Goal: Task Accomplishment & Management: Manage account settings

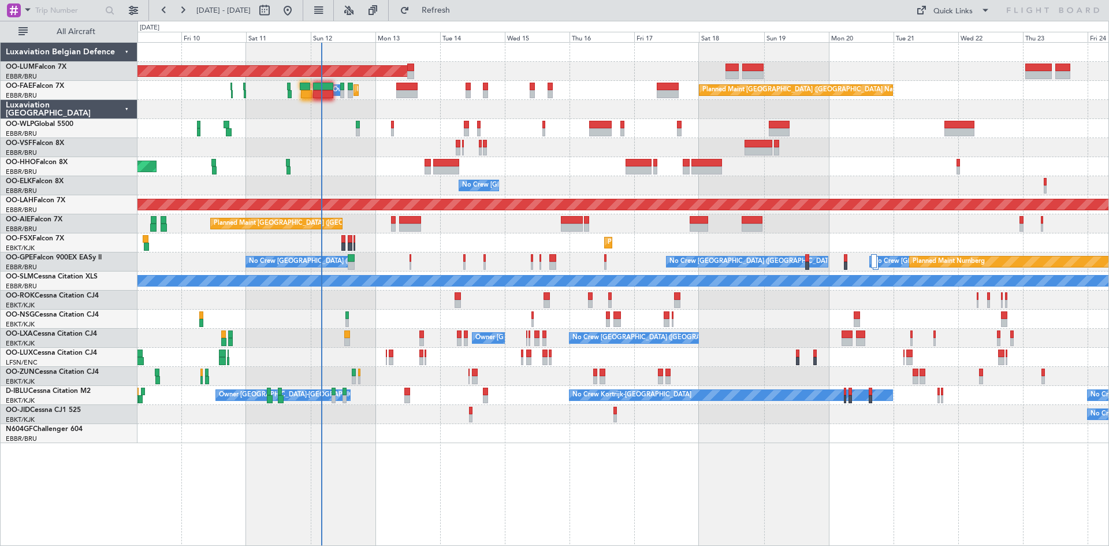
click at [403, 469] on div "AOG Maint Sibiu Planned Maint Melsbroek Air Base Owner Melsbroek Air Base Plann…" at bounding box center [622, 294] width 971 height 504
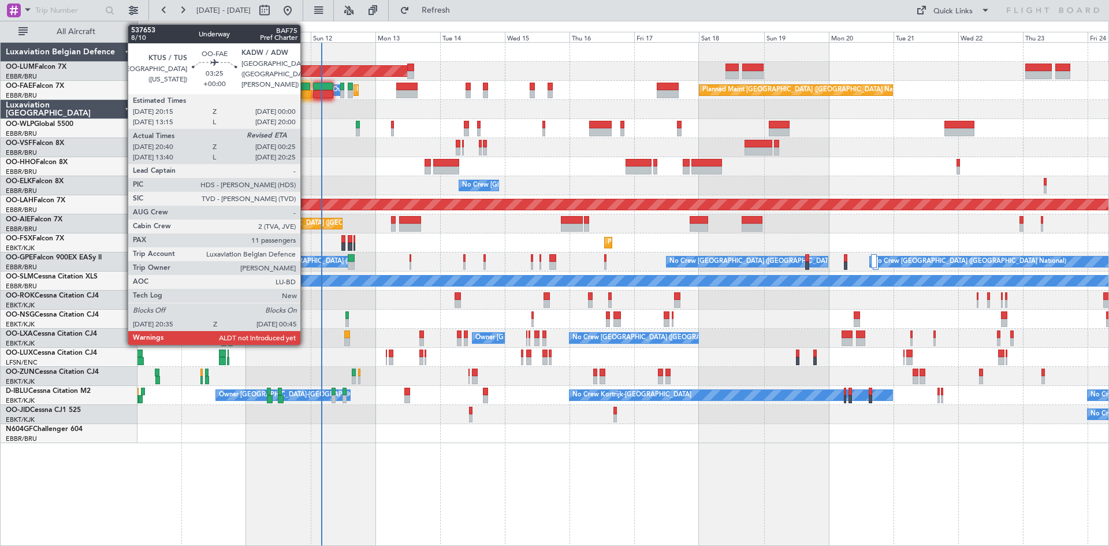
click at [305, 85] on div at bounding box center [305, 87] width 10 height 8
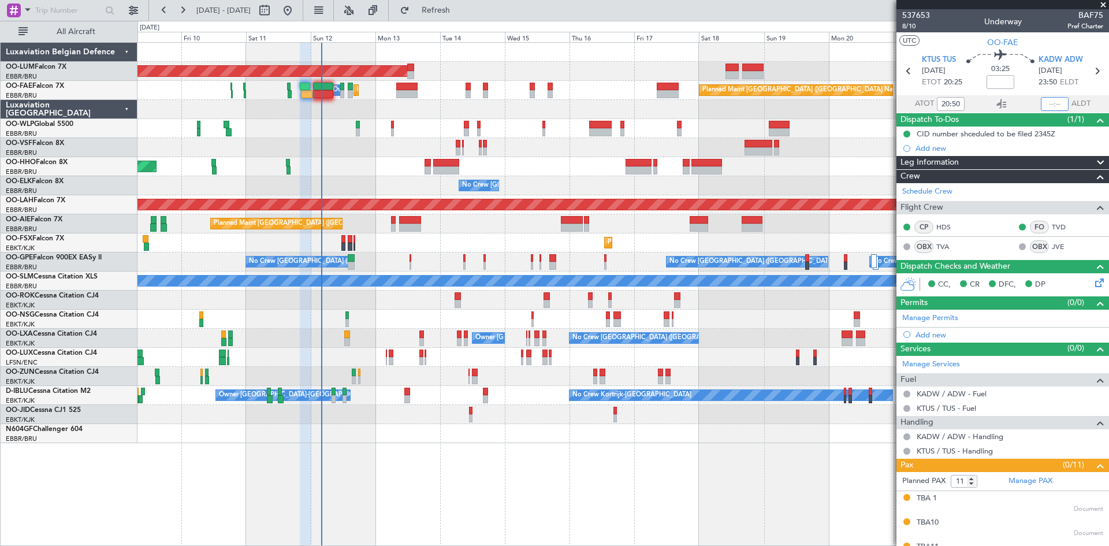
click at [1056, 103] on input "text" at bounding box center [1055, 104] width 28 height 14
click at [1019, 87] on div "03:25" at bounding box center [1000, 71] width 76 height 43
type input "00:39"
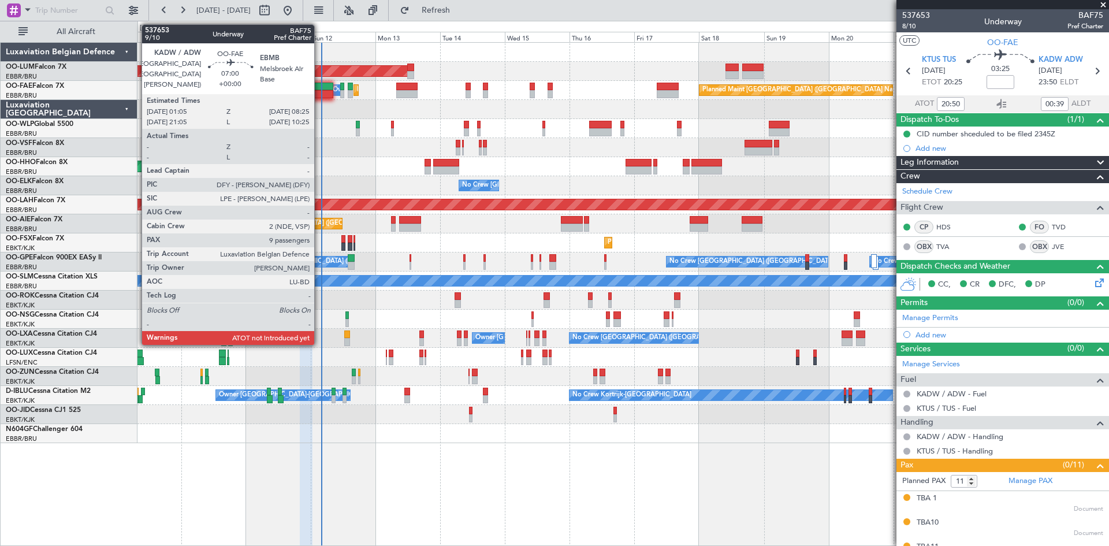
click at [319, 92] on div at bounding box center [323, 94] width 20 height 8
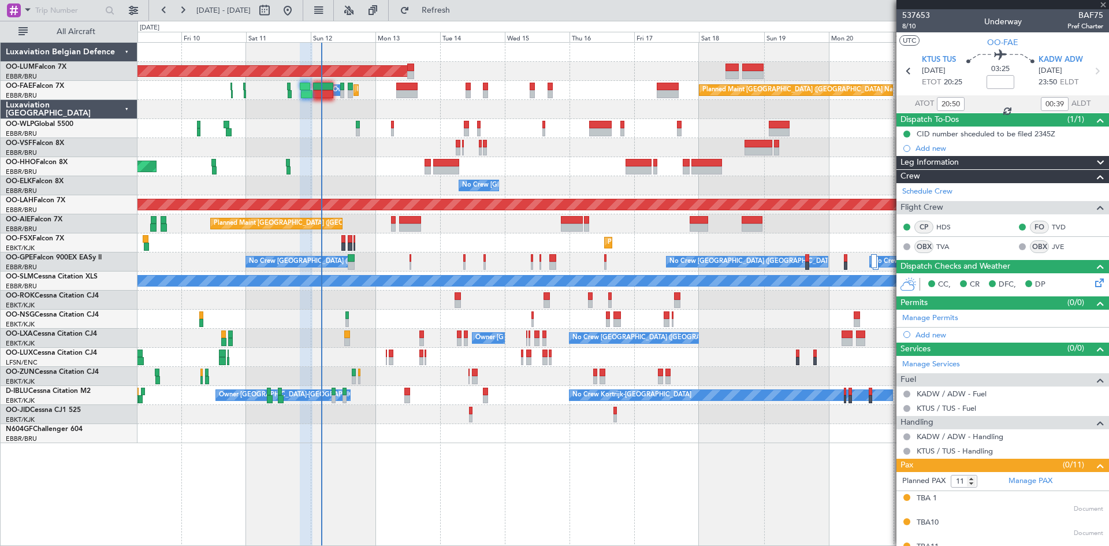
type input "9"
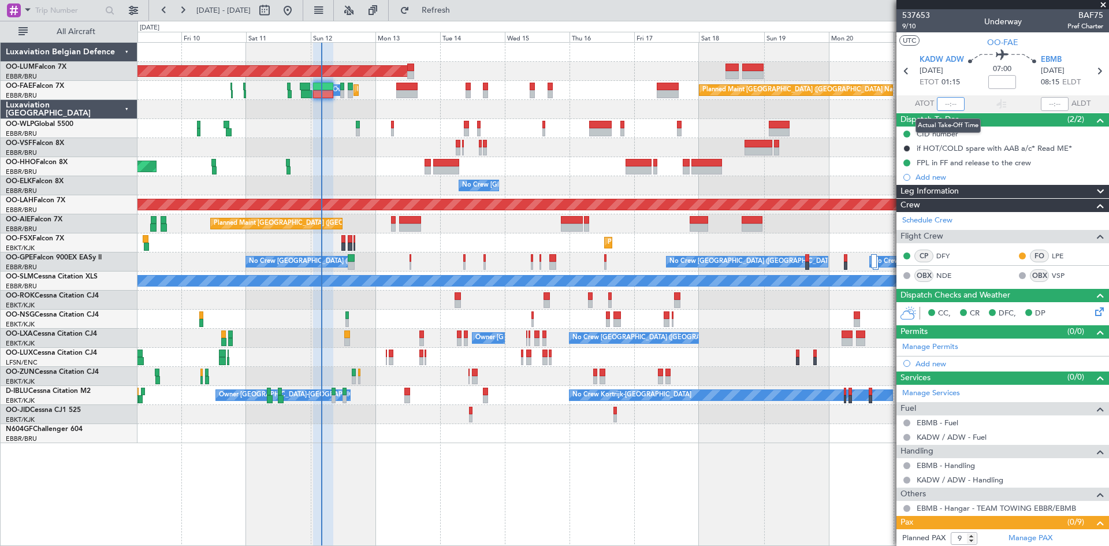
click at [944, 105] on input "text" at bounding box center [951, 104] width 28 height 14
click at [964, 84] on div "07:00" at bounding box center [1002, 71] width 76 height 43
type input "02:14"
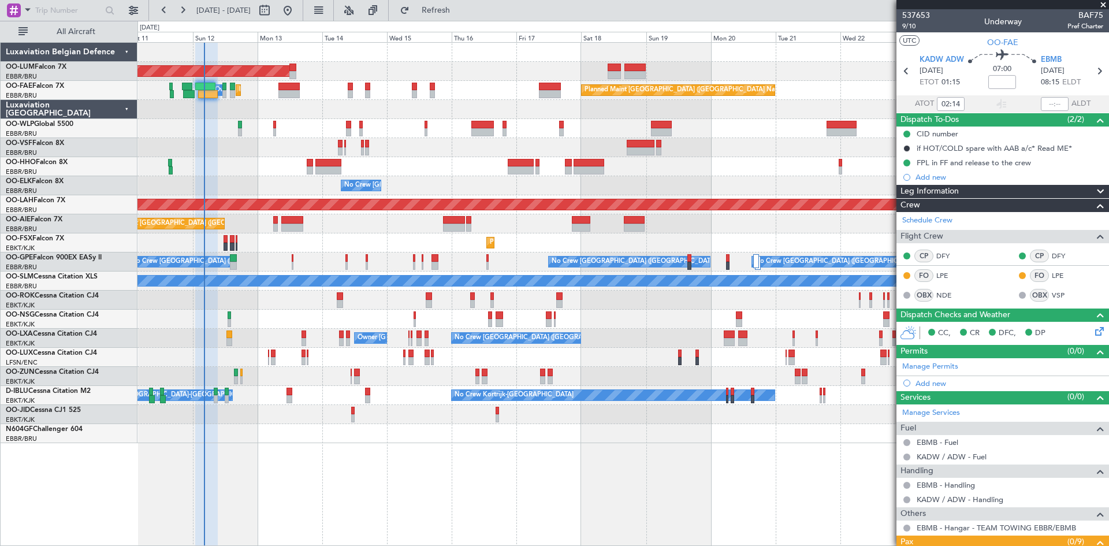
click at [403, 431] on div at bounding box center [622, 433] width 971 height 19
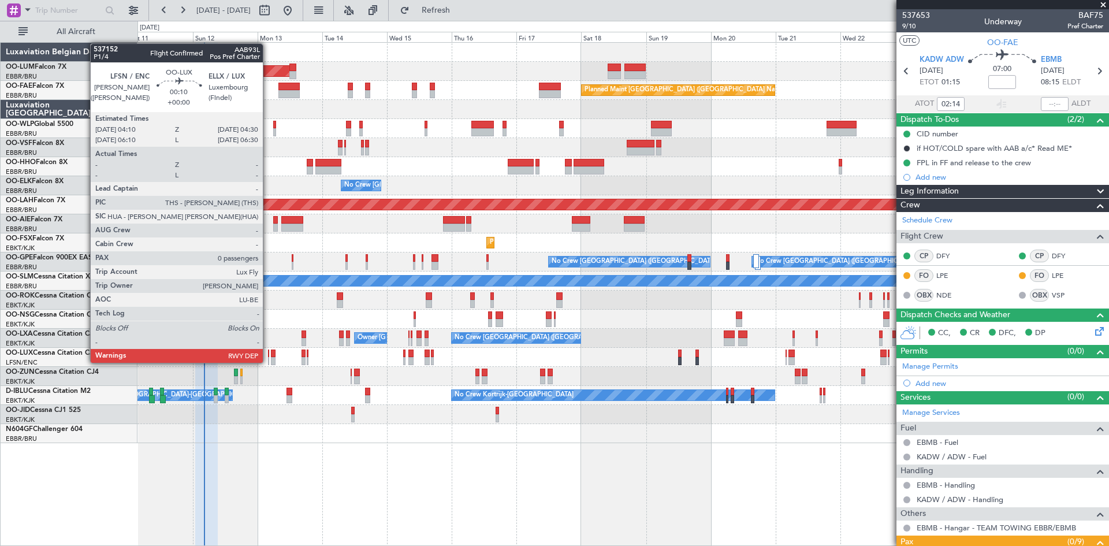
click at [268, 361] on div at bounding box center [268, 361] width 1 height 8
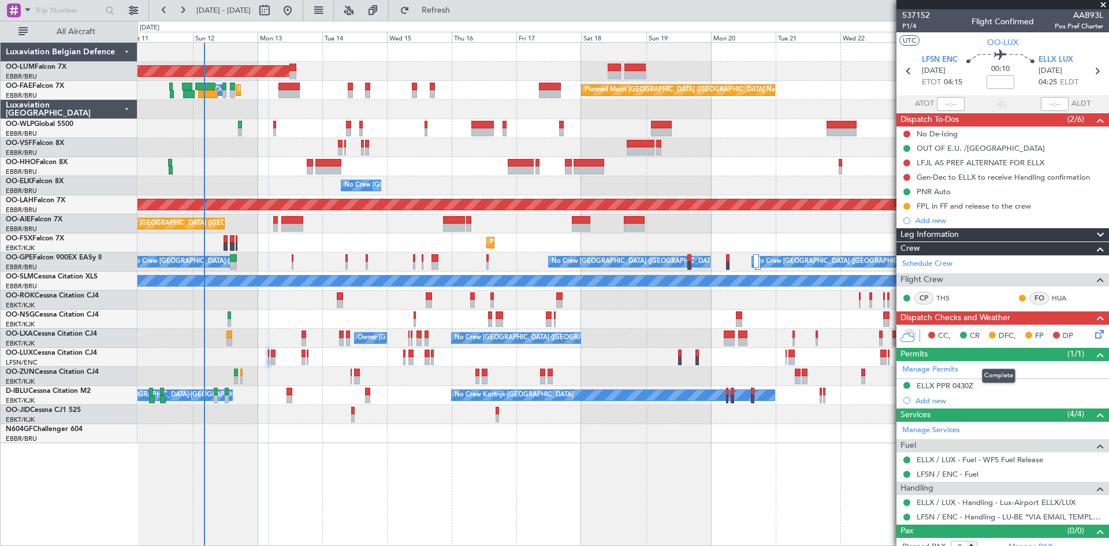
scroll to position [10, 0]
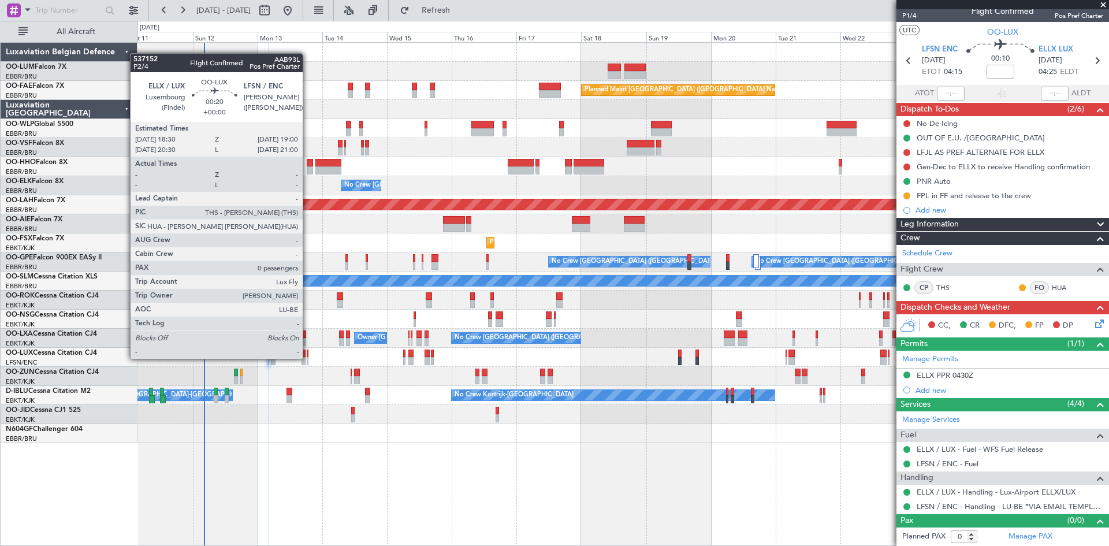
click at [308, 357] on div at bounding box center [308, 361] width 2 height 8
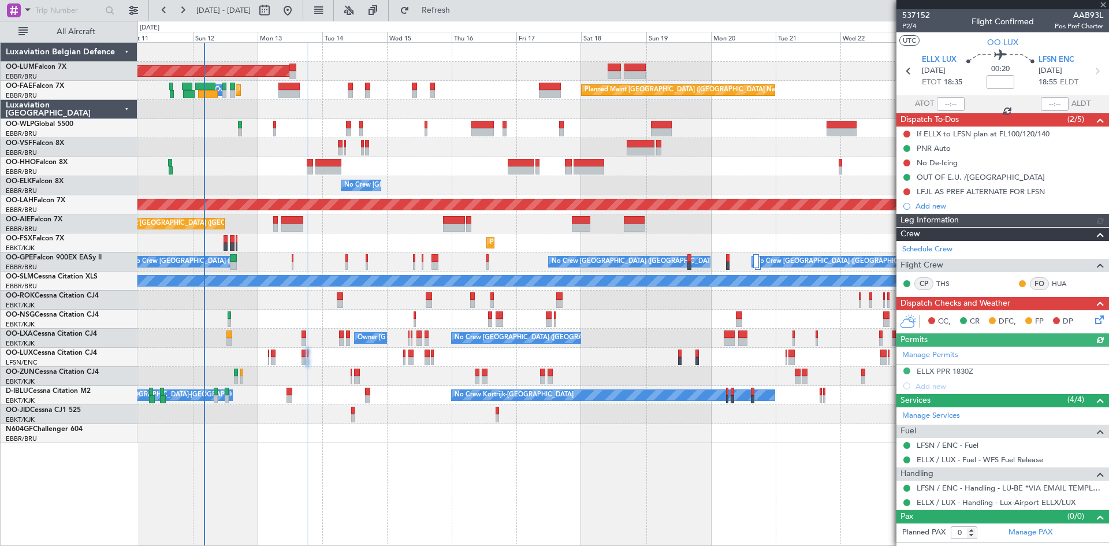
scroll to position [0, 0]
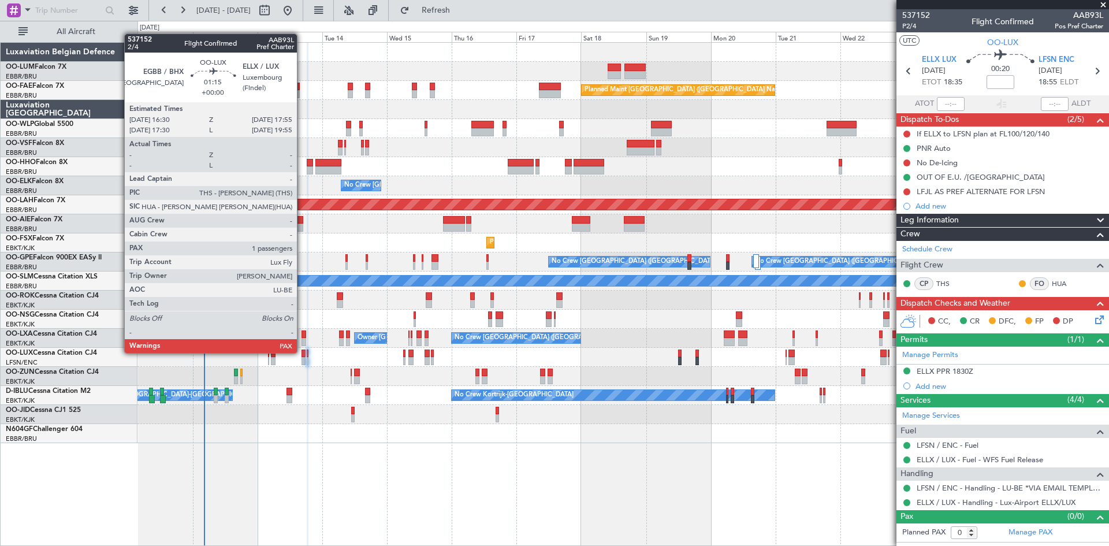
click at [302, 352] on div at bounding box center [303, 353] width 4 height 8
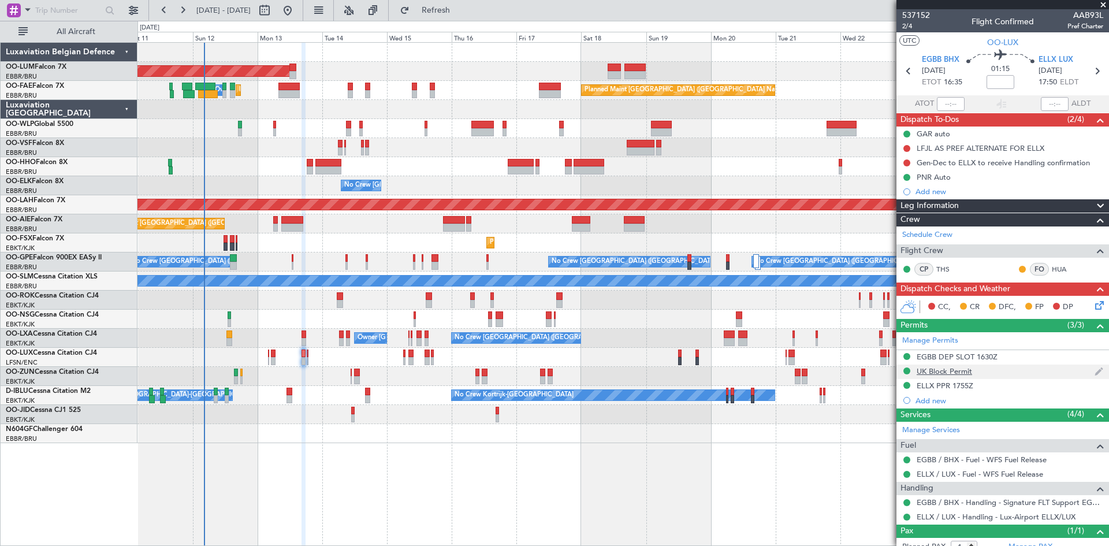
scroll to position [36, 0]
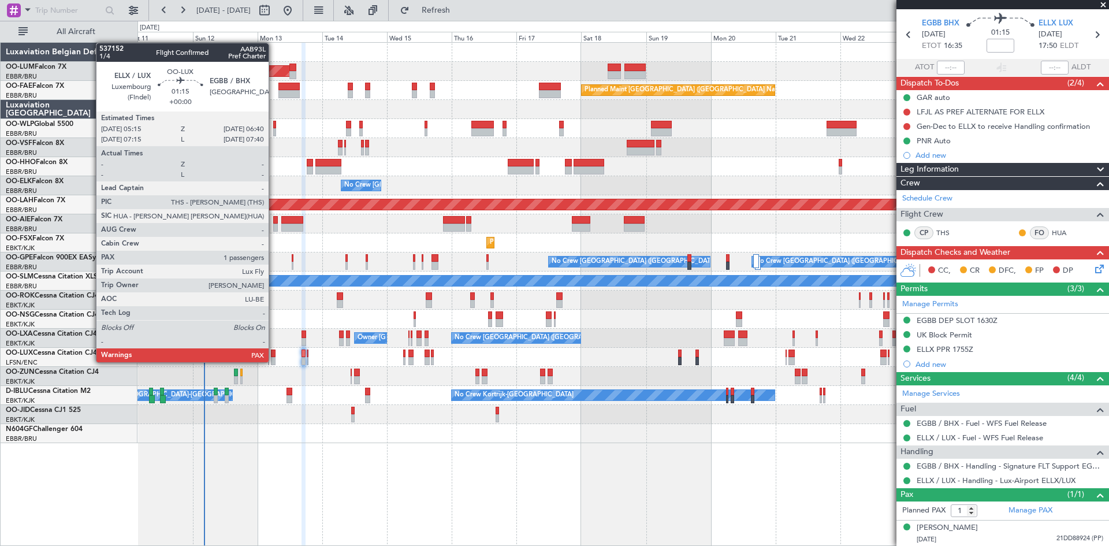
click at [274, 361] on div at bounding box center [273, 361] width 4 height 8
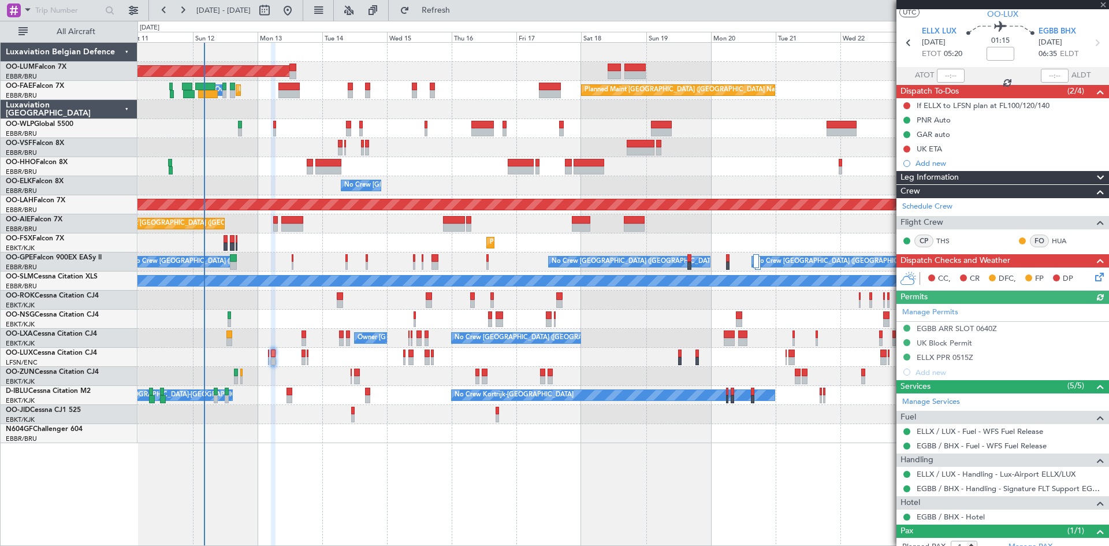
scroll to position [0, 0]
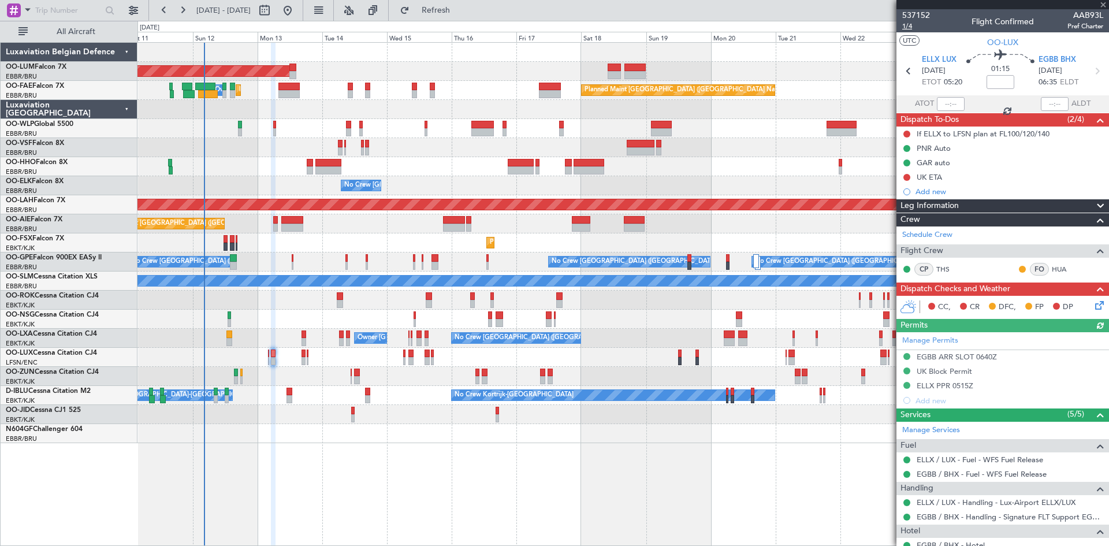
click at [908, 27] on span "1/4" at bounding box center [916, 26] width 28 height 10
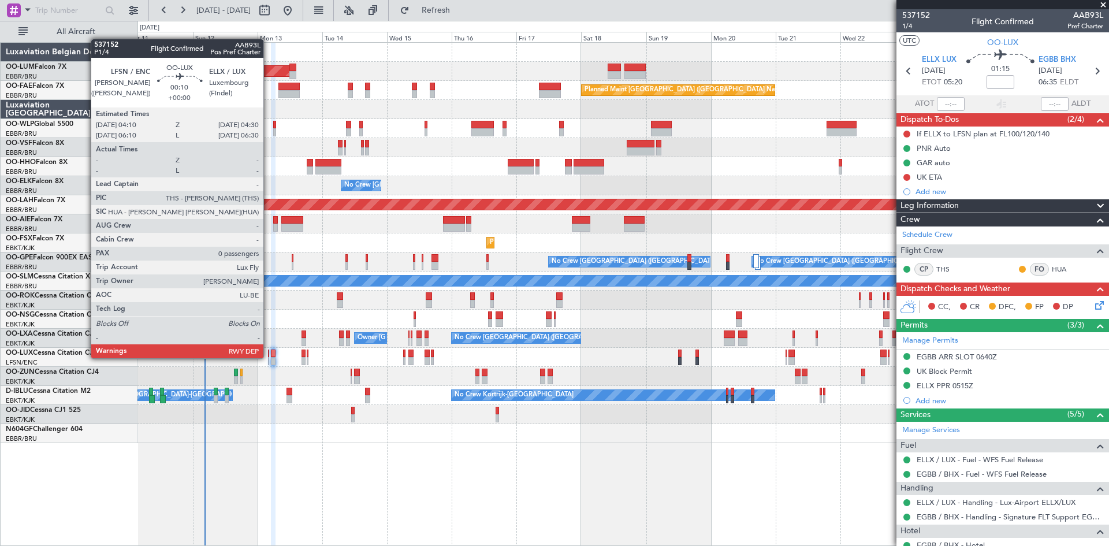
click at [269, 357] on div at bounding box center [268, 361] width 1 height 8
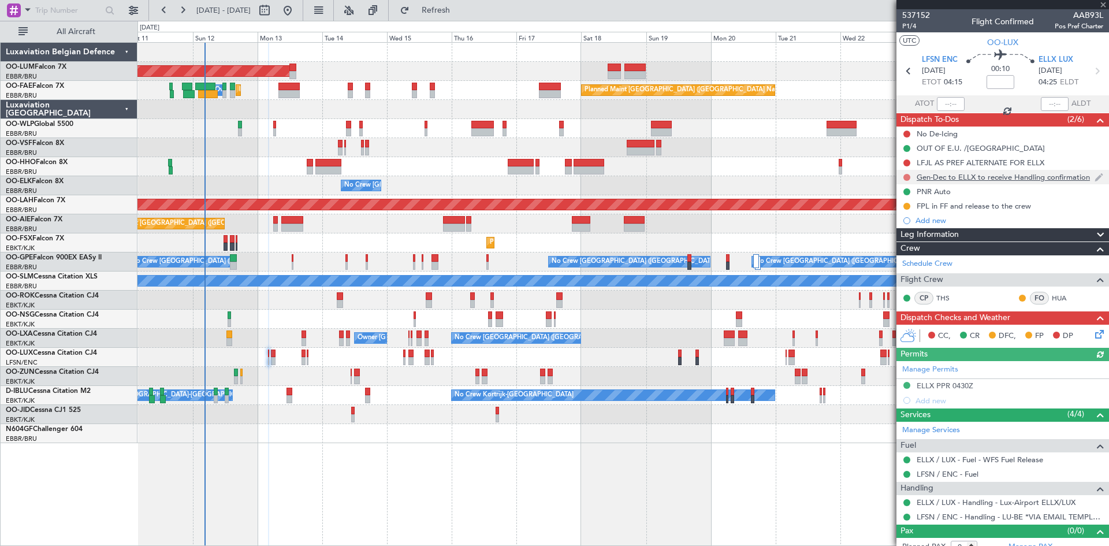
click at [905, 176] on button at bounding box center [906, 177] width 7 height 7
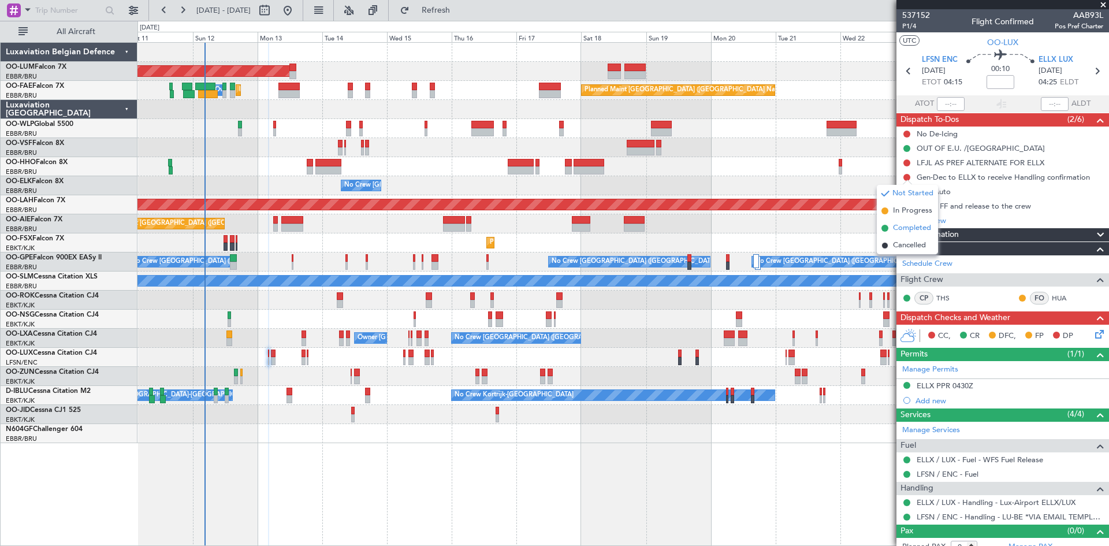
click at [914, 229] on span "Completed" at bounding box center [912, 228] width 38 height 12
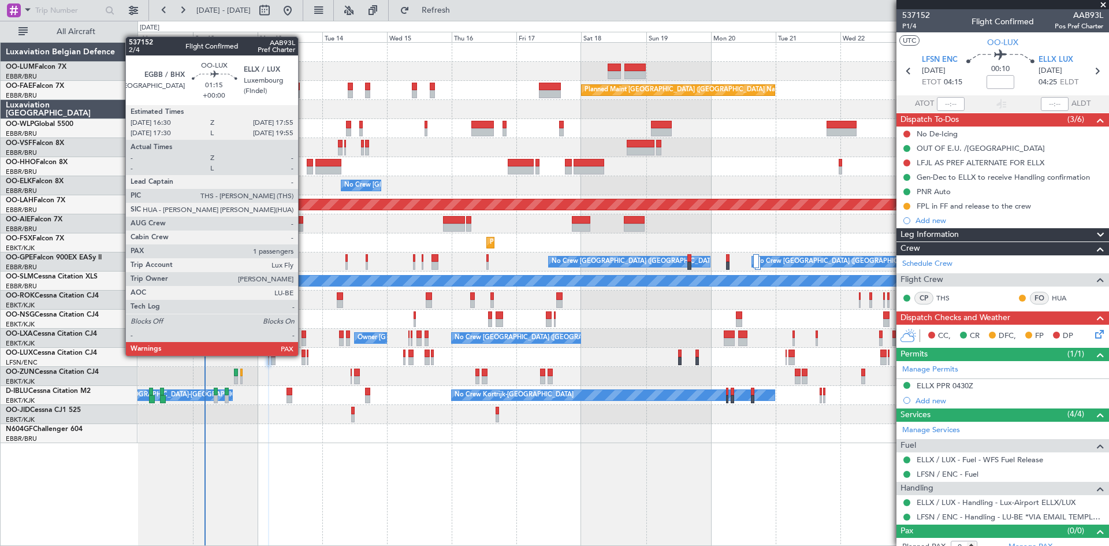
click at [303, 355] on div at bounding box center [303, 353] width 4 height 8
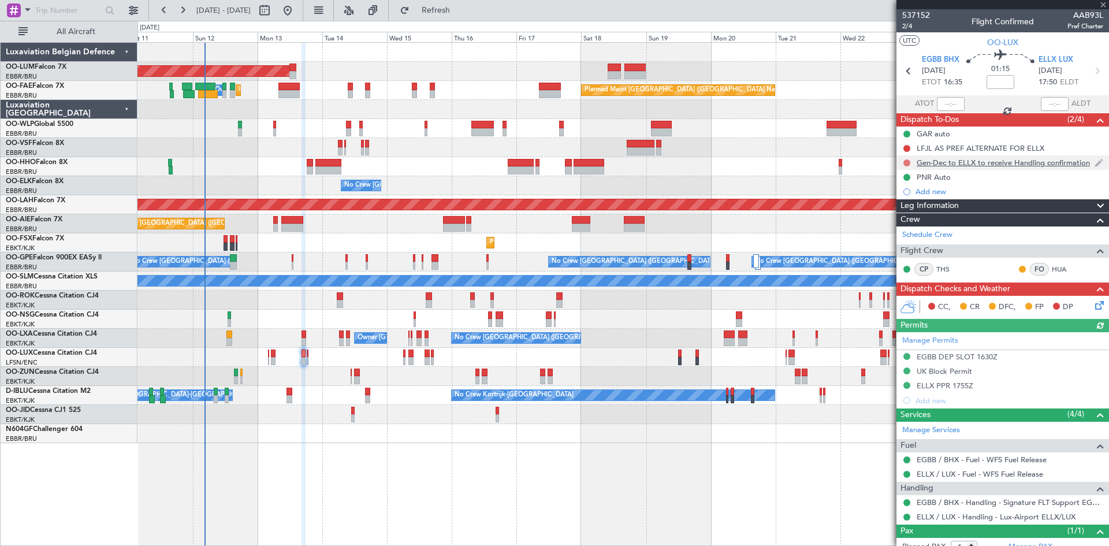
click at [909, 161] on button at bounding box center [906, 162] width 7 height 7
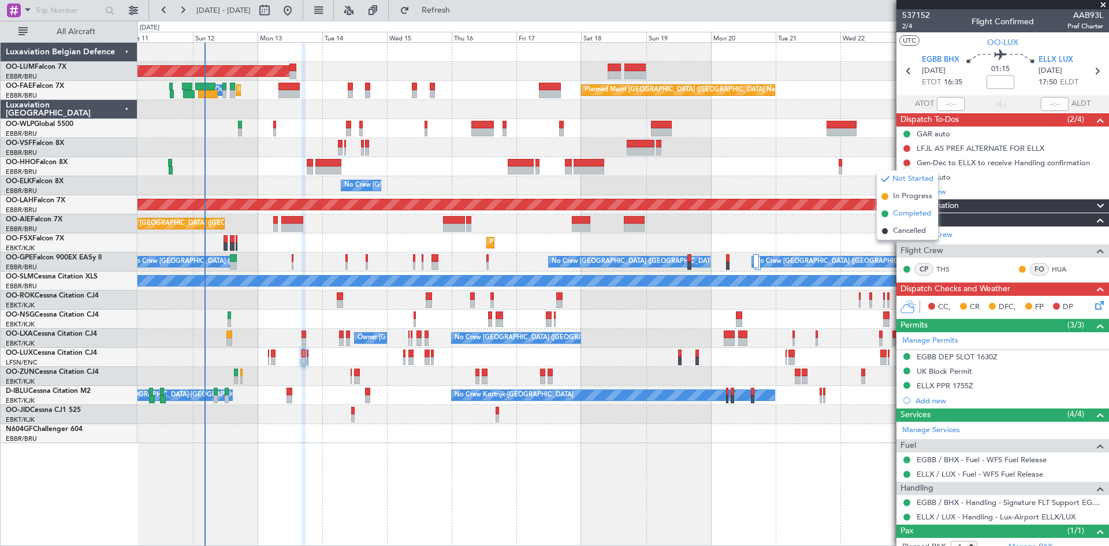
click at [905, 208] on span "Completed" at bounding box center [912, 214] width 38 height 12
click at [1093, 305] on icon at bounding box center [1097, 303] width 9 height 9
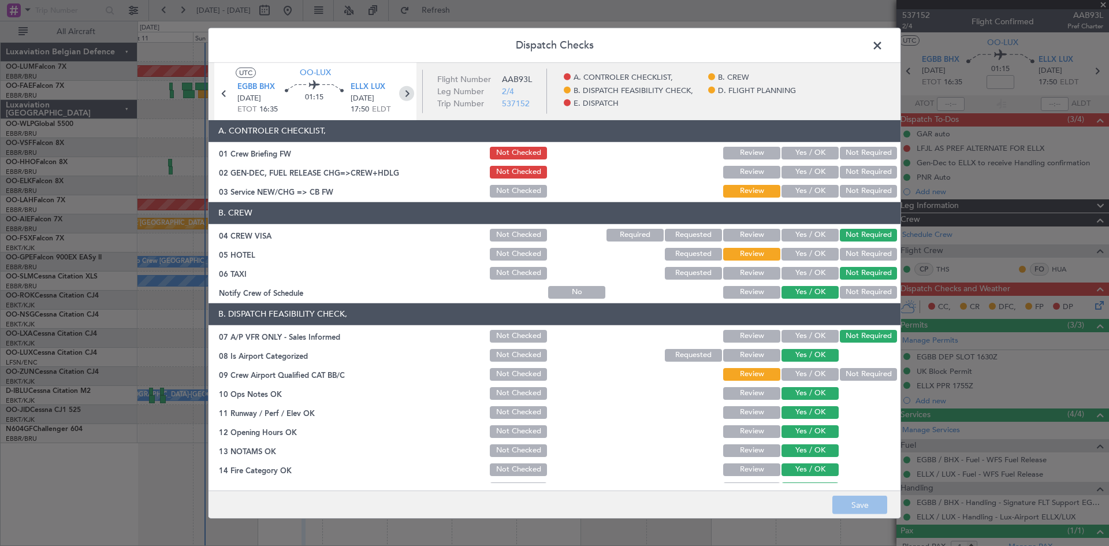
click at [407, 92] on icon at bounding box center [406, 92] width 15 height 15
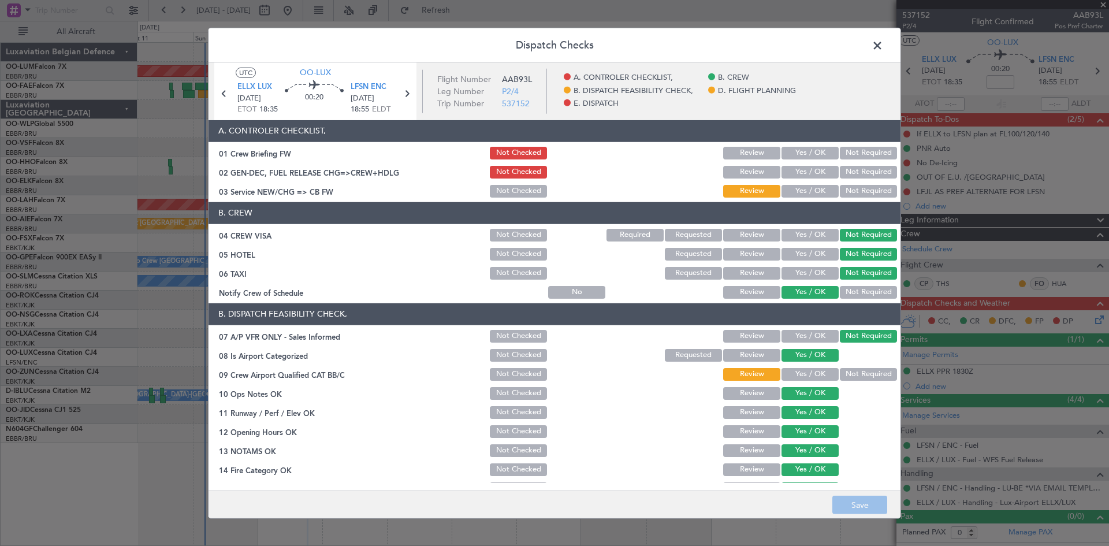
click at [805, 175] on button "Yes / OK" at bounding box center [809, 172] width 57 height 13
click at [874, 506] on button "Save" at bounding box center [859, 504] width 55 height 18
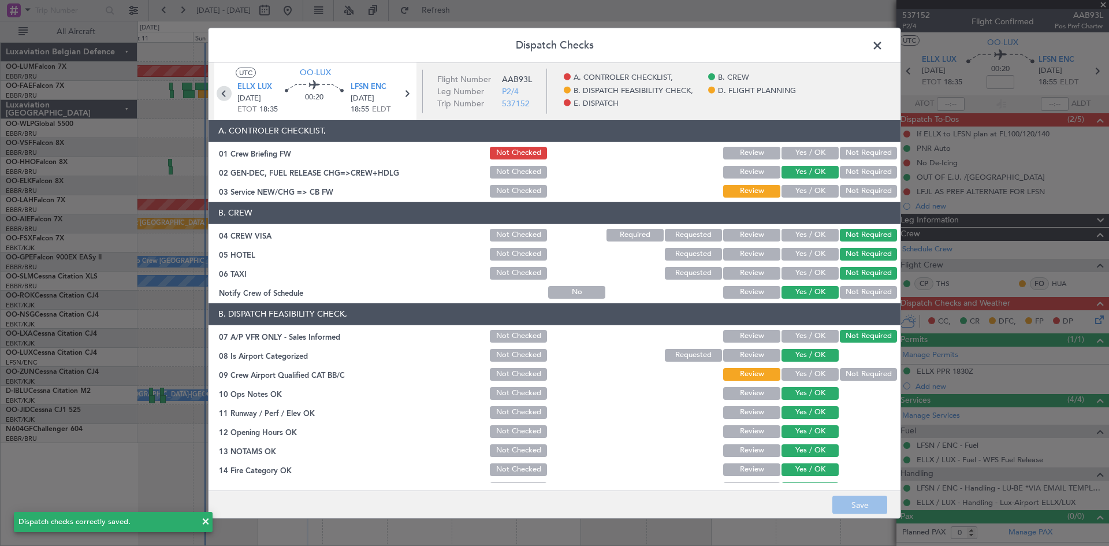
click at [222, 90] on icon at bounding box center [224, 92] width 15 height 15
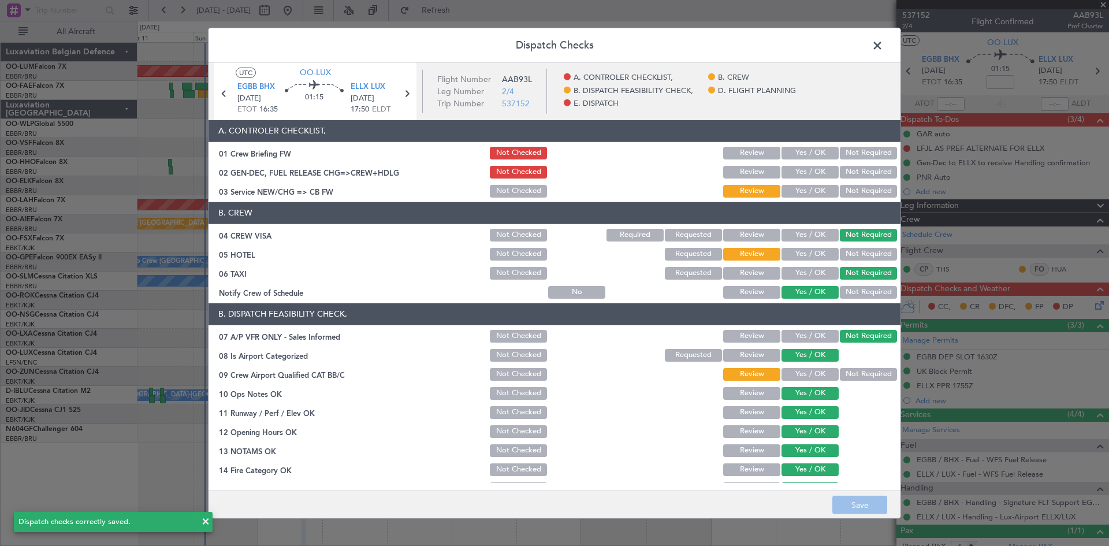
click at [807, 174] on button "Yes / OK" at bounding box center [809, 172] width 57 height 13
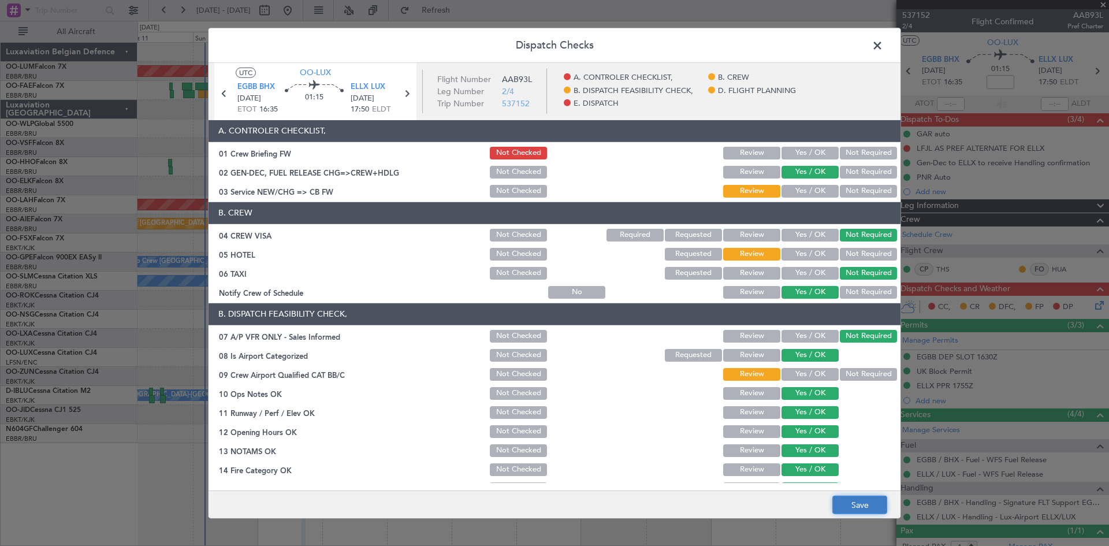
click at [844, 502] on button "Save" at bounding box center [859, 504] width 55 height 18
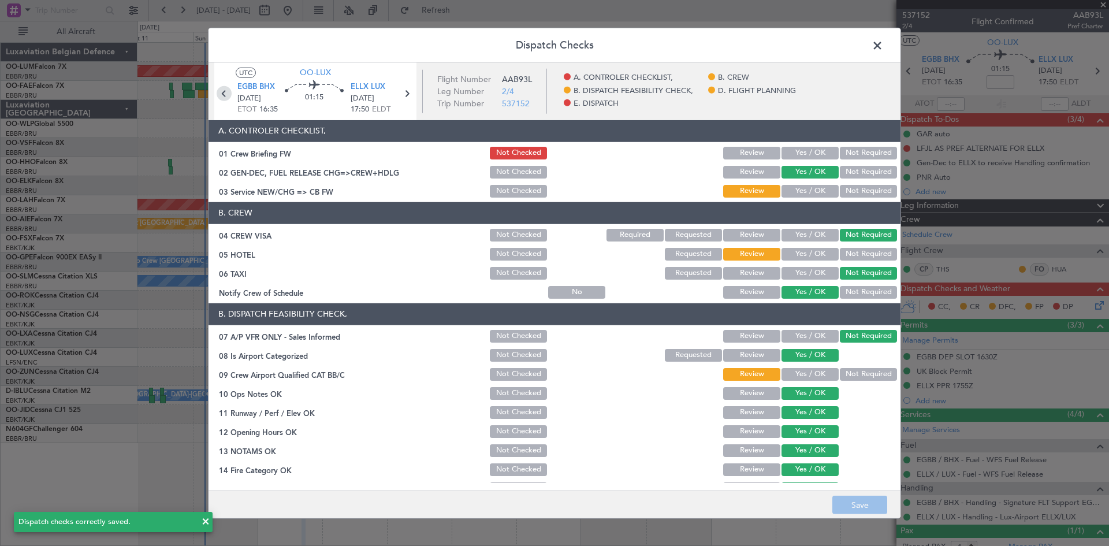
click at [226, 90] on icon at bounding box center [224, 92] width 15 height 15
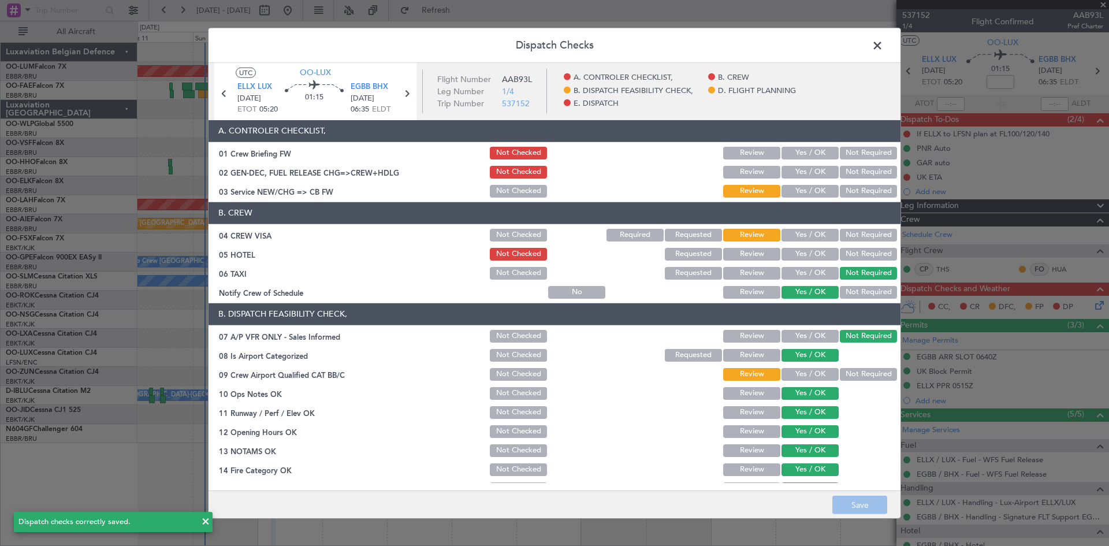
click at [807, 170] on button "Yes / OK" at bounding box center [809, 172] width 57 height 13
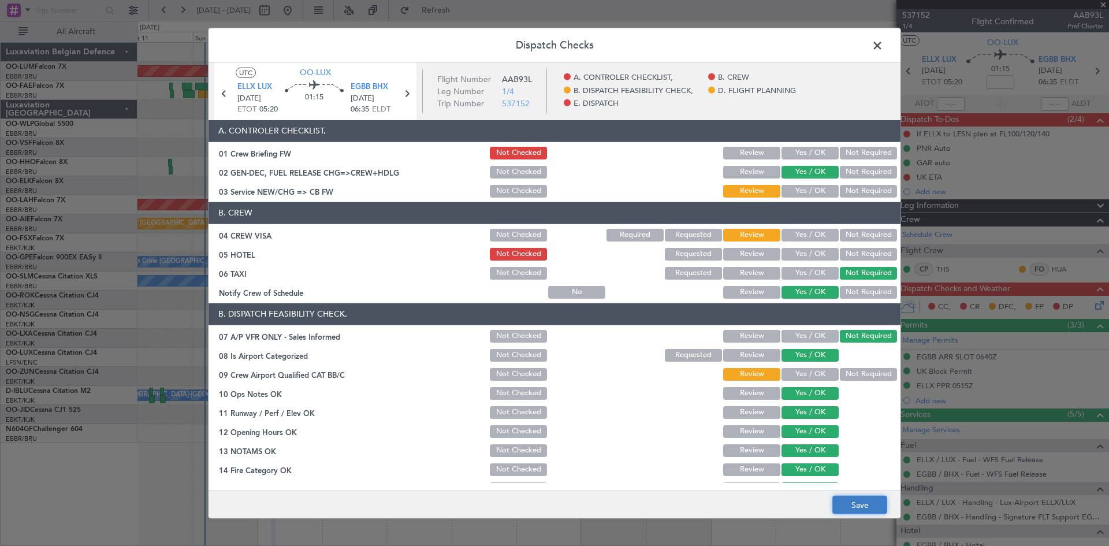
click at [866, 502] on button "Save" at bounding box center [859, 504] width 55 height 18
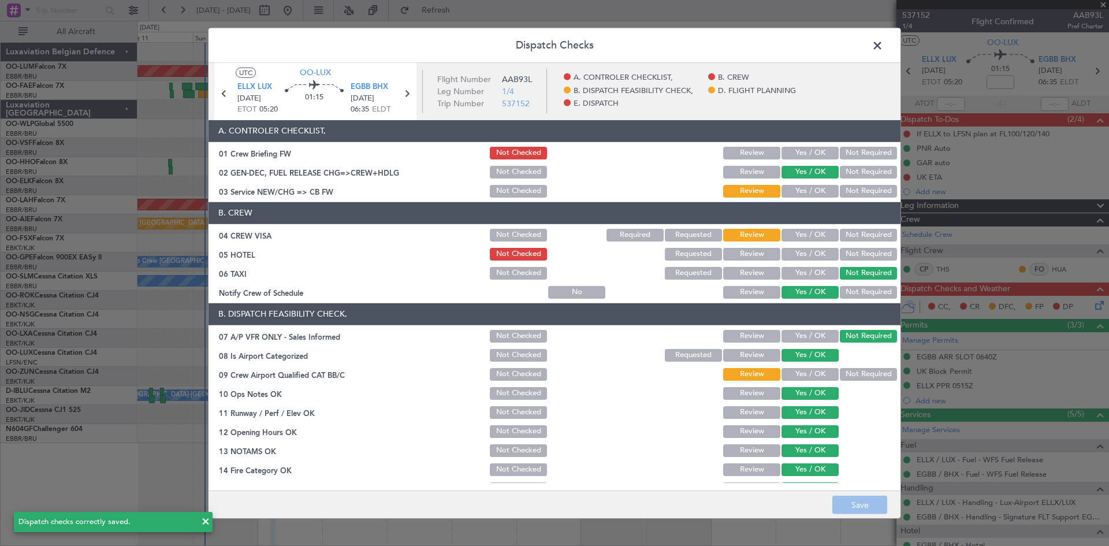
click at [222, 91] on icon at bounding box center [224, 92] width 15 height 15
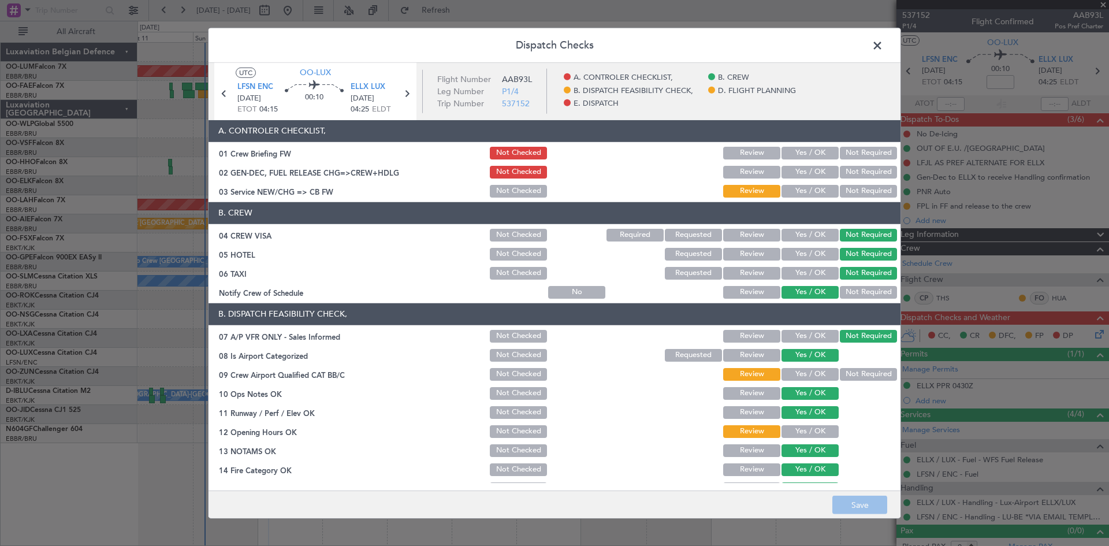
click at [813, 169] on button "Yes / OK" at bounding box center [809, 172] width 57 height 13
click at [852, 498] on button "Save" at bounding box center [859, 504] width 55 height 18
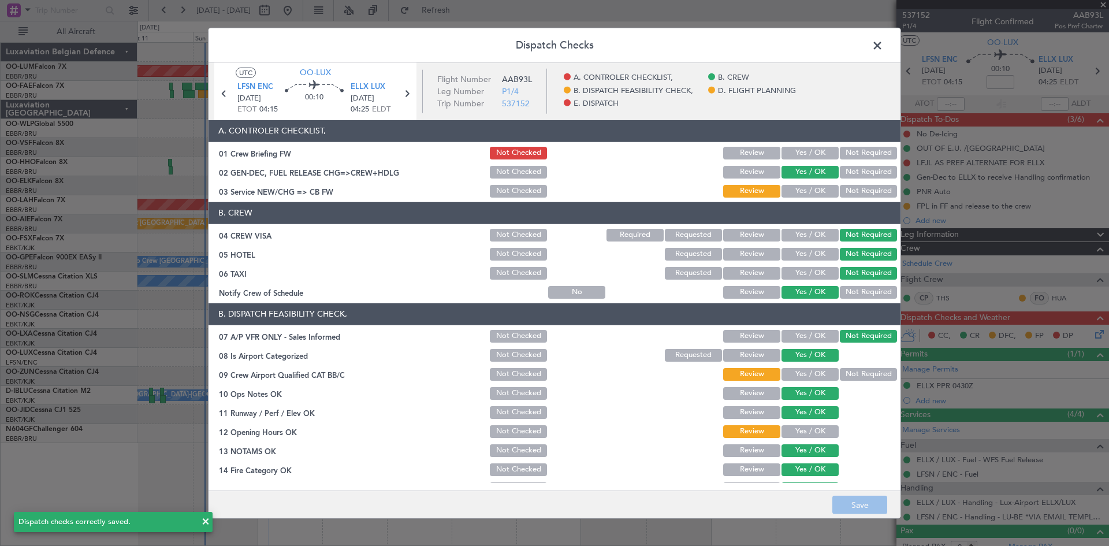
click at [883, 45] on span at bounding box center [883, 47] width 0 height 23
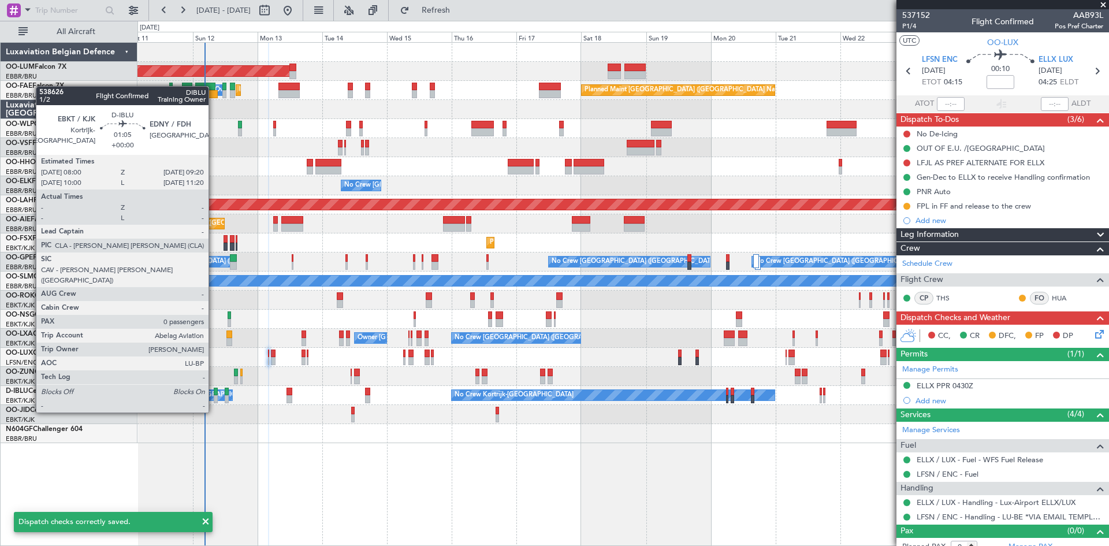
click at [214, 390] on div at bounding box center [216, 391] width 4 height 8
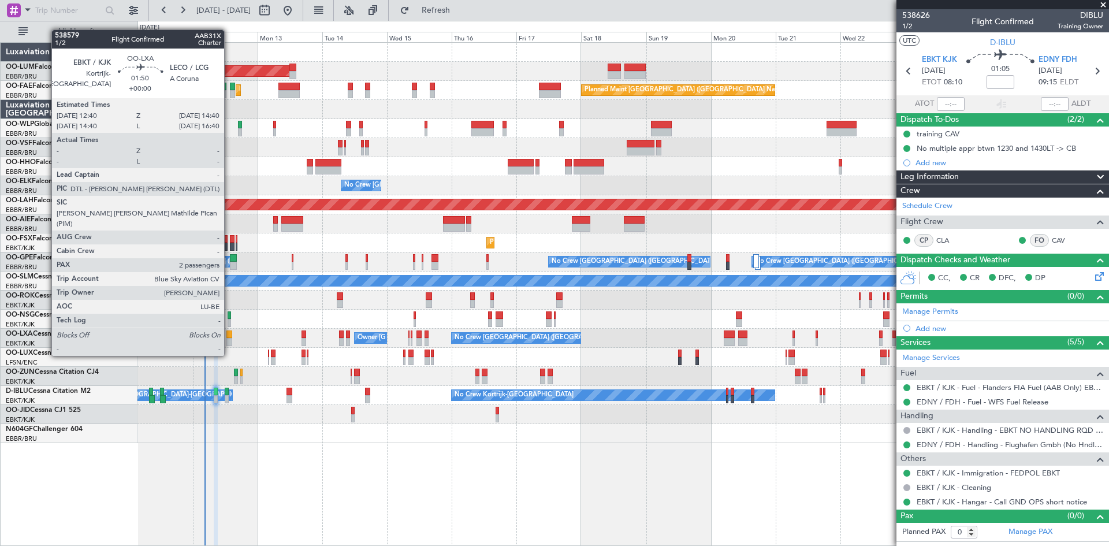
click at [229, 334] on div at bounding box center [229, 334] width 6 height 8
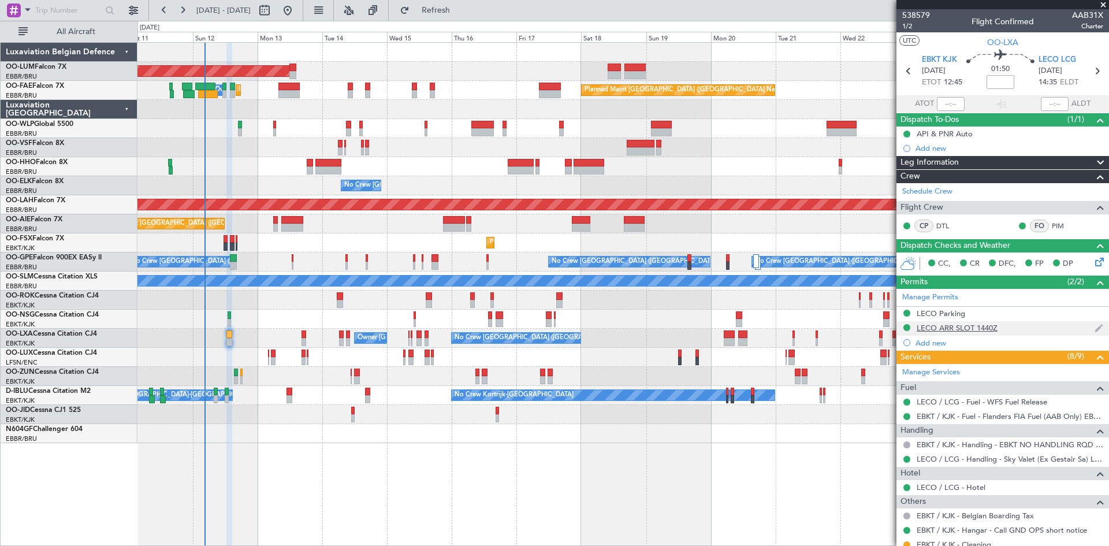
click at [974, 330] on div "LECO ARR SLOT 1440Z" at bounding box center [956, 328] width 81 height 10
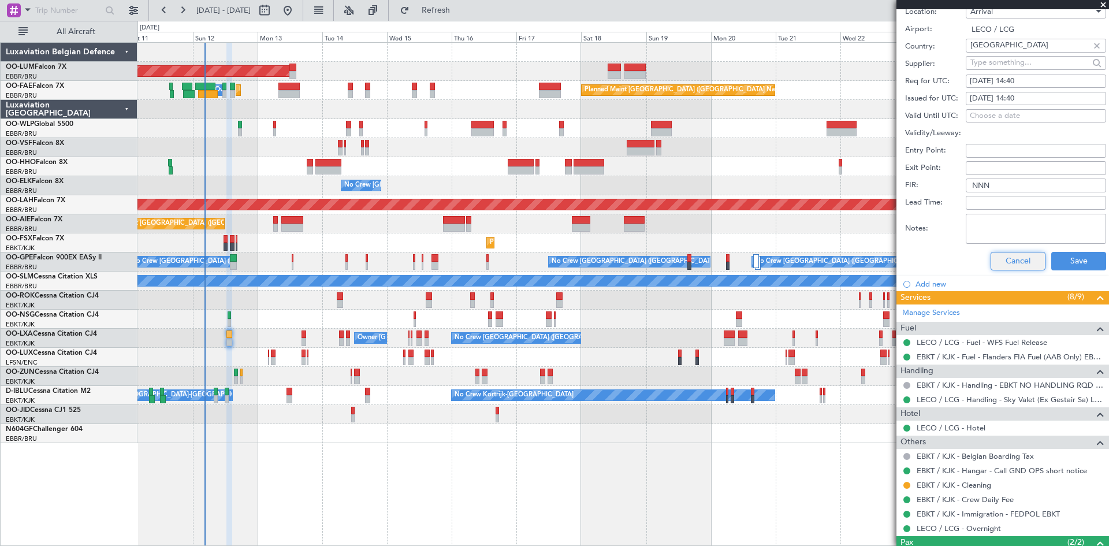
click at [1003, 266] on button "Cancel" at bounding box center [1017, 261] width 55 height 18
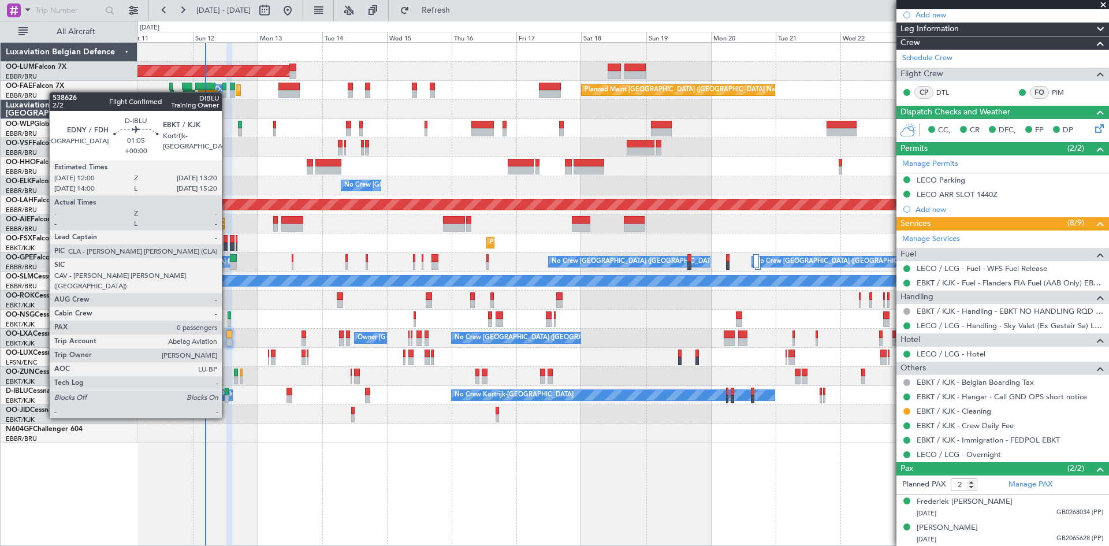
click at [227, 396] on div at bounding box center [227, 399] width 4 height 8
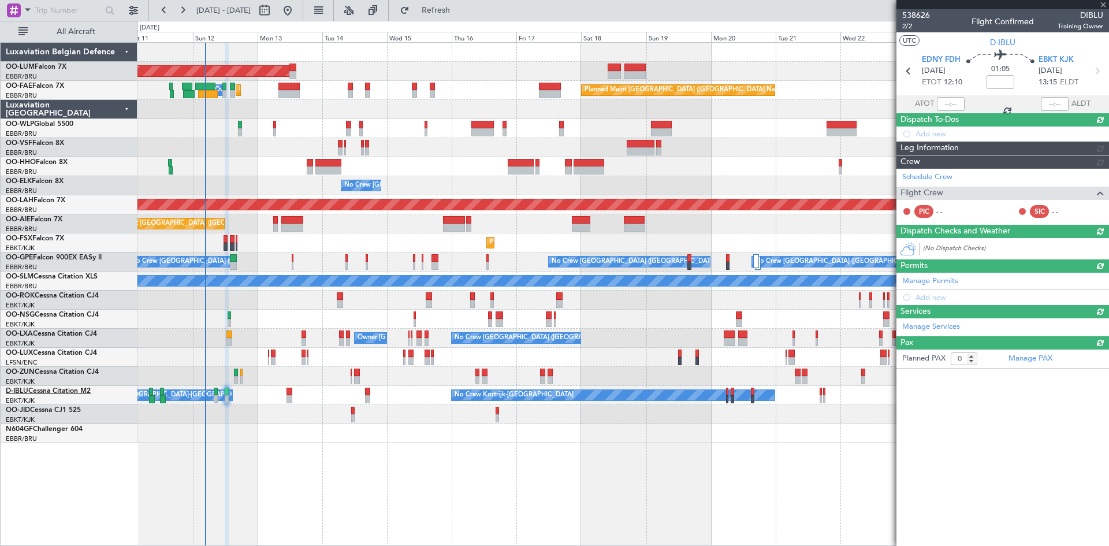
scroll to position [0, 0]
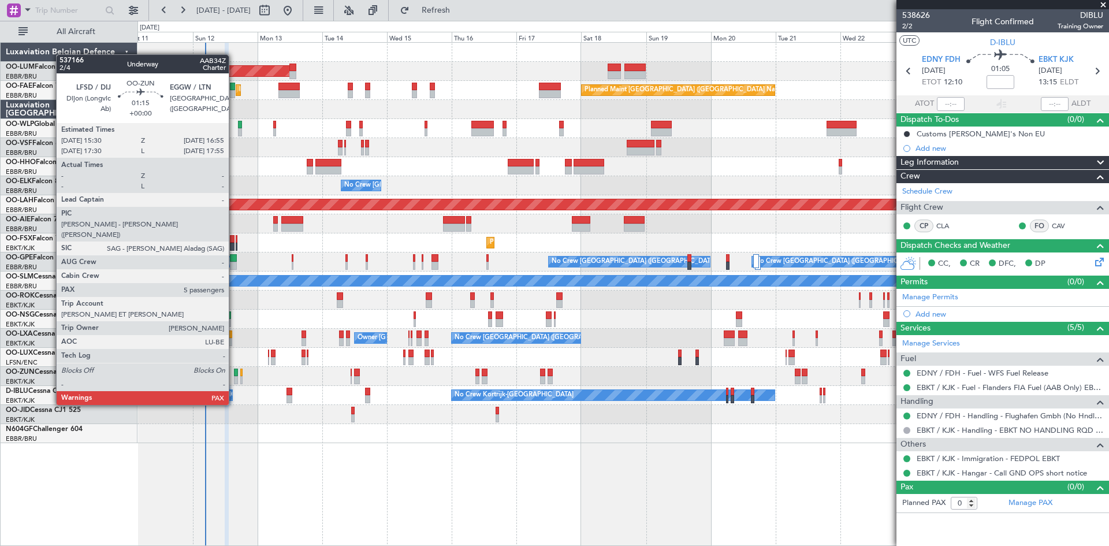
click at [234, 372] on div at bounding box center [236, 372] width 4 height 8
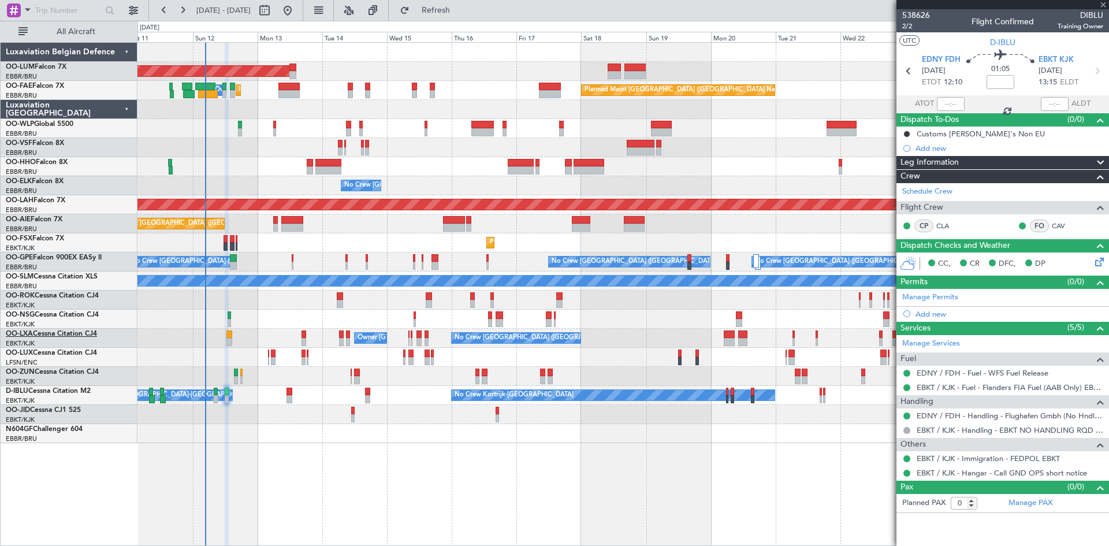
type input "5"
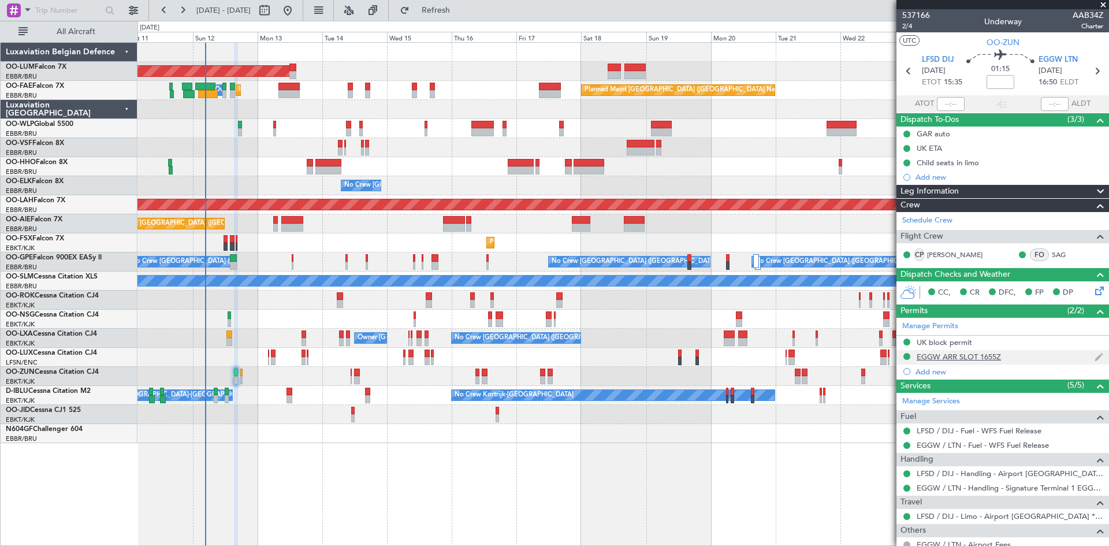
click at [1000, 355] on div "EGGW ARR SLOT 1655Z" at bounding box center [958, 357] width 84 height 10
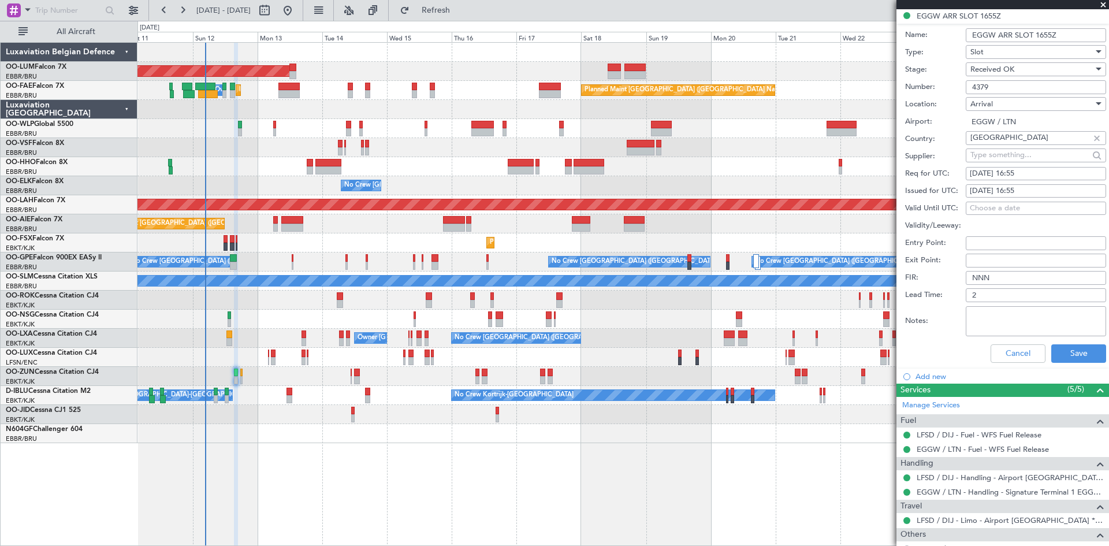
scroll to position [404, 0]
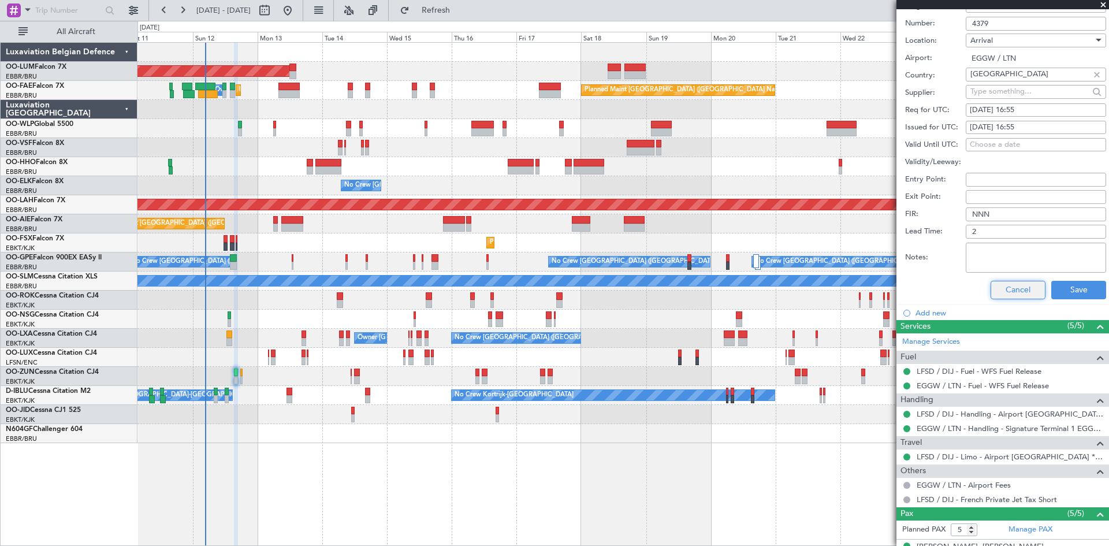
click at [994, 296] on button "Cancel" at bounding box center [1017, 290] width 55 height 18
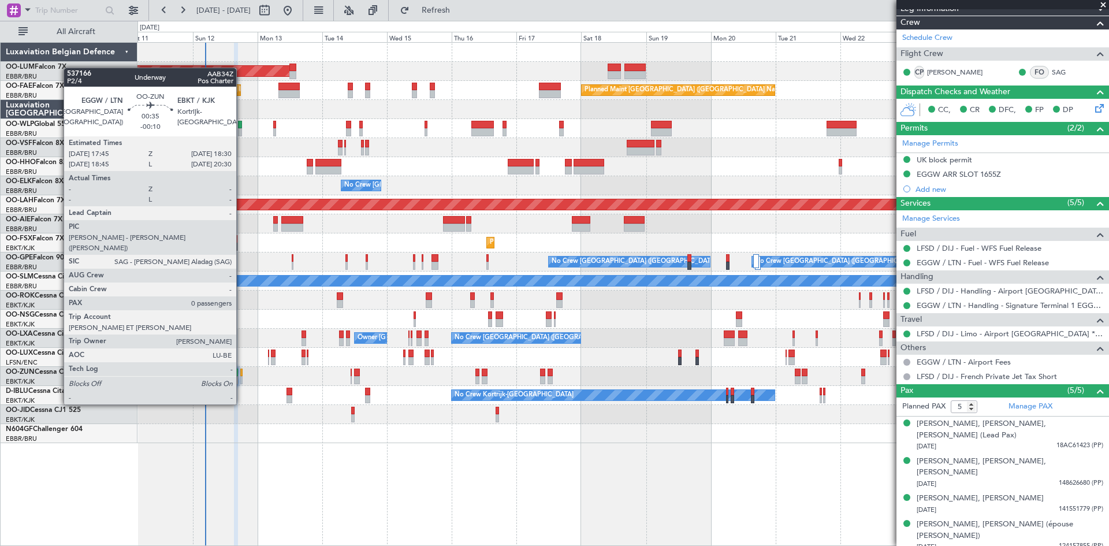
click at [241, 372] on div at bounding box center [241, 372] width 2 height 8
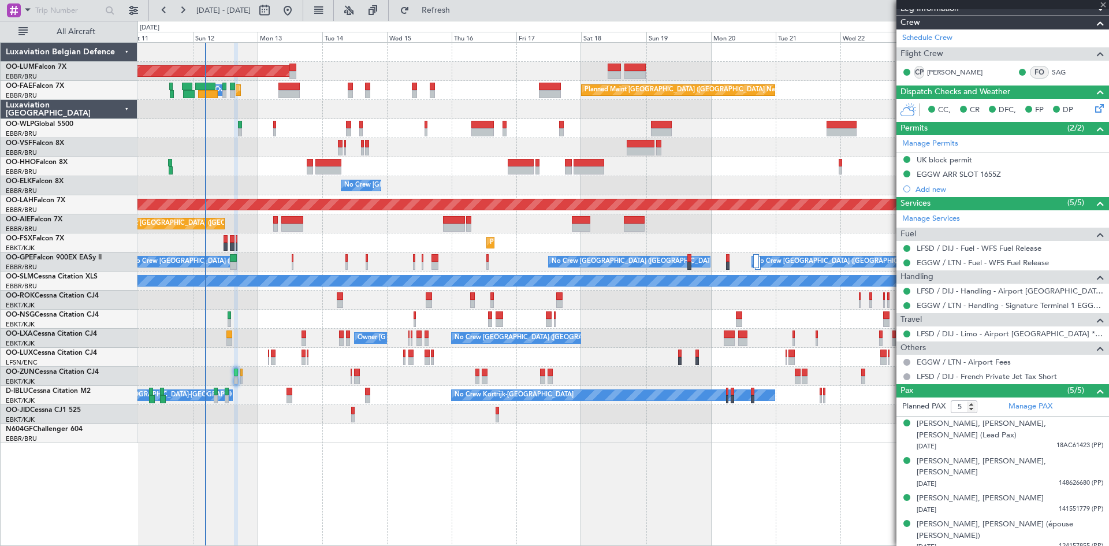
type input "-00:10"
type input "0"
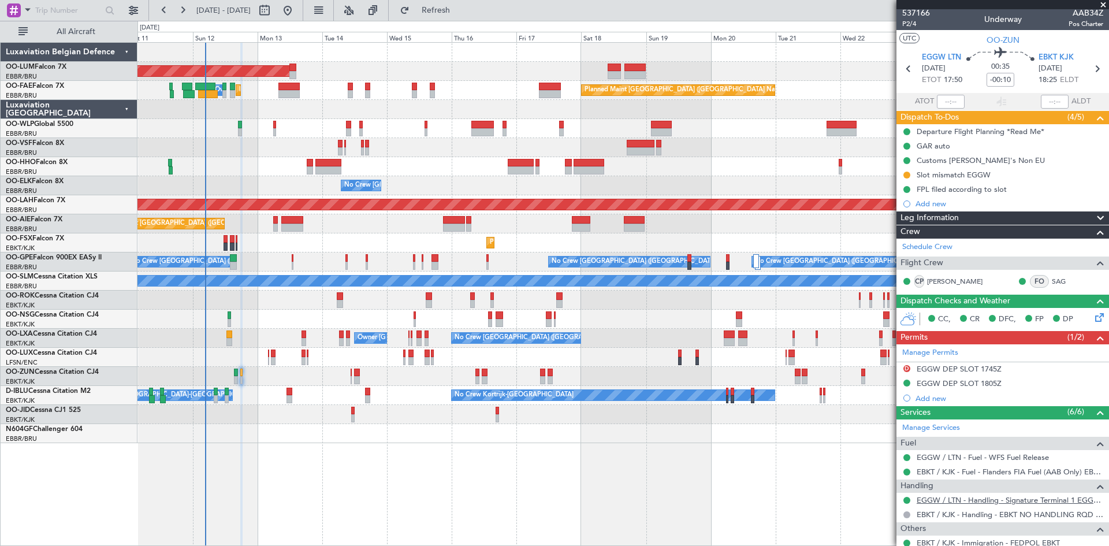
scroll to position [0, 0]
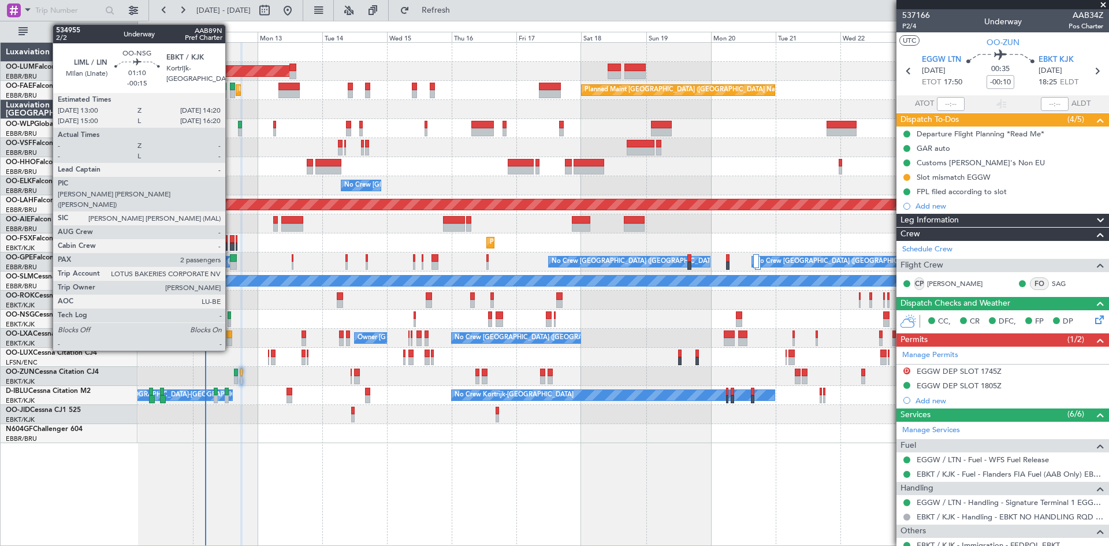
click at [230, 316] on div at bounding box center [230, 315] width 4 height 8
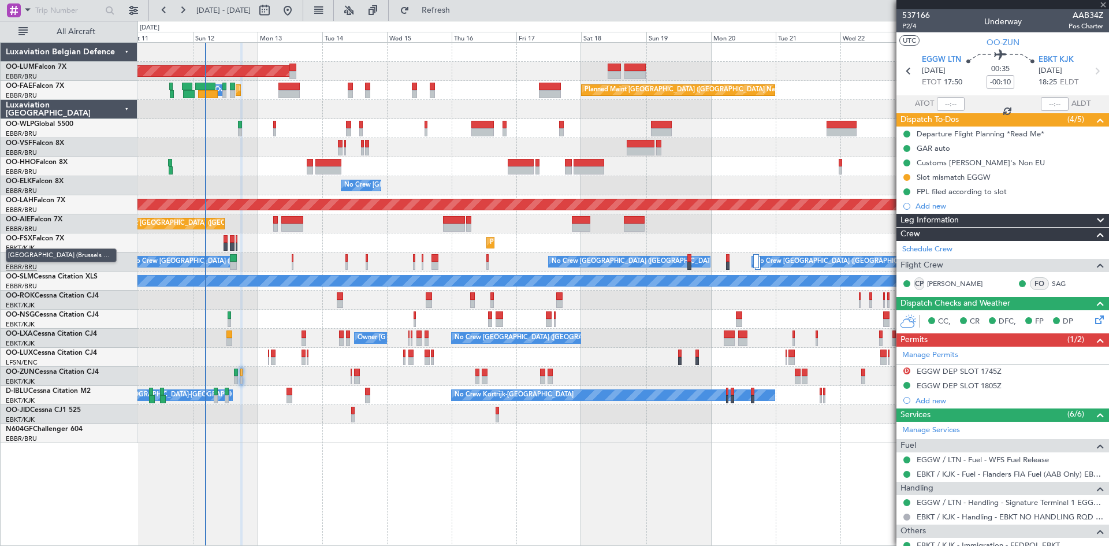
type input "-00:15"
type input "2"
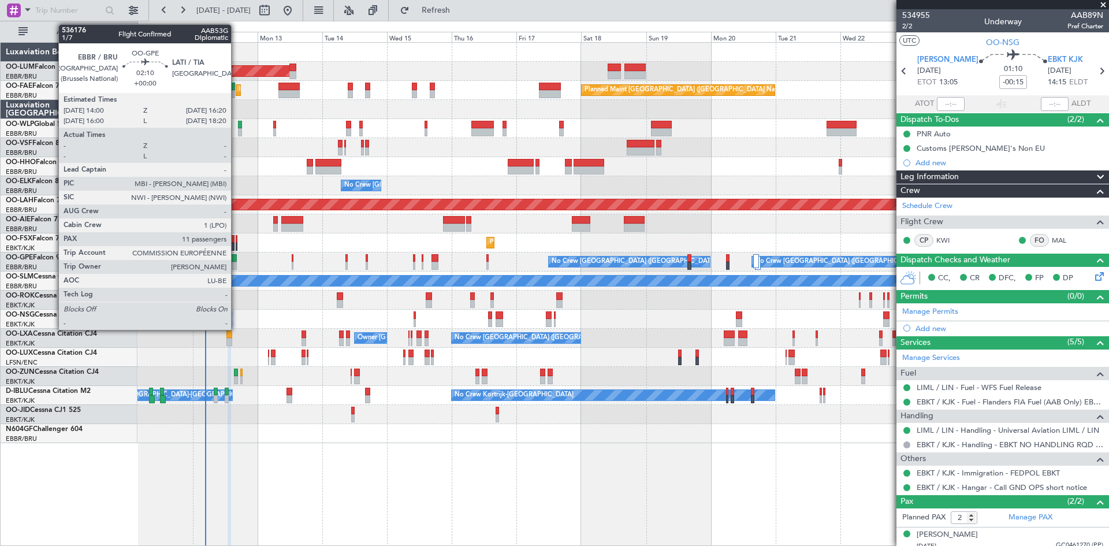
click at [236, 258] on div at bounding box center [233, 258] width 6 height 8
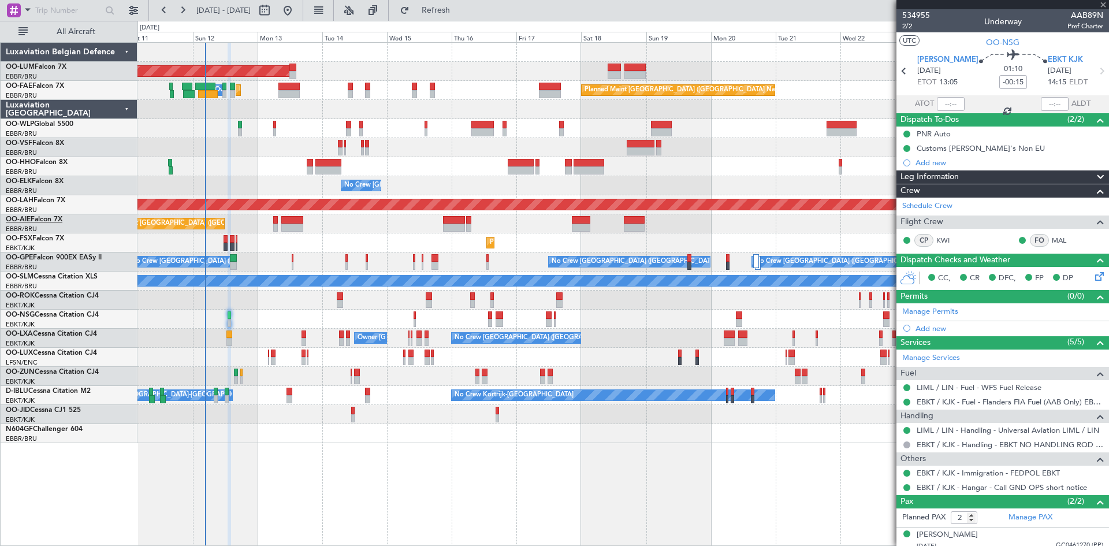
type input "11"
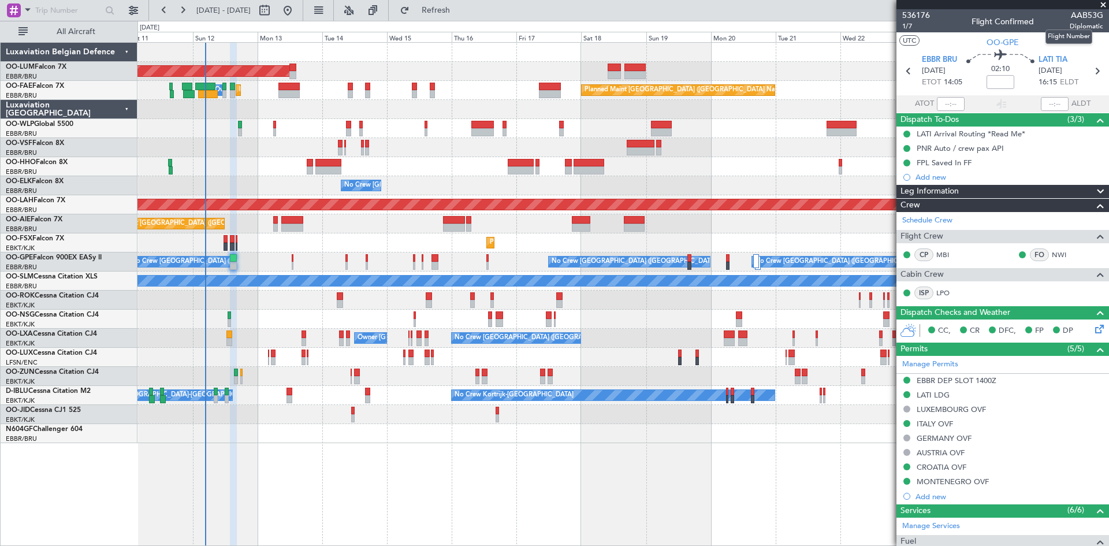
click at [1080, 14] on span "AAB53G" at bounding box center [1085, 15] width 33 height 12
click at [941, 394] on div "LATI LDG" at bounding box center [932, 395] width 33 height 10
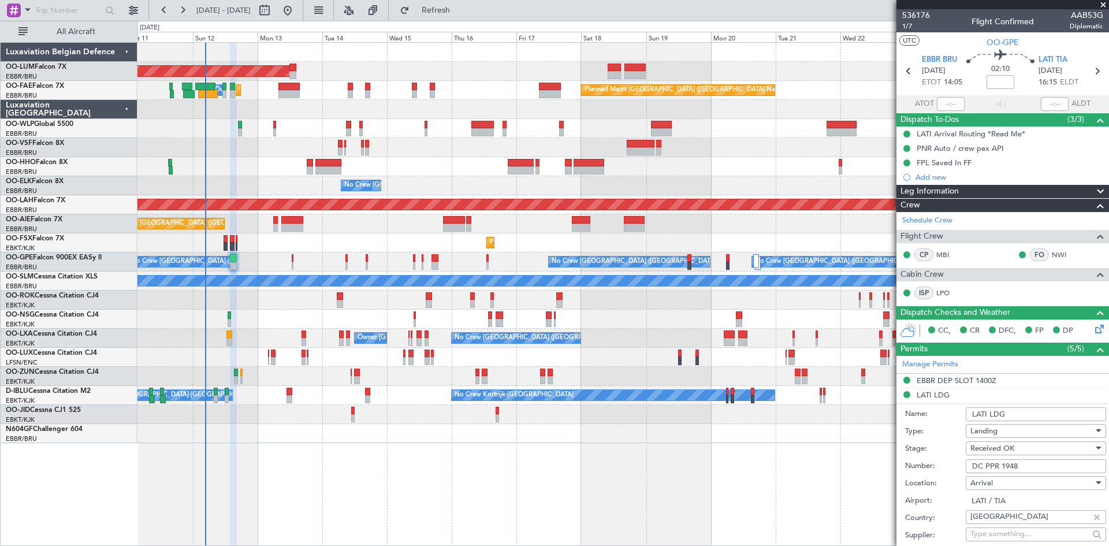
drag, startPoint x: 1026, startPoint y: 464, endPoint x: 1000, endPoint y: 466, distance: 26.0
click at [1000, 466] on input "DC PPR 1948" at bounding box center [1035, 466] width 140 height 14
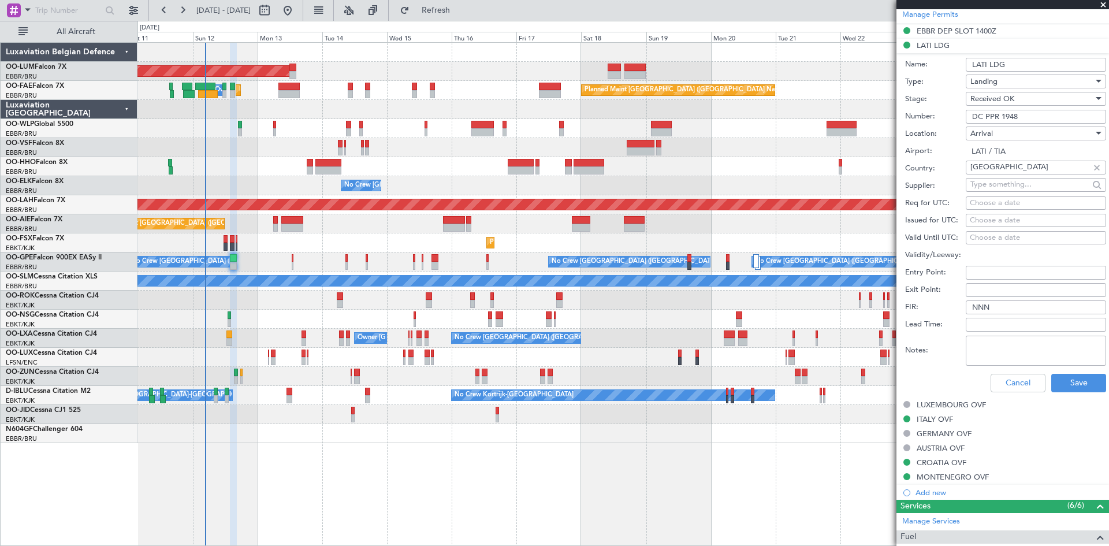
scroll to position [404, 0]
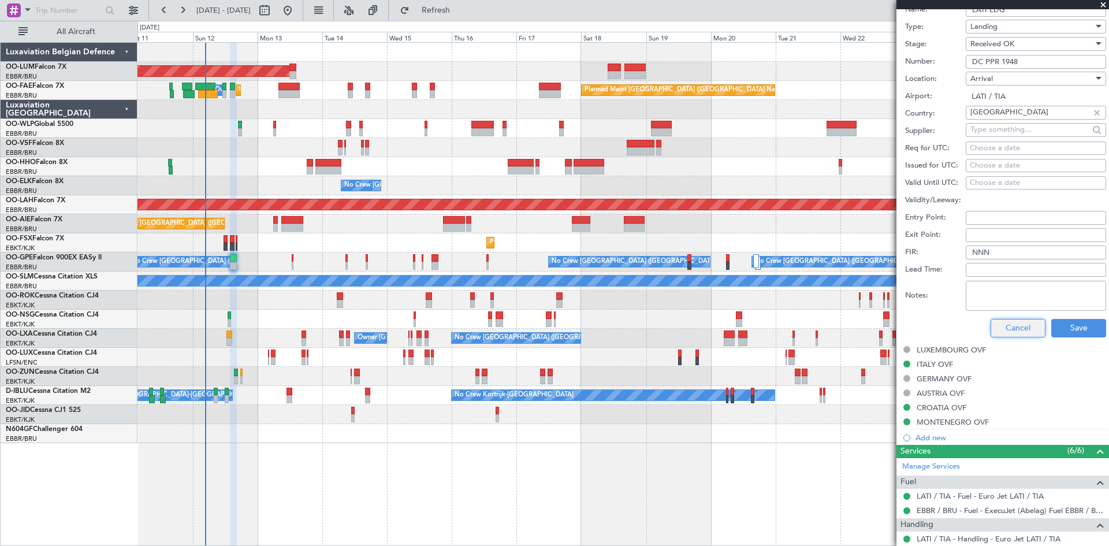
click at [1009, 331] on button "Cancel" at bounding box center [1017, 328] width 55 height 18
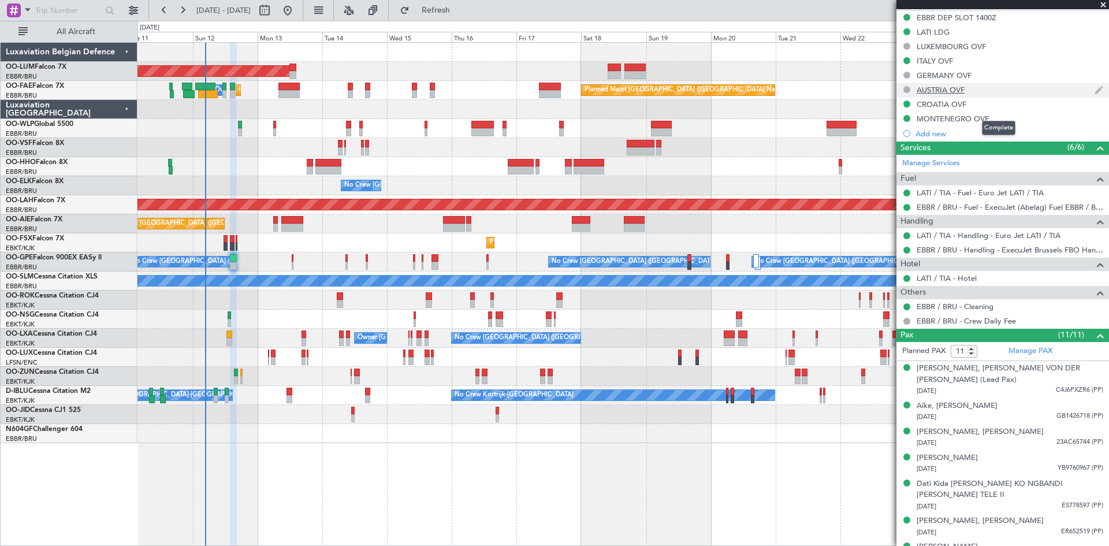
scroll to position [346, 0]
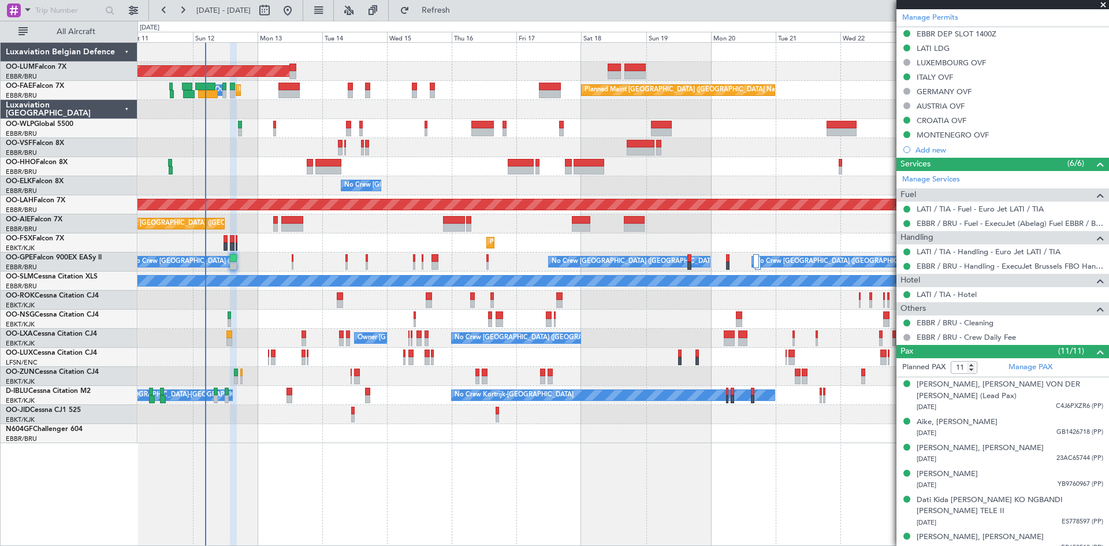
click at [938, 133] on mat-tooltip-component "CROATIA OVF" at bounding box center [941, 140] width 63 height 31
click at [989, 130] on div "MONTENEGRO OVF" at bounding box center [952, 135] width 72 height 10
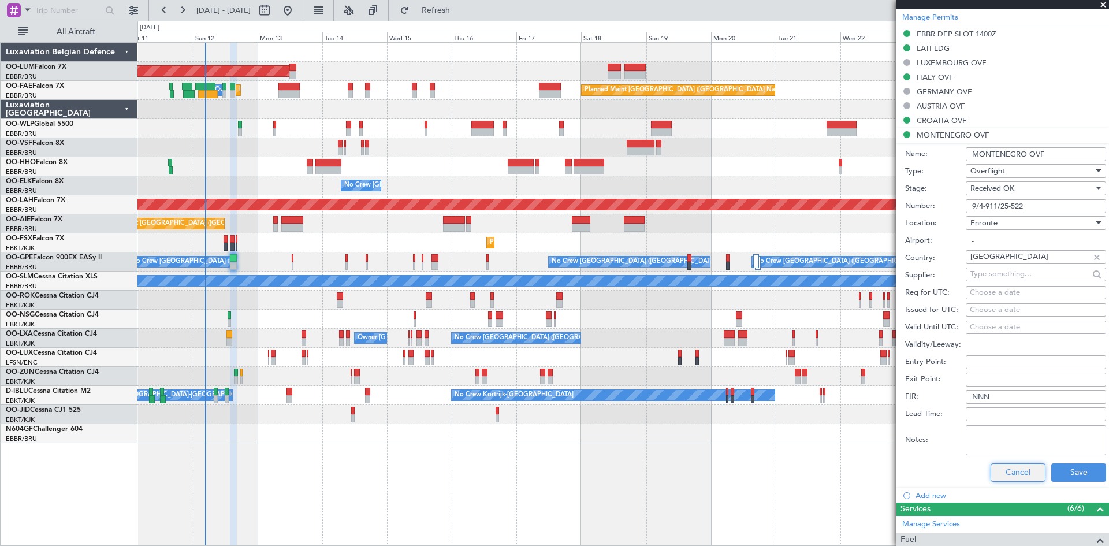
click at [994, 468] on button "Cancel" at bounding box center [1017, 472] width 55 height 18
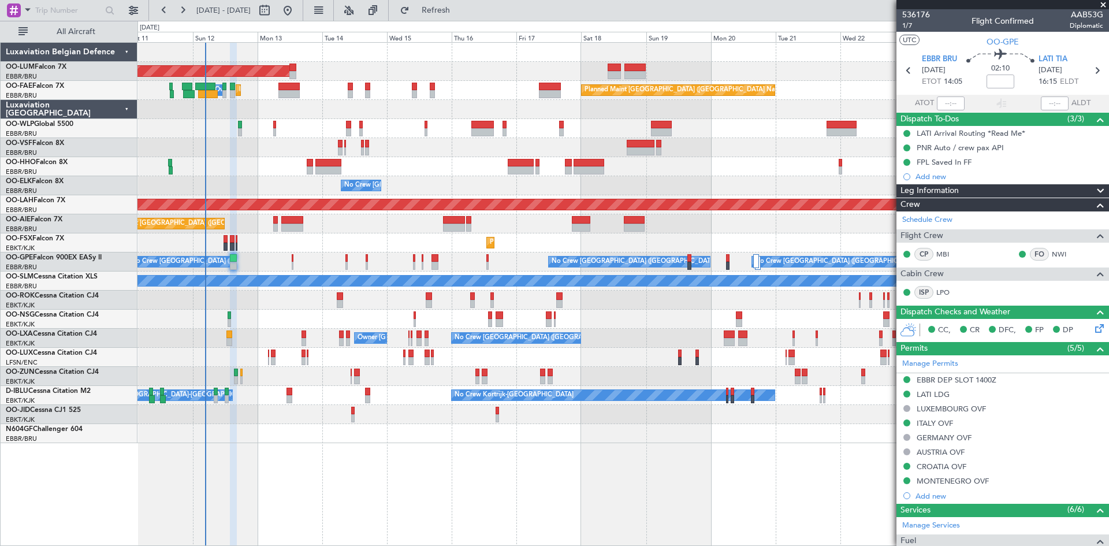
scroll to position [0, 0]
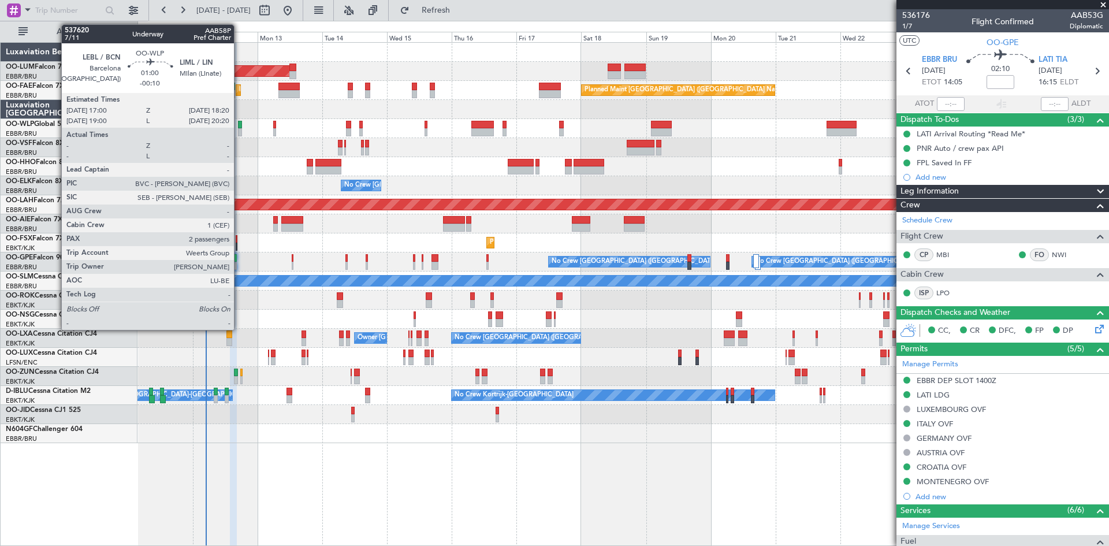
click at [238, 126] on div at bounding box center [240, 125] width 4 height 8
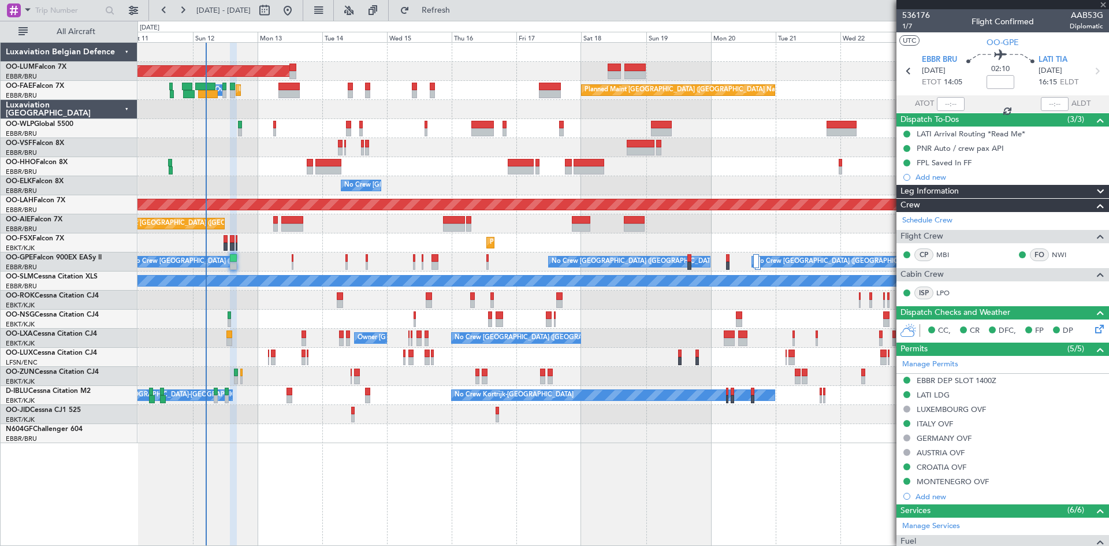
type input "-00:10"
type input "2"
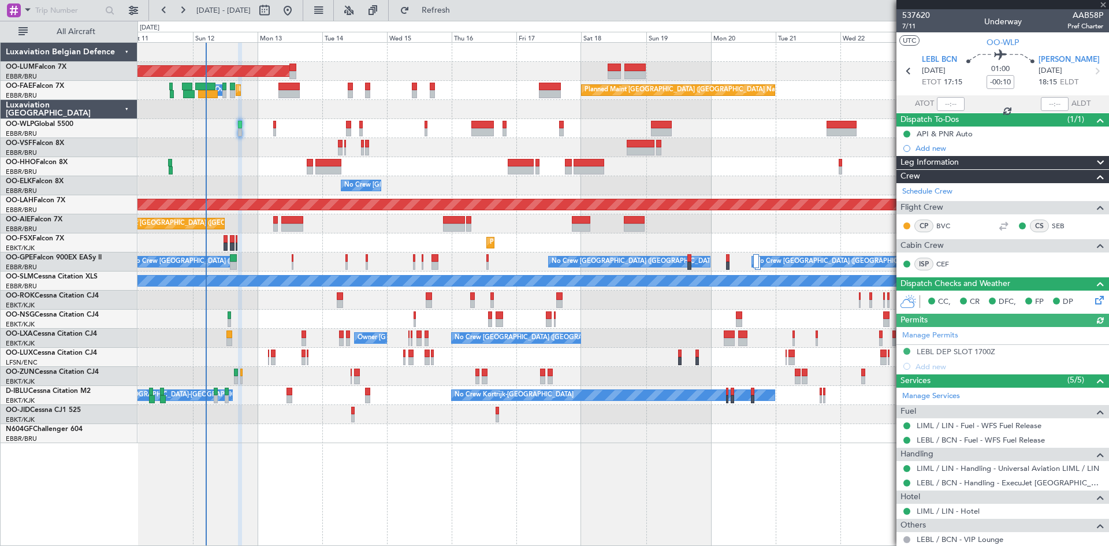
click at [963, 350] on div "Manage Permits LEBL DEP SLOT 1700Z Add new" at bounding box center [1002, 350] width 212 height 47
click at [967, 350] on div "Manage Permits LEBL DEP SLOT 1700Z Add new" at bounding box center [1002, 350] width 212 height 47
click at [983, 351] on div "LEBL DEP SLOT 1700Z" at bounding box center [955, 351] width 79 height 10
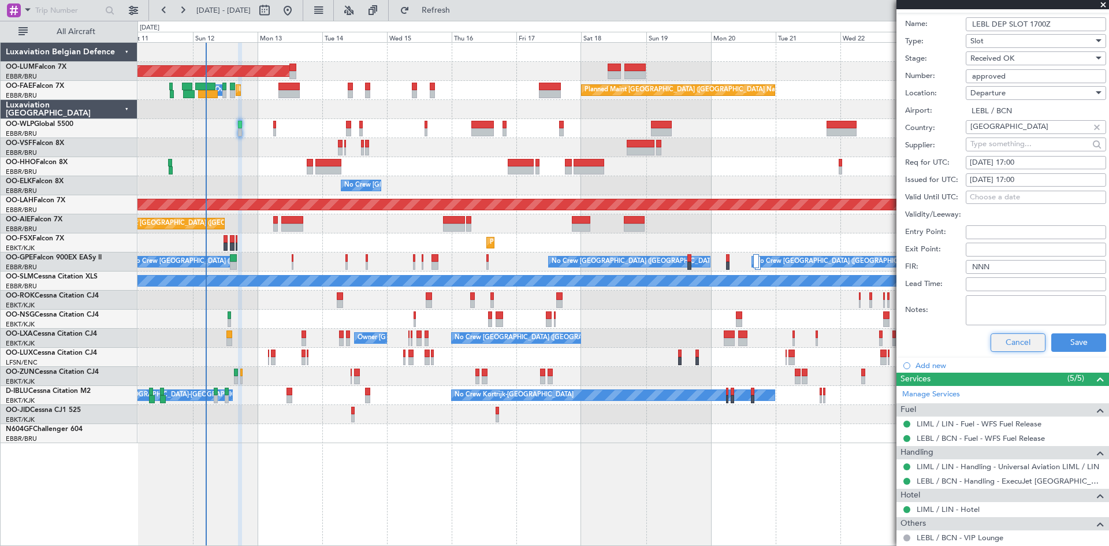
click at [1011, 340] on button "Cancel" at bounding box center [1017, 342] width 55 height 18
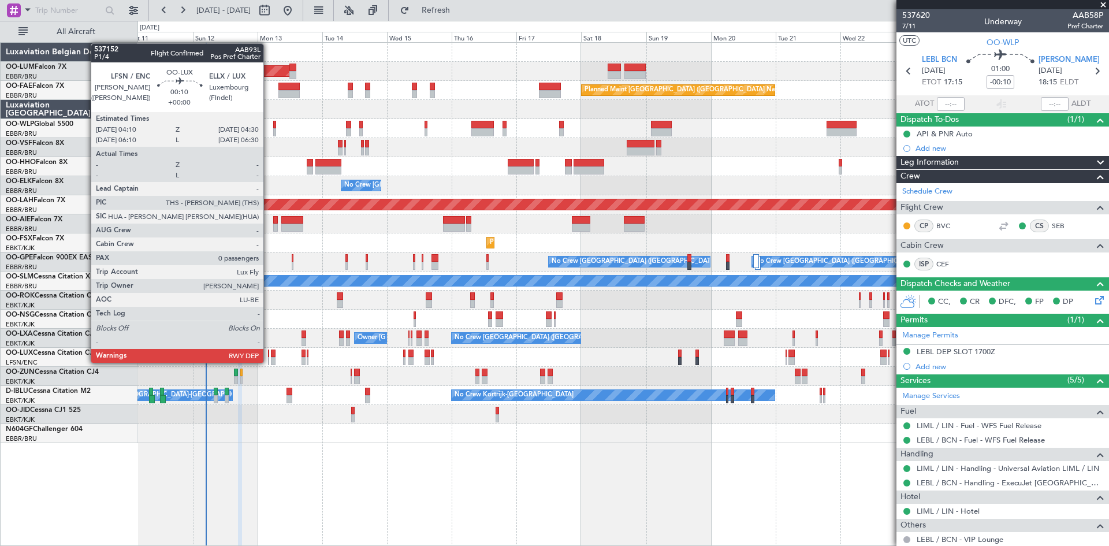
click at [269, 361] on div at bounding box center [268, 361] width 1 height 8
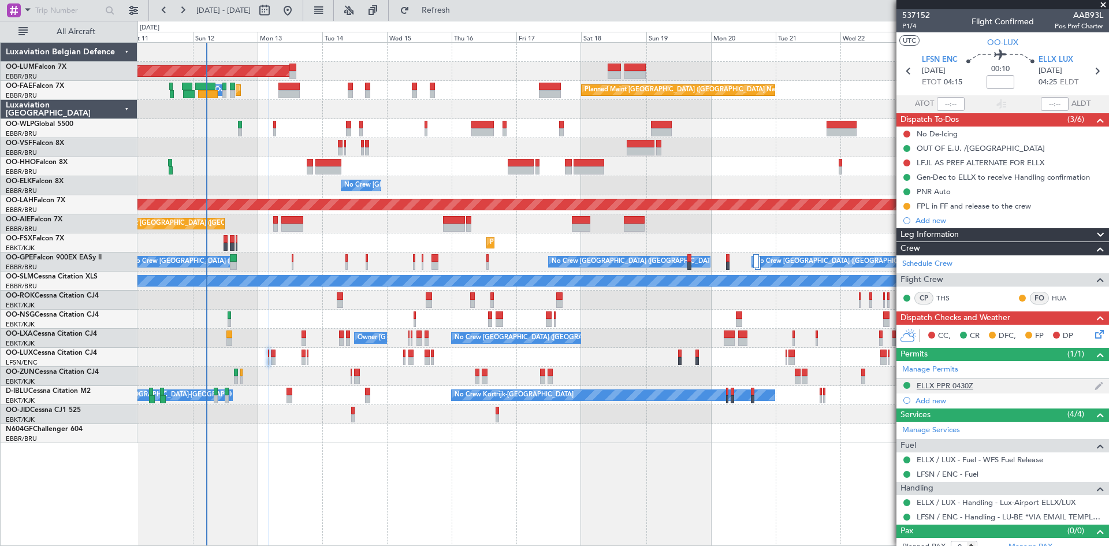
click at [953, 384] on div "ELLX PPR 0430Z" at bounding box center [944, 386] width 57 height 10
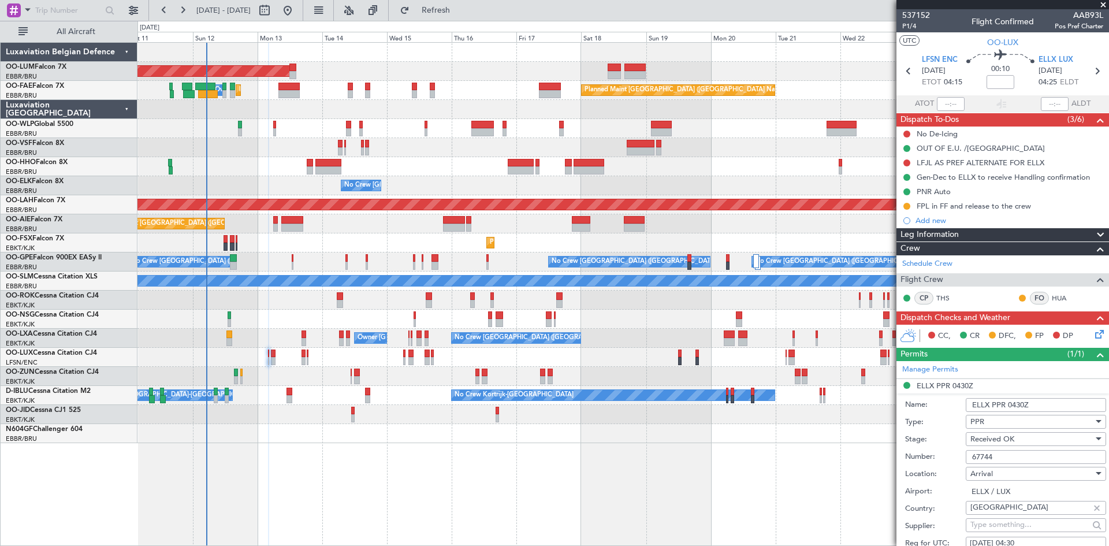
drag, startPoint x: 1005, startPoint y: 458, endPoint x: 964, endPoint y: 458, distance: 41.6
click at [964, 458] on div "Number: 67744" at bounding box center [1005, 456] width 201 height 17
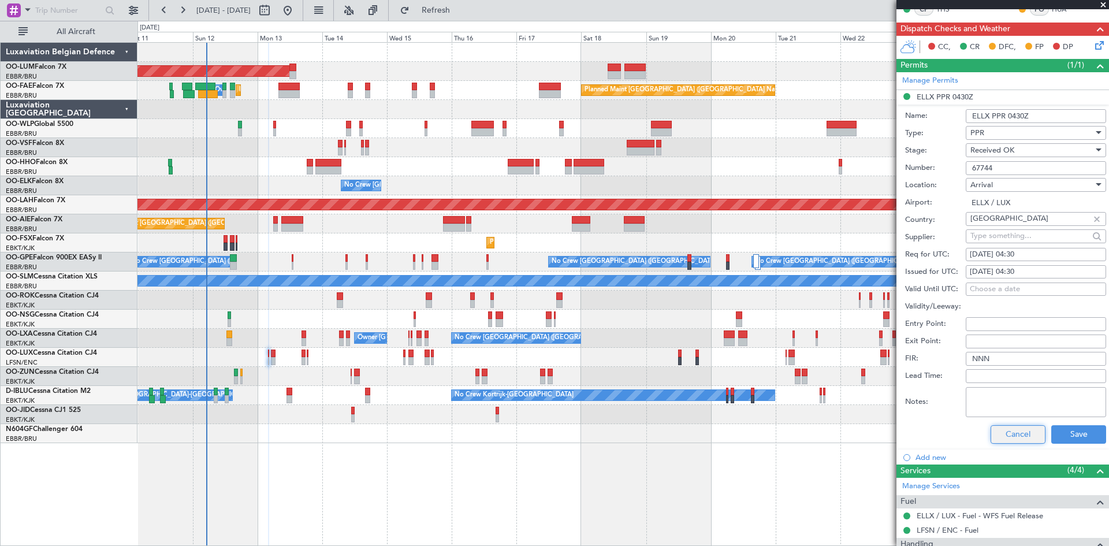
click at [1018, 432] on button "Cancel" at bounding box center [1017, 434] width 55 height 18
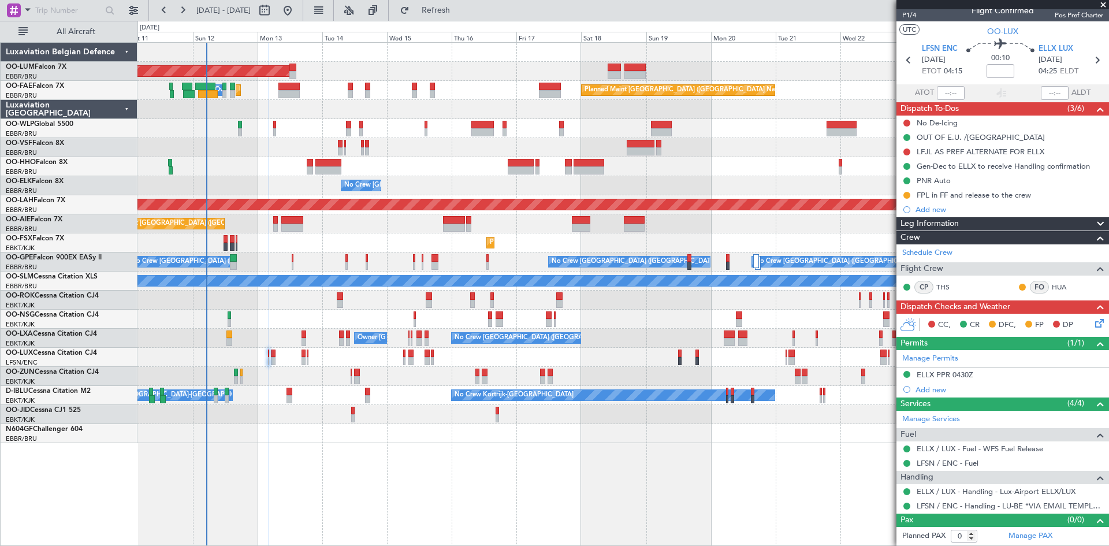
scroll to position [10, 0]
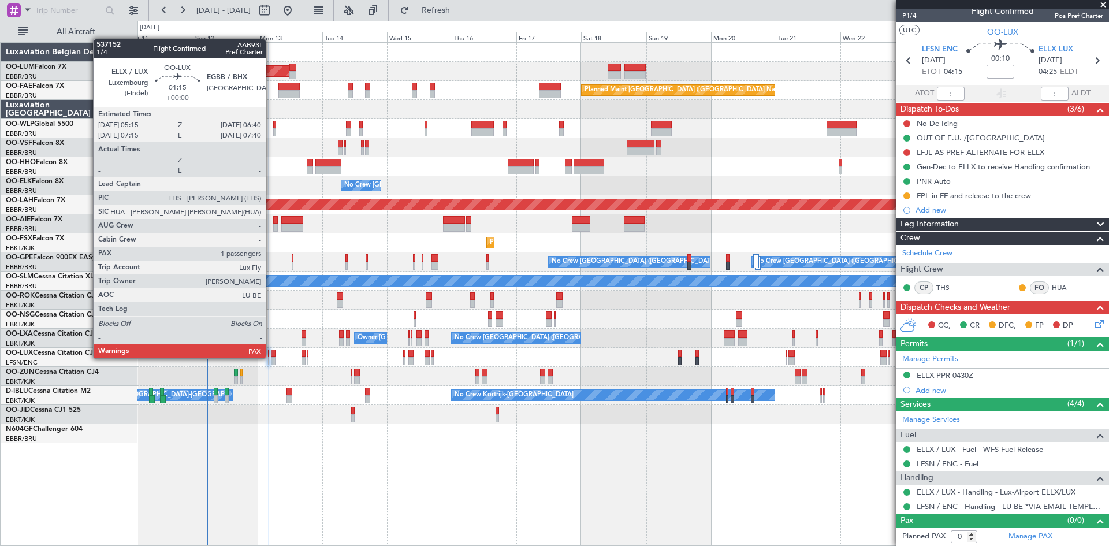
click at [271, 357] on div at bounding box center [273, 361] width 4 height 8
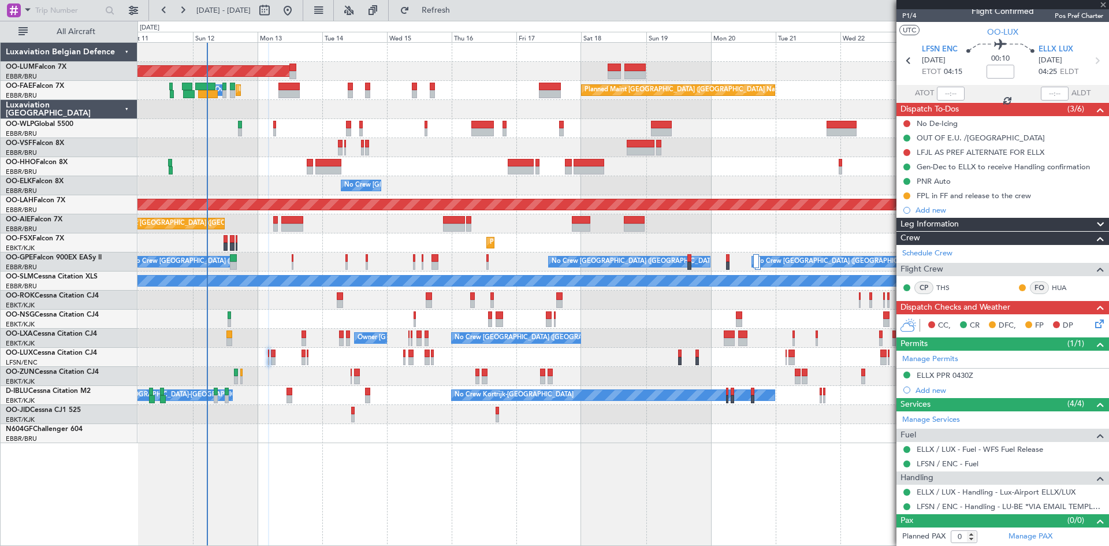
type input "1"
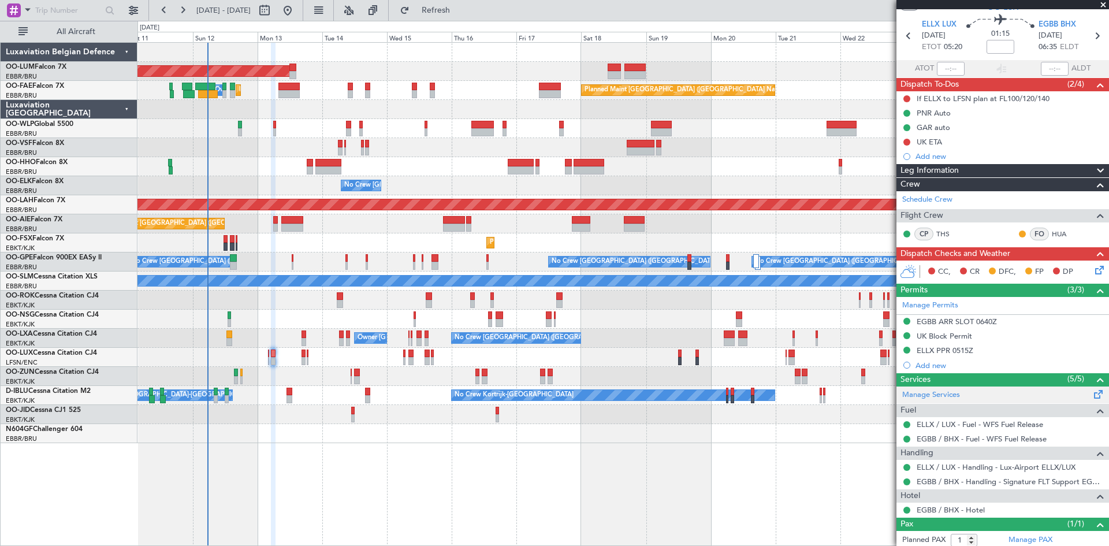
scroll to position [65, 0]
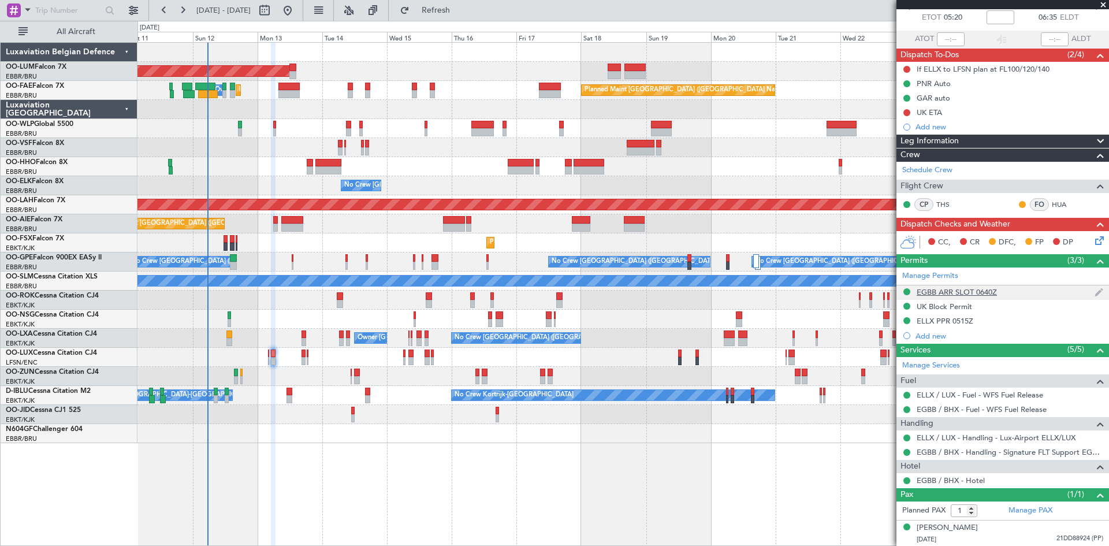
click at [946, 290] on div "EGBB ARR SLOT 0640Z" at bounding box center [956, 292] width 80 height 10
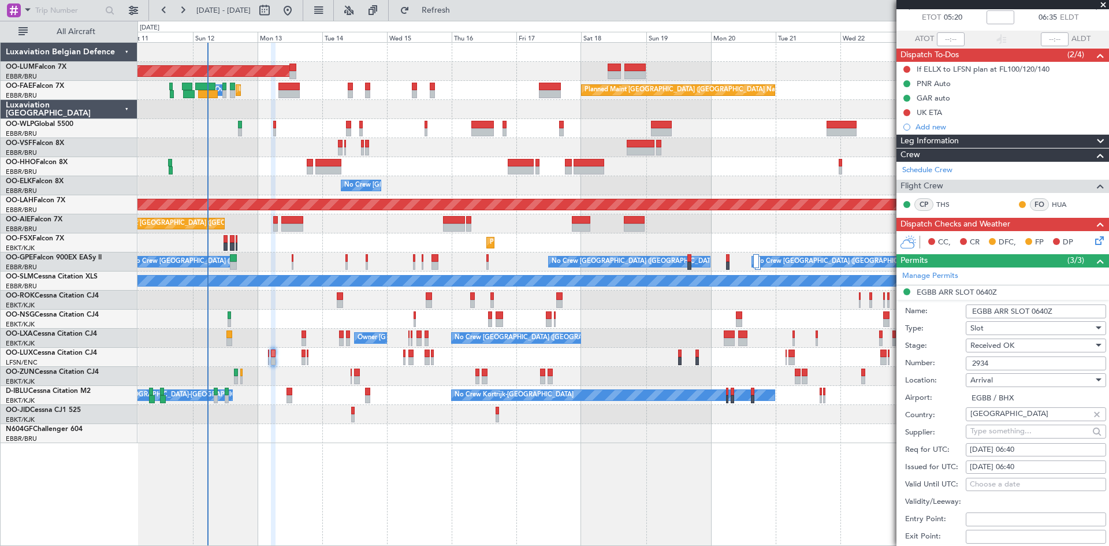
drag, startPoint x: 1001, startPoint y: 364, endPoint x: 956, endPoint y: 360, distance: 44.7
click at [956, 360] on div "Number: 2934" at bounding box center [1005, 363] width 201 height 17
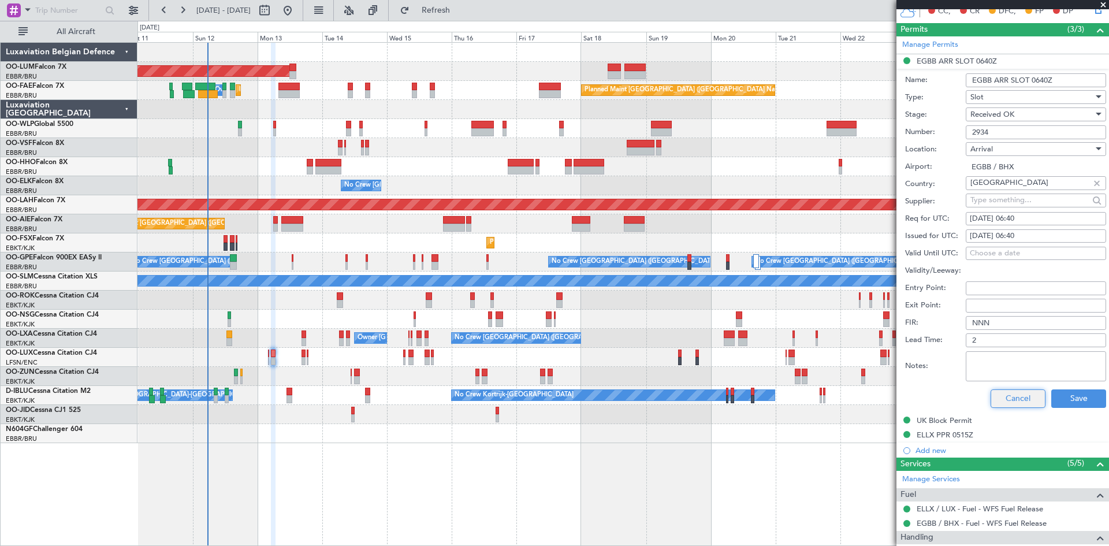
click at [997, 401] on button "Cancel" at bounding box center [1017, 398] width 55 height 18
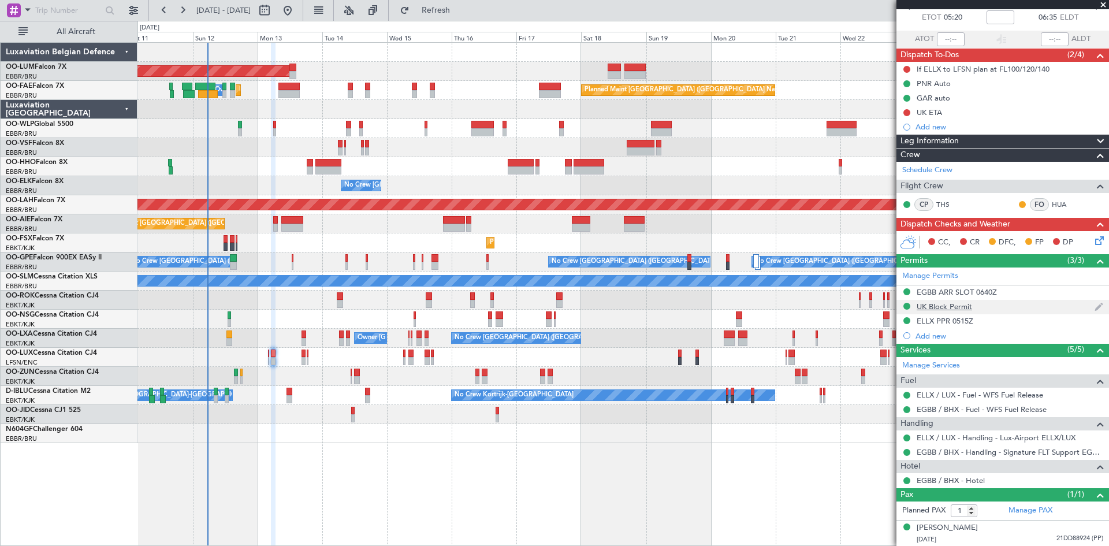
click at [948, 305] on div "UK Block Permit" at bounding box center [943, 306] width 55 height 10
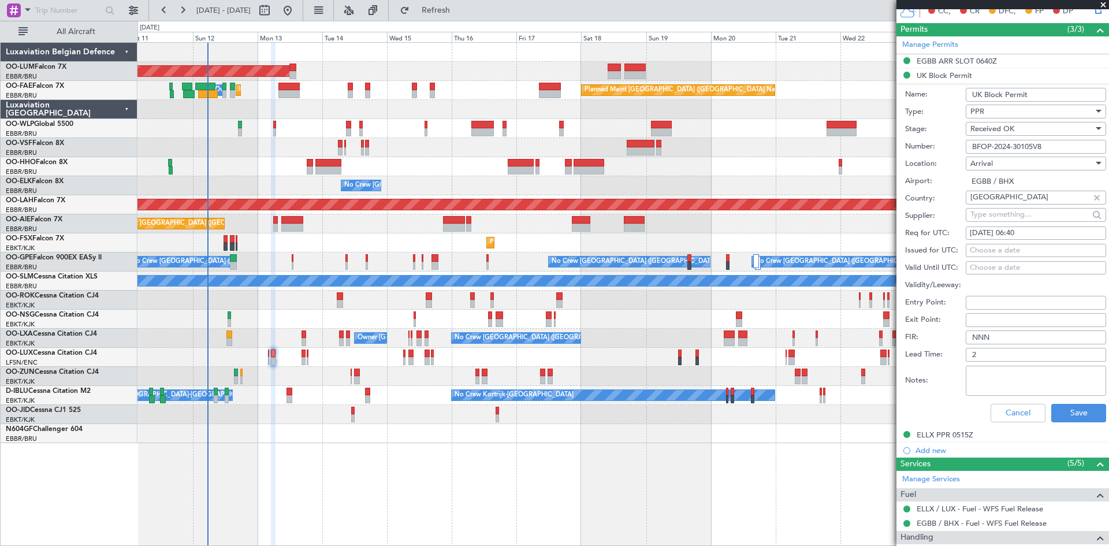
drag, startPoint x: 1056, startPoint y: 144, endPoint x: 888, endPoint y: 146, distance: 167.5
click at [888, 146] on fb-app "[DATE] - [DATE] Refresh Quick Links All Aircraft AOG Maint [GEOGRAPHIC_DATA] Ow…" at bounding box center [554, 277] width 1109 height 537
drag, startPoint x: 1031, startPoint y: 410, endPoint x: 1029, endPoint y: 398, distance: 11.7
click at [1031, 410] on button "Cancel" at bounding box center [1017, 413] width 55 height 18
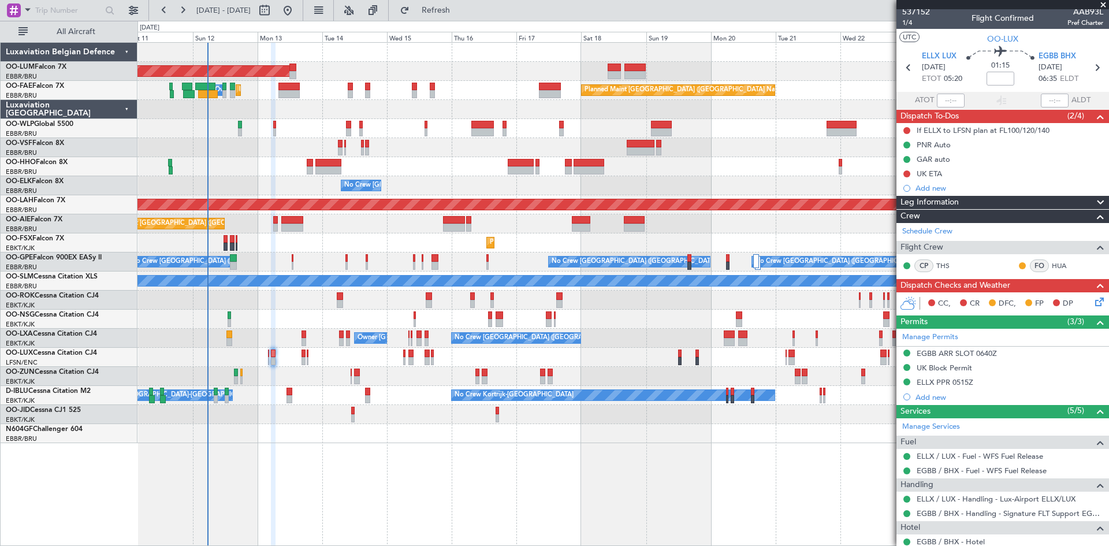
scroll to position [0, 0]
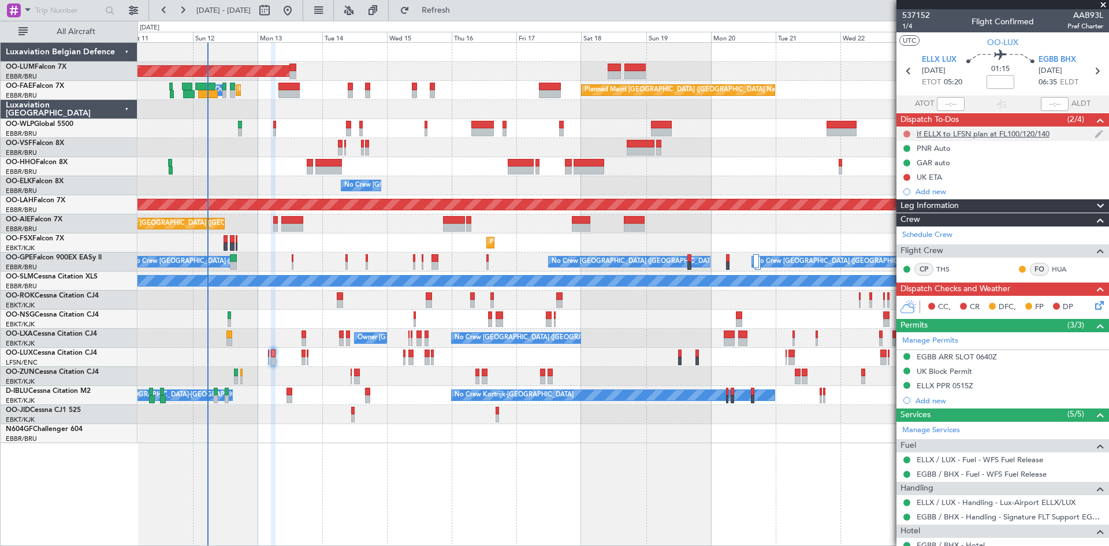
click at [907, 132] on button at bounding box center [906, 134] width 7 height 7
click at [912, 25] on span "1/4" at bounding box center [916, 26] width 28 height 10
click at [464, 16] on button "Refresh" at bounding box center [428, 10] width 69 height 18
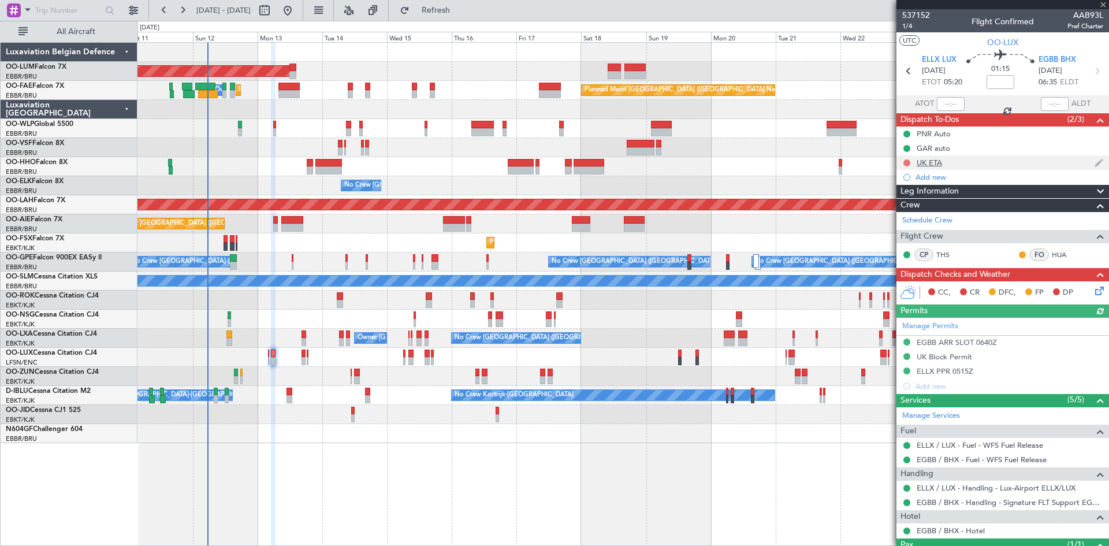
click at [904, 162] on button at bounding box center [906, 162] width 7 height 7
click at [917, 210] on span "Completed" at bounding box center [912, 214] width 38 height 12
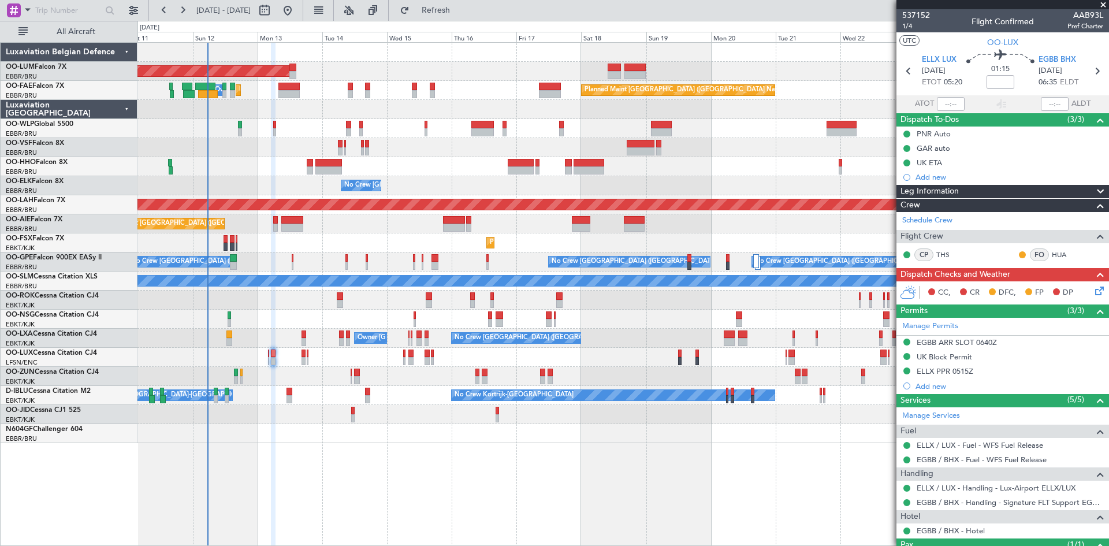
click at [1093, 289] on icon at bounding box center [1097, 288] width 9 height 9
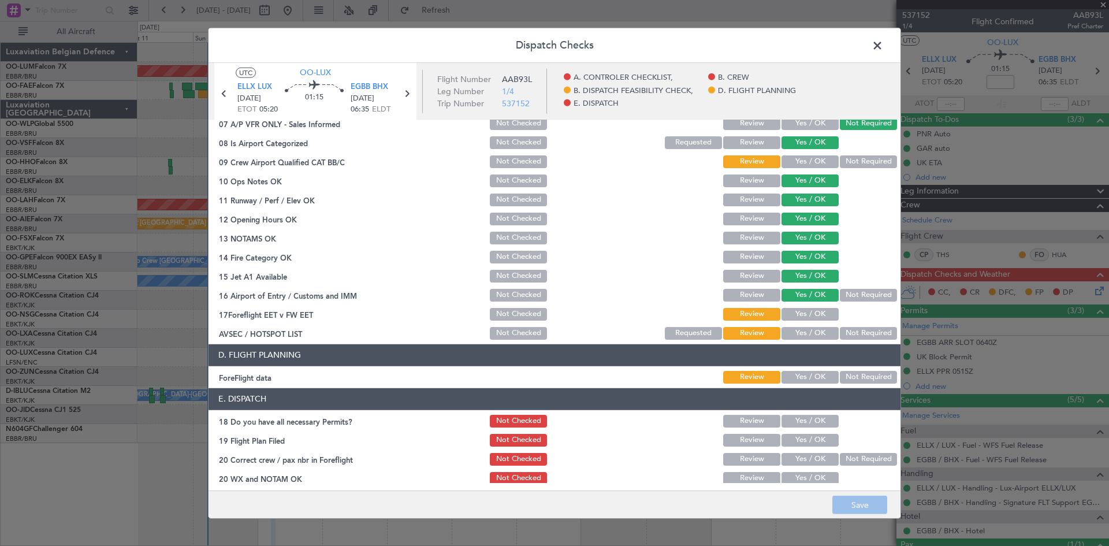
scroll to position [218, 0]
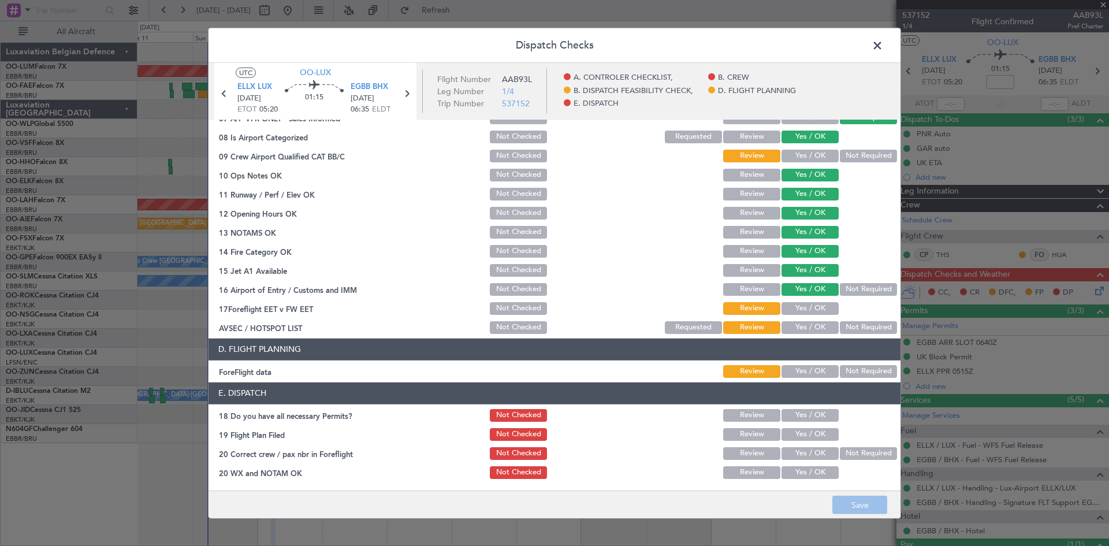
click at [810, 361] on section "D. FLIGHT PLANNING ForeFlight data Review Yes / OK Not Required" at bounding box center [554, 358] width 692 height 41
click at [812, 365] on button "Yes / OK" at bounding box center [809, 371] width 57 height 13
click at [804, 330] on button "Yes / OK" at bounding box center [809, 327] width 57 height 13
click at [804, 156] on button "Yes / OK" at bounding box center [809, 156] width 57 height 13
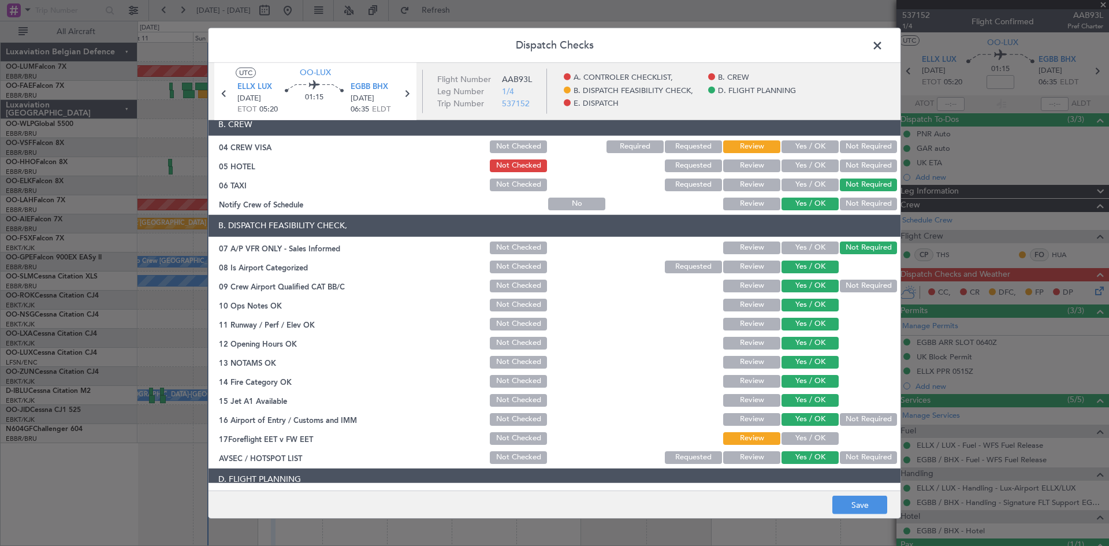
scroll to position [45, 0]
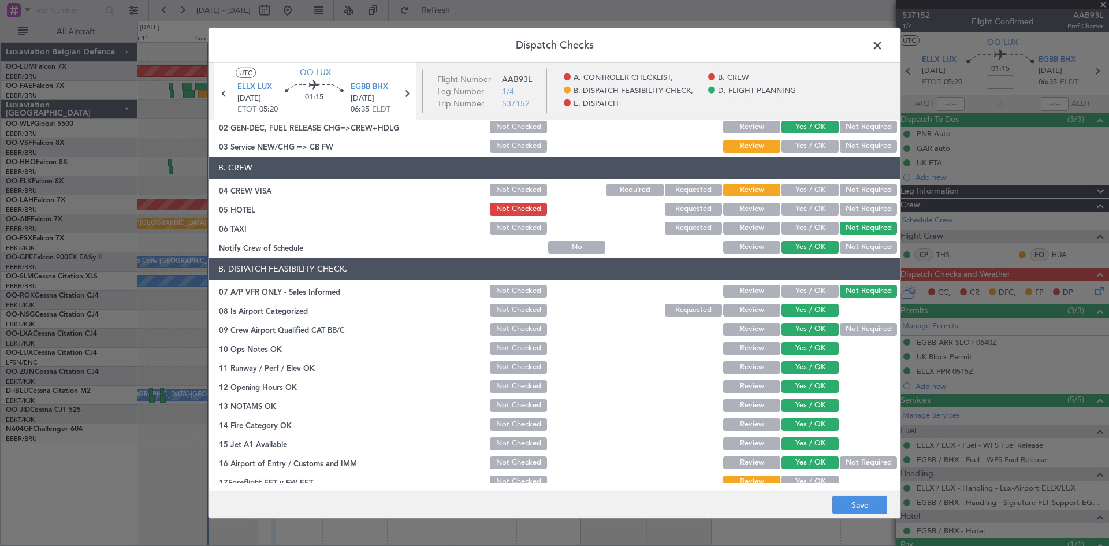
click at [799, 184] on button "Yes / OK" at bounding box center [809, 190] width 57 height 13
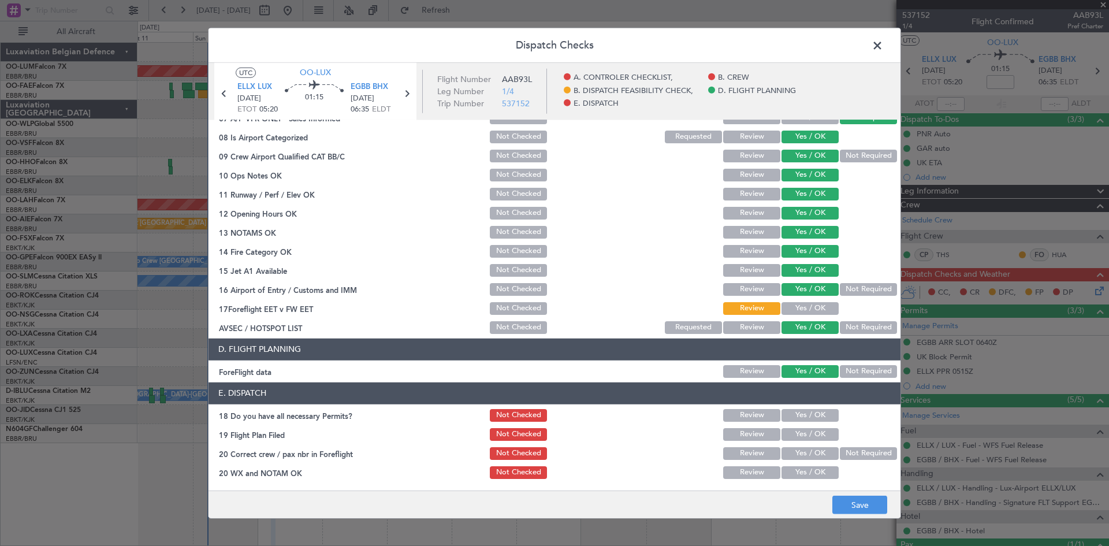
click at [800, 311] on button "Yes / OK" at bounding box center [809, 308] width 57 height 13
click at [821, 413] on button "Yes / OK" at bounding box center [809, 415] width 57 height 13
click at [803, 449] on button "Yes / OK" at bounding box center [809, 453] width 57 height 13
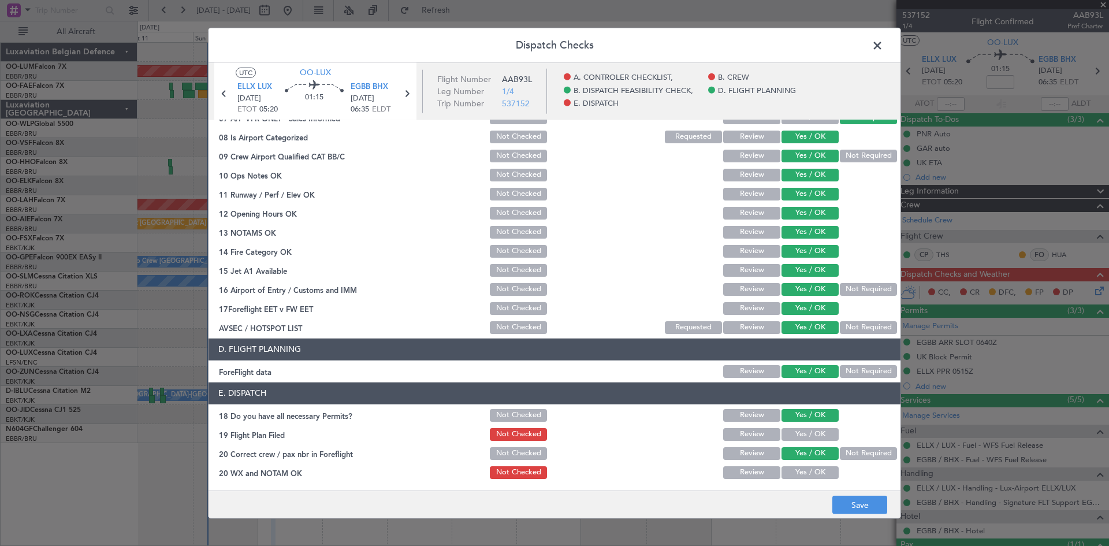
click at [808, 468] on button "Yes / OK" at bounding box center [809, 472] width 57 height 13
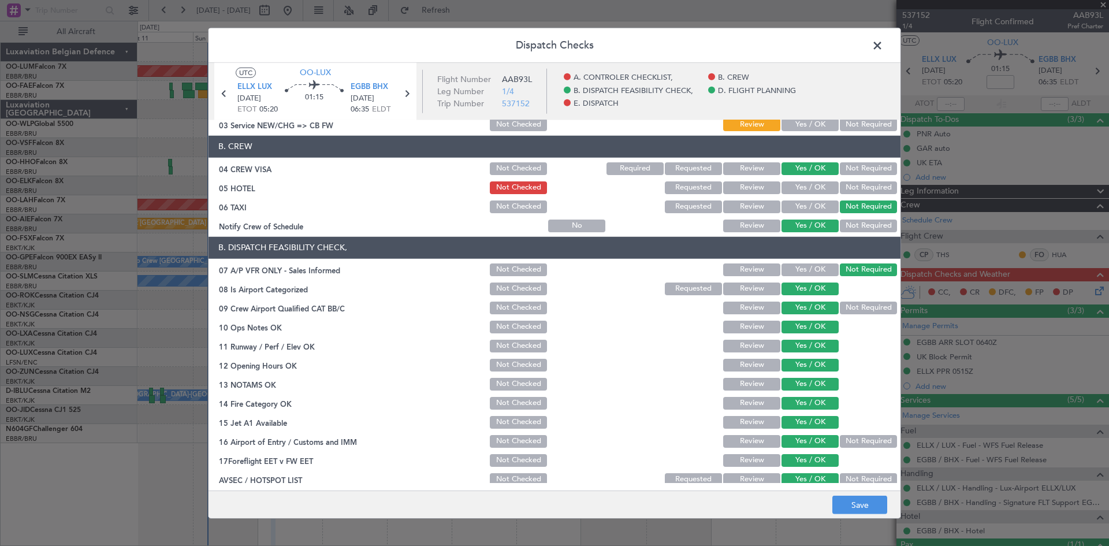
scroll to position [0, 0]
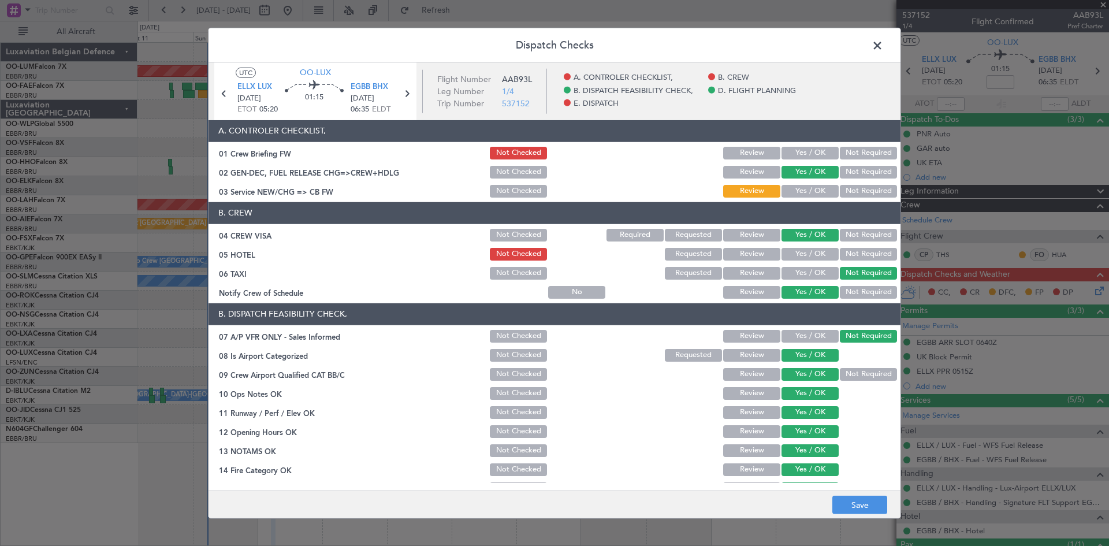
click at [796, 190] on button "Yes / OK" at bounding box center [809, 191] width 57 height 13
click at [871, 509] on button "Save" at bounding box center [859, 504] width 55 height 18
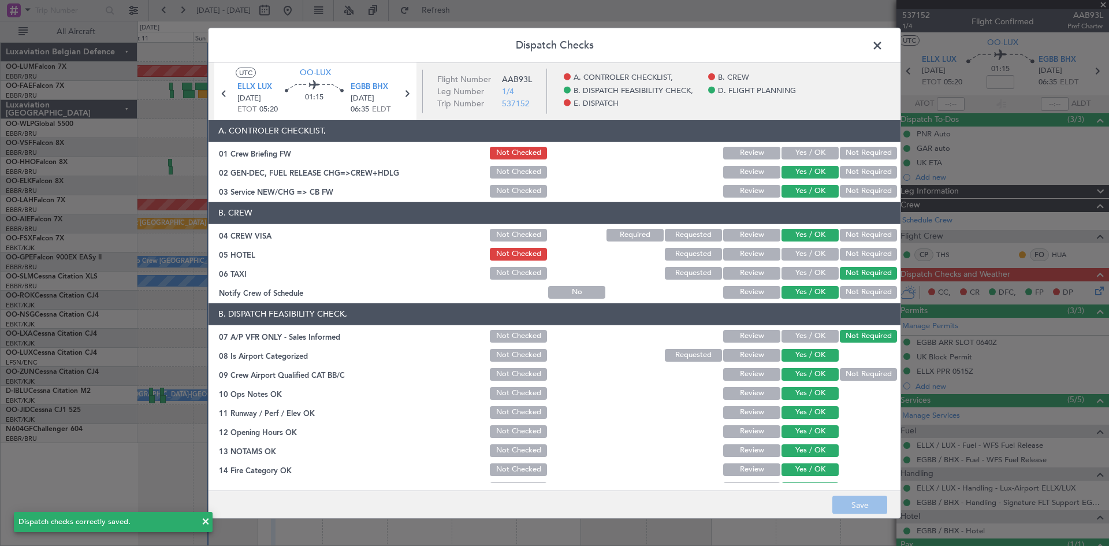
click at [883, 40] on span at bounding box center [883, 47] width 0 height 23
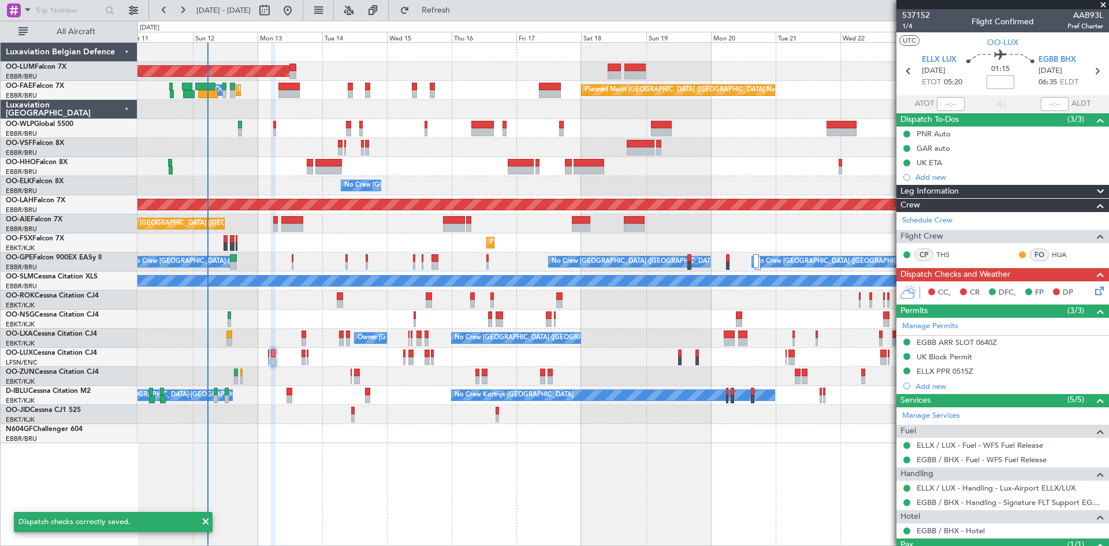
click at [998, 81] on input at bounding box center [1000, 82] width 28 height 14
click at [1020, 88] on div "01:15 -10" at bounding box center [1000, 71] width 76 height 43
type input "-00:10"
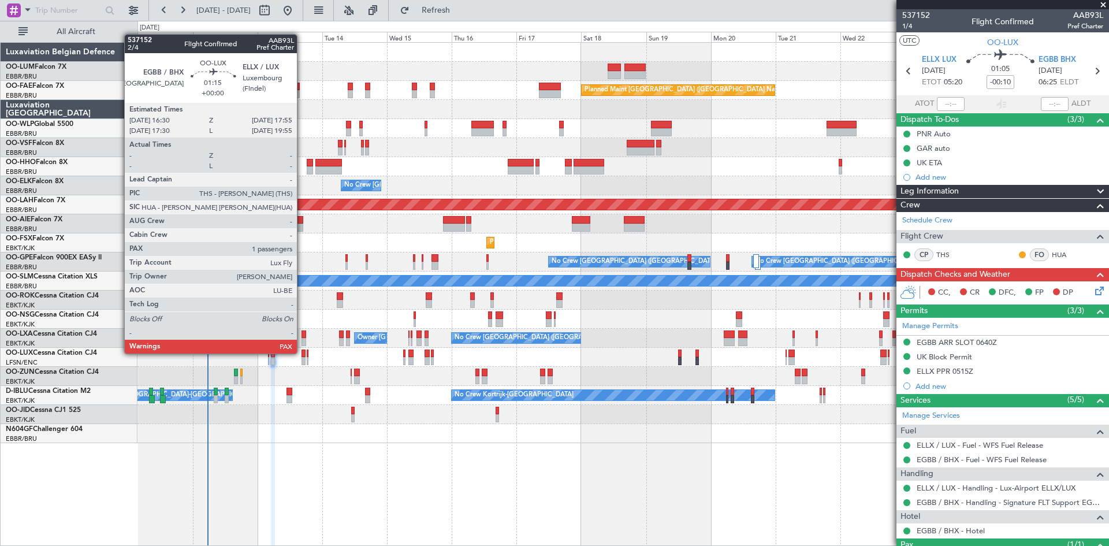
click at [302, 352] on div at bounding box center [303, 353] width 4 height 8
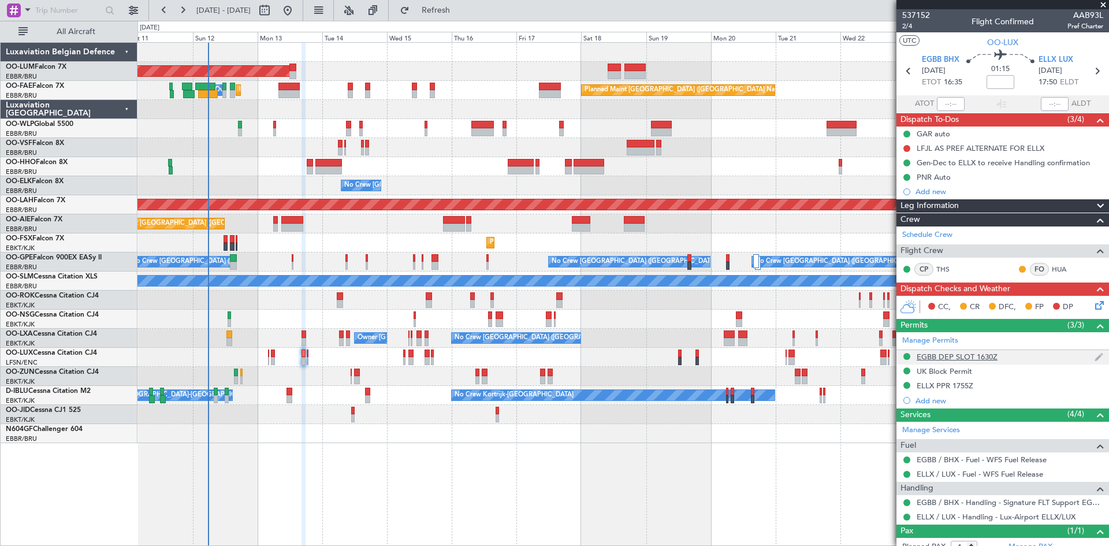
click at [954, 357] on div "EGBB DEP SLOT 1630Z" at bounding box center [956, 357] width 81 height 10
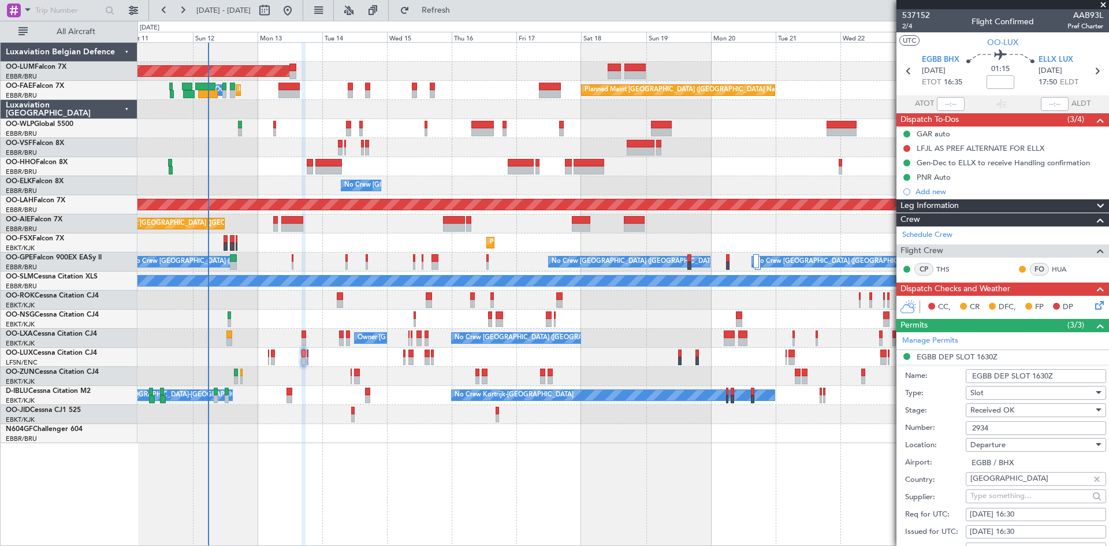
click at [1006, 425] on input "2934" at bounding box center [1035, 428] width 140 height 14
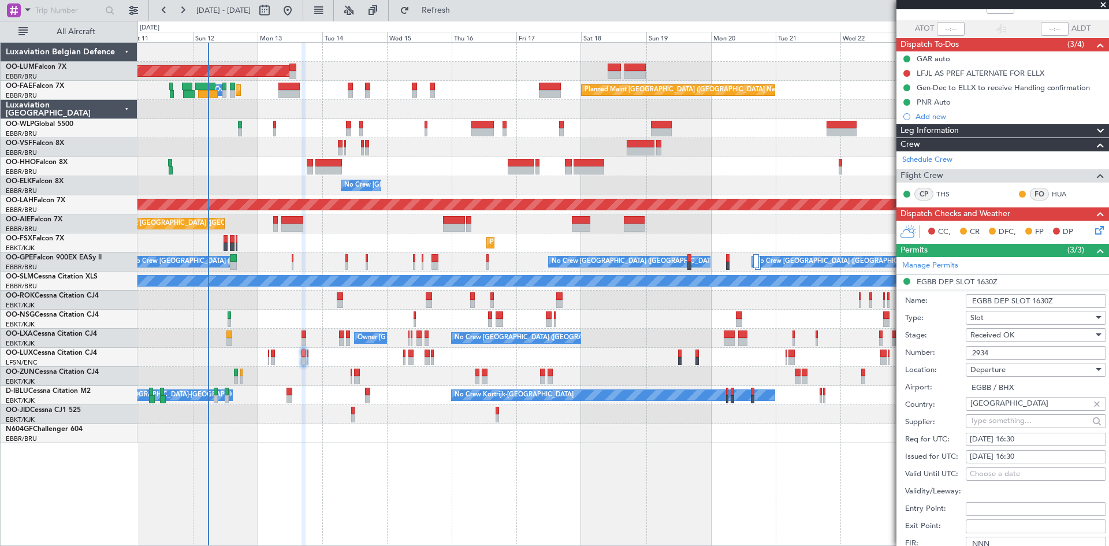
scroll to position [231, 0]
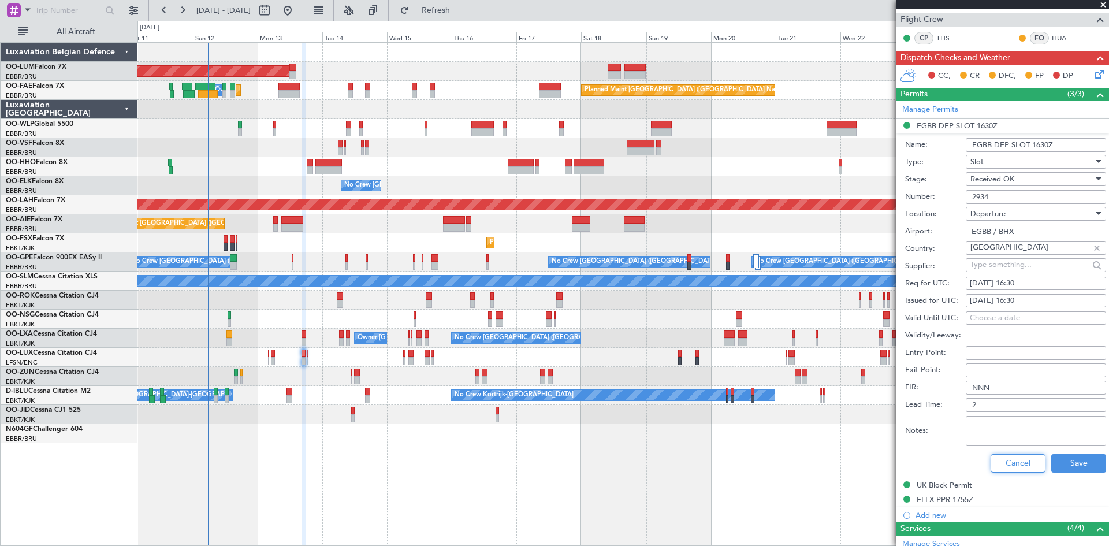
click at [1011, 467] on button "Cancel" at bounding box center [1017, 463] width 55 height 18
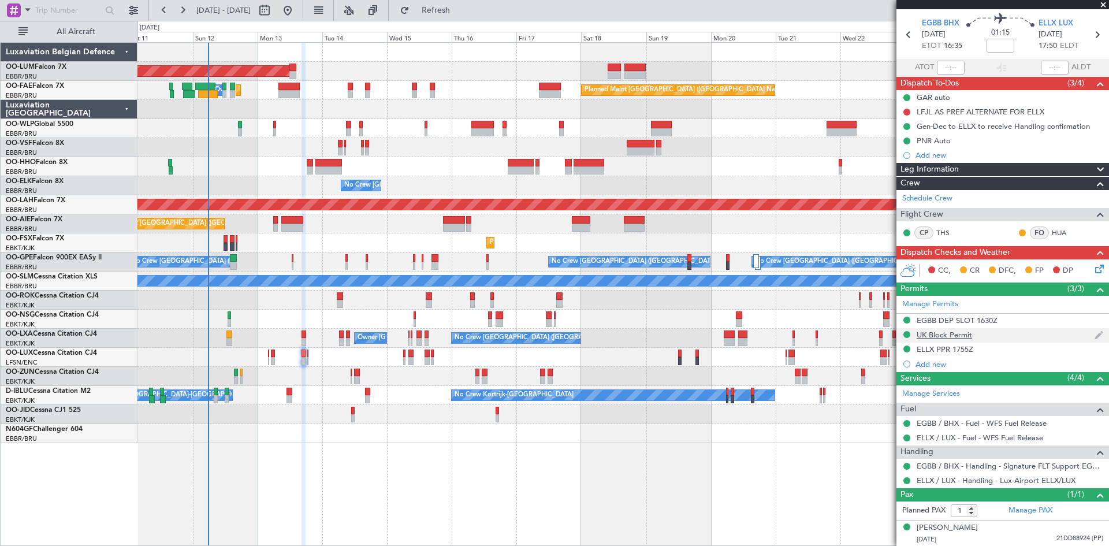
click at [958, 338] on div "UK Block Permit" at bounding box center [943, 335] width 55 height 10
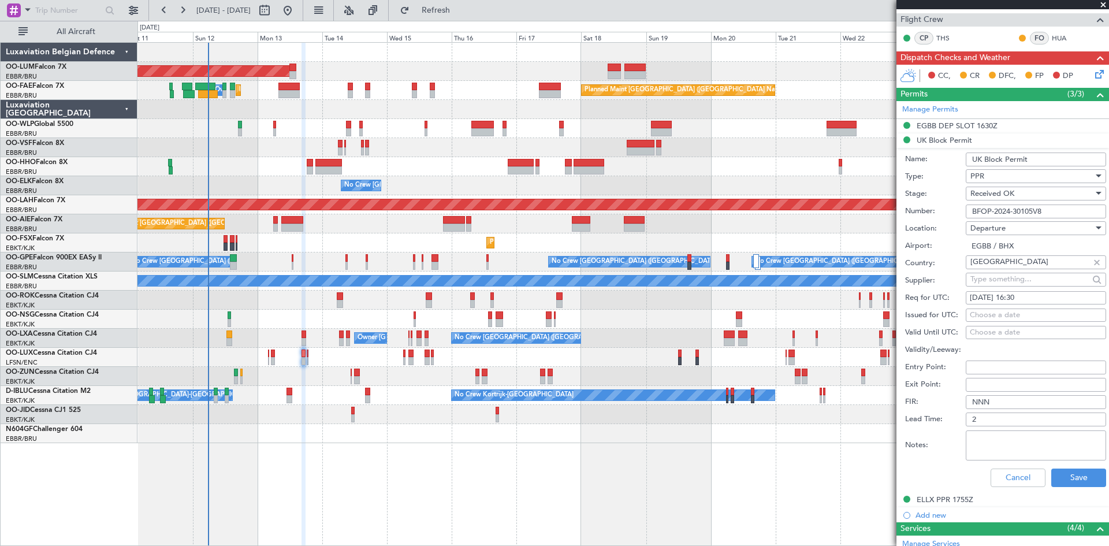
drag, startPoint x: 1062, startPoint y: 208, endPoint x: 914, endPoint y: 214, distance: 148.5
click at [914, 214] on div "Number: BFOP-2024-30105V8" at bounding box center [1005, 211] width 201 height 17
click at [1030, 474] on button "Cancel" at bounding box center [1017, 477] width 55 height 18
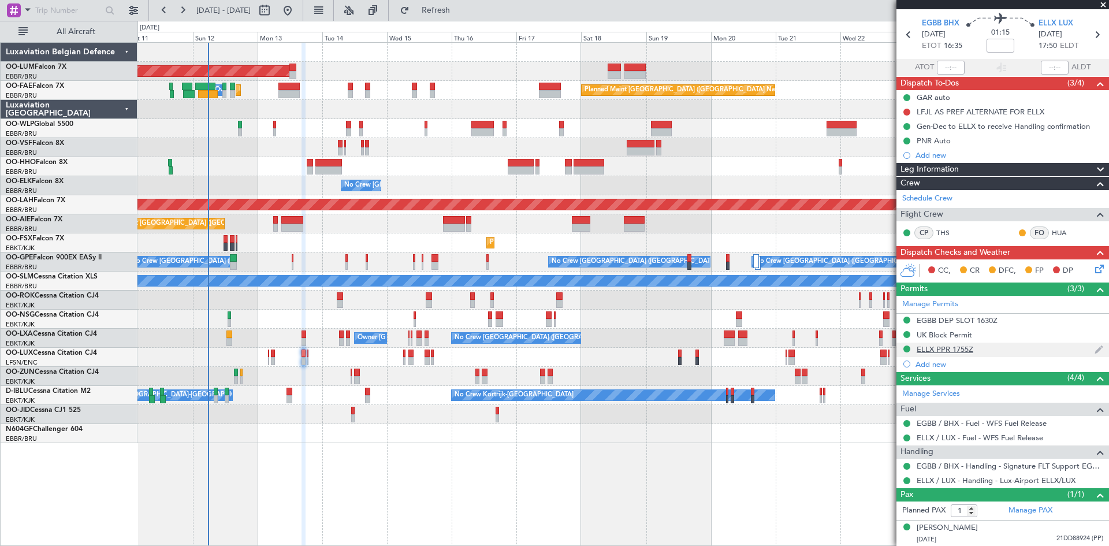
click at [950, 350] on div "ELLX PPR 1755Z" at bounding box center [944, 349] width 57 height 10
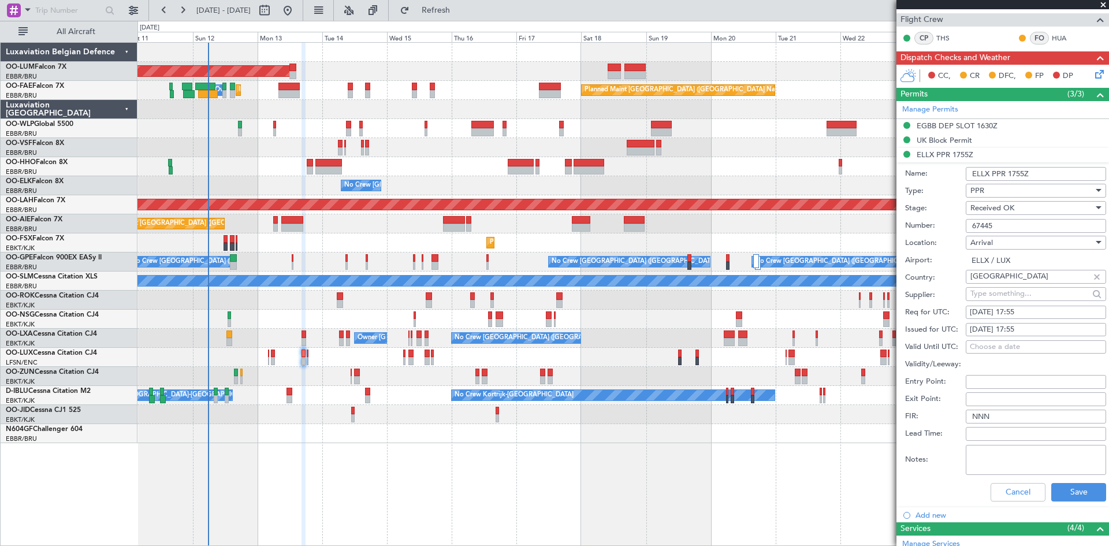
click at [971, 224] on input "67445" at bounding box center [1035, 226] width 140 height 14
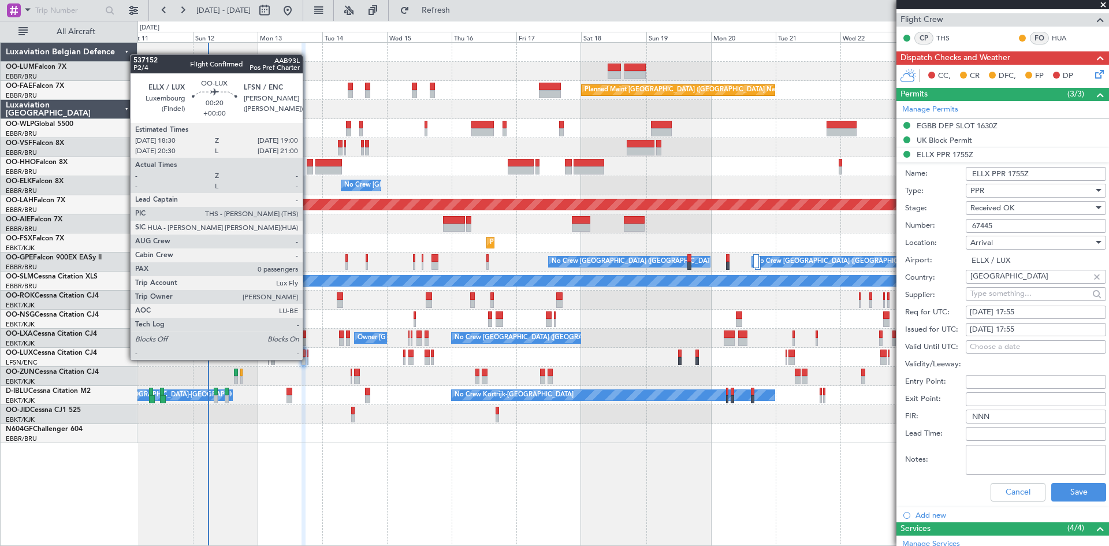
click at [308, 359] on div at bounding box center [308, 361] width 2 height 8
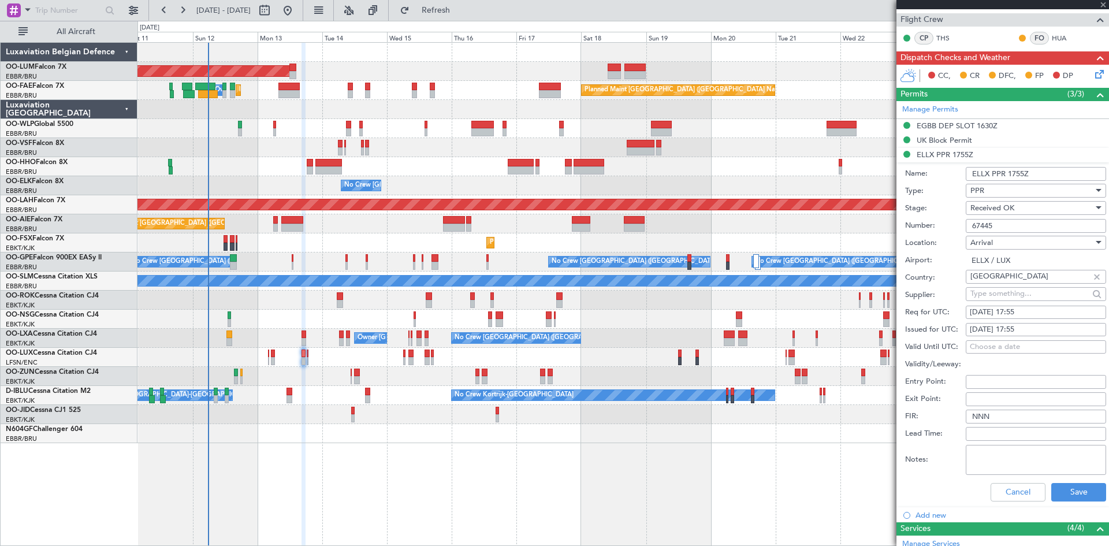
type input "0"
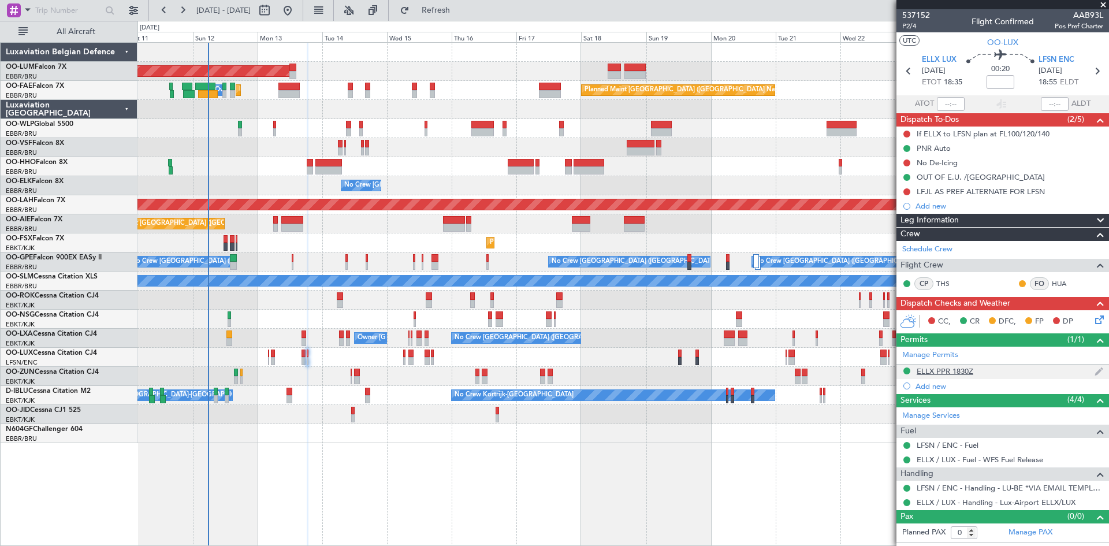
click at [938, 364] on div "ELLX PPR 1830Z" at bounding box center [1002, 371] width 212 height 14
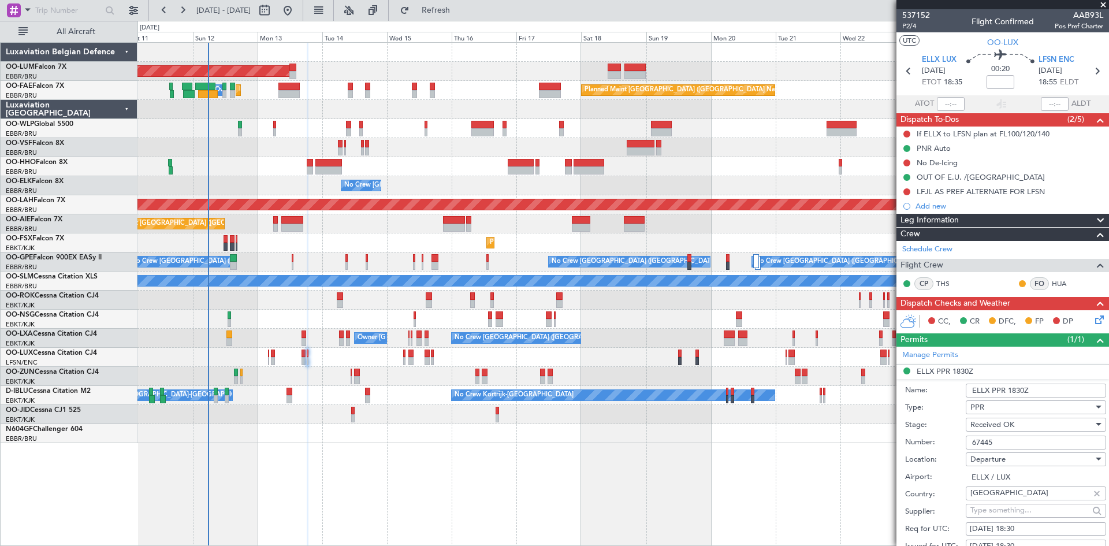
click at [1005, 443] on input "67445" at bounding box center [1035, 442] width 140 height 14
click at [1003, 448] on input "67445" at bounding box center [1035, 442] width 140 height 14
click at [989, 81] on input at bounding box center [1000, 82] width 28 height 14
click at [974, 187] on body "11 Oct 2025 - 26 Oct 2025 Refresh Quick Links All Aircraft AOG Maint Sibiu Owne…" at bounding box center [554, 273] width 1109 height 546
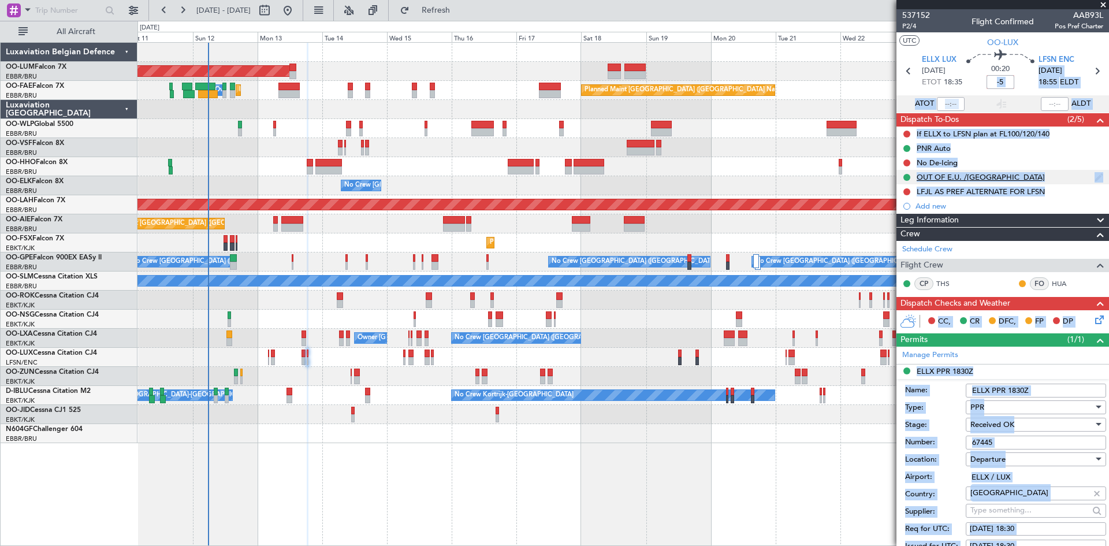
type input "-00:05"
click at [974, 95] on section "ATOT ALDT" at bounding box center [1002, 103] width 212 height 17
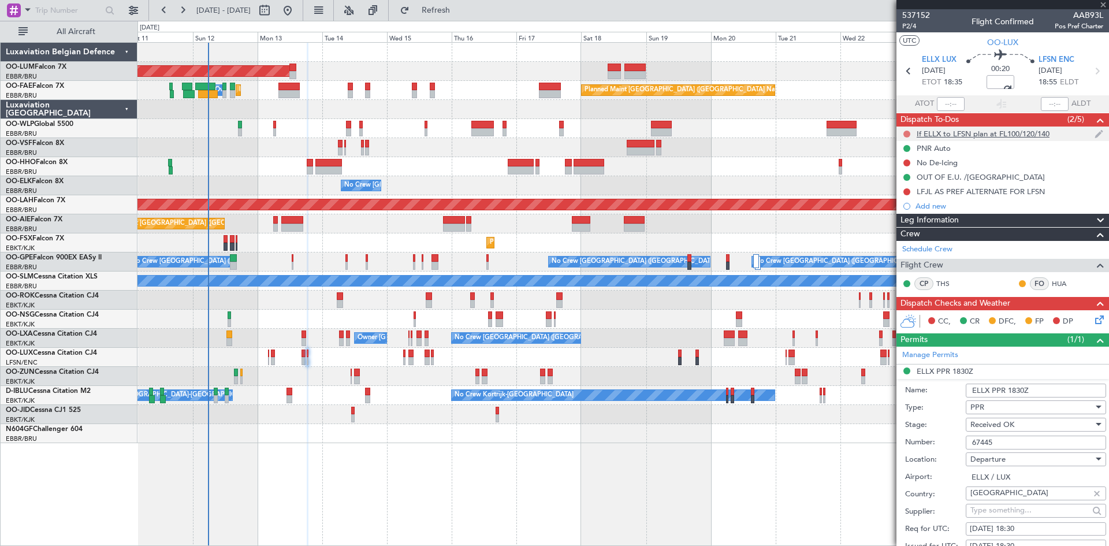
click at [908, 131] on button at bounding box center [906, 134] width 7 height 7
click at [918, 185] on span "Completed" at bounding box center [912, 185] width 38 height 12
click at [904, 191] on button at bounding box center [906, 191] width 7 height 7
click at [907, 242] on span "Completed" at bounding box center [912, 243] width 38 height 12
click at [907, 159] on button at bounding box center [906, 162] width 7 height 7
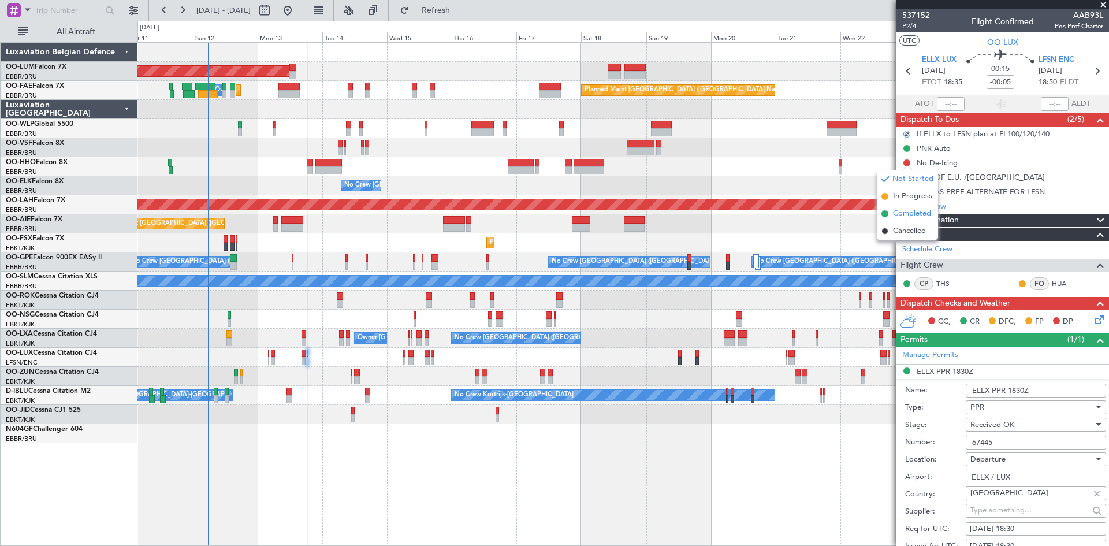
click at [908, 209] on span "Completed" at bounding box center [912, 214] width 38 height 12
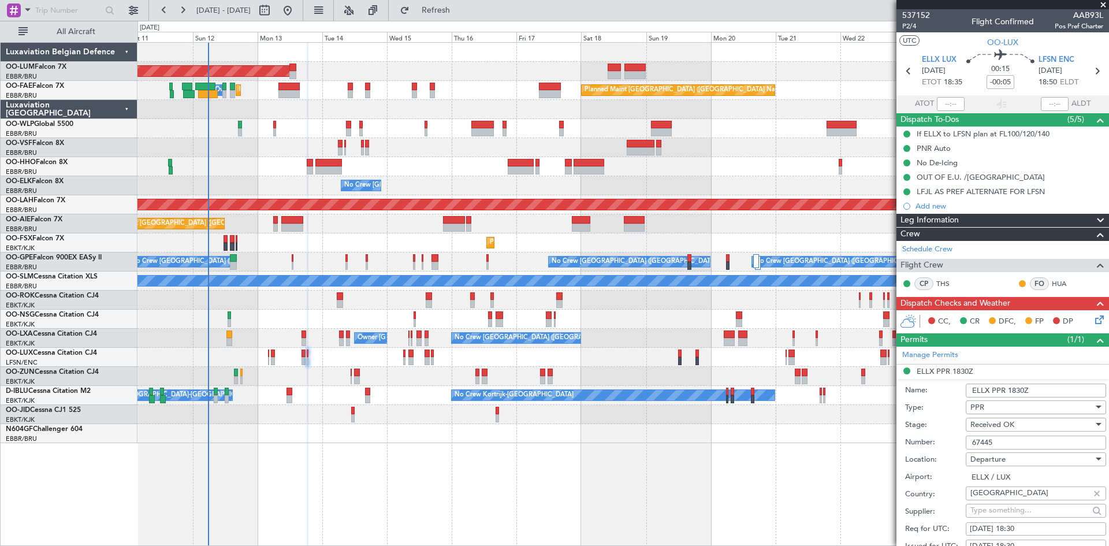
click at [1093, 318] on icon at bounding box center [1097, 317] width 9 height 9
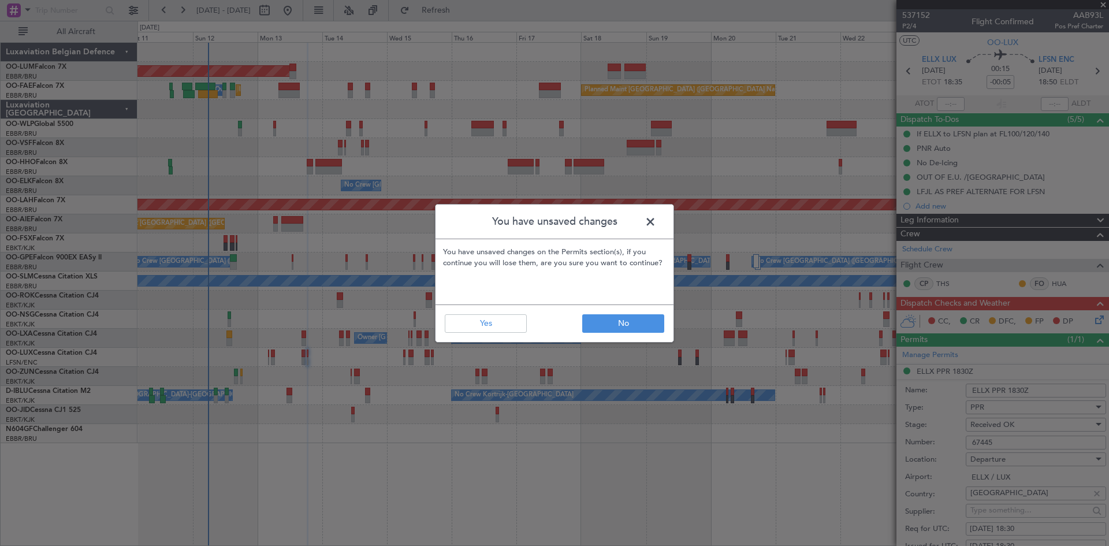
click at [656, 220] on span at bounding box center [656, 224] width 0 height 23
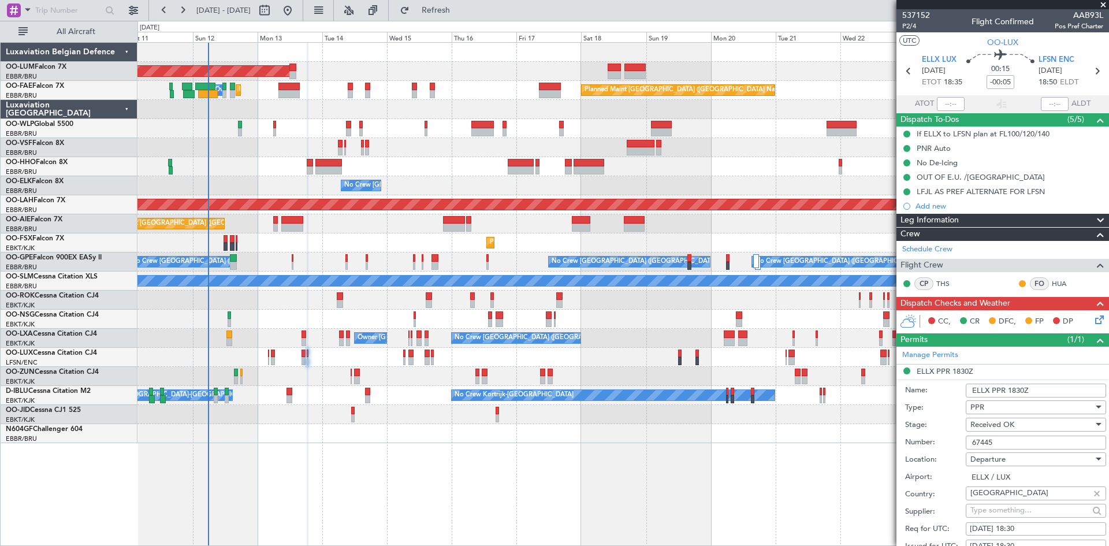
click at [1088, 326] on div "CC, CR DFC, FP DP" at bounding box center [1002, 321] width 212 height 23
click at [1093, 322] on icon at bounding box center [1097, 317] width 9 height 9
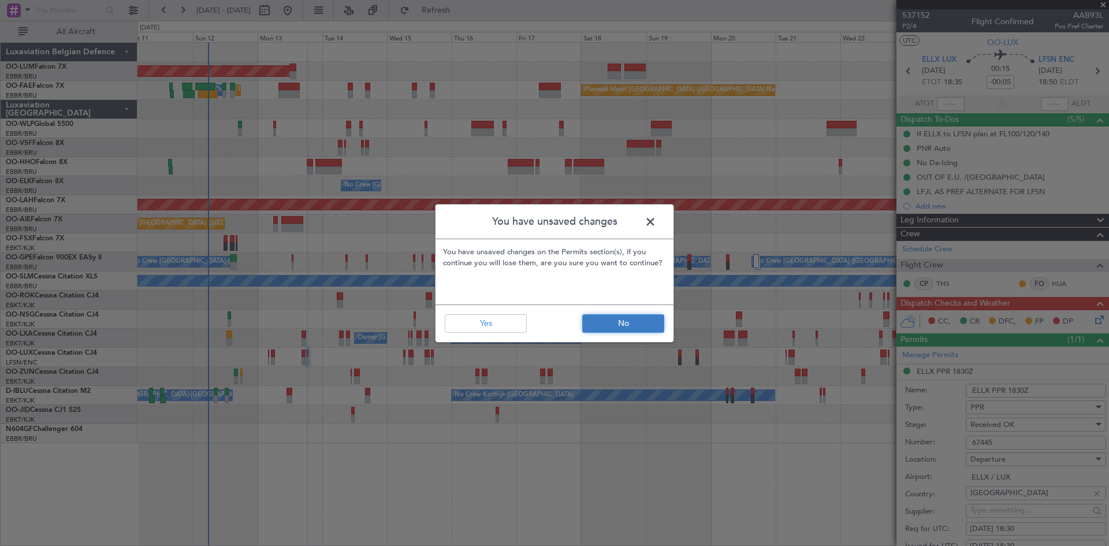
click at [630, 324] on button "No" at bounding box center [623, 323] width 82 height 18
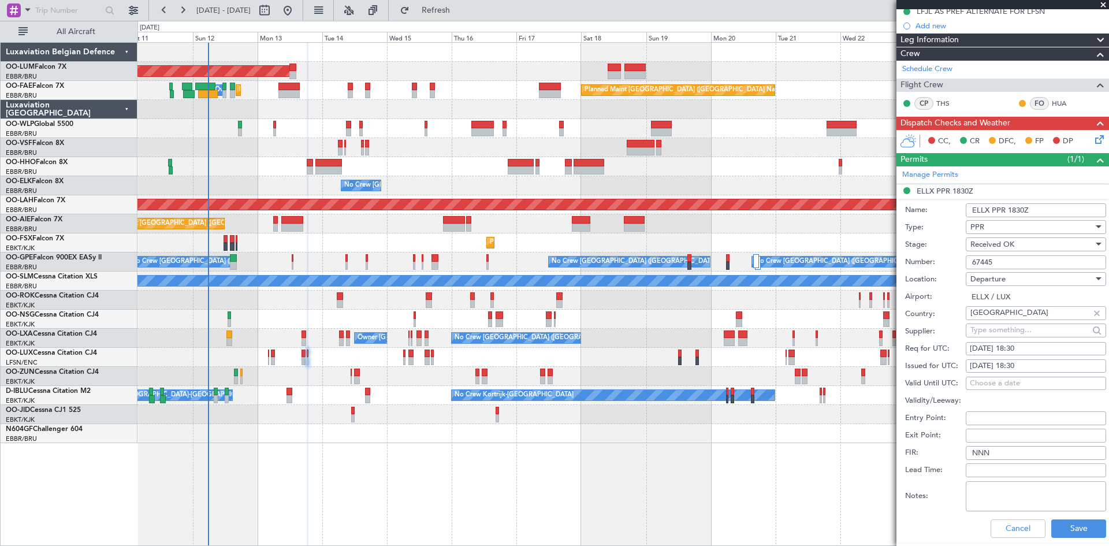
scroll to position [289, 0]
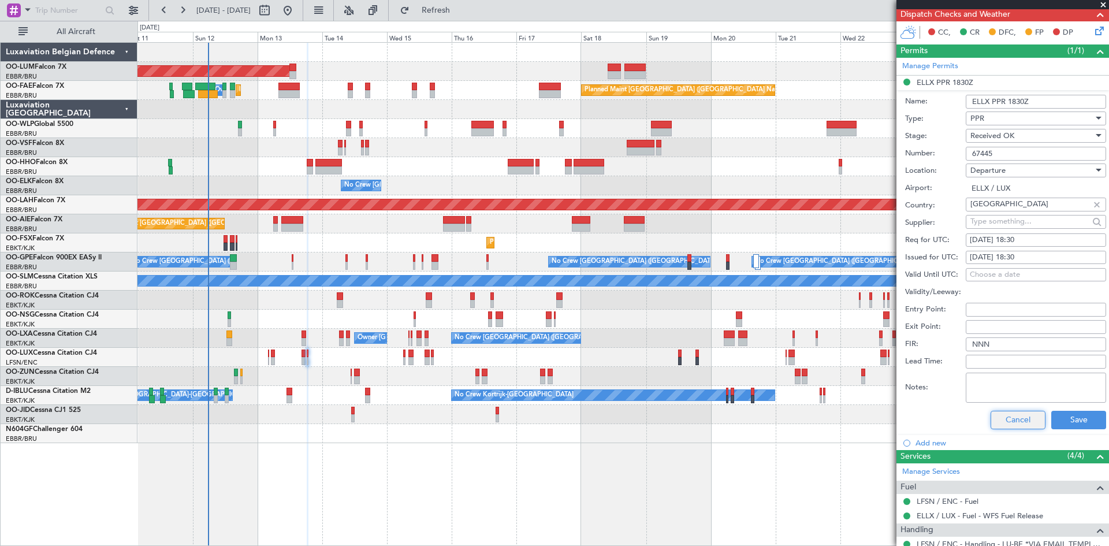
click at [994, 412] on button "Cancel" at bounding box center [1017, 420] width 55 height 18
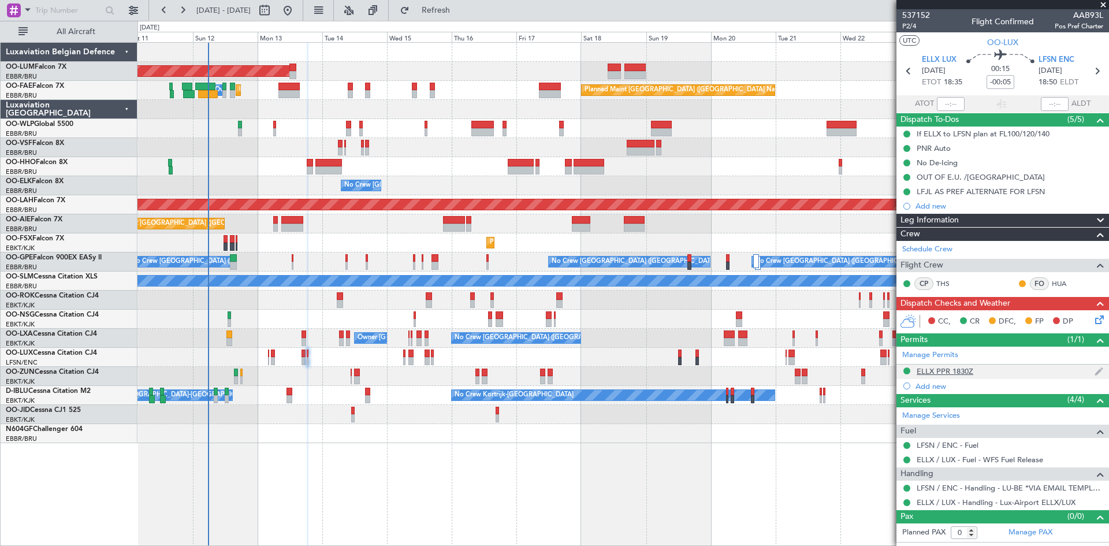
scroll to position [0, 0]
click at [1102, 319] on icon at bounding box center [1097, 317] width 9 height 9
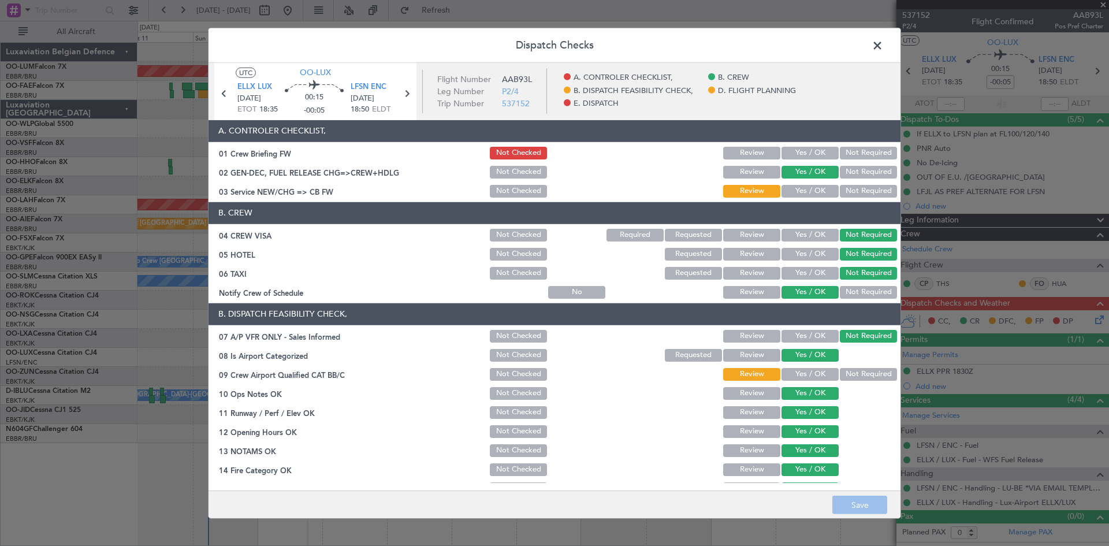
click at [796, 187] on button "Yes / OK" at bounding box center [809, 191] width 57 height 13
click at [811, 369] on button "Yes / OK" at bounding box center [809, 374] width 57 height 13
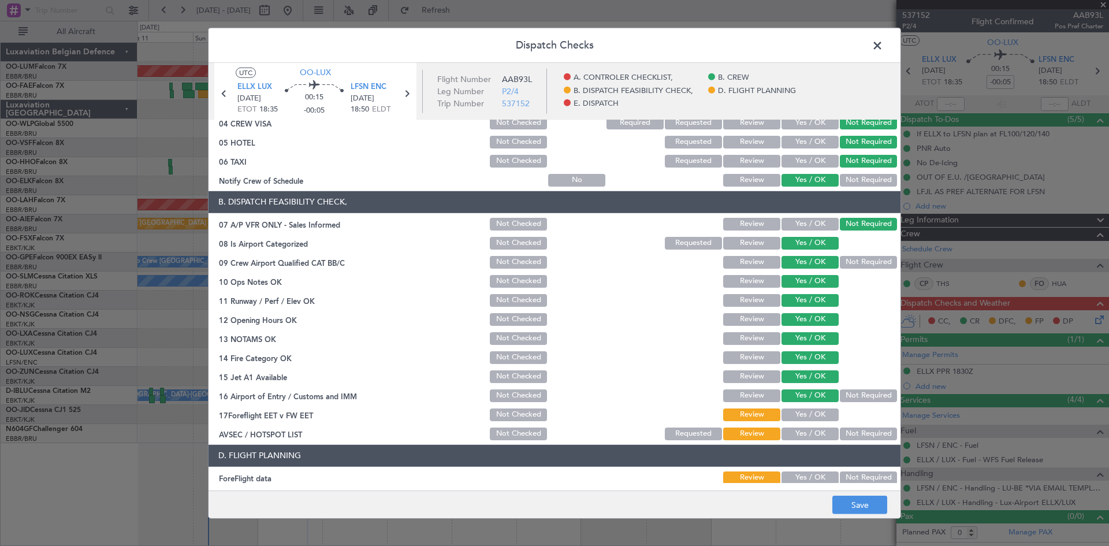
scroll to position [218, 0]
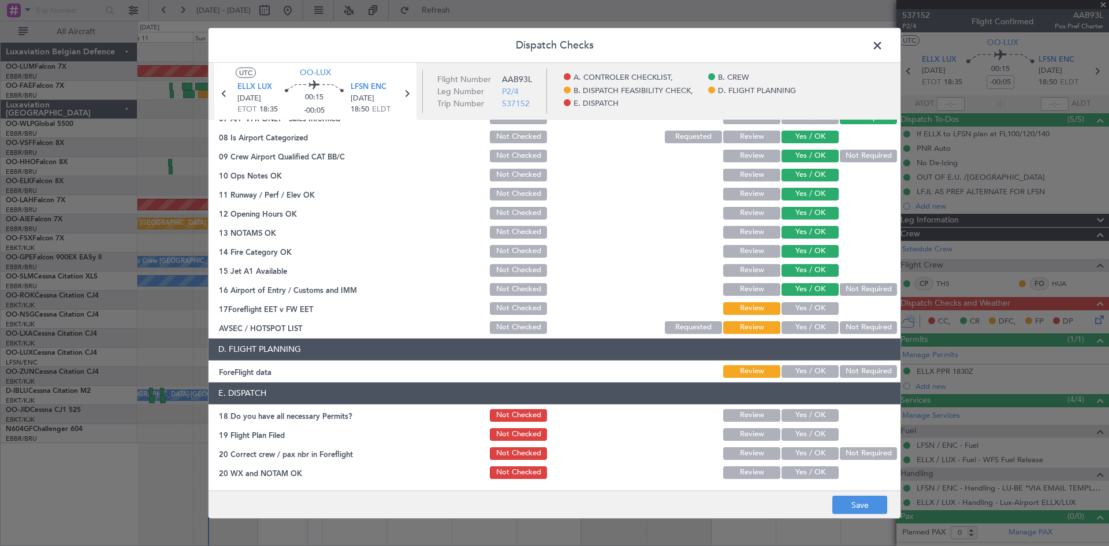
click at [803, 306] on button "Yes / OK" at bounding box center [809, 308] width 57 height 13
click at [804, 326] on button "Yes / OK" at bounding box center [809, 327] width 57 height 13
click at [799, 375] on button "Yes / OK" at bounding box center [809, 371] width 57 height 13
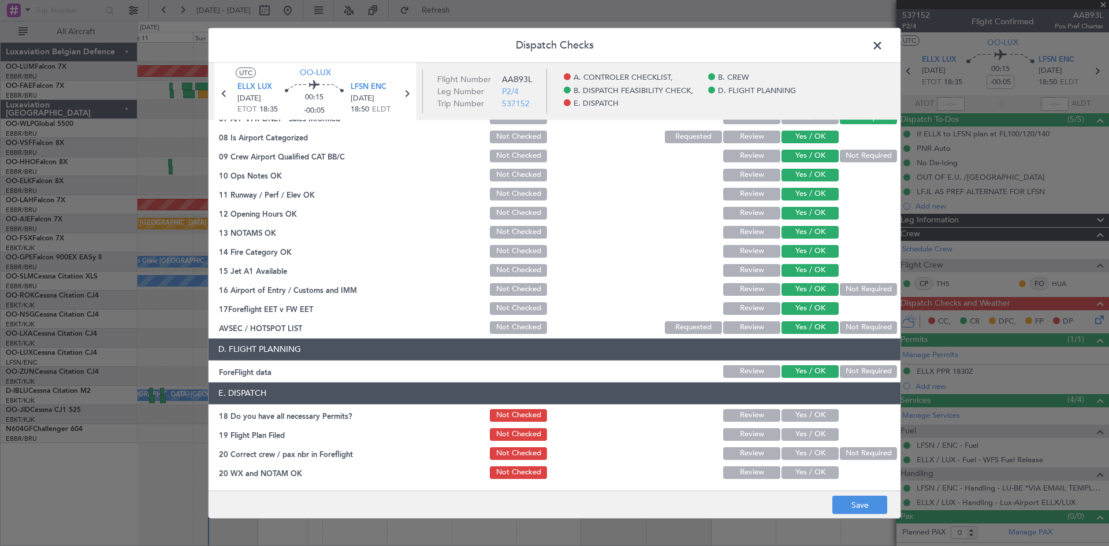
click at [806, 419] on button "Yes / OK" at bounding box center [809, 415] width 57 height 13
click at [800, 456] on button "Yes / OK" at bounding box center [809, 453] width 57 height 13
click at [802, 474] on button "Yes / OK" at bounding box center [809, 472] width 57 height 13
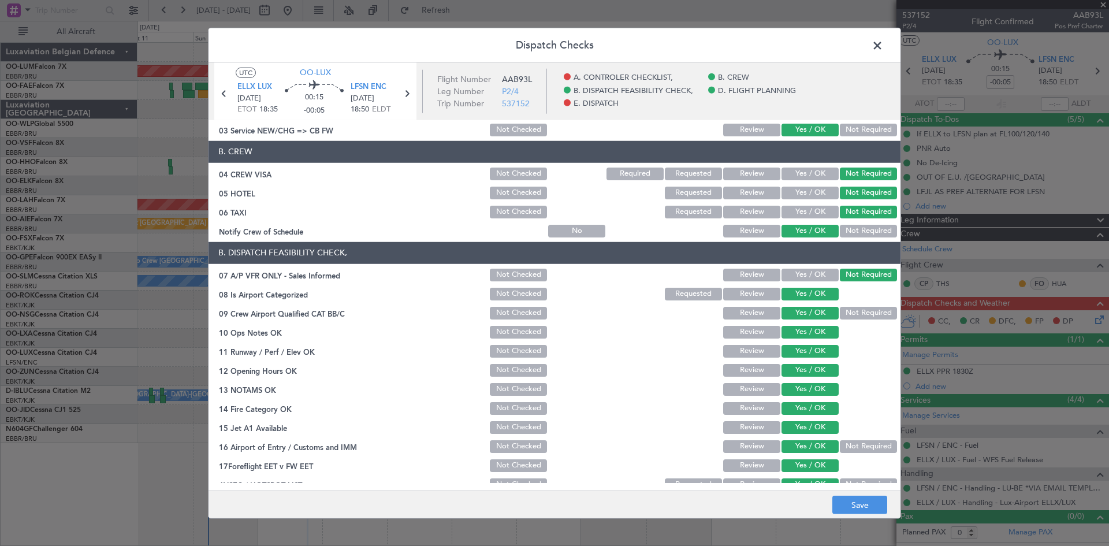
scroll to position [0, 0]
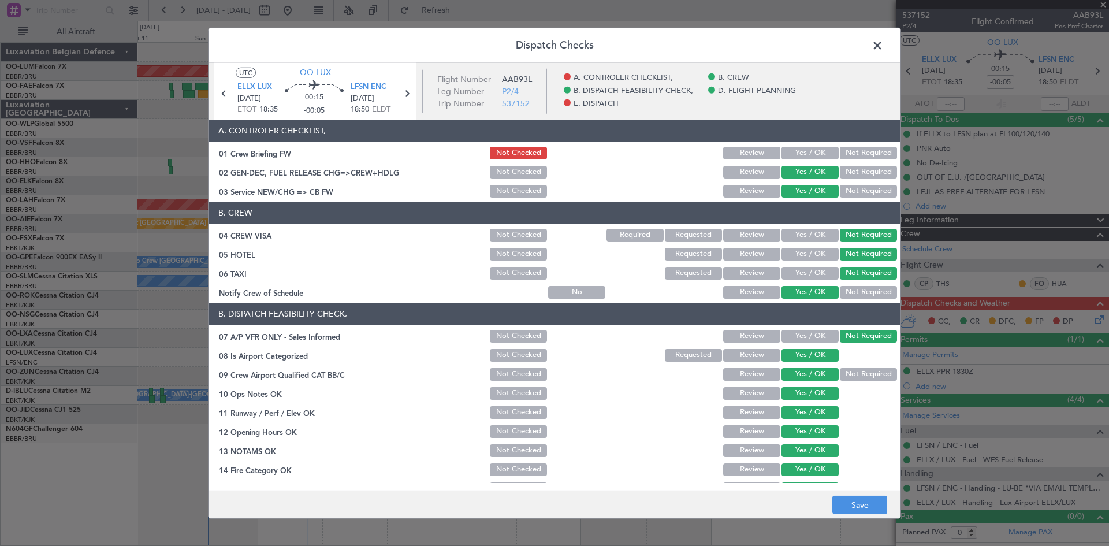
click at [856, 495] on footer "Save" at bounding box center [554, 504] width 692 height 28
click at [856, 495] on button "Save" at bounding box center [859, 504] width 55 height 18
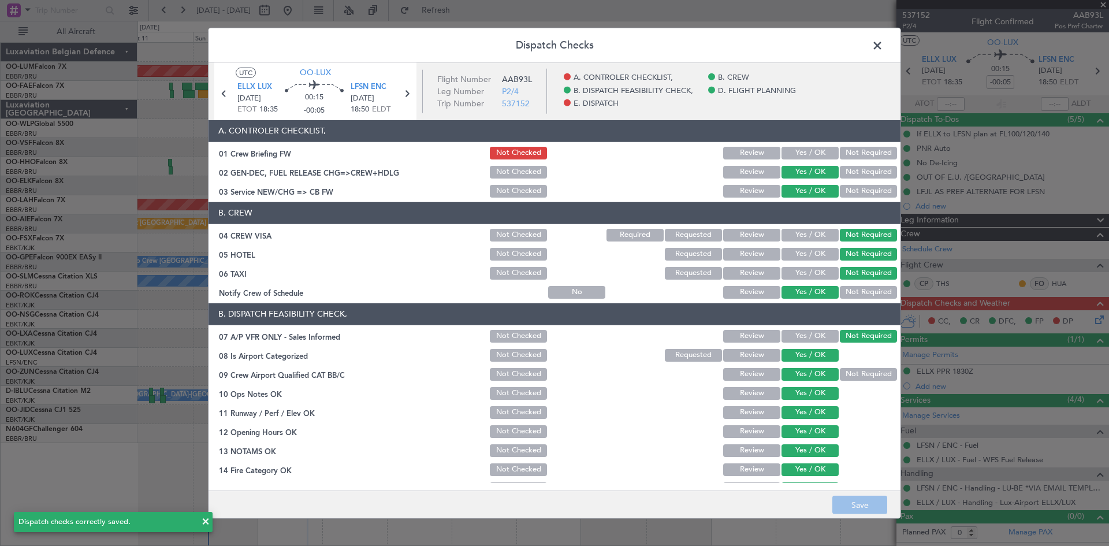
click at [883, 51] on span at bounding box center [883, 47] width 0 height 23
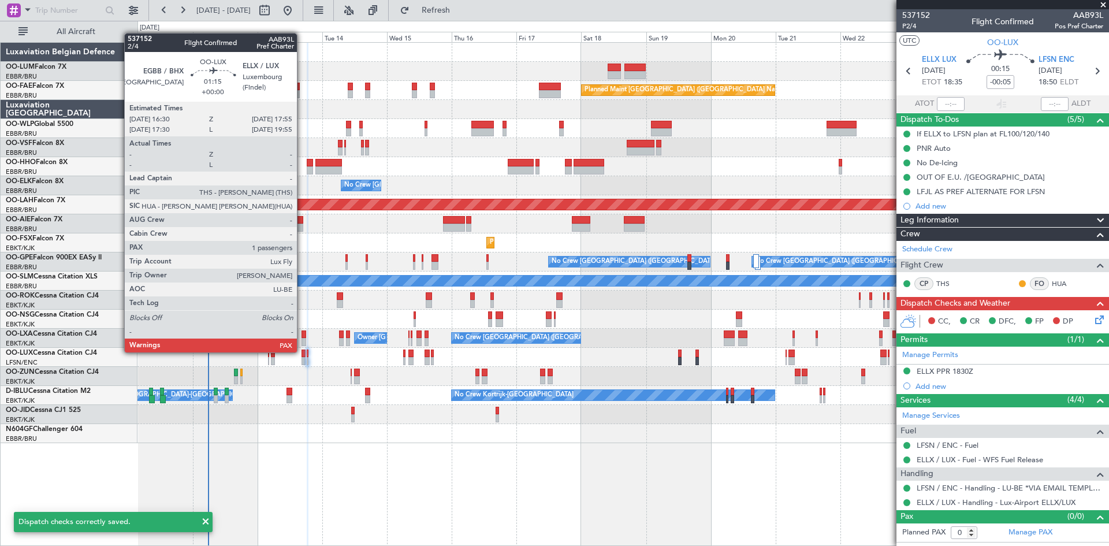
click at [302, 351] on div at bounding box center [303, 353] width 4 height 8
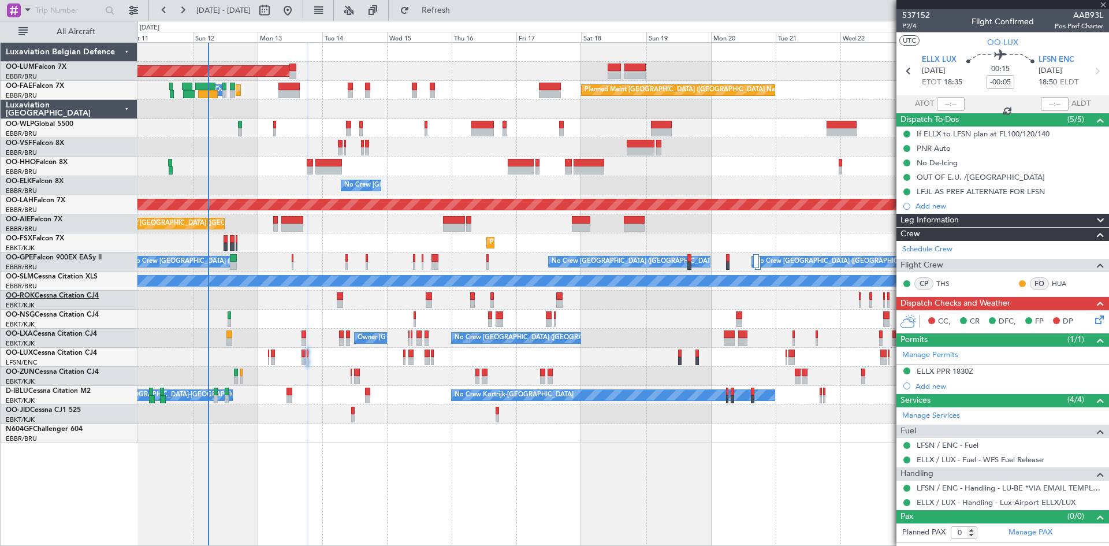
type input "1"
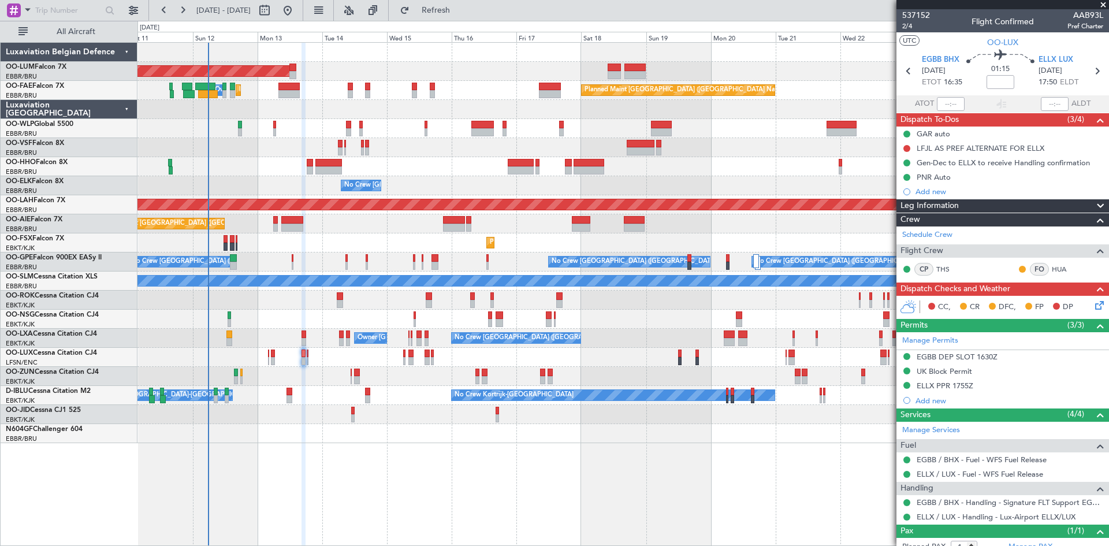
click at [991, 83] on mat-tooltip-component "Flight Time" at bounding box center [997, 90] width 53 height 31
click at [997, 85] on input at bounding box center [1000, 82] width 28 height 14
type input "-00:10"
click at [905, 147] on button at bounding box center [906, 148] width 7 height 7
click at [915, 202] on span "Completed" at bounding box center [912, 199] width 38 height 12
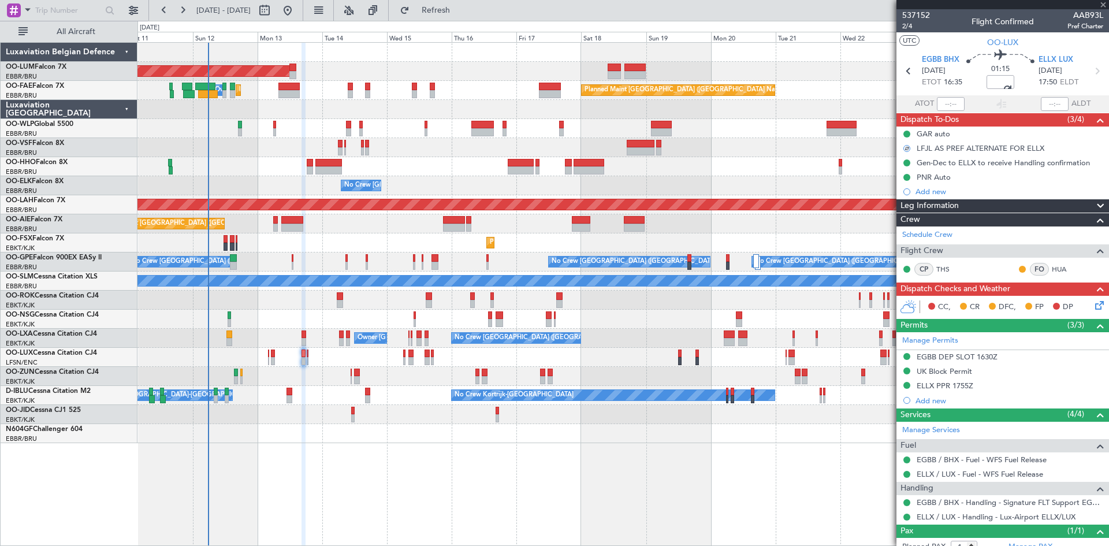
click at [1093, 304] on icon at bounding box center [1097, 303] width 9 height 9
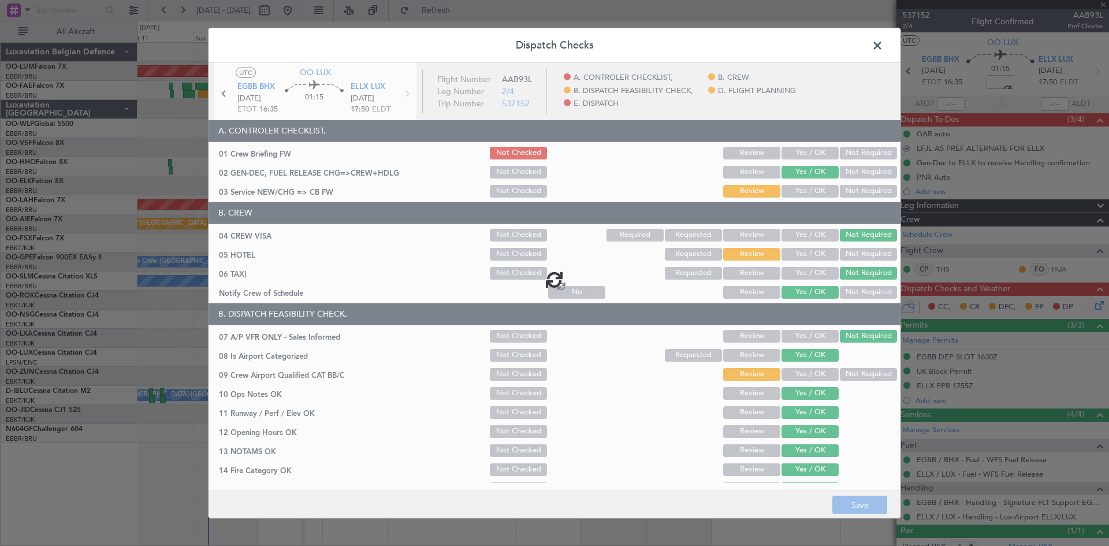
type input "-00:10"
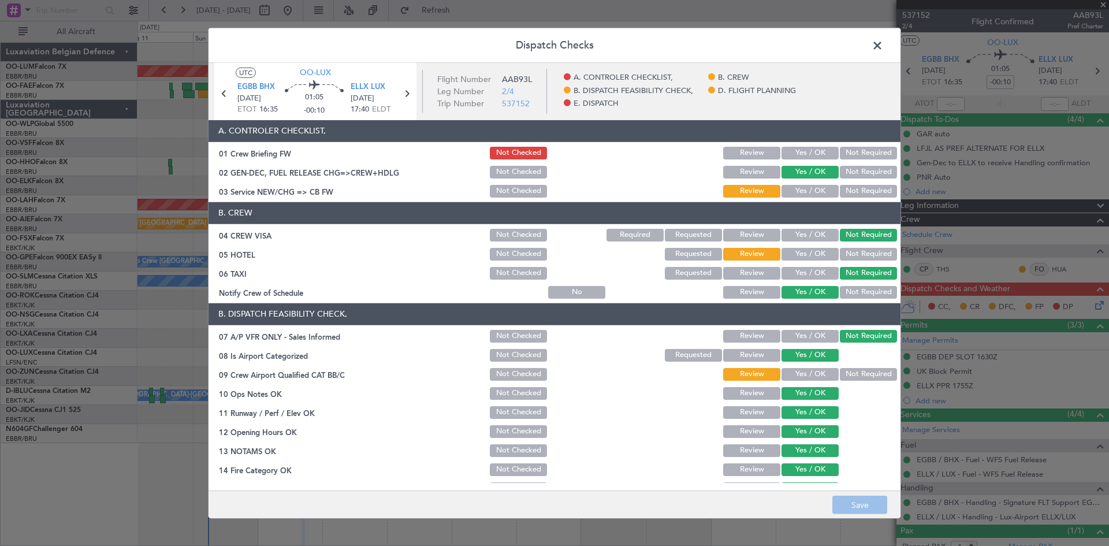
click at [801, 253] on button "Yes / OK" at bounding box center [809, 254] width 57 height 13
click at [849, 253] on button "Not Required" at bounding box center [868, 254] width 57 height 13
click at [797, 195] on button "Yes / OK" at bounding box center [809, 191] width 57 height 13
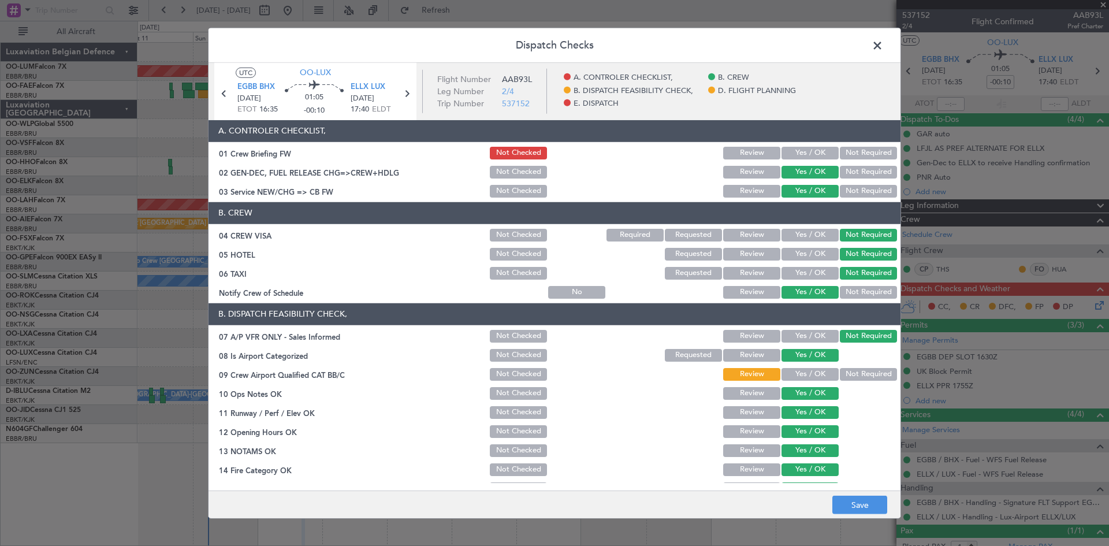
click at [810, 370] on button "Yes / OK" at bounding box center [809, 374] width 57 height 13
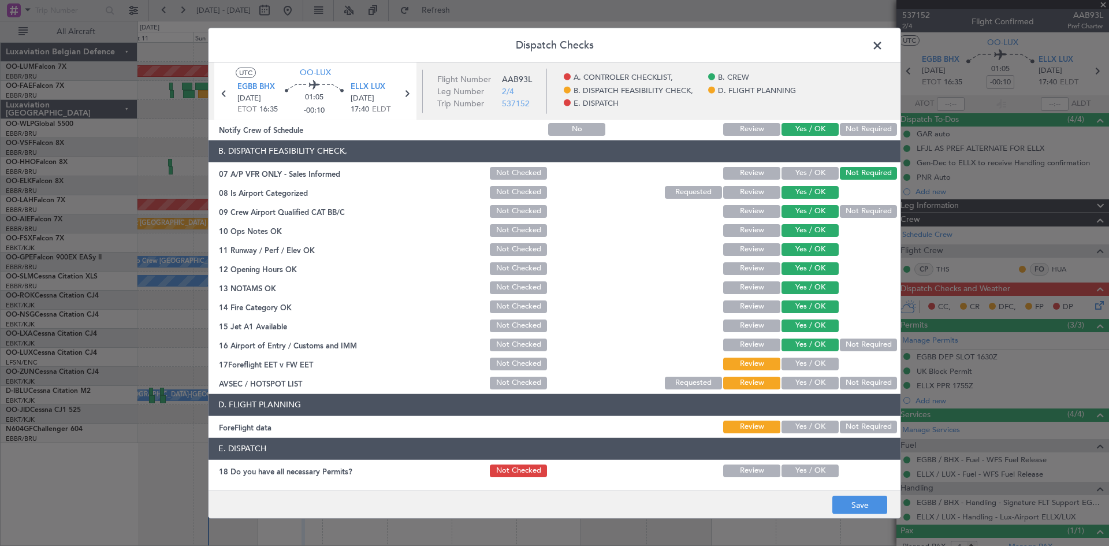
scroll to position [218, 0]
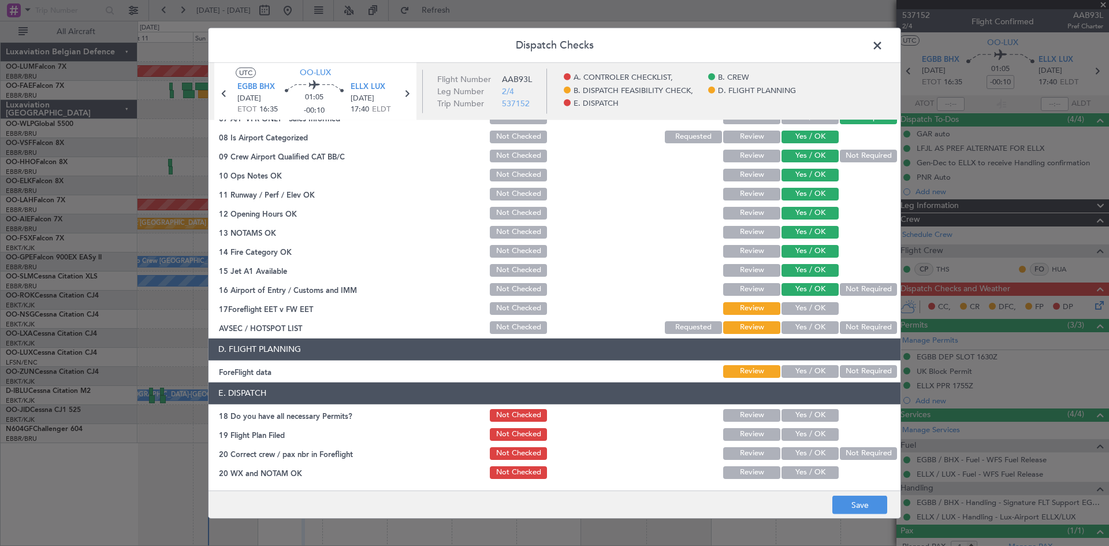
click at [802, 306] on button "Yes / OK" at bounding box center [809, 308] width 57 height 13
click at [806, 321] on button "Yes / OK" at bounding box center [809, 327] width 57 height 13
click at [811, 364] on div "Yes / OK" at bounding box center [809, 371] width 58 height 16
click at [814, 369] on button "Yes / OK" at bounding box center [809, 371] width 57 height 13
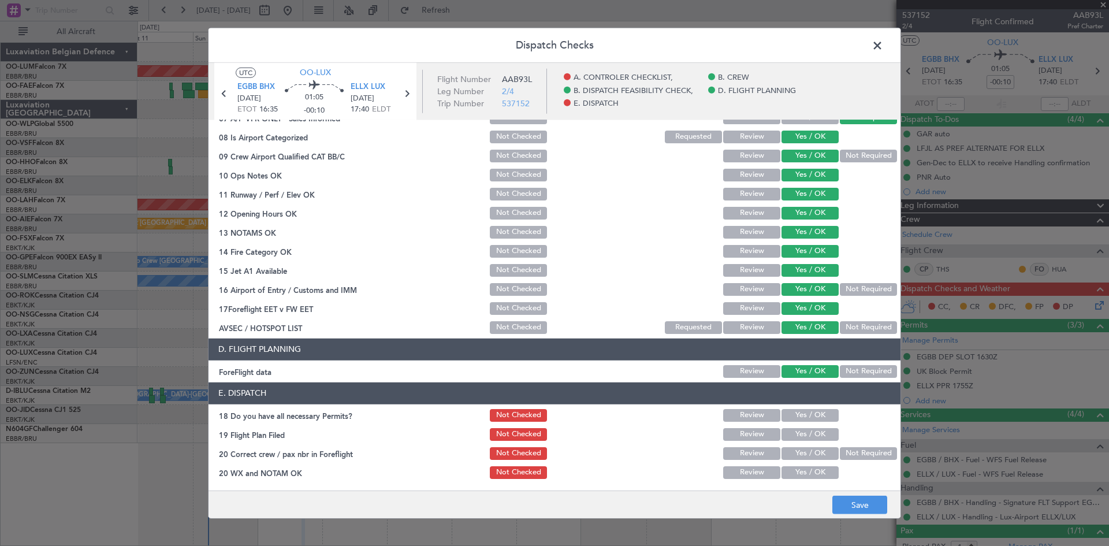
click at [816, 409] on button "Yes / OK" at bounding box center [809, 415] width 57 height 13
click at [810, 451] on button "Yes / OK" at bounding box center [809, 453] width 57 height 13
click at [811, 470] on button "Yes / OK" at bounding box center [809, 472] width 57 height 13
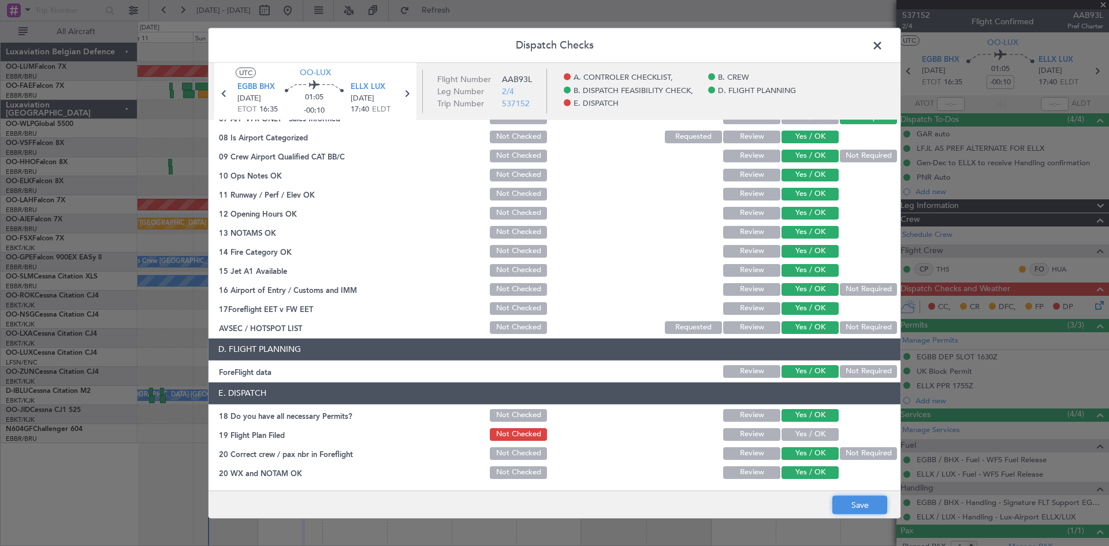
click at [844, 501] on button "Save" at bounding box center [859, 504] width 55 height 18
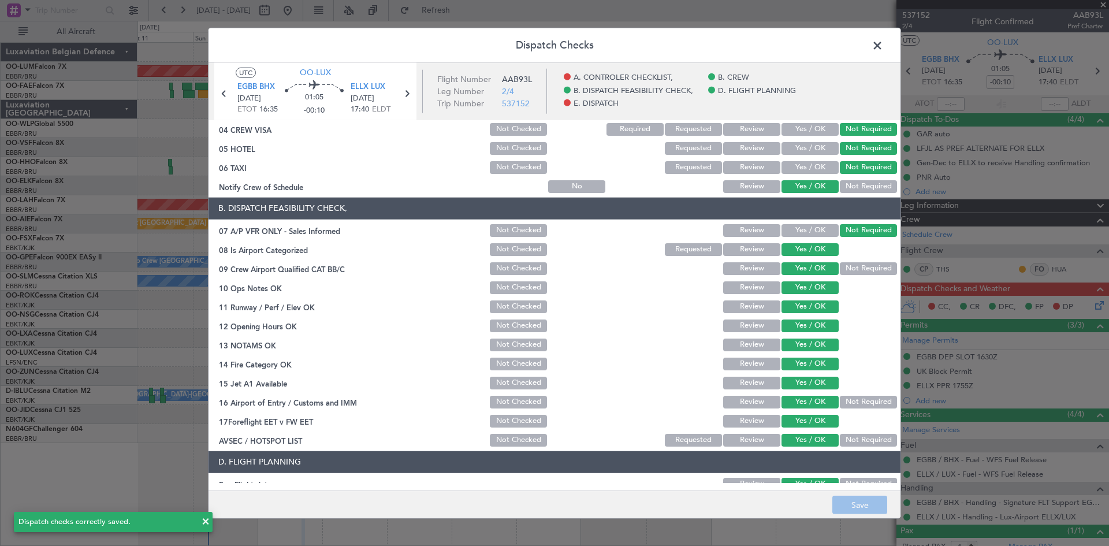
scroll to position [0, 0]
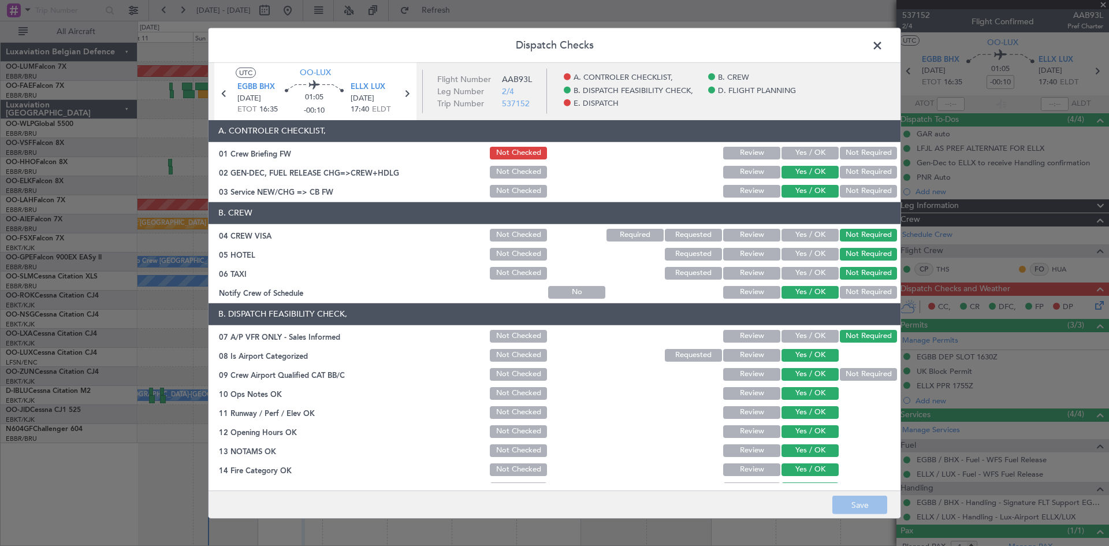
click at [883, 47] on span at bounding box center [883, 47] width 0 height 23
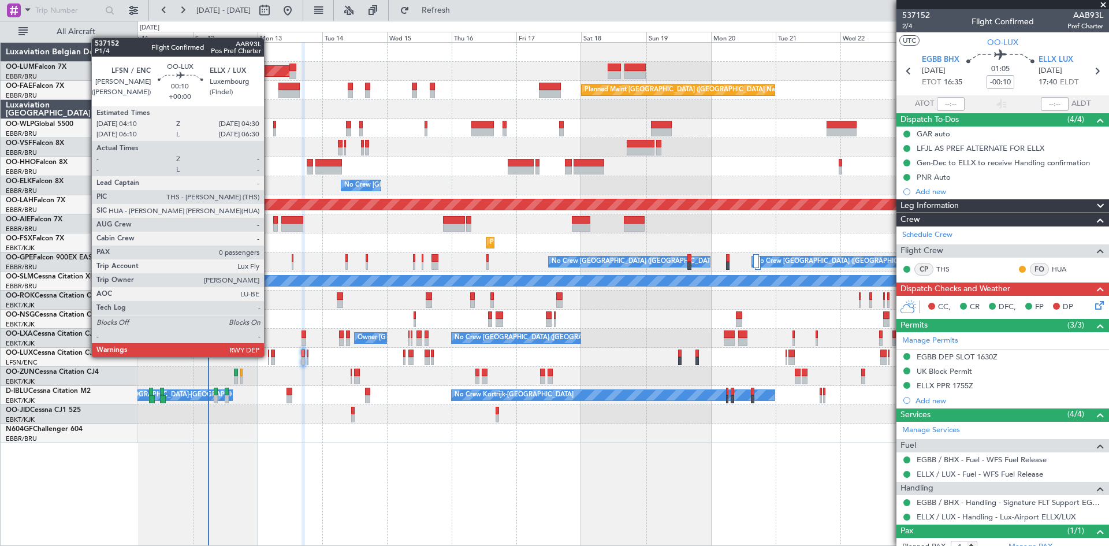
click at [269, 356] on div at bounding box center [268, 353] width 1 height 8
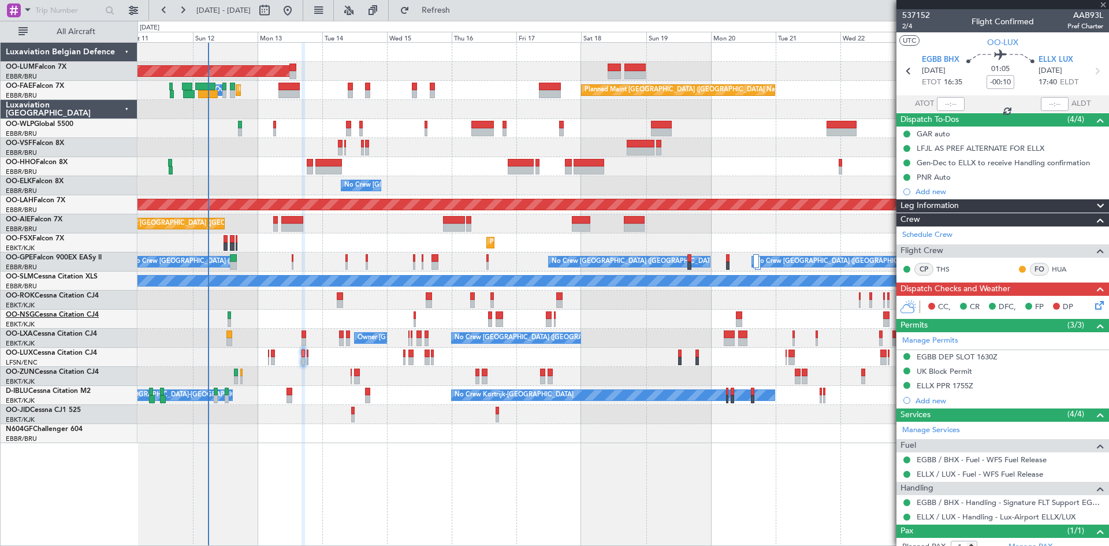
type input "0"
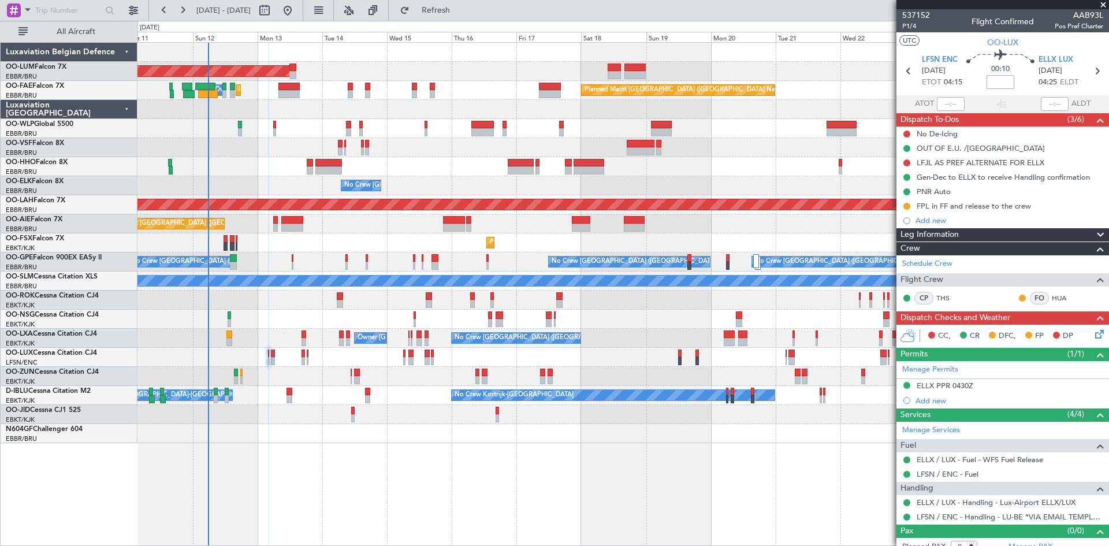
click at [991, 80] on input at bounding box center [1000, 82] width 28 height 14
click at [1024, 88] on div "00:10 -10" at bounding box center [1000, 71] width 76 height 43
type input "-00:10"
click at [973, 206] on div "FPL in FF and release to the crew" at bounding box center [973, 206] width 114 height 10
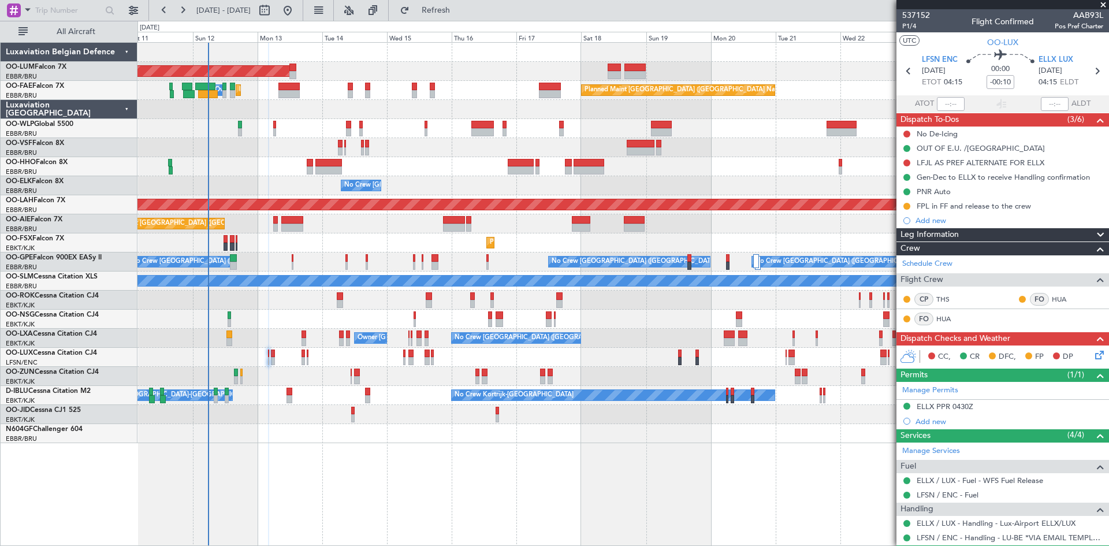
click at [994, 203] on div "FPL in FF and release to the crew" at bounding box center [973, 206] width 114 height 10
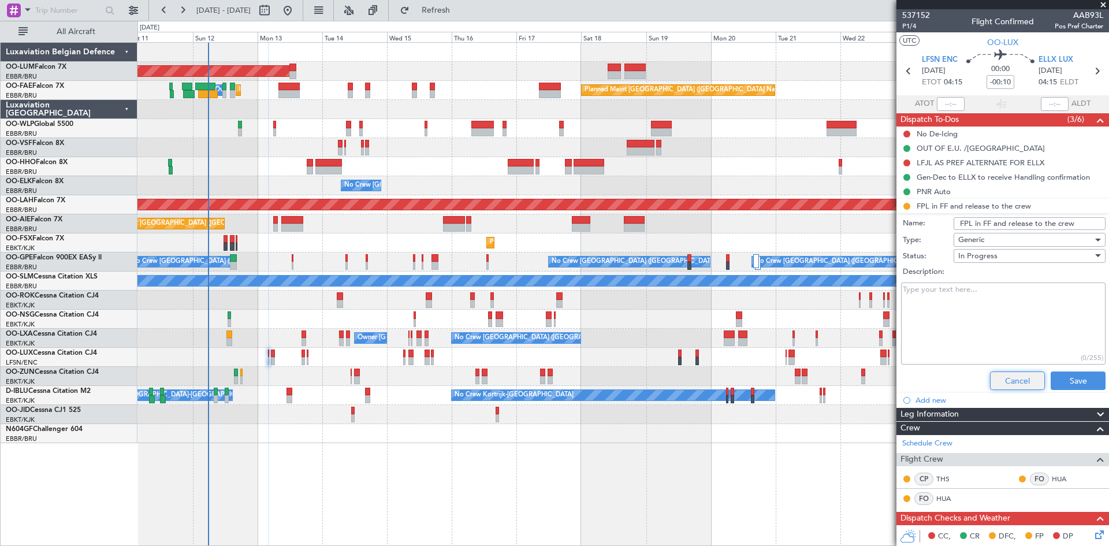
click at [1005, 373] on button "Cancel" at bounding box center [1017, 380] width 55 height 18
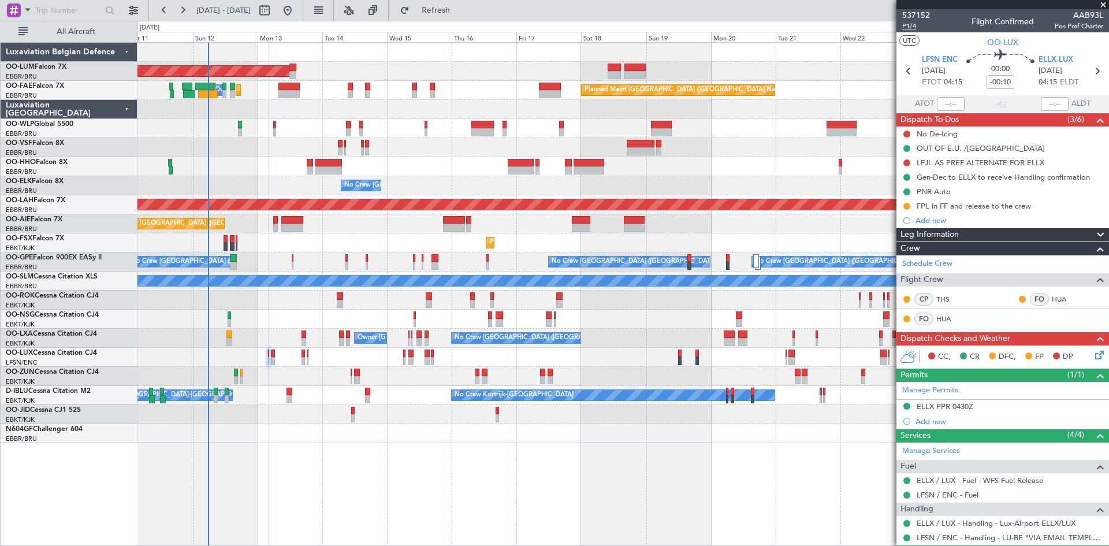
click at [914, 22] on span "P1/4" at bounding box center [916, 26] width 28 height 10
click at [350, 463] on div "AOG Maint Sibiu Owner Melsbroek Air Base Planned Maint Kortrijk-Wevelgem Planne…" at bounding box center [622, 294] width 971 height 504
click at [460, 8] on span "Refresh" at bounding box center [436, 10] width 49 height 8
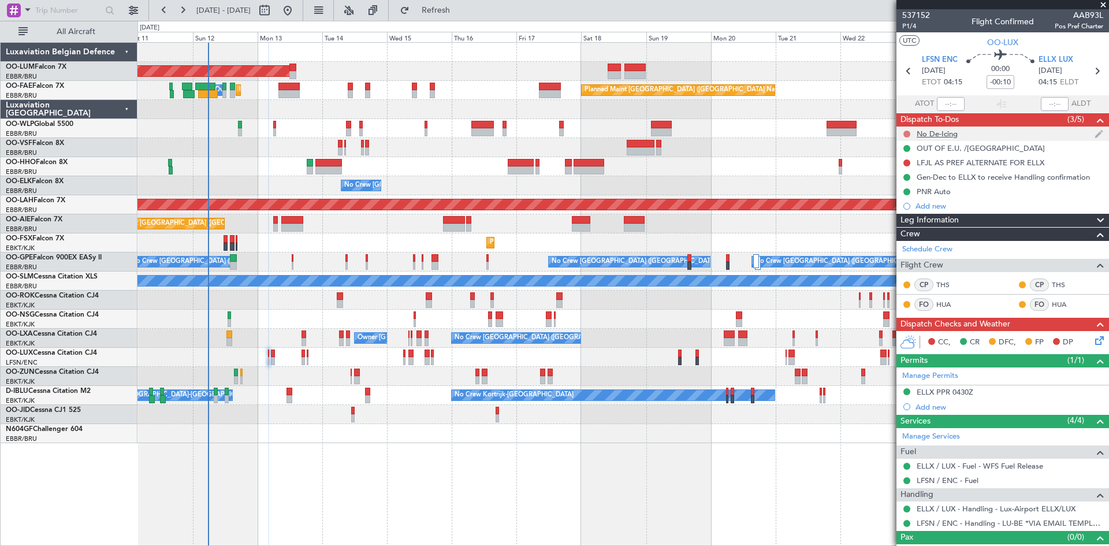
click at [905, 133] on button at bounding box center [906, 134] width 7 height 7
click at [911, 183] on span "Completed" at bounding box center [912, 185] width 38 height 12
click at [907, 161] on button at bounding box center [906, 162] width 7 height 7
click at [910, 217] on span "Completed" at bounding box center [912, 214] width 38 height 12
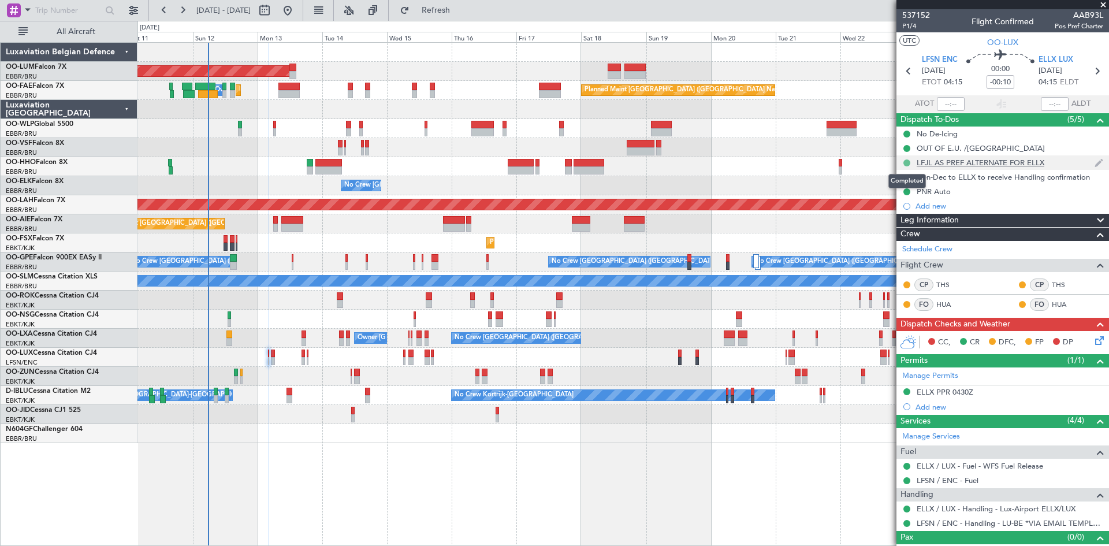
click at [908, 161] on button at bounding box center [906, 162] width 7 height 7
click at [914, 232] on span "Cancelled" at bounding box center [908, 231] width 33 height 12
click at [1093, 337] on icon at bounding box center [1097, 338] width 9 height 9
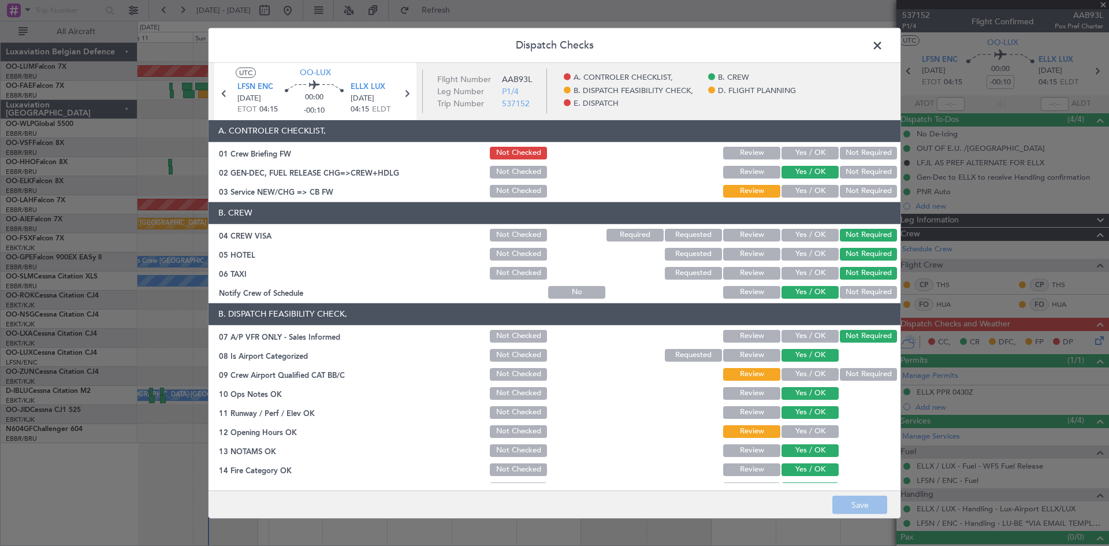
click at [803, 185] on button "Yes / OK" at bounding box center [809, 191] width 57 height 13
click at [813, 368] on button "Yes / OK" at bounding box center [809, 374] width 57 height 13
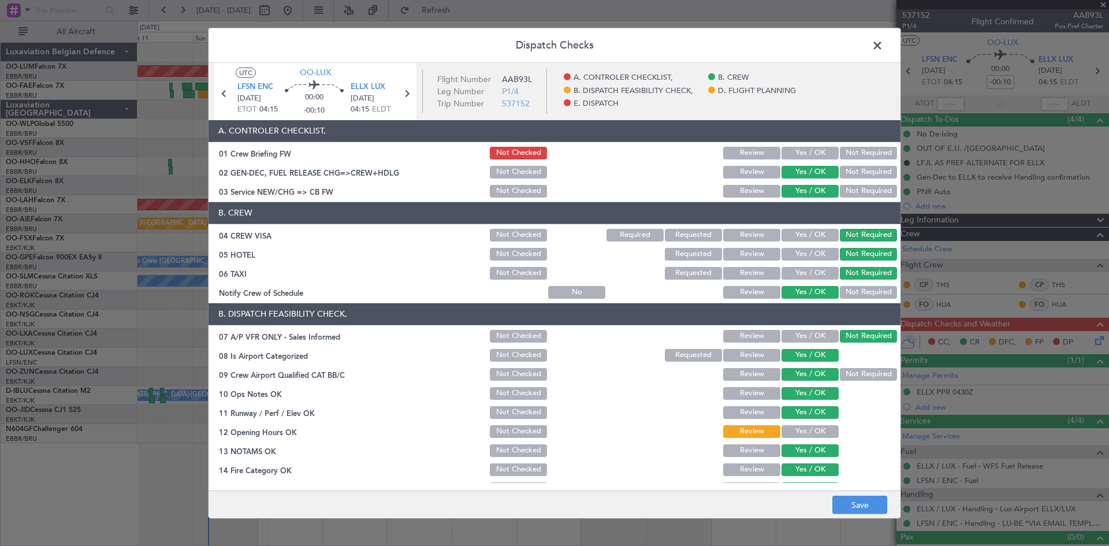
click at [810, 429] on button "Yes / OK" at bounding box center [809, 431] width 57 height 13
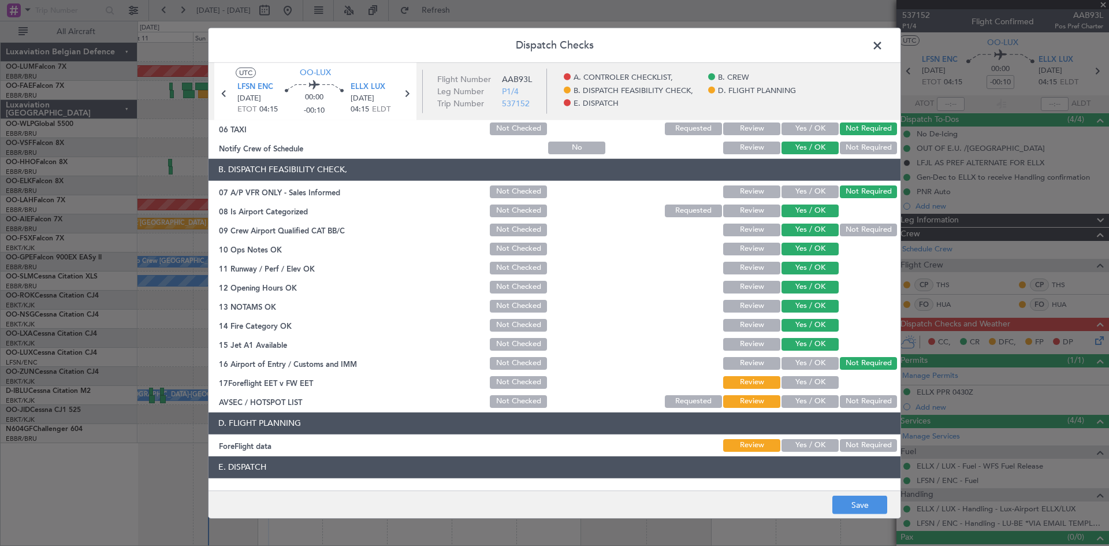
scroll to position [218, 0]
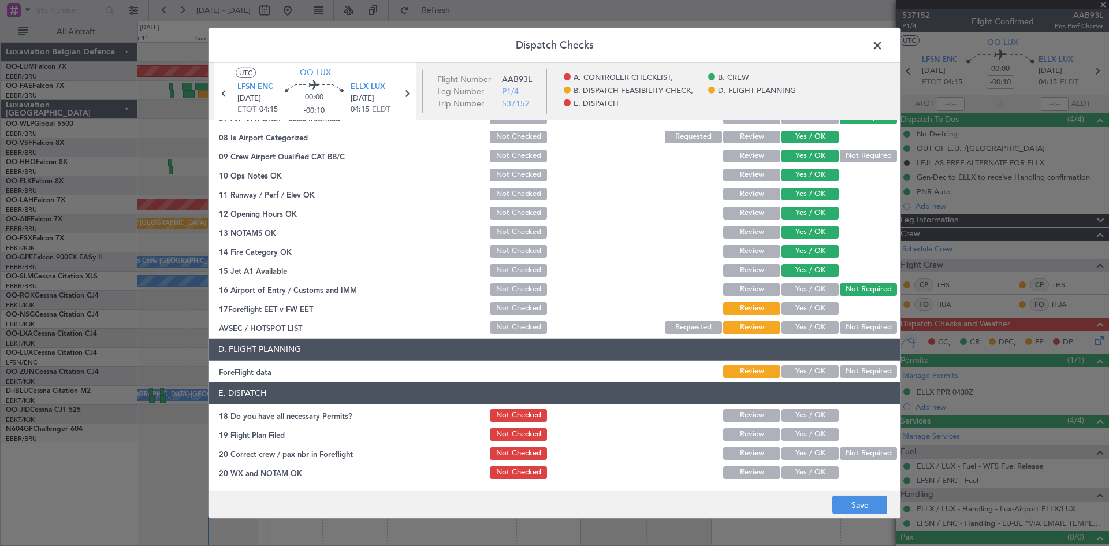
click at [803, 309] on button "Yes / OK" at bounding box center [809, 308] width 57 height 13
click at [809, 330] on button "Yes / OK" at bounding box center [809, 327] width 57 height 13
click at [811, 374] on button "Yes / OK" at bounding box center [809, 371] width 57 height 13
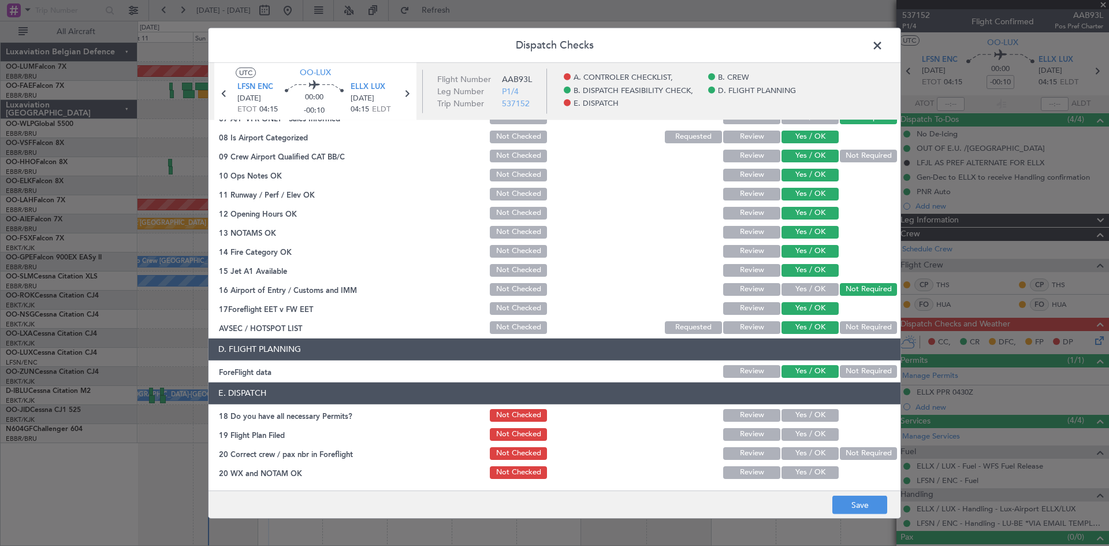
click at [802, 412] on button "Yes / OK" at bounding box center [809, 415] width 57 height 13
click at [795, 452] on button "Yes / OK" at bounding box center [809, 453] width 57 height 13
click at [798, 469] on button "Yes / OK" at bounding box center [809, 472] width 57 height 13
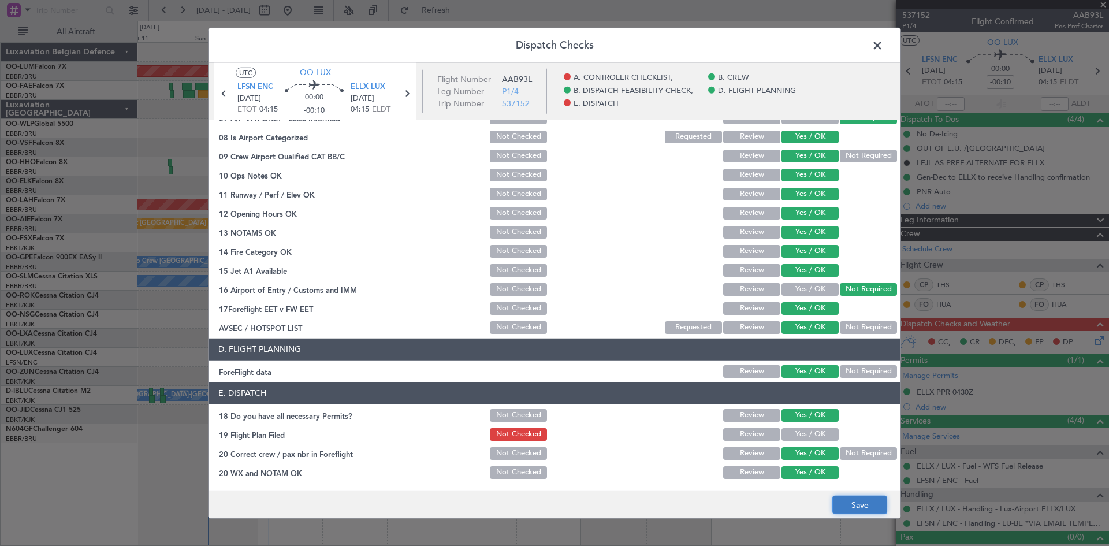
click at [853, 498] on button "Save" at bounding box center [859, 504] width 55 height 18
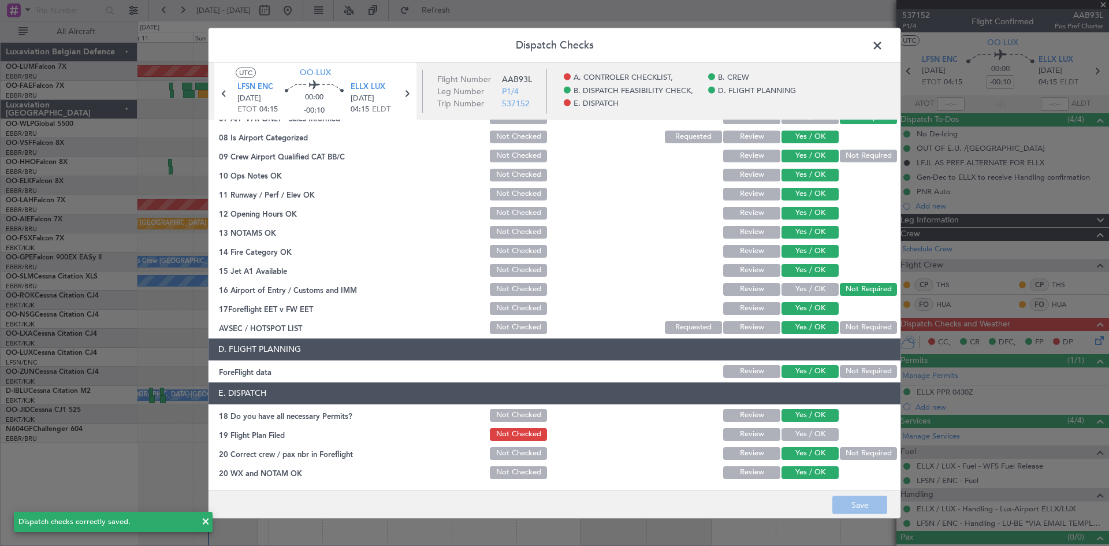
click at [883, 48] on span at bounding box center [883, 47] width 0 height 23
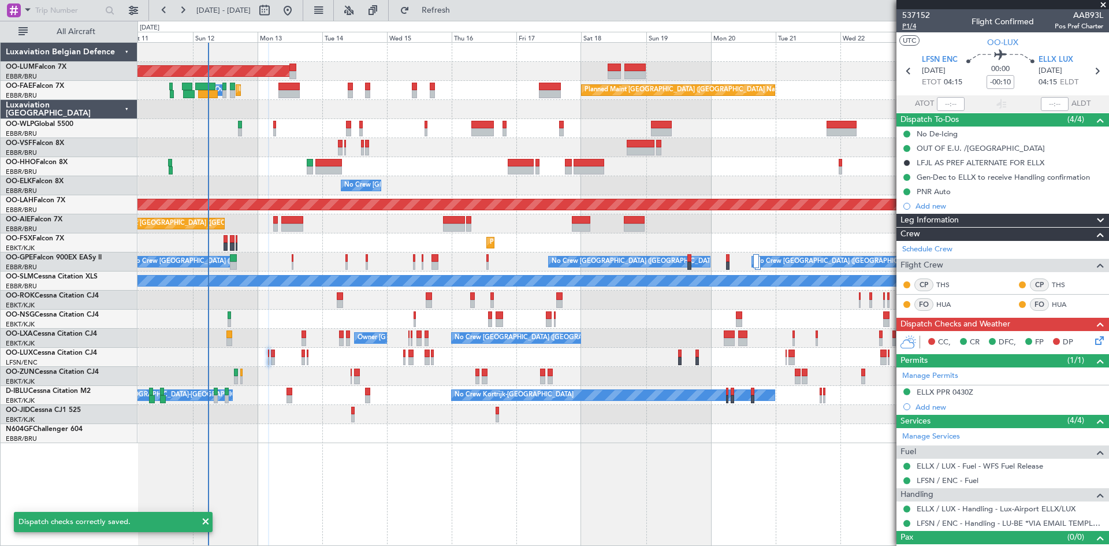
click at [909, 28] on span "P1/4" at bounding box center [916, 26] width 28 height 10
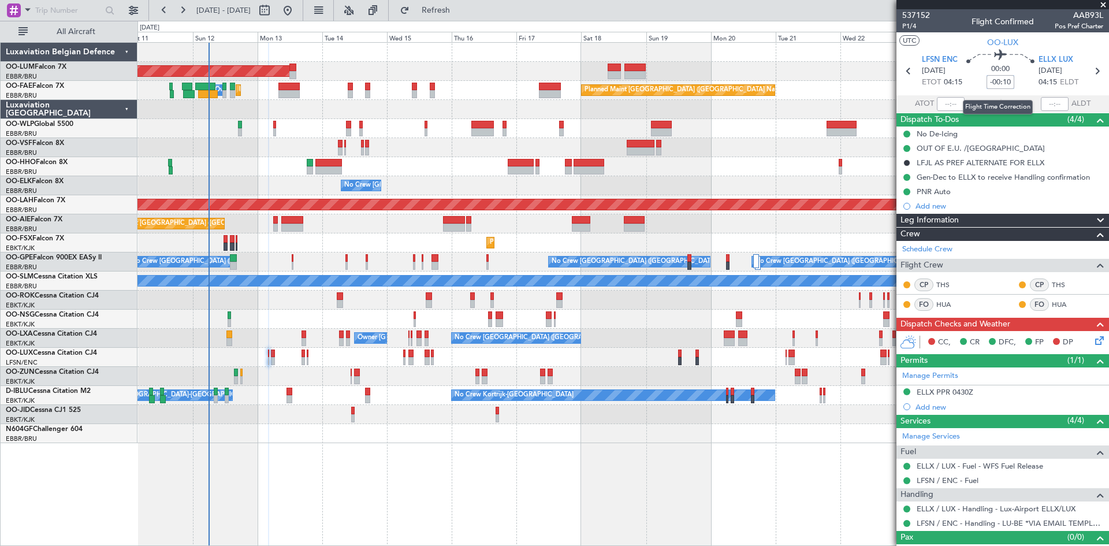
click at [999, 85] on input "-00:10" at bounding box center [1000, 82] width 28 height 14
click at [989, 81] on input "-00:10" at bounding box center [1000, 82] width 28 height 14
click at [971, 73] on div "00:00 +00:10" at bounding box center [1000, 71] width 76 height 43
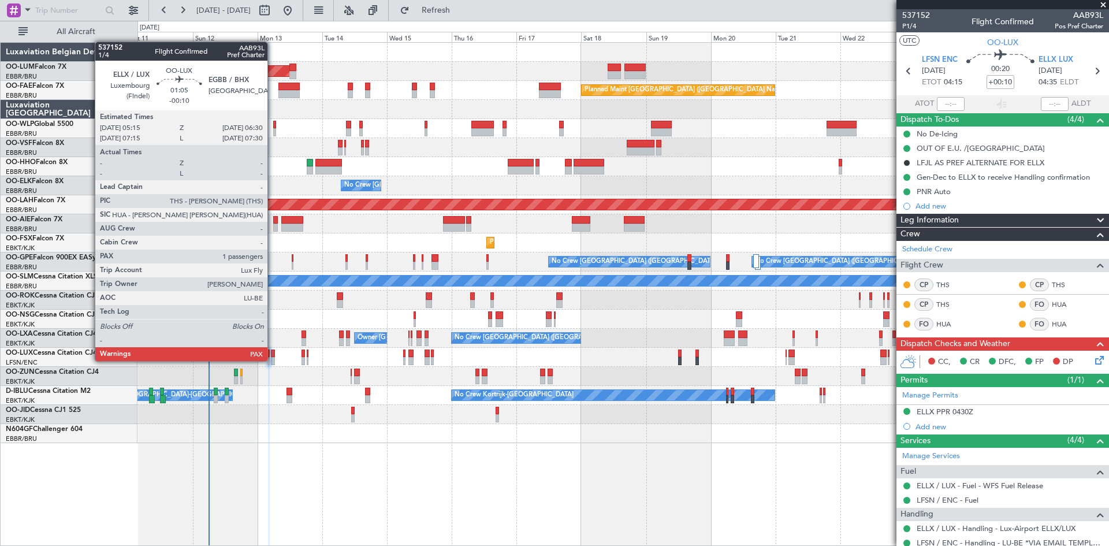
click at [273, 360] on div at bounding box center [272, 361] width 3 height 8
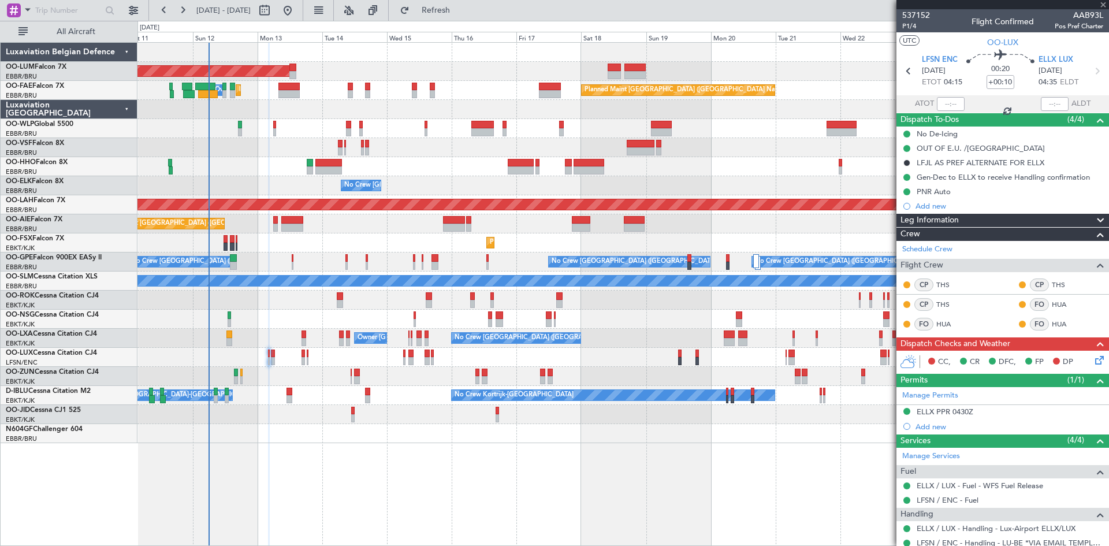
type input "-00:10"
type input "1"
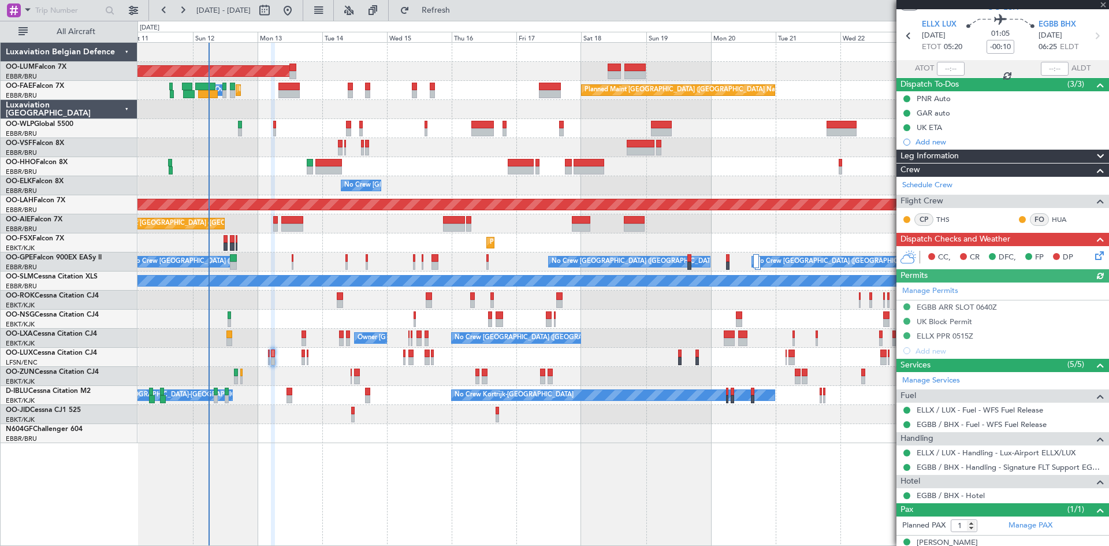
scroll to position [50, 0]
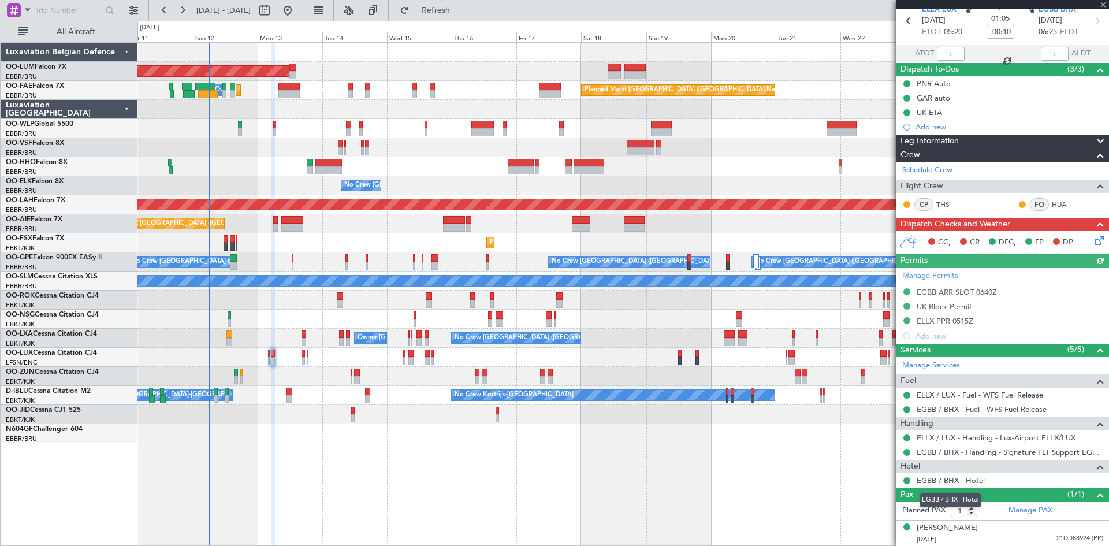
click at [971, 476] on link "EGBB / BHX - Hotel" at bounding box center [950, 480] width 68 height 10
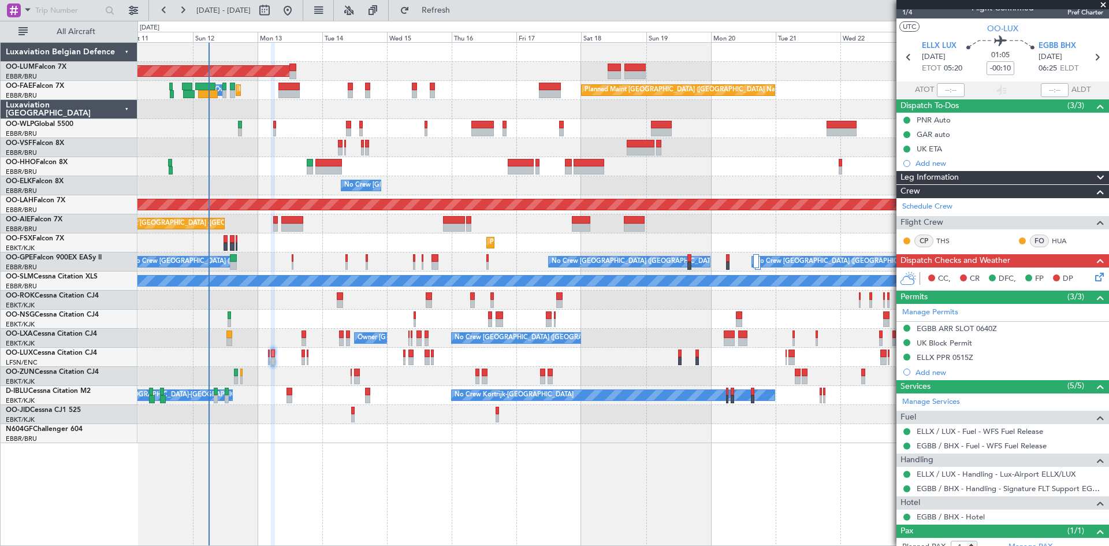
scroll to position [0, 0]
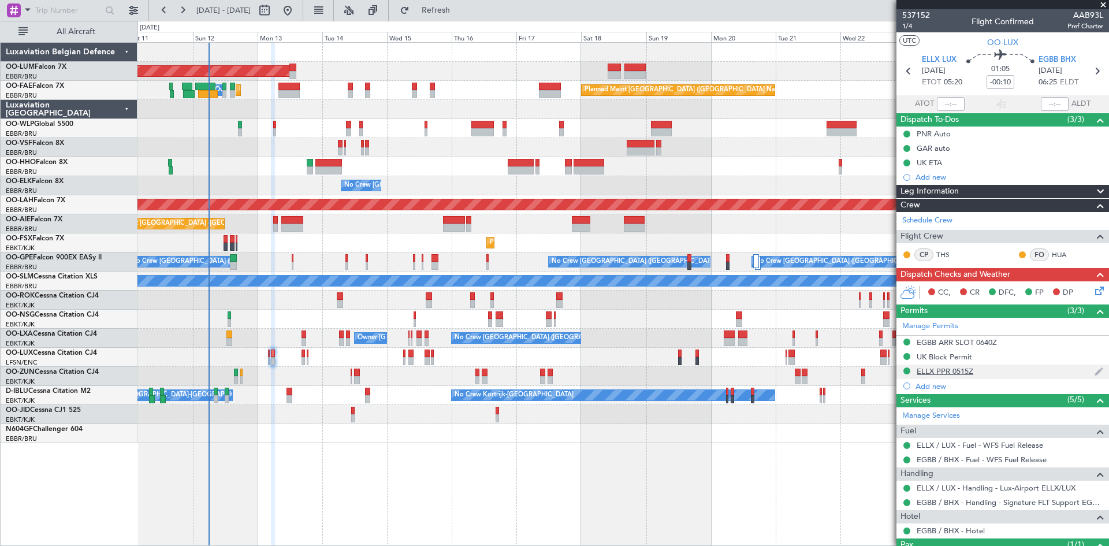
click at [942, 371] on div "ELLX PPR 0515Z" at bounding box center [944, 371] width 57 height 10
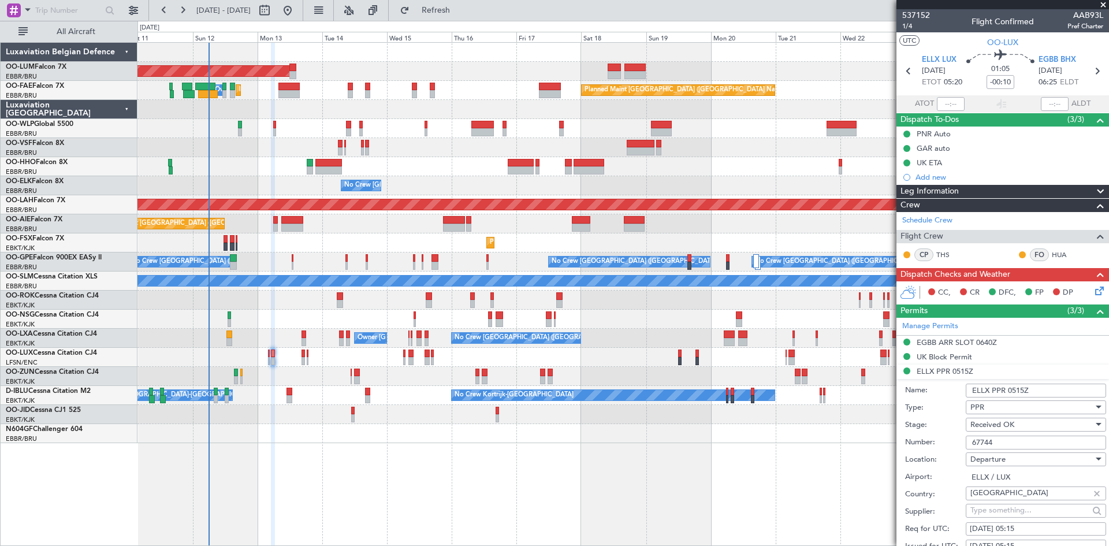
click at [992, 436] on input "67744" at bounding box center [1035, 442] width 140 height 14
click at [984, 444] on input "67744" at bounding box center [1035, 442] width 140 height 14
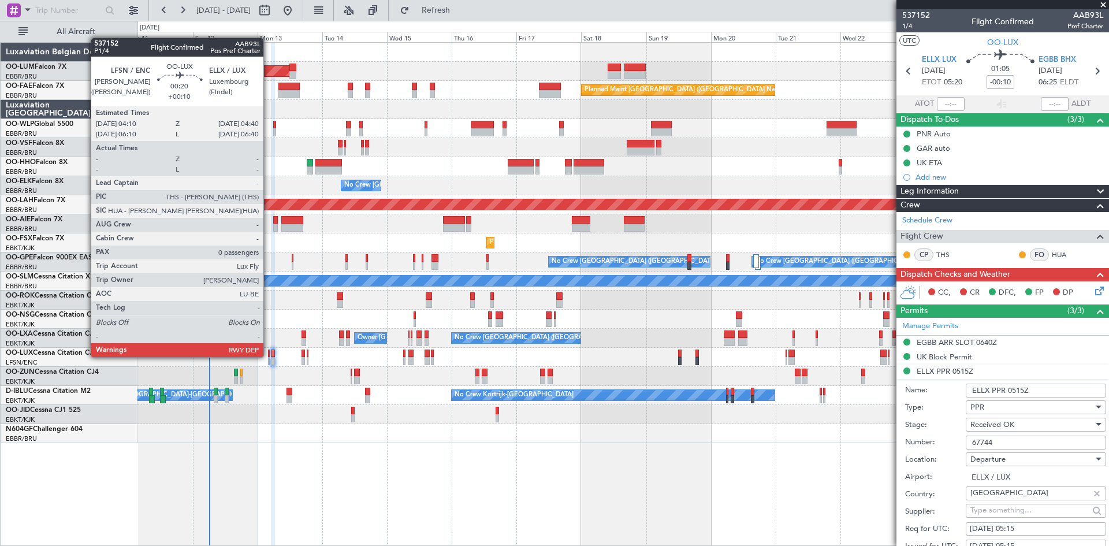
click at [269, 356] on div at bounding box center [269, 353] width 2 height 8
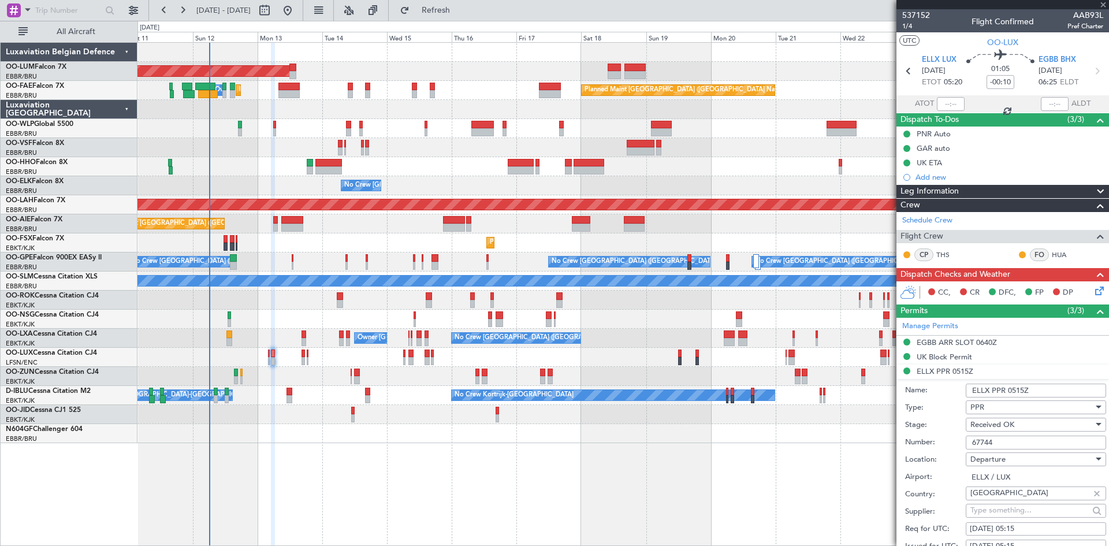
type input "+00:10"
type input "0"
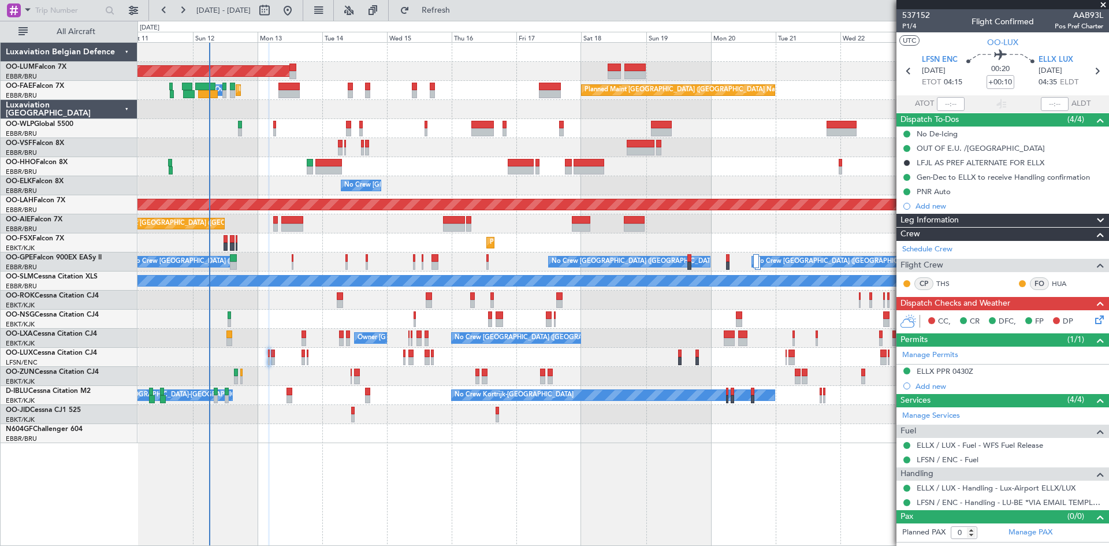
click at [1099, 318] on icon at bounding box center [1097, 317] width 9 height 9
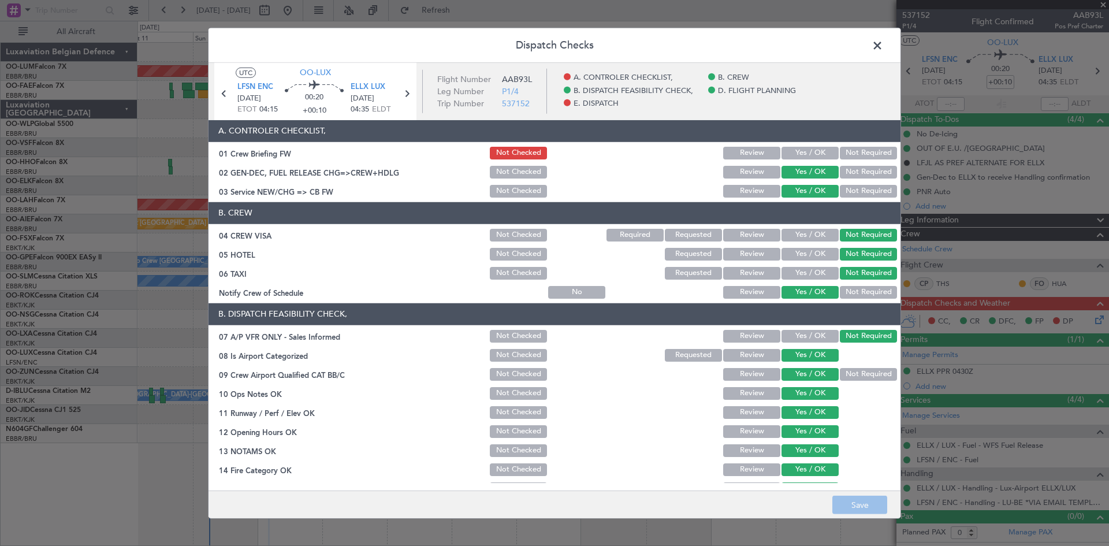
click at [795, 150] on button "Yes / OK" at bounding box center [809, 153] width 57 height 13
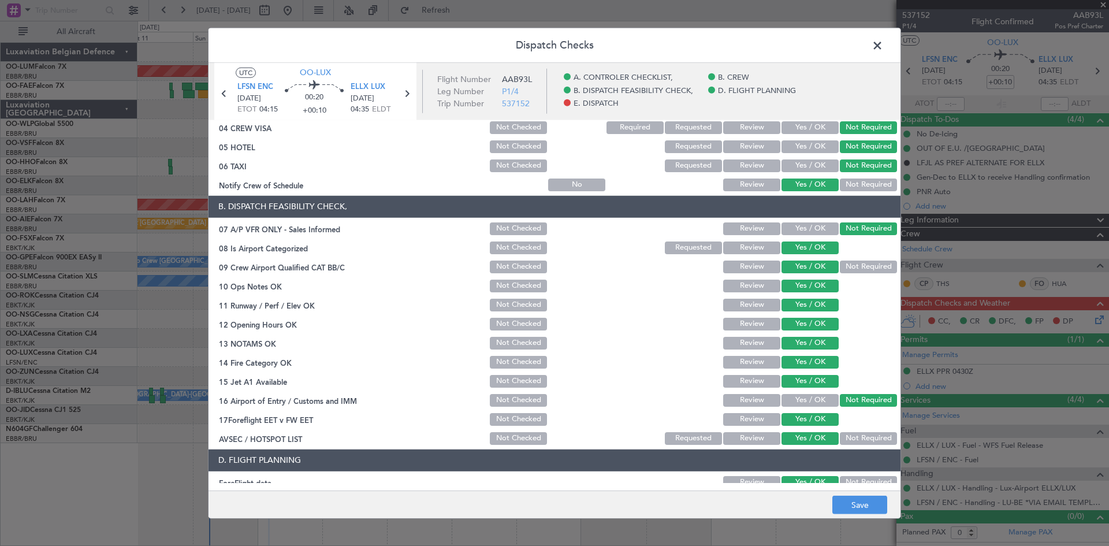
scroll to position [218, 0]
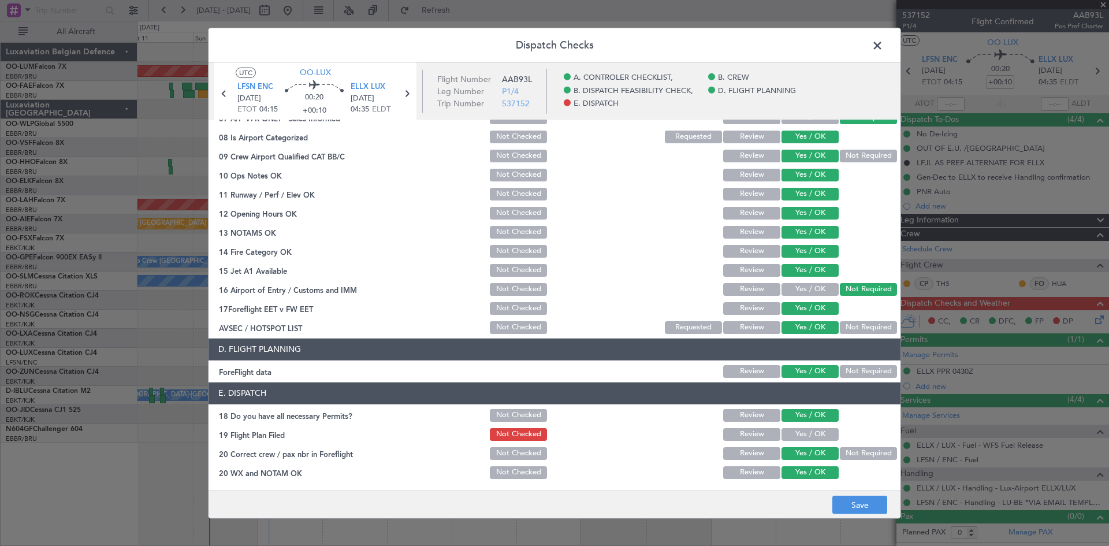
click at [809, 435] on button "Yes / OK" at bounding box center [809, 434] width 57 height 13
click at [848, 505] on button "Save" at bounding box center [859, 504] width 55 height 18
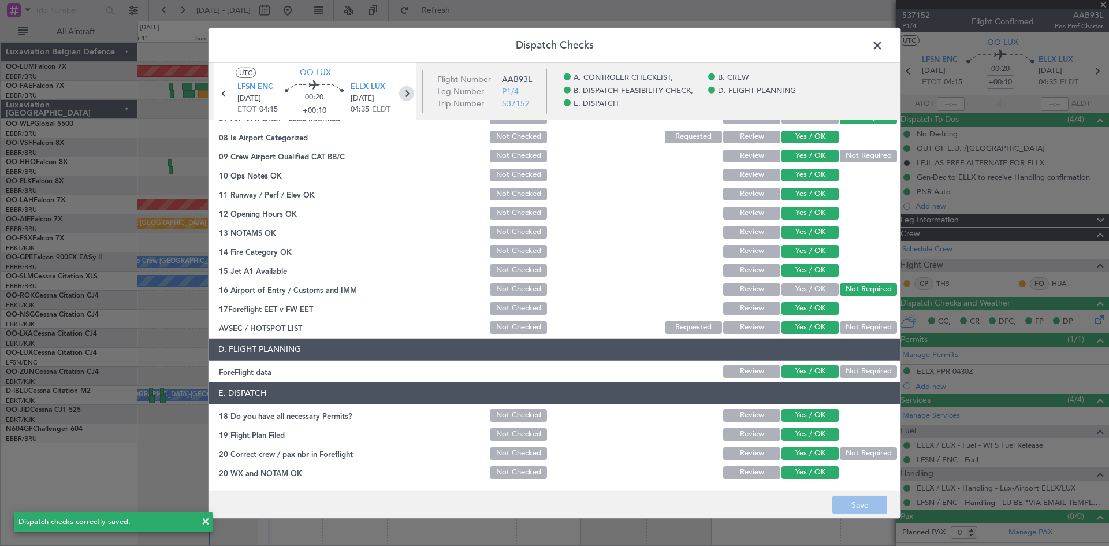
click at [406, 93] on icon at bounding box center [406, 92] width 15 height 15
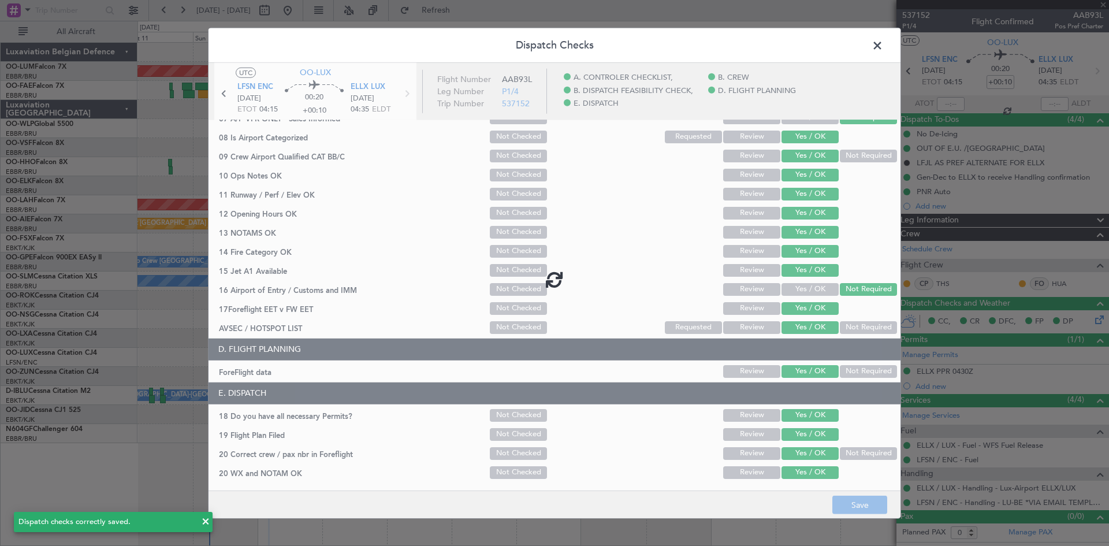
type input "-00:10"
type input "1"
type input "-00:10"
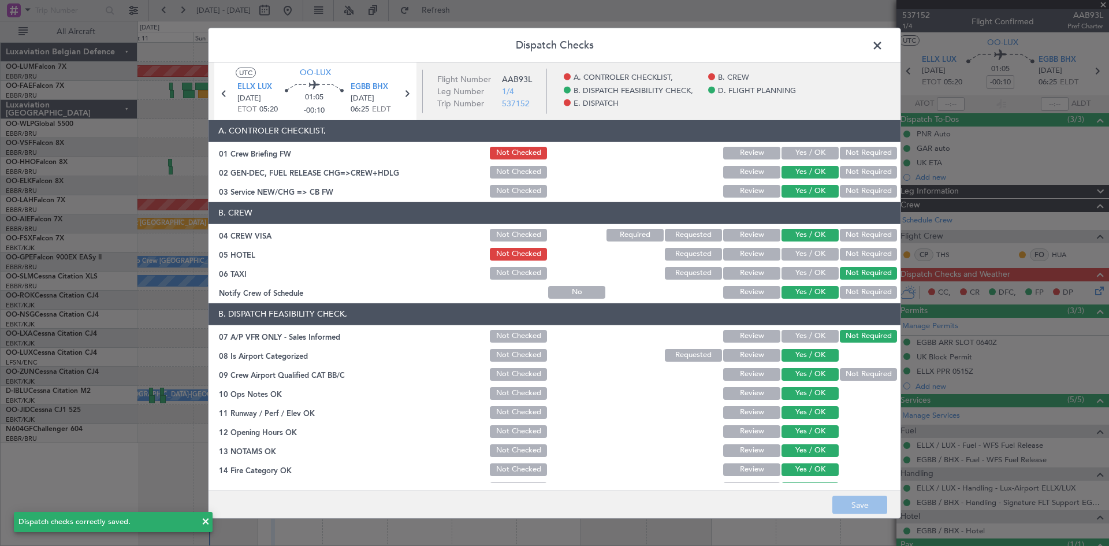
click at [807, 153] on button "Yes / OK" at bounding box center [809, 153] width 57 height 13
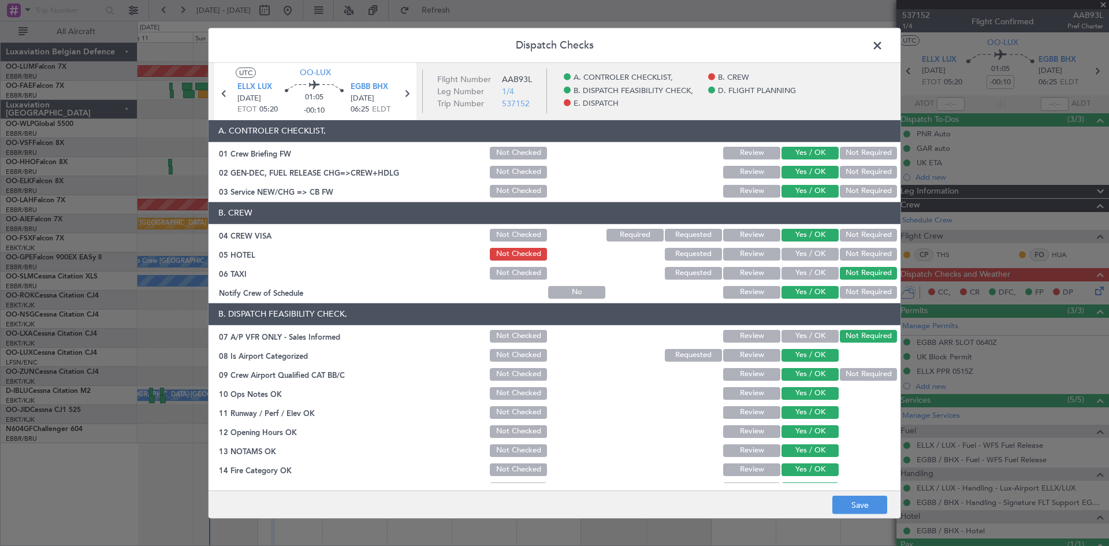
click at [809, 252] on button "Yes / OK" at bounding box center [809, 254] width 57 height 13
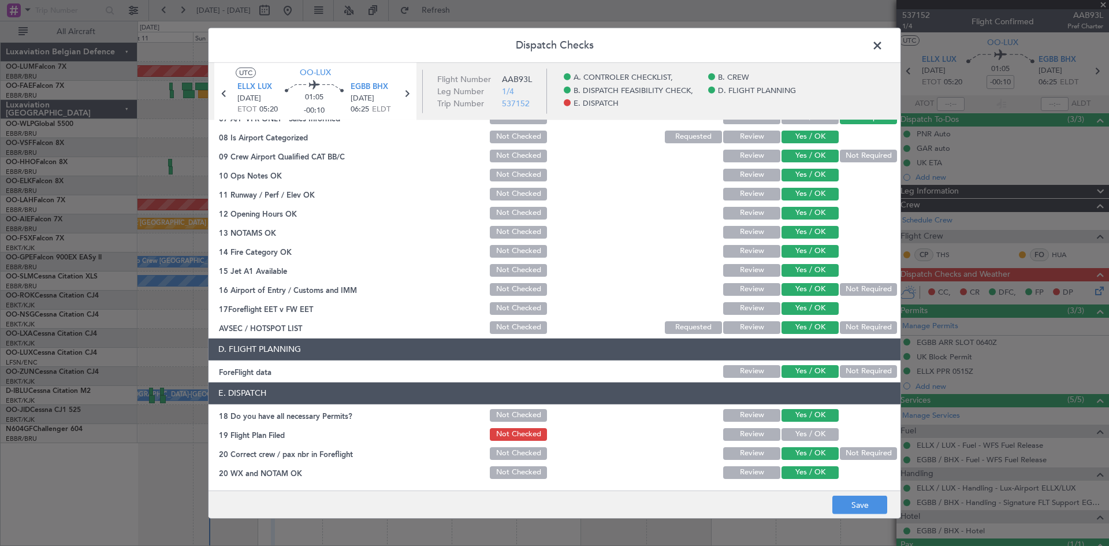
click at [812, 433] on button "Yes / OK" at bounding box center [809, 434] width 57 height 13
click at [853, 499] on button "Save" at bounding box center [859, 504] width 55 height 18
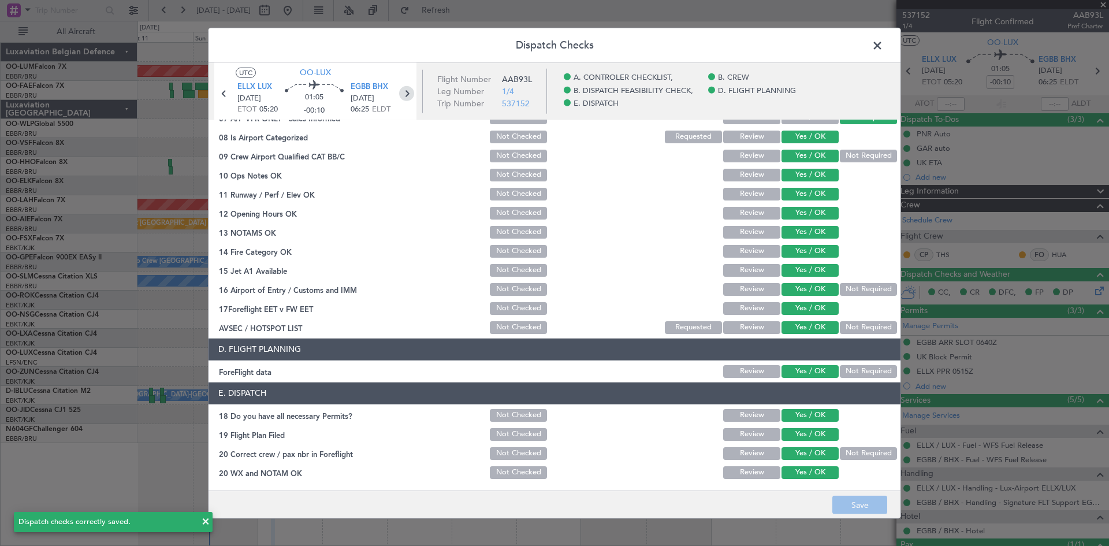
click at [406, 92] on icon at bounding box center [406, 92] width 15 height 15
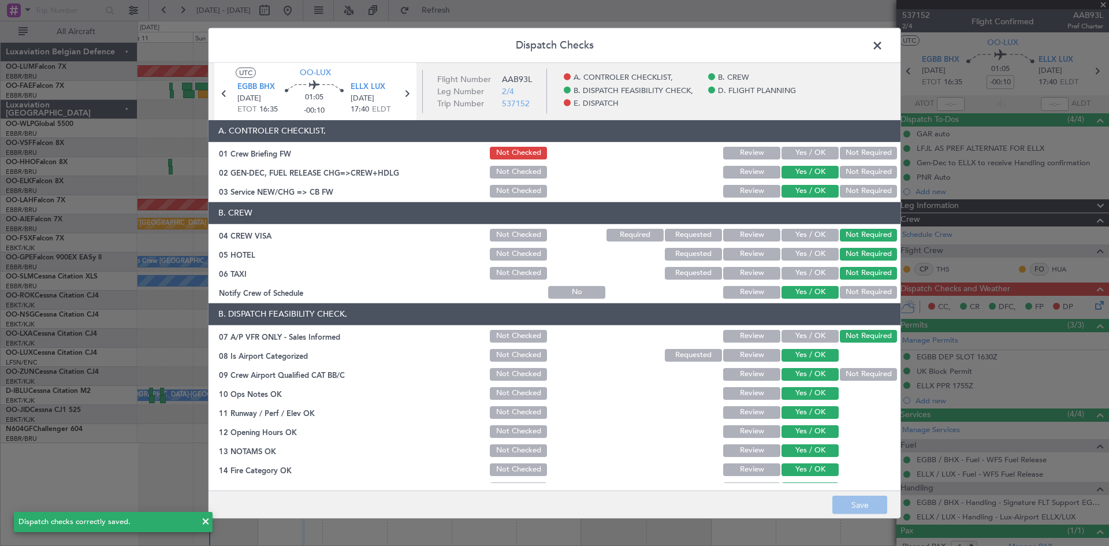
click at [807, 153] on button "Yes / OK" at bounding box center [809, 153] width 57 height 13
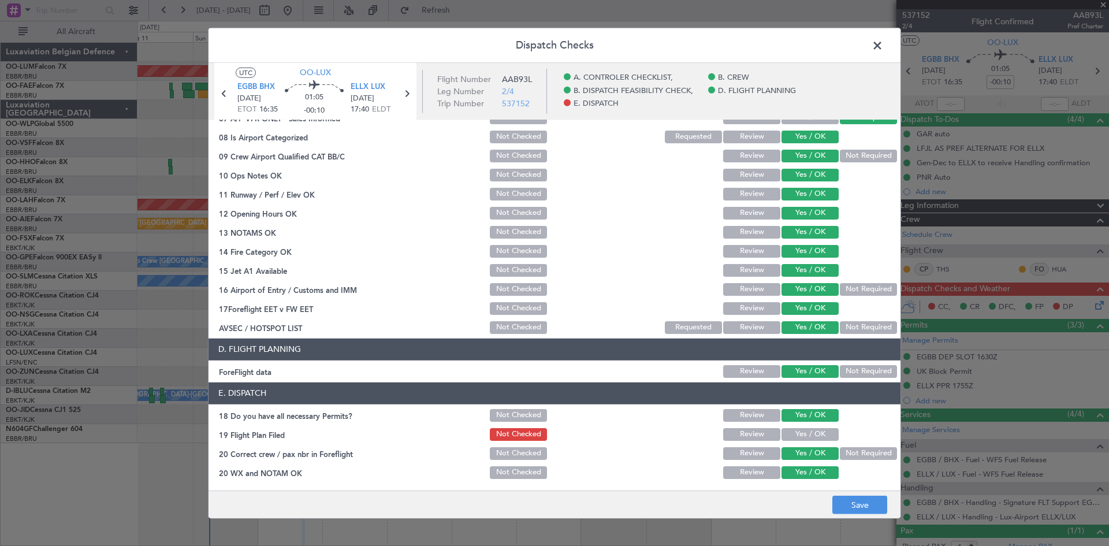
click at [822, 432] on button "Yes / OK" at bounding box center [809, 434] width 57 height 13
click at [851, 497] on button "Save" at bounding box center [859, 504] width 55 height 18
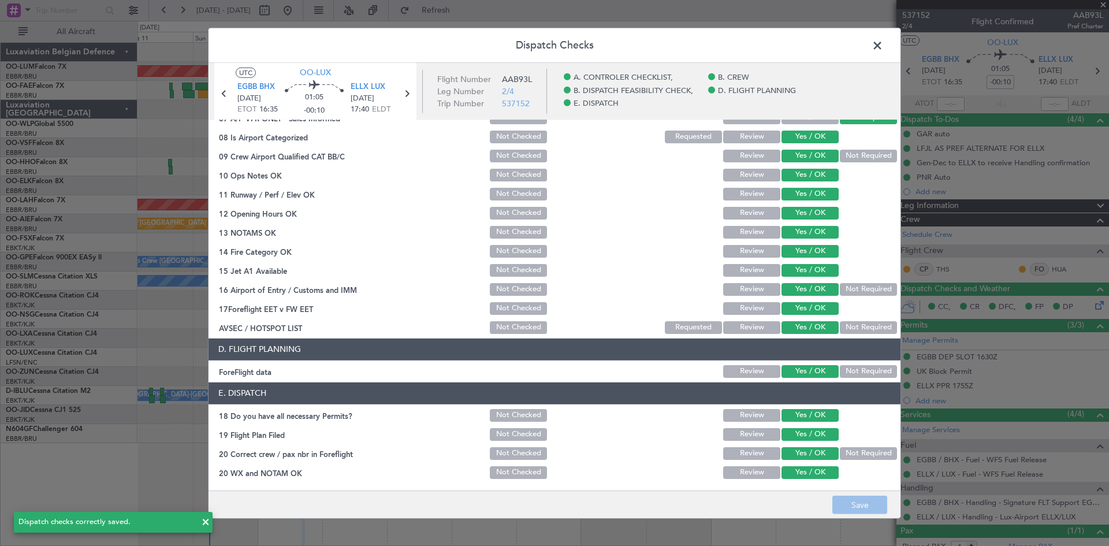
click at [403, 91] on icon at bounding box center [406, 92] width 15 height 15
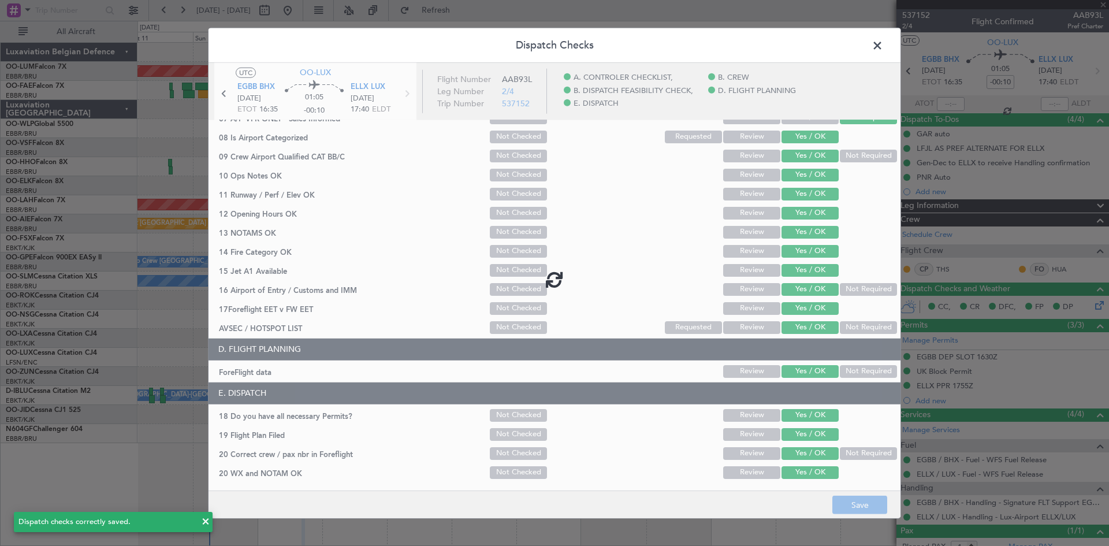
type input "-00:05"
type input "0"
type input "-00:05"
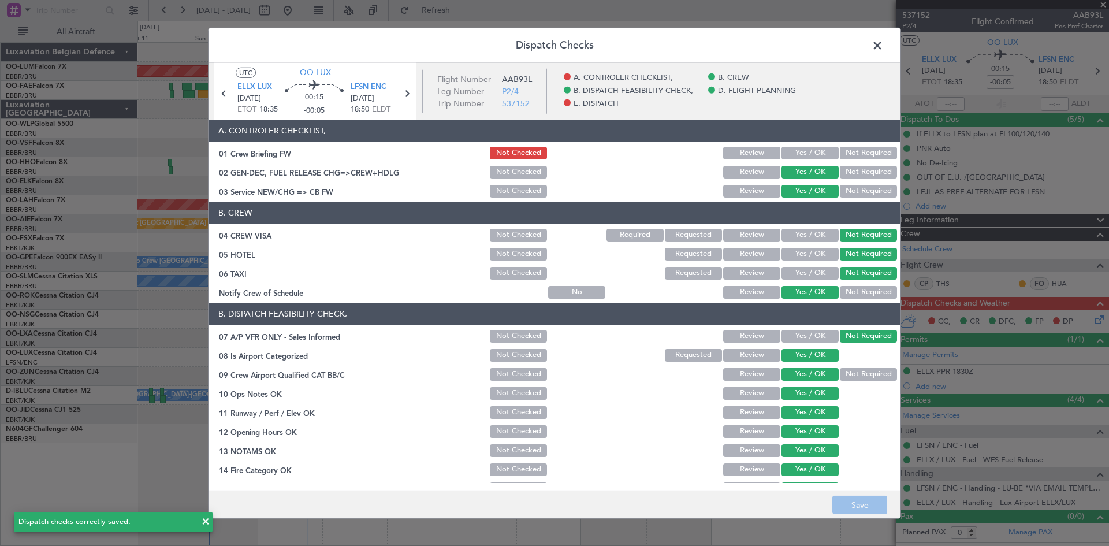
click at [806, 152] on button "Yes / OK" at bounding box center [809, 153] width 57 height 13
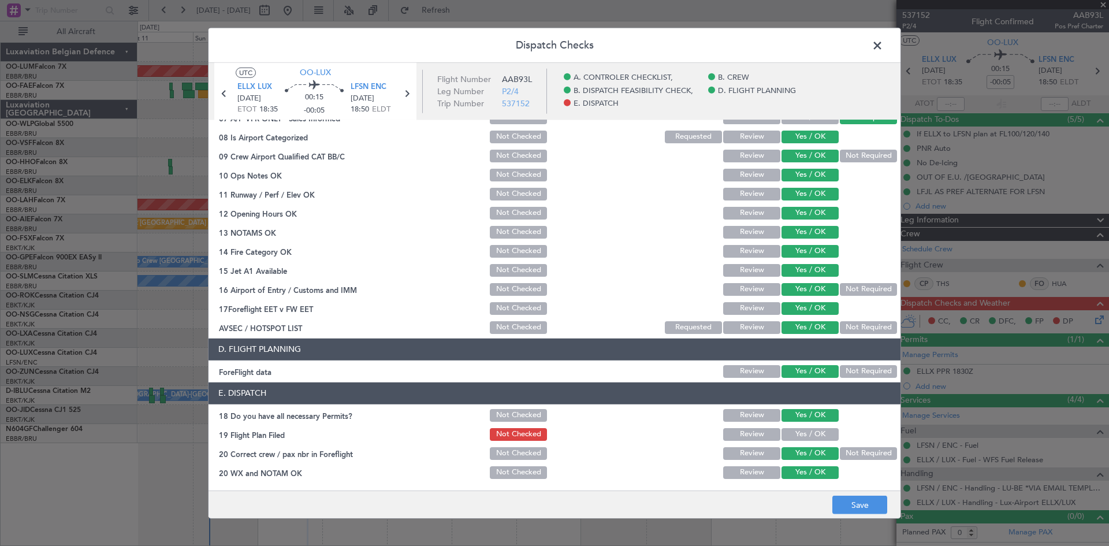
drag, startPoint x: 823, startPoint y: 430, endPoint x: 827, endPoint y: 437, distance: 7.5
click at [823, 430] on button "Yes / OK" at bounding box center [809, 434] width 57 height 13
click at [860, 501] on button "Save" at bounding box center [859, 504] width 55 height 18
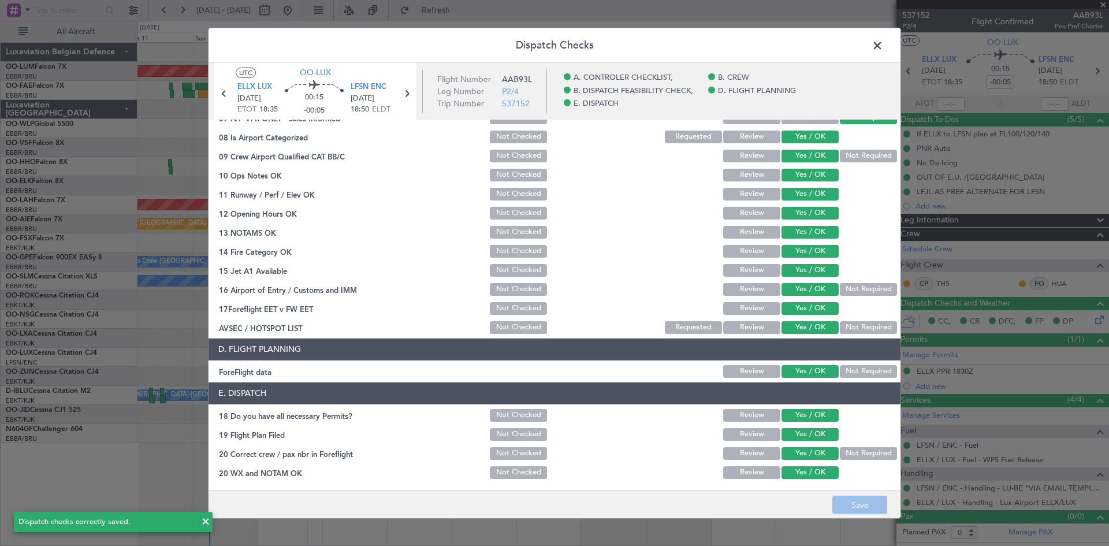
click at [883, 47] on span at bounding box center [883, 47] width 0 height 23
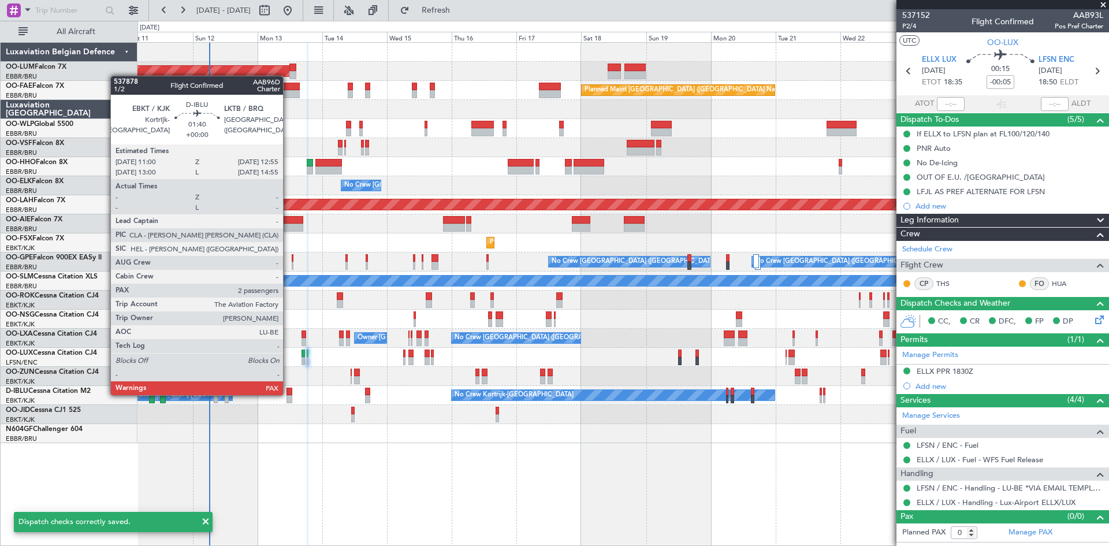
click at [288, 393] on div at bounding box center [288, 391] width 5 height 8
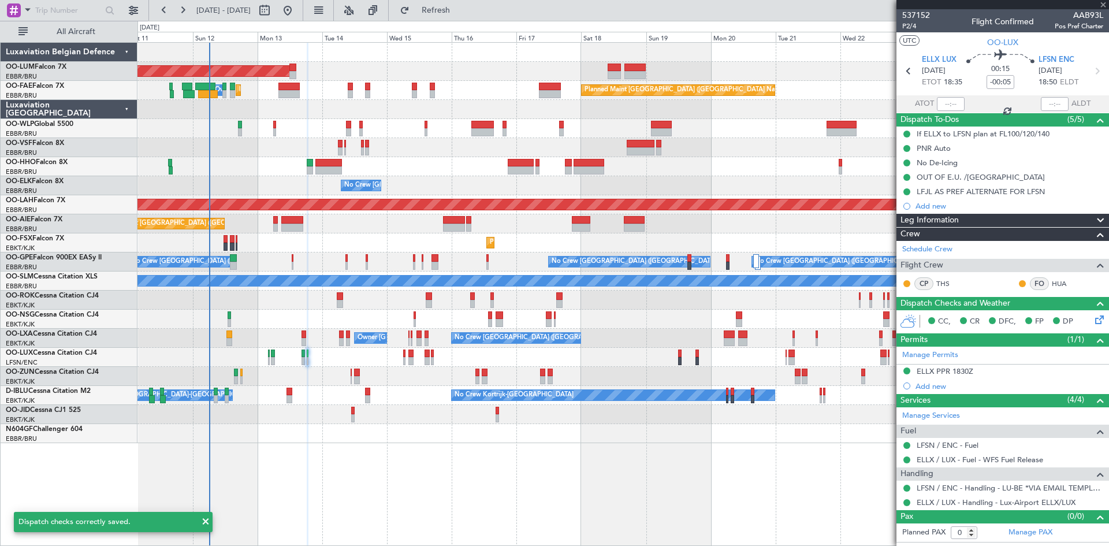
type input "2"
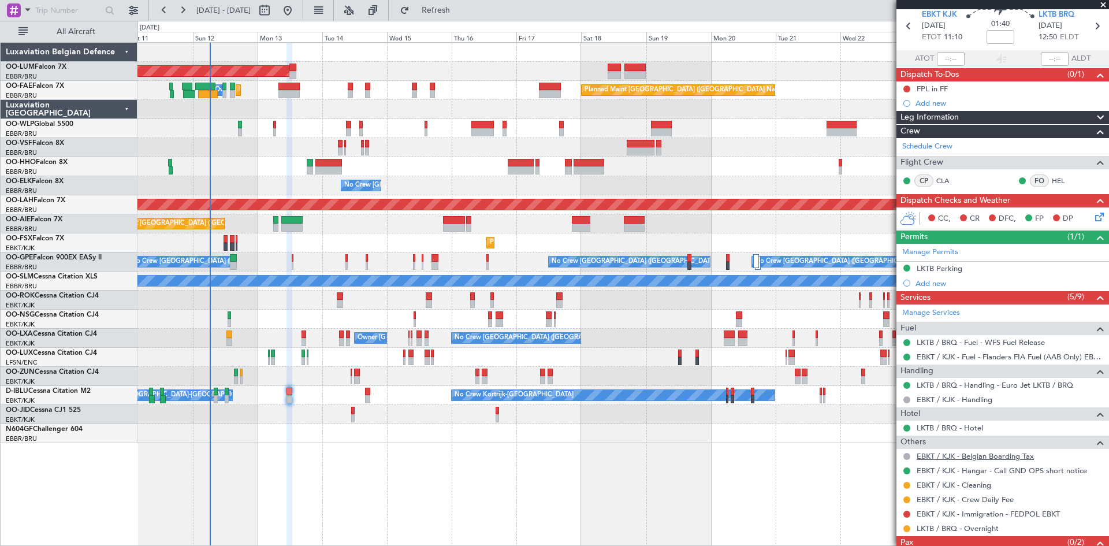
scroll to position [82, 0]
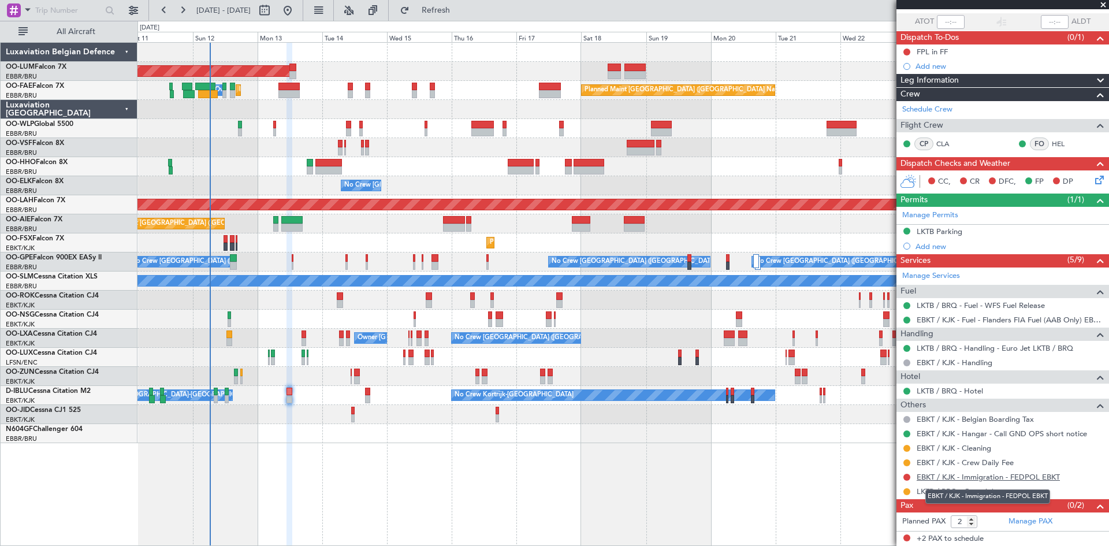
click at [1001, 475] on link "EBKT / KJK - Immigration - FEDPOL EBKT" at bounding box center [987, 477] width 143 height 10
click at [464, 16] on button "Refresh" at bounding box center [428, 10] width 69 height 18
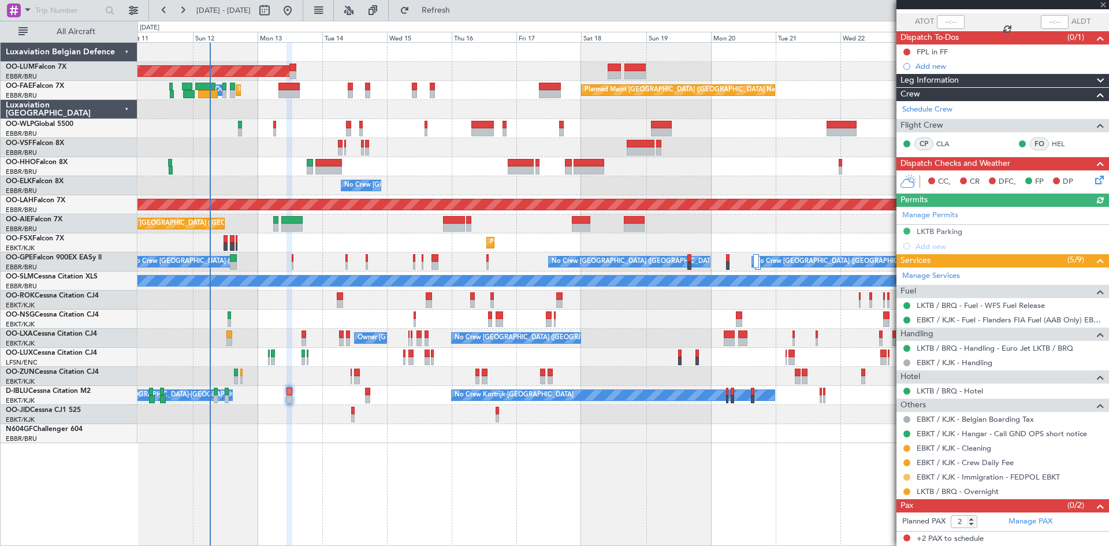
click at [908, 476] on button at bounding box center [906, 477] width 7 height 7
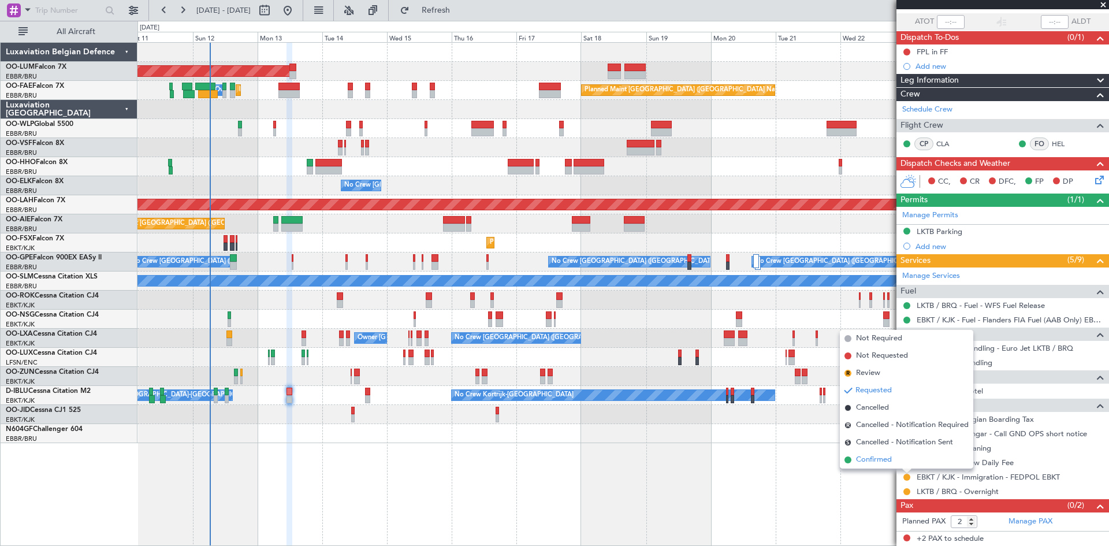
click at [891, 461] on span "Confirmed" at bounding box center [874, 460] width 36 height 12
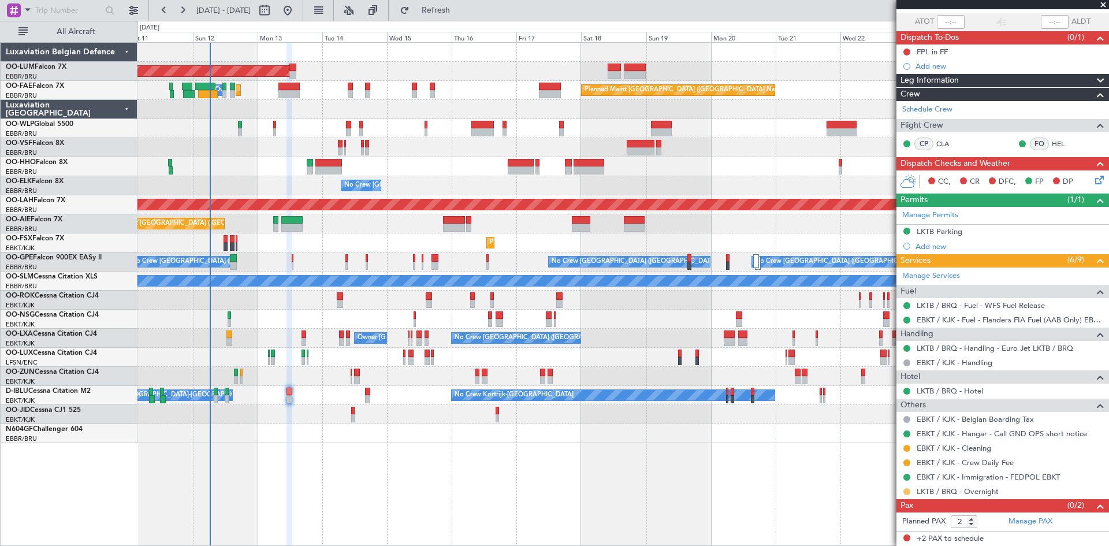
click at [907, 492] on button at bounding box center [906, 491] width 7 height 7
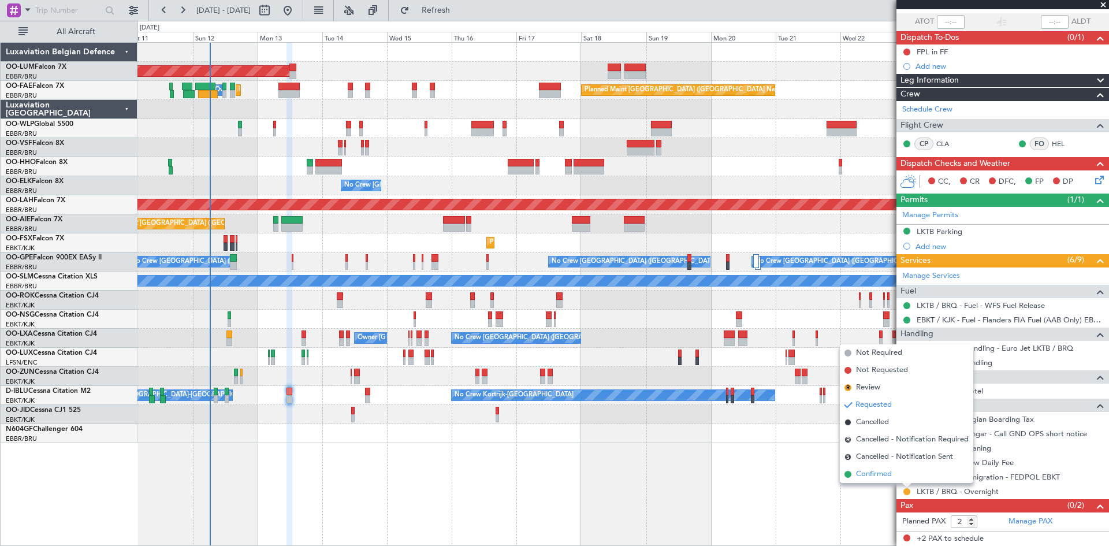
click at [898, 477] on li "Confirmed" at bounding box center [906, 473] width 133 height 17
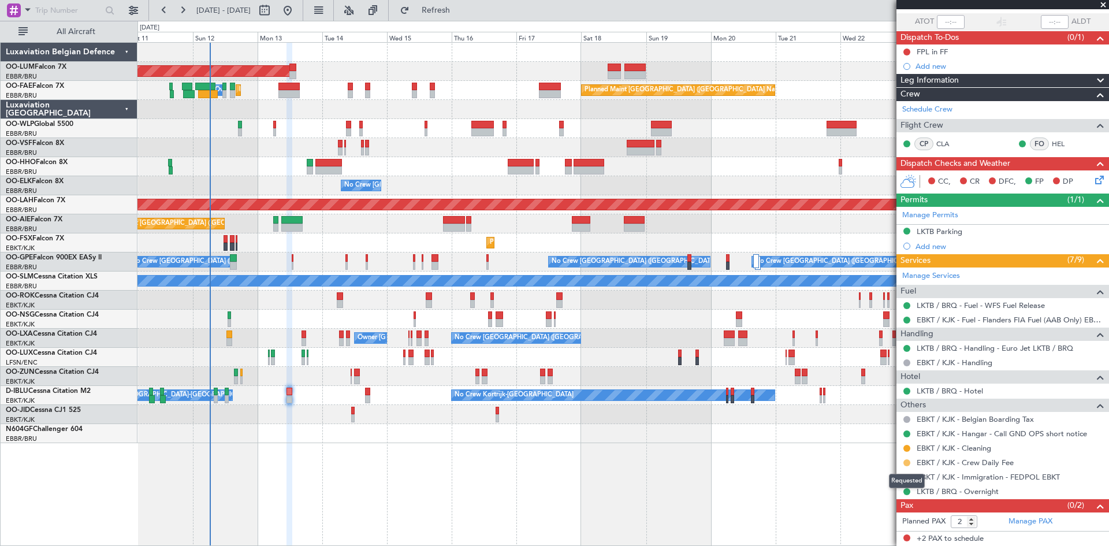
click at [905, 460] on button at bounding box center [906, 462] width 7 height 7
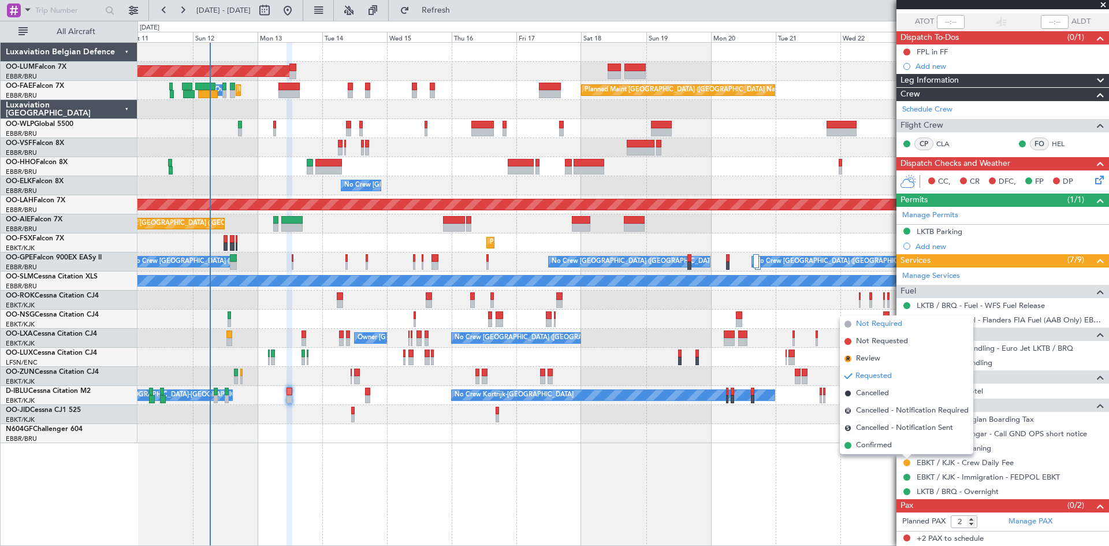
click at [871, 325] on span "Not Required" at bounding box center [879, 324] width 46 height 12
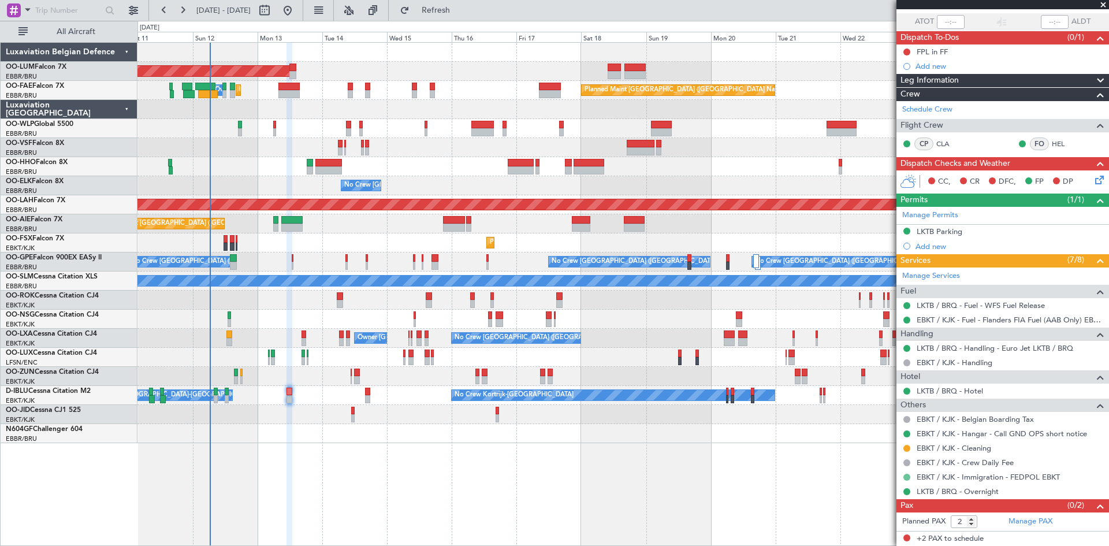
click at [906, 476] on button at bounding box center [906, 477] width 7 height 7
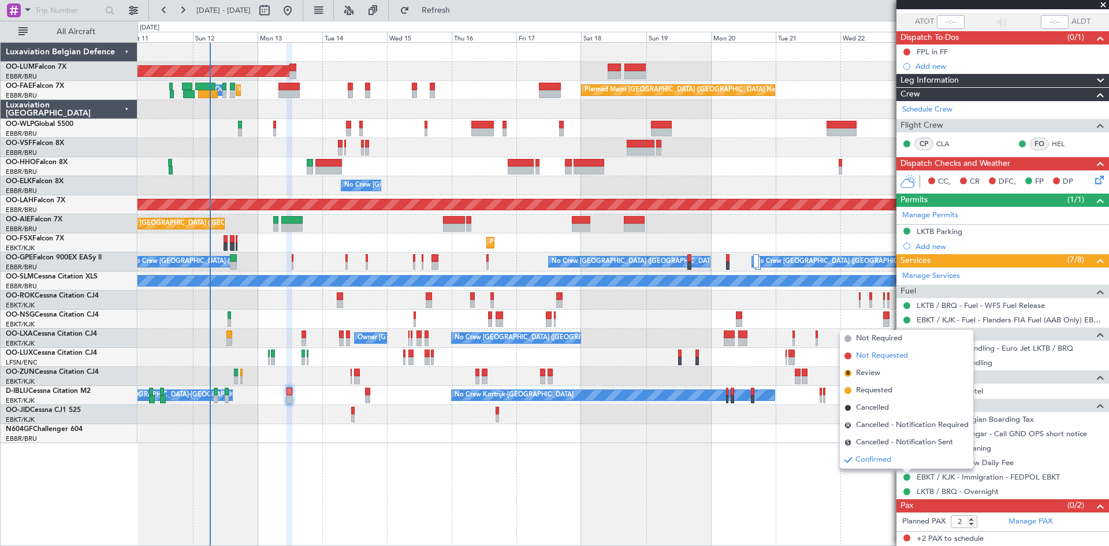
click at [871, 356] on span "Not Requested" at bounding box center [882, 356] width 52 height 12
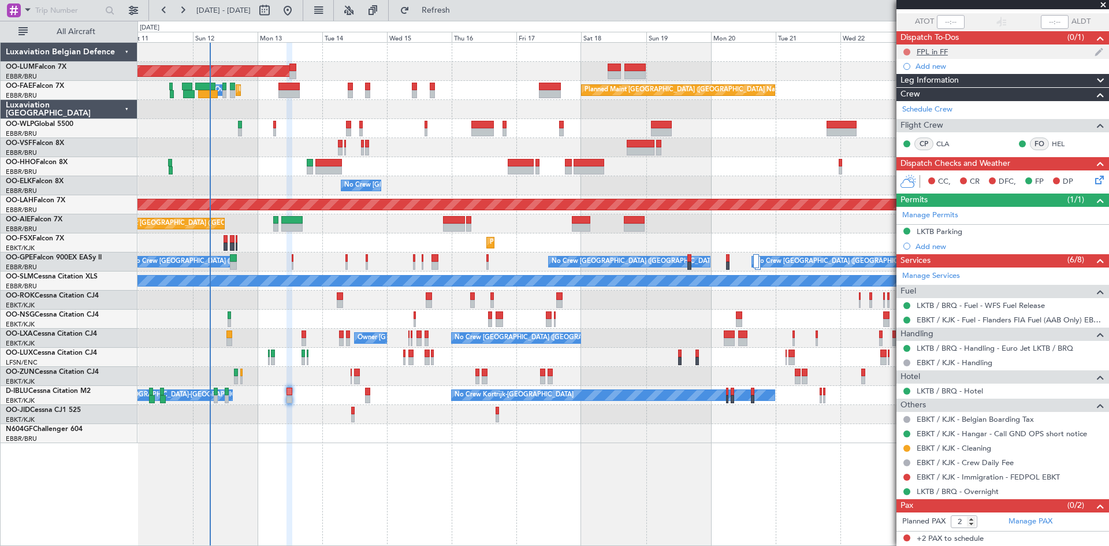
click at [905, 52] on button at bounding box center [906, 52] width 7 height 7
click at [893, 106] on span "Completed" at bounding box center [912, 103] width 38 height 12
click at [1097, 180] on icon at bounding box center [1097, 177] width 9 height 9
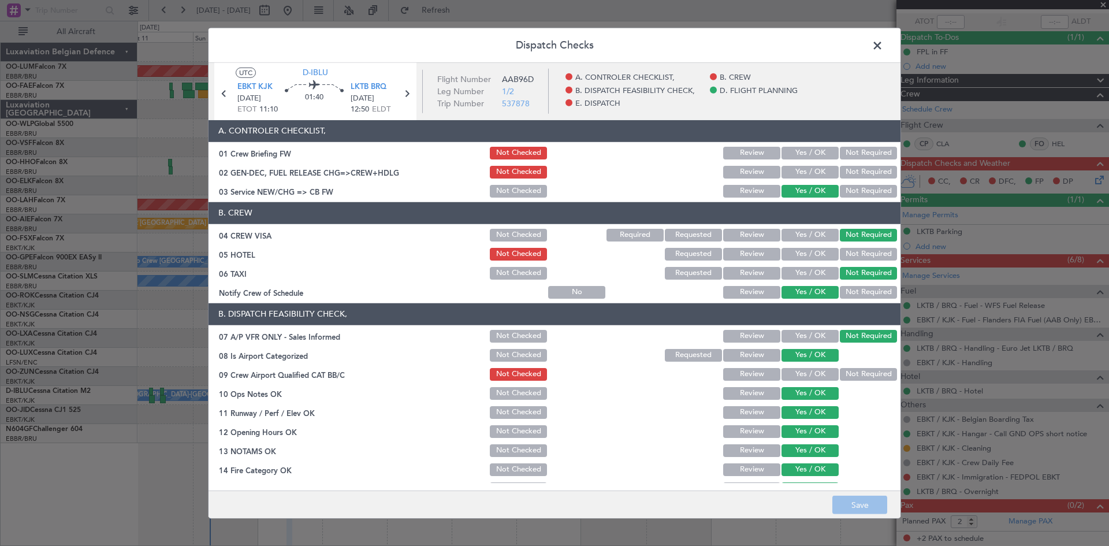
click at [814, 368] on button "Yes / OK" at bounding box center [809, 374] width 57 height 13
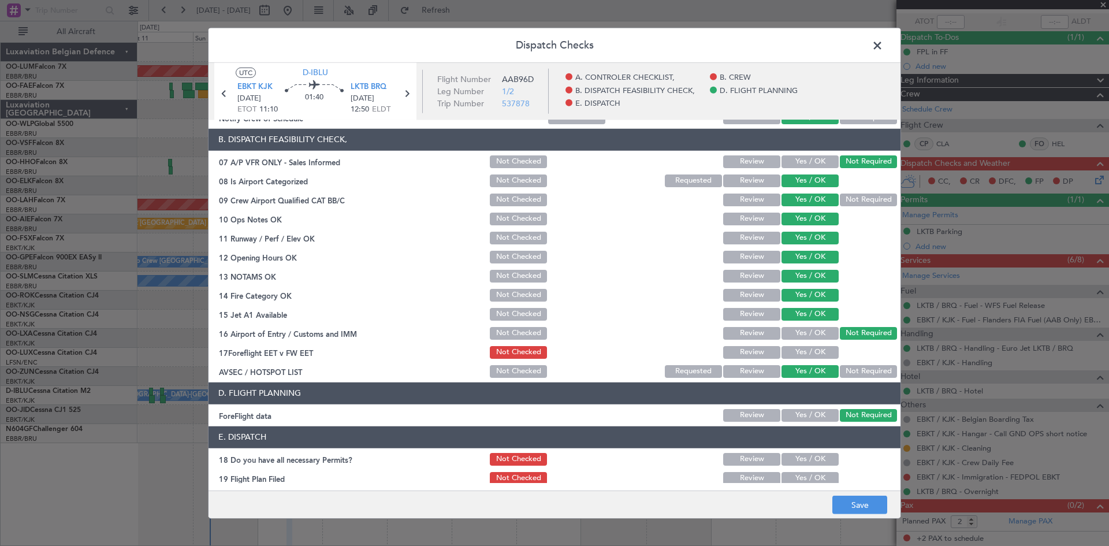
scroll to position [218, 0]
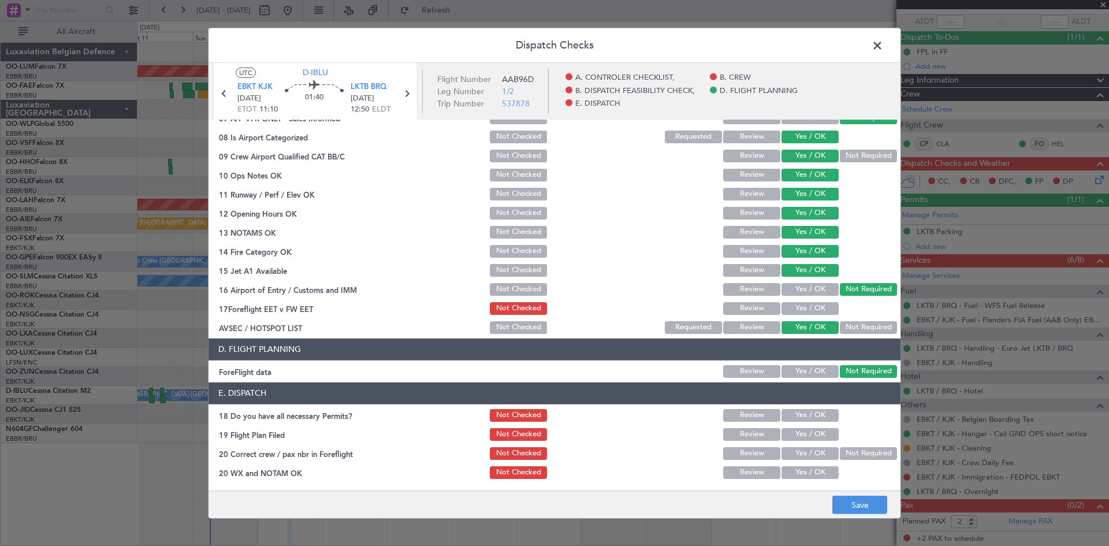
click at [792, 309] on button "Yes / OK" at bounding box center [809, 308] width 57 height 13
click at [803, 412] on button "Yes / OK" at bounding box center [809, 415] width 57 height 13
click at [804, 428] on button "Yes / OK" at bounding box center [809, 434] width 57 height 13
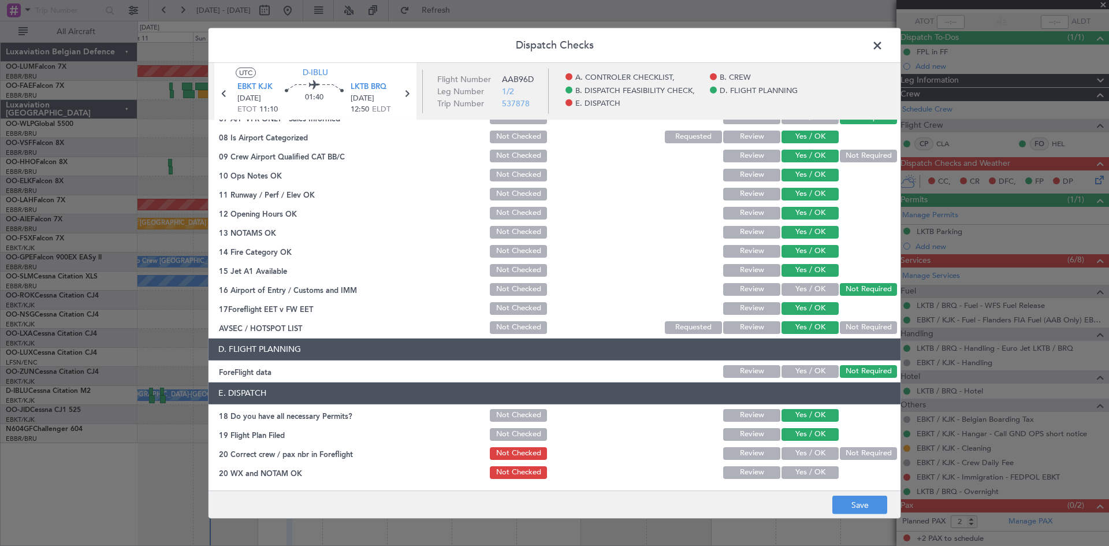
click at [806, 457] on button "Yes / OK" at bounding box center [809, 453] width 57 height 13
click at [807, 473] on button "Yes / OK" at bounding box center [809, 472] width 57 height 13
click at [831, 499] on footer "Save" at bounding box center [554, 504] width 692 height 28
click at [840, 504] on button "Save" at bounding box center [859, 504] width 55 height 18
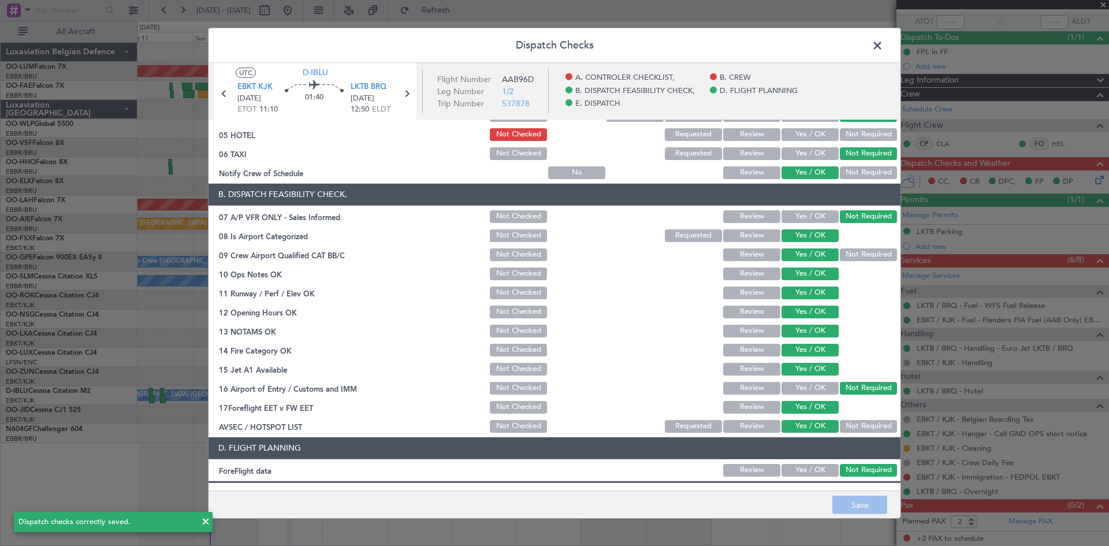
scroll to position [0, 0]
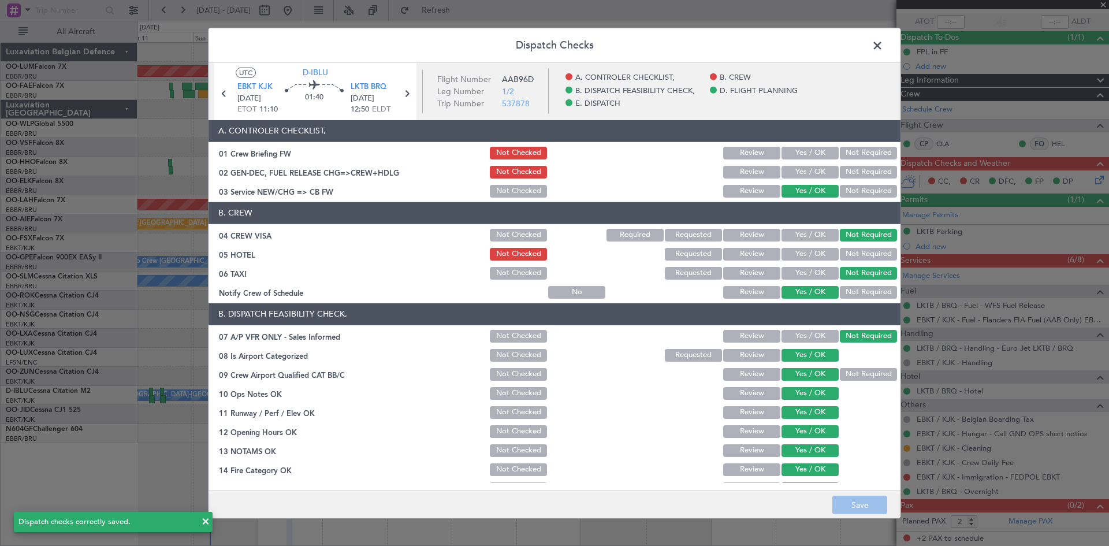
click at [883, 43] on span at bounding box center [883, 47] width 0 height 23
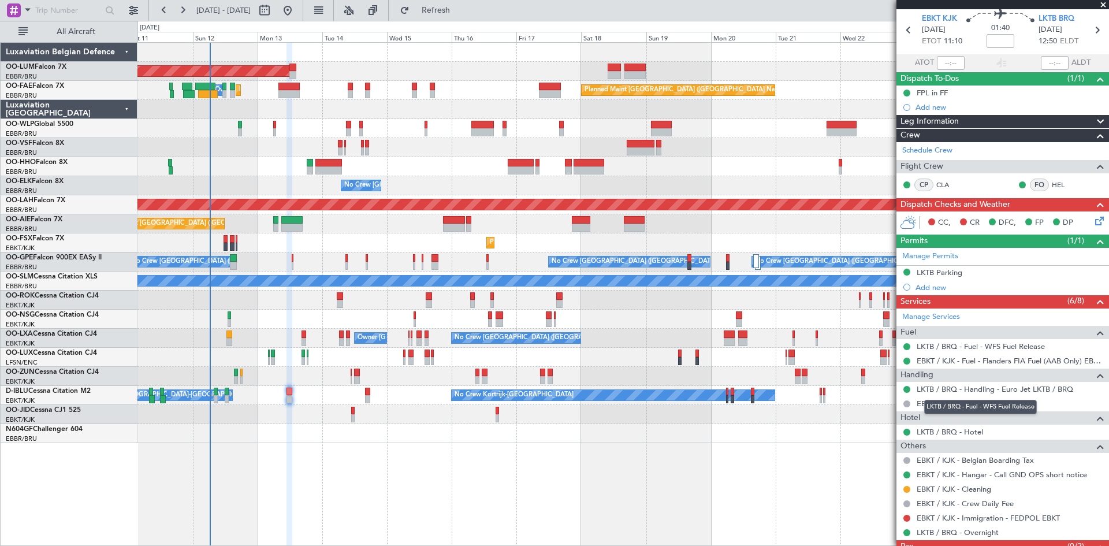
scroll to position [82, 0]
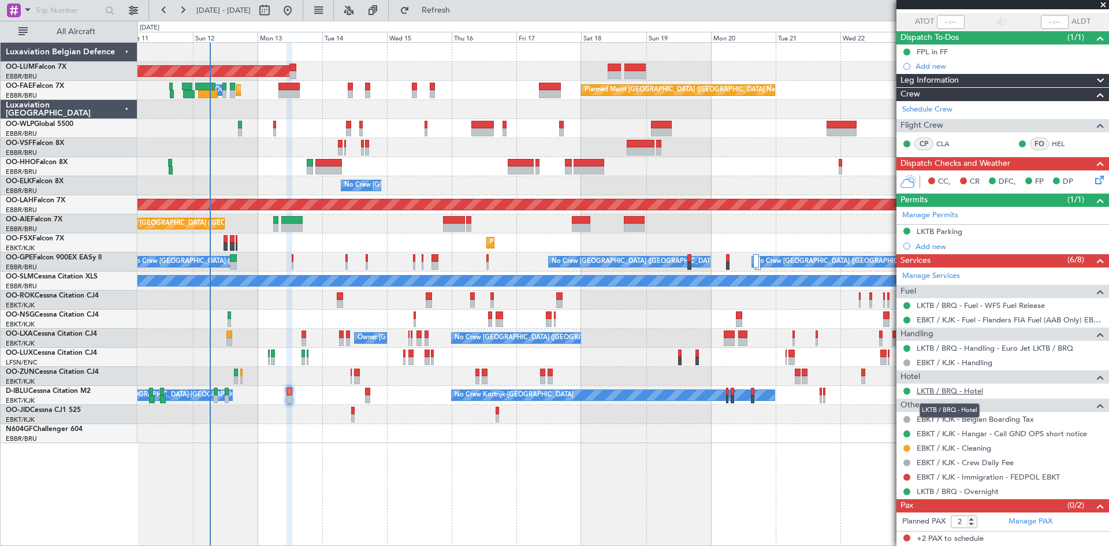
click at [955, 391] on link "LKTB / BRQ - Hotel" at bounding box center [949, 391] width 66 height 10
click at [1094, 180] on icon at bounding box center [1097, 177] width 9 height 9
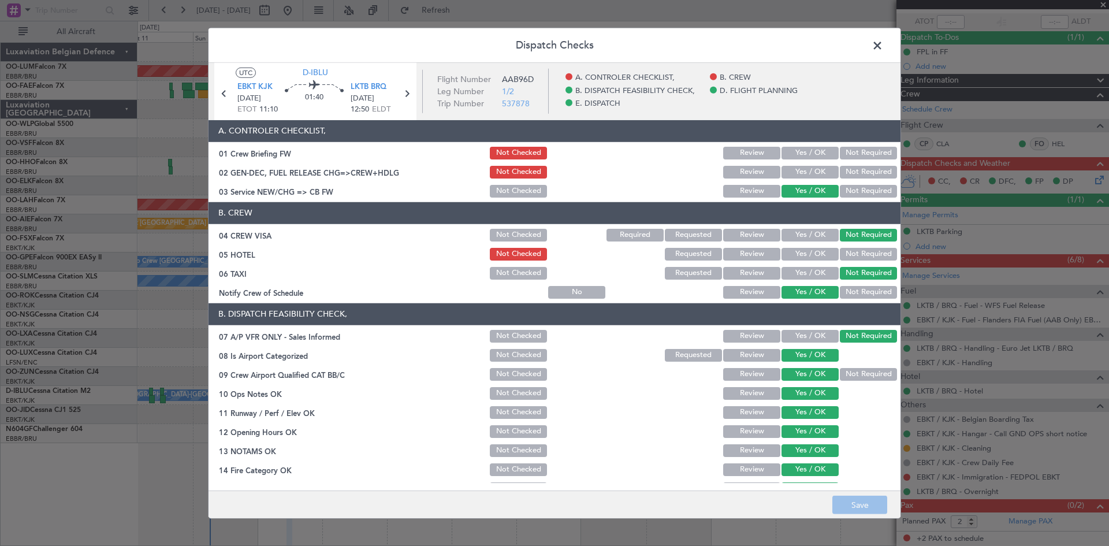
click at [812, 252] on button "Yes / OK" at bounding box center [809, 254] width 57 height 13
click at [858, 508] on button "Save" at bounding box center [859, 504] width 55 height 18
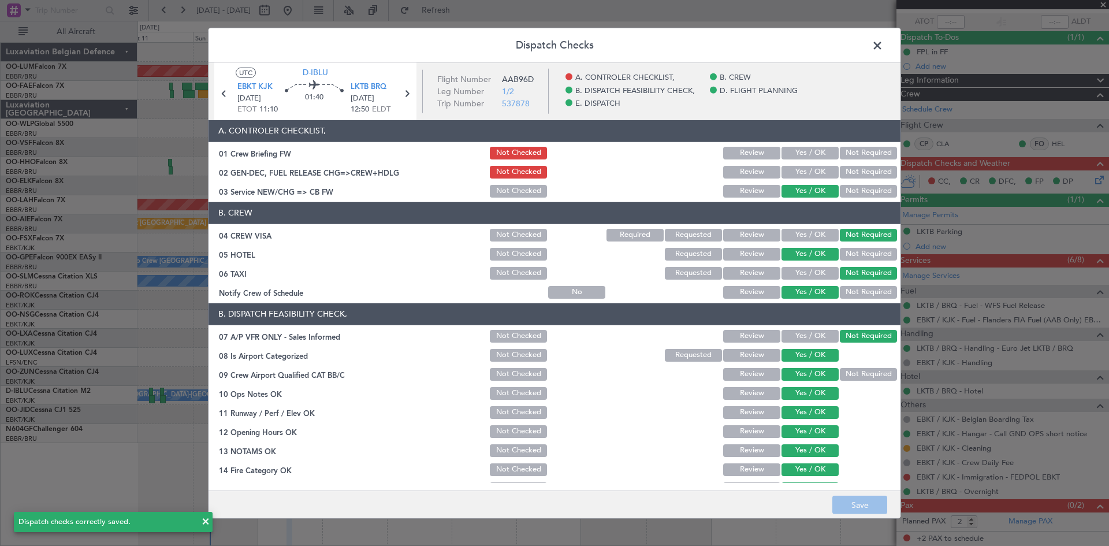
click at [883, 47] on span at bounding box center [883, 47] width 0 height 23
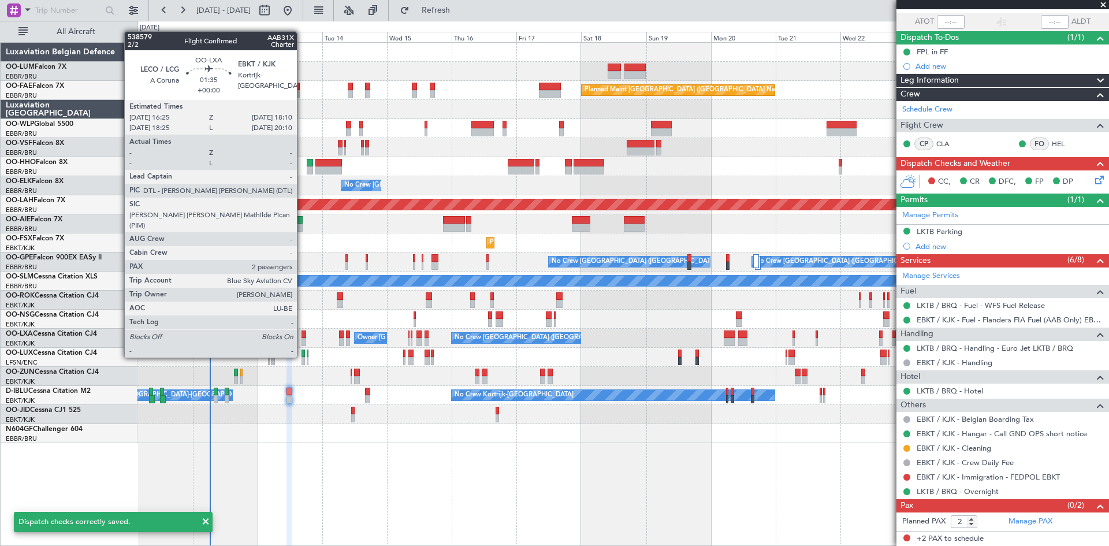
click at [302, 333] on div at bounding box center [303, 334] width 5 height 8
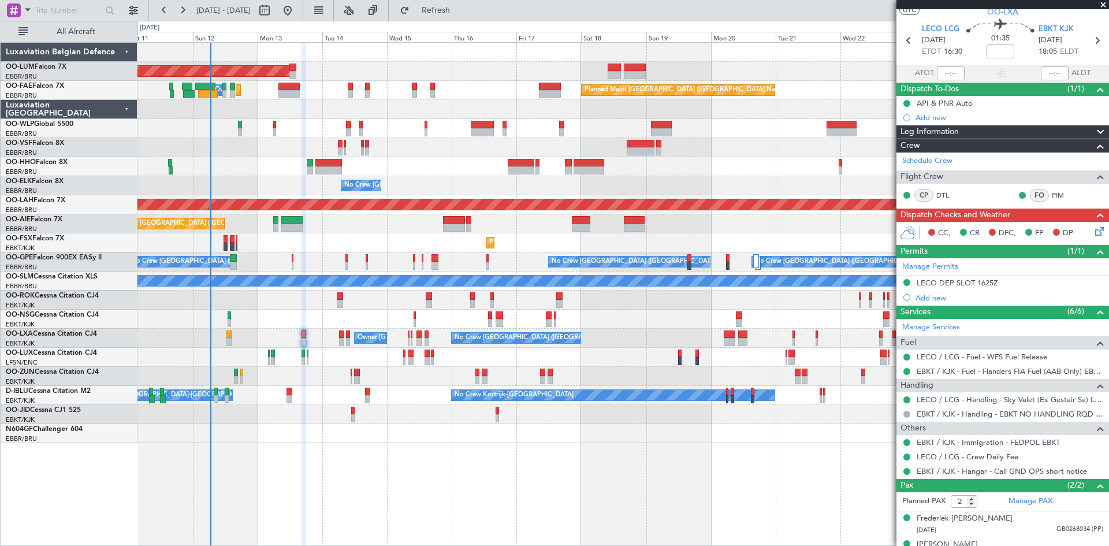
scroll to position [47, 0]
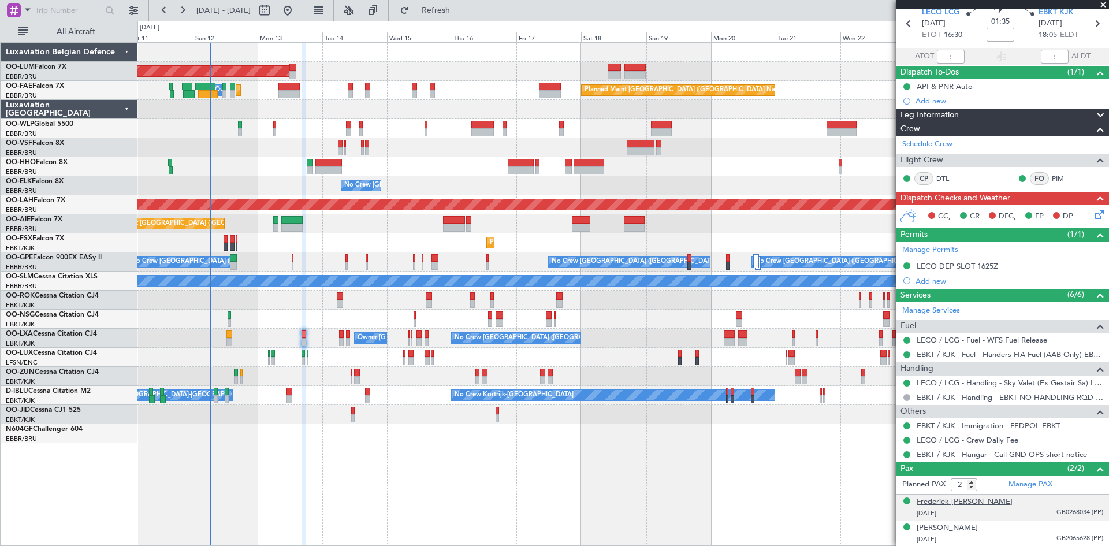
click at [926, 498] on div "Frederiek Jan C Balliere" at bounding box center [964, 502] width 96 height 12
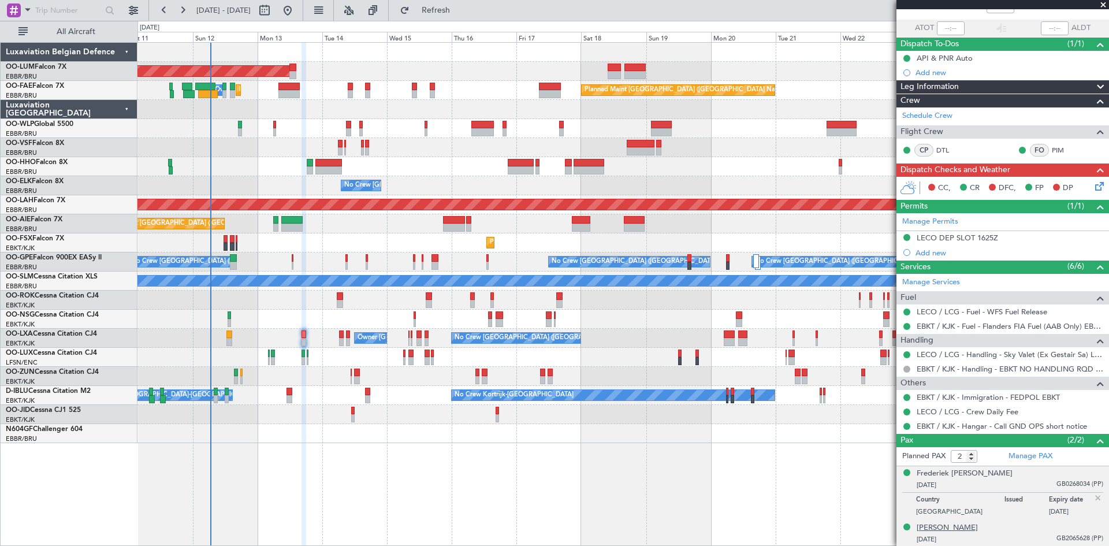
click at [968, 527] on div "Frederik Maurits M Vandermarliere" at bounding box center [946, 528] width 61 height 12
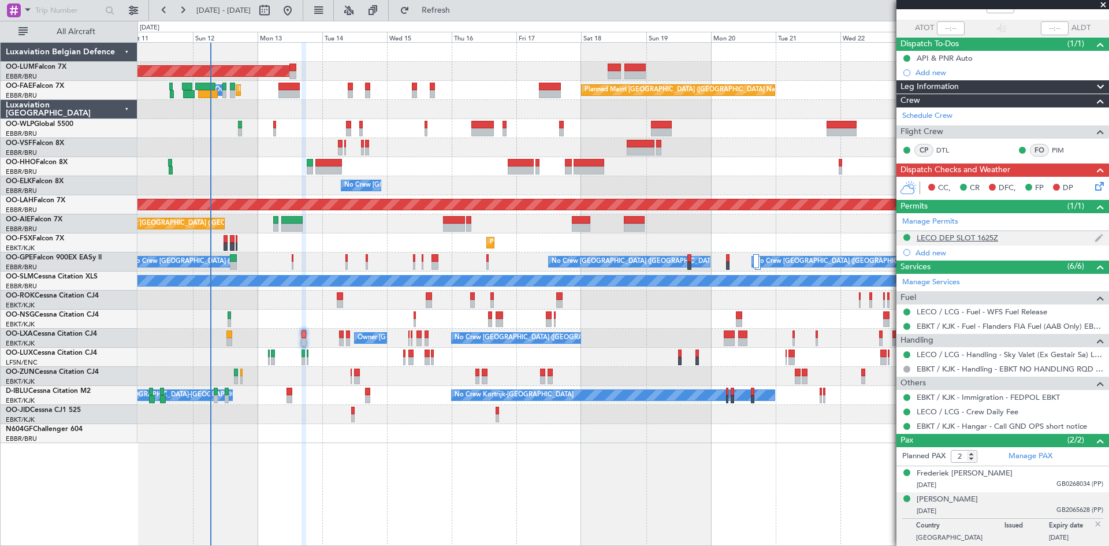
click at [977, 238] on div "LECO DEP SLOT 1625Z" at bounding box center [956, 238] width 81 height 10
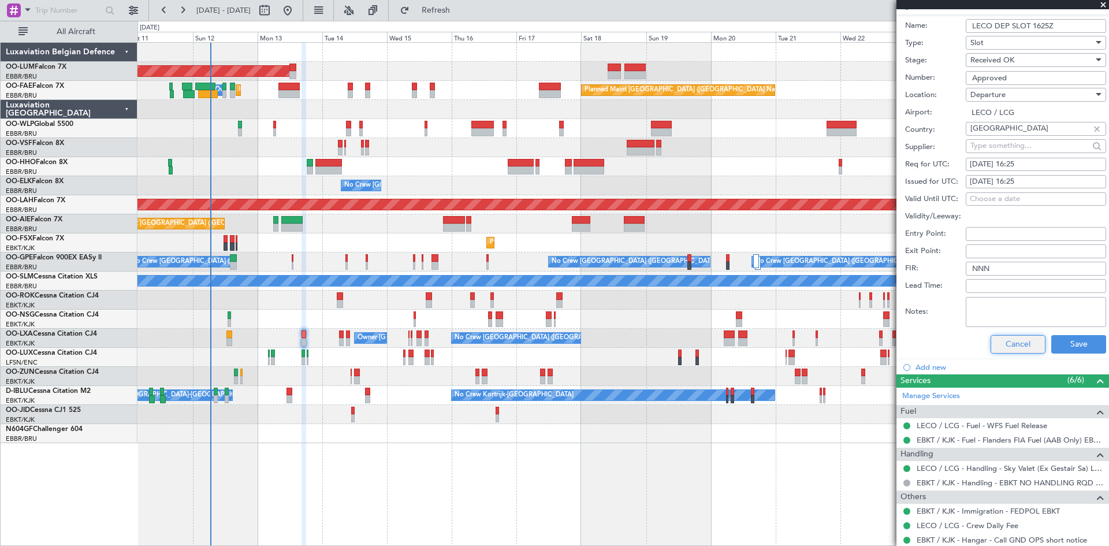
click at [1001, 348] on button "Cancel" at bounding box center [1017, 344] width 55 height 18
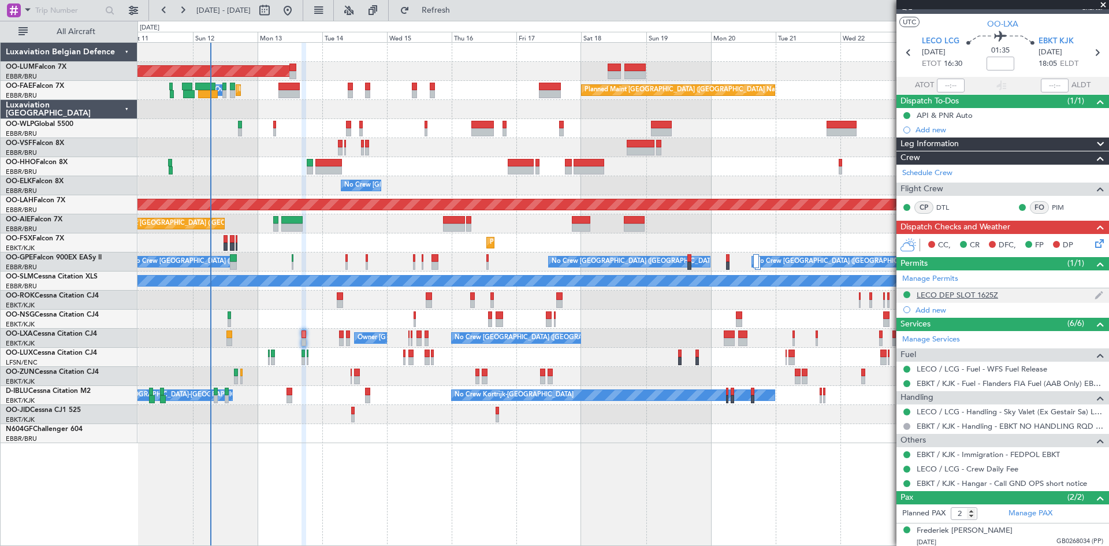
scroll to position [0, 0]
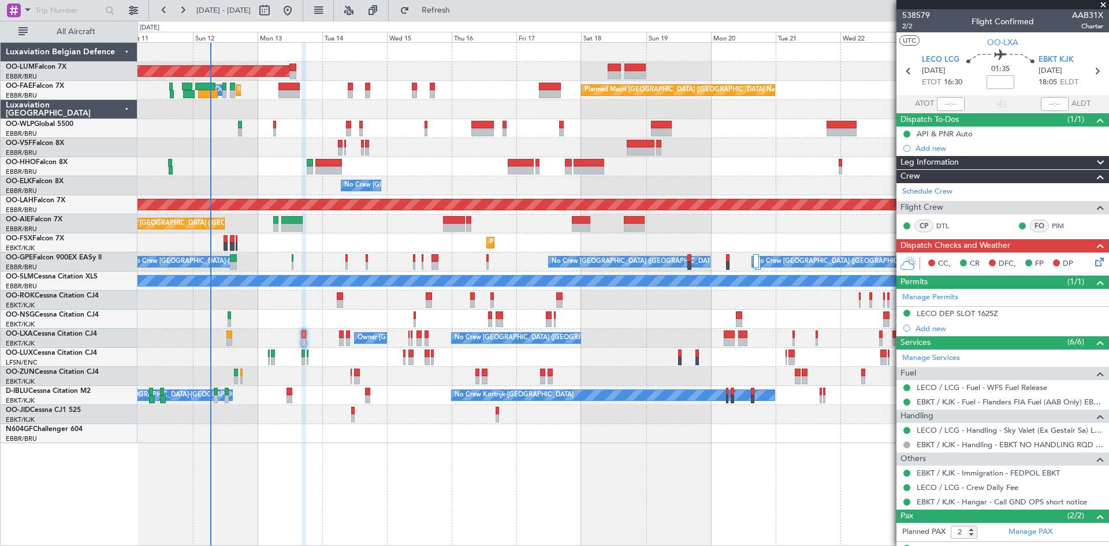
click at [1096, 259] on icon at bounding box center [1097, 259] width 9 height 9
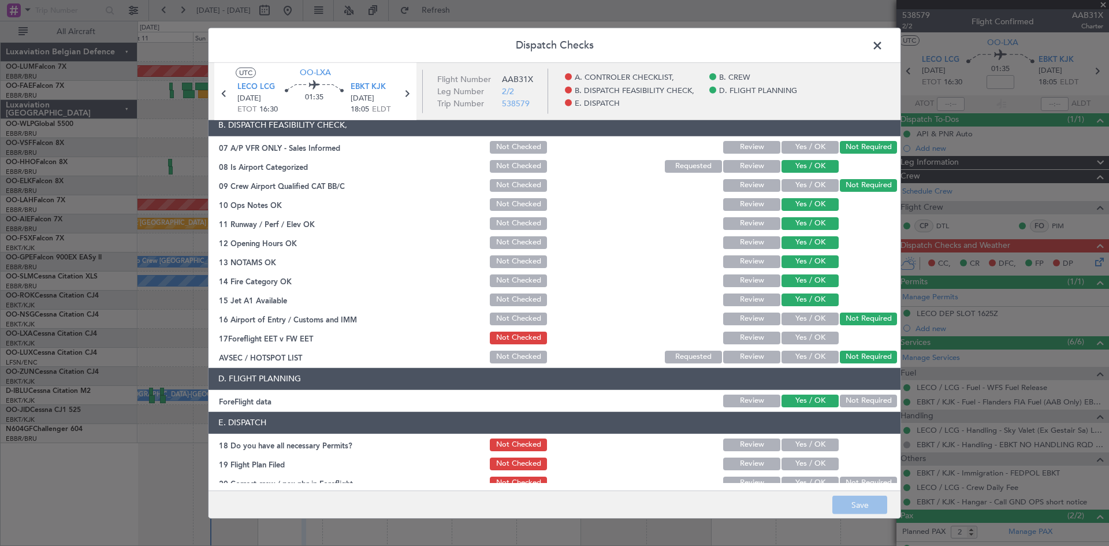
scroll to position [218, 0]
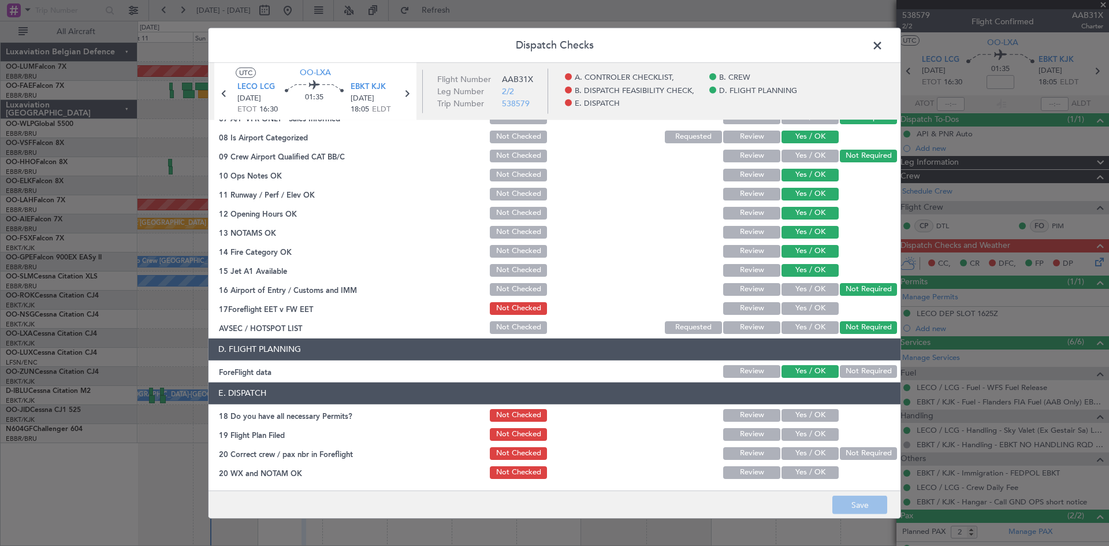
click at [791, 417] on button "Yes / OK" at bounding box center [809, 415] width 57 height 13
click at [805, 464] on div "Yes / OK" at bounding box center [809, 472] width 58 height 16
drag, startPoint x: 801, startPoint y: 454, endPoint x: 804, endPoint y: 460, distance: 6.5
click at [801, 457] on button "Yes / OK" at bounding box center [809, 453] width 57 height 13
click at [806, 476] on button "Yes / OK" at bounding box center [809, 472] width 57 height 13
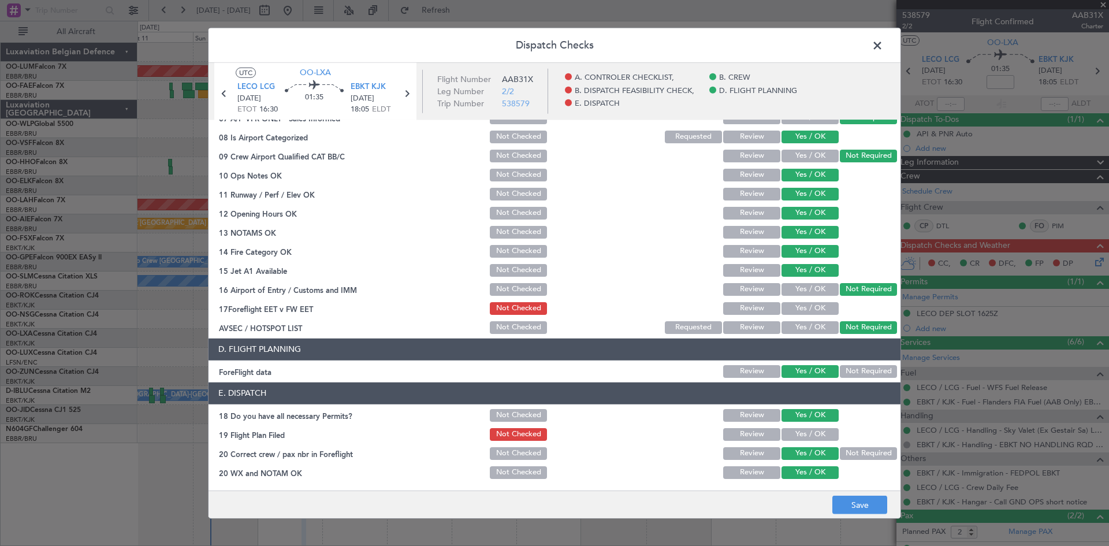
click at [812, 303] on button "Yes / OK" at bounding box center [809, 308] width 57 height 13
drag, startPoint x: 861, startPoint y: 501, endPoint x: 870, endPoint y: 497, distance: 9.6
click at [861, 501] on button "Save" at bounding box center [859, 504] width 55 height 18
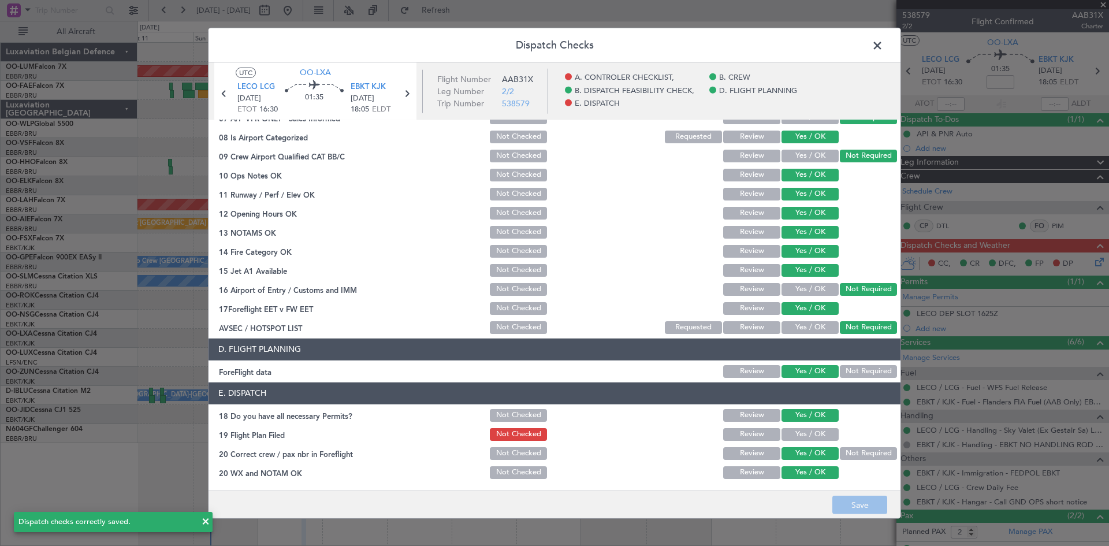
click at [883, 46] on span at bounding box center [883, 47] width 0 height 23
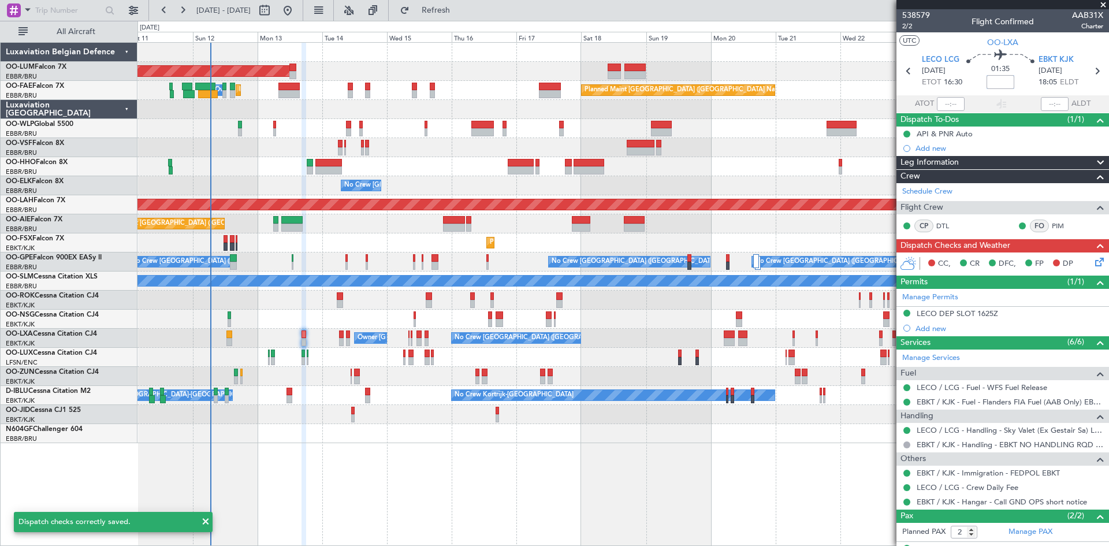
click at [986, 82] on input at bounding box center [1000, 82] width 28 height 14
click at [973, 70] on div "01:35 +00:05" at bounding box center [1000, 71] width 76 height 43
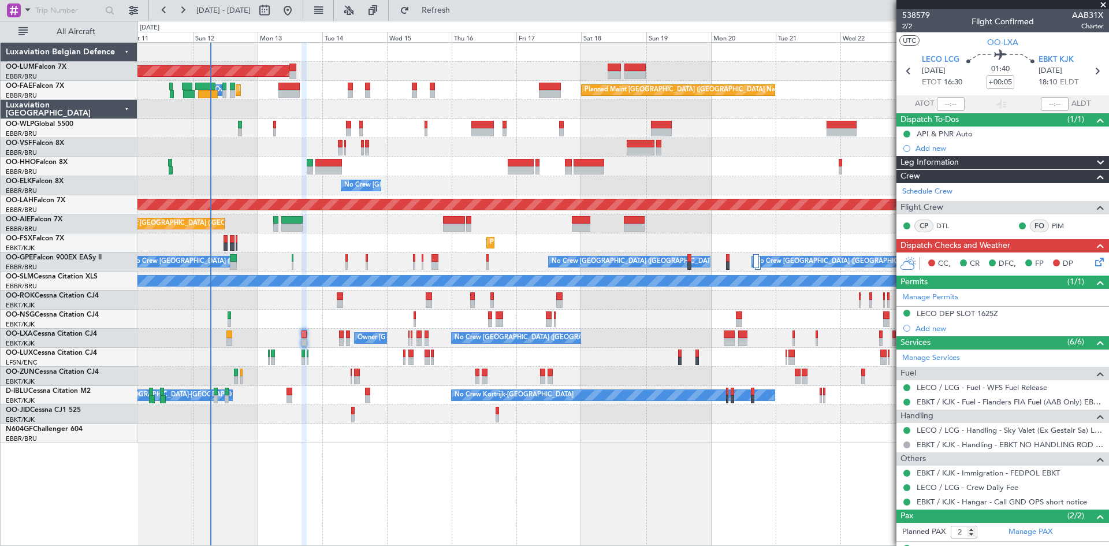
click at [1093, 264] on icon at bounding box center [1097, 259] width 9 height 9
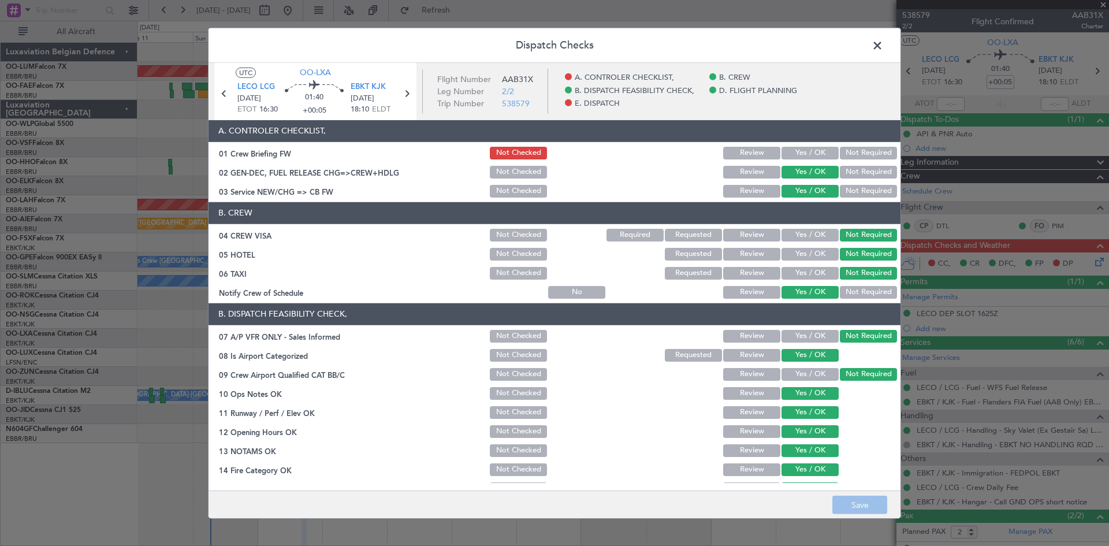
click at [883, 46] on span at bounding box center [883, 47] width 0 height 23
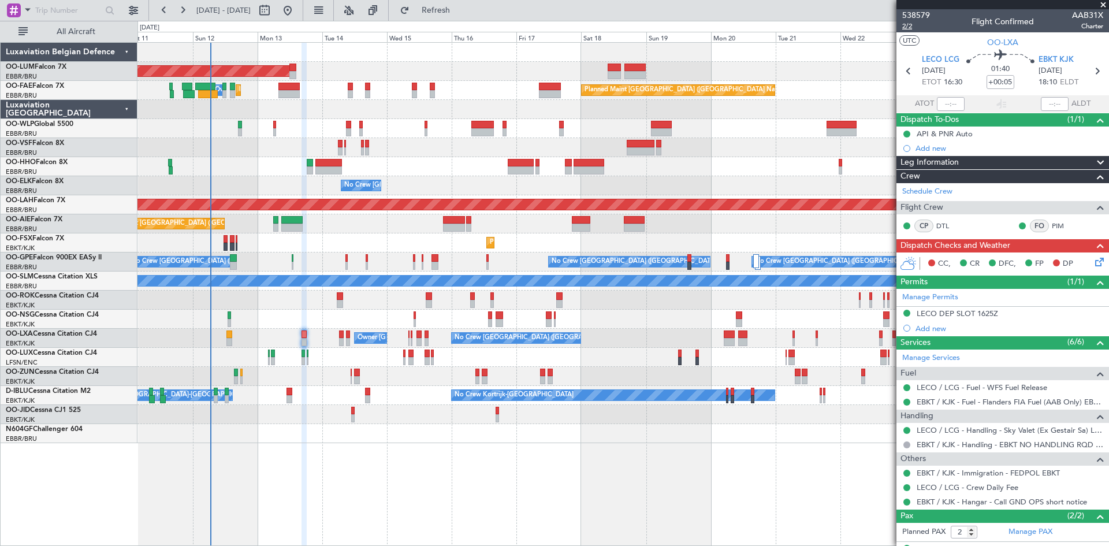
click at [904, 27] on span "2/2" at bounding box center [916, 26] width 28 height 10
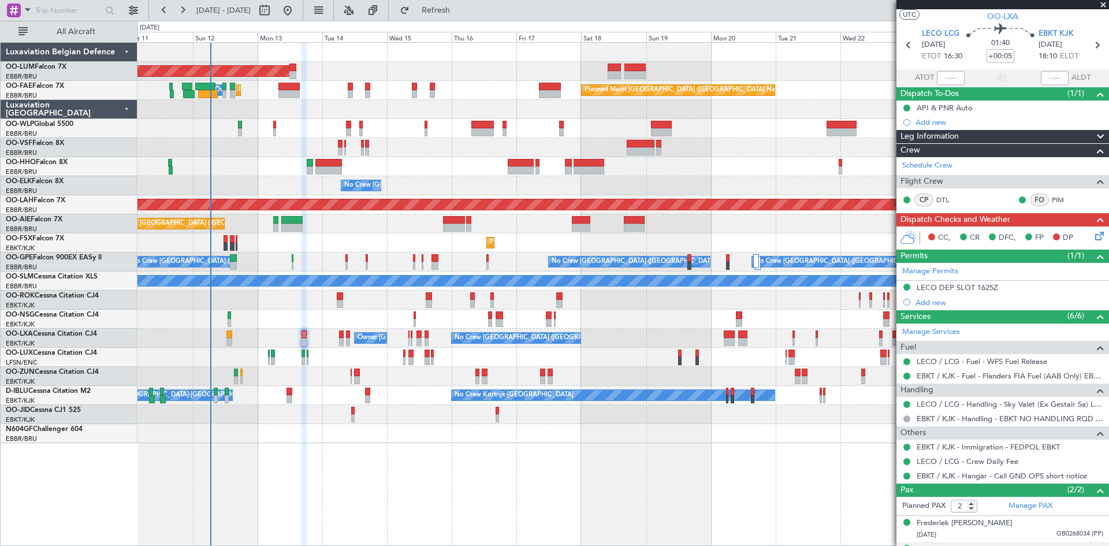
scroll to position [0, 0]
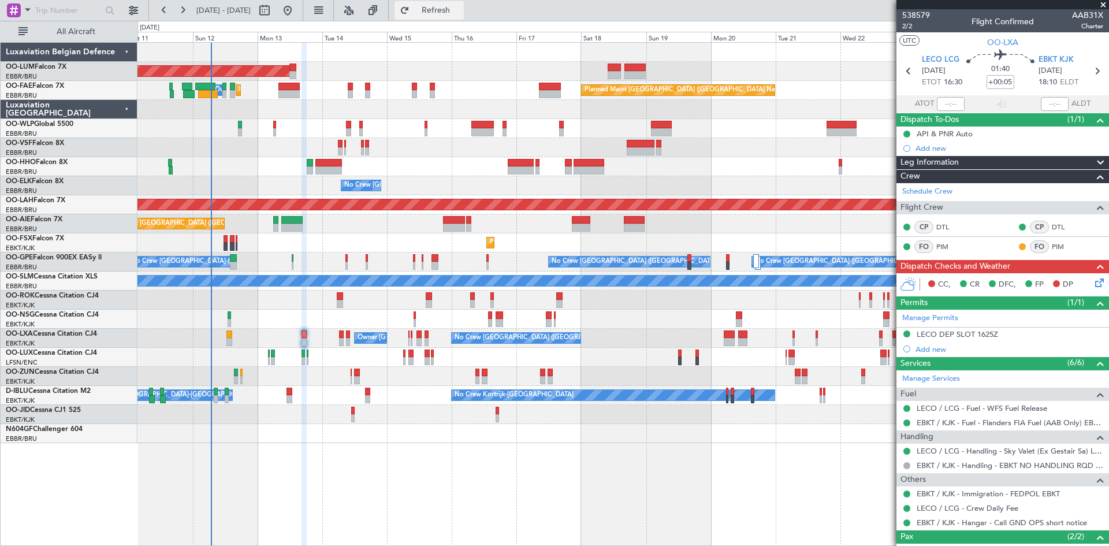
click at [460, 12] on span "Refresh" at bounding box center [436, 10] width 49 height 8
click at [1093, 285] on icon at bounding box center [1097, 280] width 9 height 9
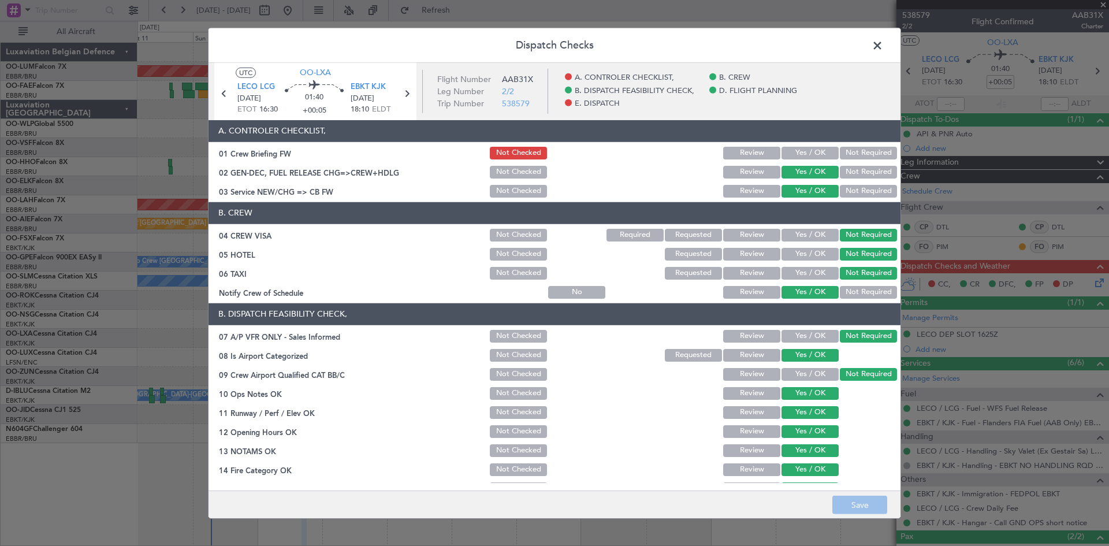
click at [795, 150] on button "Yes / OK" at bounding box center [809, 153] width 57 height 13
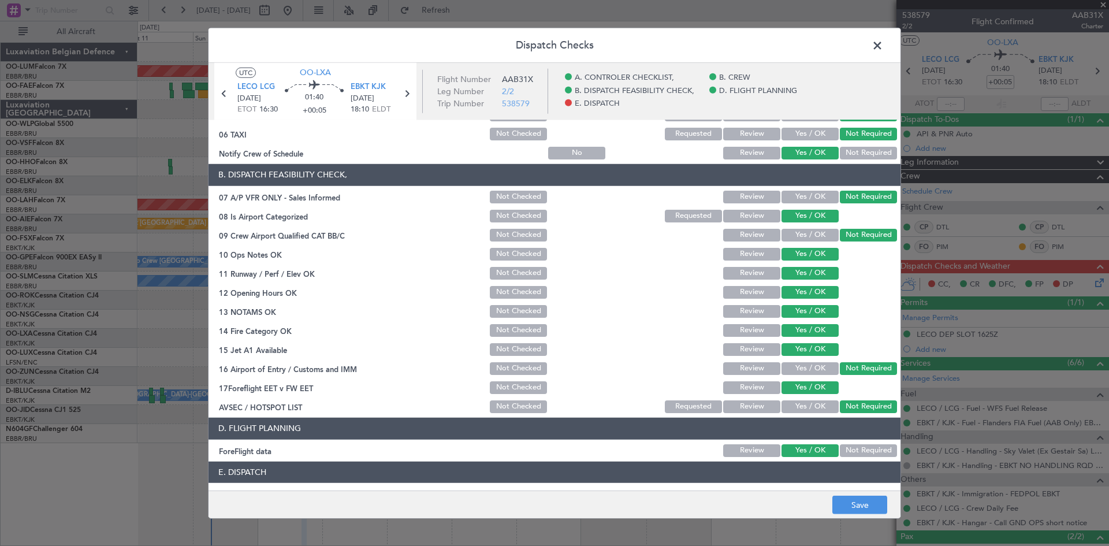
scroll to position [218, 0]
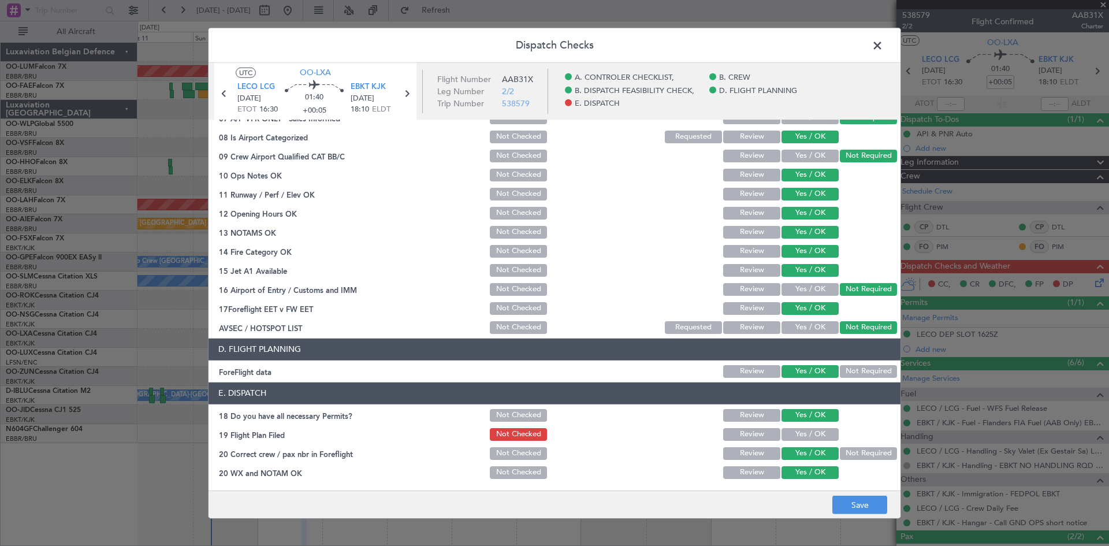
click at [818, 434] on button "Yes / OK" at bounding box center [809, 434] width 57 height 13
click at [852, 497] on button "Save" at bounding box center [859, 504] width 55 height 18
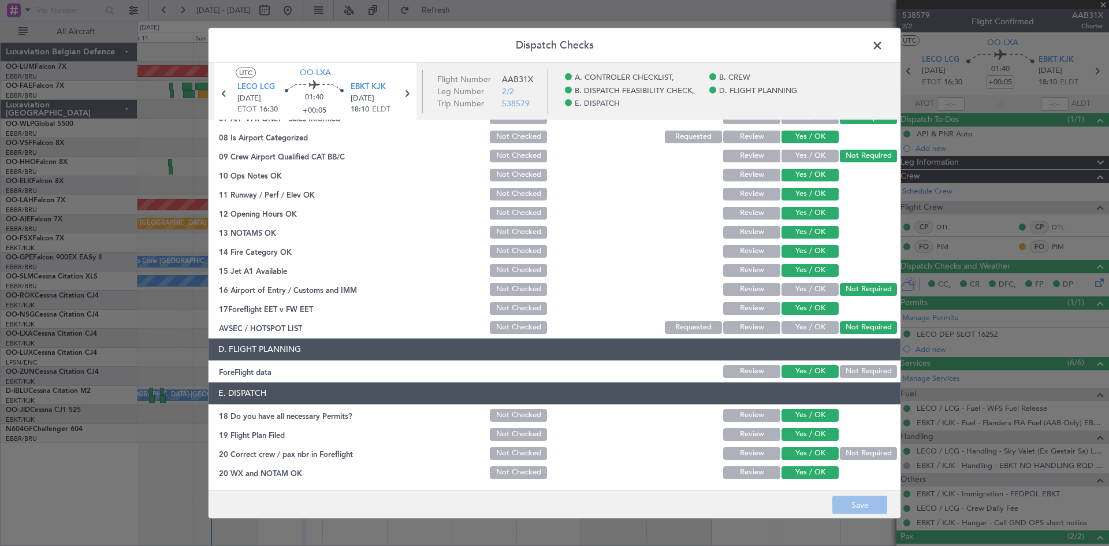
click at [883, 46] on span at bounding box center [883, 47] width 0 height 23
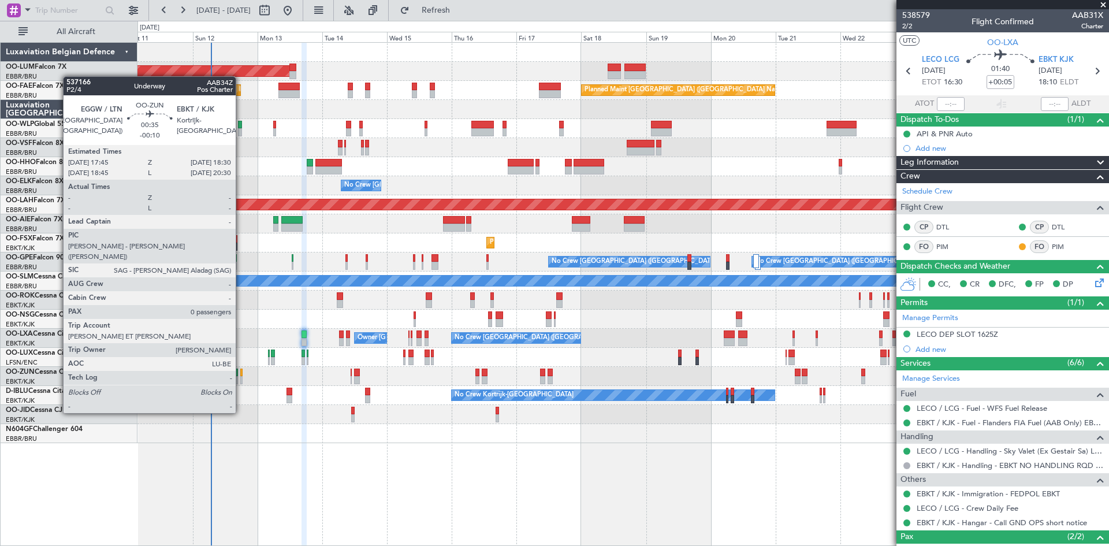
click at [241, 381] on div at bounding box center [241, 380] width 2 height 8
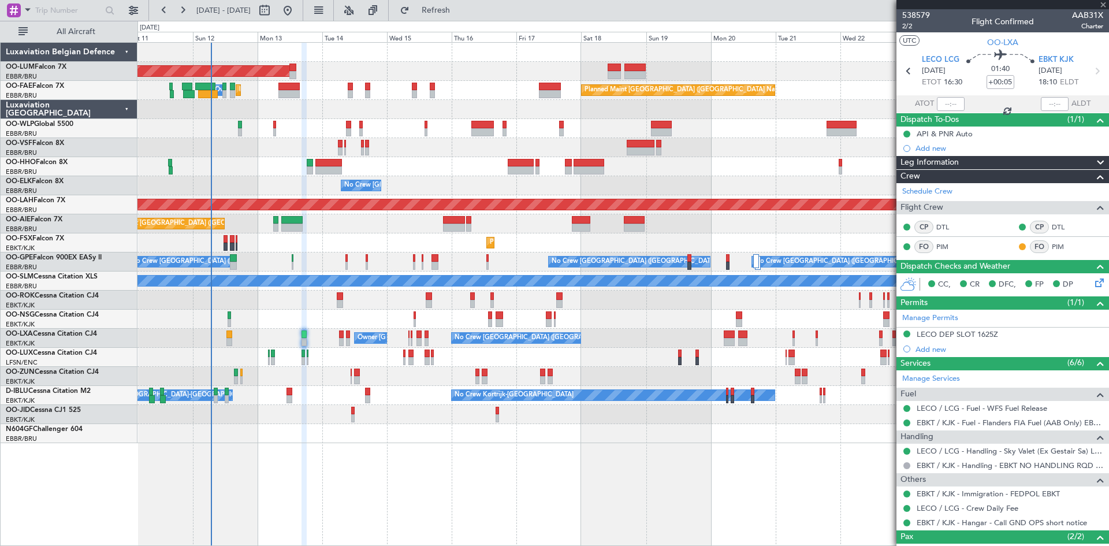
type input "-00:10"
type input "0"
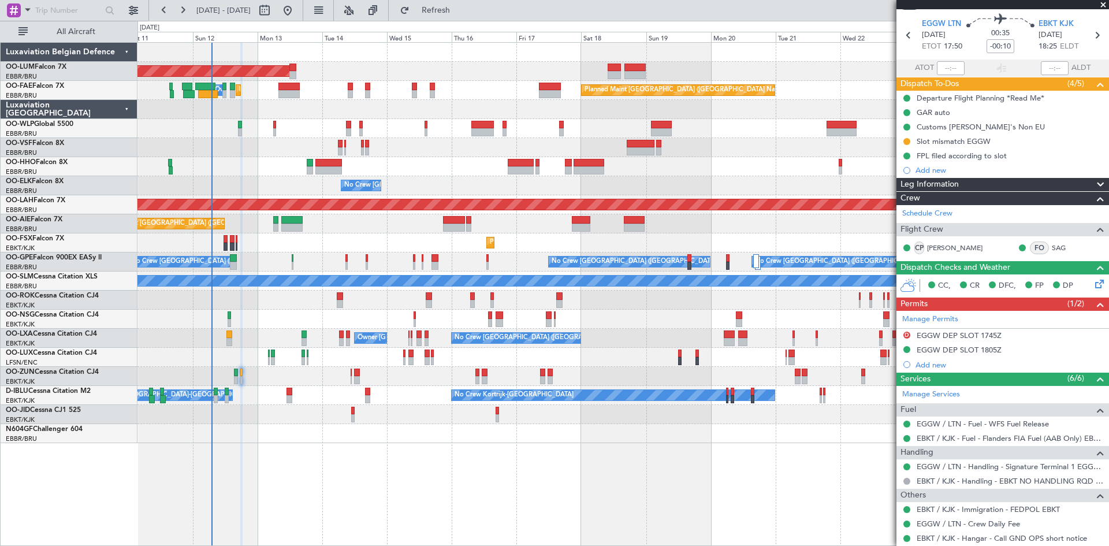
scroll to position [68, 0]
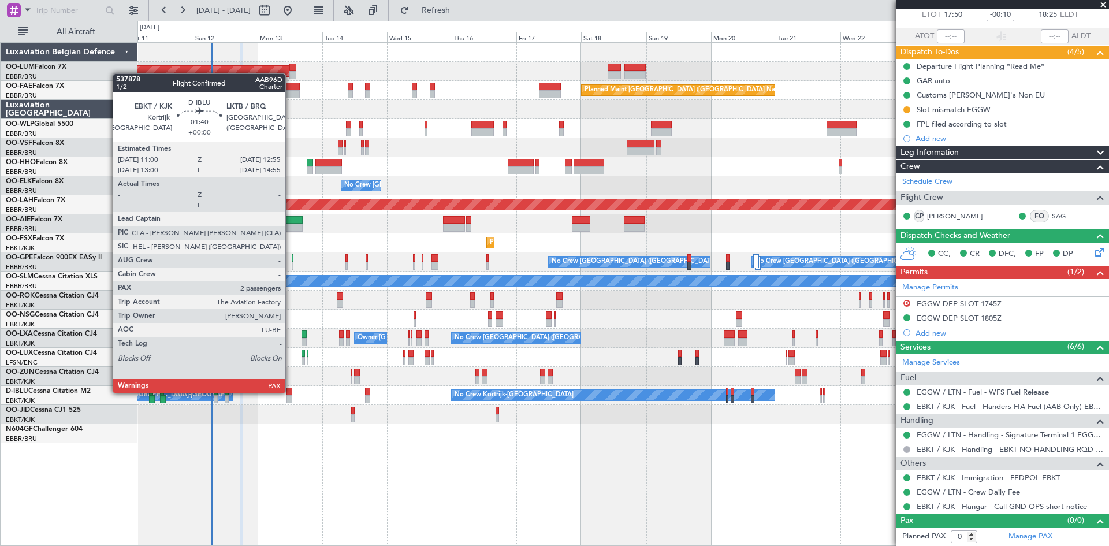
click at [290, 392] on div at bounding box center [288, 391] width 5 height 8
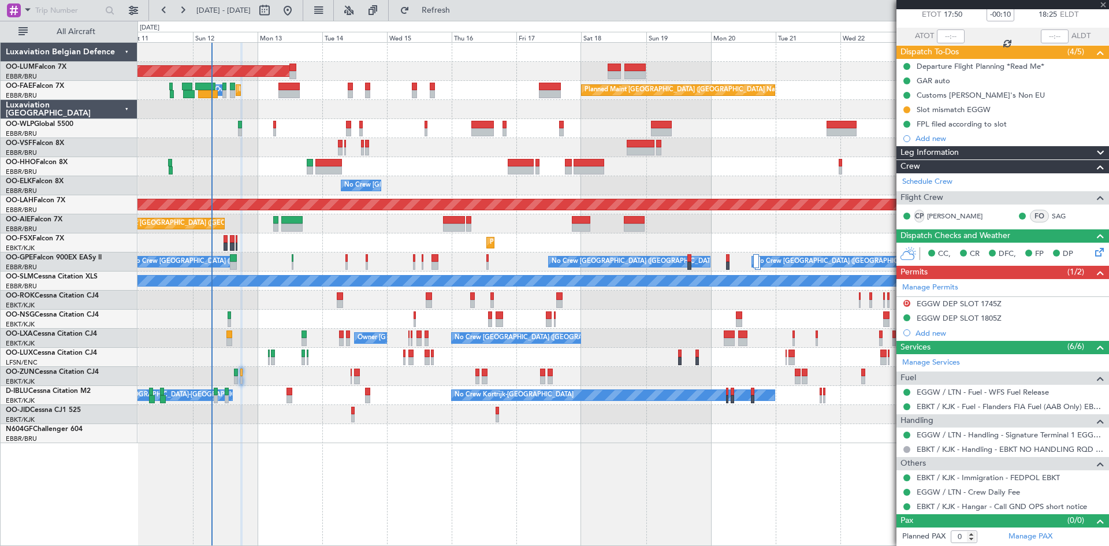
type input "2"
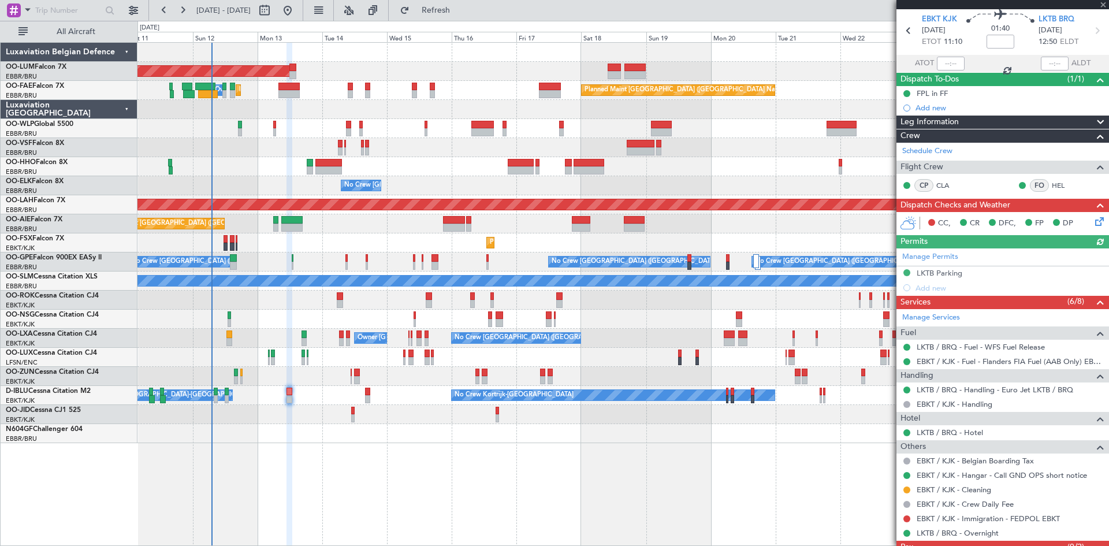
scroll to position [82, 0]
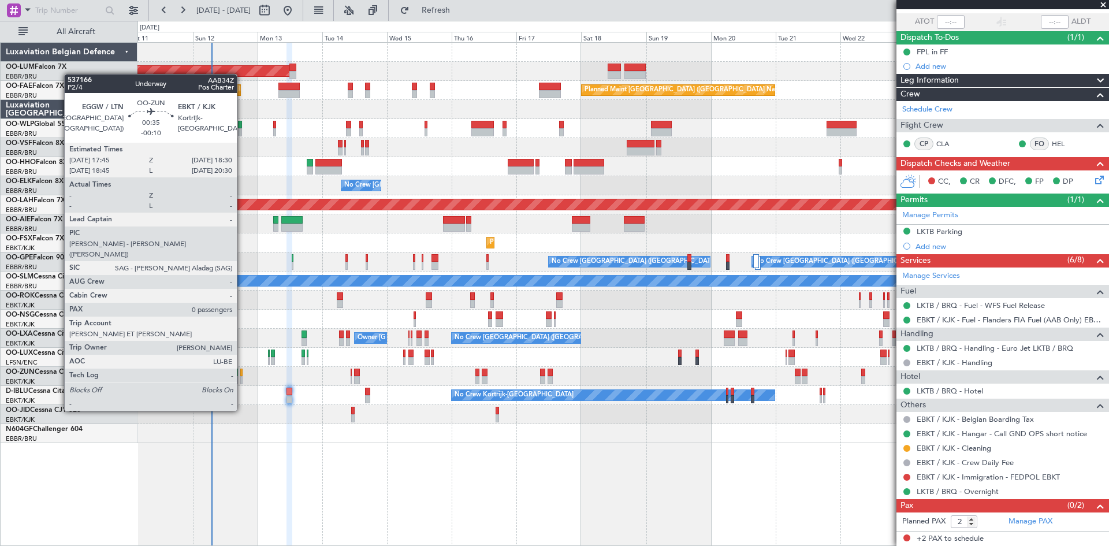
click at [242, 378] on div at bounding box center [241, 380] width 2 height 8
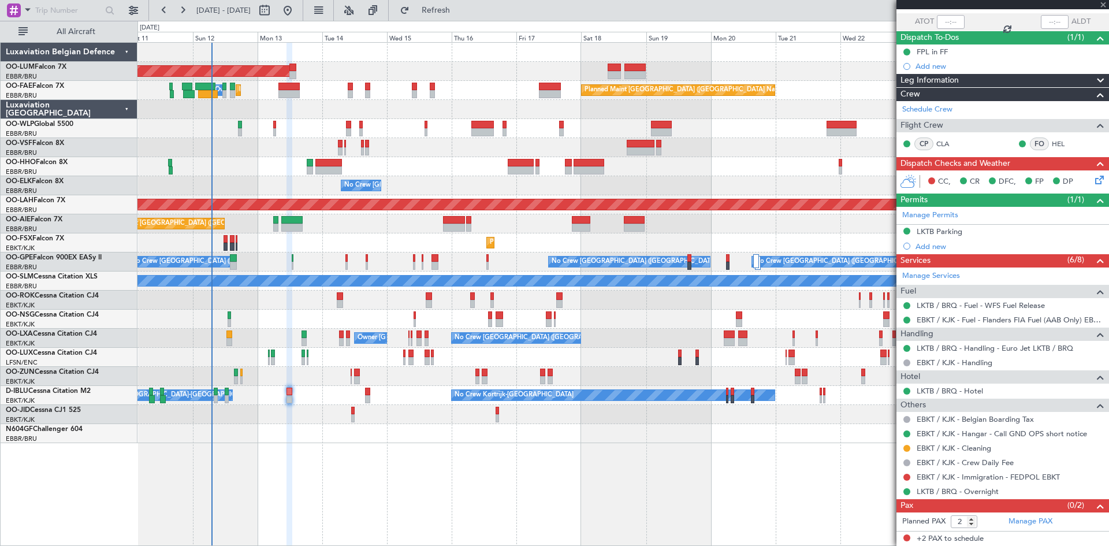
type input "-00:10"
type input "0"
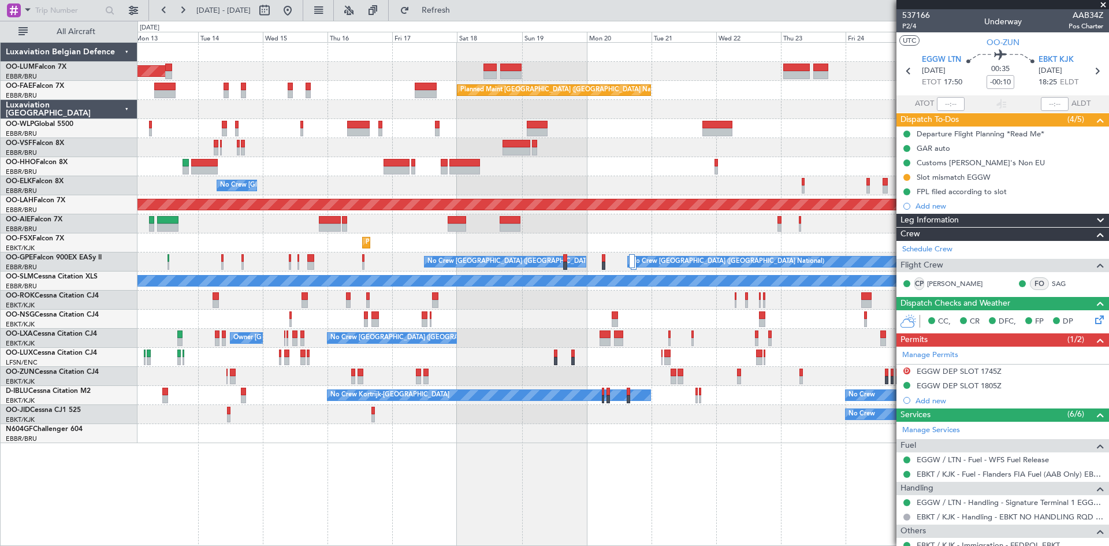
click at [374, 487] on div "Owner Melsbroek Air Base Planned Maint Kortrijk-Wevelgem AOG Maint Sibiu Planne…" at bounding box center [622, 294] width 971 height 504
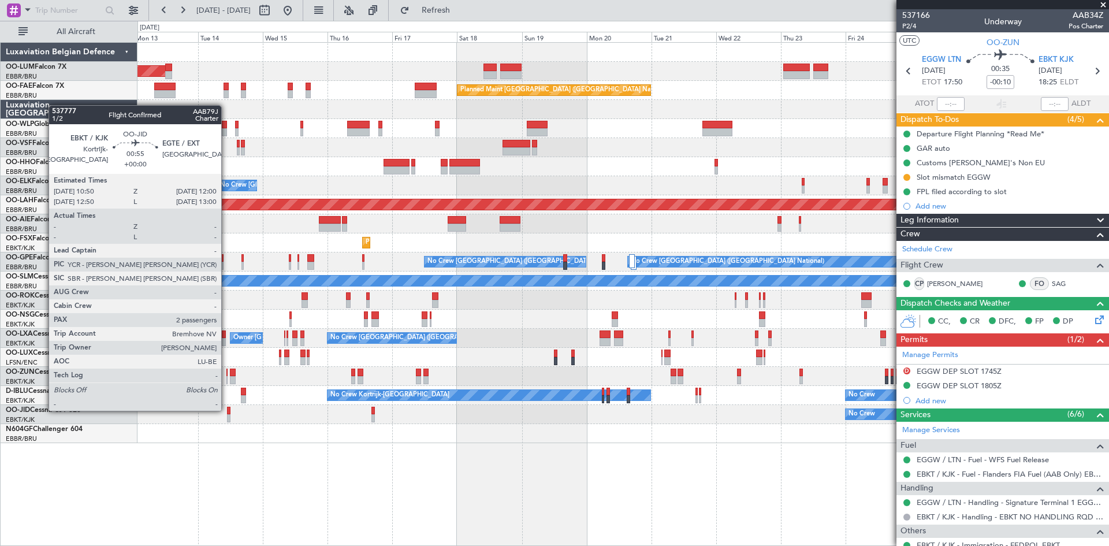
click at [227, 409] on div at bounding box center [228, 411] width 3 height 8
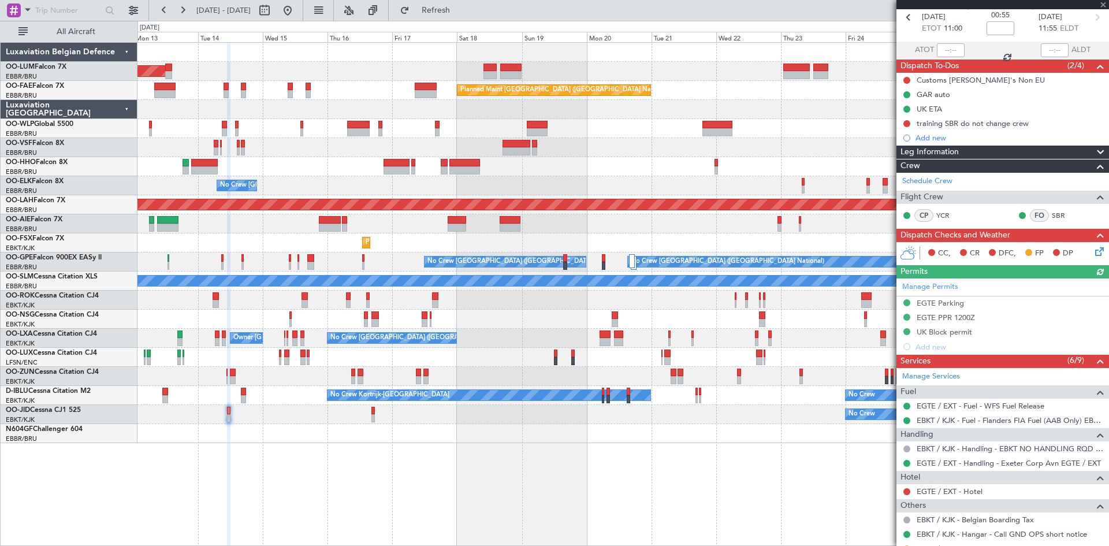
scroll to position [191, 0]
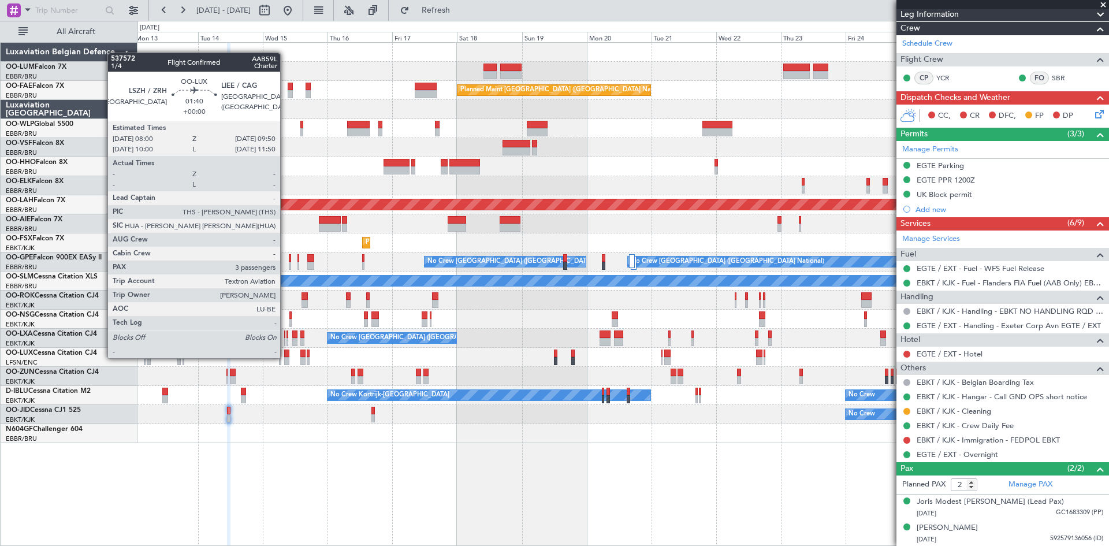
click at [285, 357] on div at bounding box center [286, 361] width 5 height 8
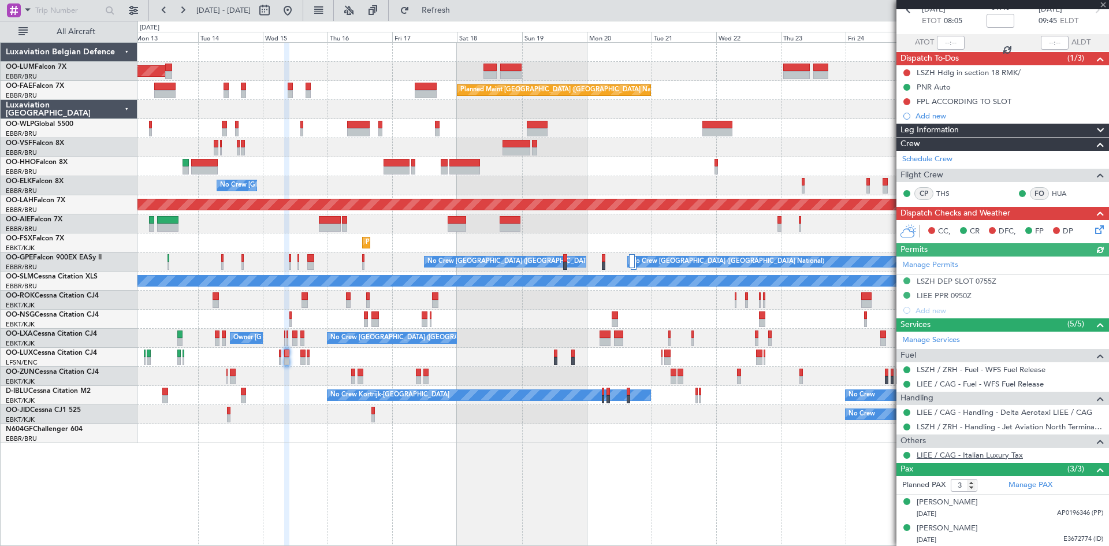
scroll to position [88, 0]
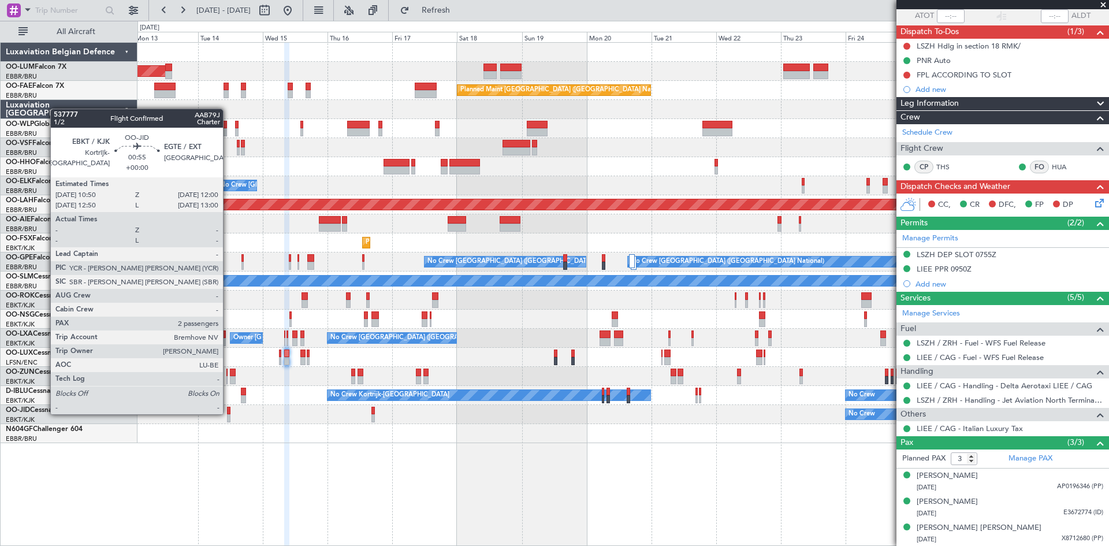
click at [228, 415] on div "Planned Maint Kortrijk-Wevelgem No Crew" at bounding box center [622, 414] width 971 height 19
click at [228, 411] on div at bounding box center [228, 411] width 3 height 8
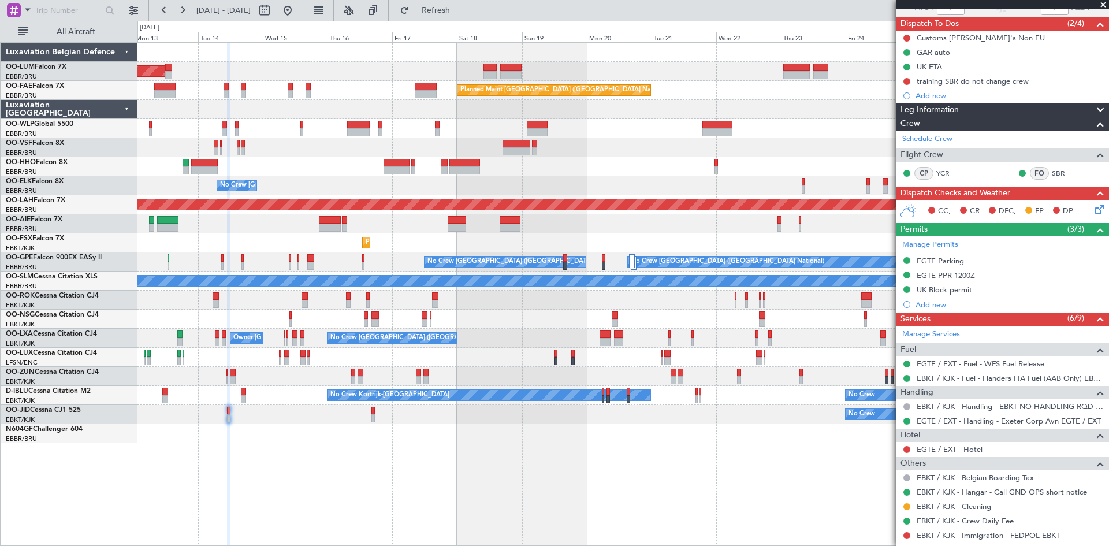
scroll to position [191, 0]
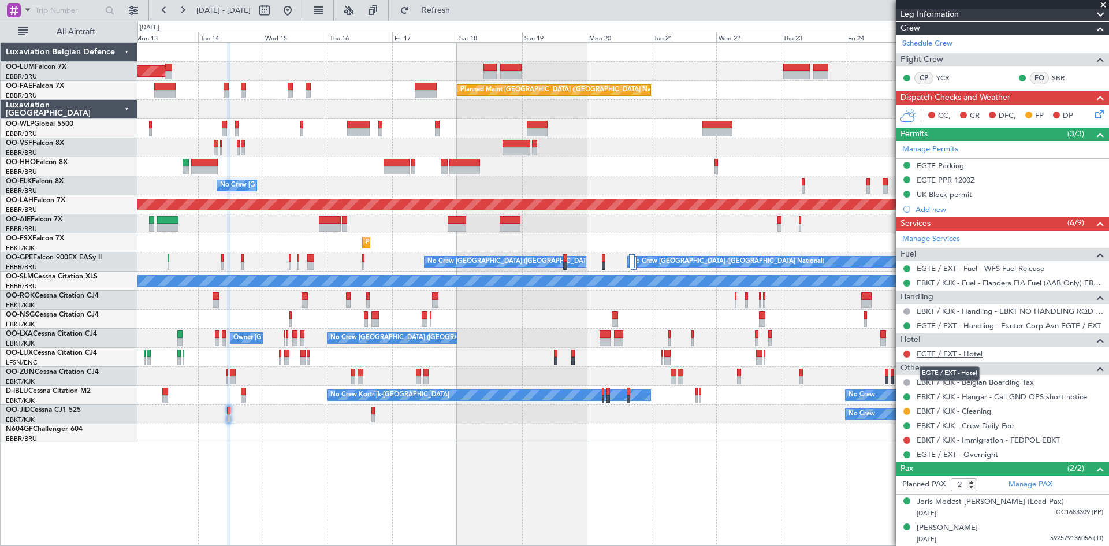
click at [935, 357] on link "EGTE / EXT - Hotel" at bounding box center [949, 354] width 66 height 10
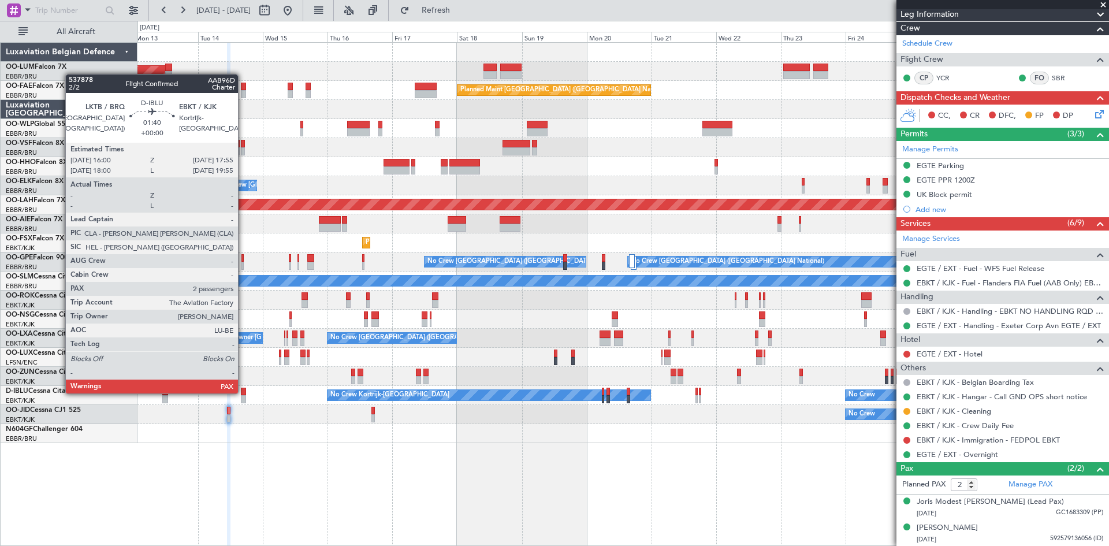
click at [243, 392] on div at bounding box center [243, 391] width 5 height 8
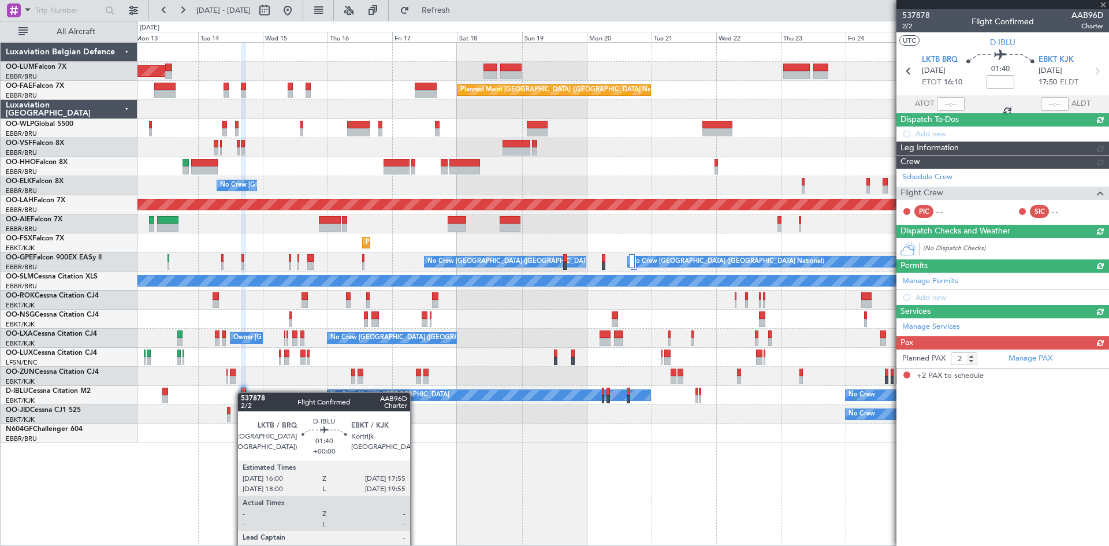
scroll to position [0, 0]
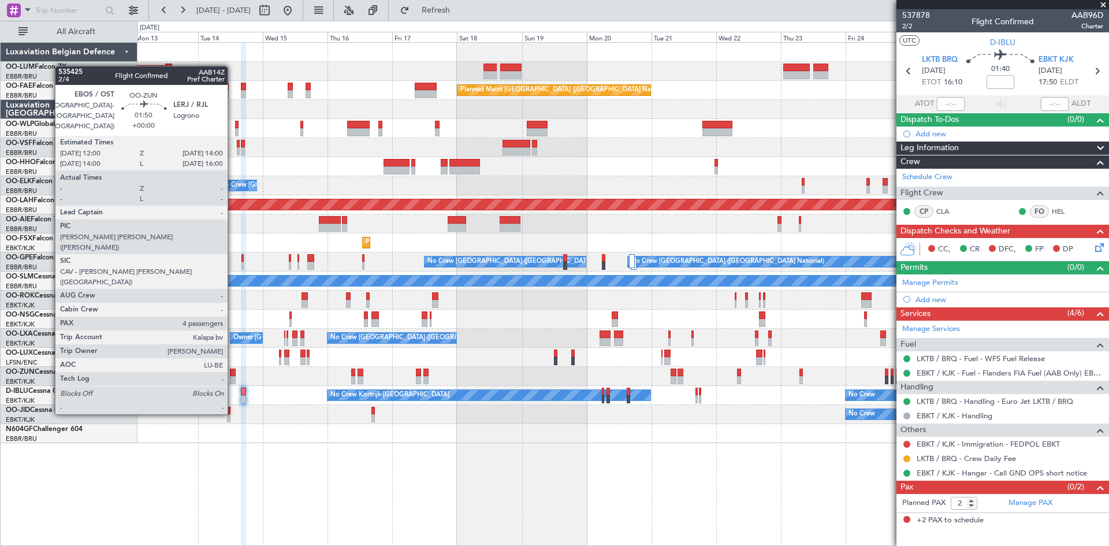
click at [233, 370] on div at bounding box center [233, 372] width 6 height 8
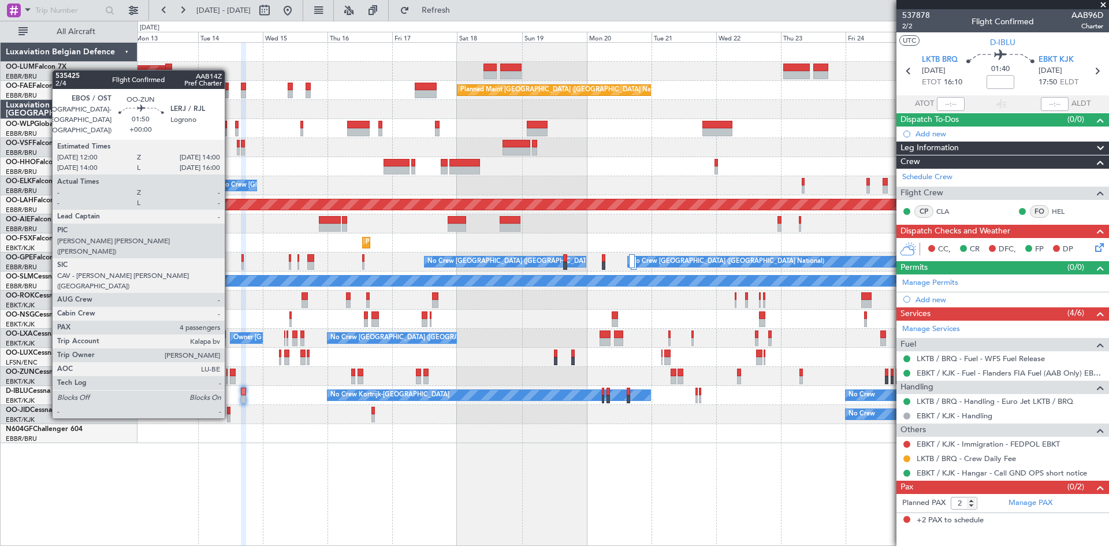
click at [230, 374] on div at bounding box center [233, 372] width 6 height 8
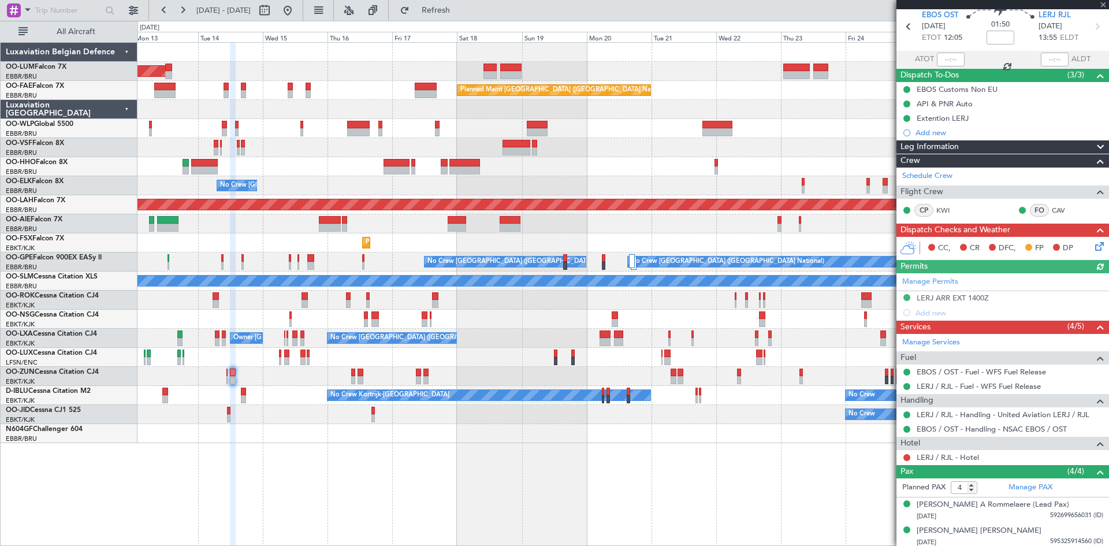
scroll to position [99, 0]
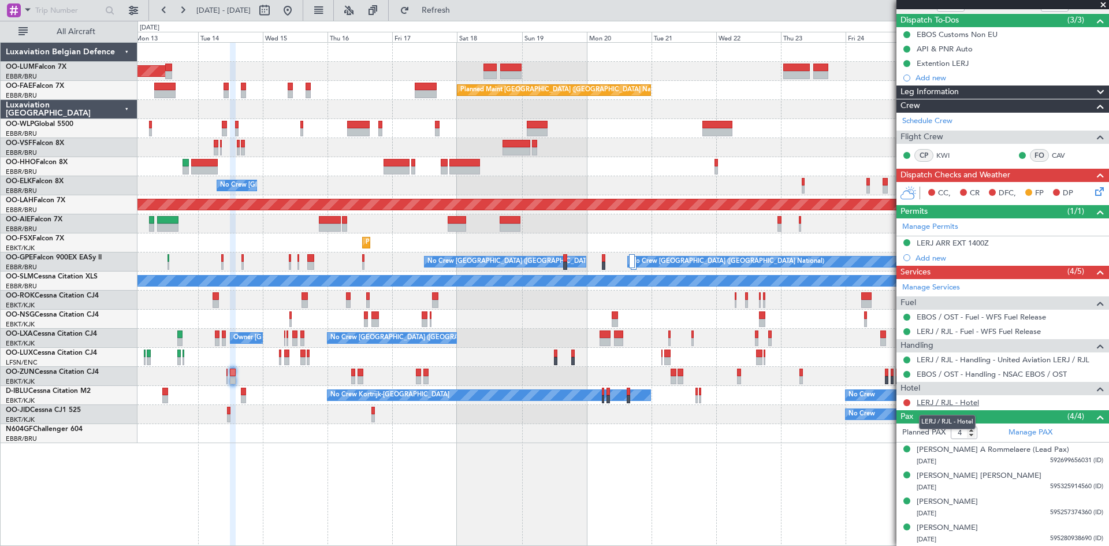
click at [945, 399] on link "LERJ / RJL - Hotel" at bounding box center [947, 402] width 62 height 10
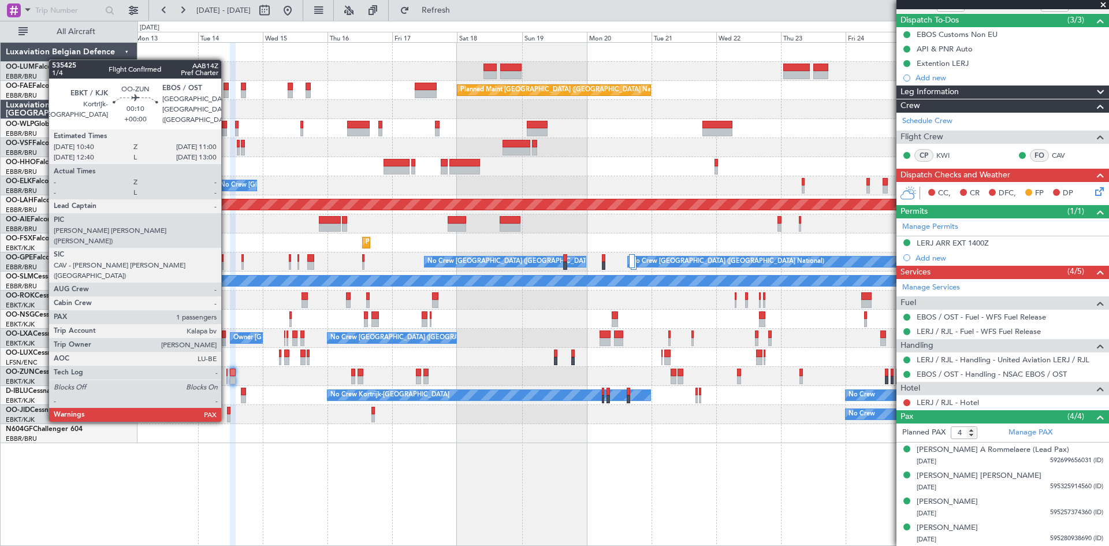
click at [226, 378] on div at bounding box center [226, 380] width 1 height 8
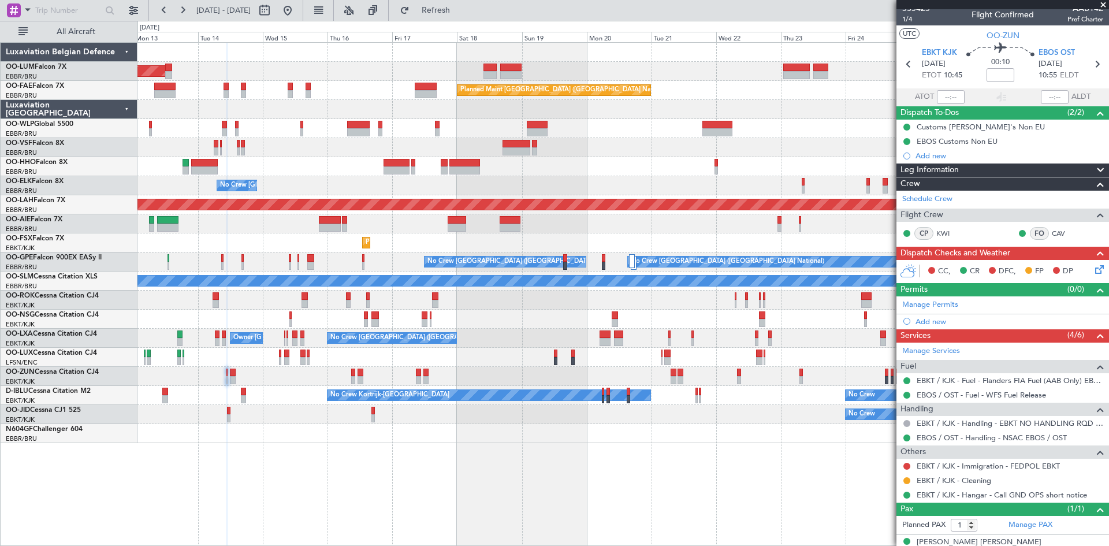
scroll to position [0, 0]
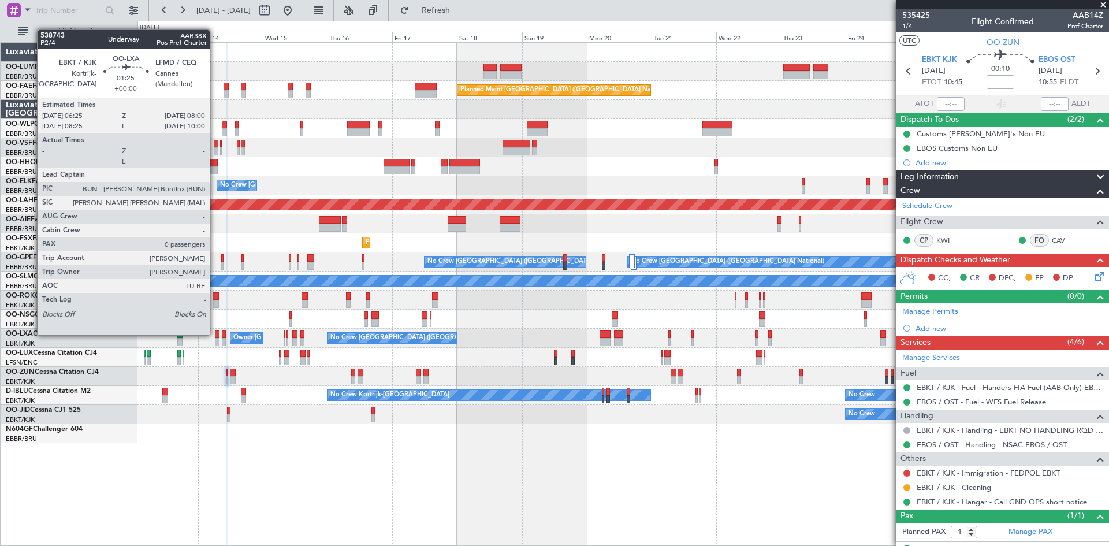
click at [215, 334] on div at bounding box center [217, 334] width 5 height 8
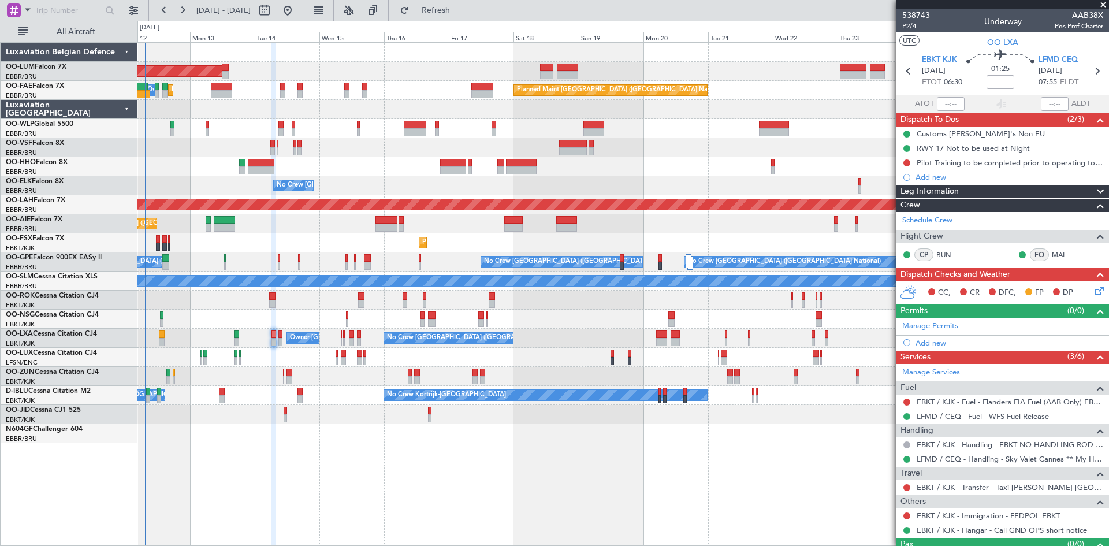
click at [271, 471] on div at bounding box center [273, 295] width 5 height 504
click at [968, 404] on link "EBKT / KJK - Fuel - Flanders FIA Fuel (AAB Only) EBKT / KJK" at bounding box center [1009, 402] width 187 height 10
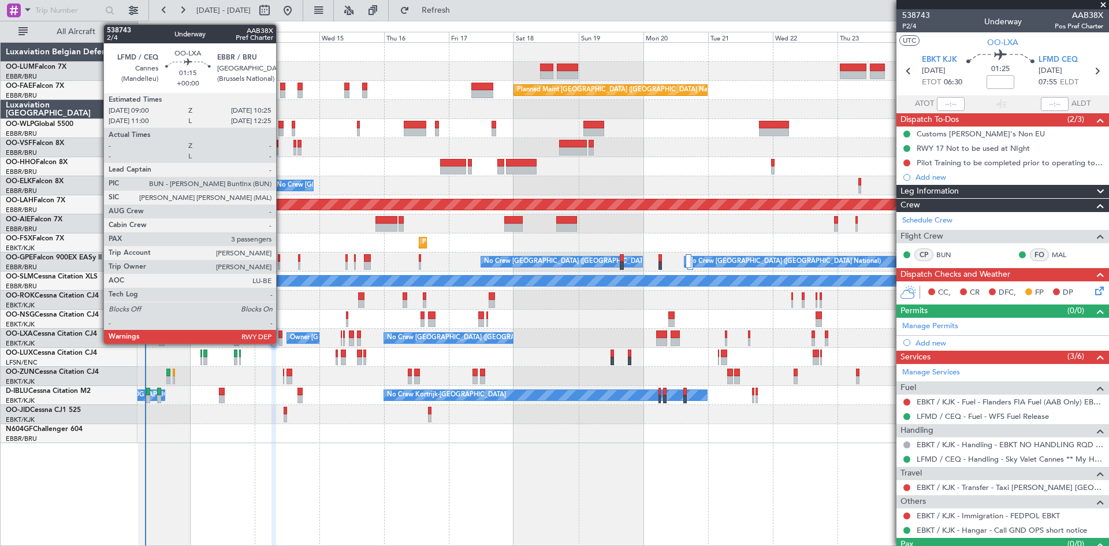
click at [281, 337] on div at bounding box center [280, 334] width 4 height 8
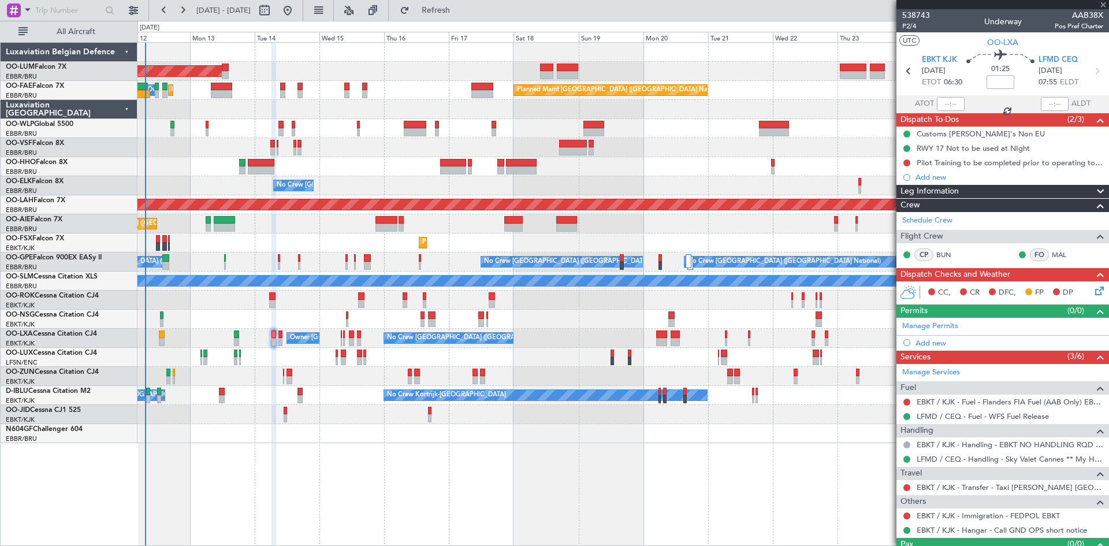
type input "3"
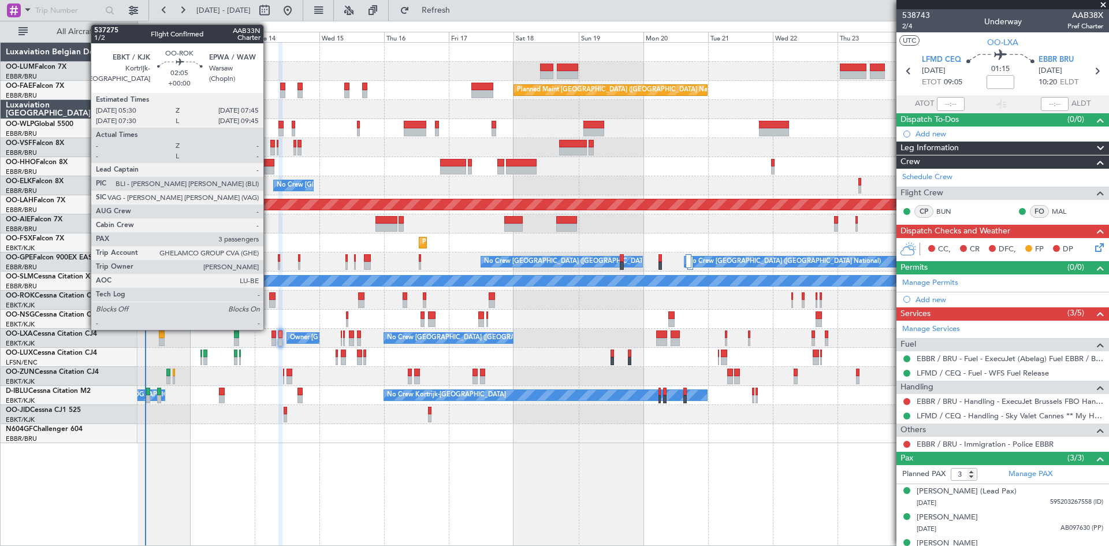
click at [269, 304] on div at bounding box center [272, 304] width 6 height 8
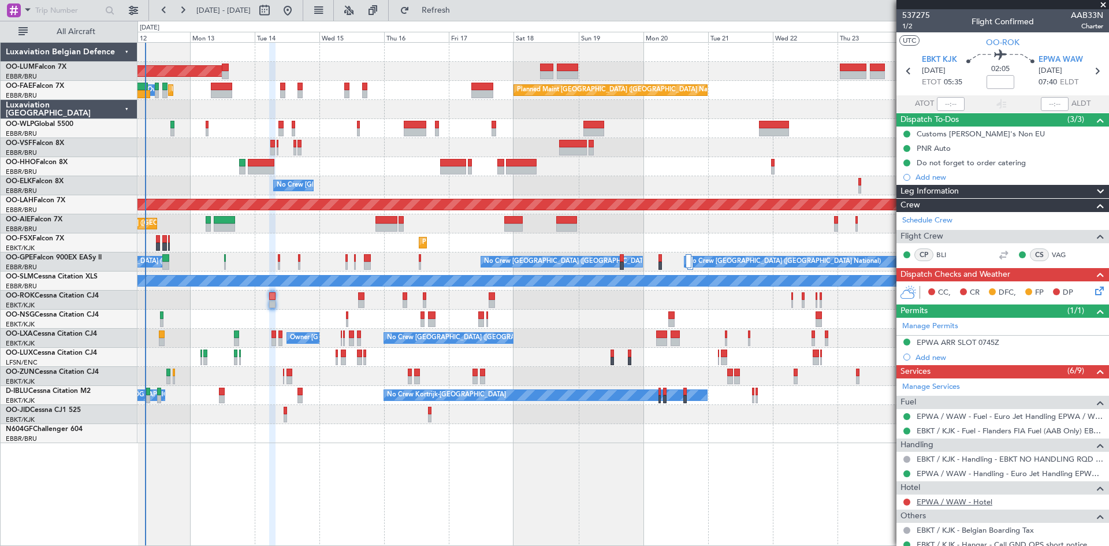
scroll to position [188, 0]
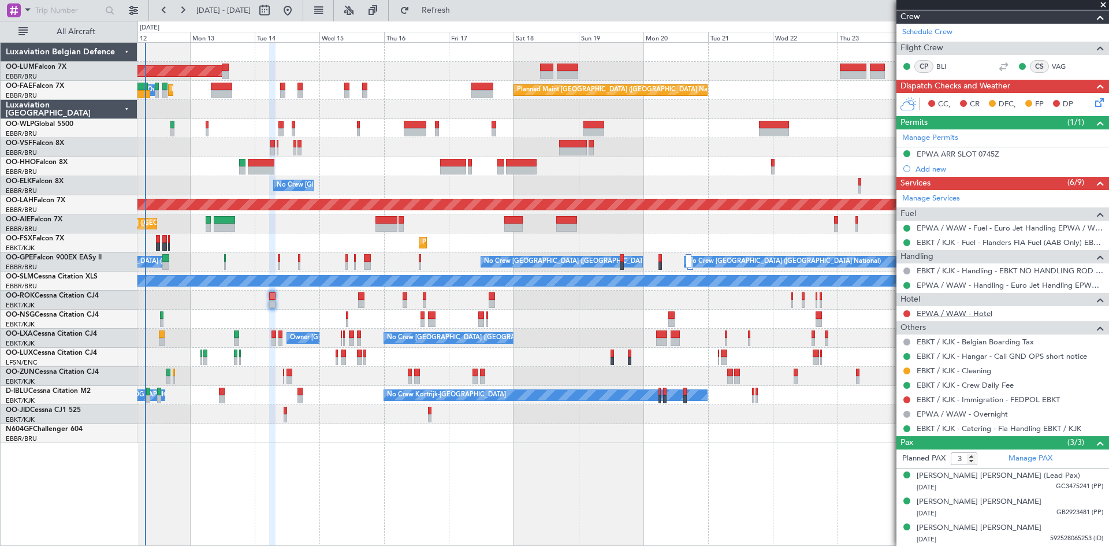
click at [949, 311] on link "EPWA / WAW - Hotel" at bounding box center [954, 313] width 76 height 10
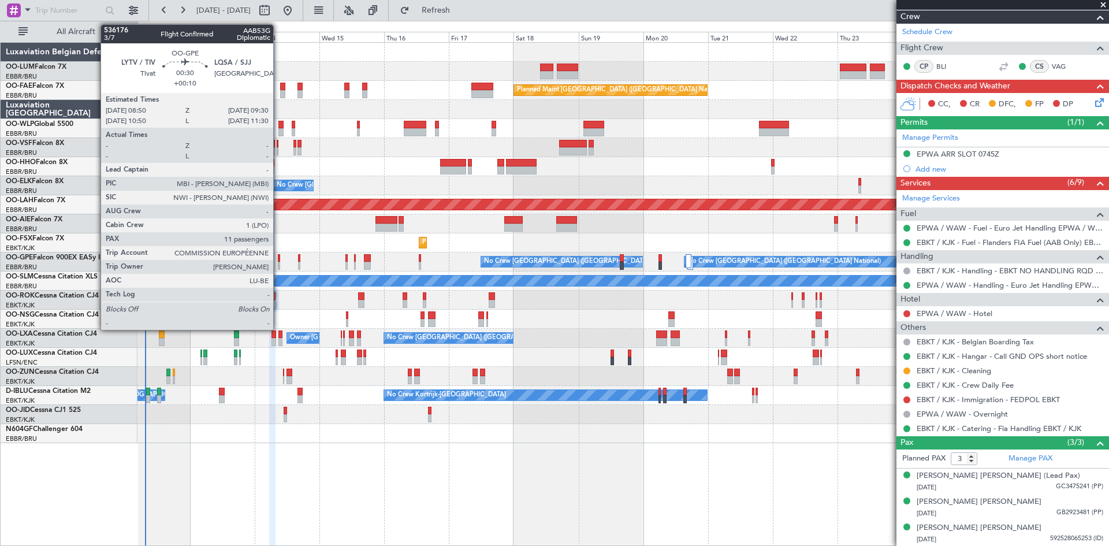
click at [278, 258] on div at bounding box center [279, 258] width 2 height 8
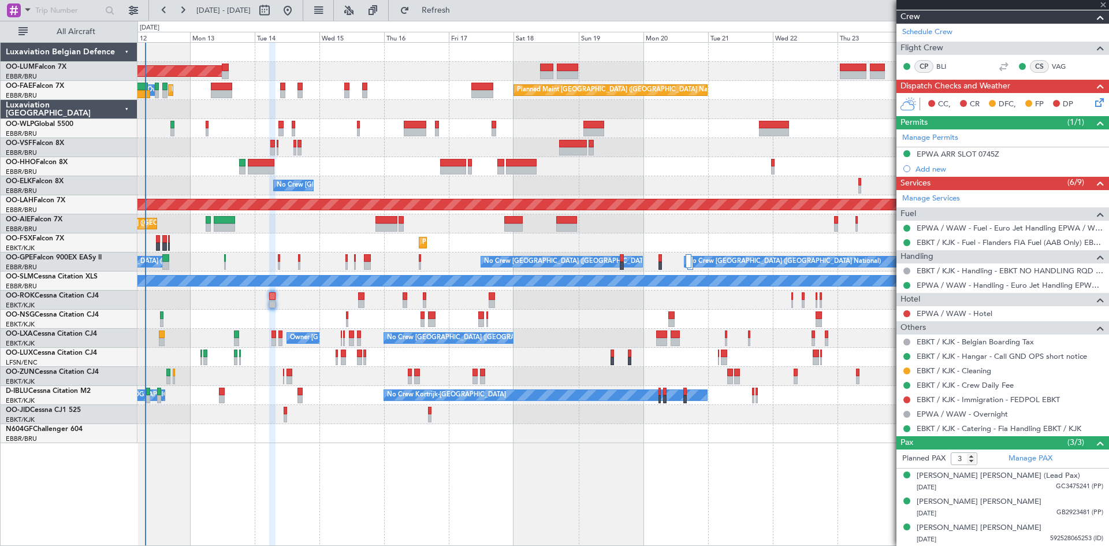
type input "+00:10"
type input "11"
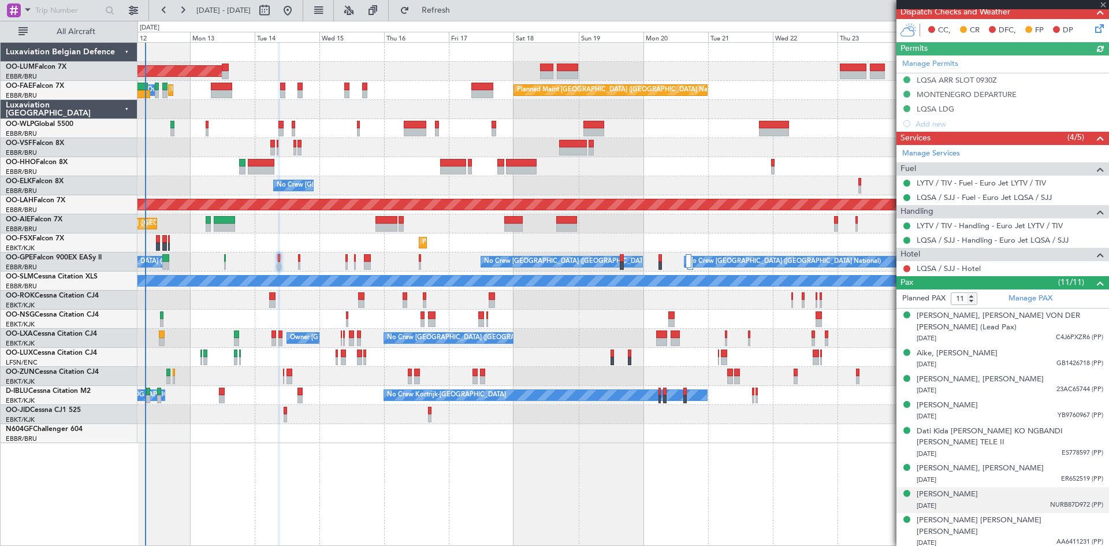
scroll to position [334, 0]
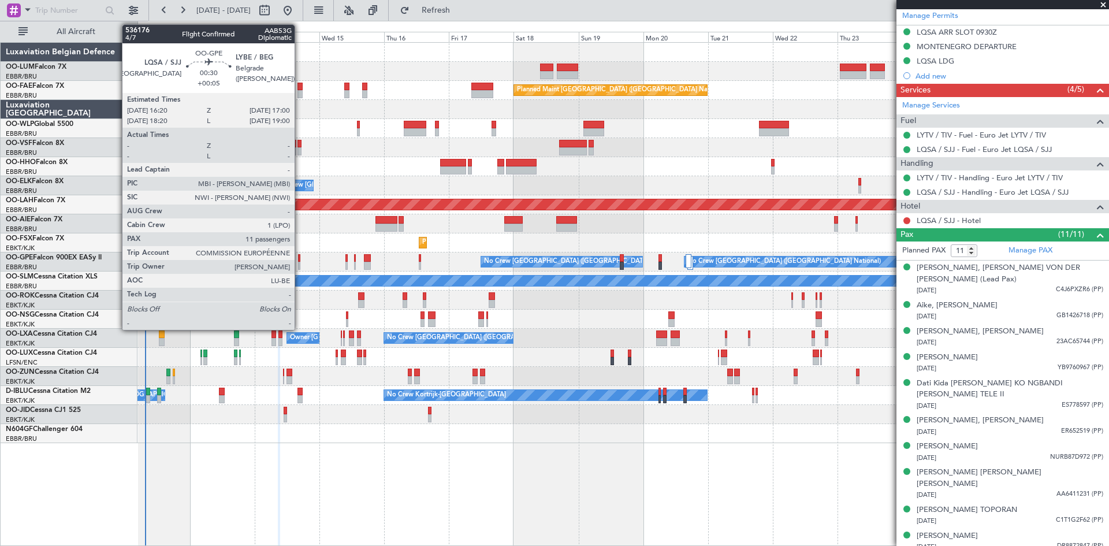
click at [300, 259] on div at bounding box center [299, 258] width 2 height 8
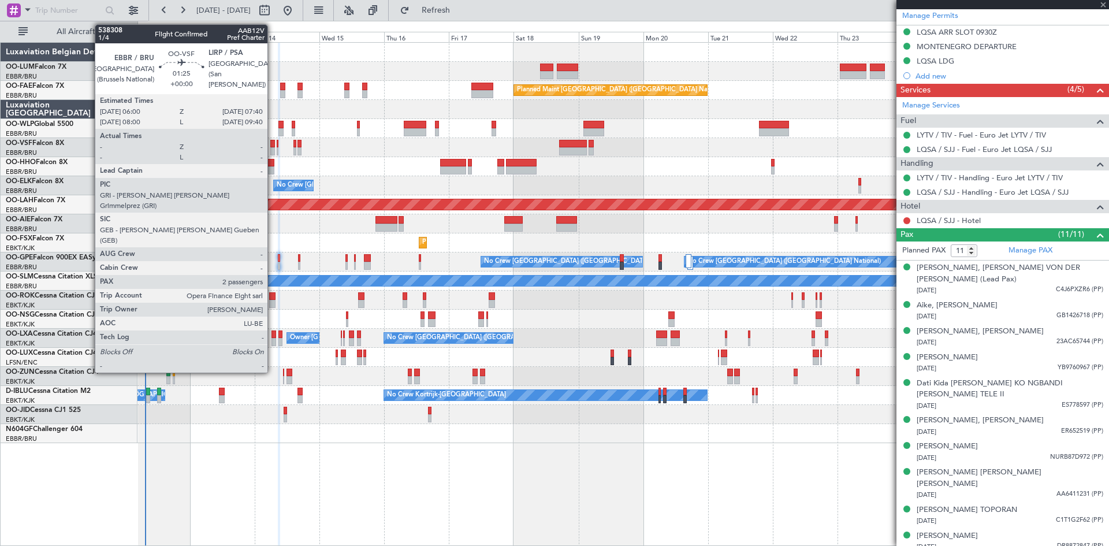
type input "+00:05"
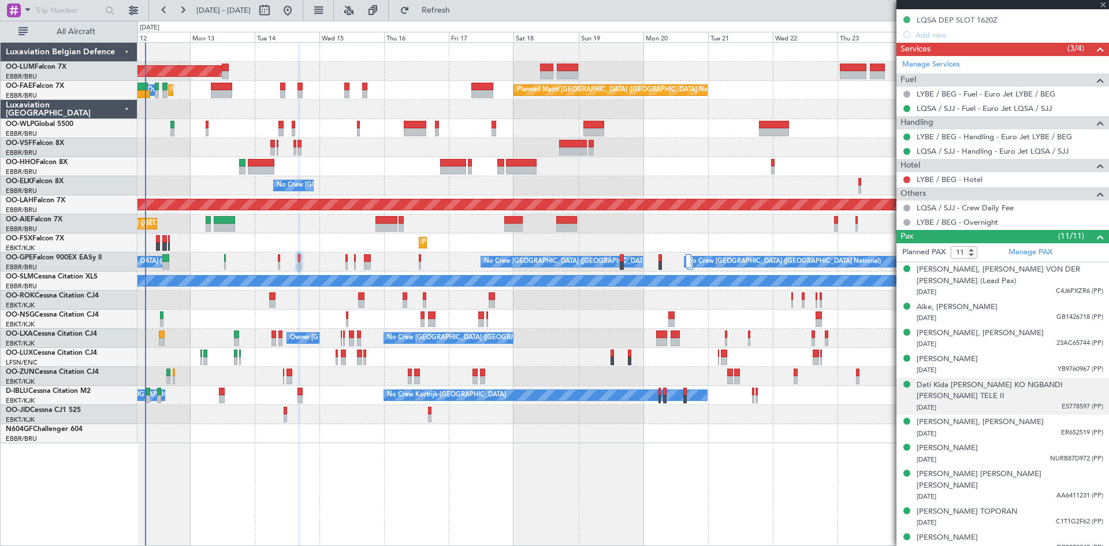
scroll to position [376, 0]
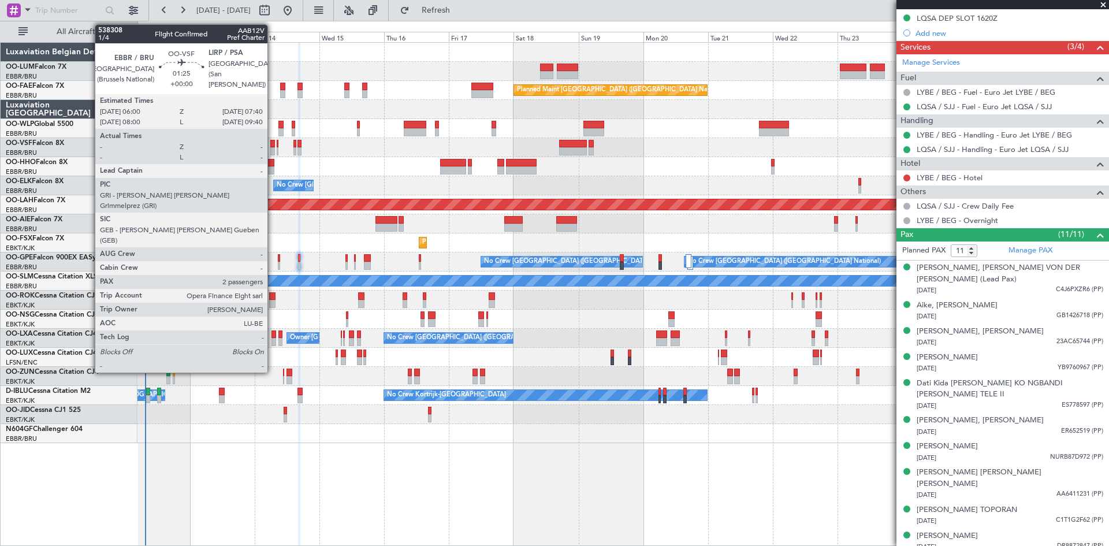
click at [273, 148] on div at bounding box center [272, 151] width 5 height 8
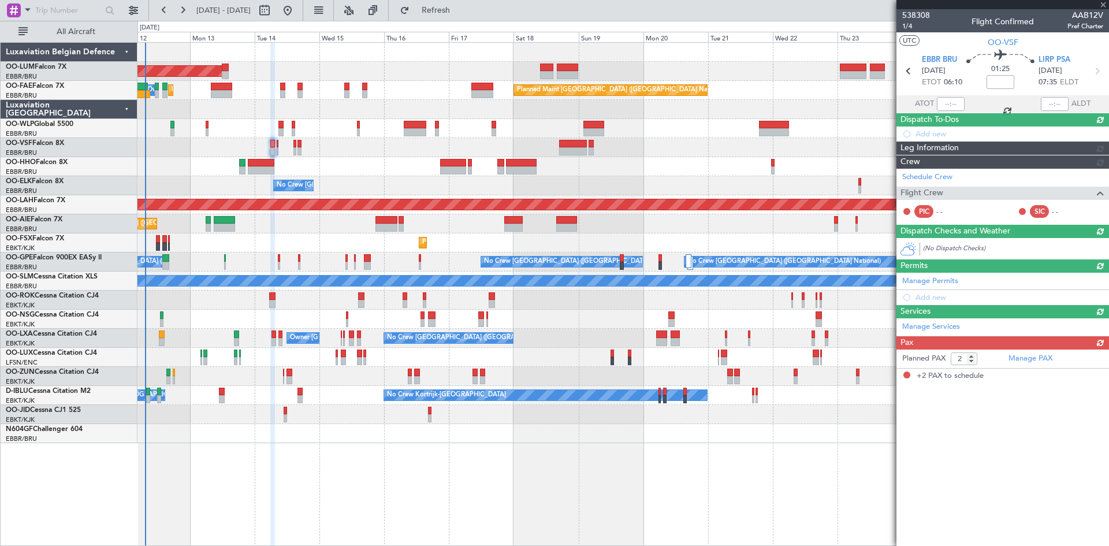
scroll to position [0, 0]
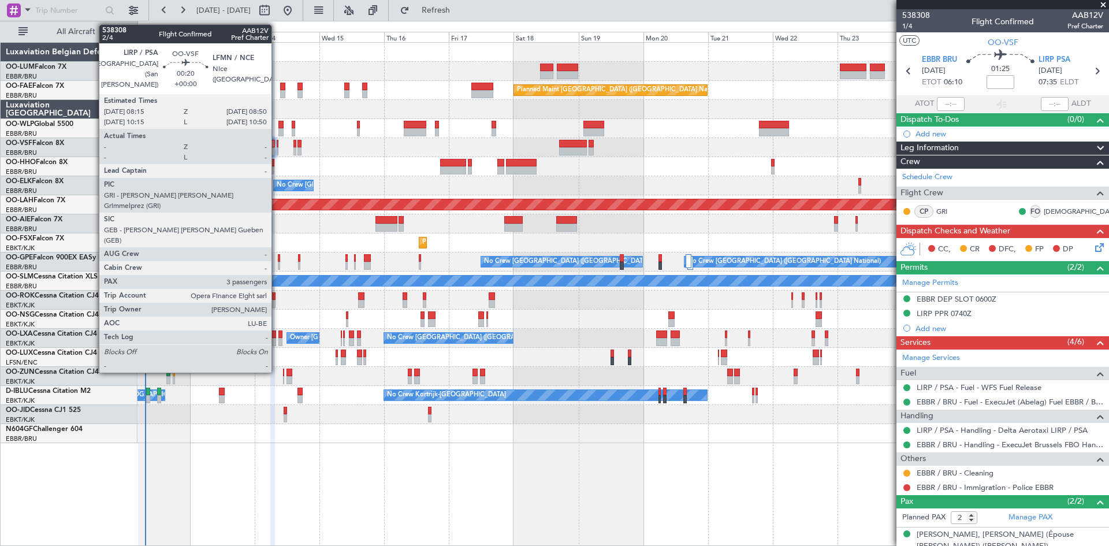
click at [277, 147] on div at bounding box center [278, 144] width 2 height 8
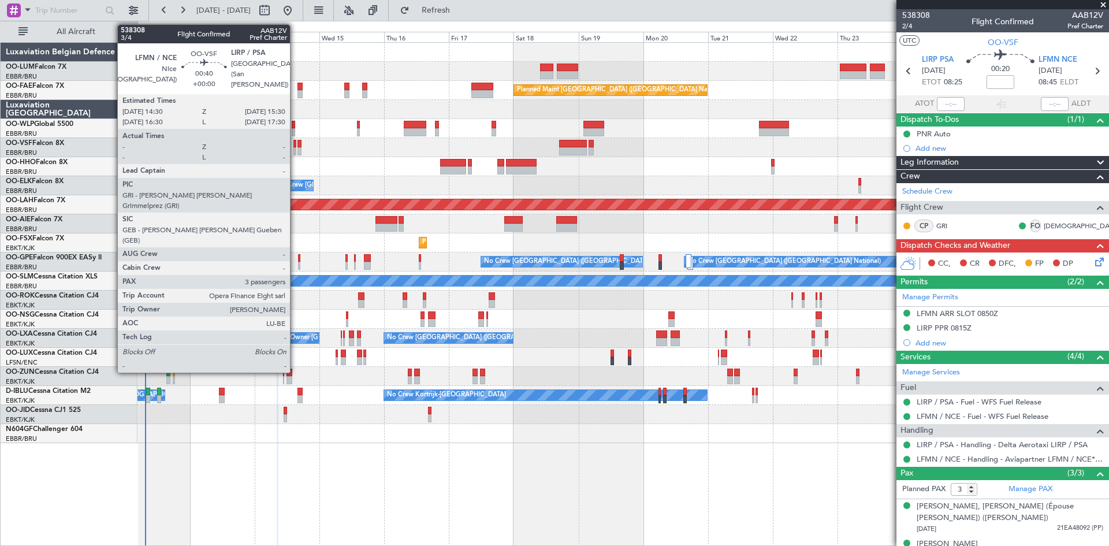
click at [295, 150] on div at bounding box center [294, 151] width 3 height 8
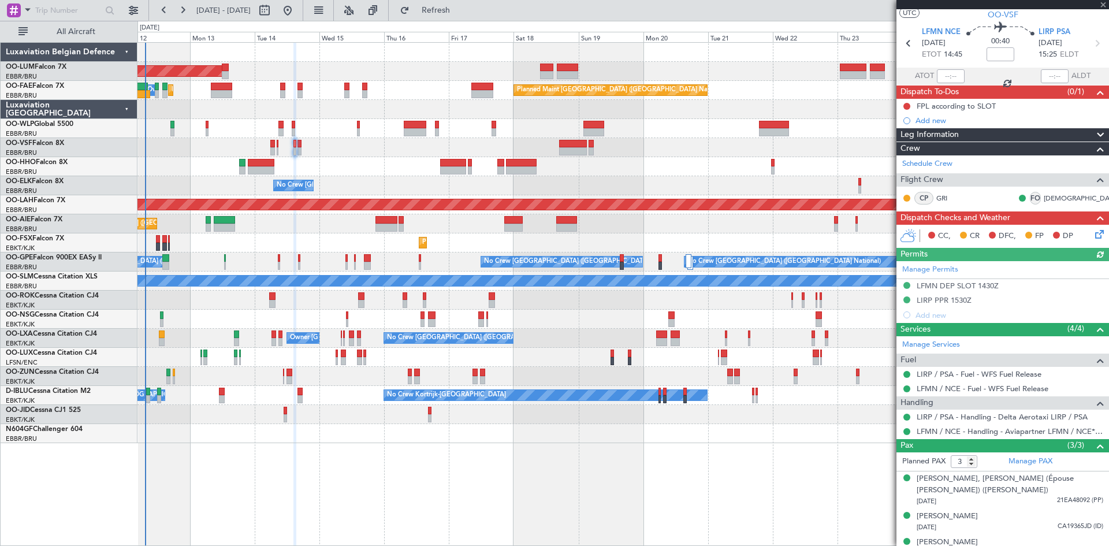
scroll to position [42, 0]
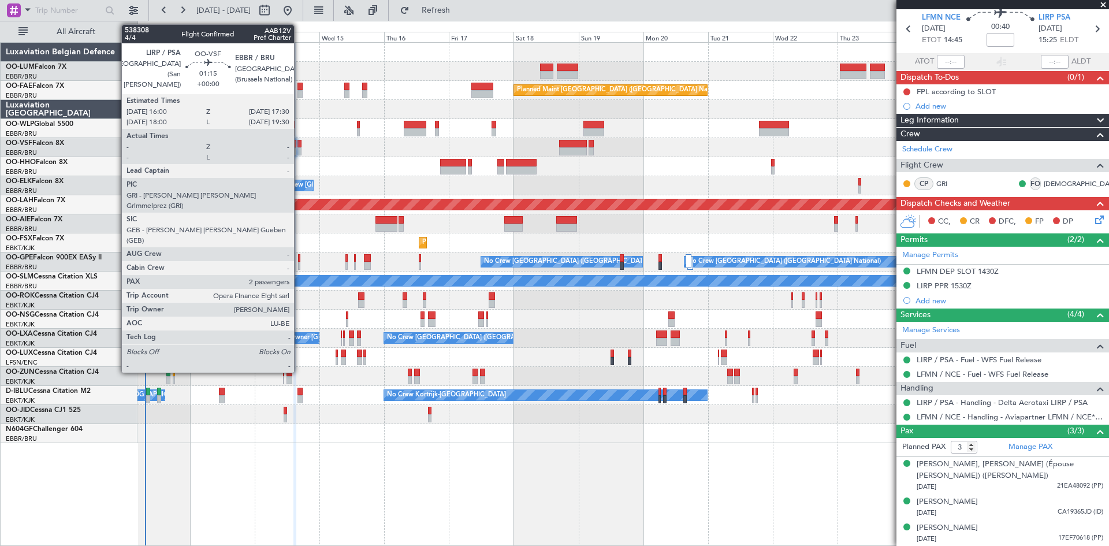
click at [299, 144] on div at bounding box center [299, 144] width 5 height 8
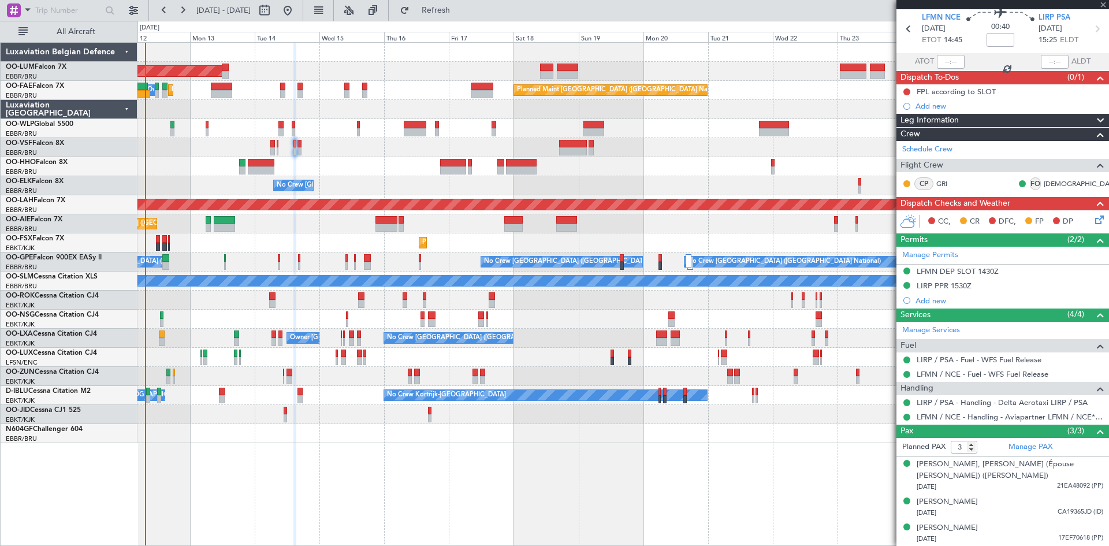
type input "2"
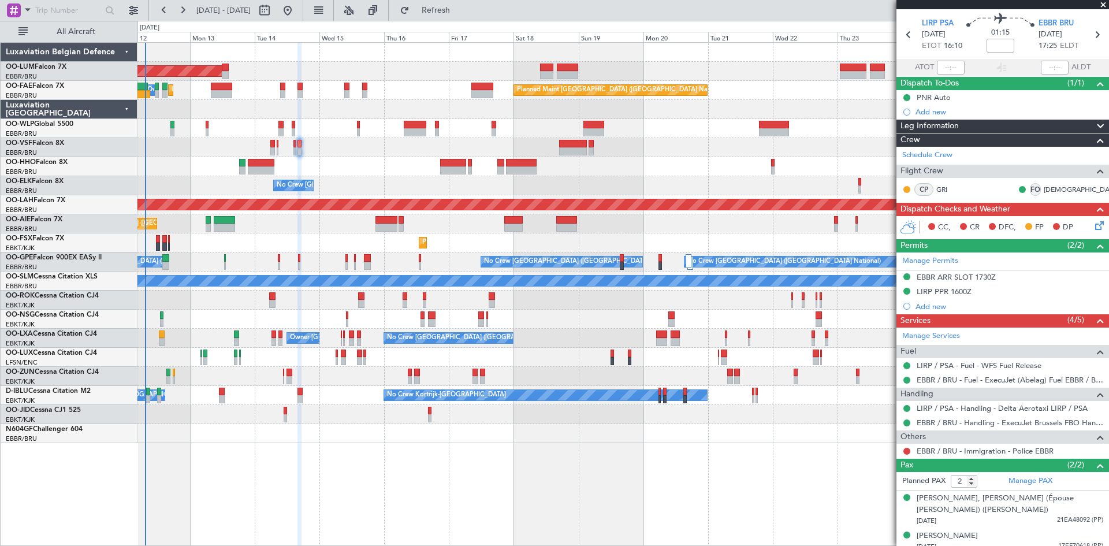
scroll to position [44, 0]
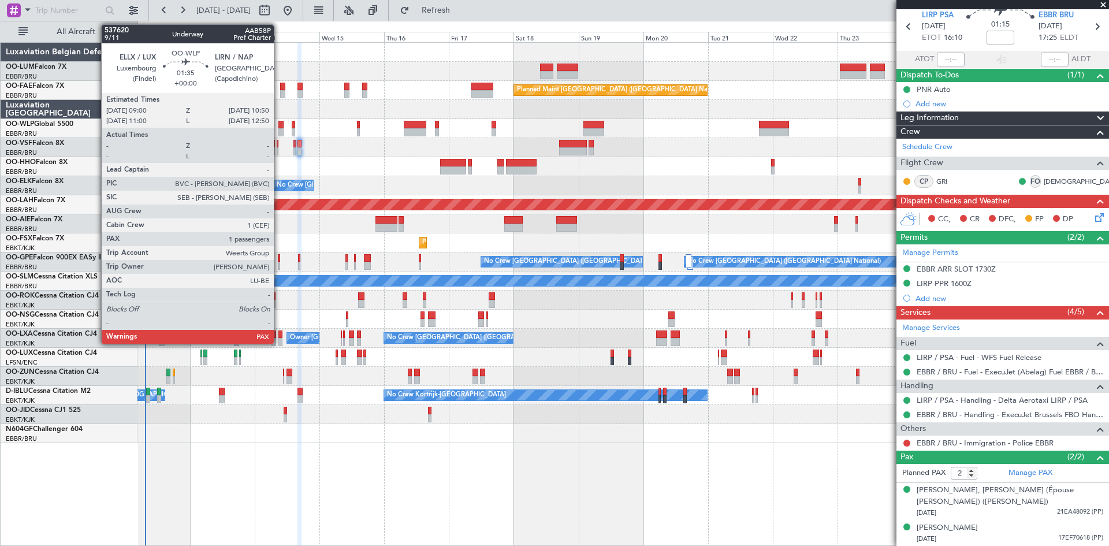
click at [279, 124] on div at bounding box center [280, 125] width 5 height 8
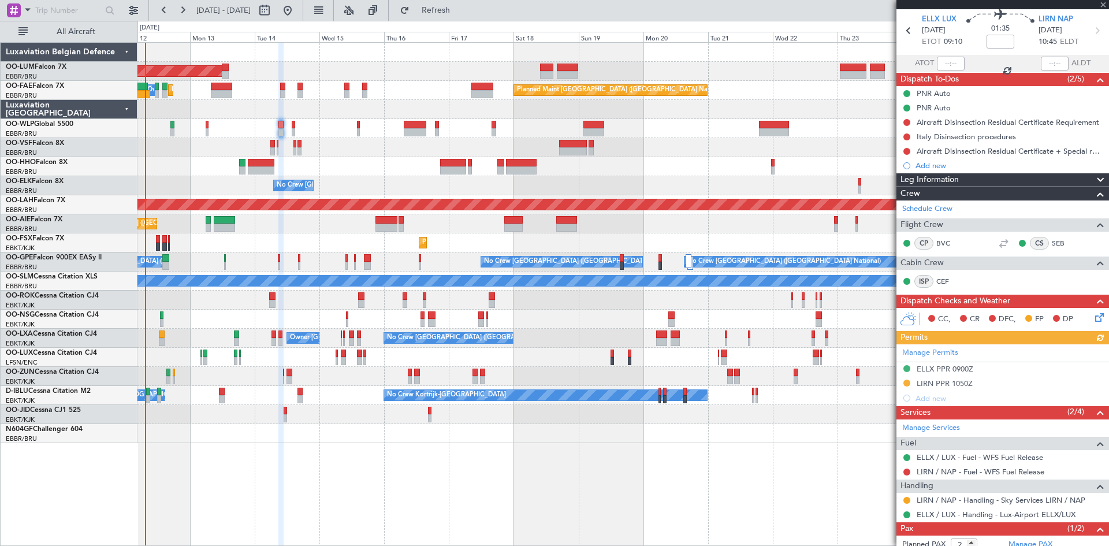
scroll to position [90, 0]
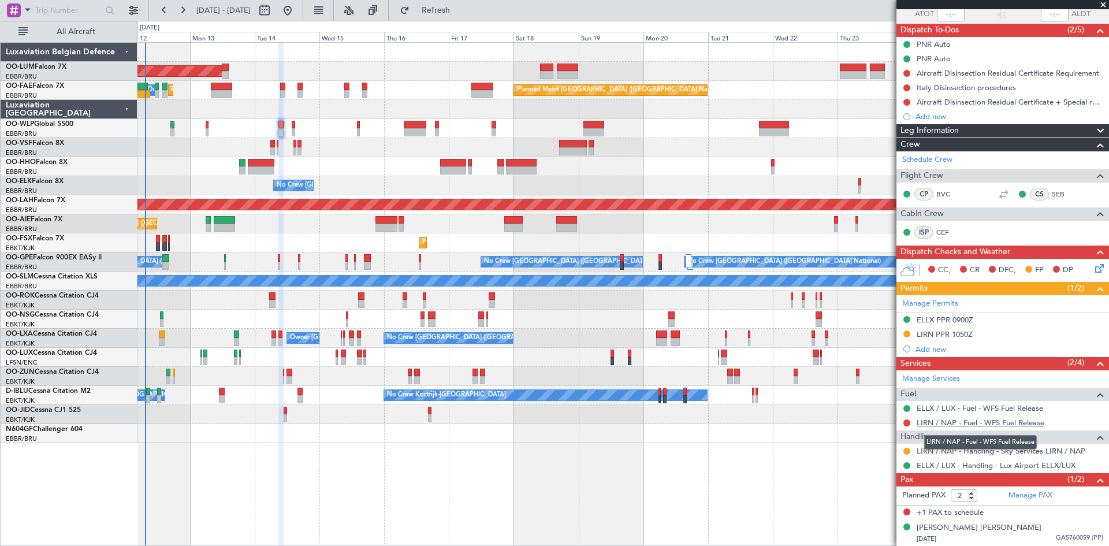
click at [941, 424] on link "LIRN / NAP - Fuel - WFS Fuel Release" at bounding box center [980, 422] width 128 height 10
click at [460, 8] on span "Refresh" at bounding box center [436, 10] width 49 height 8
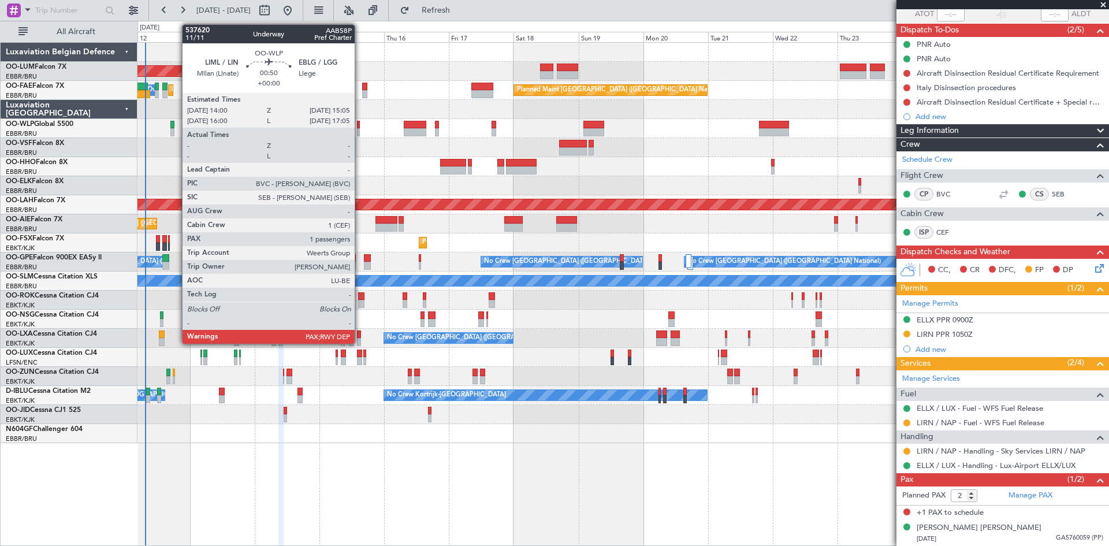
click at [360, 124] on div at bounding box center [358, 125] width 3 height 8
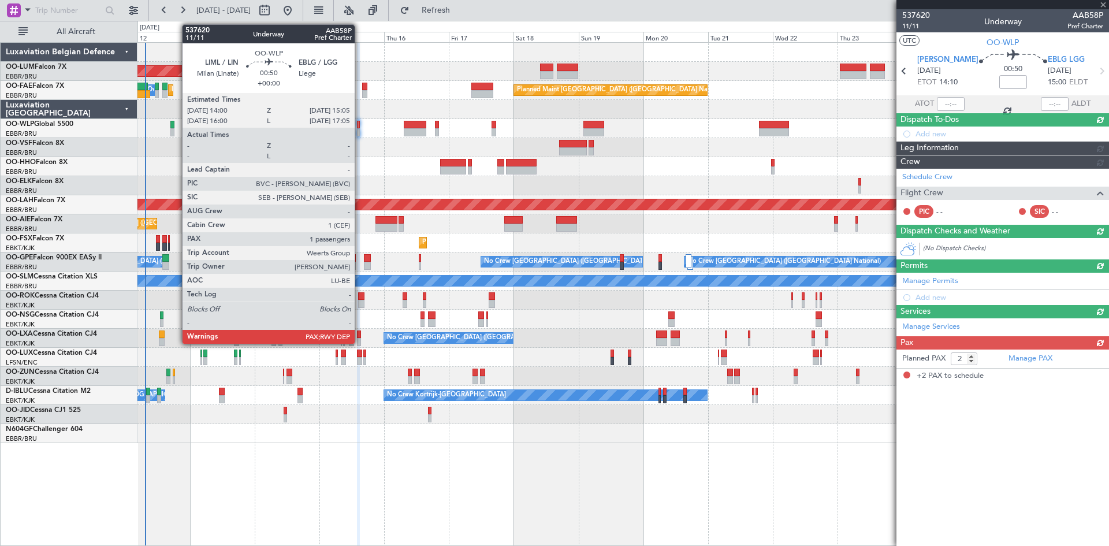
scroll to position [0, 0]
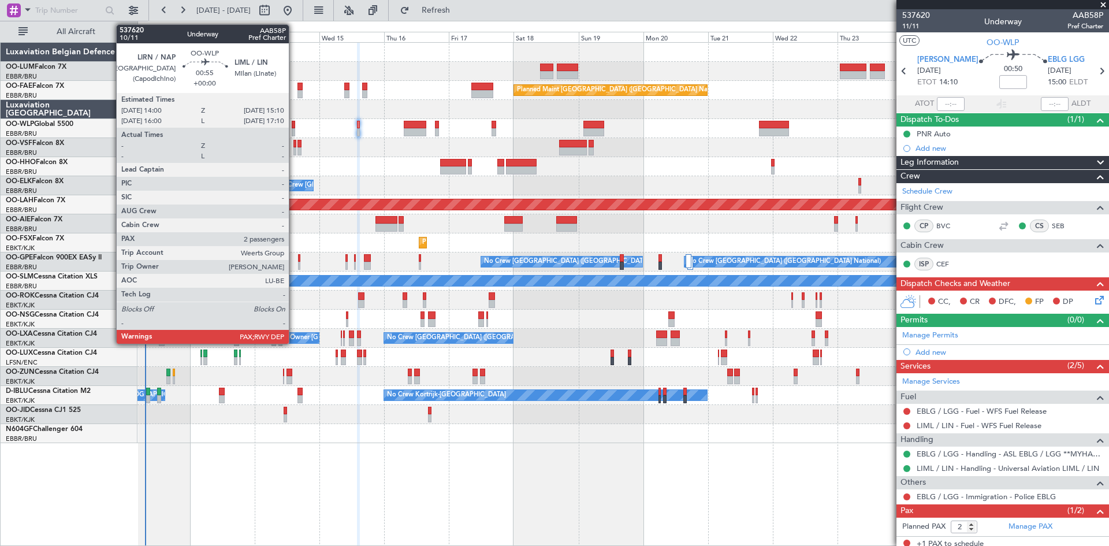
click at [294, 127] on div at bounding box center [293, 125] width 3 height 8
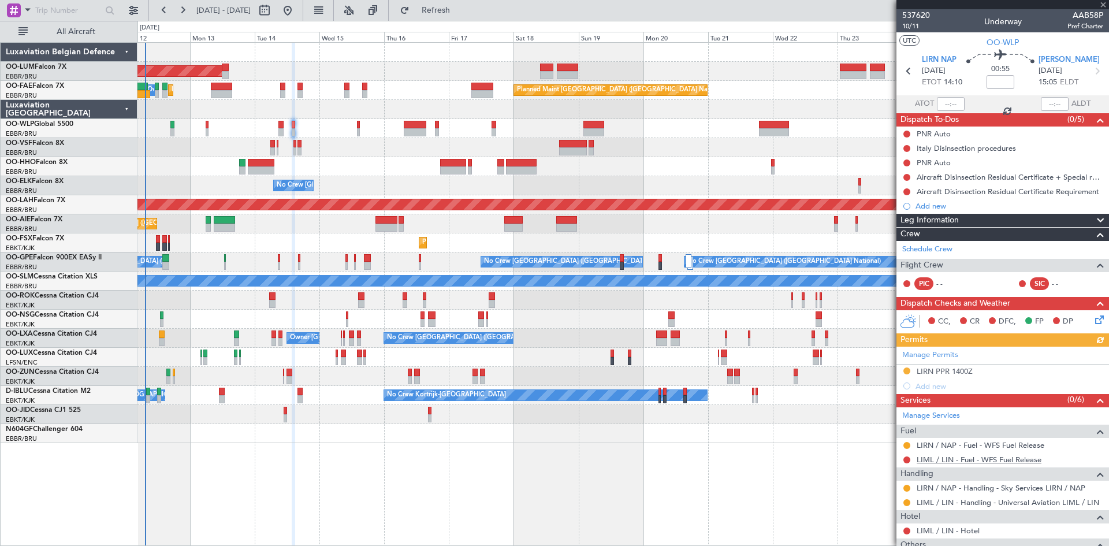
click at [936, 457] on link "LIML / LIN - Fuel - WFS Fuel Release" at bounding box center [978, 459] width 125 height 10
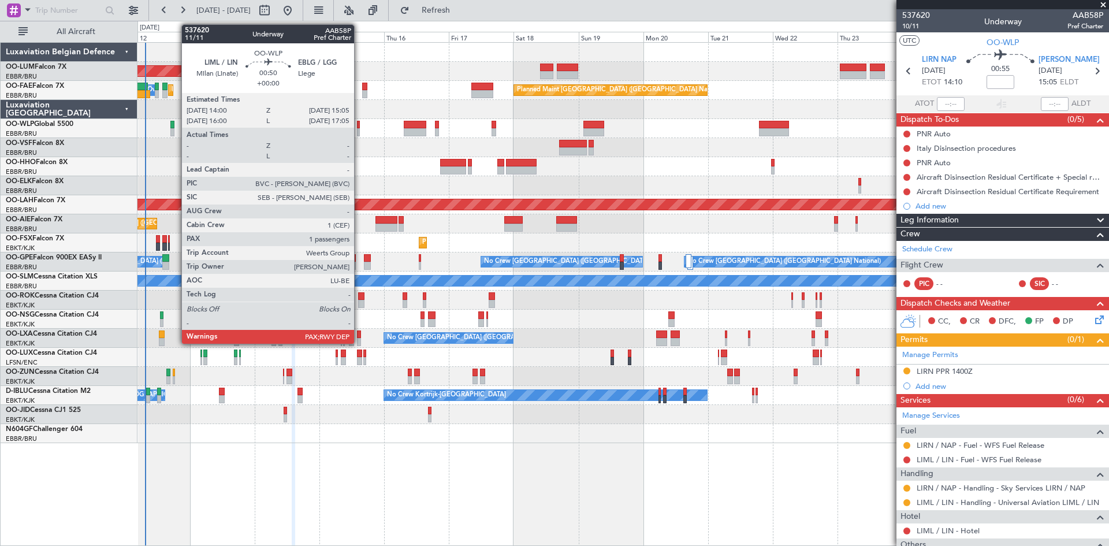
click at [359, 126] on div at bounding box center [358, 125] width 3 height 8
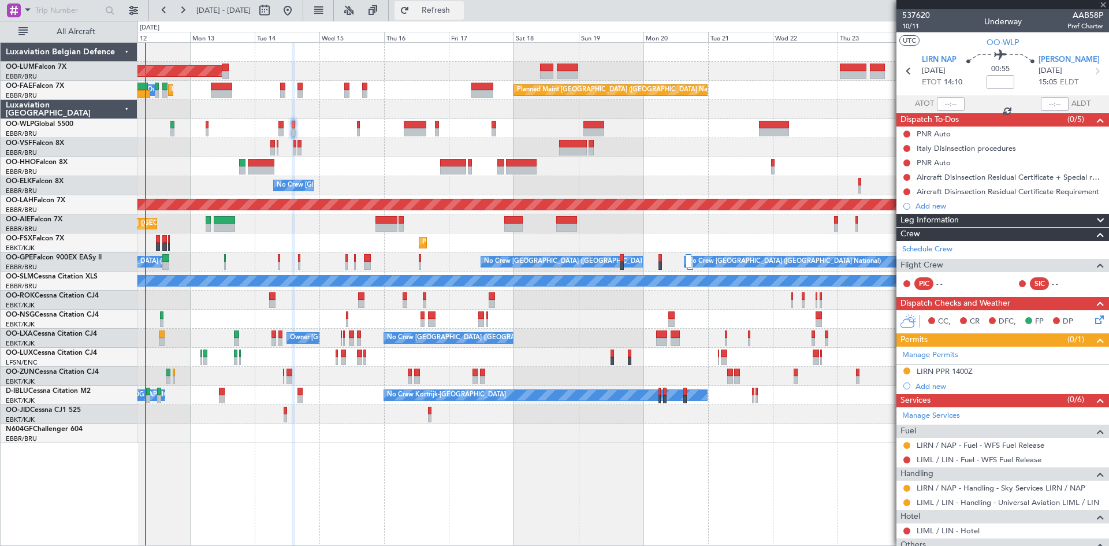
click at [460, 17] on button "Refresh" at bounding box center [428, 10] width 69 height 18
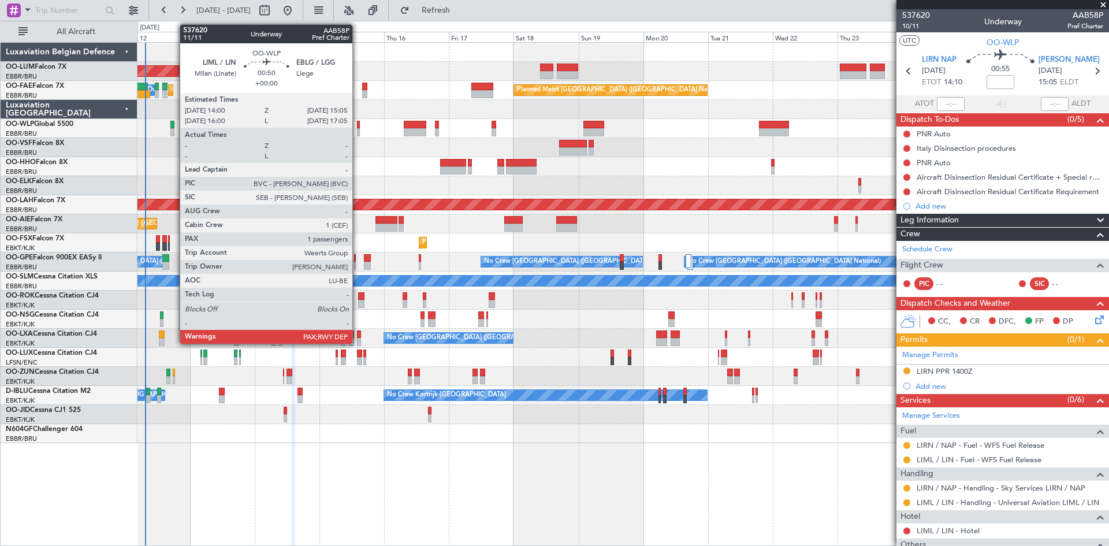
click at [357, 130] on div at bounding box center [358, 132] width 3 height 8
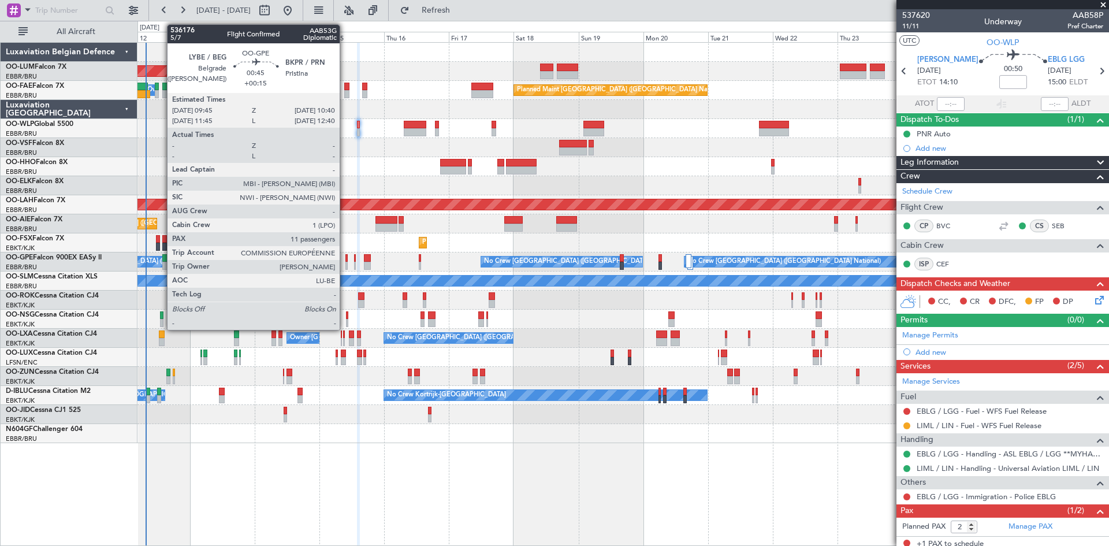
click at [345, 261] on div at bounding box center [346, 258] width 3 height 8
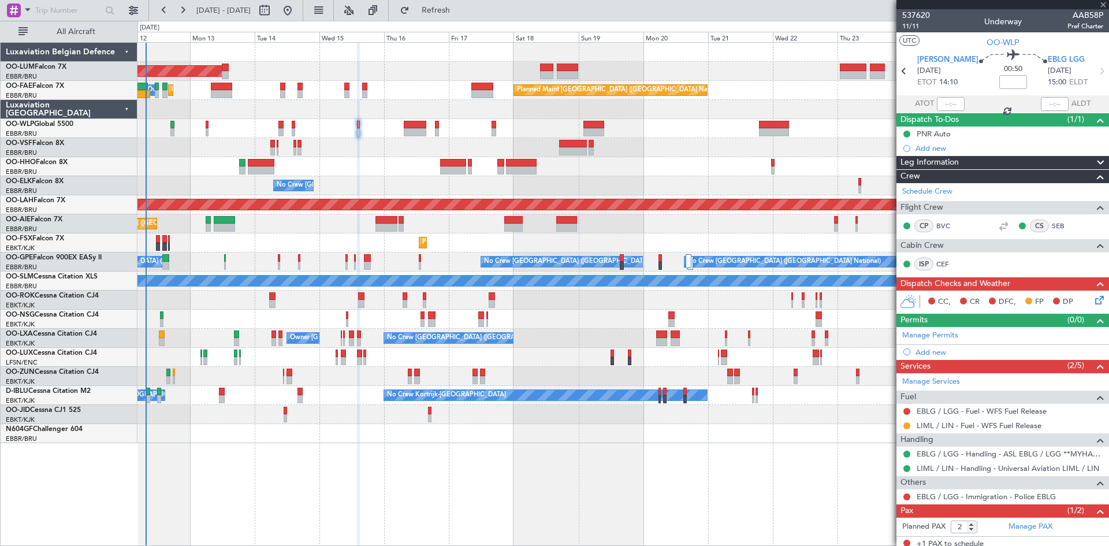
type input "+00:15"
type input "11"
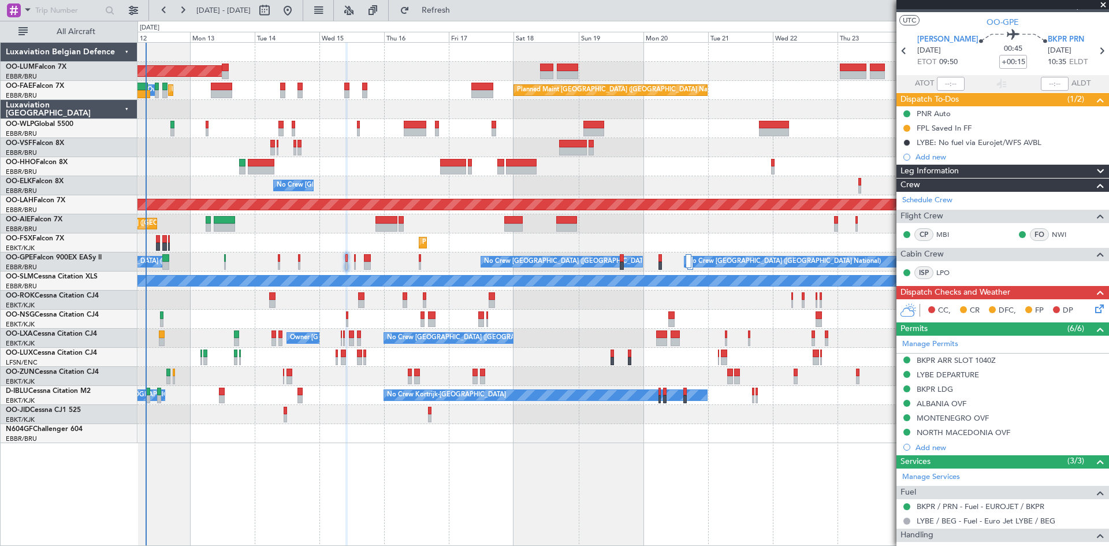
scroll to position [17, 0]
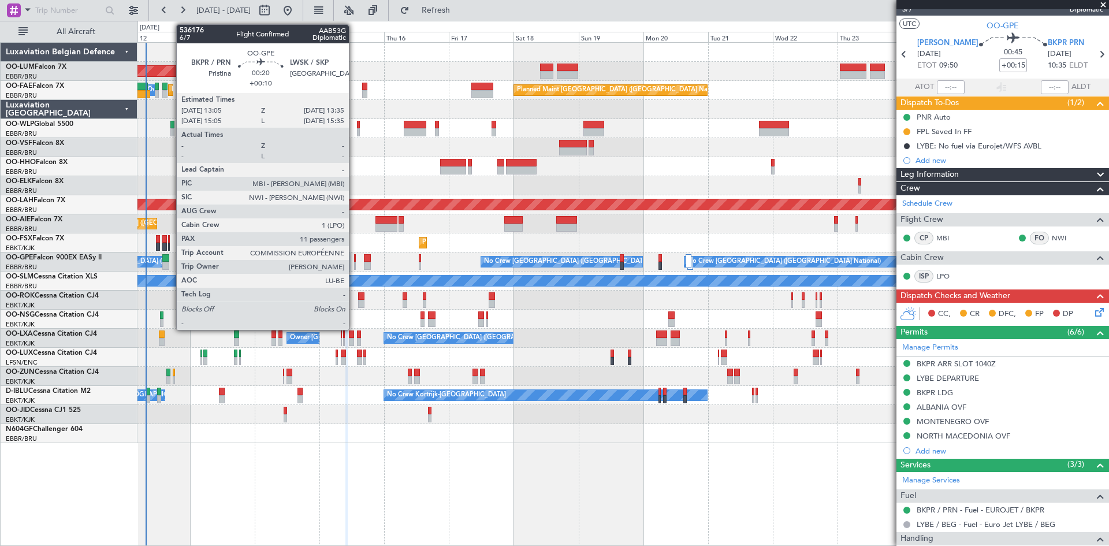
click at [354, 258] on div at bounding box center [355, 258] width 2 height 8
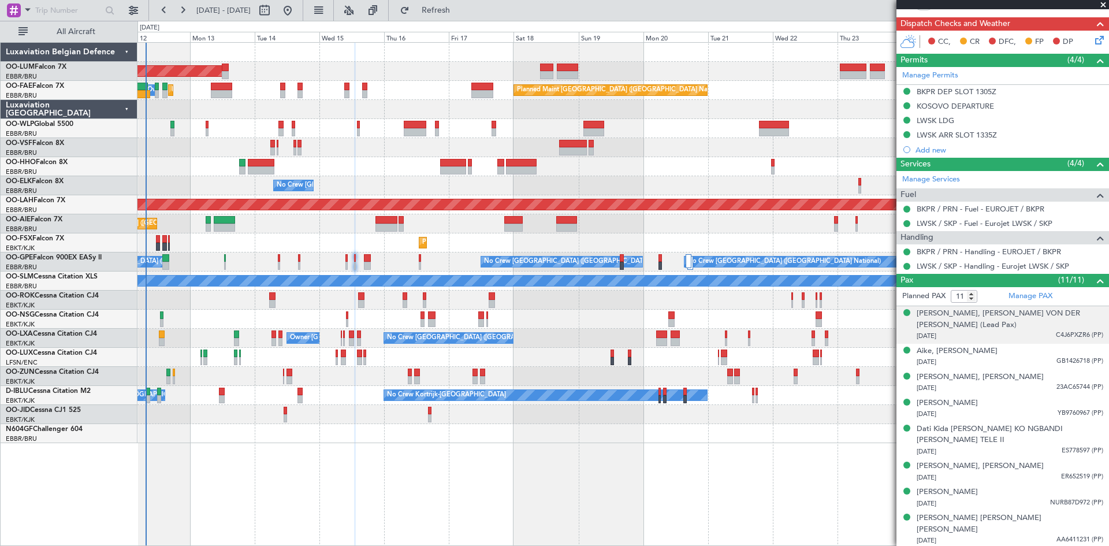
scroll to position [334, 0]
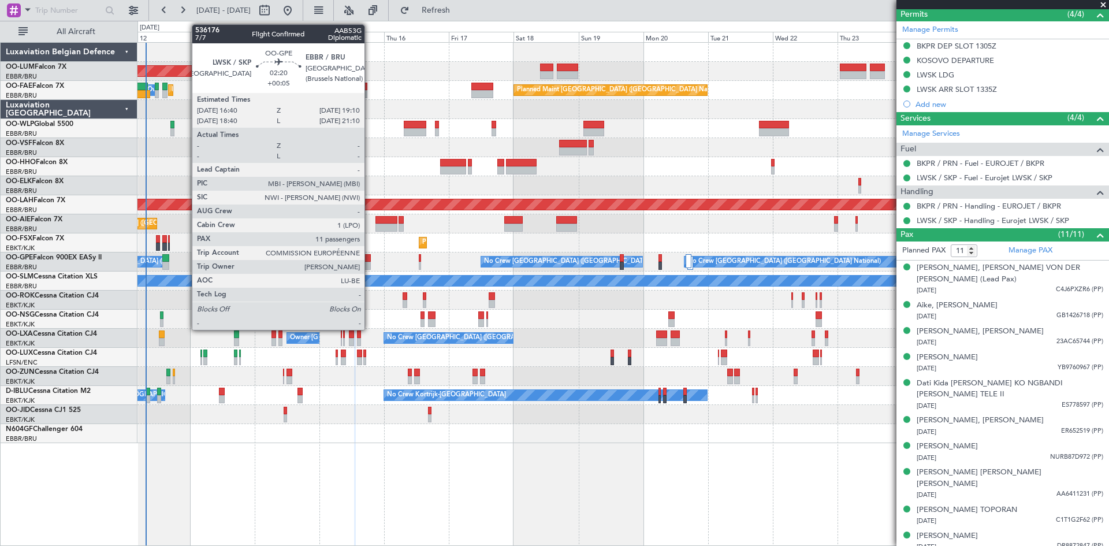
click at [370, 257] on div at bounding box center [367, 258] width 7 height 8
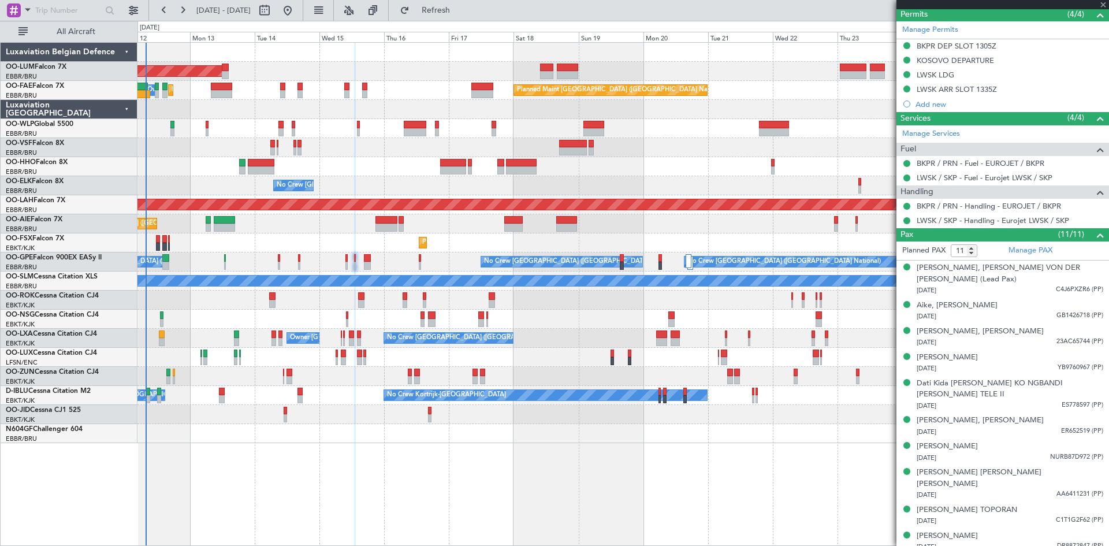
type input "+00:05"
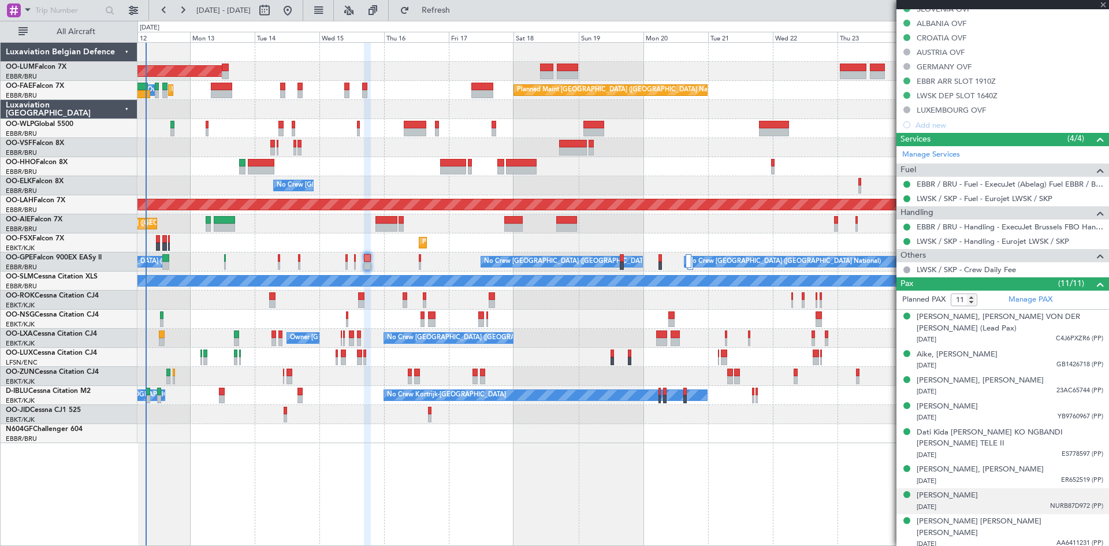
scroll to position [449, 0]
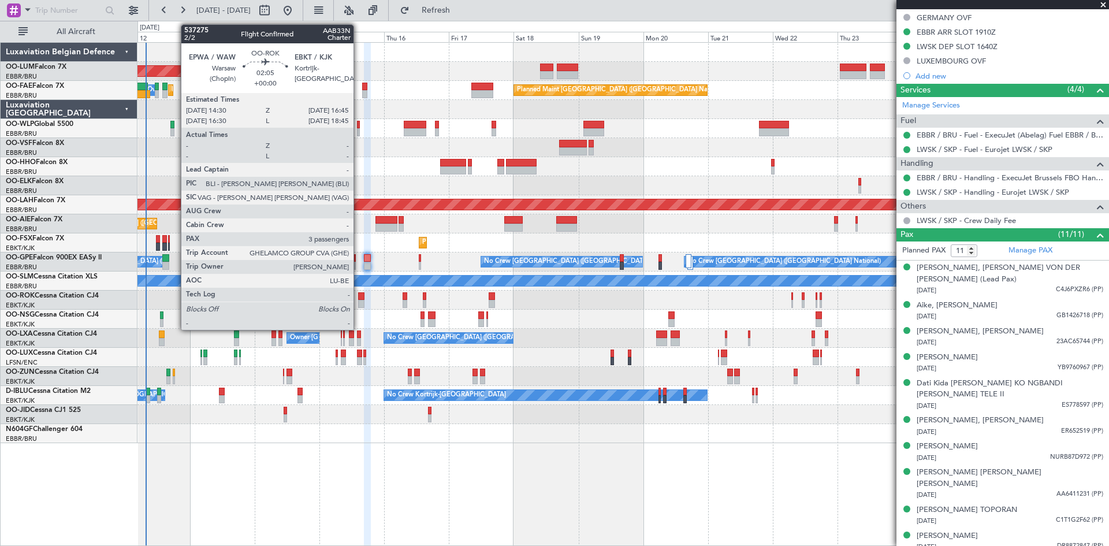
click at [357, 301] on div at bounding box center [622, 299] width 971 height 19
click at [359, 301] on div at bounding box center [361, 304] width 6 height 8
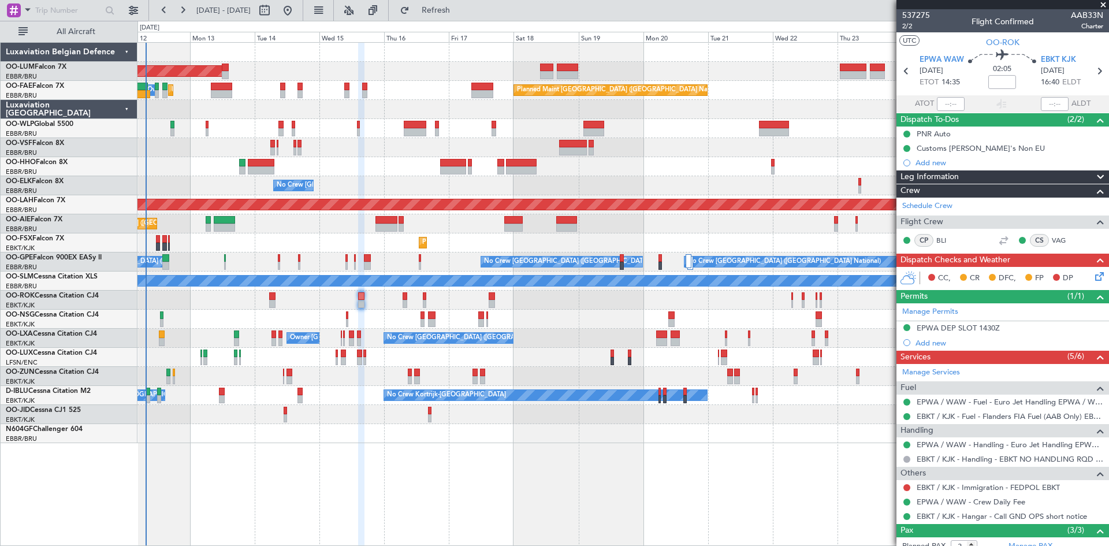
scroll to position [88, 0]
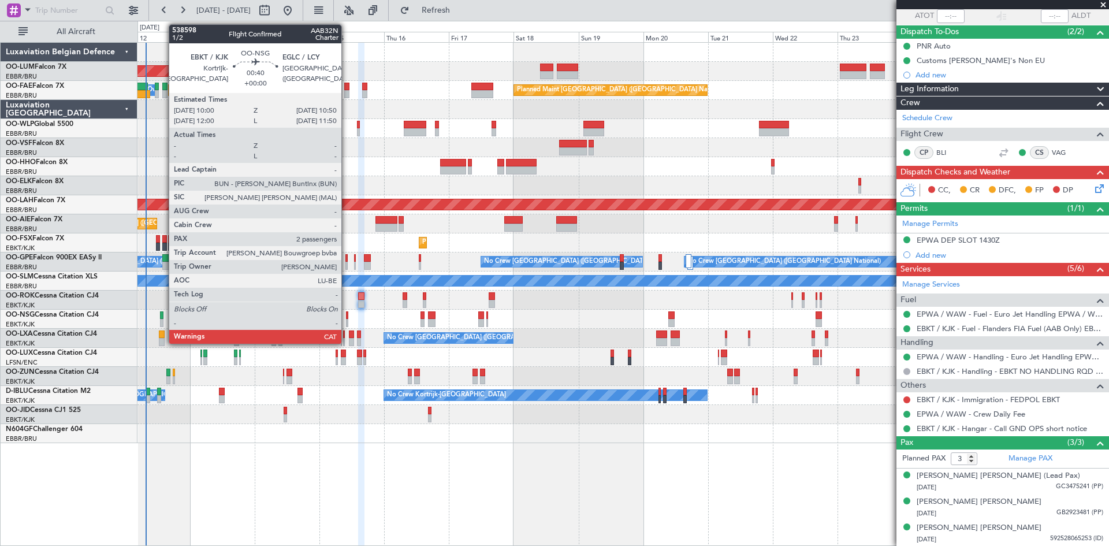
click at [346, 317] on div at bounding box center [347, 315] width 2 height 8
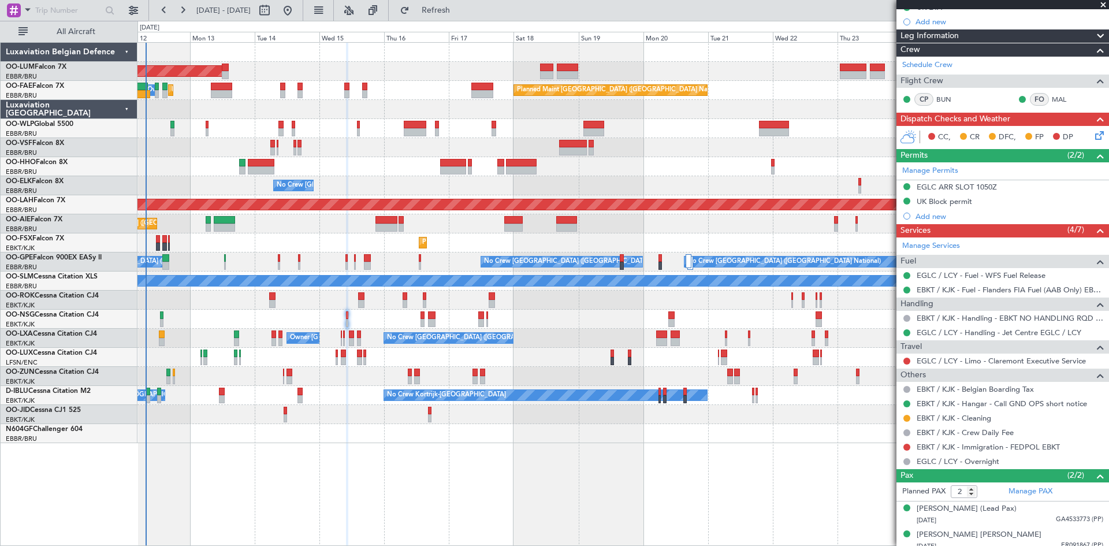
scroll to position [177, 0]
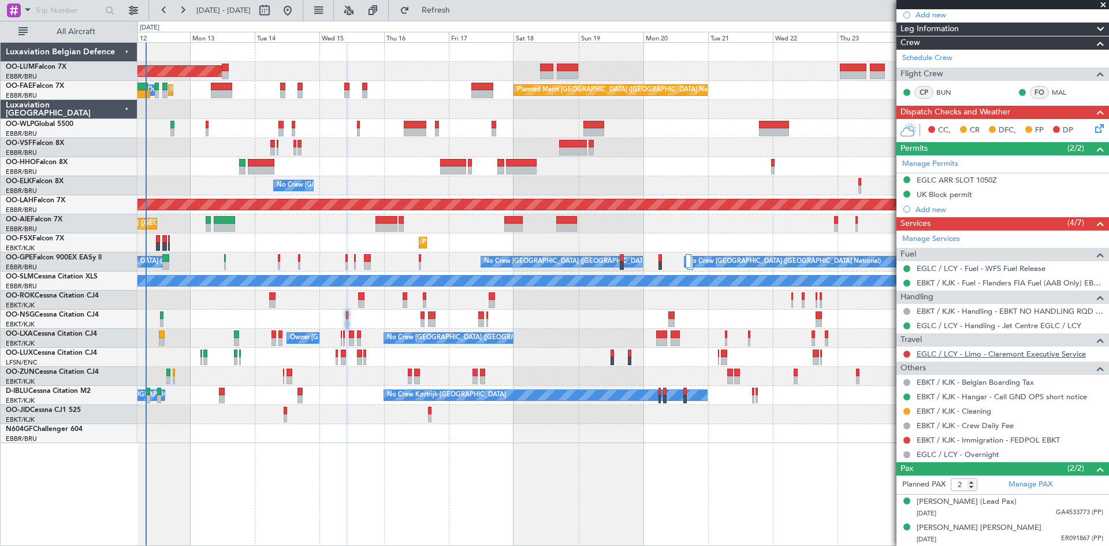
click at [978, 353] on link "EGLC / LCY - Limo - Claremont Executive Service" at bounding box center [1000, 354] width 169 height 10
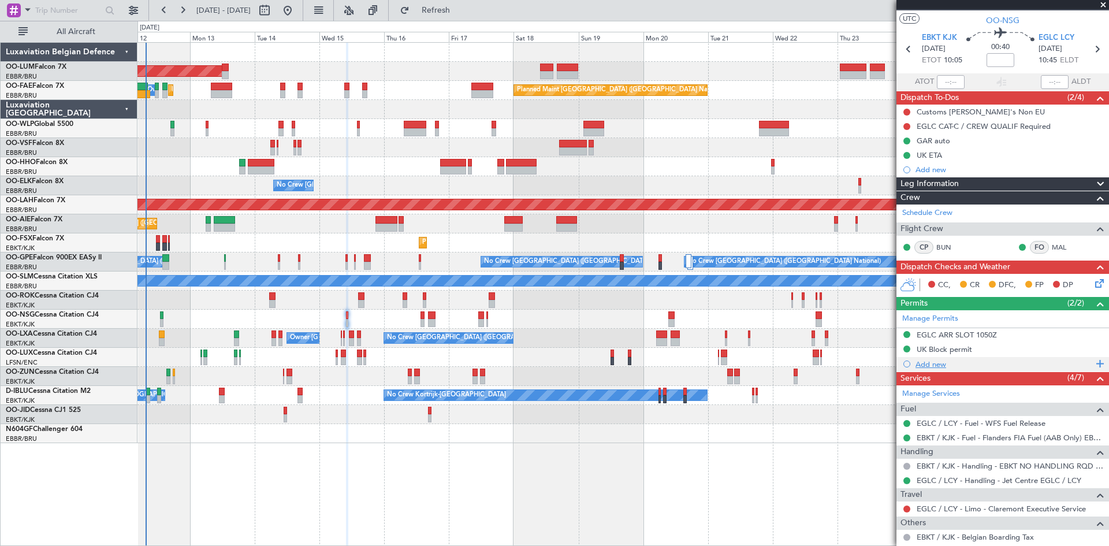
scroll to position [0, 0]
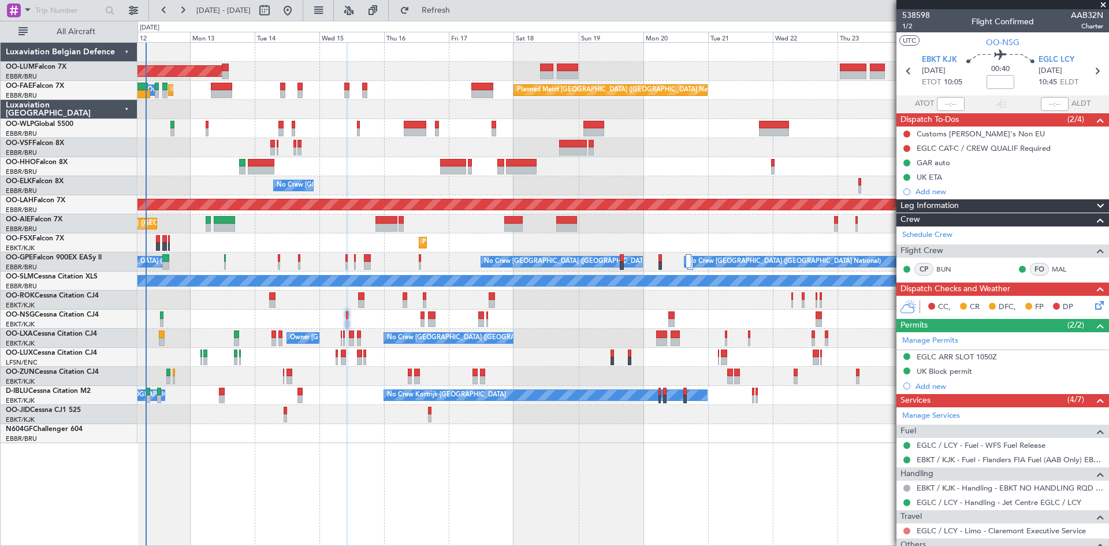
click at [908, 532] on button at bounding box center [906, 530] width 7 height 7
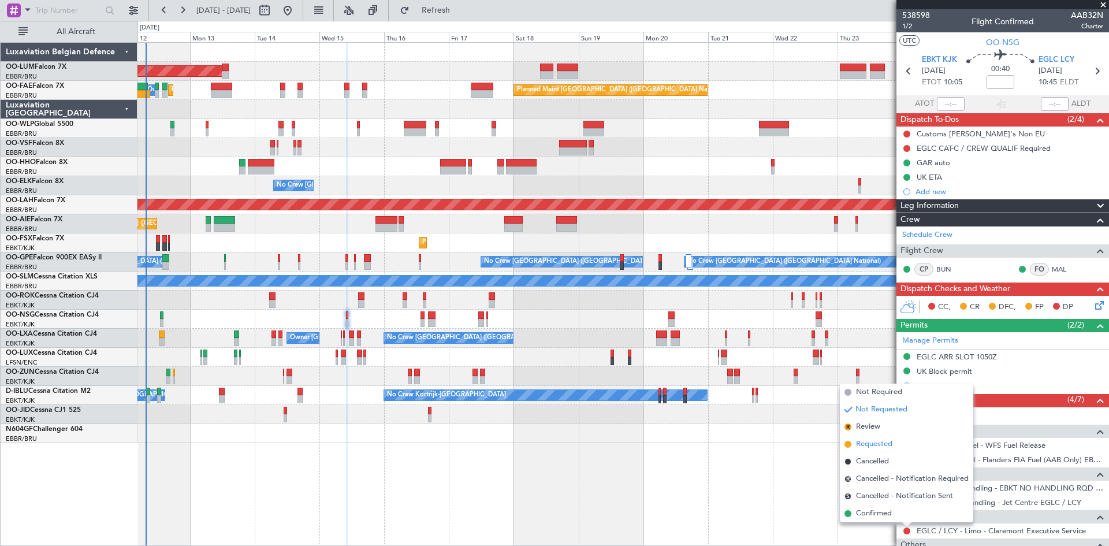
click at [877, 443] on span "Requested" at bounding box center [874, 444] width 36 height 12
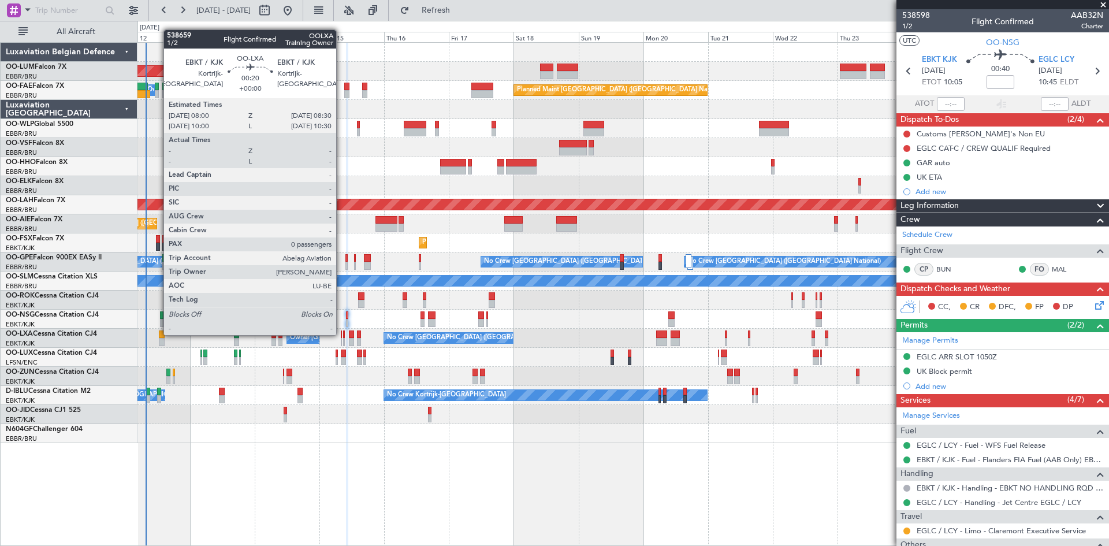
click at [341, 334] on div at bounding box center [342, 334] width 2 height 8
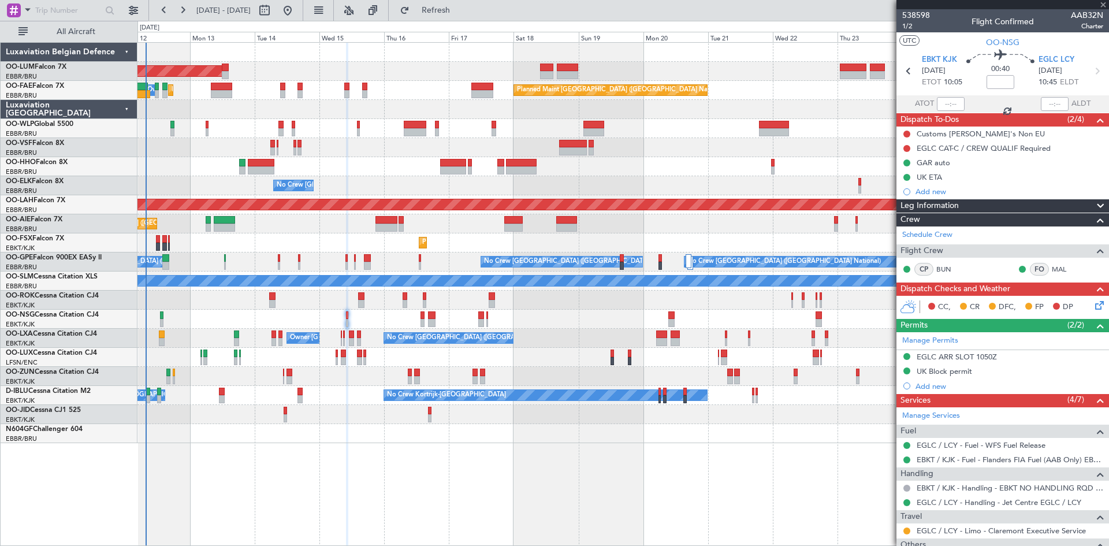
type input "0"
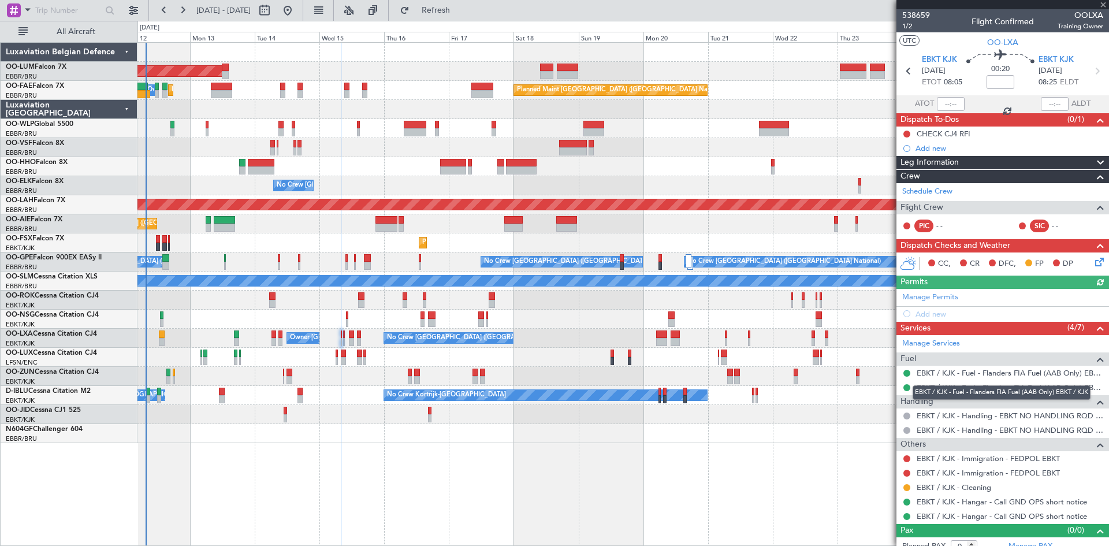
scroll to position [10, 0]
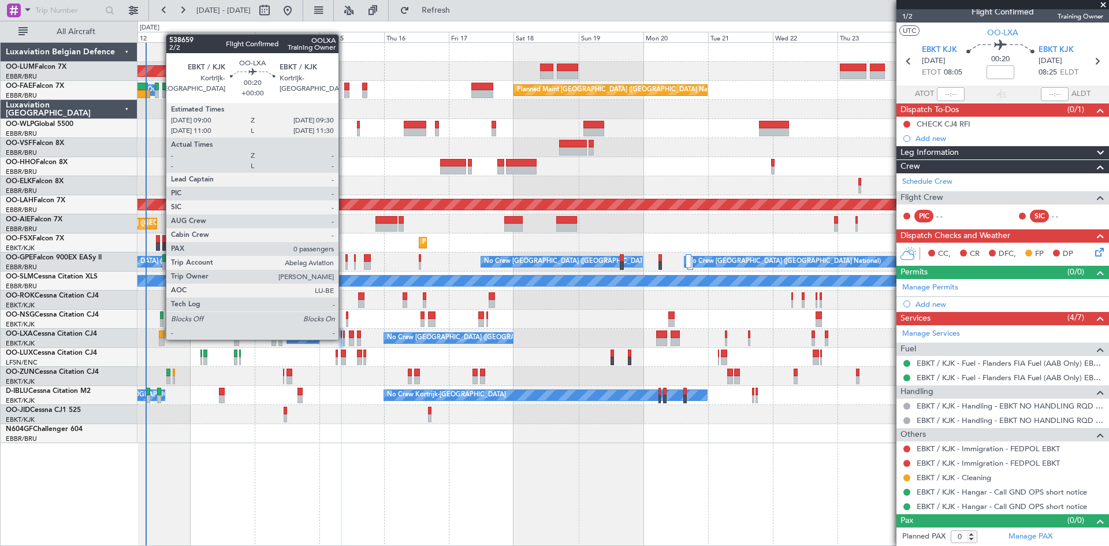
click at [344, 338] on div at bounding box center [344, 342] width 2 height 8
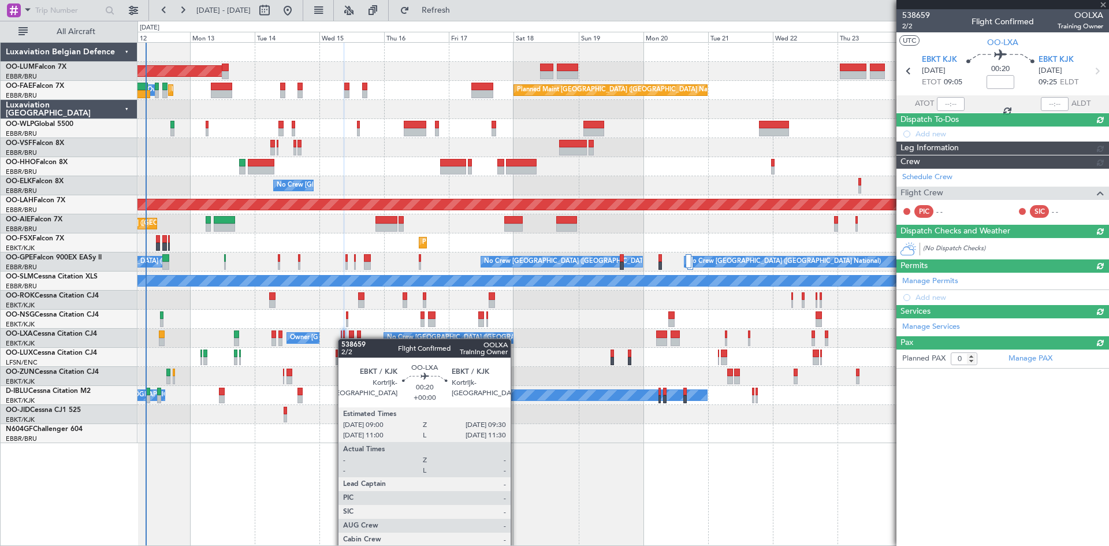
scroll to position [0, 0]
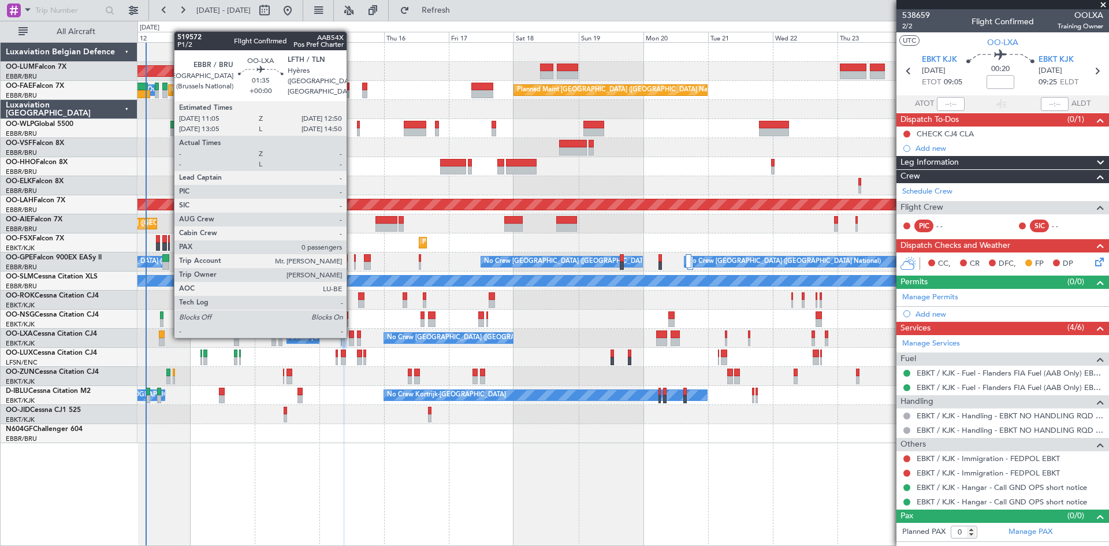
click at [352, 337] on div at bounding box center [351, 334] width 5 height 8
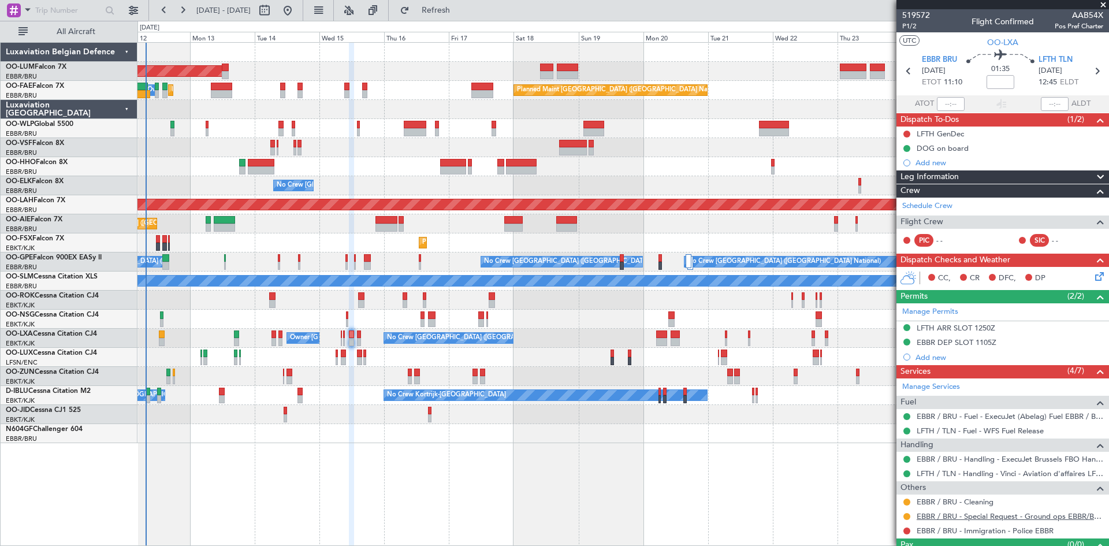
click at [1026, 517] on link "EBBR / BRU - Special Request - Ground ops EBBR/BRU" at bounding box center [1009, 516] width 187 height 10
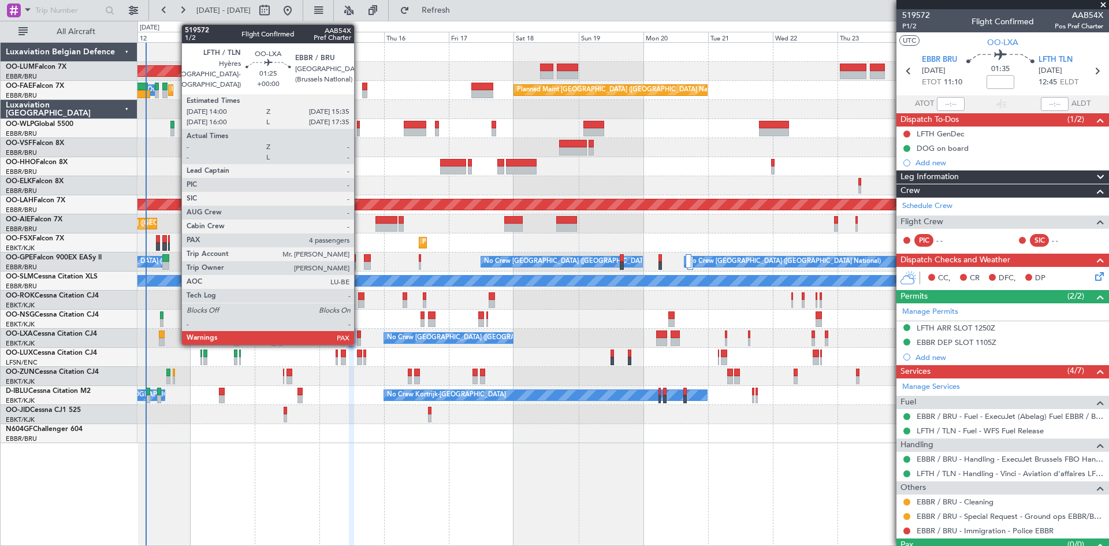
click at [359, 334] on div at bounding box center [359, 334] width 5 height 8
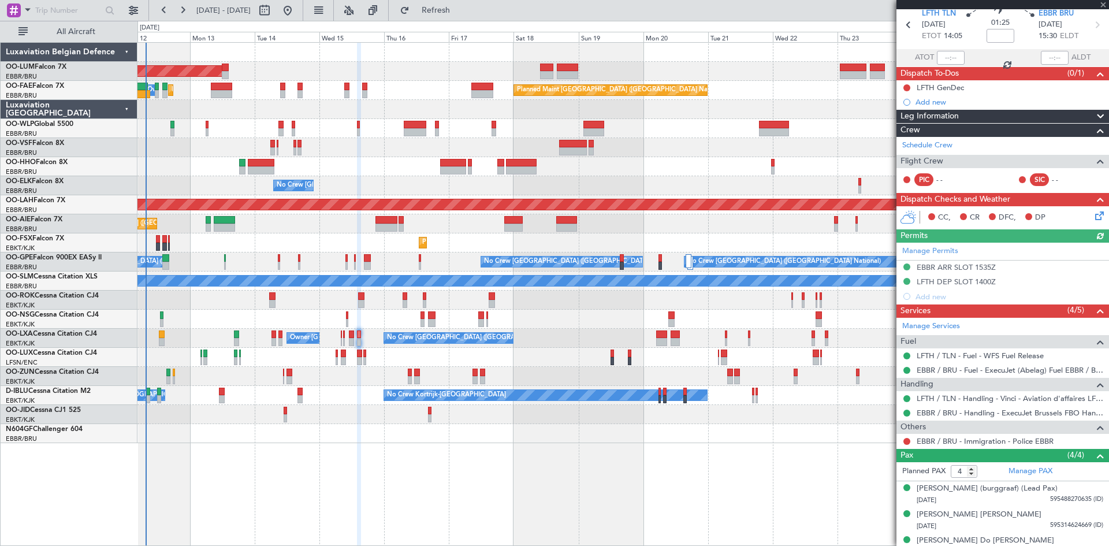
scroll to position [96, 0]
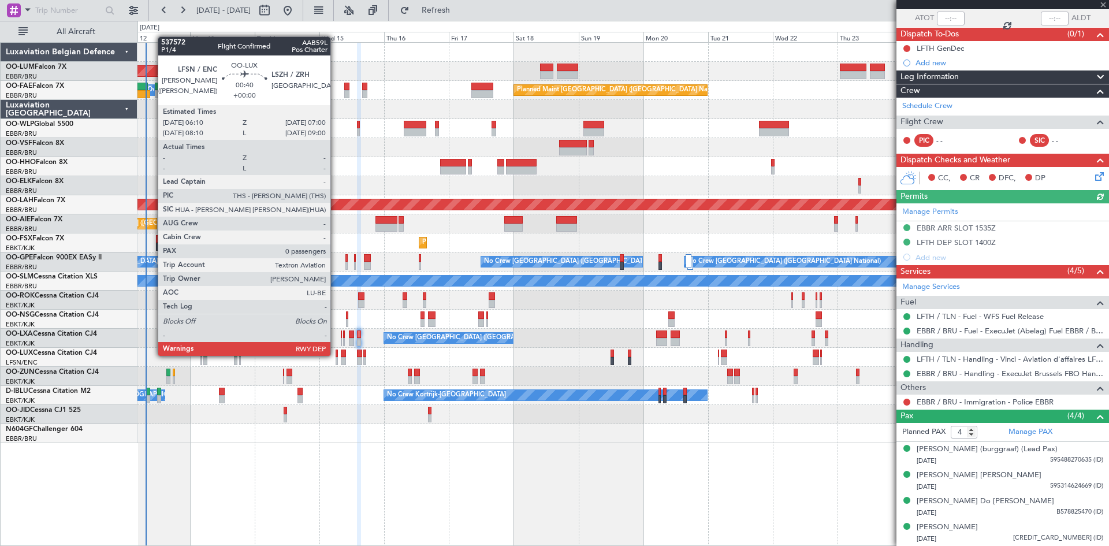
click at [335, 355] on div at bounding box center [336, 353] width 2 height 8
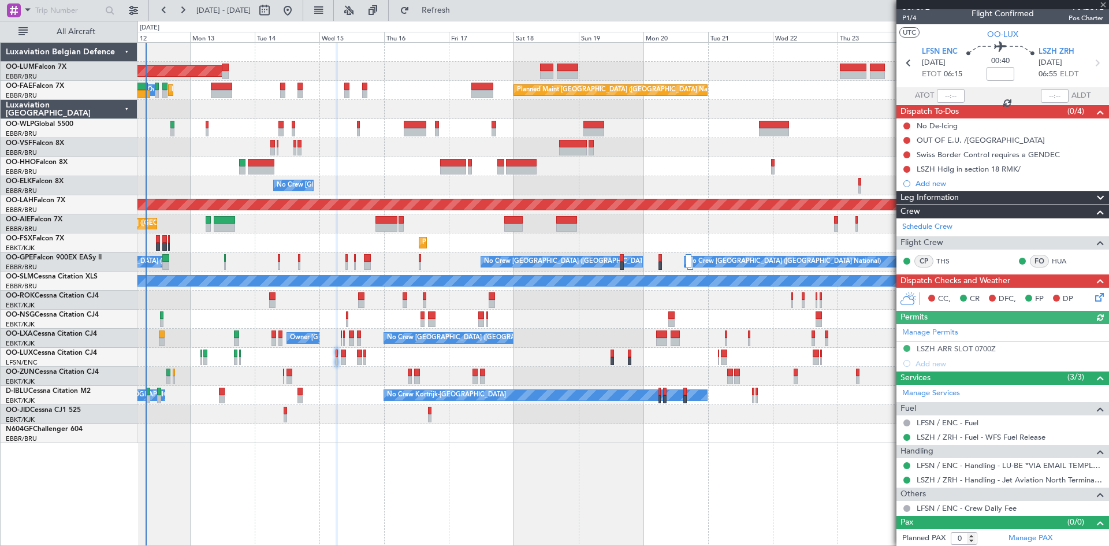
scroll to position [10, 0]
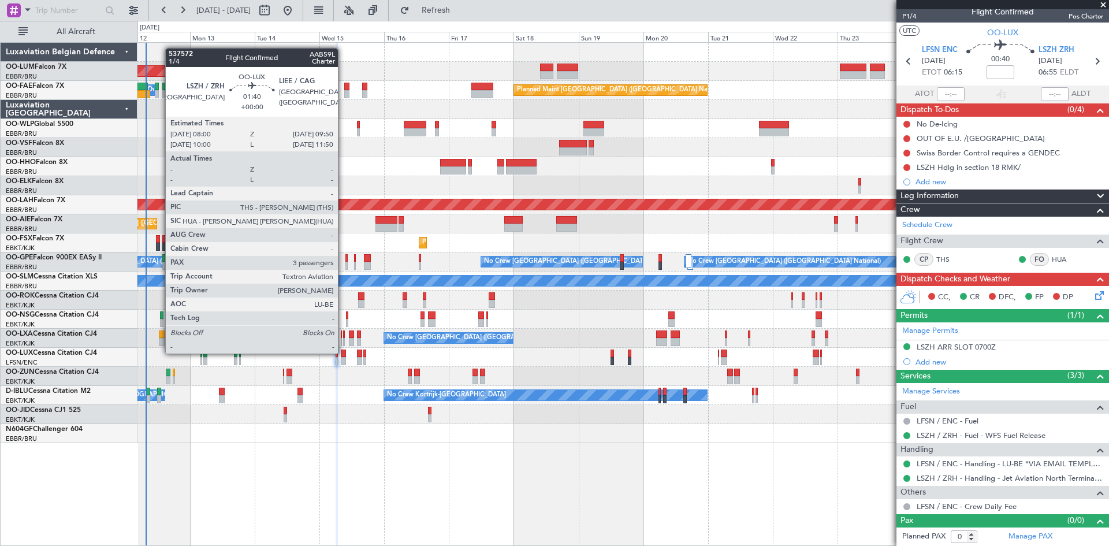
click at [343, 352] on div at bounding box center [343, 353] width 5 height 8
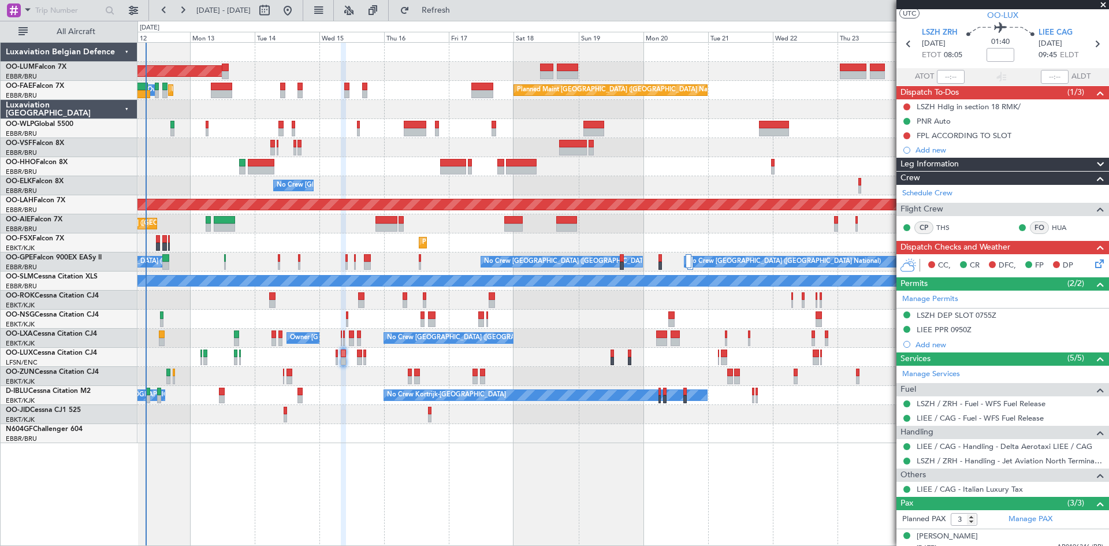
scroll to position [0, 0]
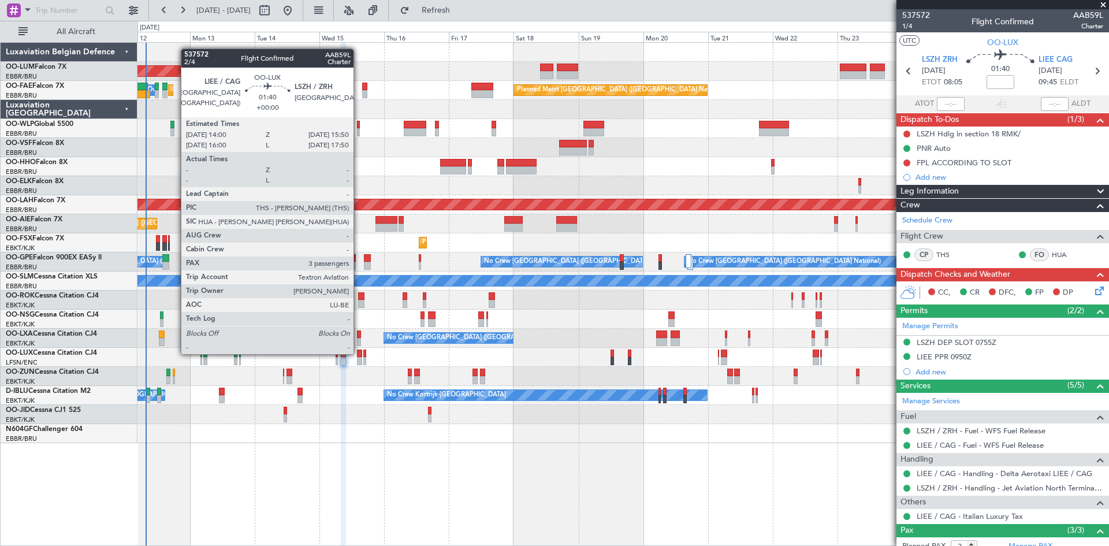
click at [358, 352] on div at bounding box center [359, 353] width 5 height 8
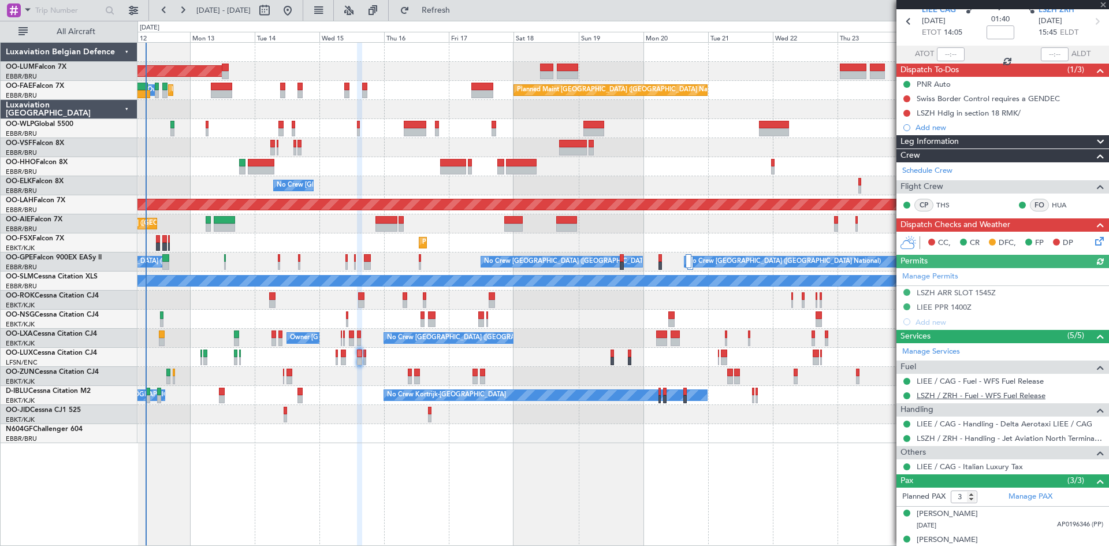
scroll to position [88, 0]
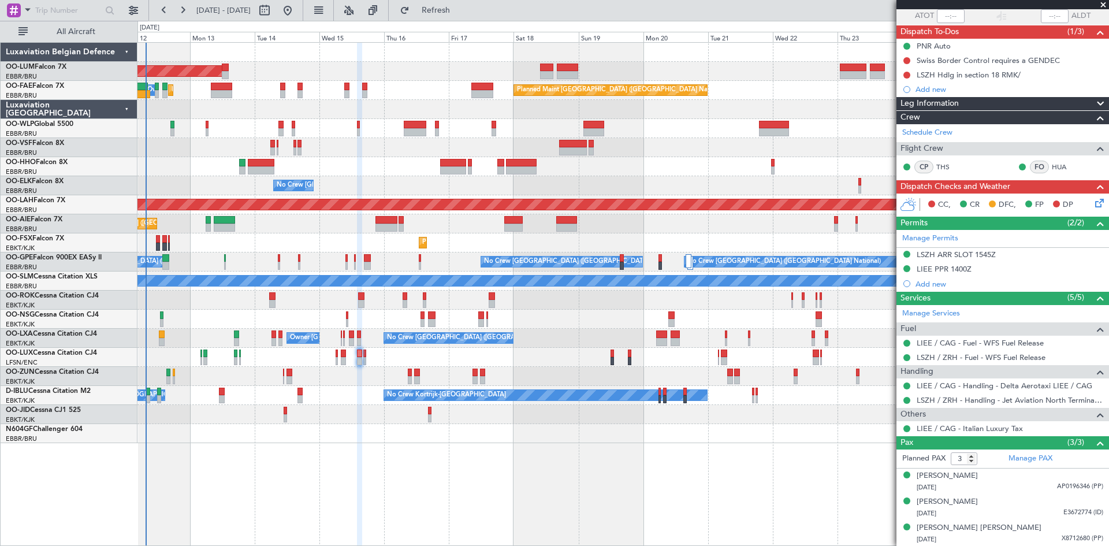
click at [362, 357] on div "Planned Maint Paris (Le Bourget) No Crew Nancy (Essey)" at bounding box center [622, 357] width 971 height 19
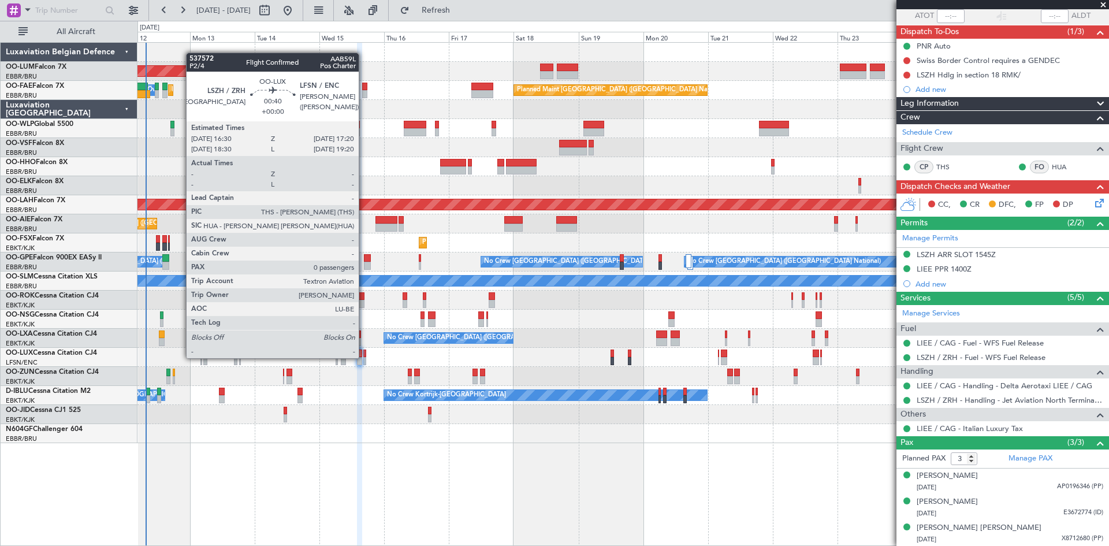
click at [364, 357] on div at bounding box center [364, 361] width 2 height 8
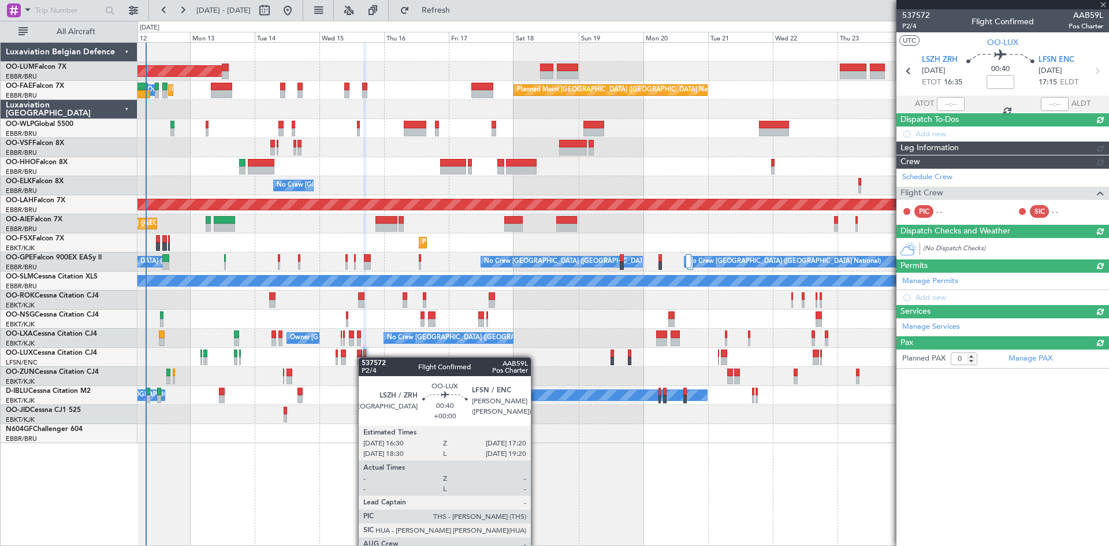
scroll to position [0, 0]
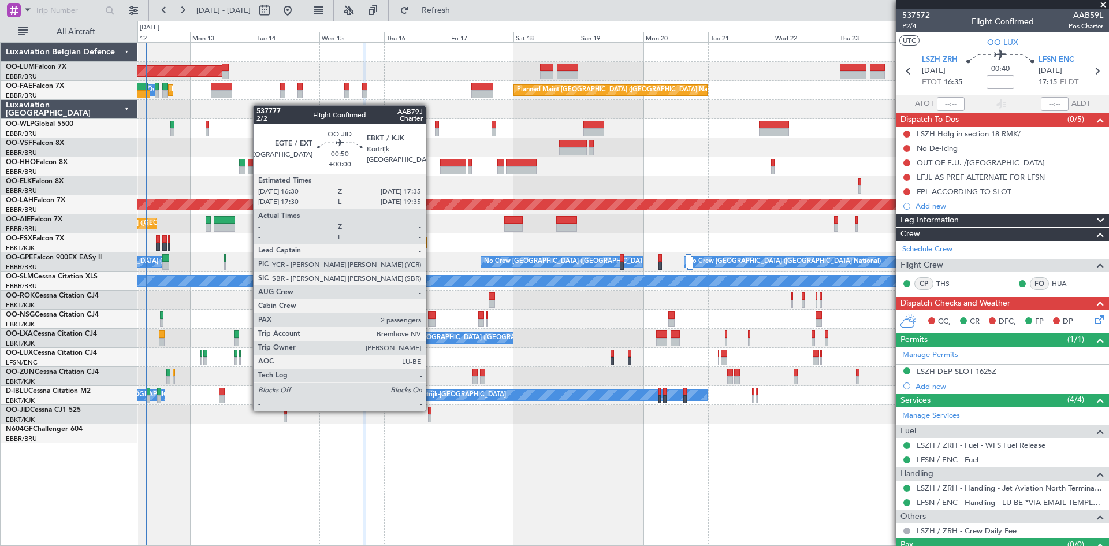
click at [431, 409] on div at bounding box center [429, 411] width 3 height 8
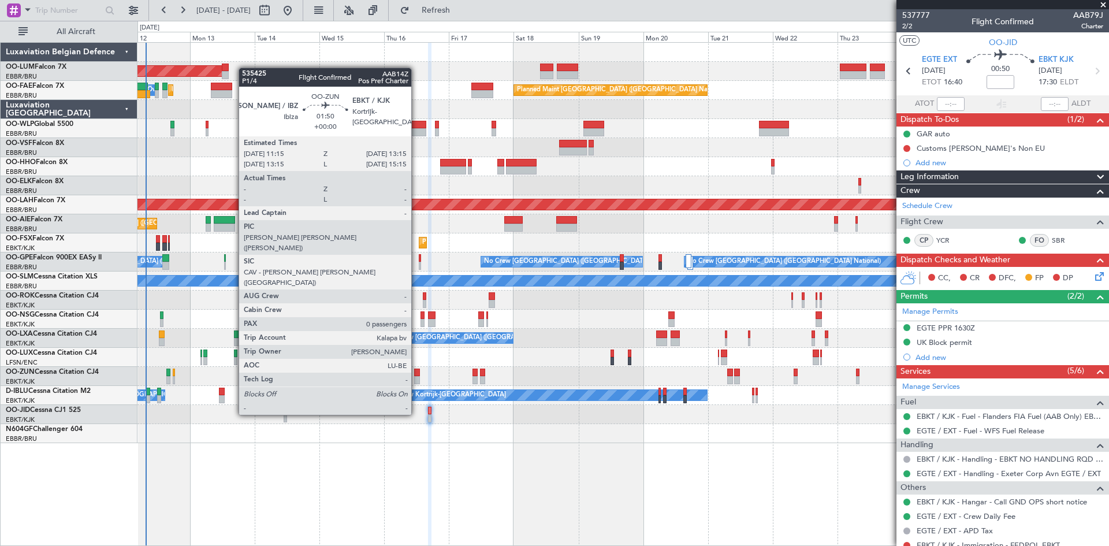
click at [416, 372] on div at bounding box center [417, 372] width 6 height 8
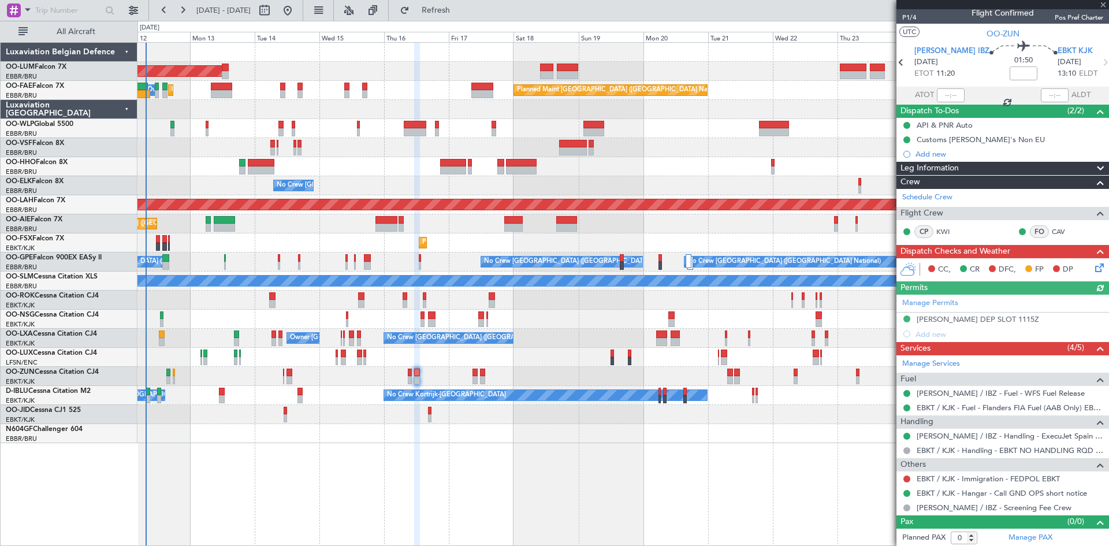
scroll to position [10, 0]
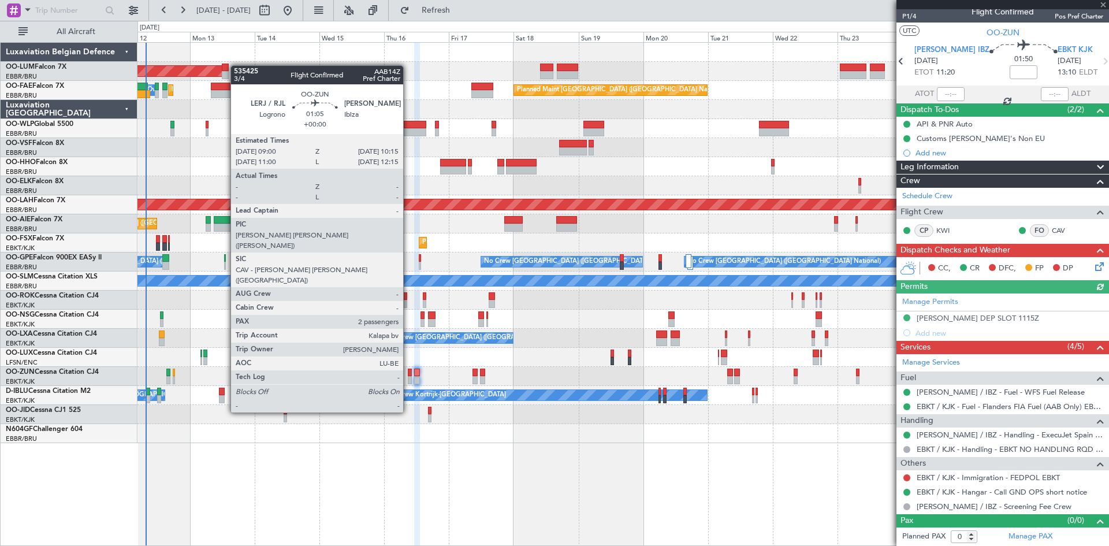
click at [408, 370] on div at bounding box center [409, 372] width 3 height 8
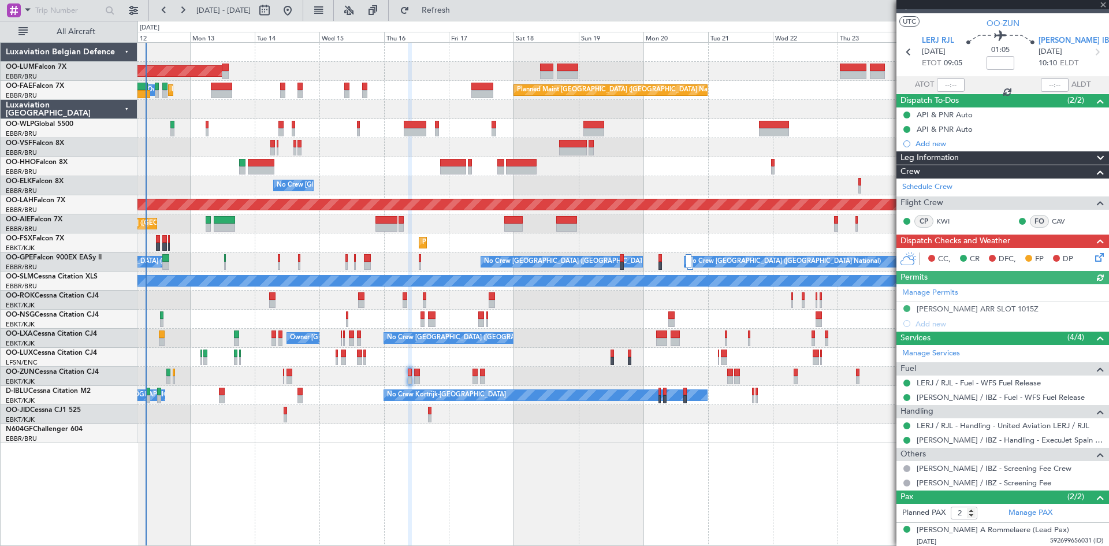
scroll to position [47, 0]
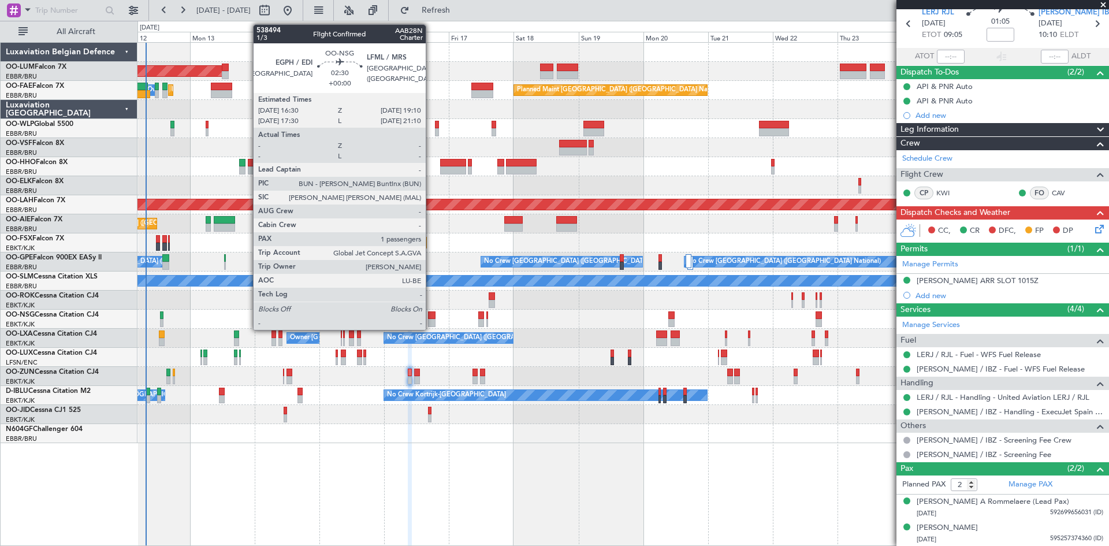
click at [431, 320] on div at bounding box center [432, 323] width 8 height 8
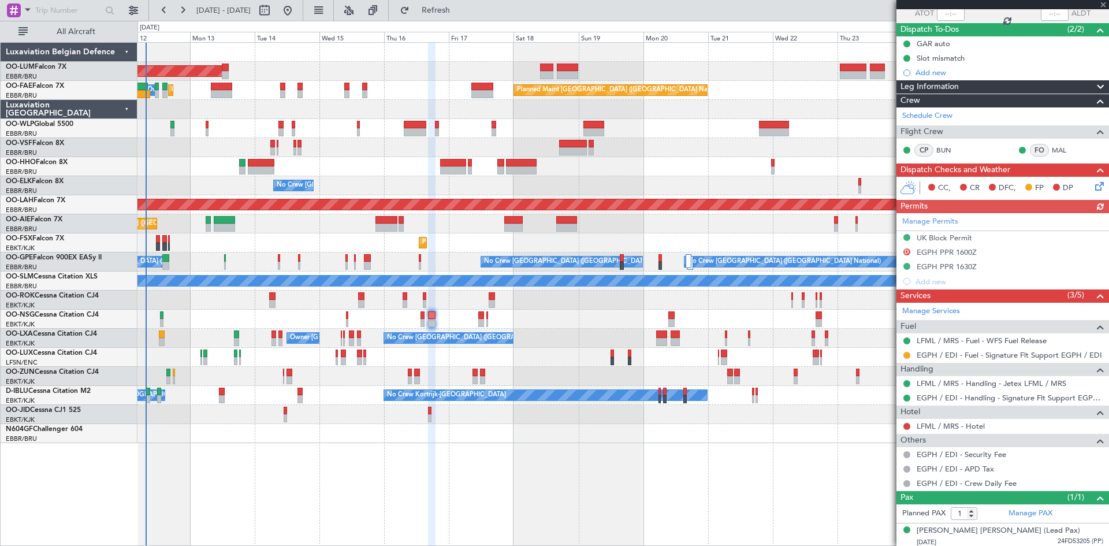
scroll to position [93, 0]
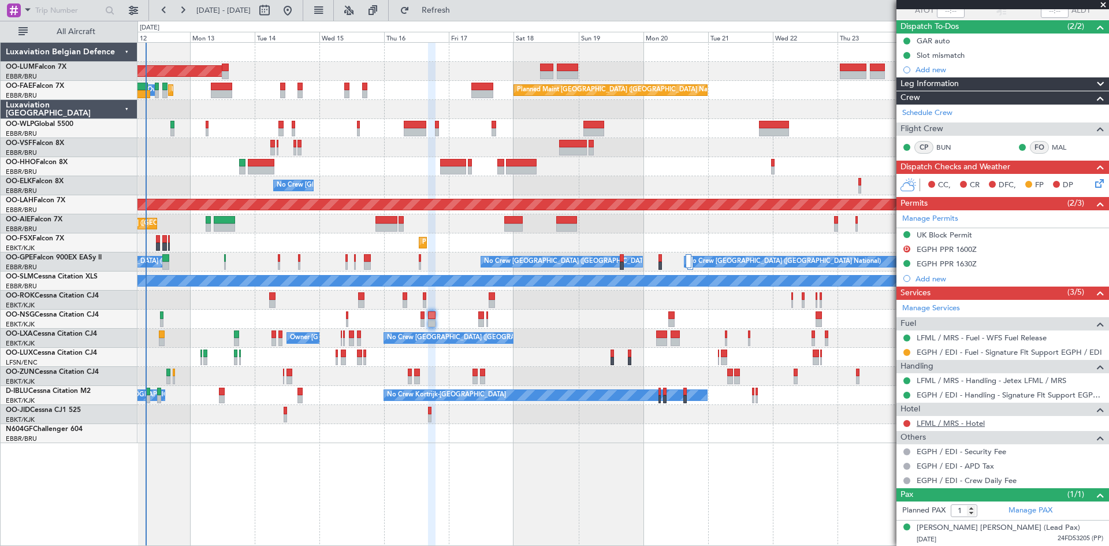
click at [967, 423] on link "LFML / MRS - Hotel" at bounding box center [950, 423] width 68 height 10
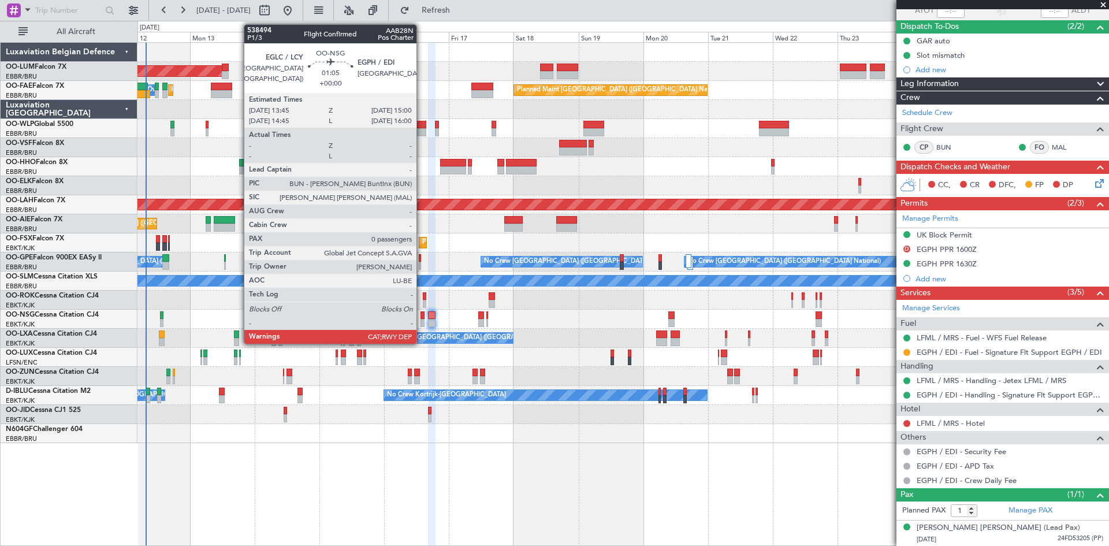
click at [422, 316] on div at bounding box center [421, 315] width 3 height 8
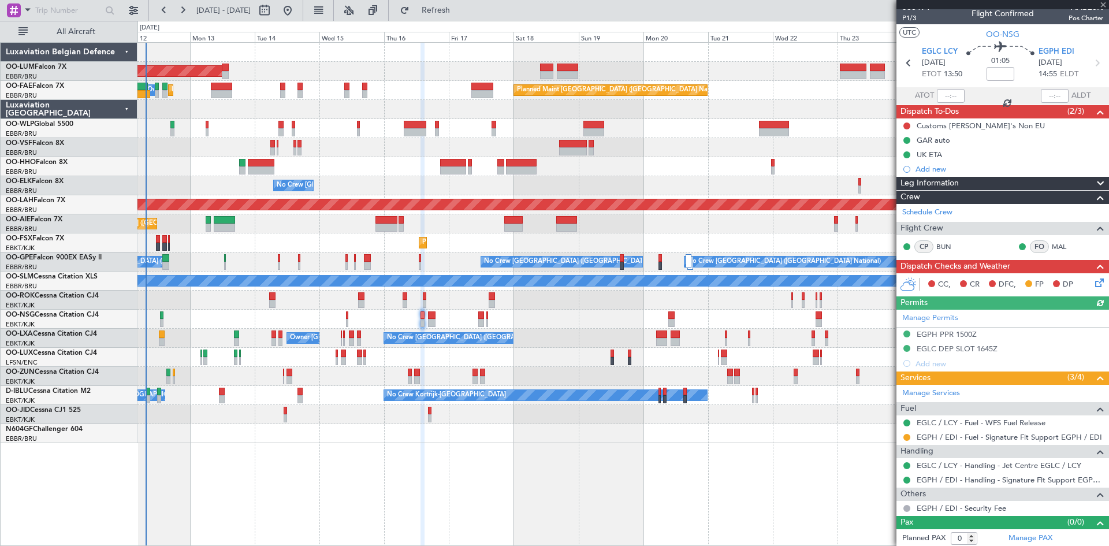
scroll to position [10, 0]
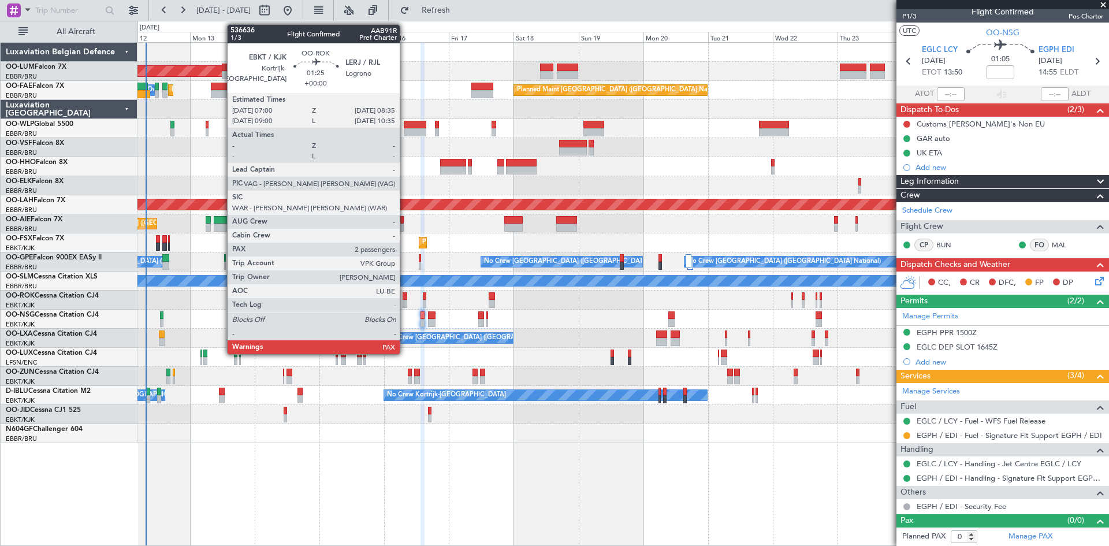
click at [405, 296] on div at bounding box center [404, 296] width 5 height 8
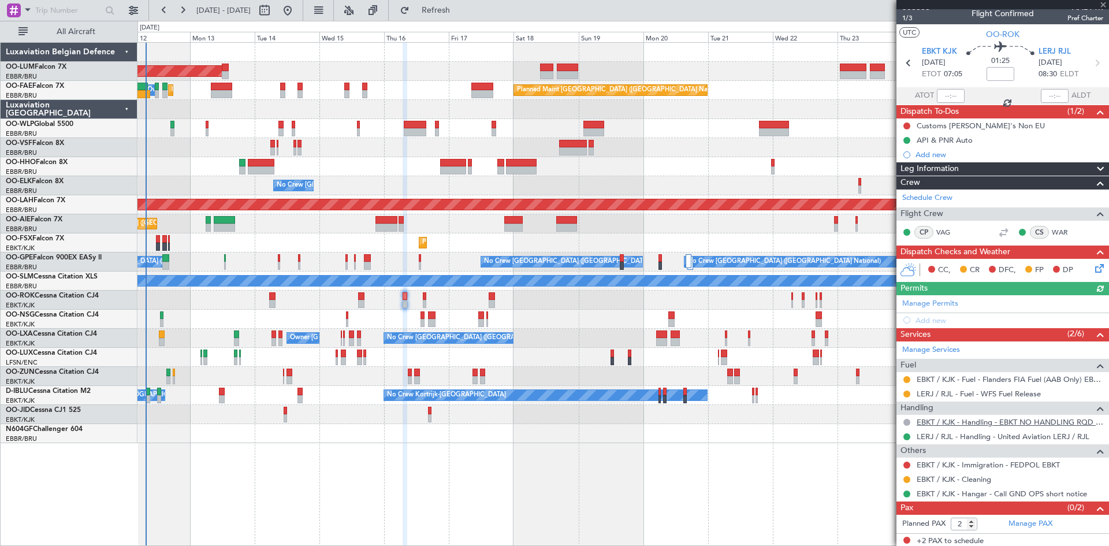
scroll to position [10, 0]
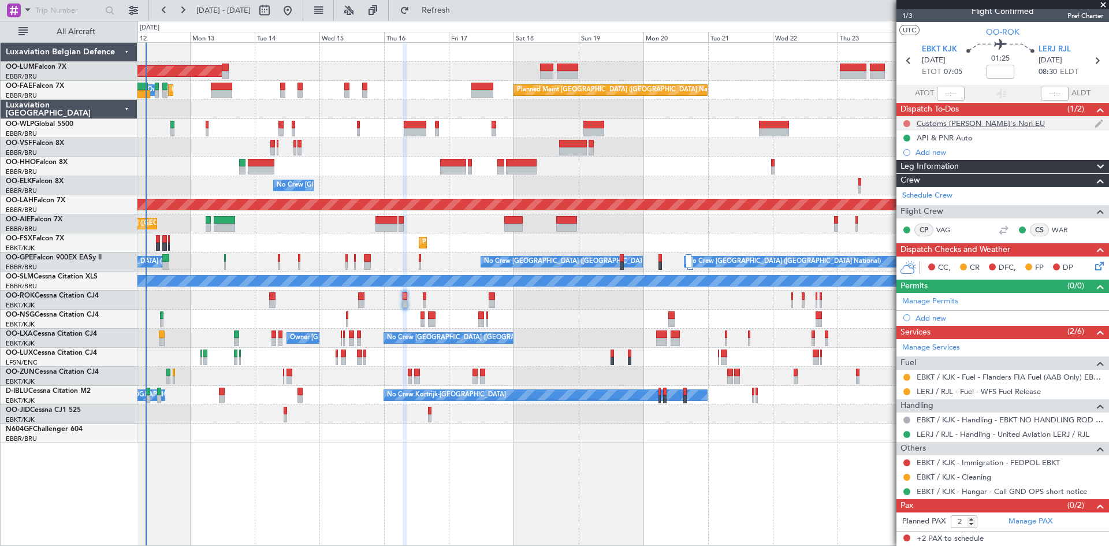
click at [905, 121] on button at bounding box center [906, 123] width 7 height 7
click at [905, 170] on span "Completed" at bounding box center [912, 175] width 38 height 12
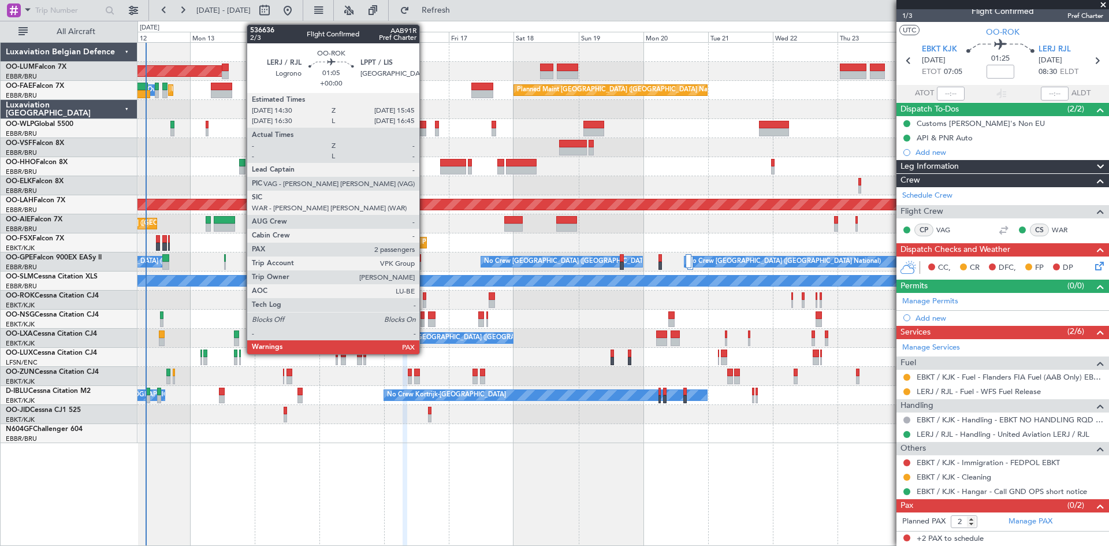
click at [424, 293] on div at bounding box center [424, 296] width 3 height 8
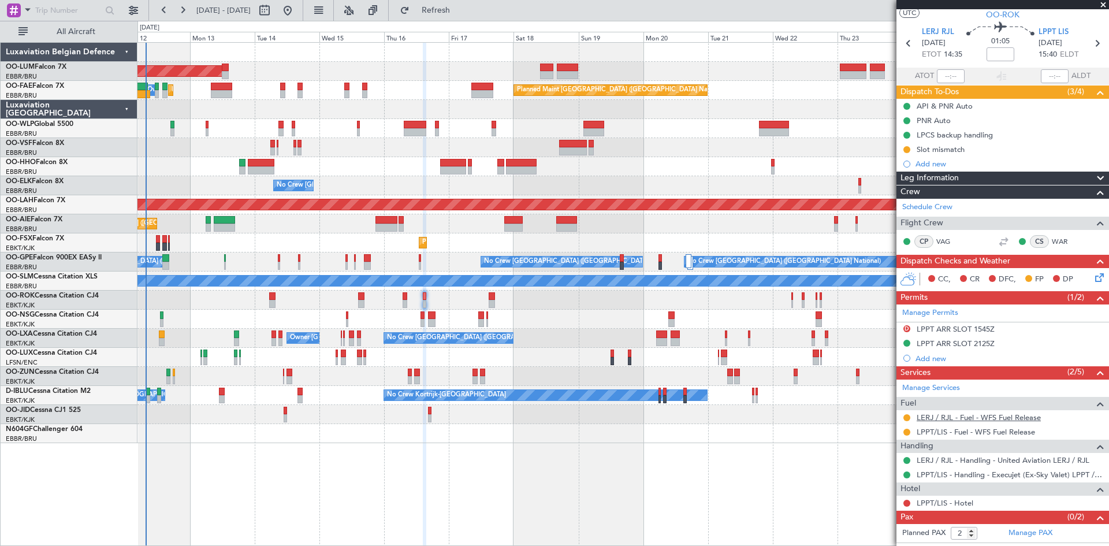
scroll to position [39, 0]
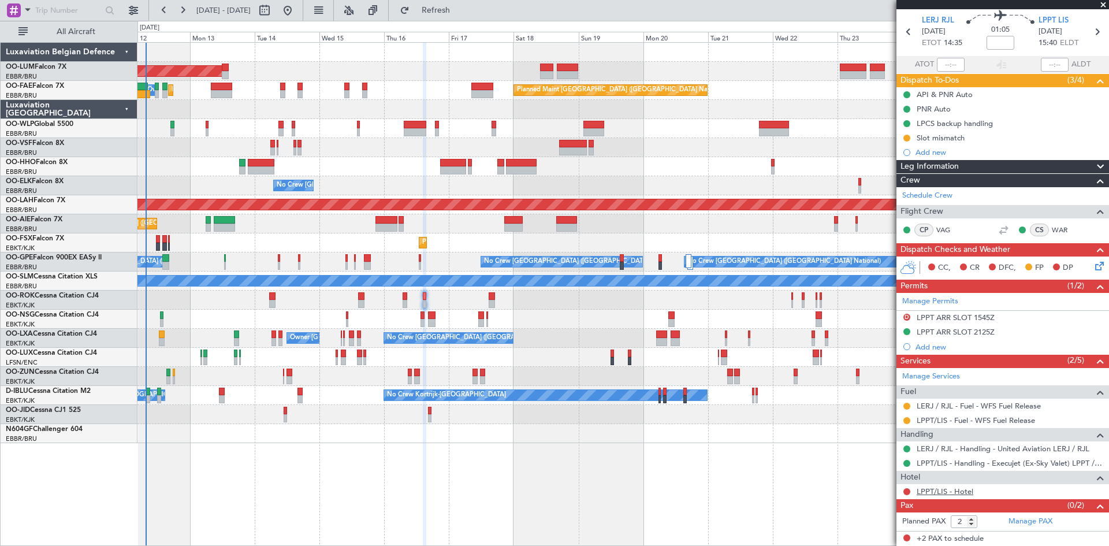
click at [944, 490] on link "LPPT/LIS - Hotel" at bounding box center [944, 491] width 57 height 10
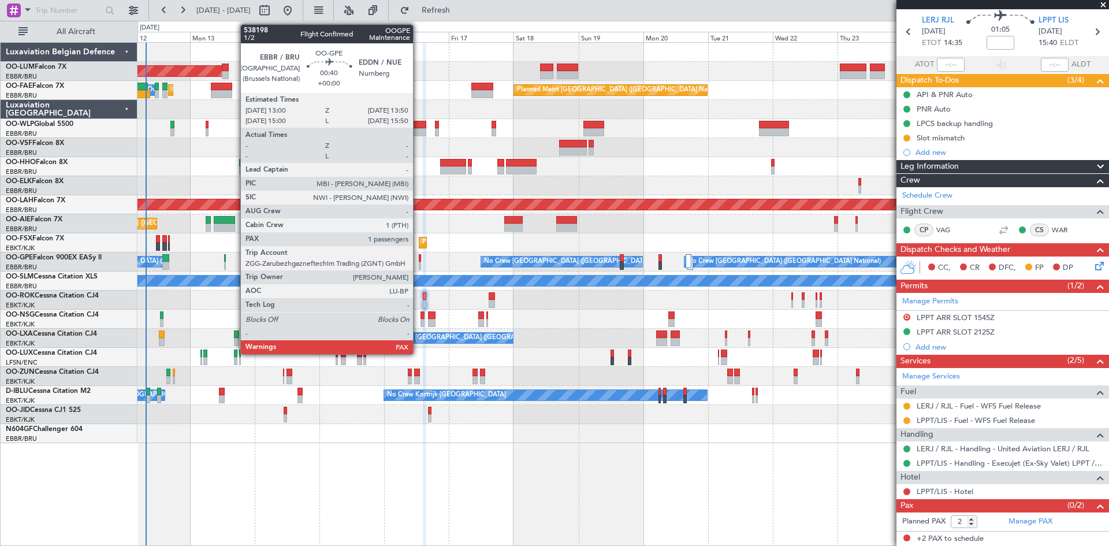
click at [419, 261] on div at bounding box center [420, 258] width 2 height 8
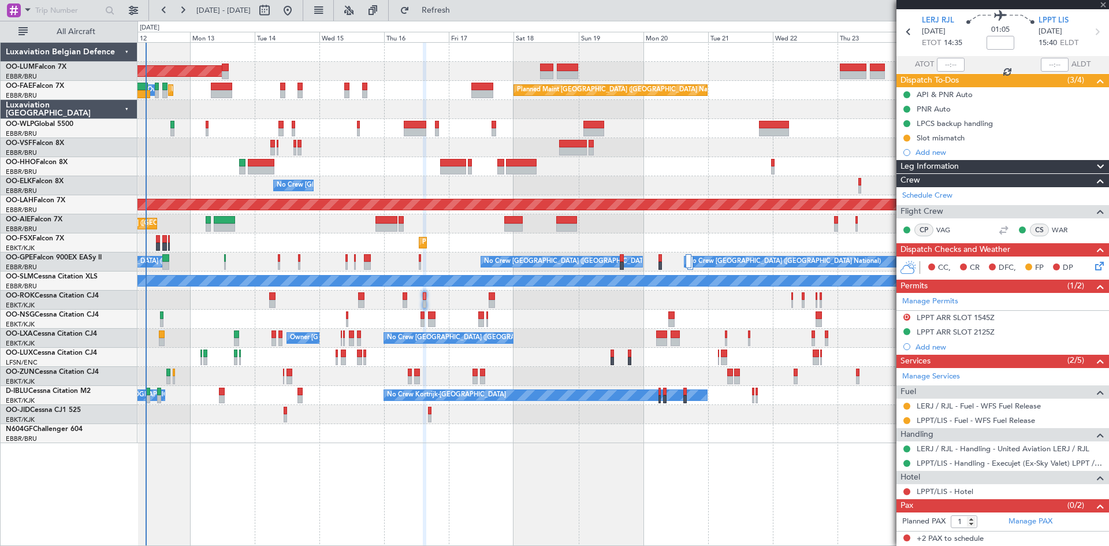
scroll to position [0, 0]
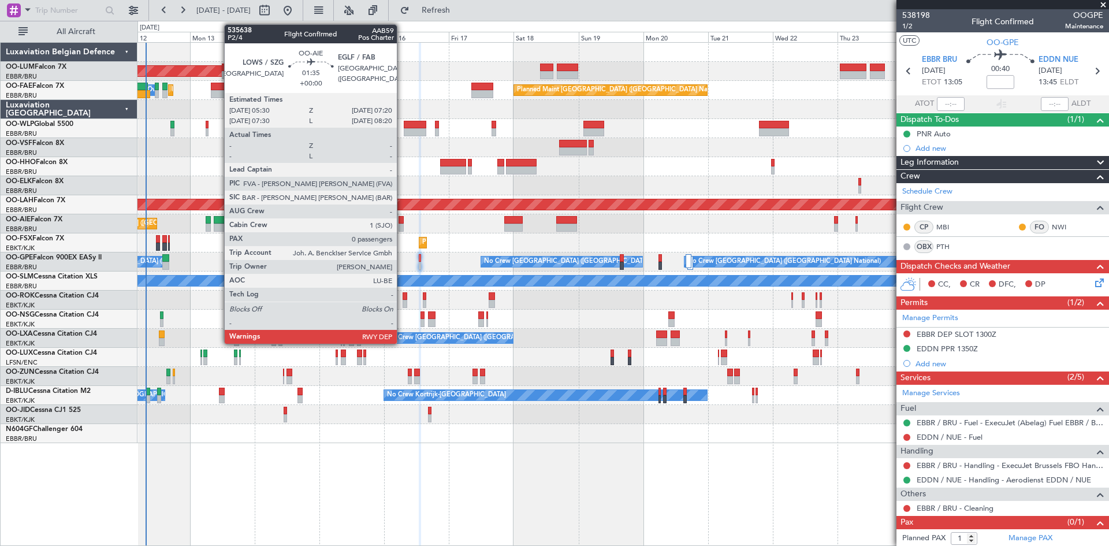
click at [402, 224] on div at bounding box center [400, 227] width 5 height 8
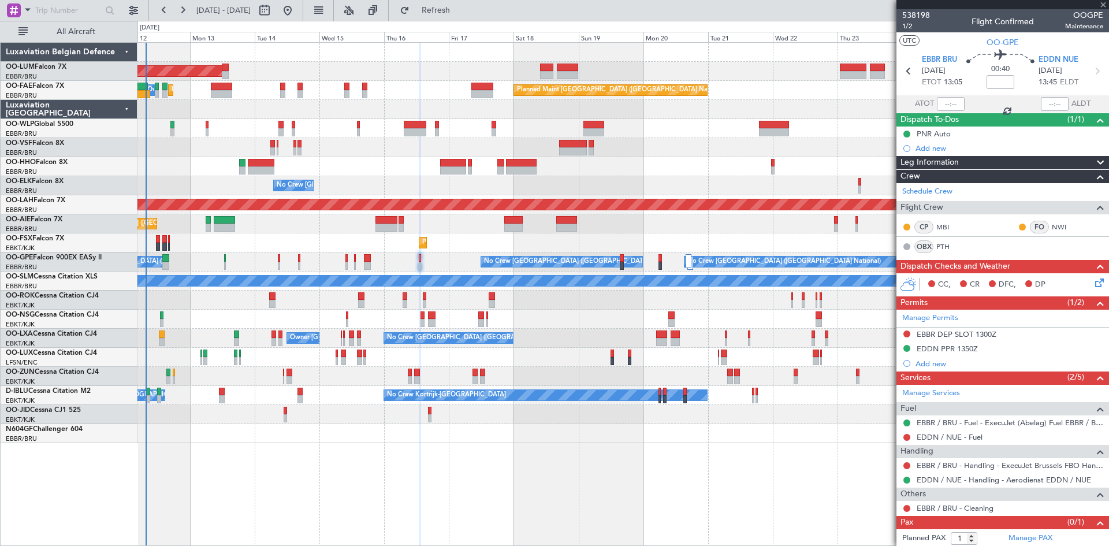
type input "0"
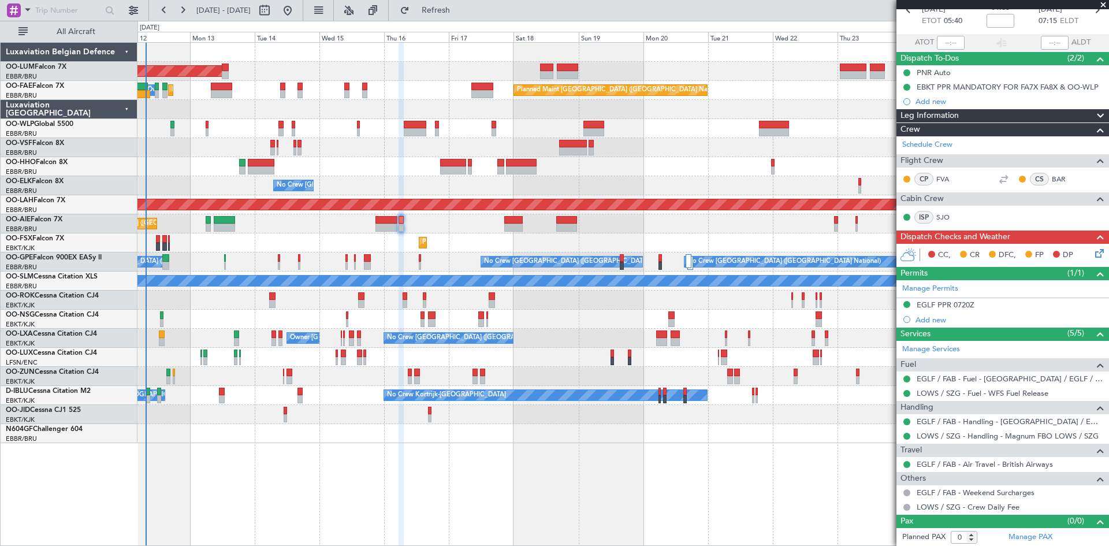
scroll to position [62, 0]
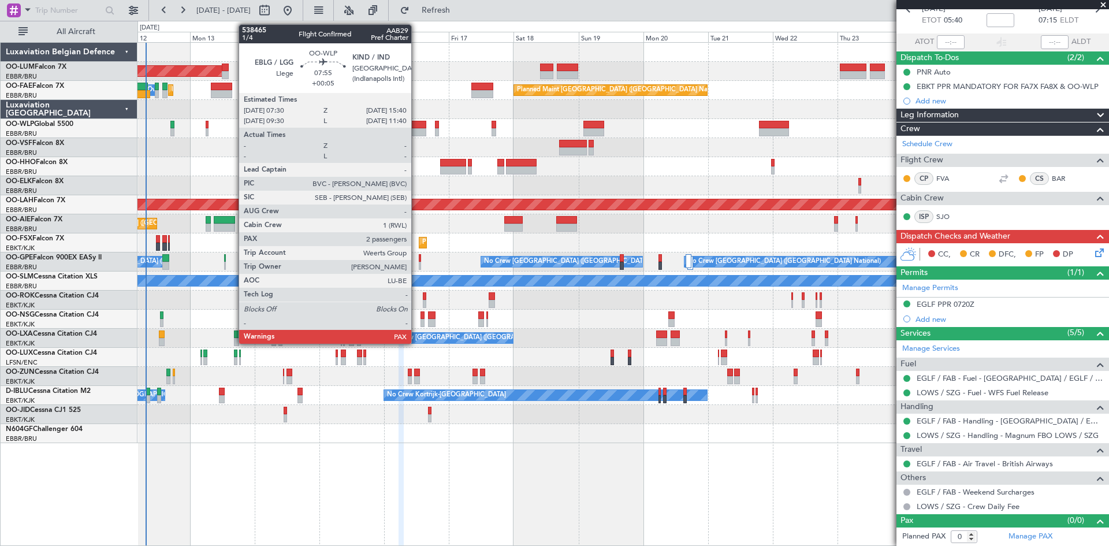
click at [413, 129] on div at bounding box center [415, 132] width 23 height 8
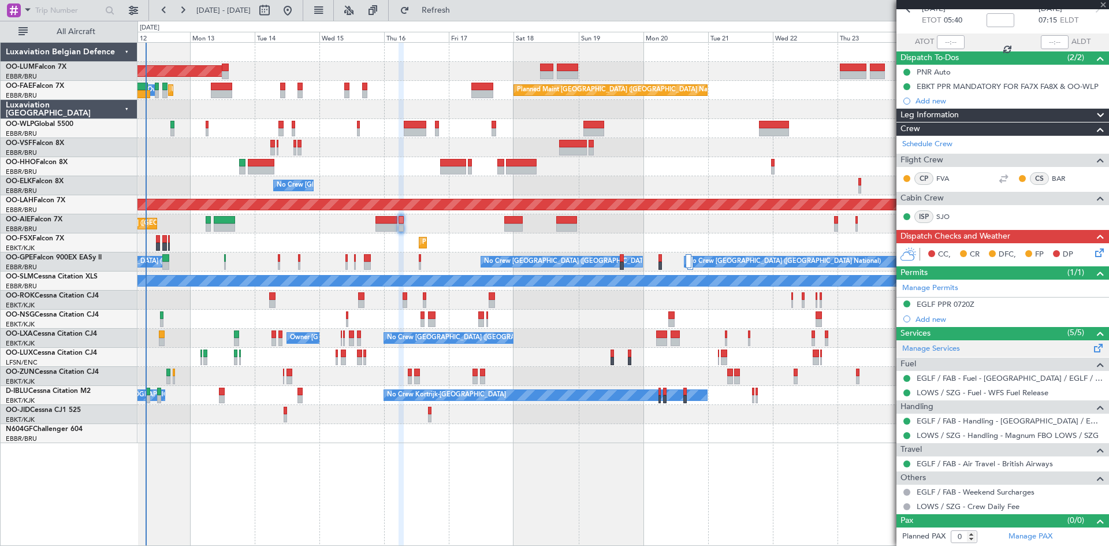
type input "+00:05"
type input "2"
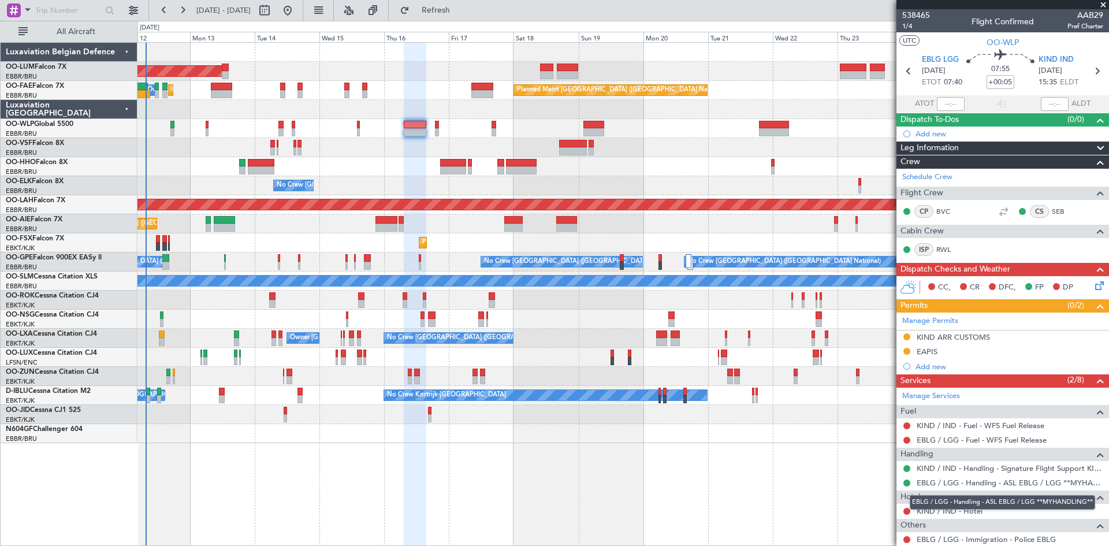
click at [955, 510] on mat-tooltip-component "EBLG / LGG - Handling - ASL EBLG / LGG **MYHANDLING**" at bounding box center [1002, 502] width 202 height 31
click at [938, 512] on link "KIND / IND - Hotel" at bounding box center [949, 511] width 66 height 10
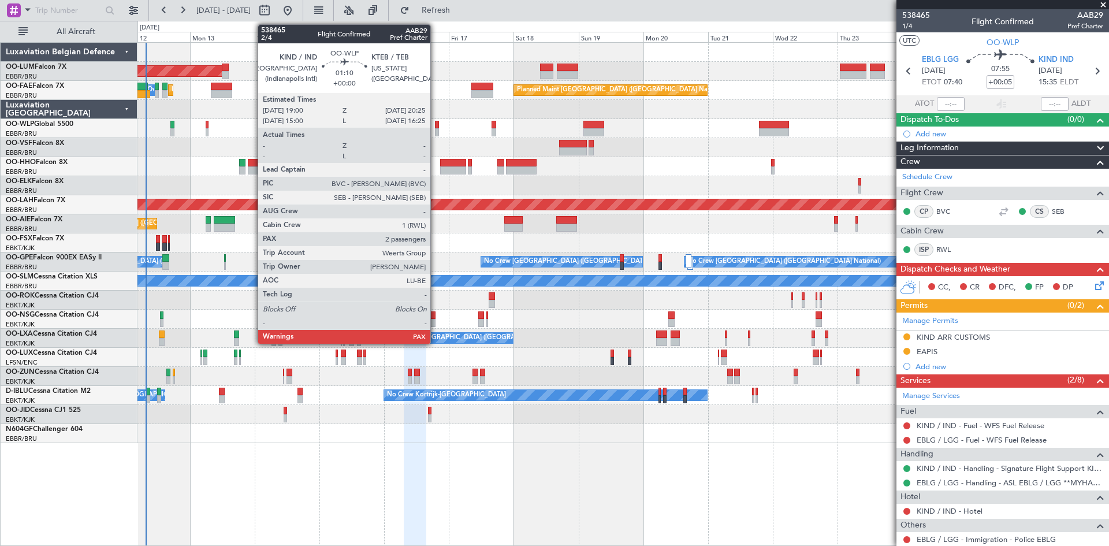
click at [435, 131] on div at bounding box center [437, 132] width 4 height 8
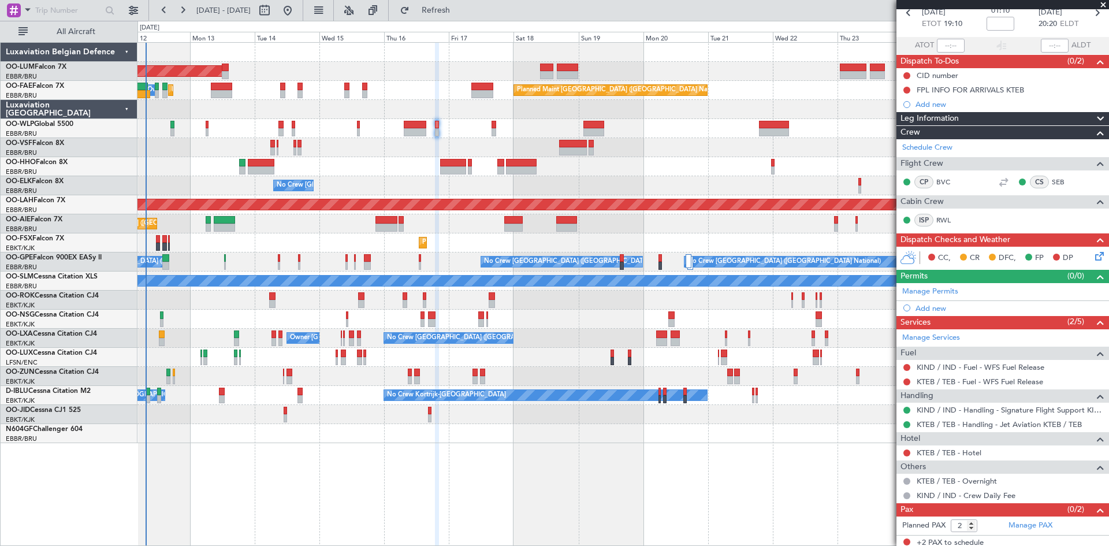
scroll to position [62, 0]
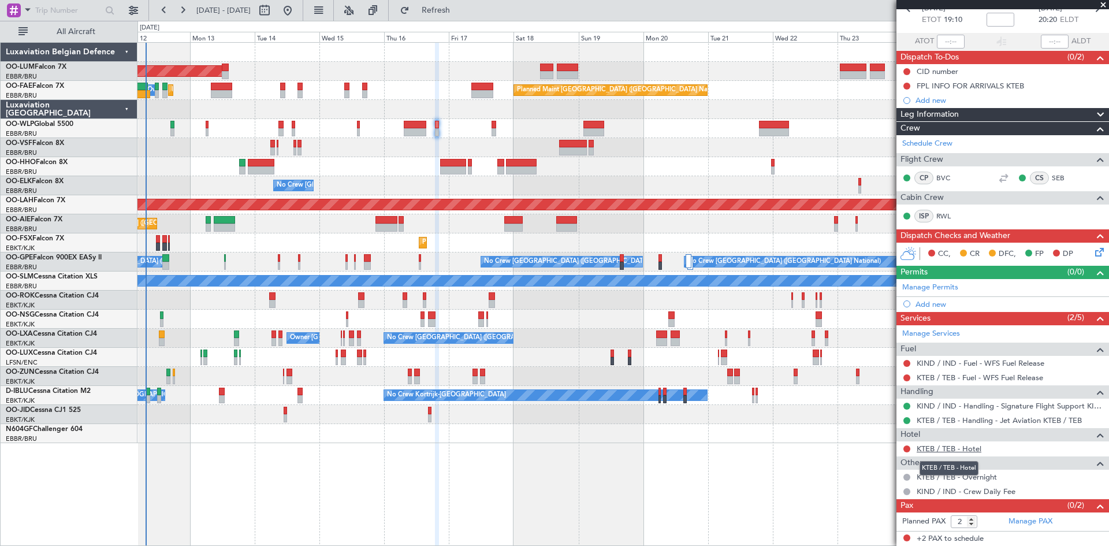
click at [930, 450] on link "KTEB / TEB - Hotel" at bounding box center [948, 448] width 65 height 10
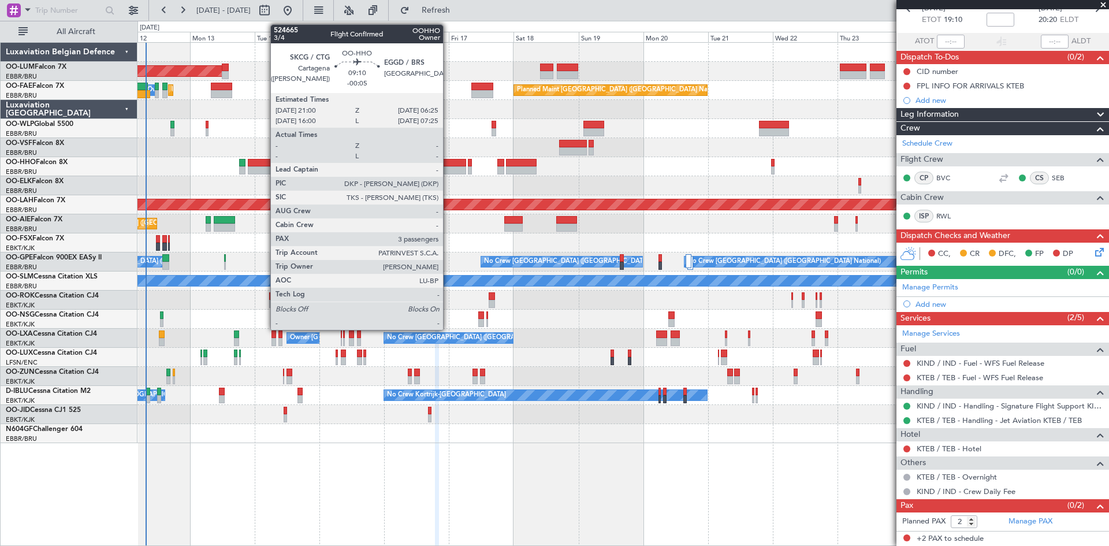
click at [448, 169] on div at bounding box center [452, 170] width 25 height 8
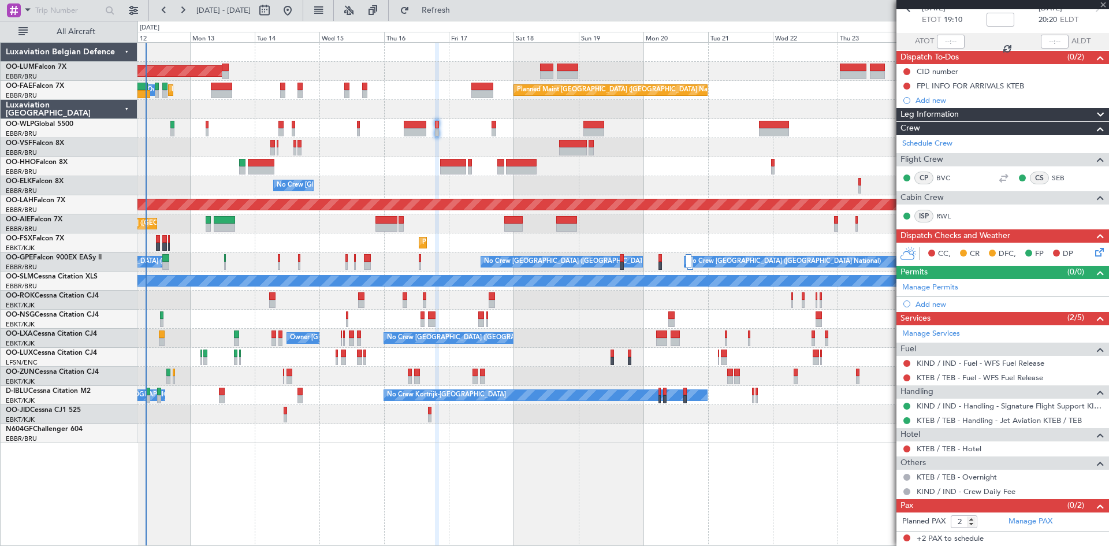
type input "-00:05"
type input "3"
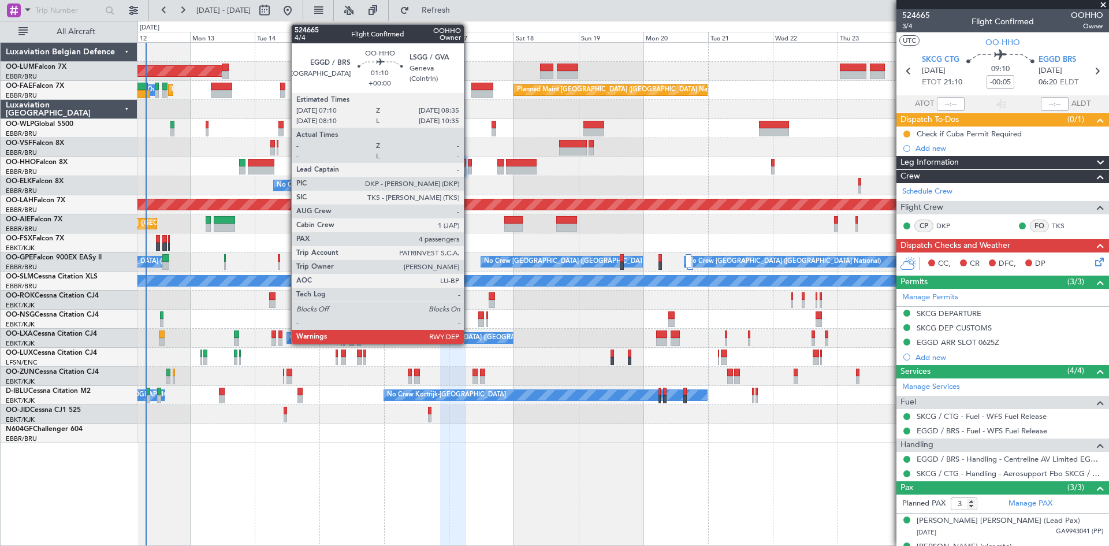
click at [469, 161] on div at bounding box center [470, 163] width 4 height 8
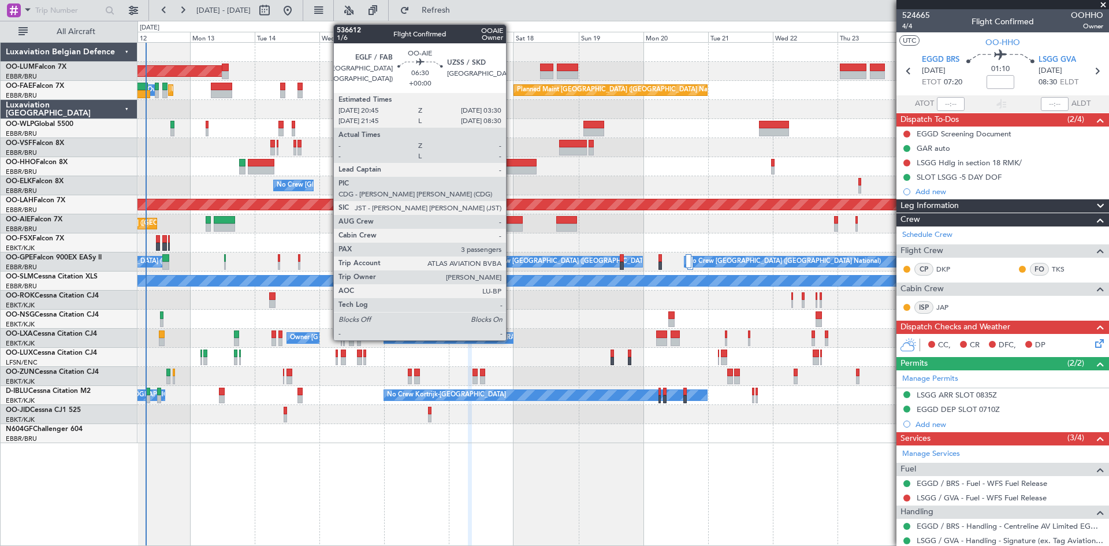
click at [510, 222] on div at bounding box center [513, 220] width 18 height 8
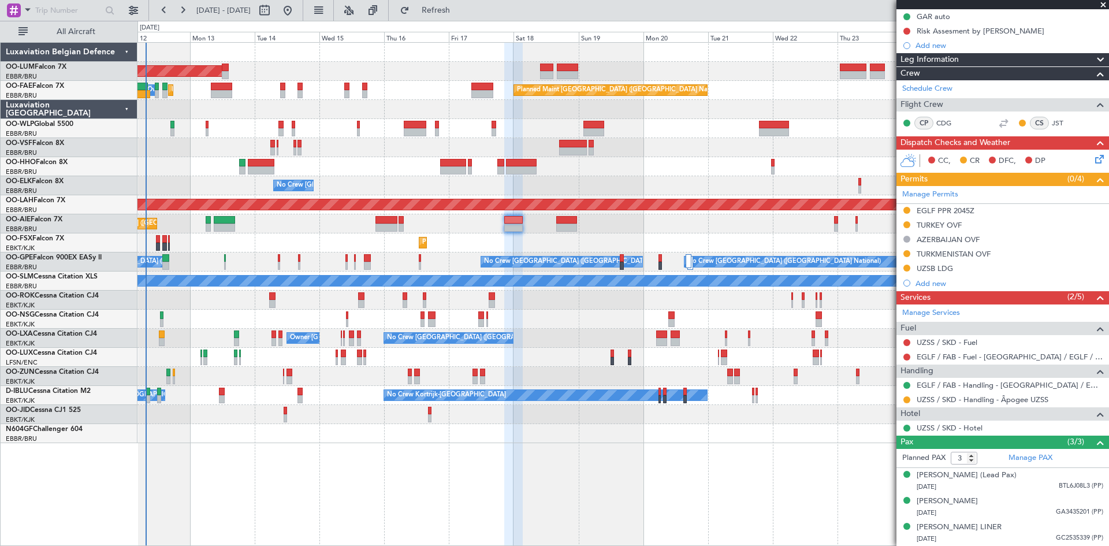
scroll to position [128, 0]
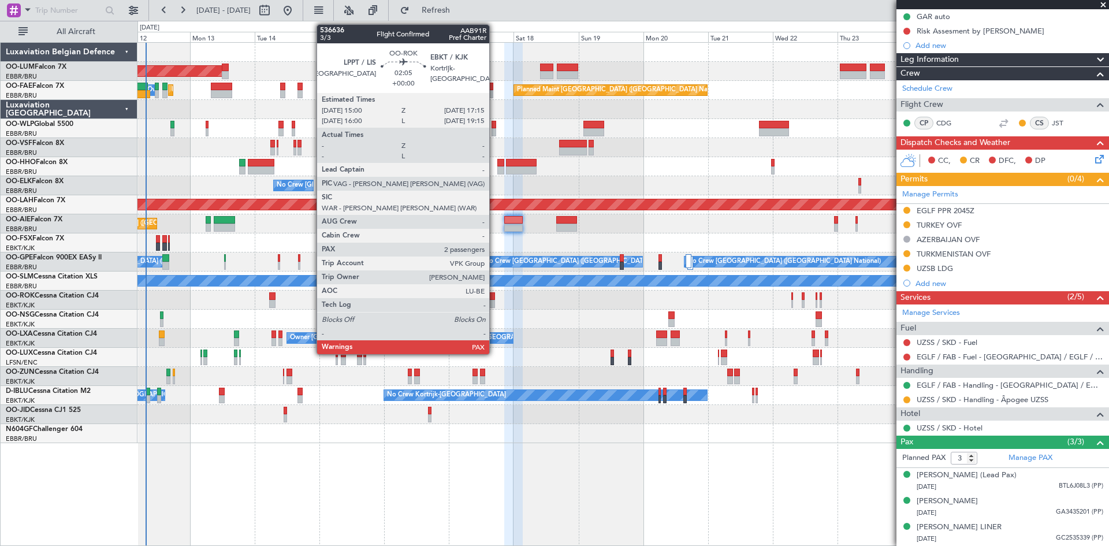
click at [494, 296] on div at bounding box center [492, 296] width 6 height 8
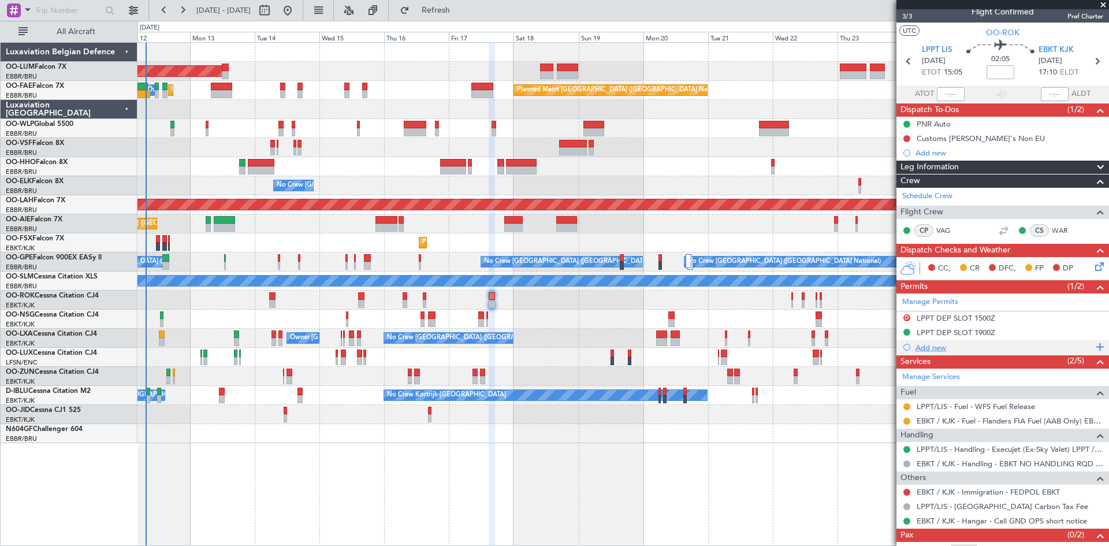
scroll to position [0, 0]
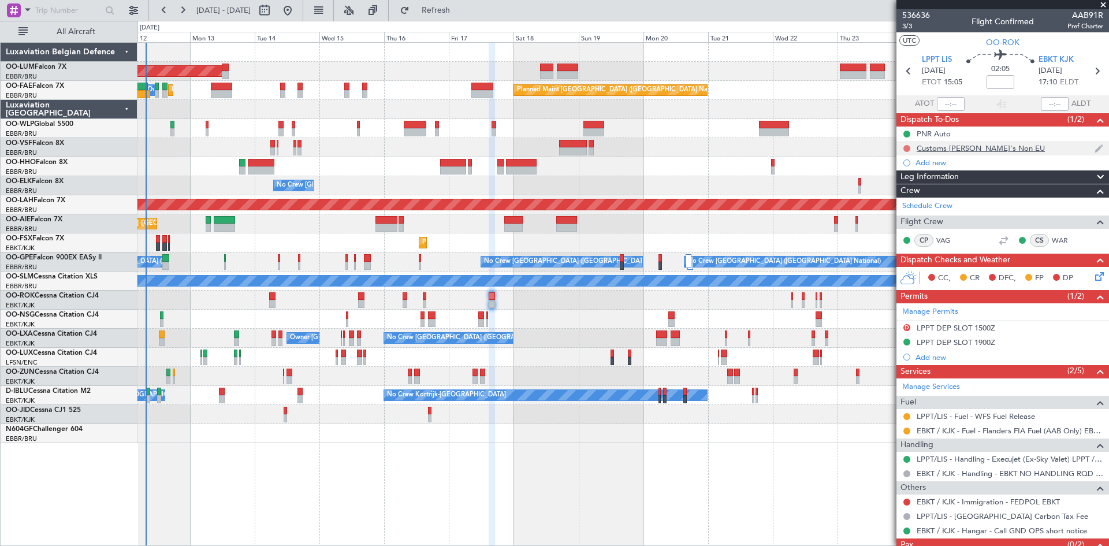
click at [904, 149] on button at bounding box center [906, 148] width 7 height 7
click at [912, 199] on span "Completed" at bounding box center [912, 199] width 38 height 12
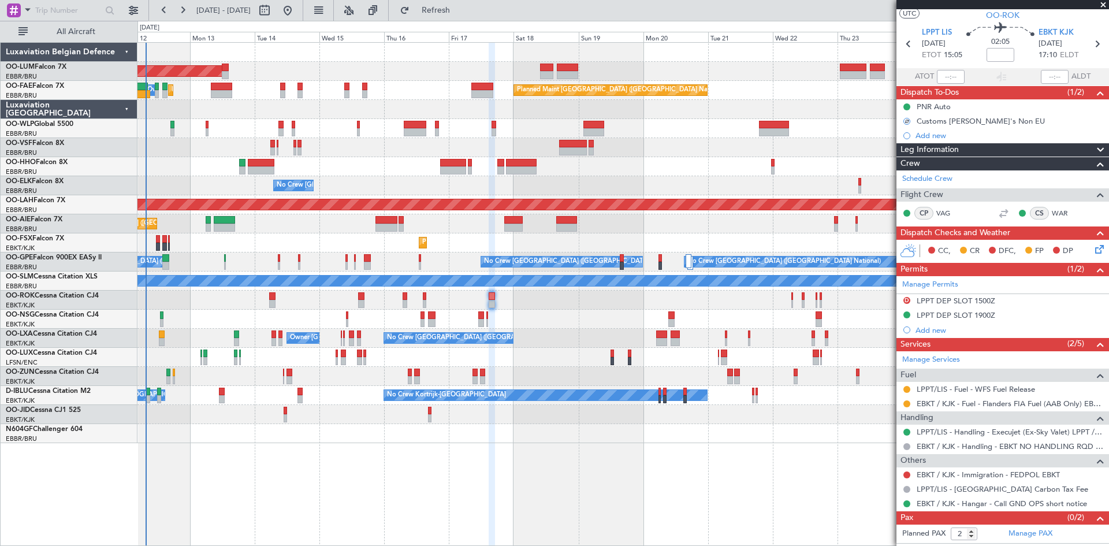
scroll to position [39, 0]
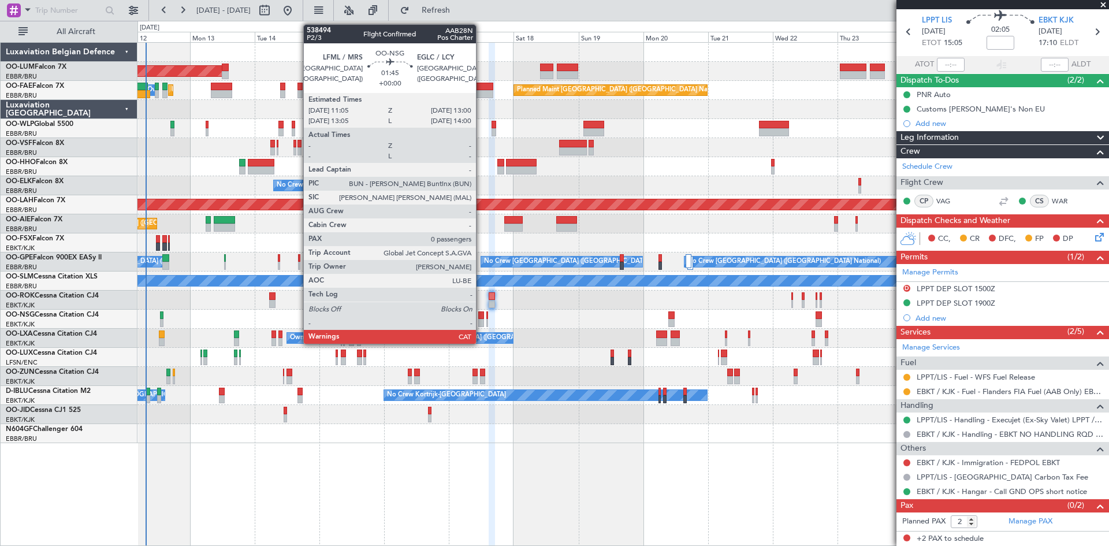
click at [480, 315] on div at bounding box center [480, 315] width 5 height 8
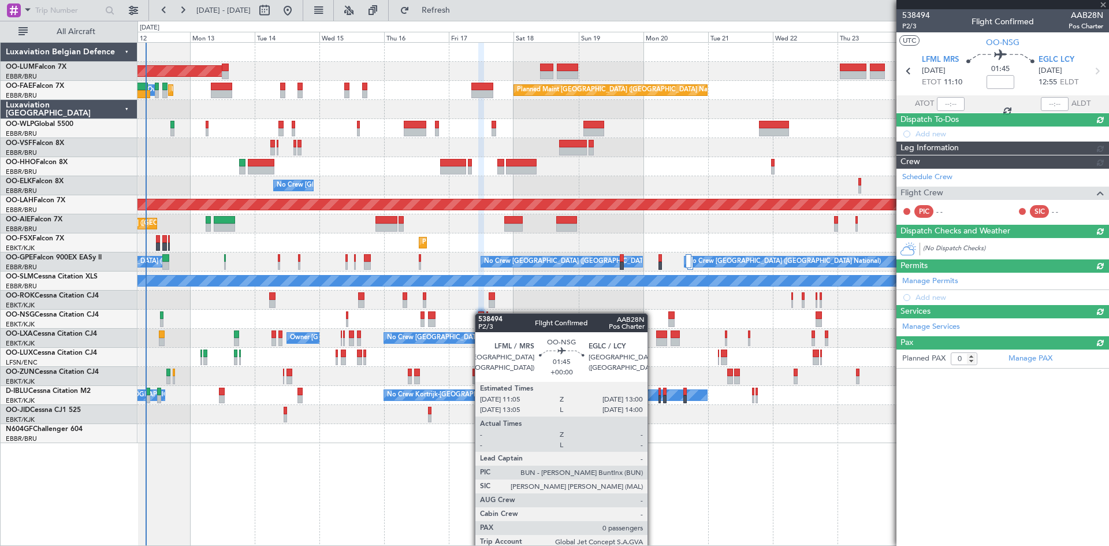
scroll to position [0, 0]
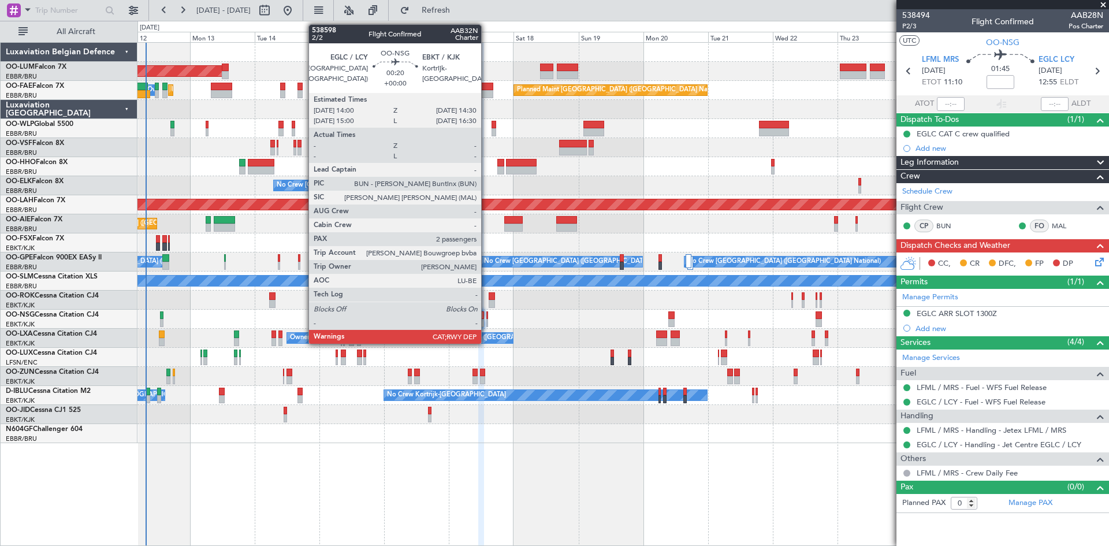
click at [486, 314] on div at bounding box center [487, 315] width 2 height 8
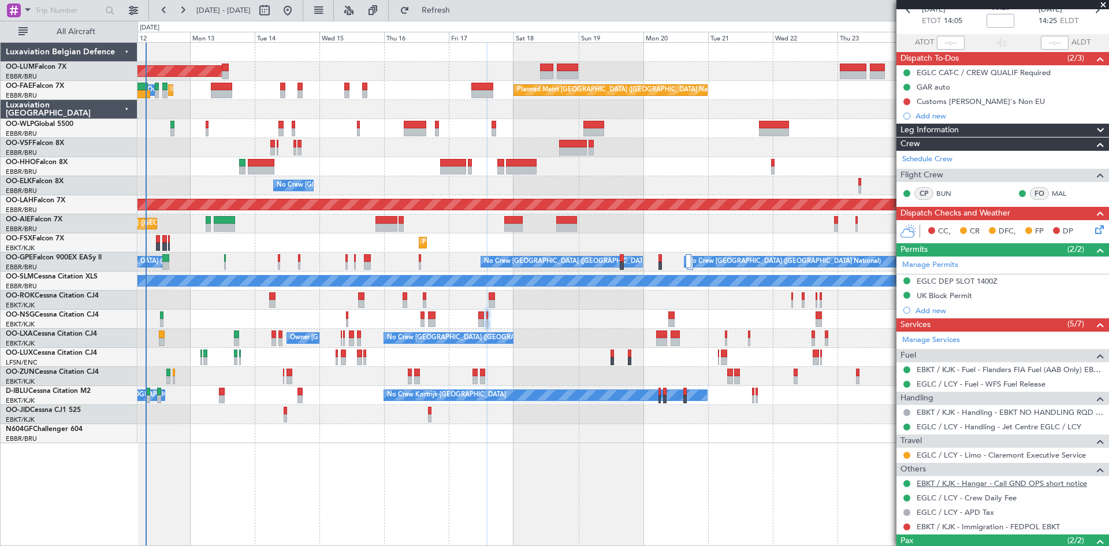
scroll to position [133, 0]
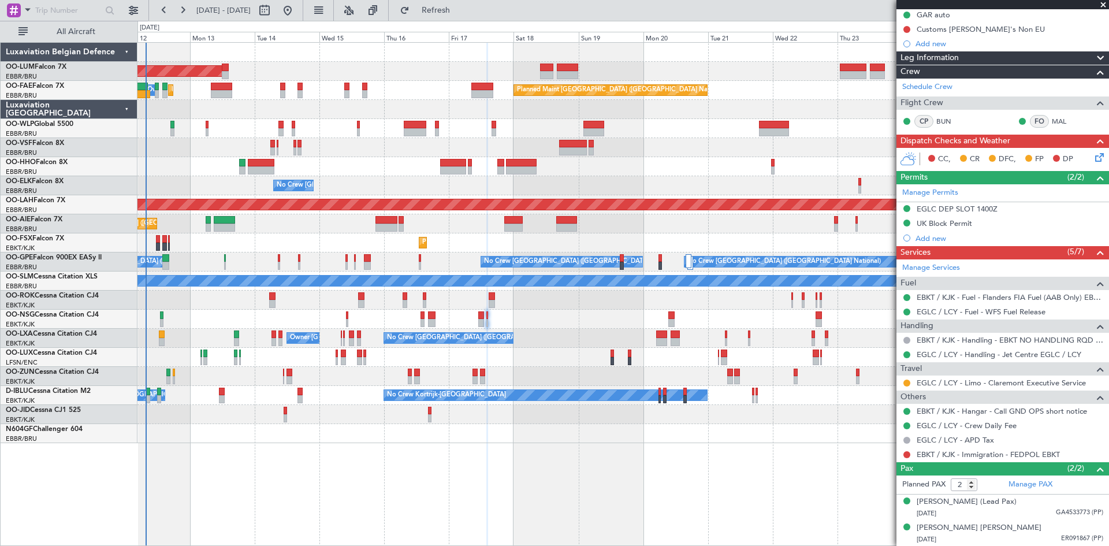
click at [471, 372] on div at bounding box center [622, 376] width 971 height 19
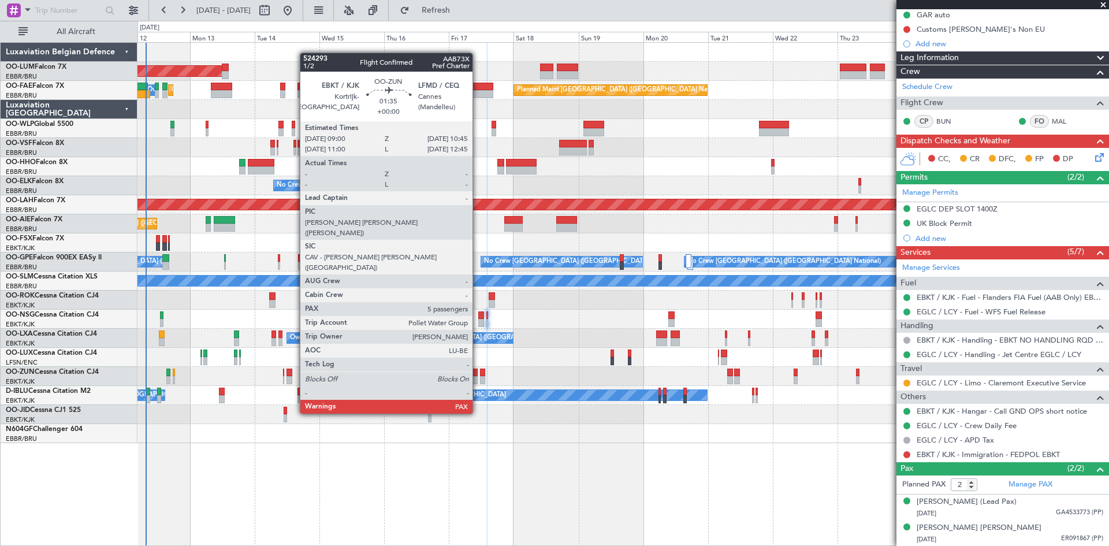
click at [478, 371] on div at bounding box center [622, 376] width 971 height 19
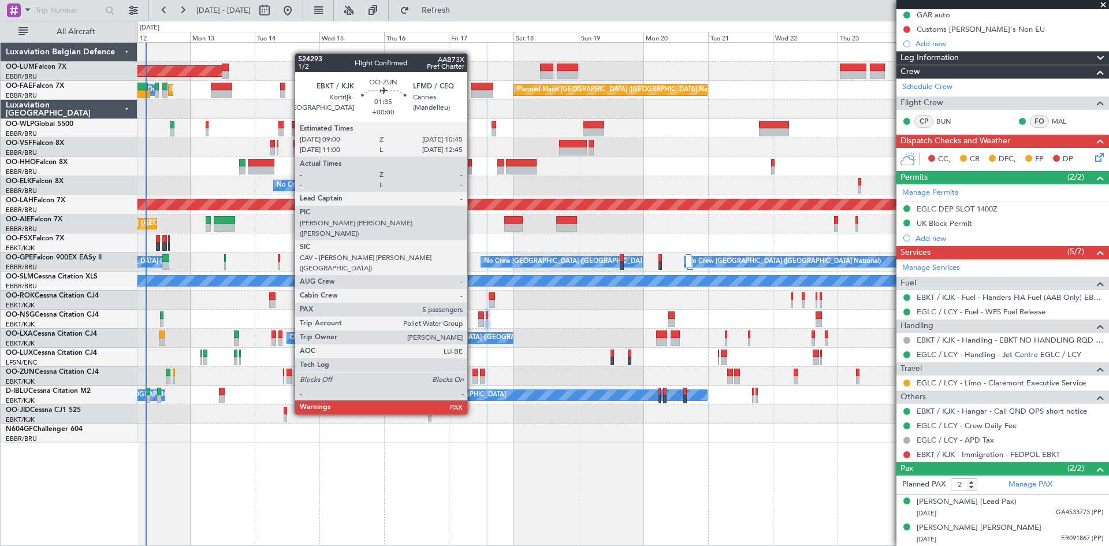
click at [472, 371] on div at bounding box center [474, 372] width 5 height 8
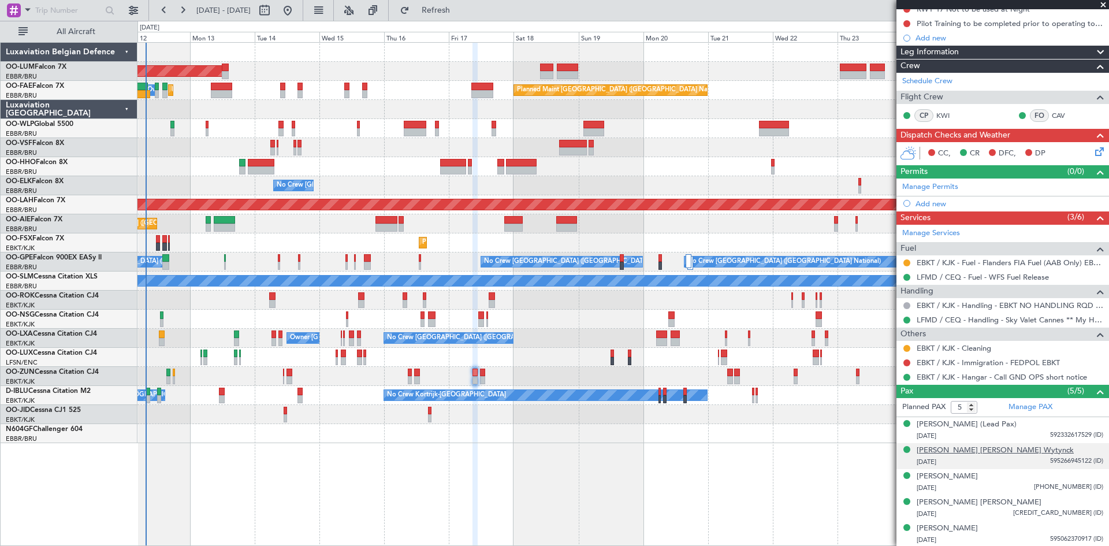
scroll to position [125, 0]
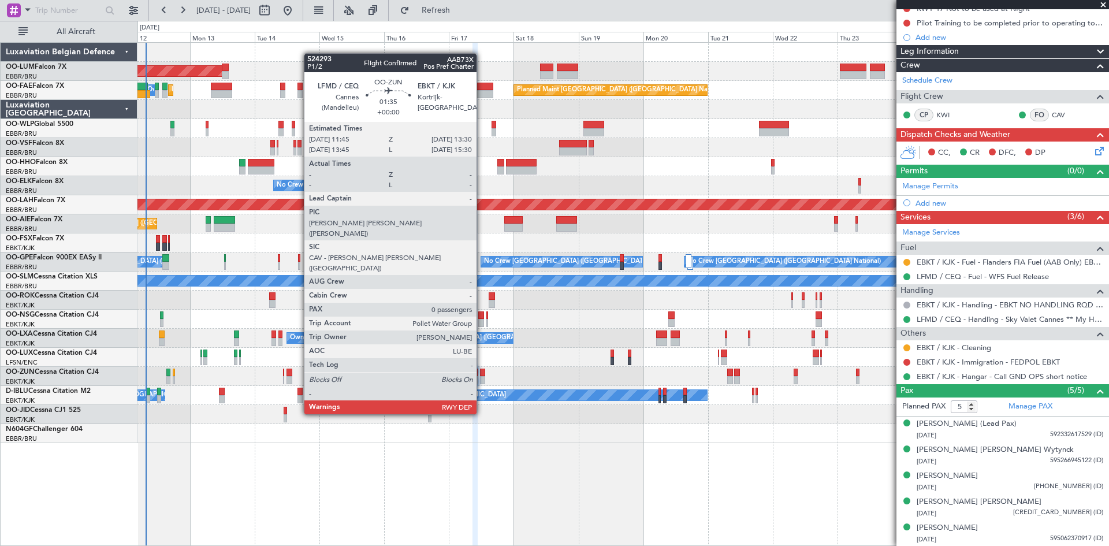
click at [482, 371] on div at bounding box center [482, 372] width 5 height 8
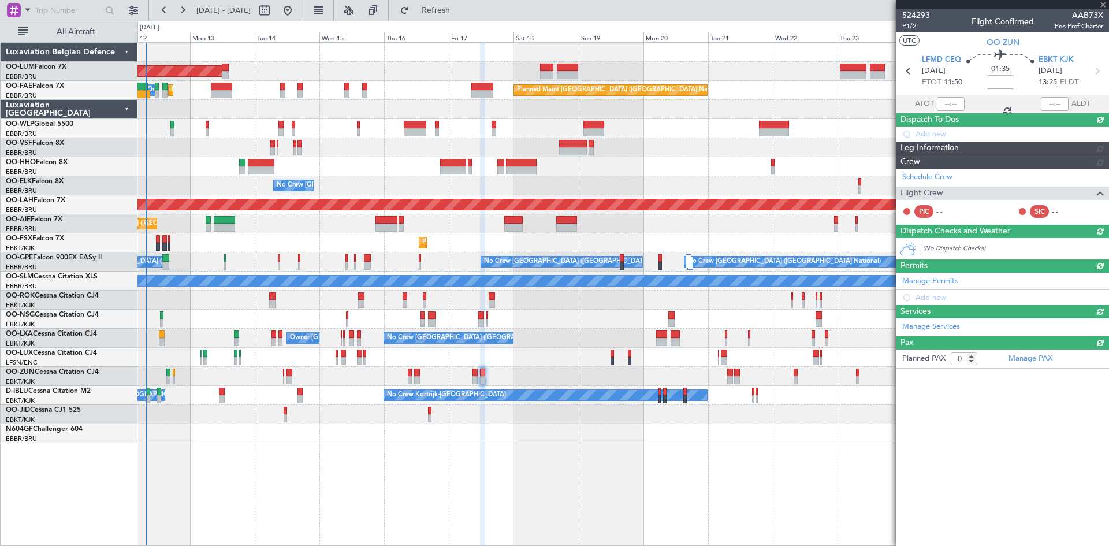
scroll to position [0, 0]
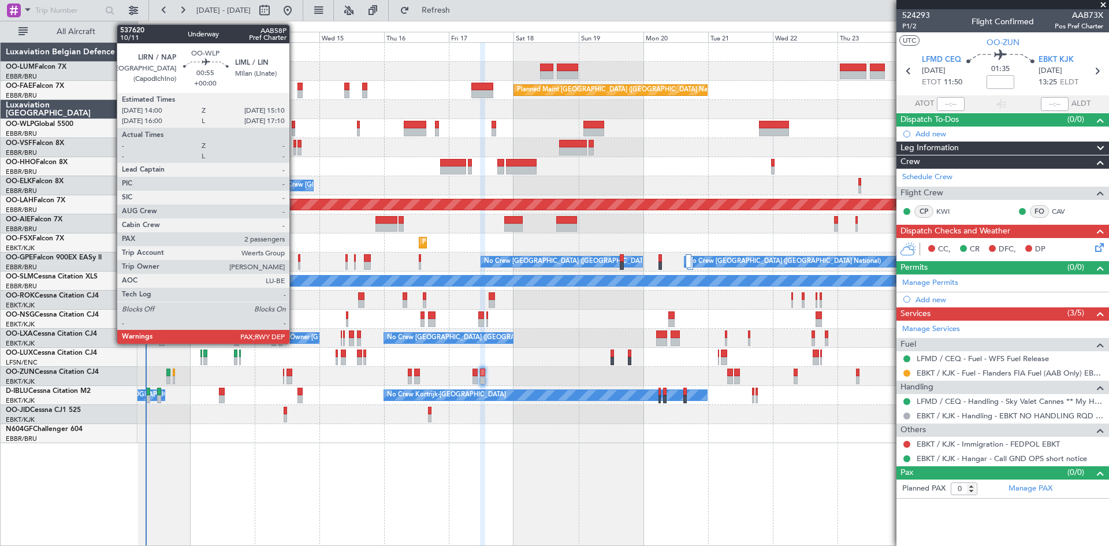
click at [294, 124] on div at bounding box center [293, 125] width 3 height 8
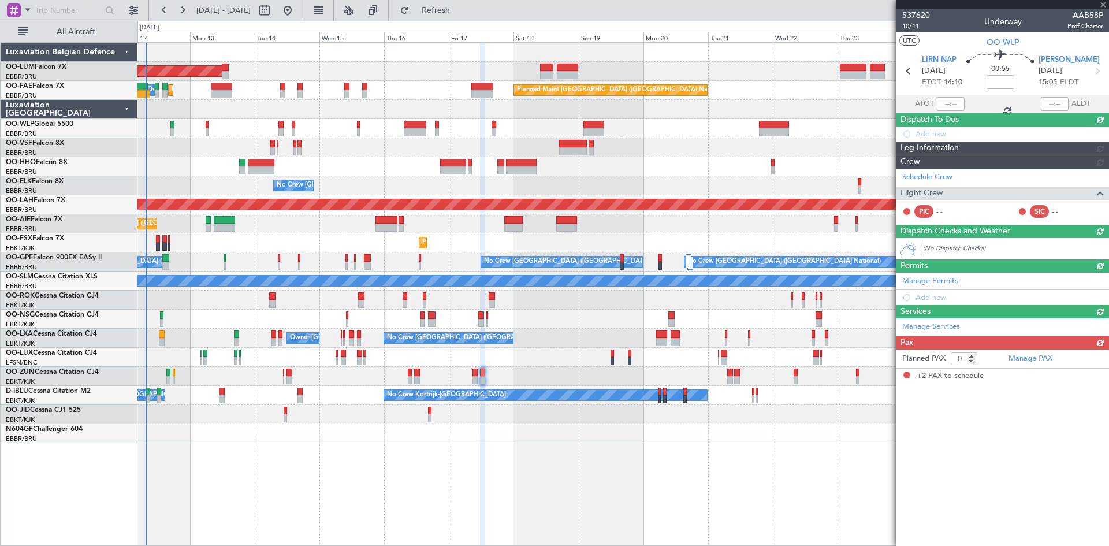
type input "2"
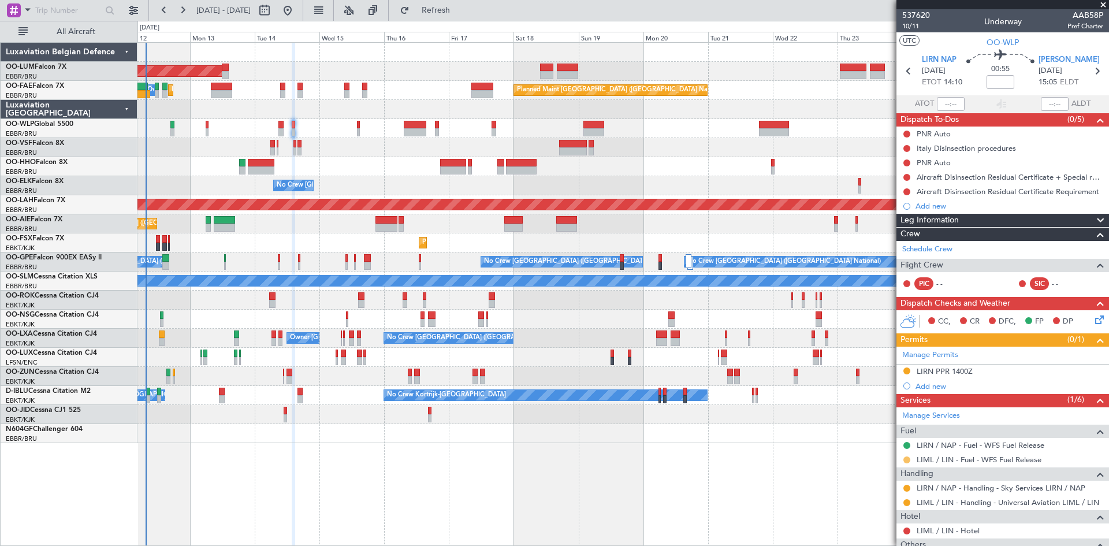
click at [905, 460] on button at bounding box center [906, 459] width 7 height 7
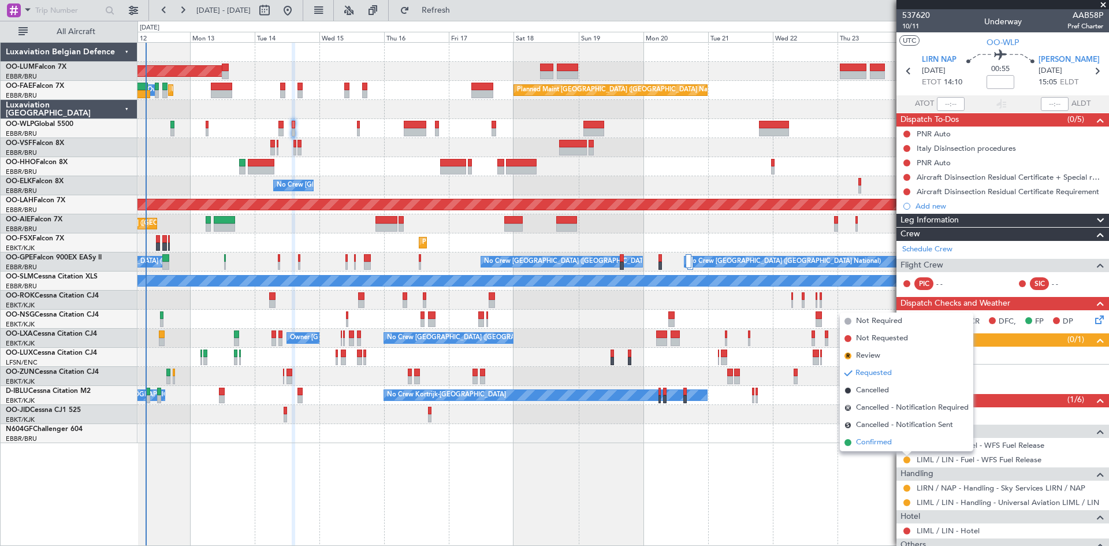
click at [897, 446] on li "Confirmed" at bounding box center [906, 442] width 133 height 17
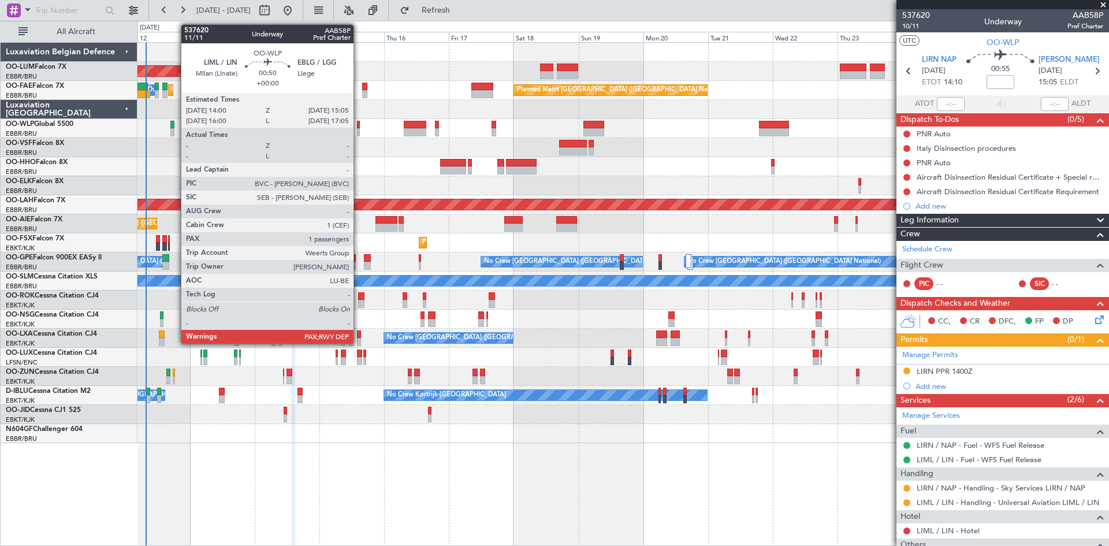
click at [359, 125] on div at bounding box center [358, 125] width 3 height 8
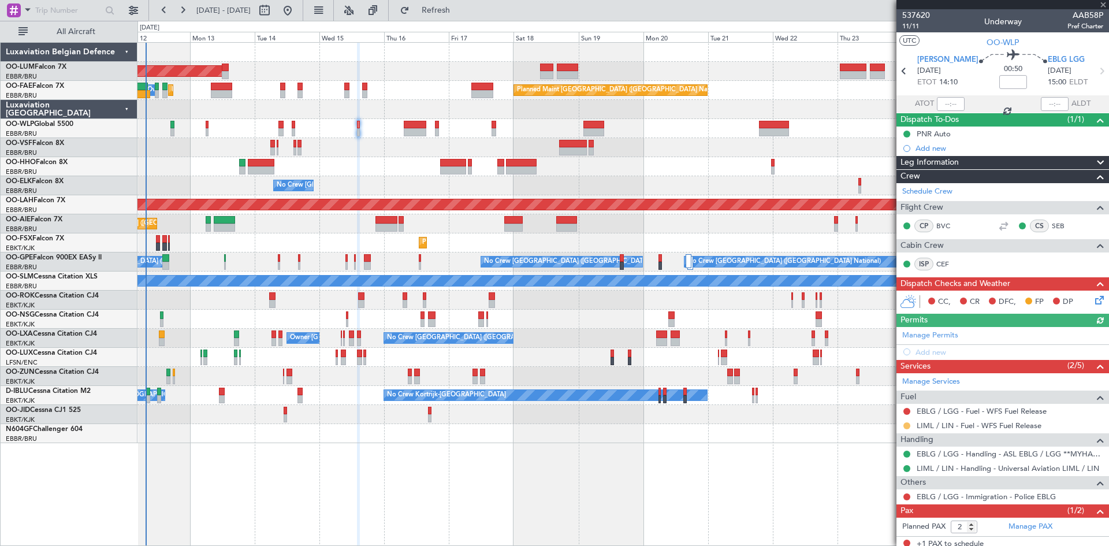
click at [904, 425] on button at bounding box center [906, 425] width 7 height 7
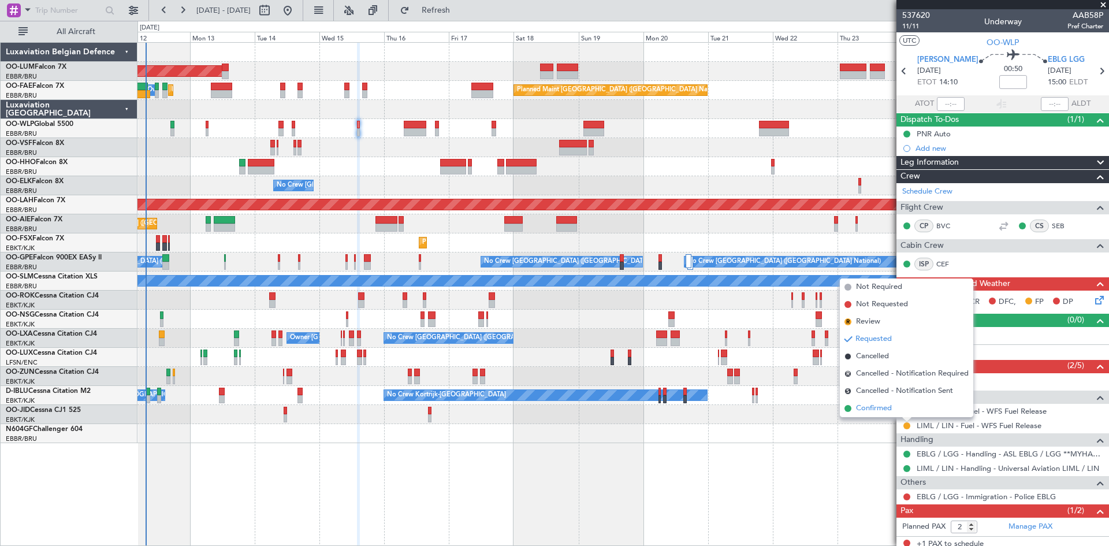
click at [877, 409] on span "Confirmed" at bounding box center [874, 408] width 36 height 12
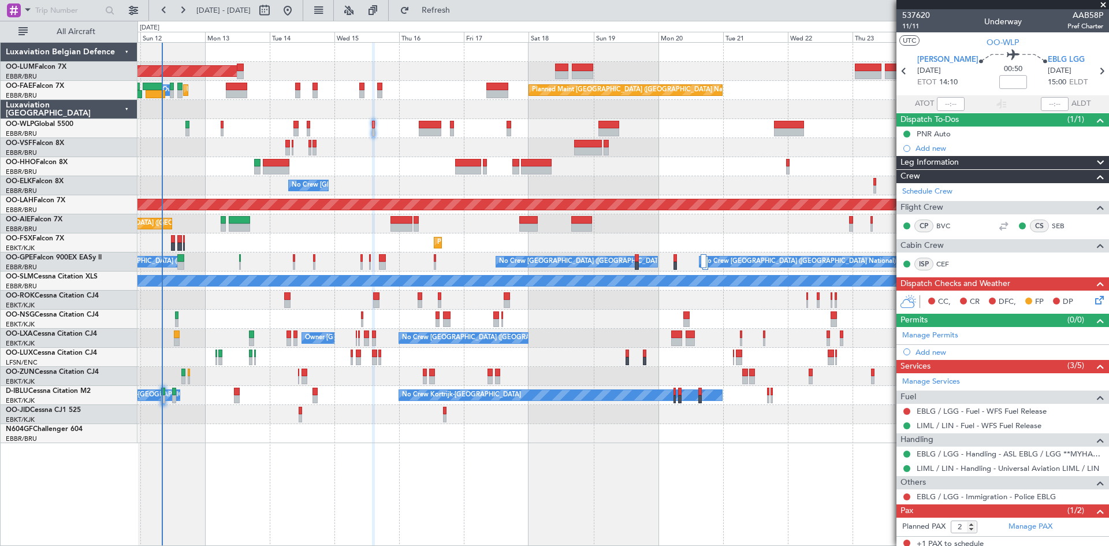
click at [209, 436] on div at bounding box center [622, 433] width 971 height 19
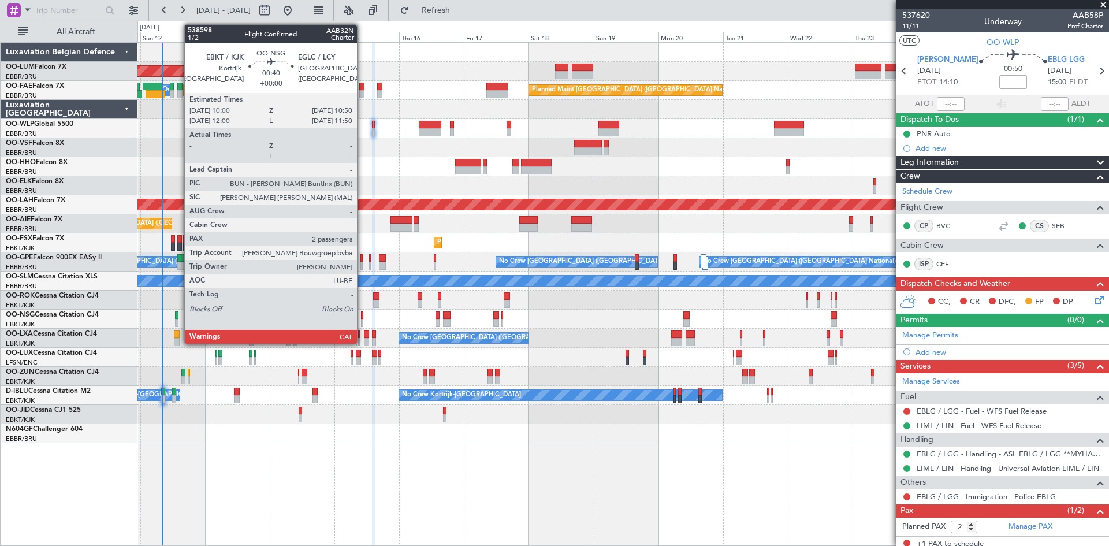
click at [362, 316] on div at bounding box center [362, 315] width 2 height 8
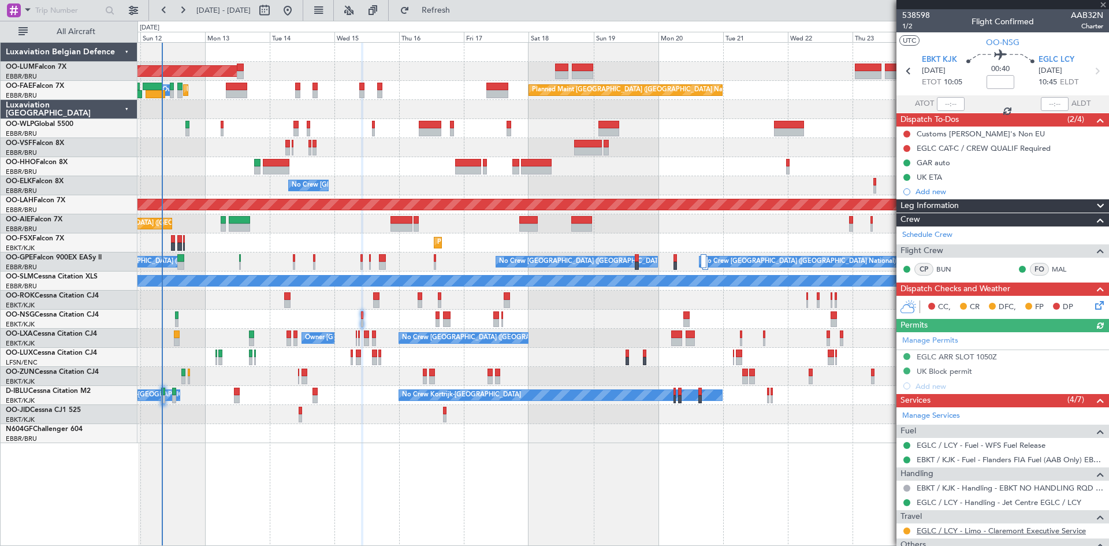
click at [980, 530] on link "EGLC / LCY - Limo - Claremont Executive Service" at bounding box center [1000, 530] width 169 height 10
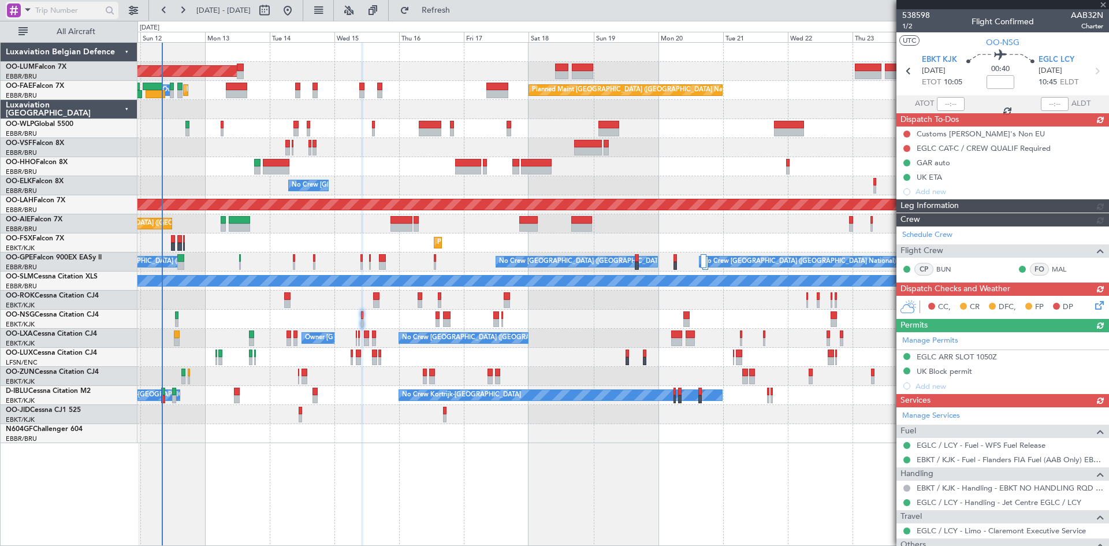
click at [20, 9] on div at bounding box center [14, 10] width 14 height 14
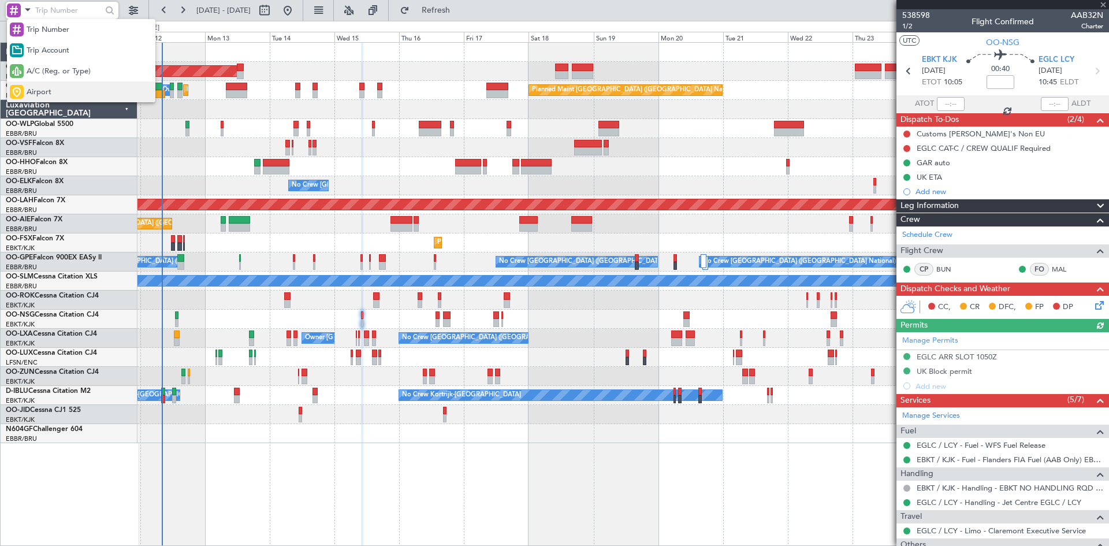
click at [36, 85] on div "Airport" at bounding box center [81, 91] width 148 height 21
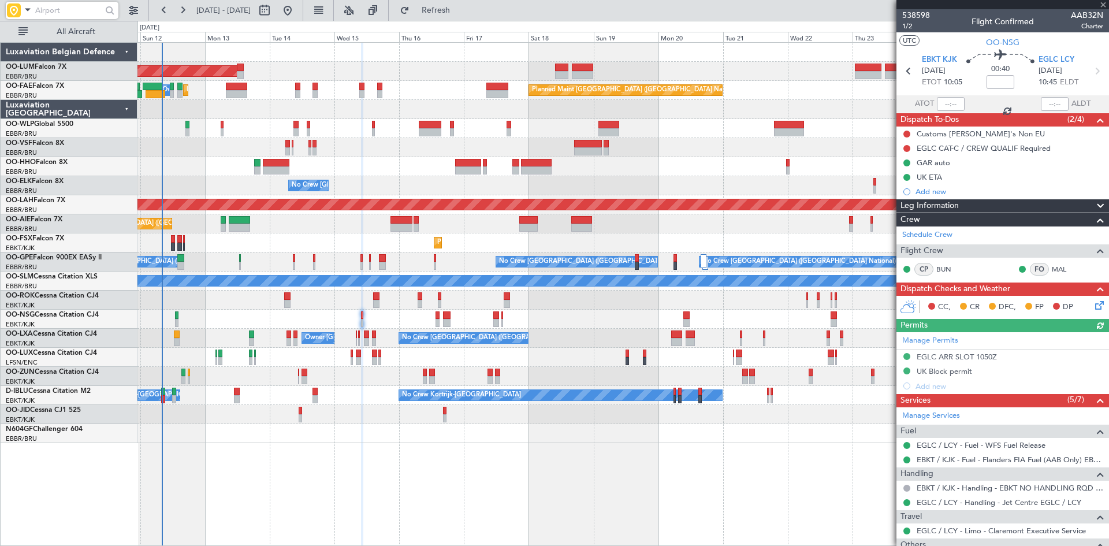
click at [55, 6] on input "text" at bounding box center [68, 10] width 66 height 17
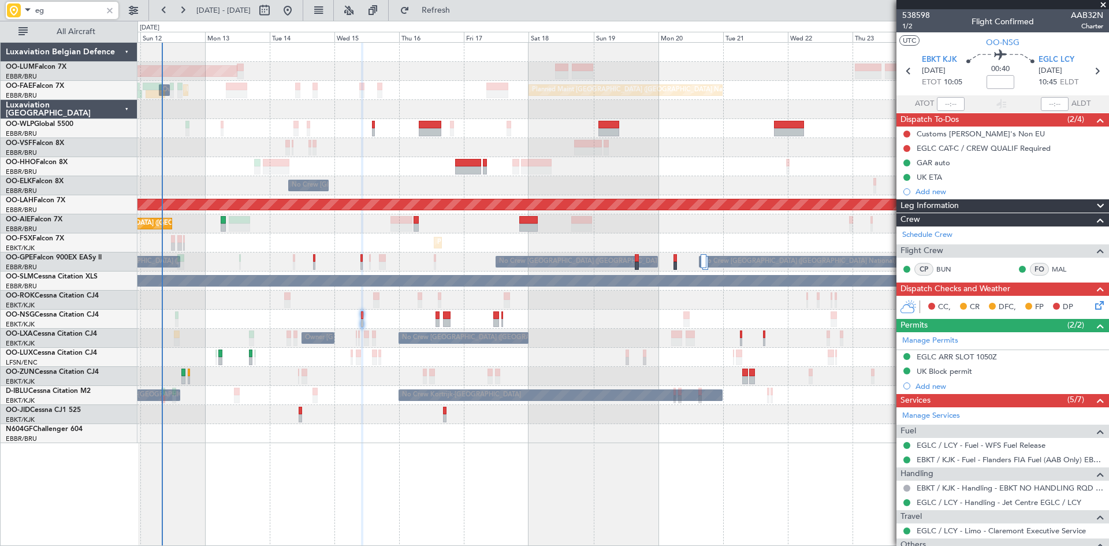
type input "eg"
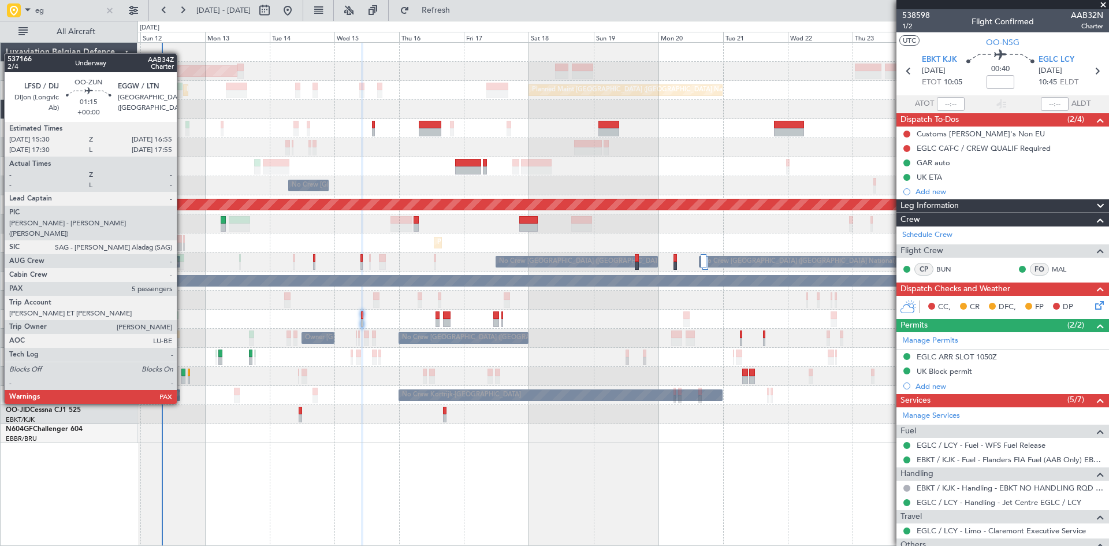
click at [182, 372] on div at bounding box center [183, 372] width 4 height 8
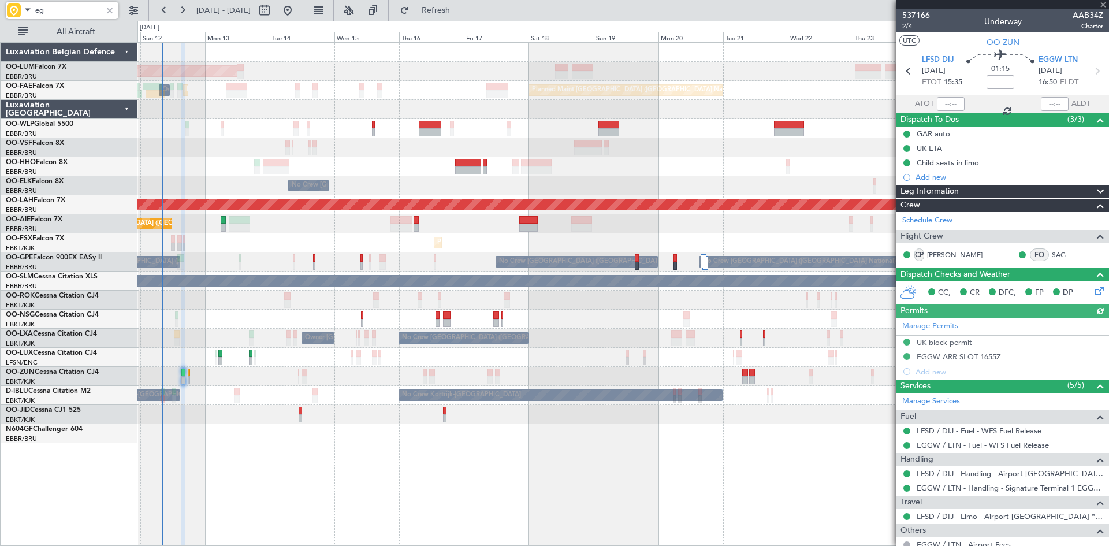
click at [939, 342] on div "Manage Permits UK block permit EGGW ARR SLOT 1655Z Add new" at bounding box center [1002, 348] width 212 height 61
click at [942, 341] on div "UK block permit" at bounding box center [943, 342] width 55 height 10
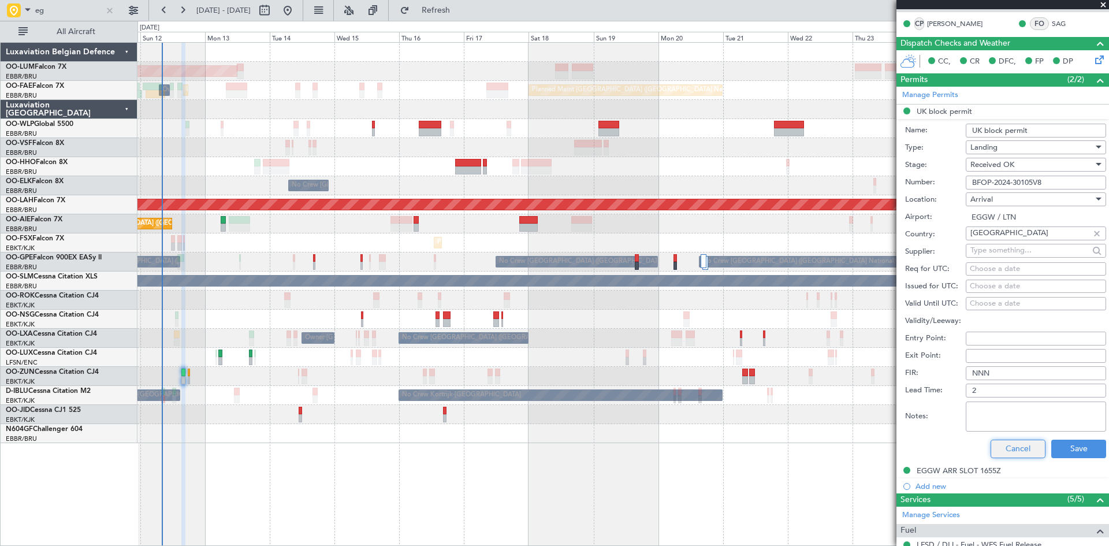
click at [998, 444] on button "Cancel" at bounding box center [1017, 448] width 55 height 18
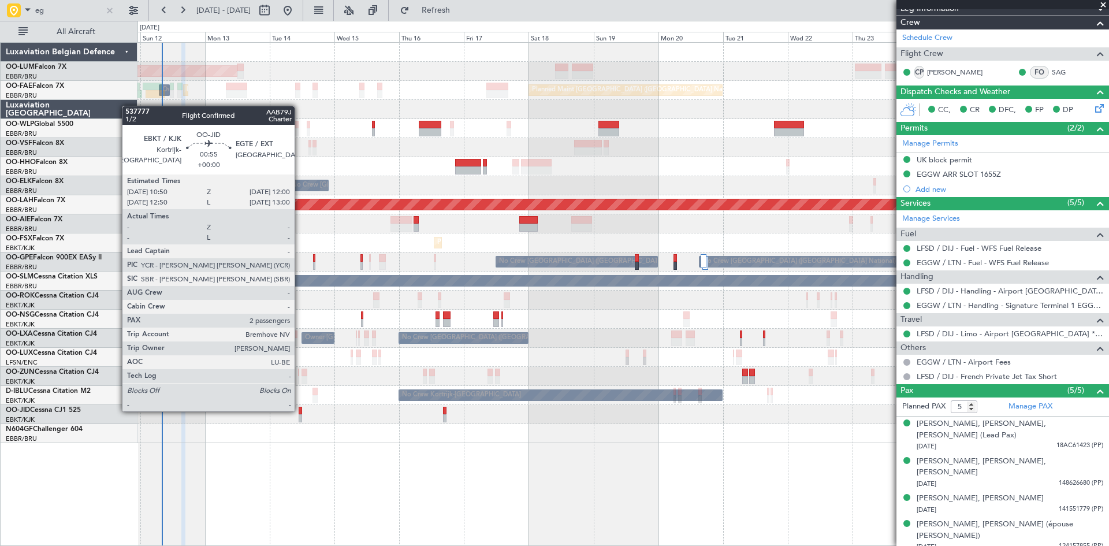
click at [300, 410] on div at bounding box center [300, 411] width 3 height 8
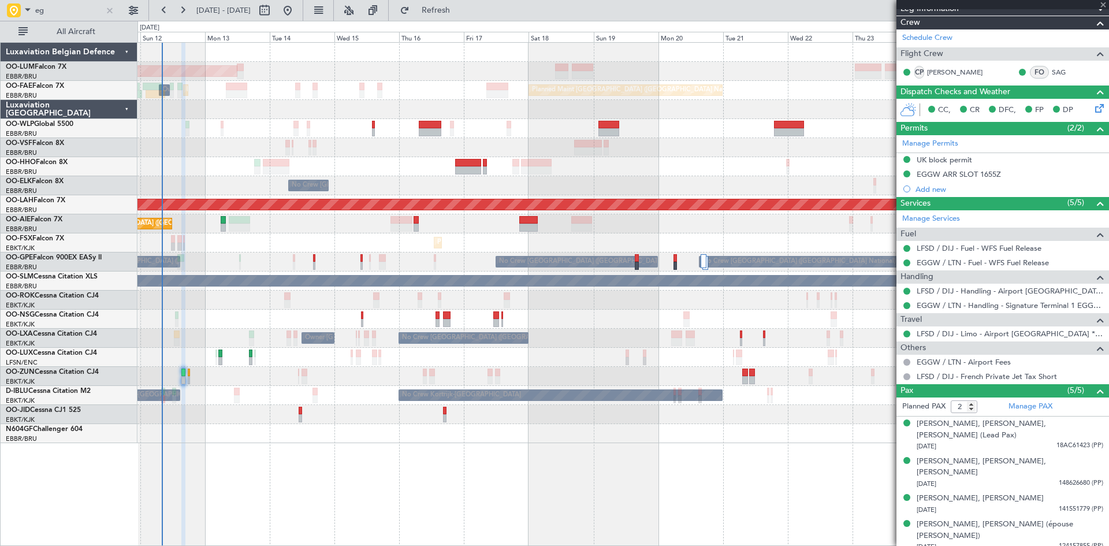
scroll to position [0, 0]
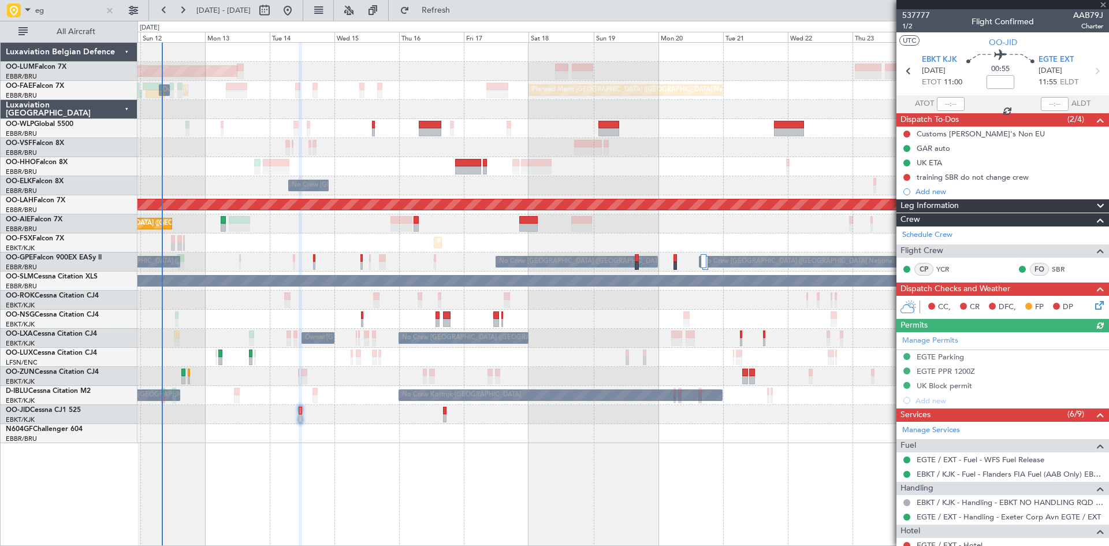
click at [443, 415] on div "No Crew Planned Maint Kortrijk-Wevelgem" at bounding box center [622, 414] width 971 height 19
click at [442, 415] on div "No Crew Planned Maint Kortrijk-Wevelgem" at bounding box center [622, 414] width 971 height 19
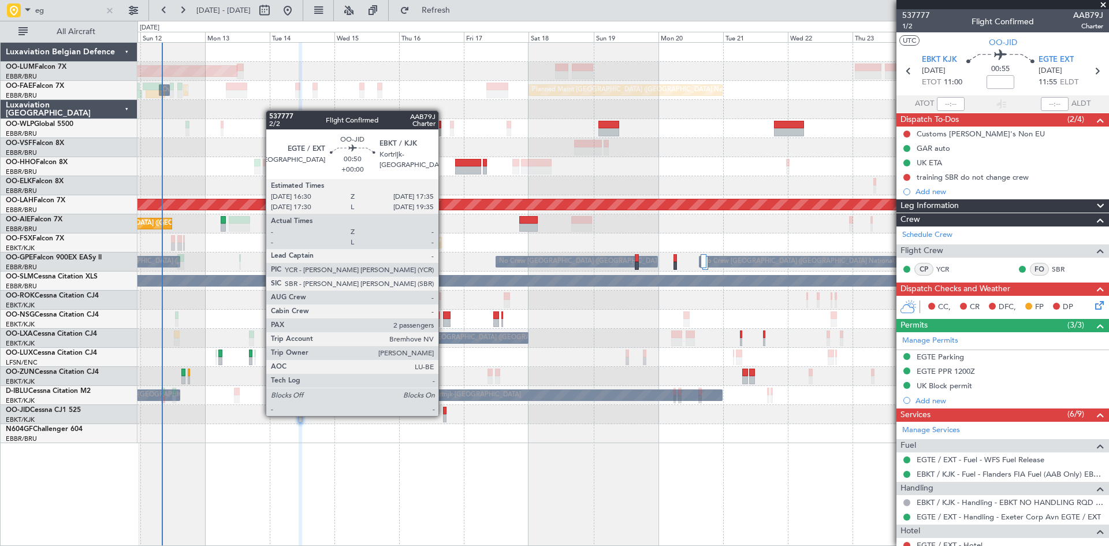
click at [444, 415] on div at bounding box center [444, 418] width 3 height 8
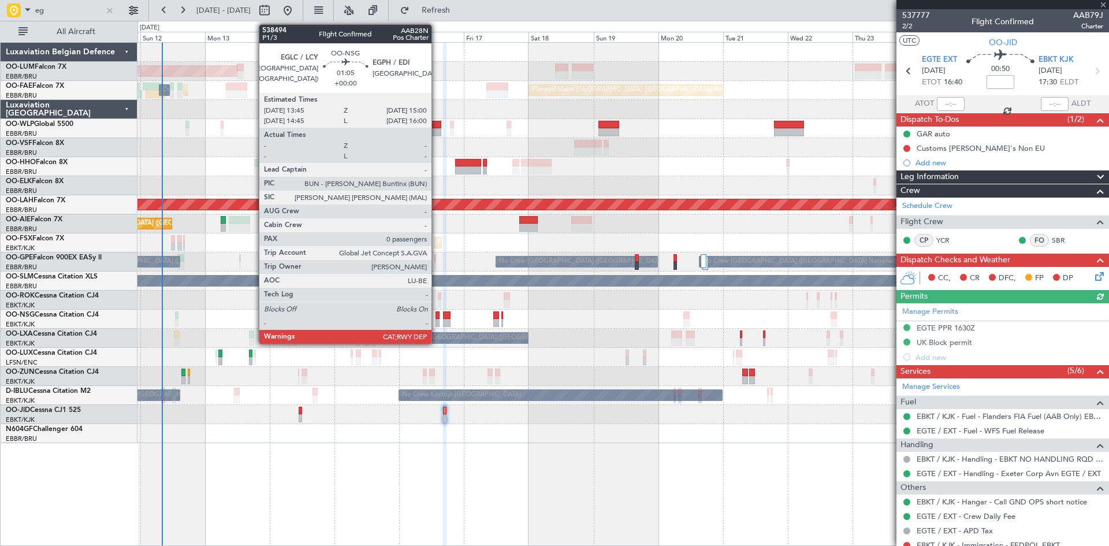
click at [437, 322] on div at bounding box center [436, 323] width 3 height 8
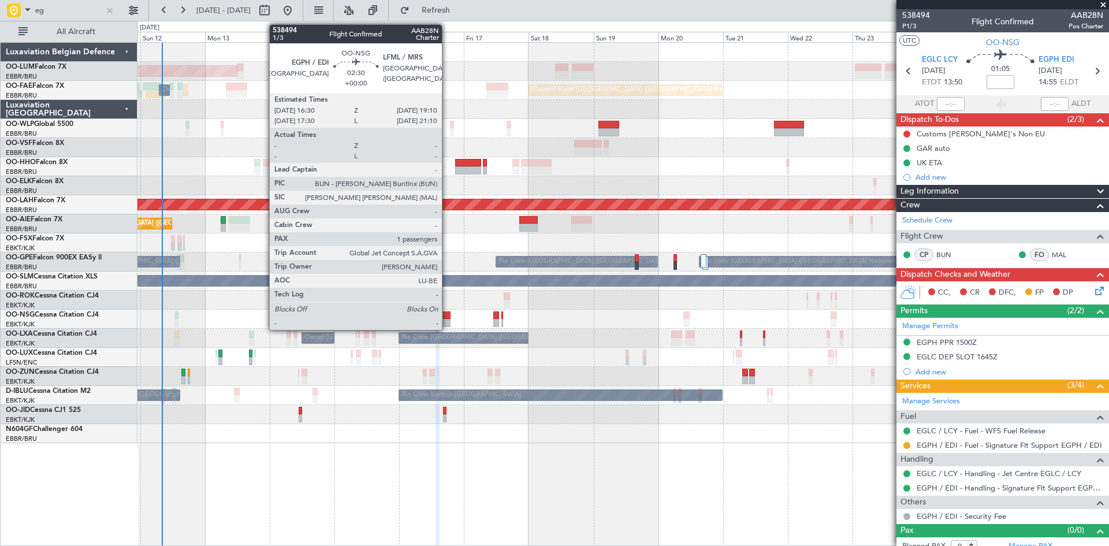
click at [447, 313] on div at bounding box center [447, 315] width 8 height 8
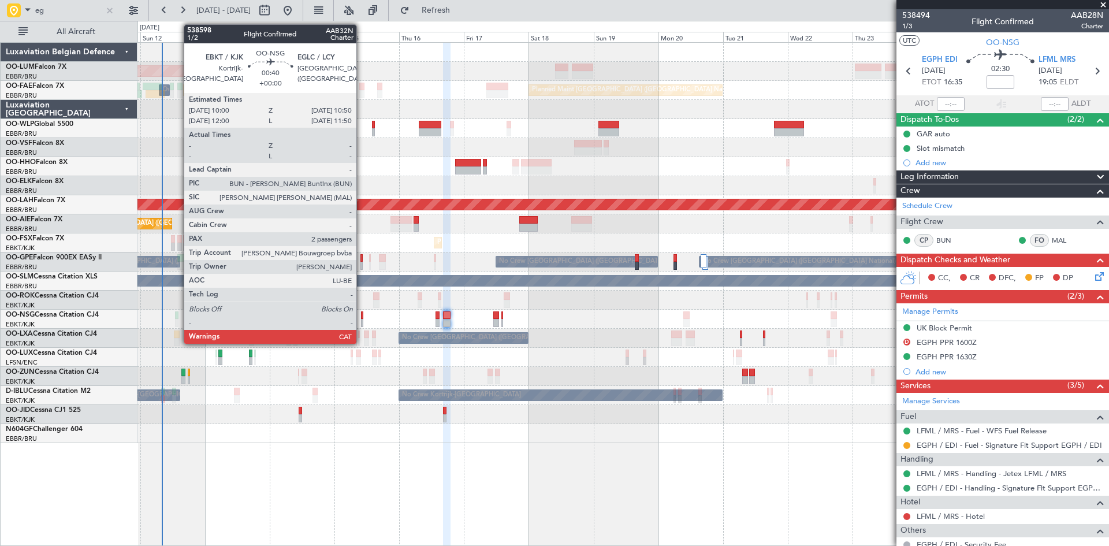
click at [361, 312] on div at bounding box center [362, 315] width 2 height 8
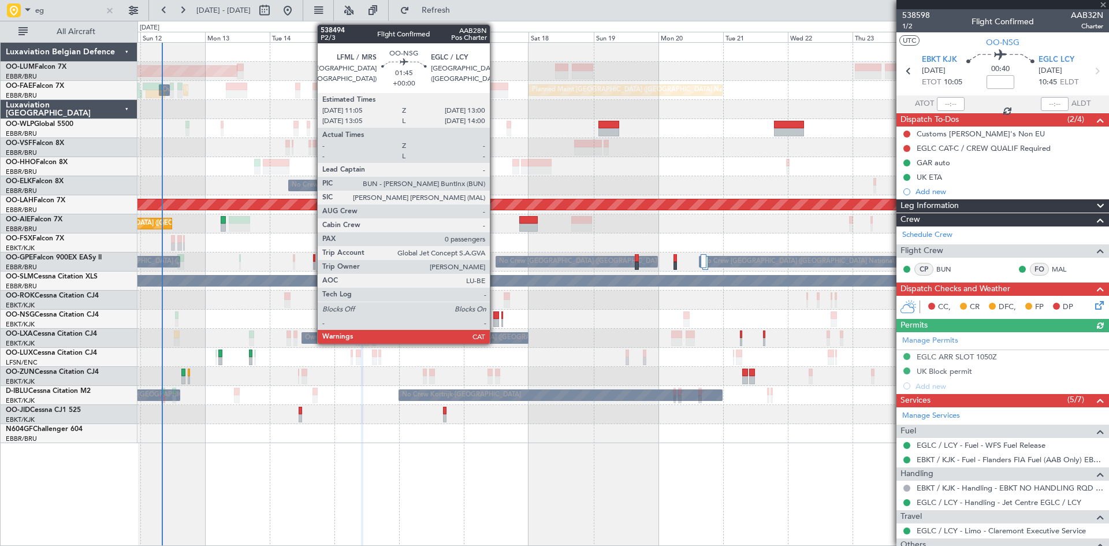
click at [495, 312] on div at bounding box center [495, 315] width 5 height 8
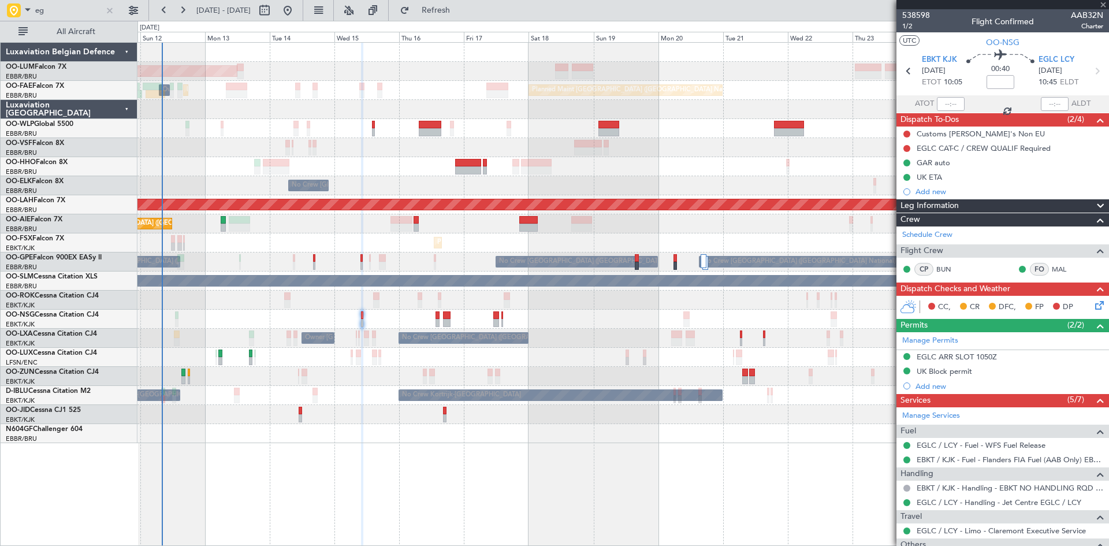
type input "0"
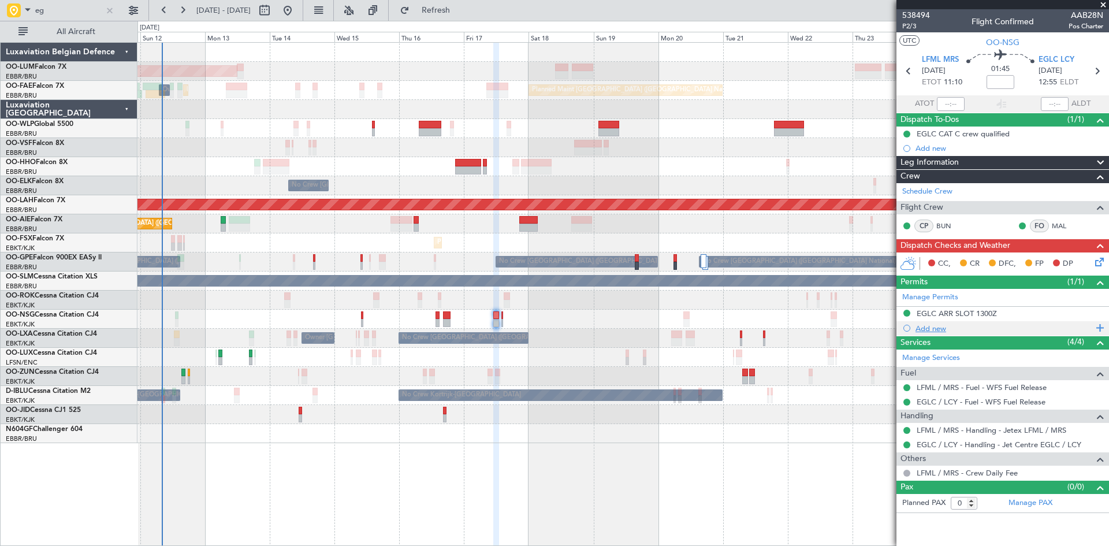
click at [930, 329] on div "Add new" at bounding box center [1003, 328] width 177 height 10
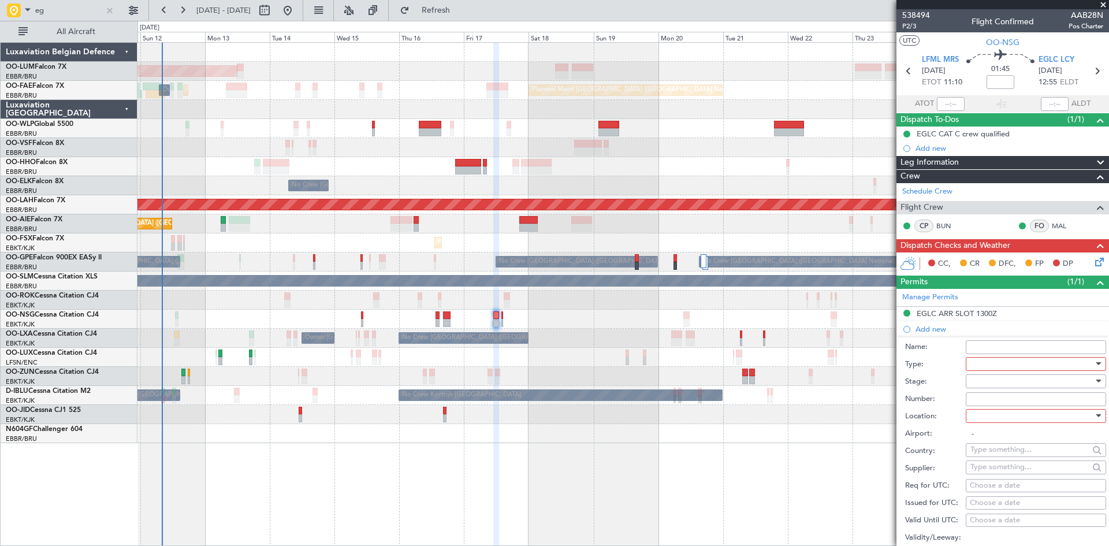
click at [1013, 361] on div at bounding box center [1031, 363] width 123 height 17
click at [1009, 489] on span "Landing" at bounding box center [1031, 490] width 121 height 17
click at [987, 413] on div at bounding box center [1031, 415] width 123 height 17
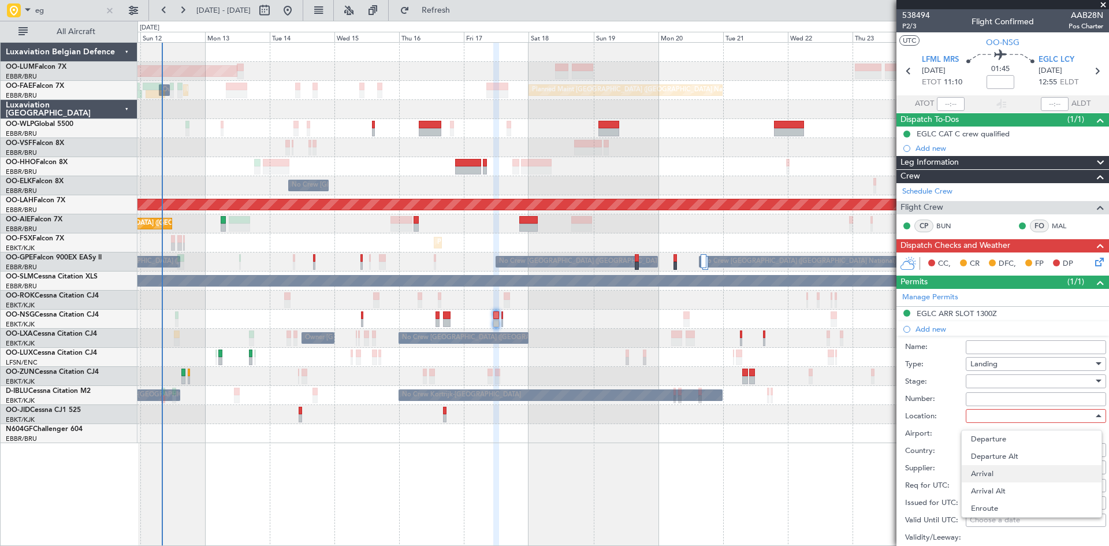
click at [997, 472] on span "Arrival" at bounding box center [1031, 473] width 121 height 17
type input "EGLC / LCY"
click at [978, 400] on input "Number:" at bounding box center [1035, 399] width 140 height 14
paste input "BFOP-2024-30105V8"
type input "BFOP-2024-30105V8"
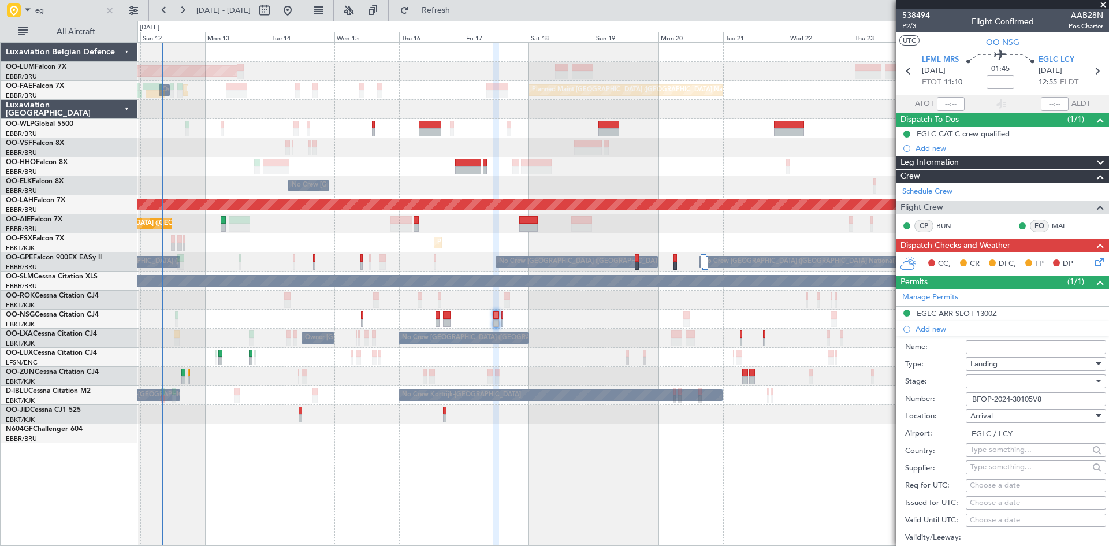
click at [977, 382] on div at bounding box center [1031, 380] width 123 height 17
click at [991, 471] on span "Received OK" at bounding box center [1031, 473] width 121 height 17
click at [975, 348] on input "Name:" at bounding box center [1035, 347] width 140 height 14
type input "UK Block permit"
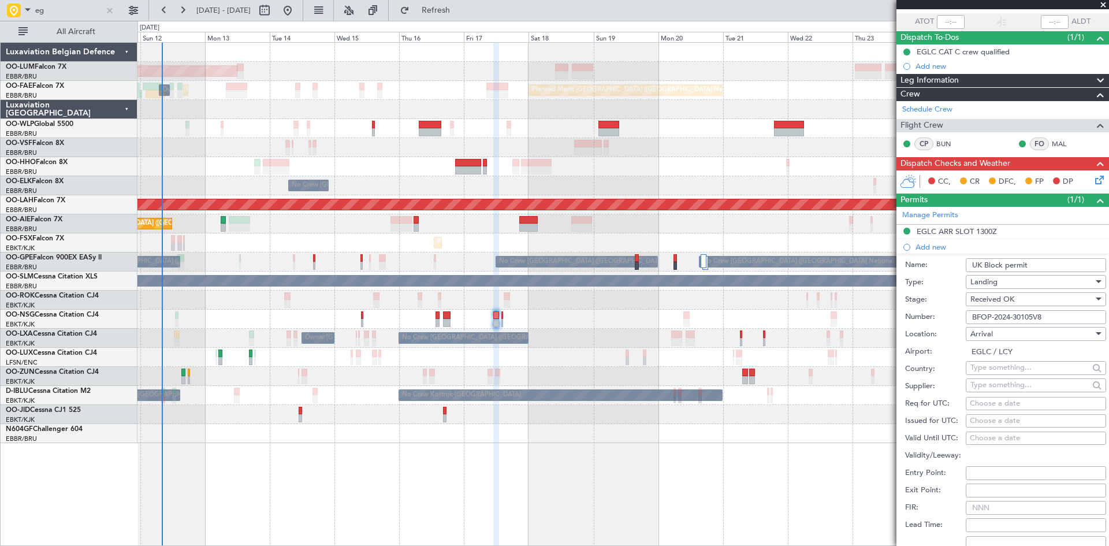
scroll to position [173, 0]
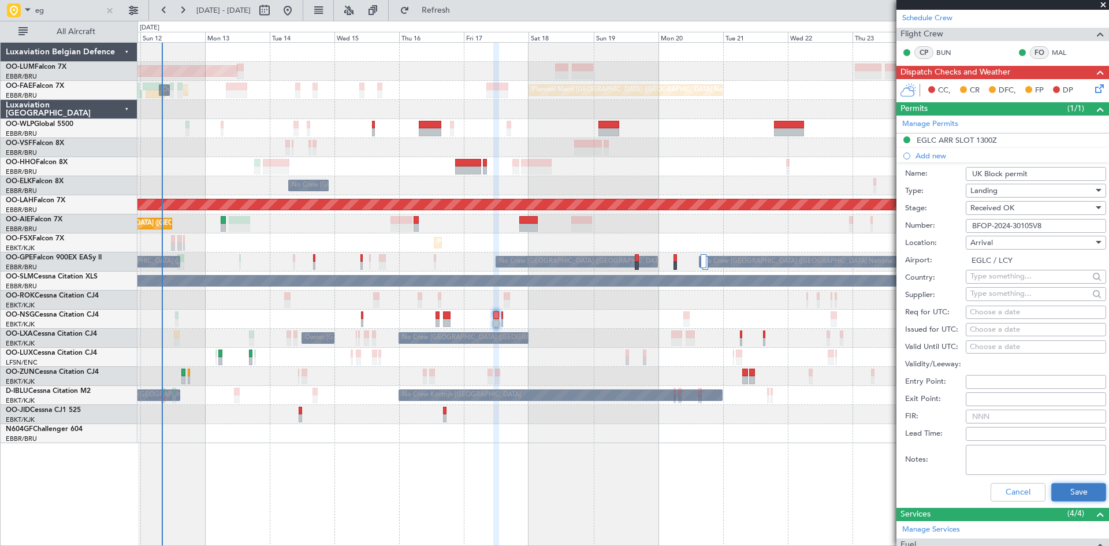
click at [1072, 497] on button "Save" at bounding box center [1078, 492] width 55 height 18
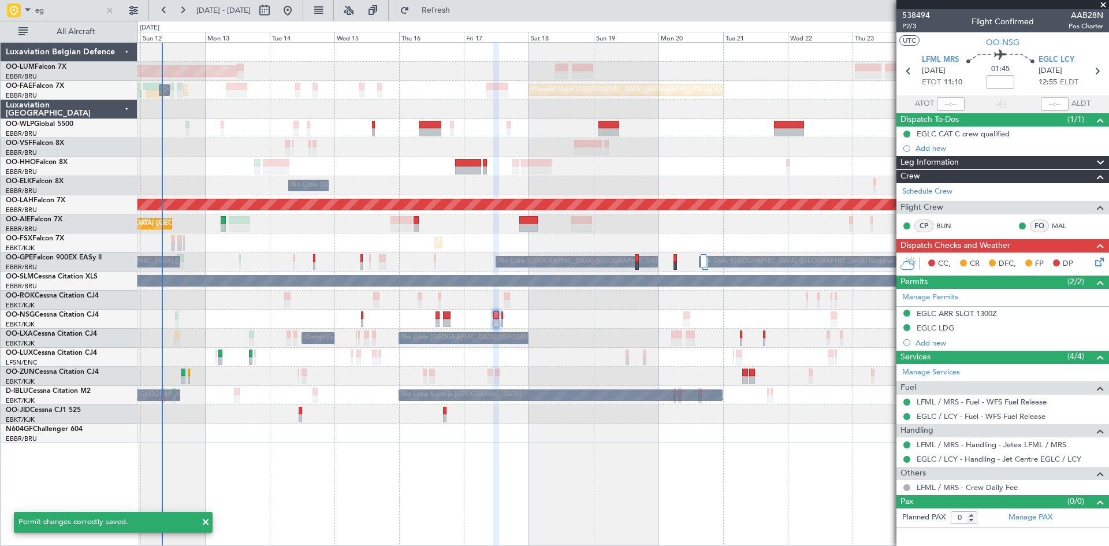
scroll to position [0, 0]
click at [951, 326] on div "EGLC LDG" at bounding box center [935, 328] width 38 height 10
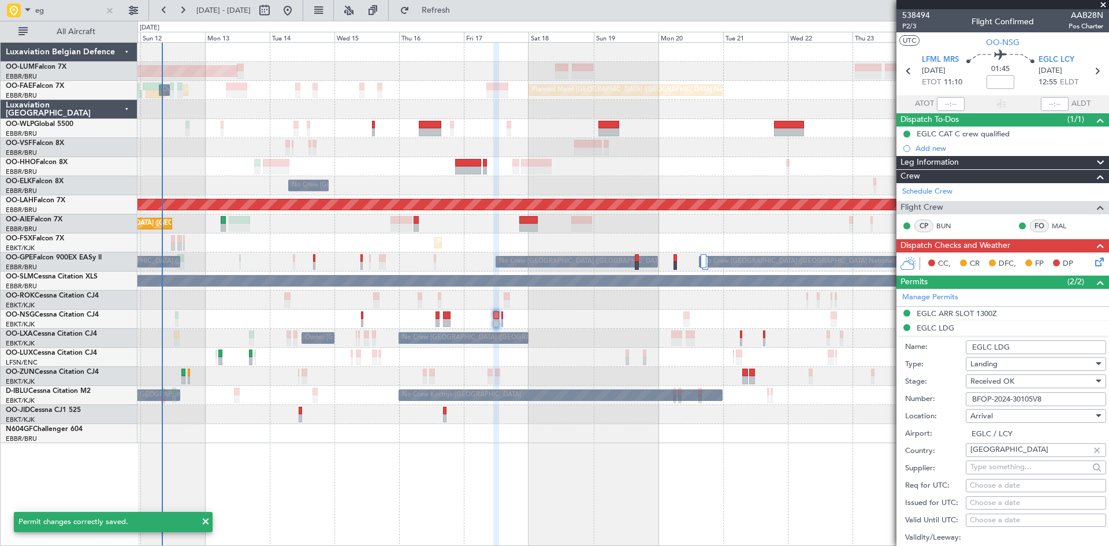
drag, startPoint x: 1025, startPoint y: 348, endPoint x: 948, endPoint y: 344, distance: 77.5
click at [948, 344] on div "Name: EGLC LDG" at bounding box center [1005, 346] width 201 height 17
type input "U"
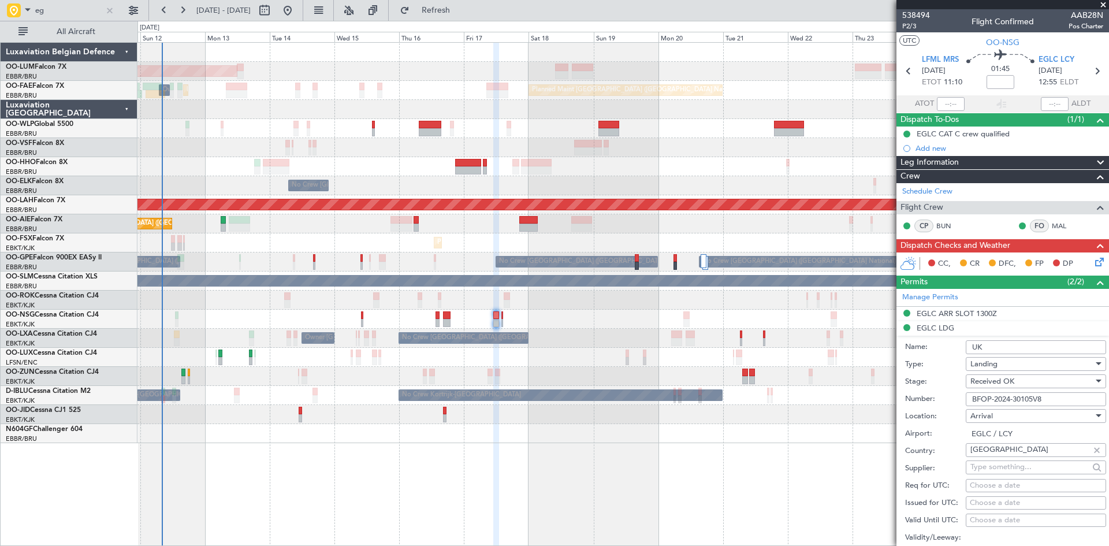
type input "UK Block permit"
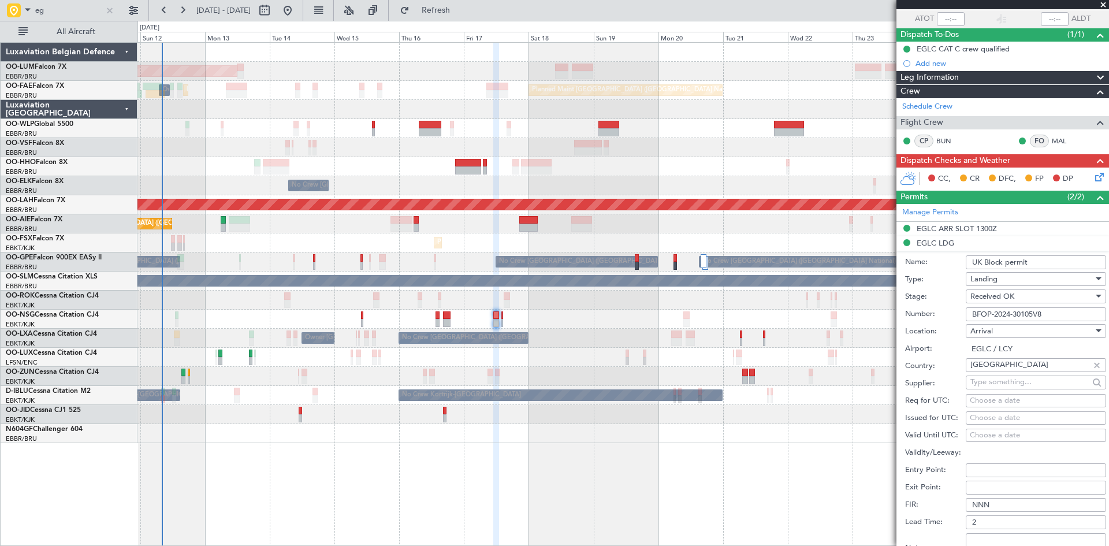
scroll to position [173, 0]
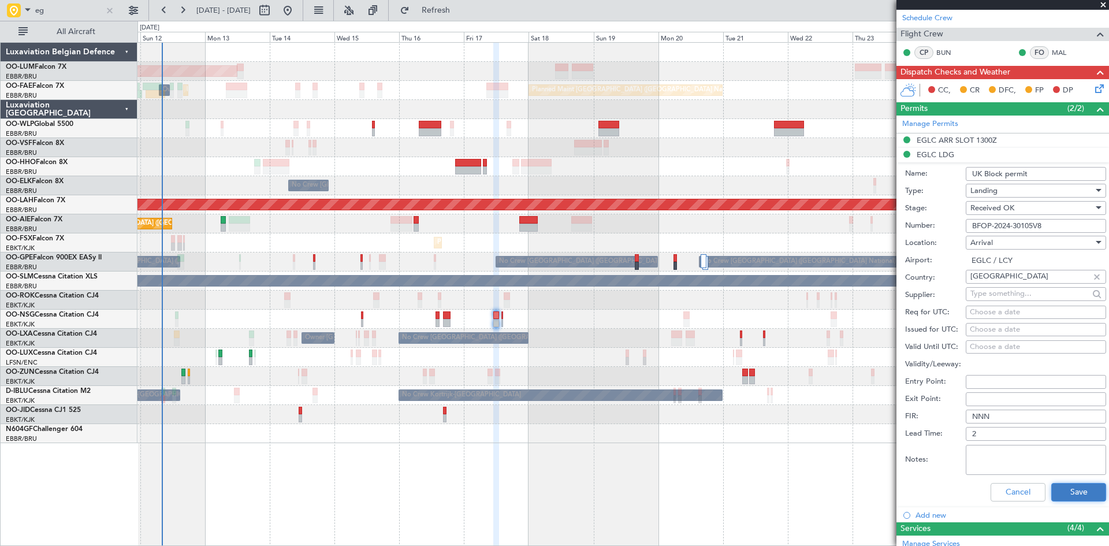
click at [1071, 490] on button "Save" at bounding box center [1078, 492] width 55 height 18
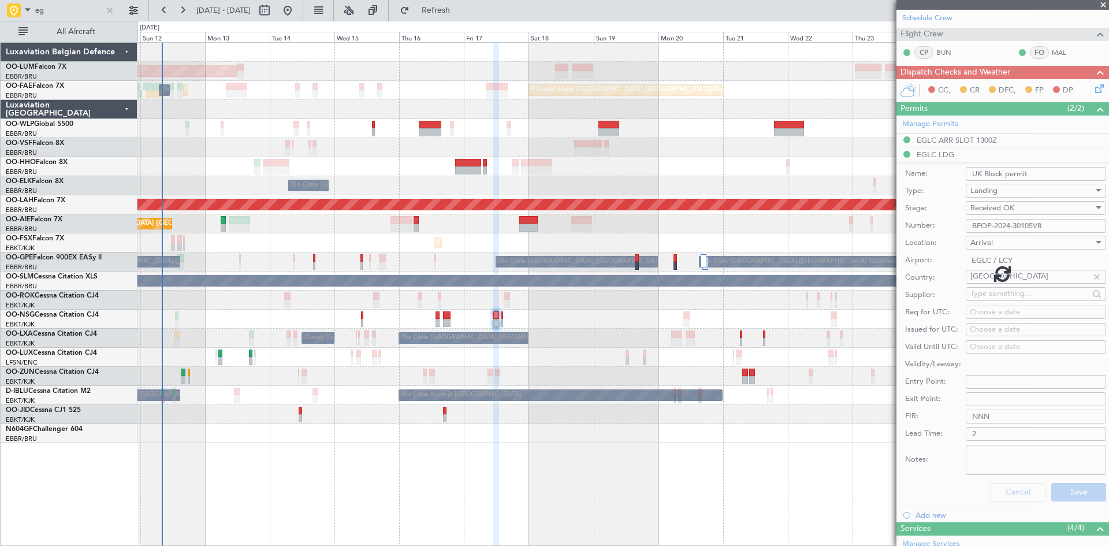
scroll to position [0, 0]
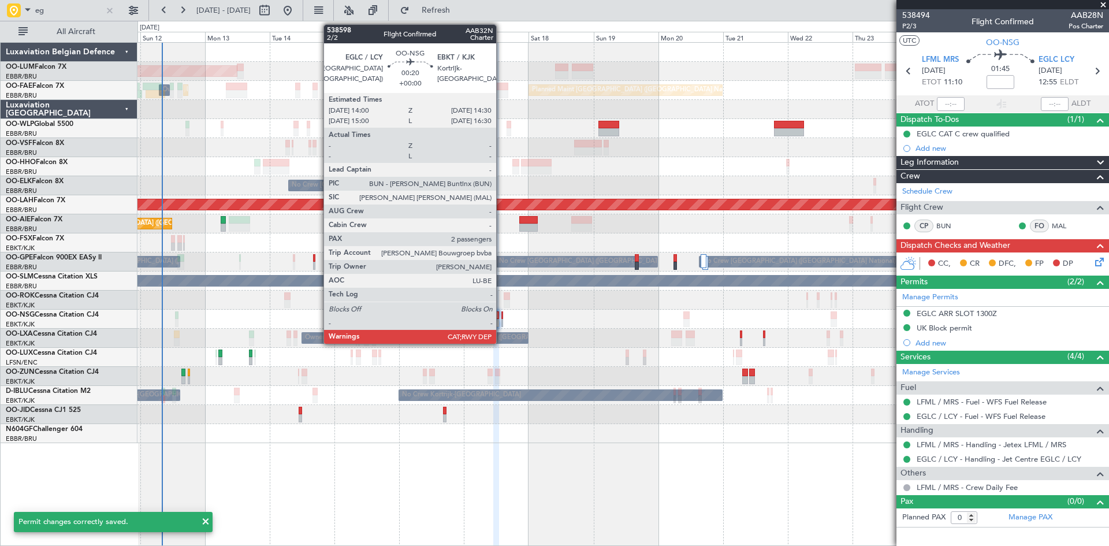
click at [501, 319] on div at bounding box center [502, 323] width 2 height 8
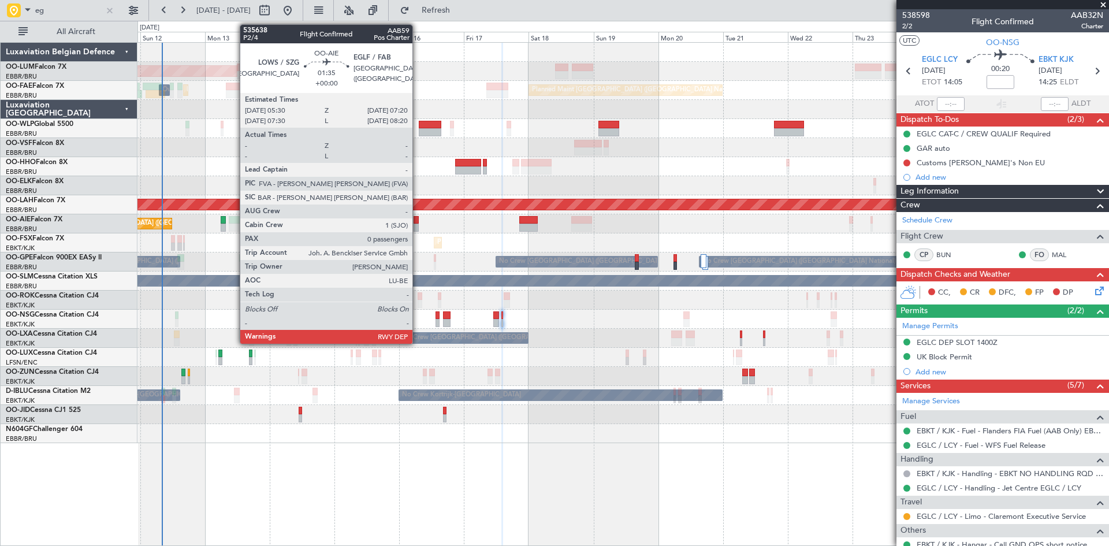
click at [417, 221] on div at bounding box center [415, 220] width 5 height 8
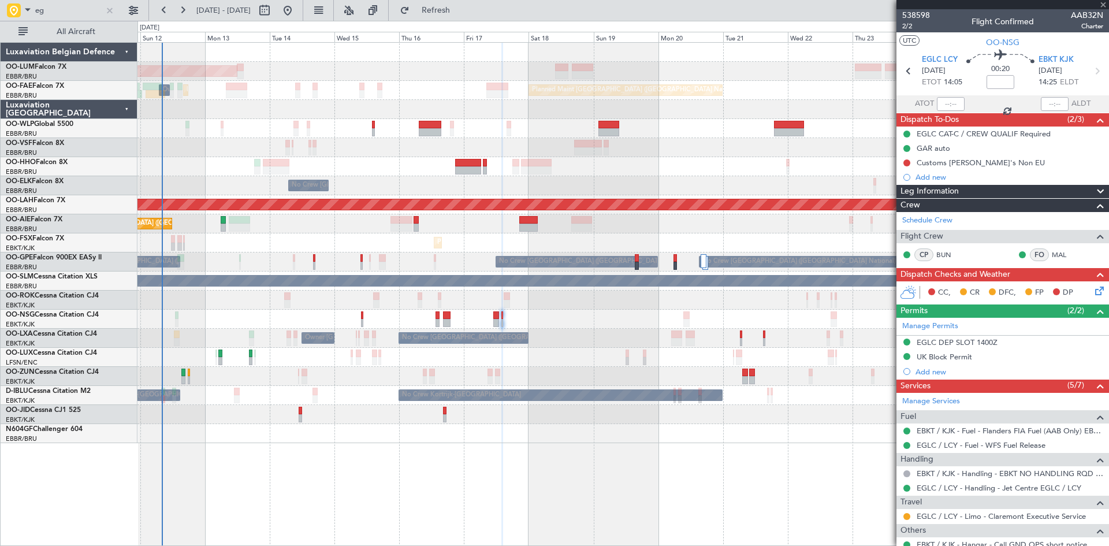
type input "0"
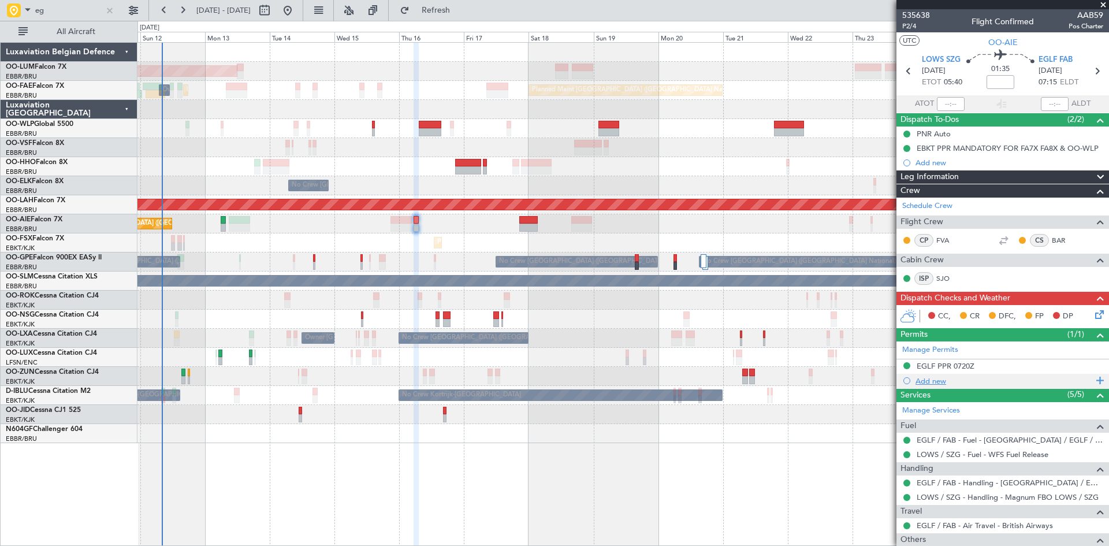
click at [942, 379] on div "Add new" at bounding box center [1003, 381] width 177 height 10
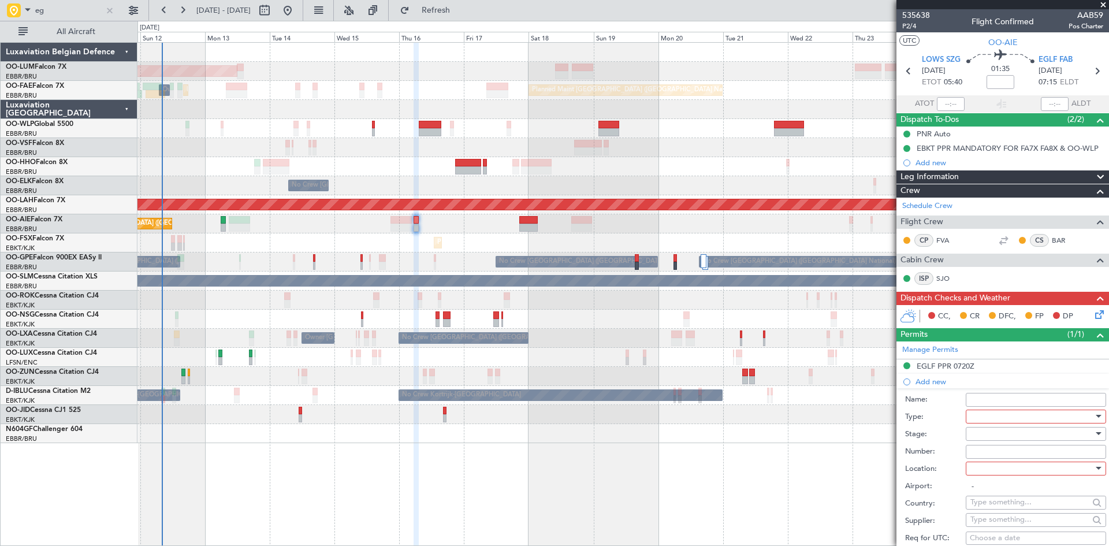
click at [987, 419] on div at bounding box center [1031, 416] width 123 height 17
click at [998, 483] on span "Landing" at bounding box center [1031, 484] width 121 height 17
click at [997, 469] on div at bounding box center [1031, 468] width 123 height 17
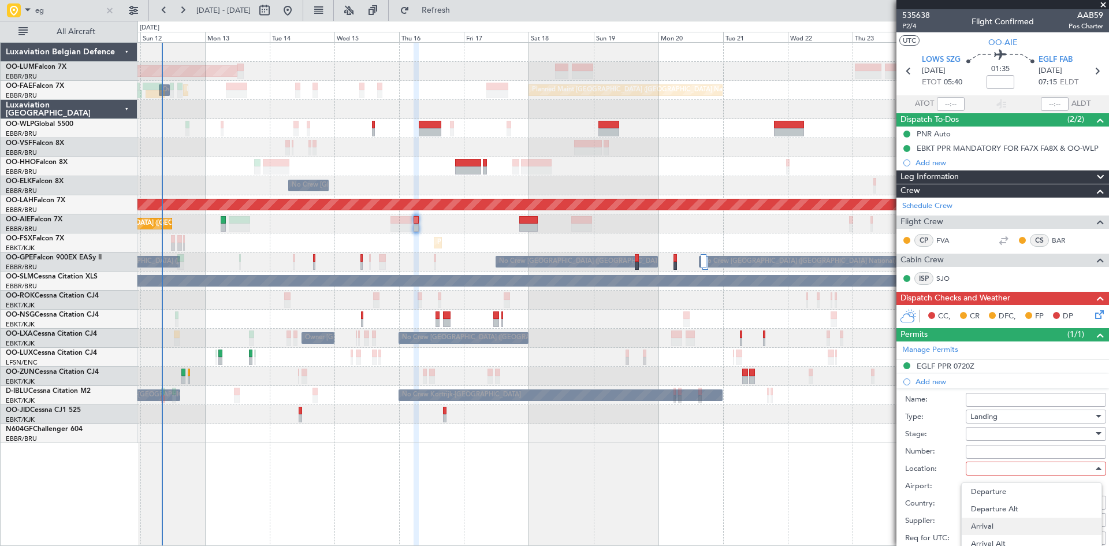
click at [1004, 530] on span "Arrival" at bounding box center [1031, 525] width 121 height 17
type input "EGLF / FAB"
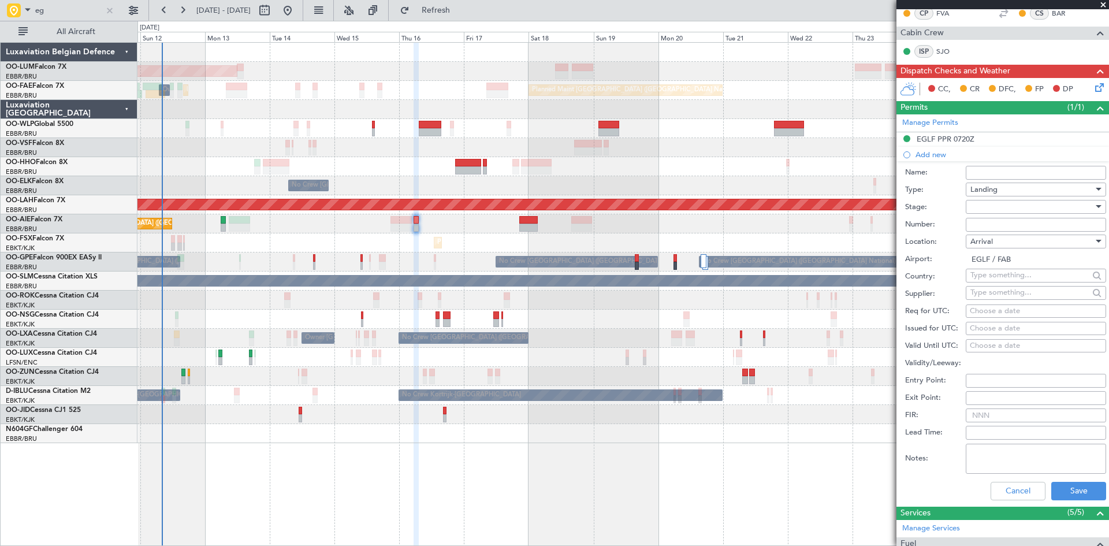
scroll to position [231, 0]
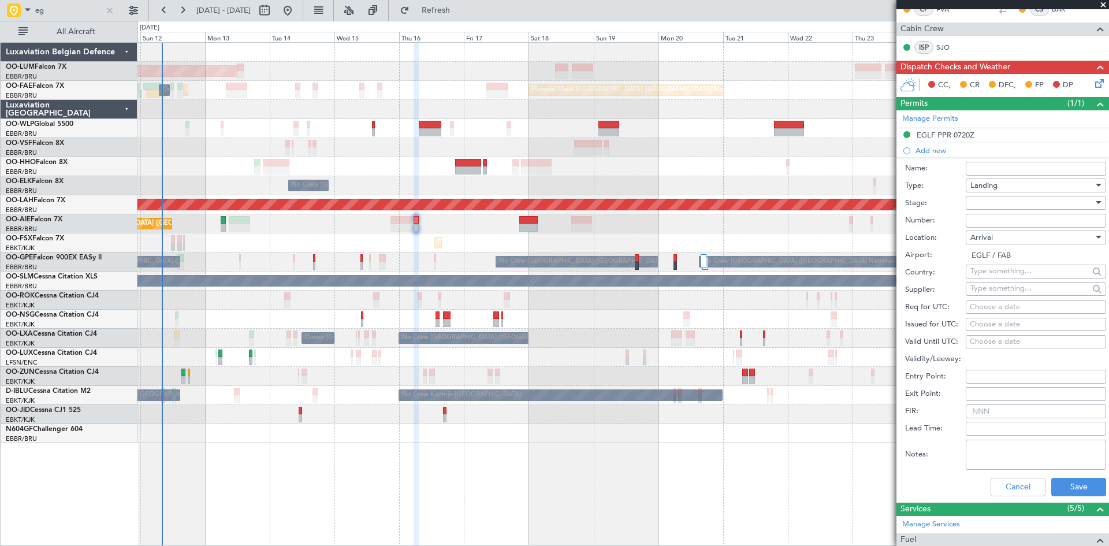
click at [987, 206] on div at bounding box center [1031, 202] width 123 height 17
click at [997, 300] on span "Received OK" at bounding box center [1031, 294] width 121 height 17
click at [991, 219] on input "Number:" at bounding box center [1035, 221] width 140 height 14
paste input "BFOP-2024-30105V8"
type input "BFOP-2024-30105V8"
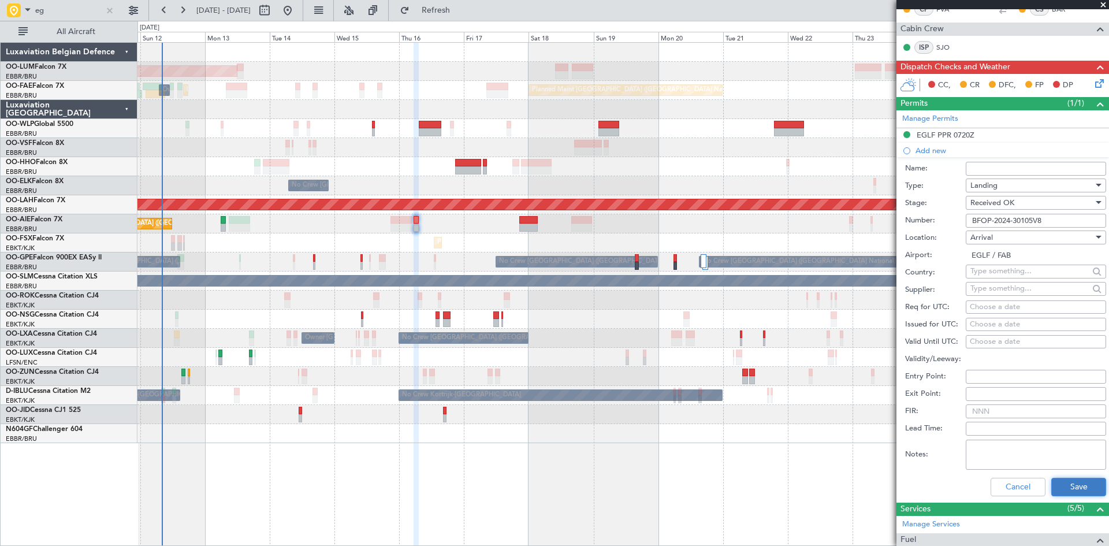
click at [1089, 490] on button "Save" at bounding box center [1078, 487] width 55 height 18
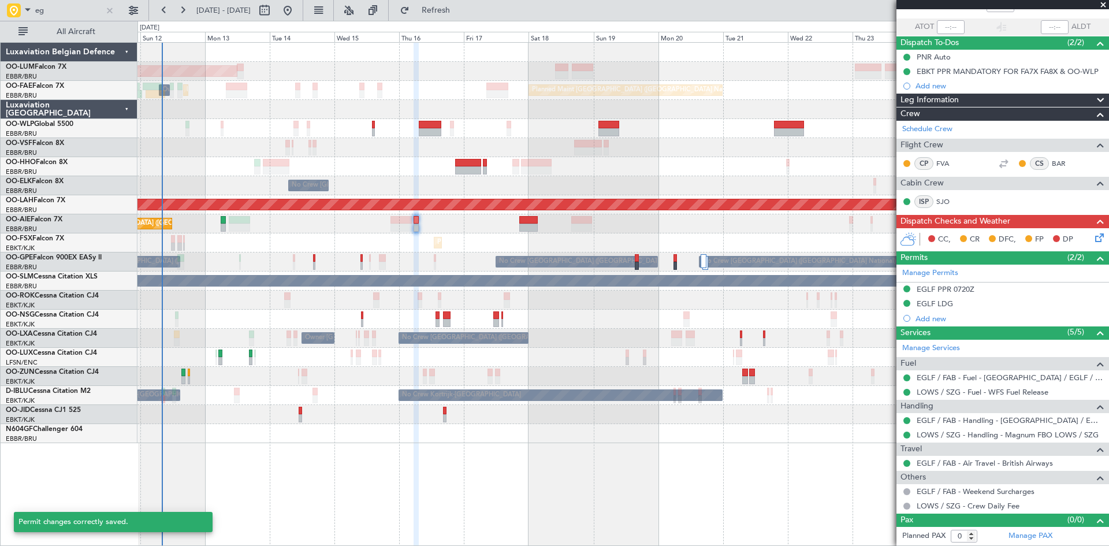
scroll to position [76, 0]
click at [956, 302] on div "EGLF LDG" at bounding box center [1002, 304] width 212 height 14
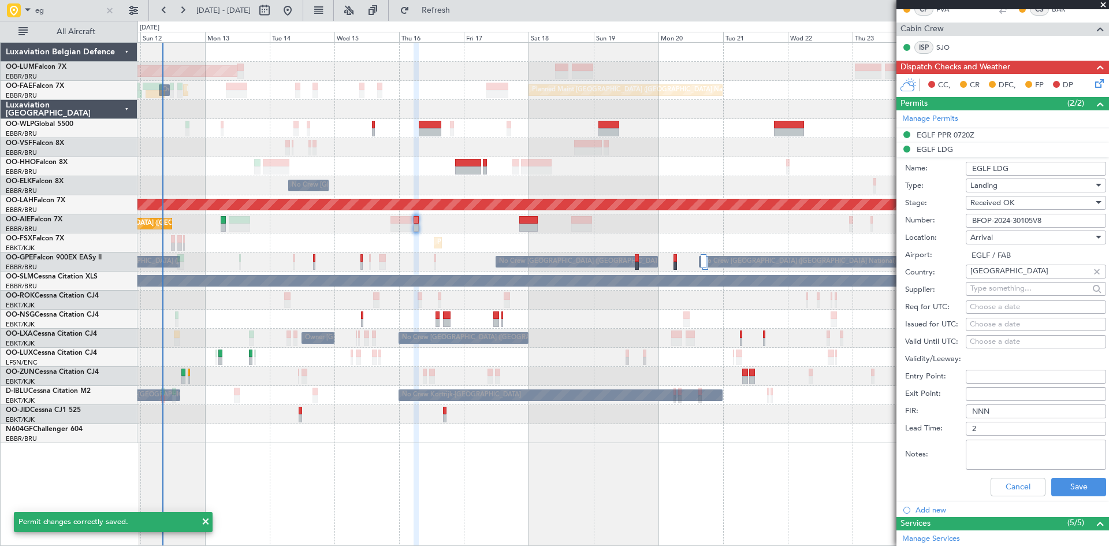
drag, startPoint x: 1026, startPoint y: 169, endPoint x: 915, endPoint y: 184, distance: 111.8
click at [915, 184] on form "Name: EGLF LDG Type: Landing Stage: Received OK Number: BFOP-2024-30105V8 Locat…" at bounding box center [1002, 329] width 212 height 345
paste input "BFOP-2024-30105V8"
type input "BFOP-2024-30105V8"
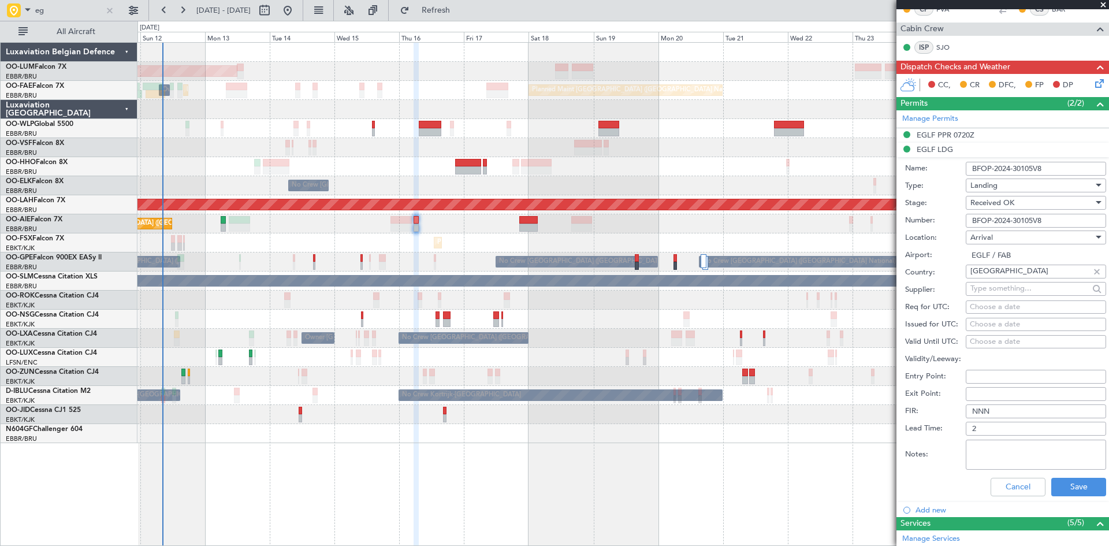
drag, startPoint x: 1048, startPoint y: 170, endPoint x: 907, endPoint y: 170, distance: 140.9
click at [907, 170] on div "Name: BFOP-2024-30105V8" at bounding box center [1005, 168] width 201 height 17
click at [975, 167] on input "Name:" at bounding box center [1035, 169] width 140 height 14
type input "UK Block permit"
click at [1073, 484] on button "Save" at bounding box center [1078, 487] width 55 height 18
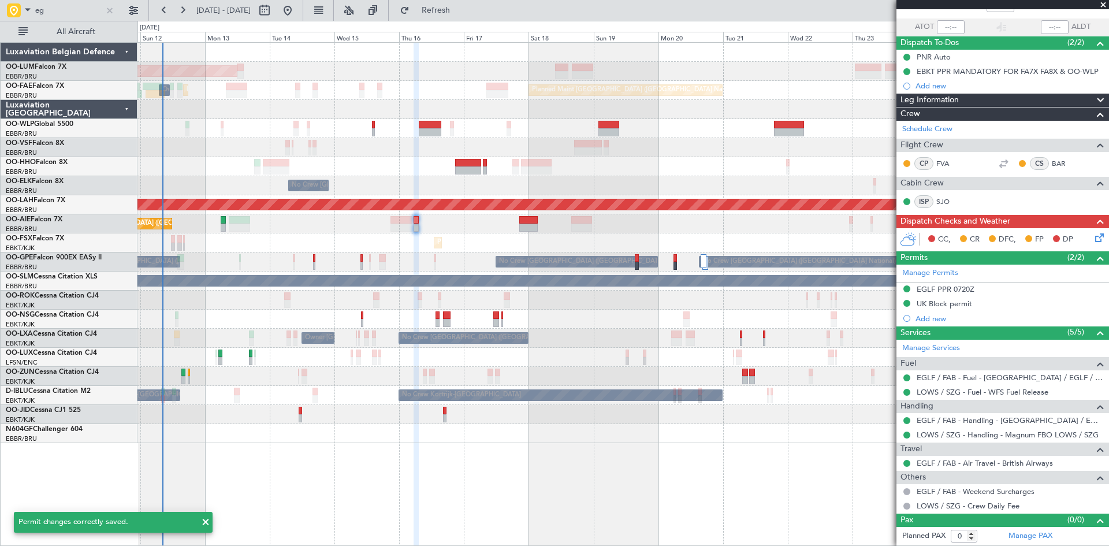
scroll to position [76, 0]
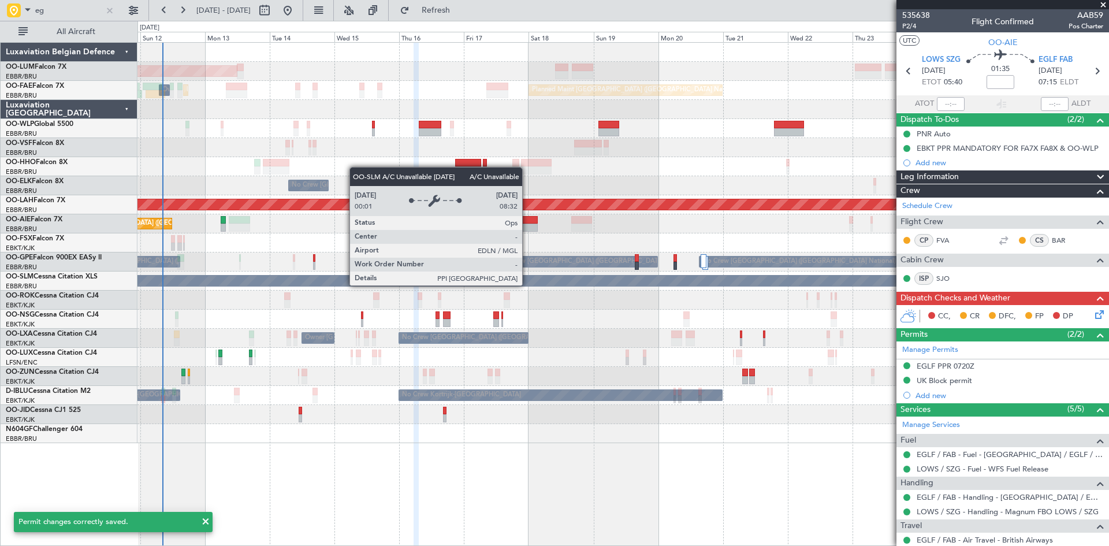
scroll to position [76, 0]
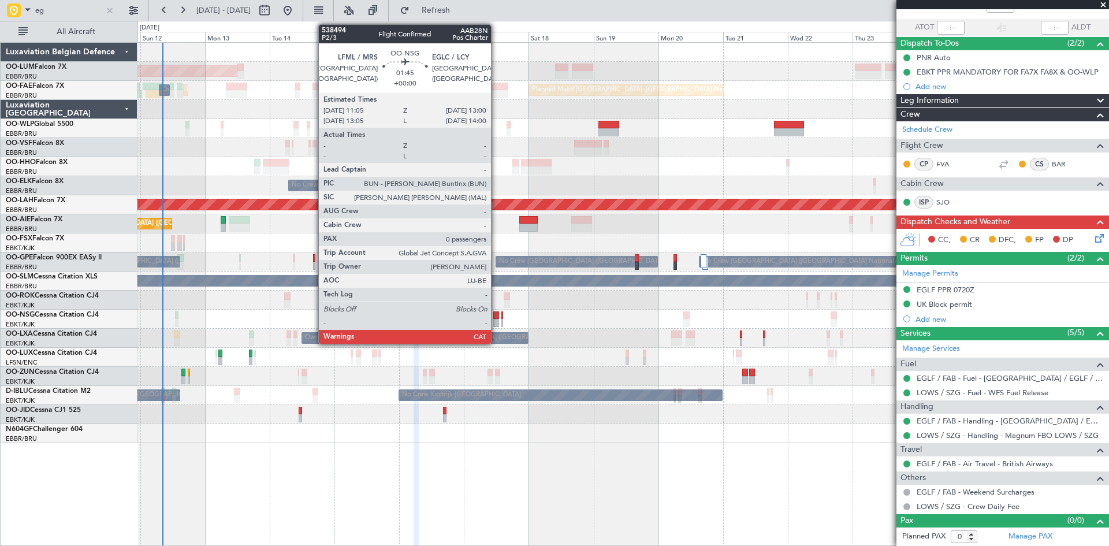
click at [496, 316] on div at bounding box center [495, 315] width 5 height 8
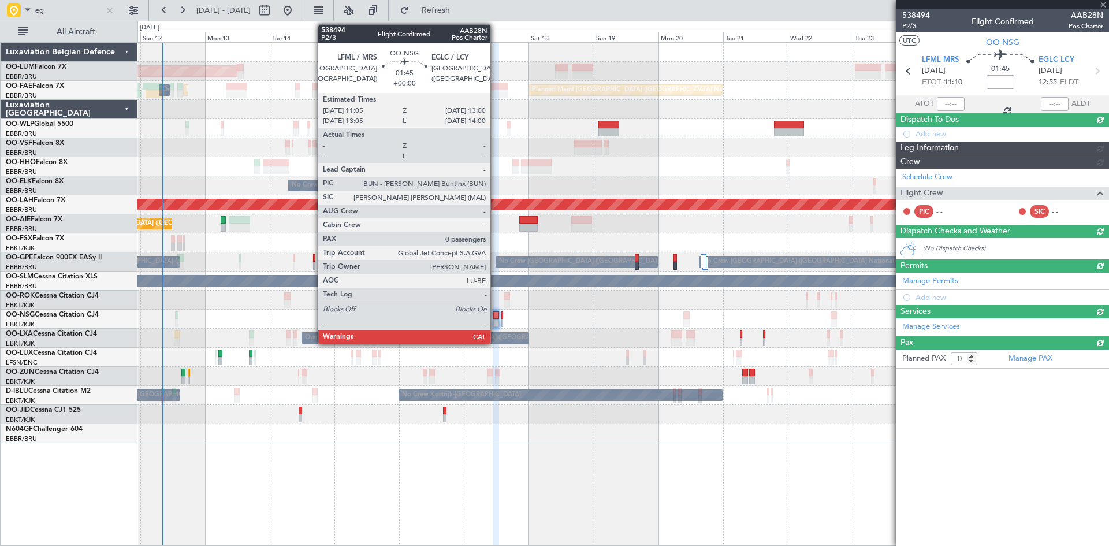
scroll to position [0, 0]
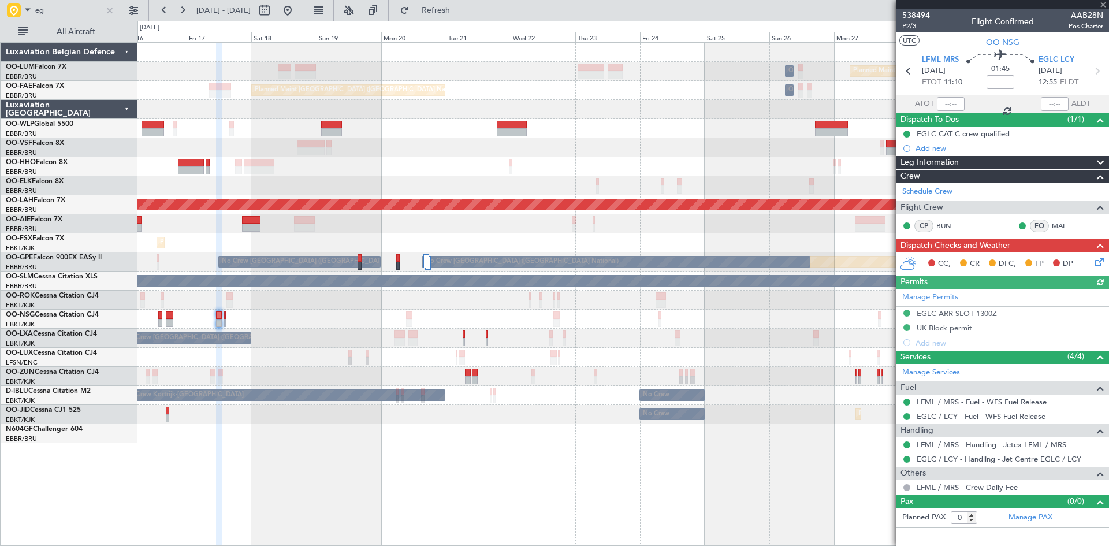
click at [338, 333] on div "No Crew [GEOGRAPHIC_DATA] ([GEOGRAPHIC_DATA] National) Owner [GEOGRAPHIC_DATA]-…" at bounding box center [622, 338] width 971 height 19
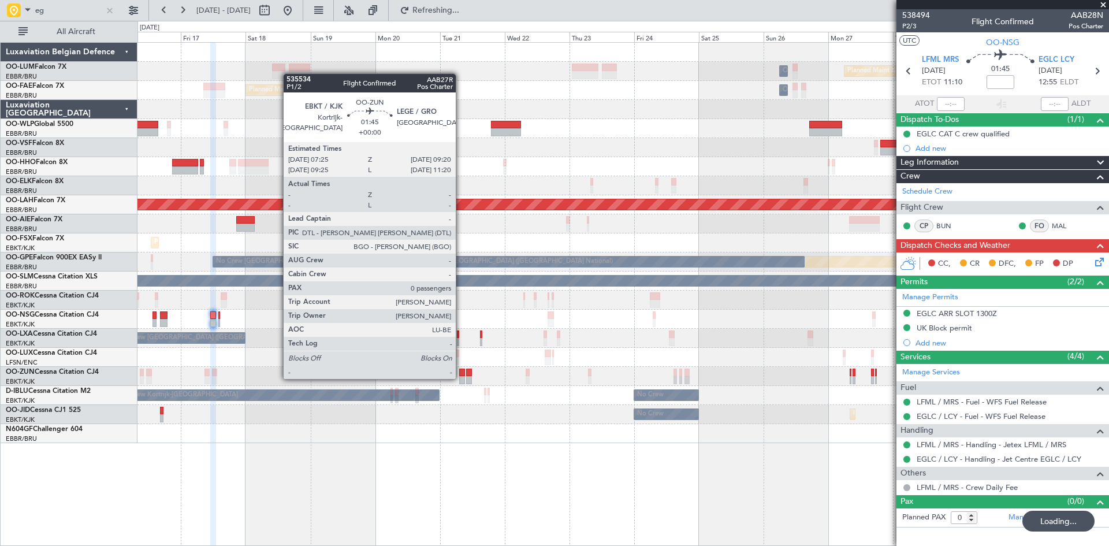
click at [461, 378] on div at bounding box center [461, 380] width 5 height 8
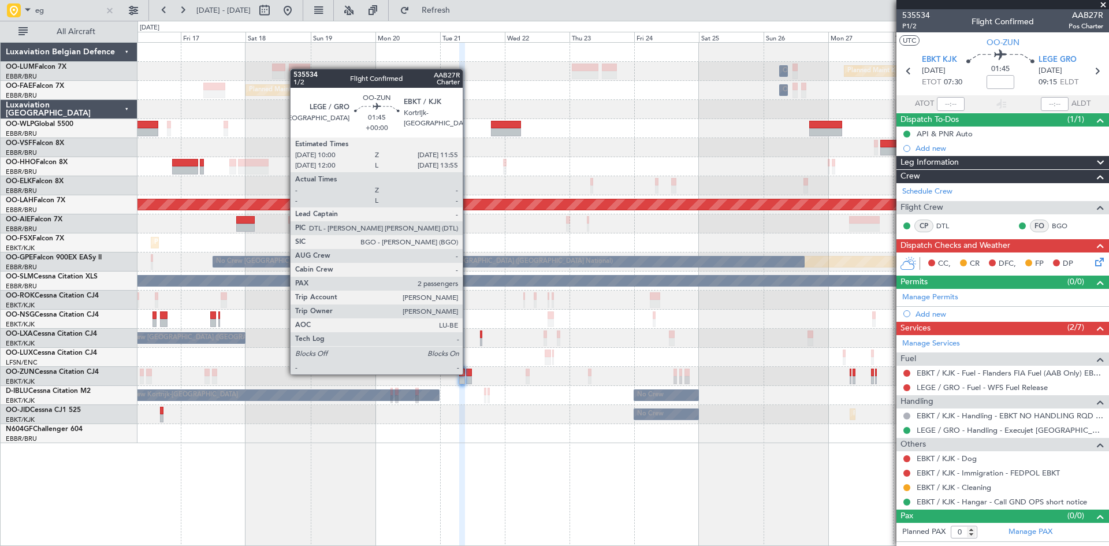
click at [468, 373] on div at bounding box center [468, 372] width 5 height 8
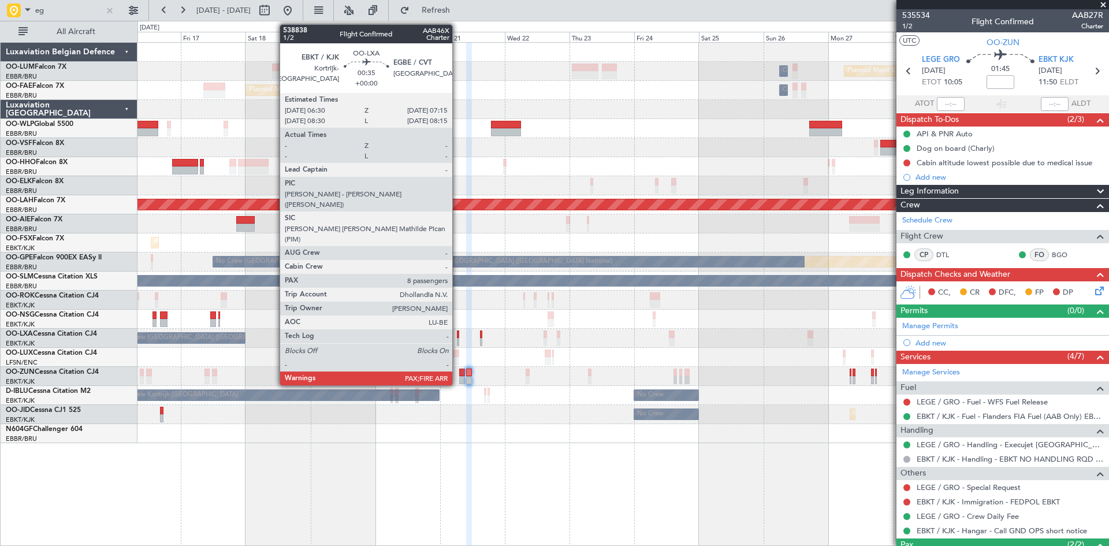
click at [457, 332] on div at bounding box center [458, 334] width 2 height 8
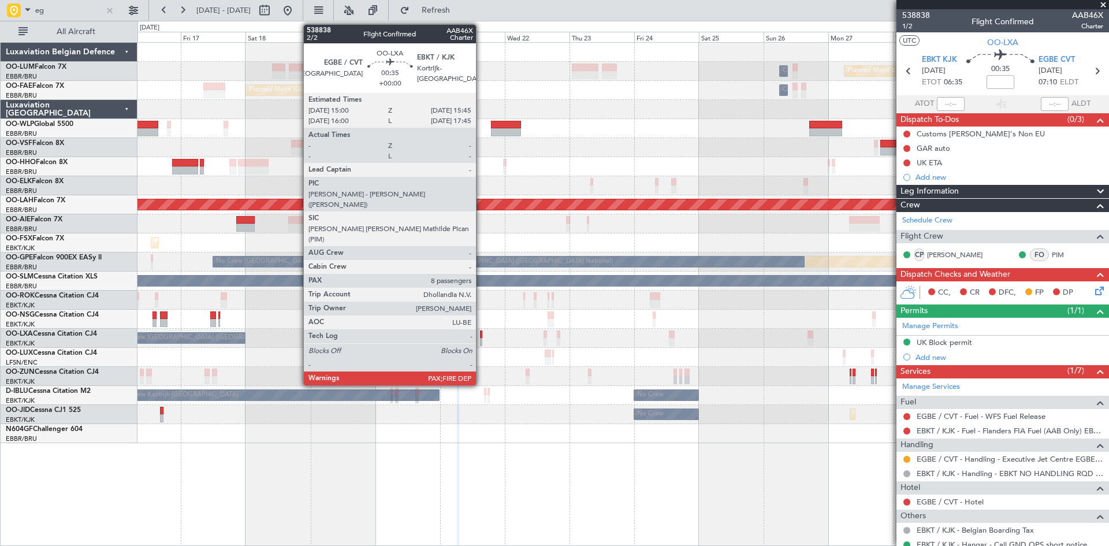
click at [480, 334] on div at bounding box center [481, 334] width 2 height 8
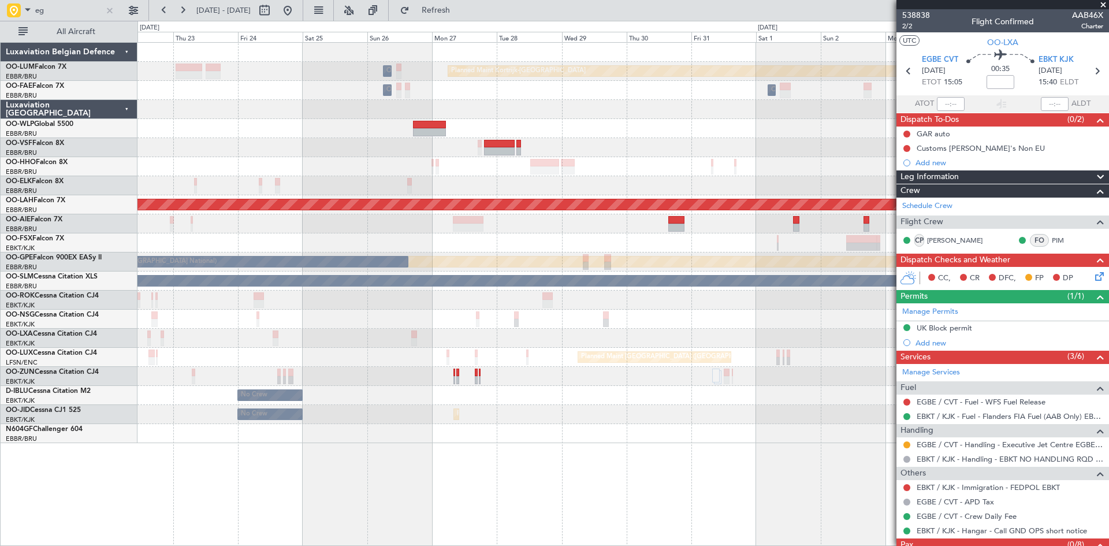
click at [262, 338] on div "Planned Maint Kortrijk-[GEOGRAPHIC_DATA] Owner [GEOGRAPHIC_DATA] Owner [GEOGRAP…" at bounding box center [622, 243] width 971 height 400
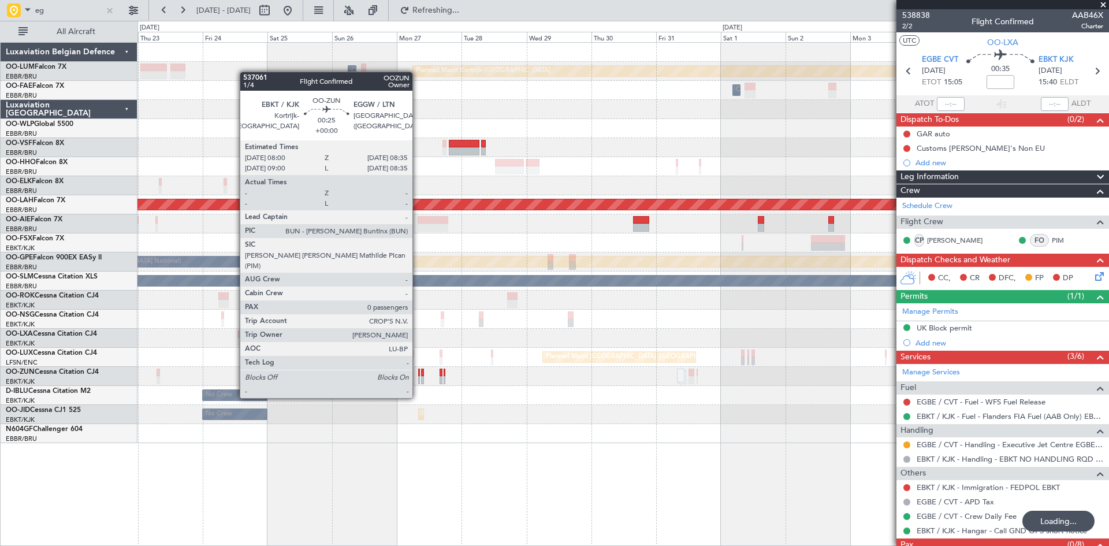
click at [418, 376] on div at bounding box center [419, 380] width 2 height 8
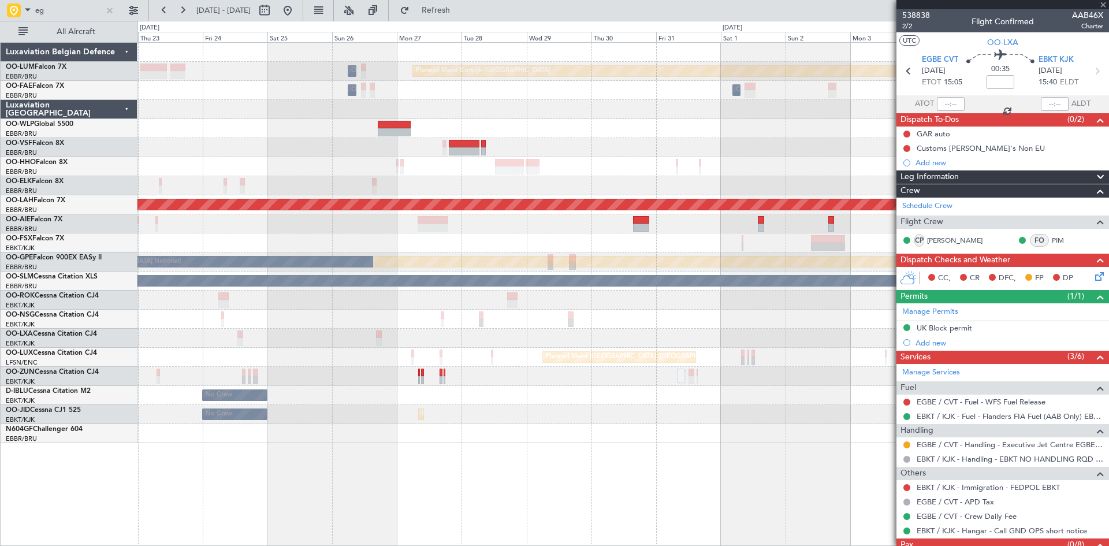
type input "0"
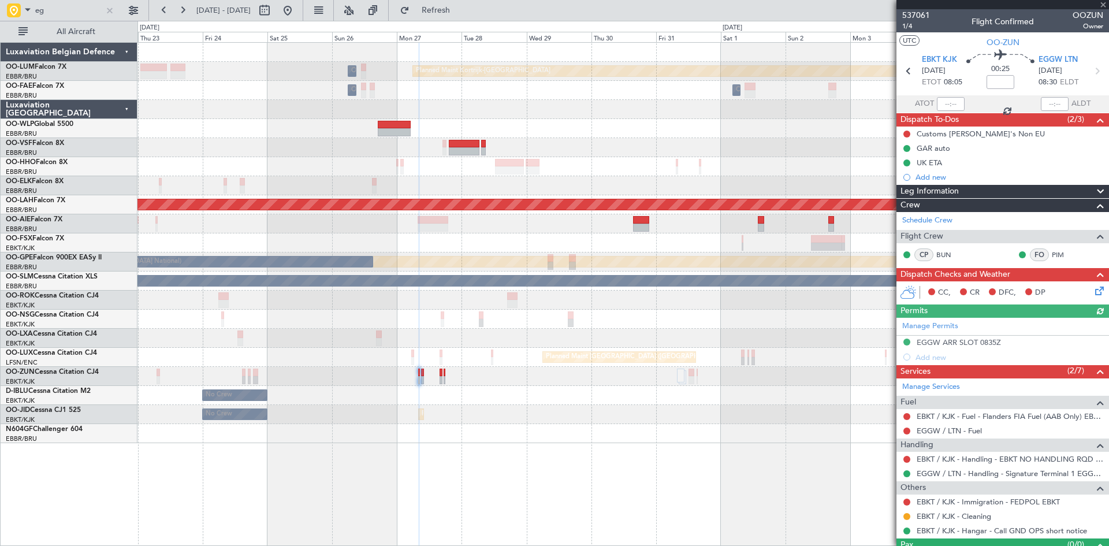
click at [927, 352] on div "Manage Permits EGGW ARR SLOT 0835Z Add new" at bounding box center [1002, 341] width 212 height 47
click at [932, 357] on div "EGGW ARR SLOT 0835Z" at bounding box center [958, 362] width 77 height 14
click at [928, 359] on div "Add new" at bounding box center [1003, 357] width 177 height 10
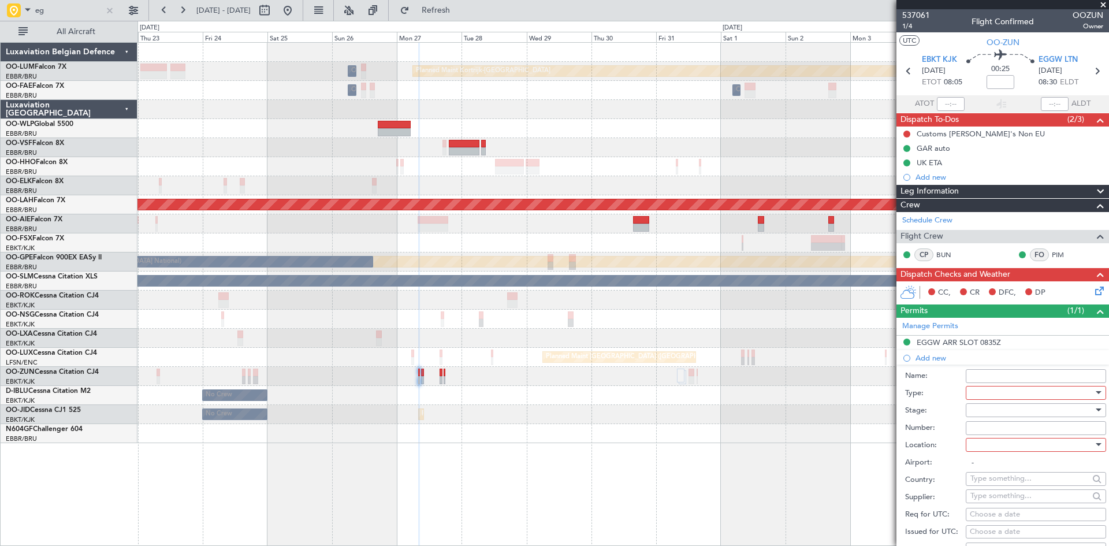
click at [994, 394] on div at bounding box center [1031, 392] width 123 height 17
click at [996, 516] on span "Landing" at bounding box center [1031, 519] width 121 height 17
click at [1001, 447] on div at bounding box center [1031, 444] width 123 height 17
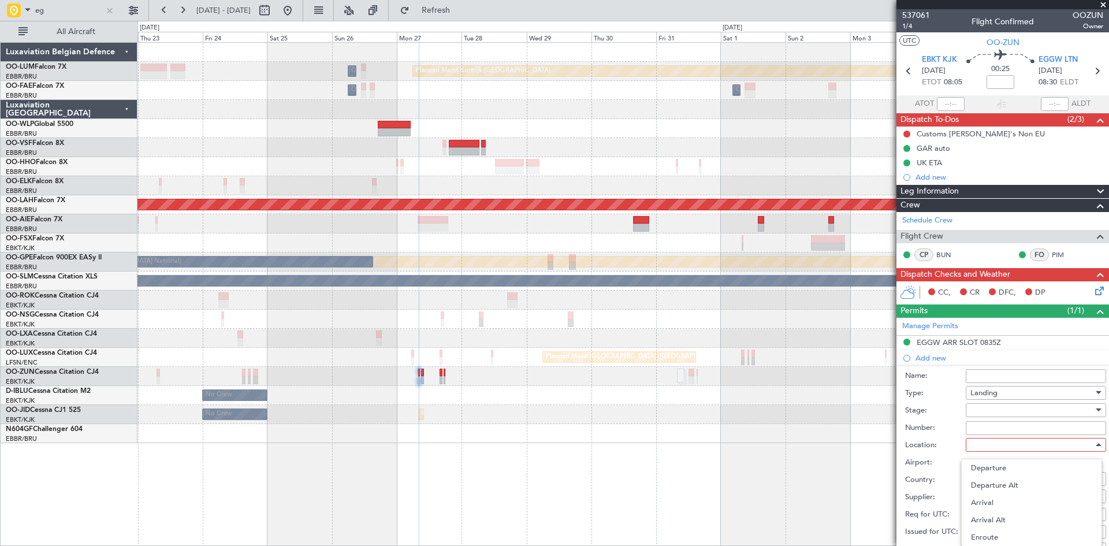
drag, startPoint x: 997, startPoint y: 498, endPoint x: 1001, endPoint y: 475, distance: 24.0
click at [997, 499] on span "Arrival" at bounding box center [1031, 502] width 121 height 17
type input "EGGW / LTN"
click at [994, 429] on input "Number:" at bounding box center [1035, 428] width 140 height 14
paste input "BFOP-2024-30105V8"
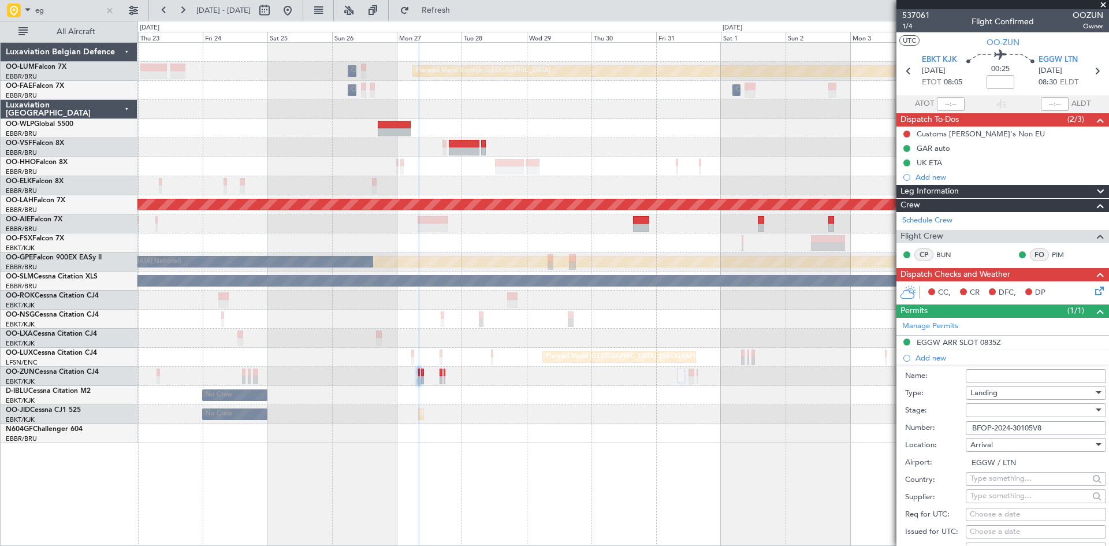
type input "BFOP-2024-30105V8"
click at [983, 409] on div at bounding box center [1031, 409] width 123 height 17
click at [1001, 497] on span "Received OK" at bounding box center [1031, 502] width 121 height 17
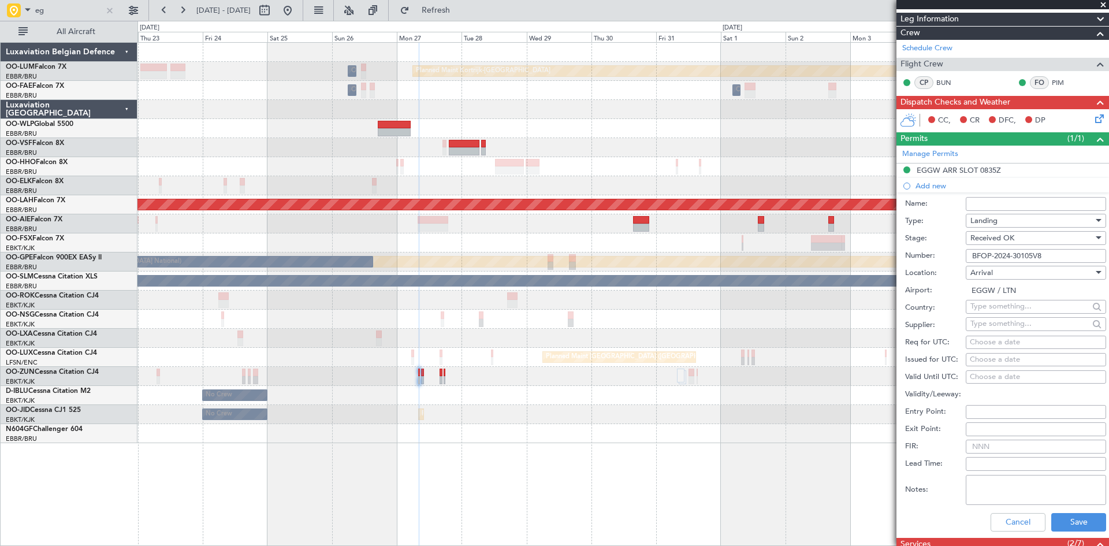
scroll to position [231, 0]
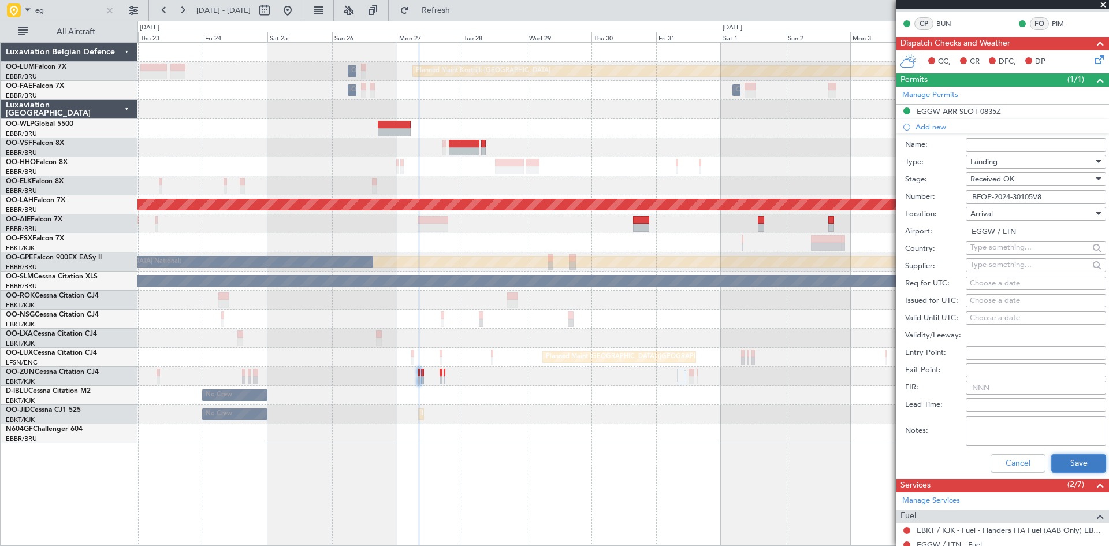
click at [1065, 466] on button "Save" at bounding box center [1078, 463] width 55 height 18
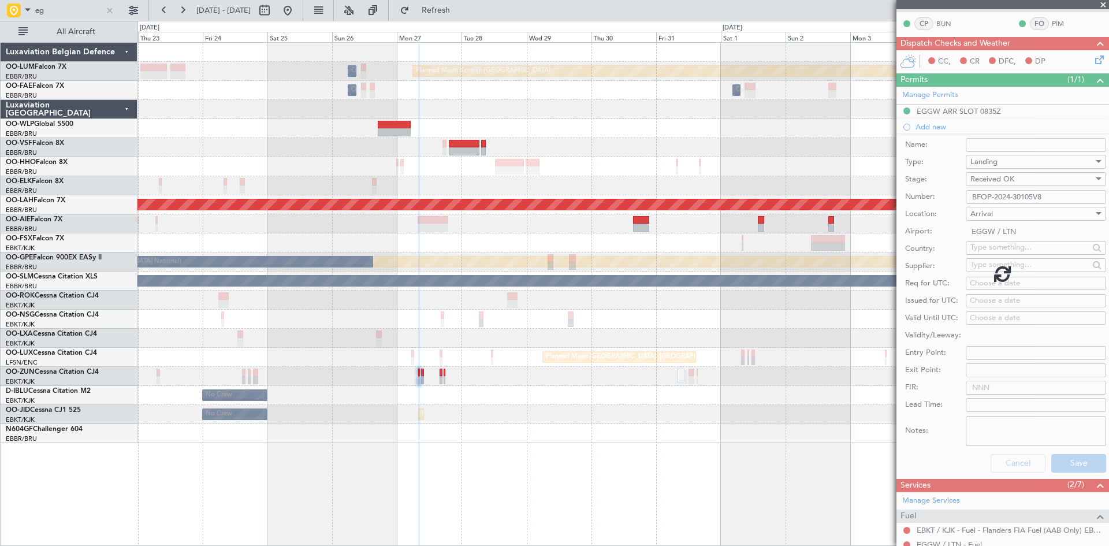
scroll to position [39, 0]
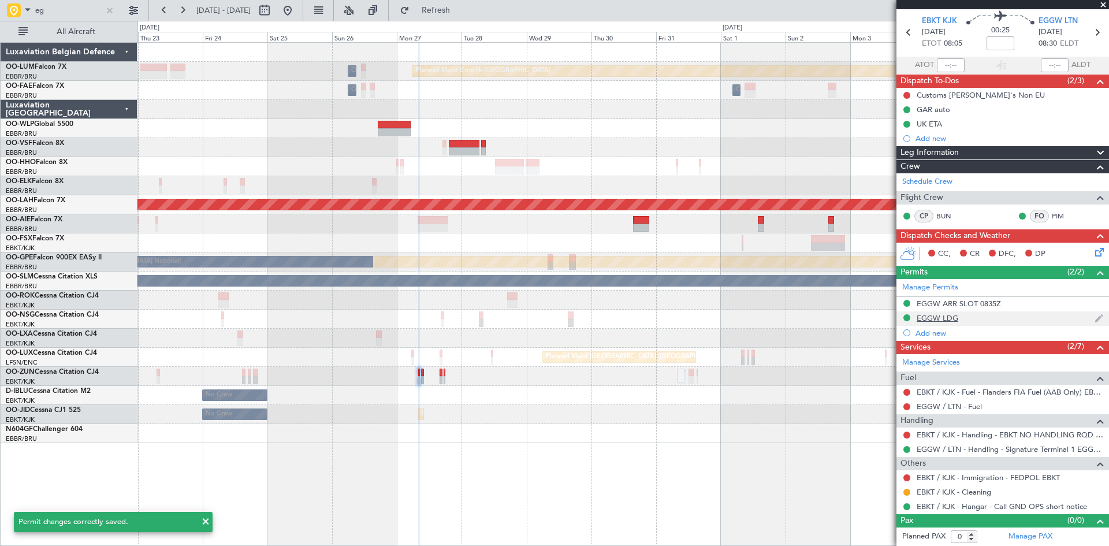
click at [929, 316] on div "EGGW LDG" at bounding box center [937, 318] width 42 height 10
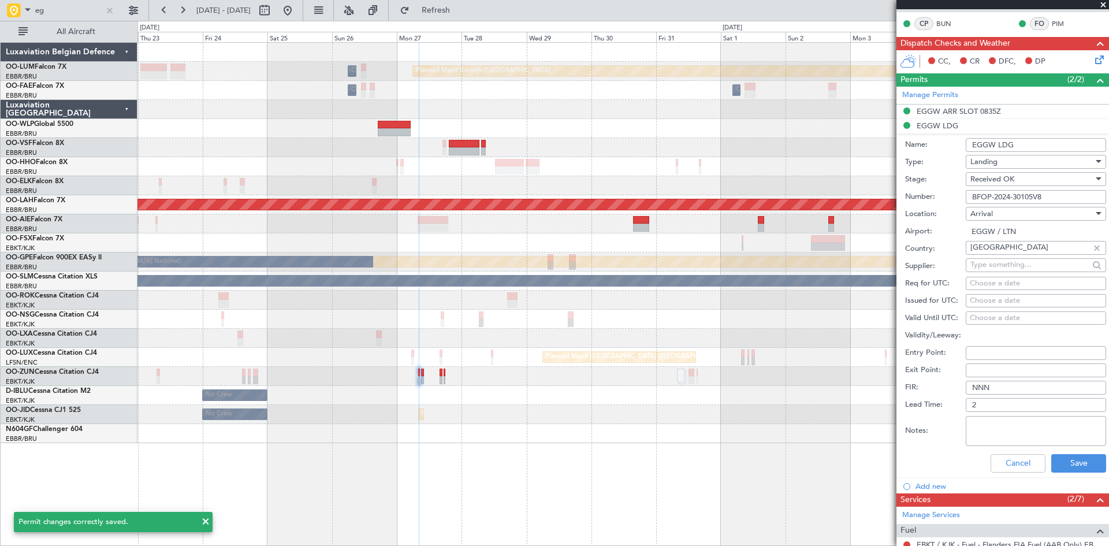
drag, startPoint x: 1018, startPoint y: 146, endPoint x: 928, endPoint y: 148, distance: 90.1
click at [928, 148] on div "Name: EGGW LDG" at bounding box center [1005, 144] width 201 height 17
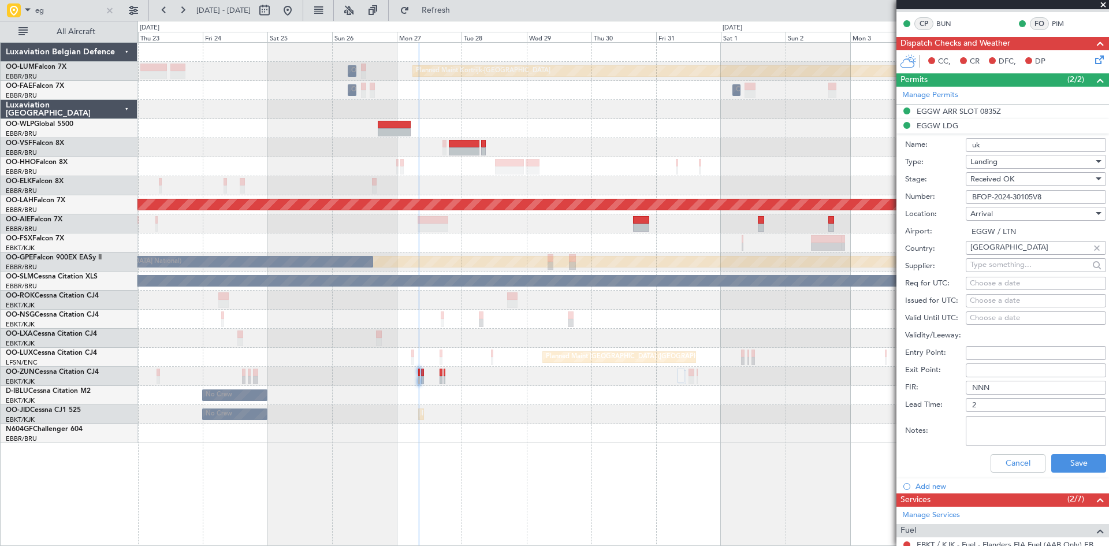
type input "UK Block permit"
click at [1076, 465] on button "Save" at bounding box center [1078, 463] width 55 height 18
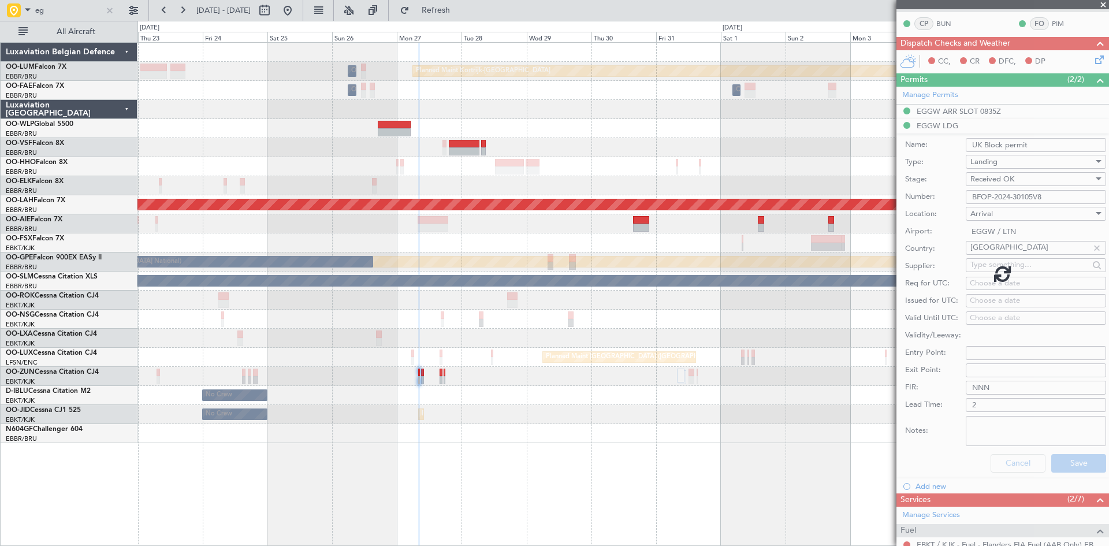
scroll to position [39, 0]
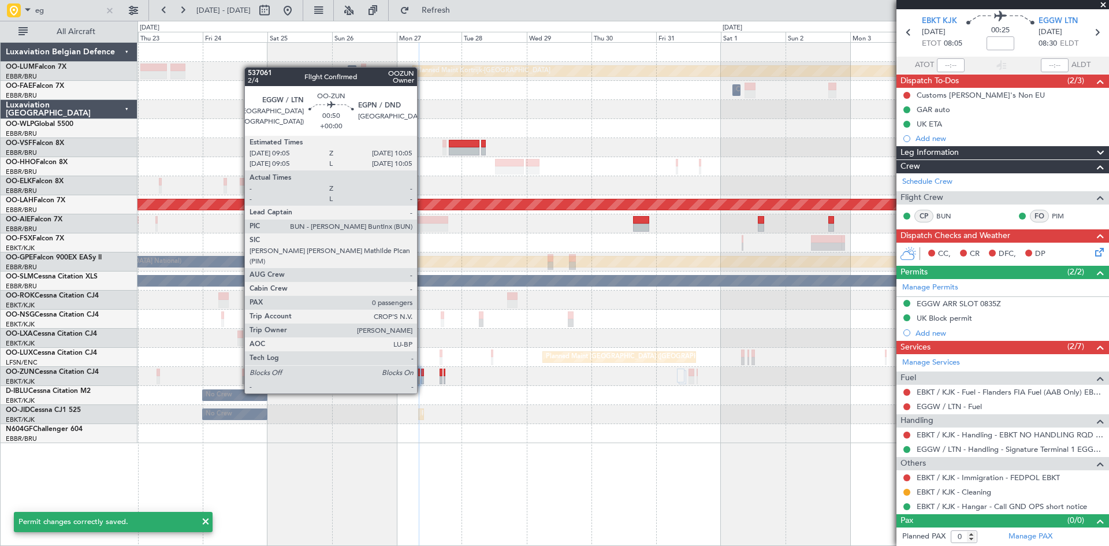
click at [420, 372] on div at bounding box center [622, 376] width 971 height 19
click at [421, 373] on div at bounding box center [422, 372] width 3 height 8
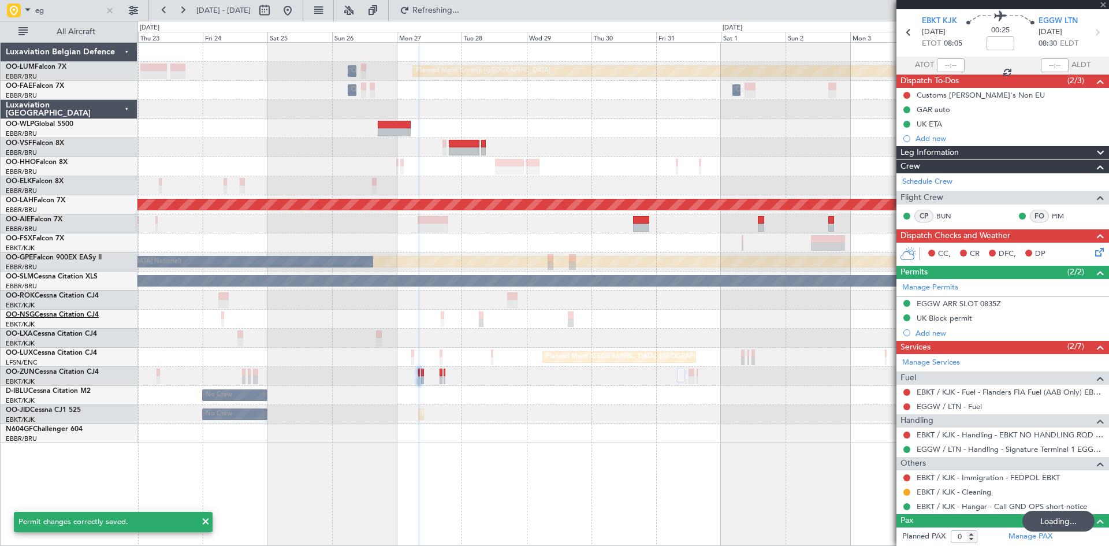
scroll to position [0, 0]
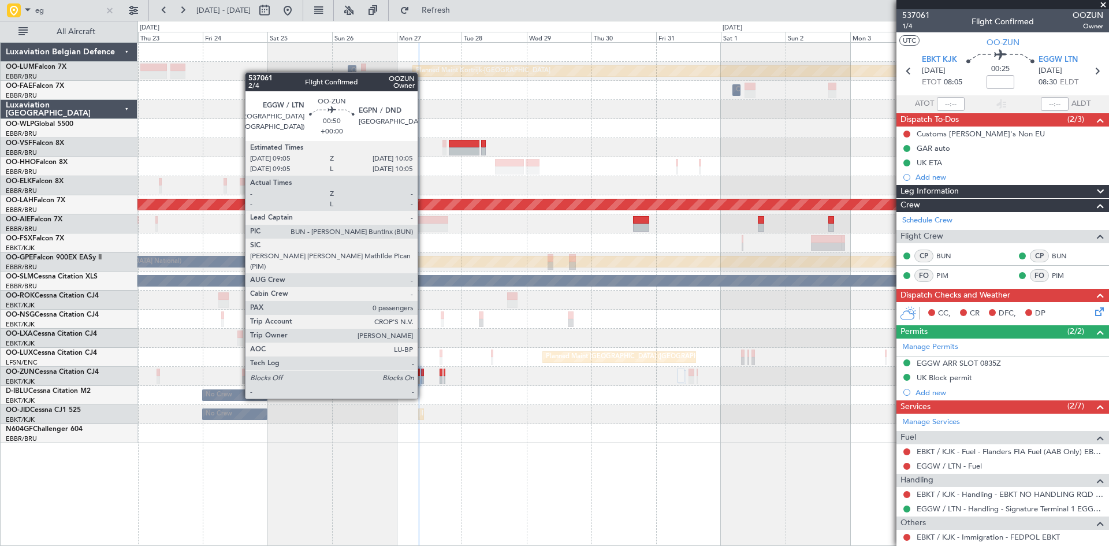
click at [423, 376] on div at bounding box center [422, 380] width 3 height 8
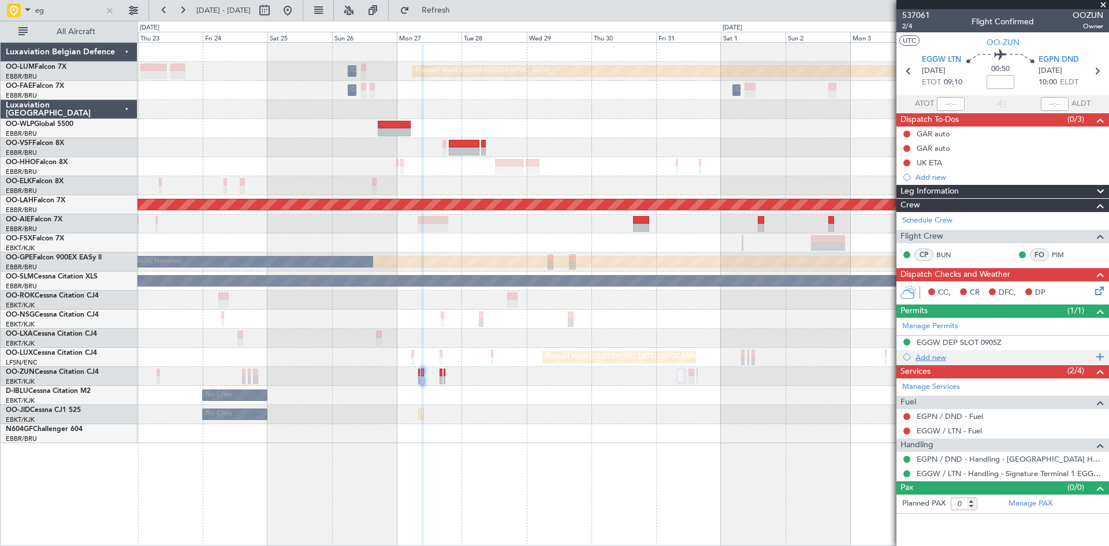
click at [923, 355] on div "Add new" at bounding box center [1003, 357] width 177 height 10
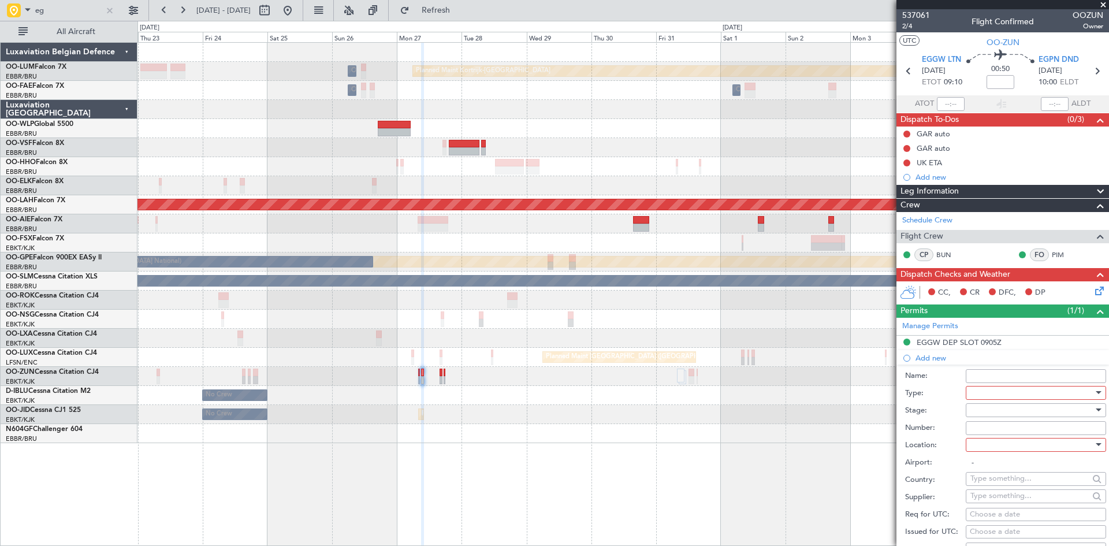
click at [989, 393] on div at bounding box center [1031, 392] width 123 height 17
click at [1004, 517] on span "Landing" at bounding box center [1031, 519] width 121 height 17
click at [1009, 446] on div at bounding box center [1031, 444] width 123 height 17
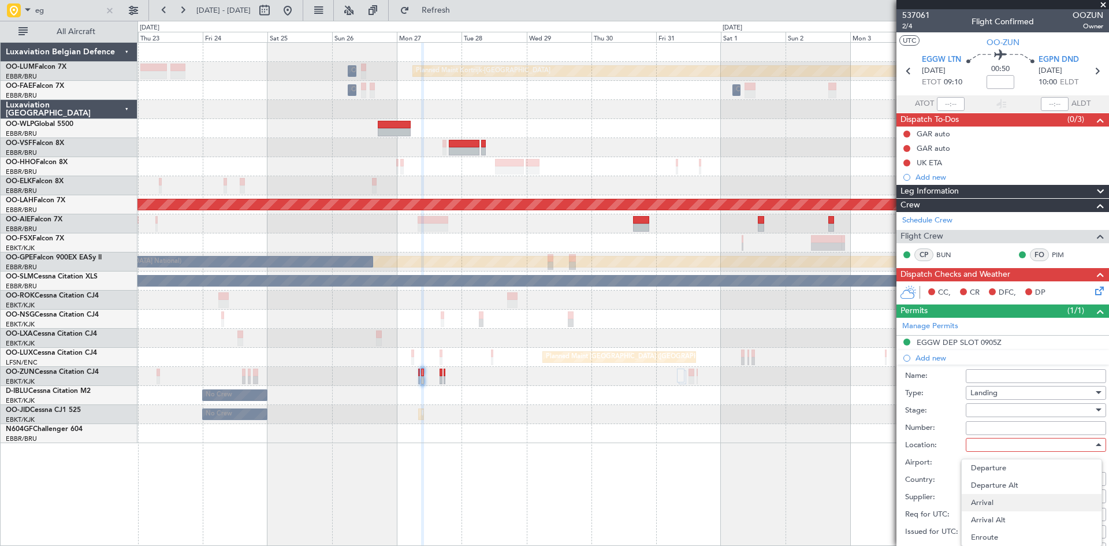
click at [1005, 507] on span "Arrival" at bounding box center [1031, 502] width 121 height 17
type input "EGPN / DND"
click at [981, 413] on div at bounding box center [1031, 409] width 123 height 17
click at [1000, 500] on span "Received OK" at bounding box center [1031, 502] width 121 height 17
click at [989, 430] on input "Number:" at bounding box center [1035, 428] width 140 height 14
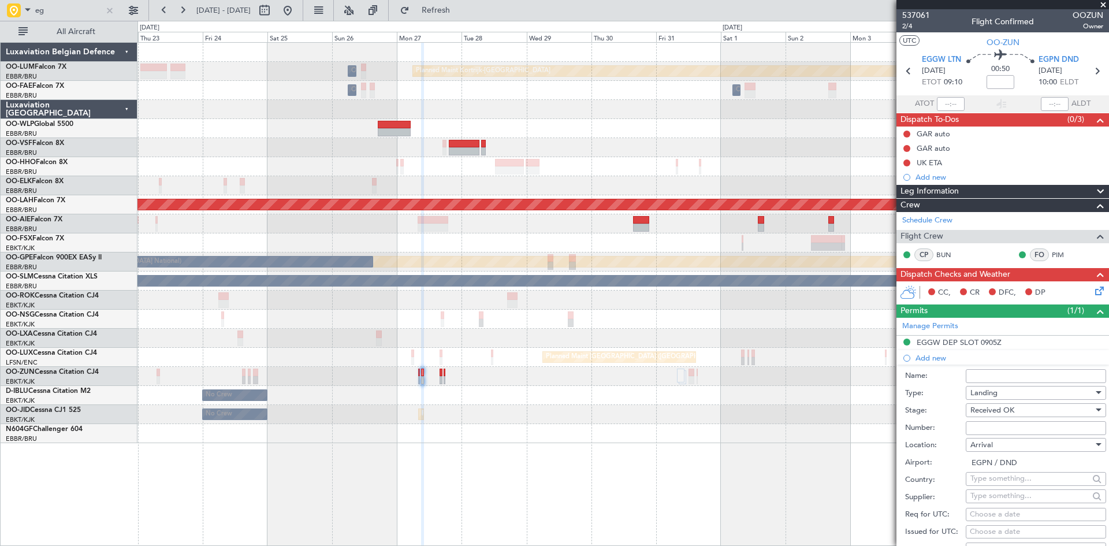
paste input "BFOP-2024-30105V8"
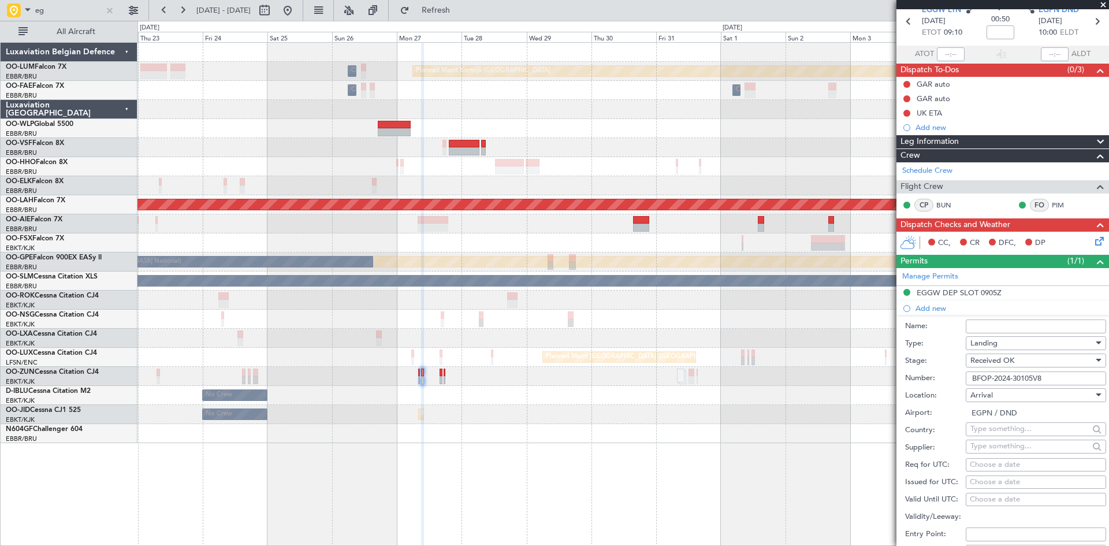
scroll to position [173, 0]
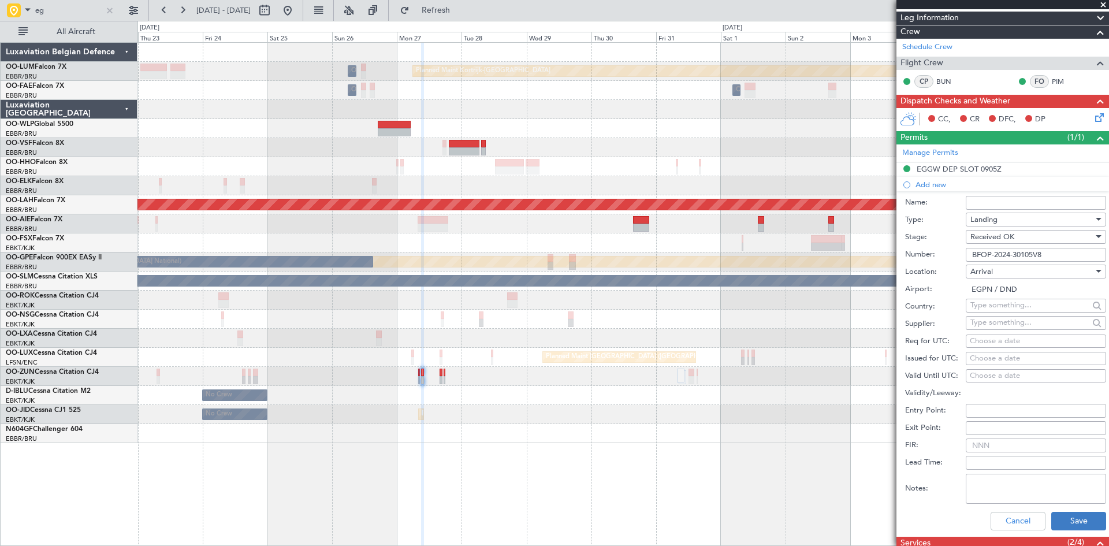
type input "BFOP-2024-30105V8"
click at [1051, 518] on button "Save" at bounding box center [1078, 521] width 55 height 18
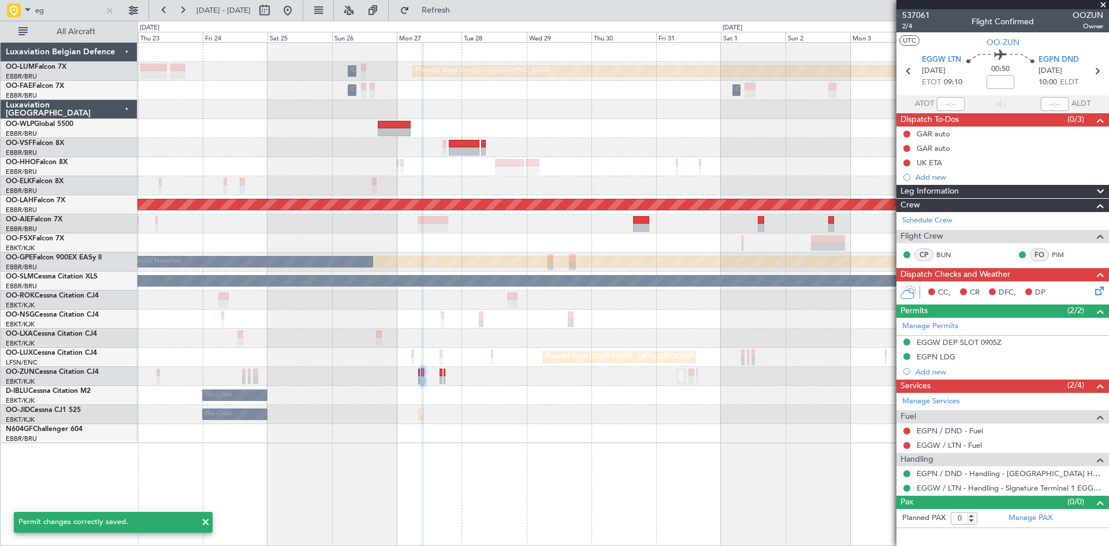
scroll to position [0, 0]
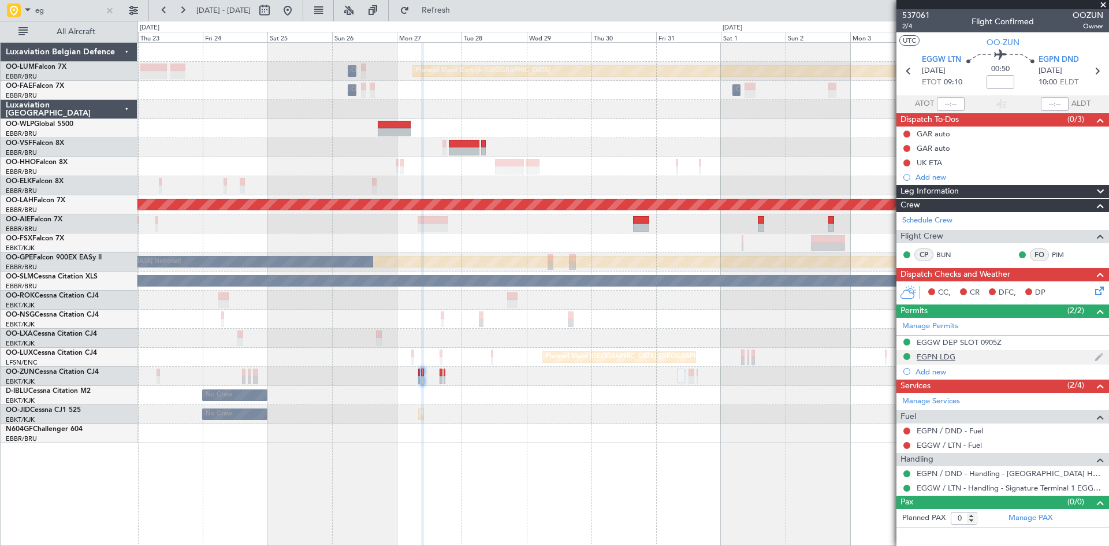
click at [945, 359] on div "EGPN LDG" at bounding box center [935, 357] width 39 height 10
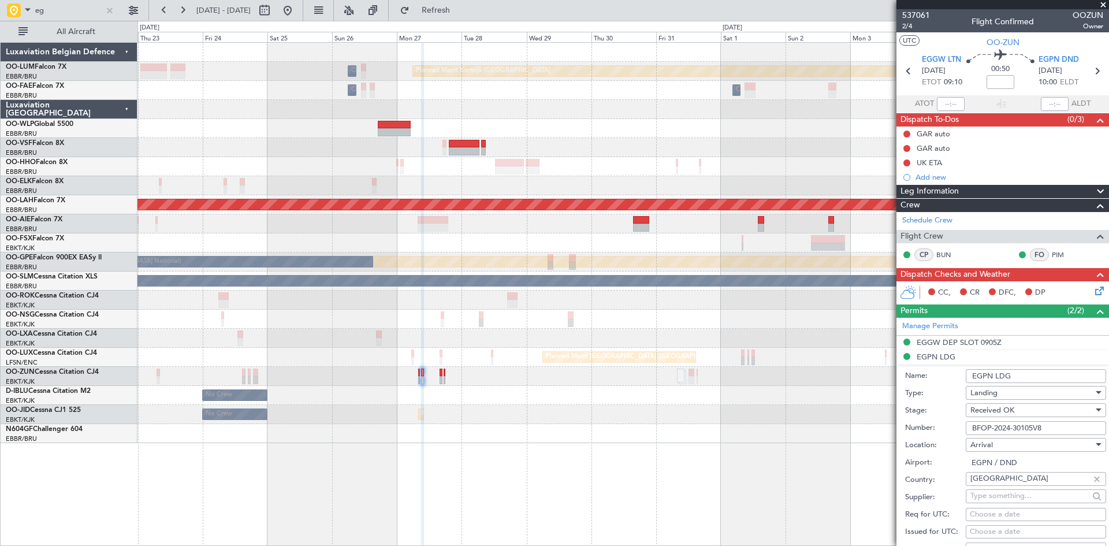
drag, startPoint x: 973, startPoint y: 371, endPoint x: 915, endPoint y: 369, distance: 57.8
click at [915, 369] on div "Name: EGPN LDG" at bounding box center [1005, 375] width 201 height 17
type input "UK Block permit"
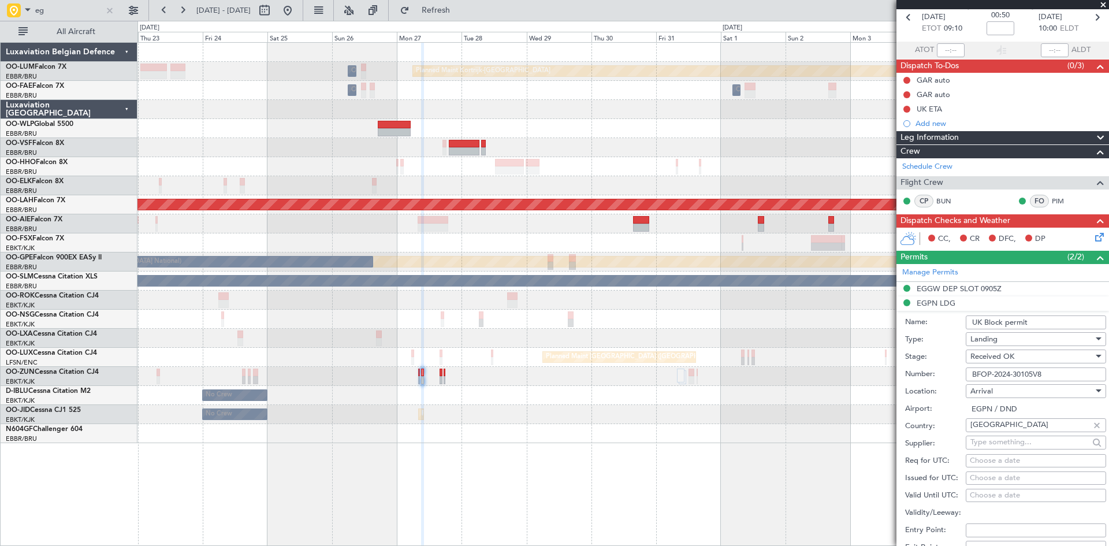
scroll to position [231, 0]
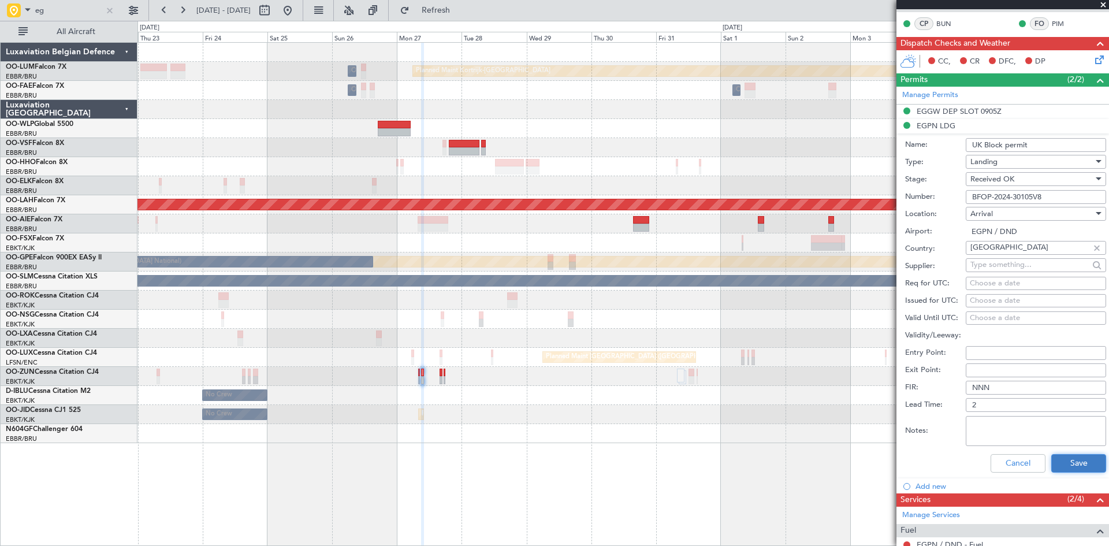
click at [1073, 462] on button "Save" at bounding box center [1078, 463] width 55 height 18
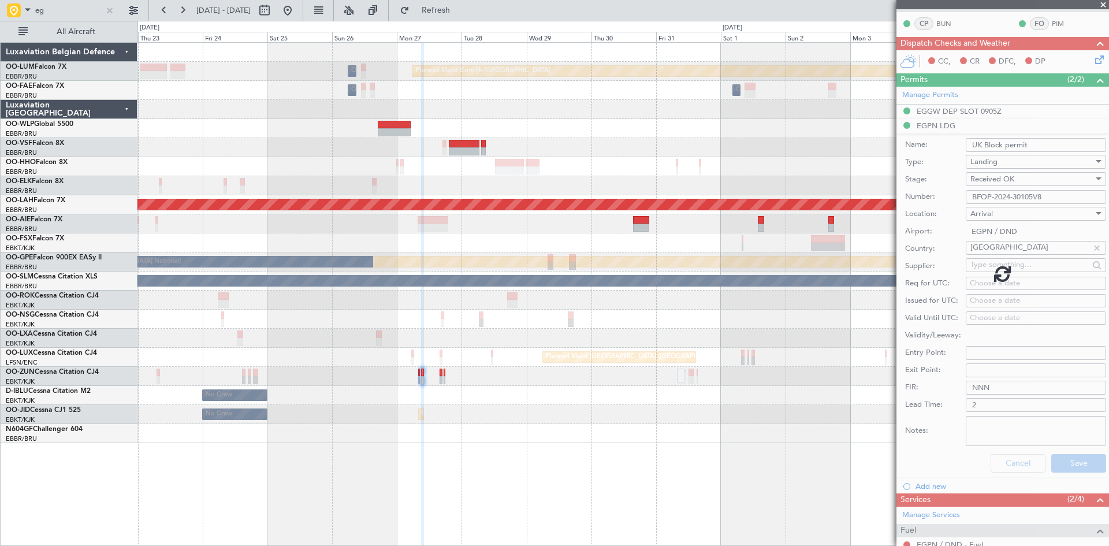
scroll to position [0, 0]
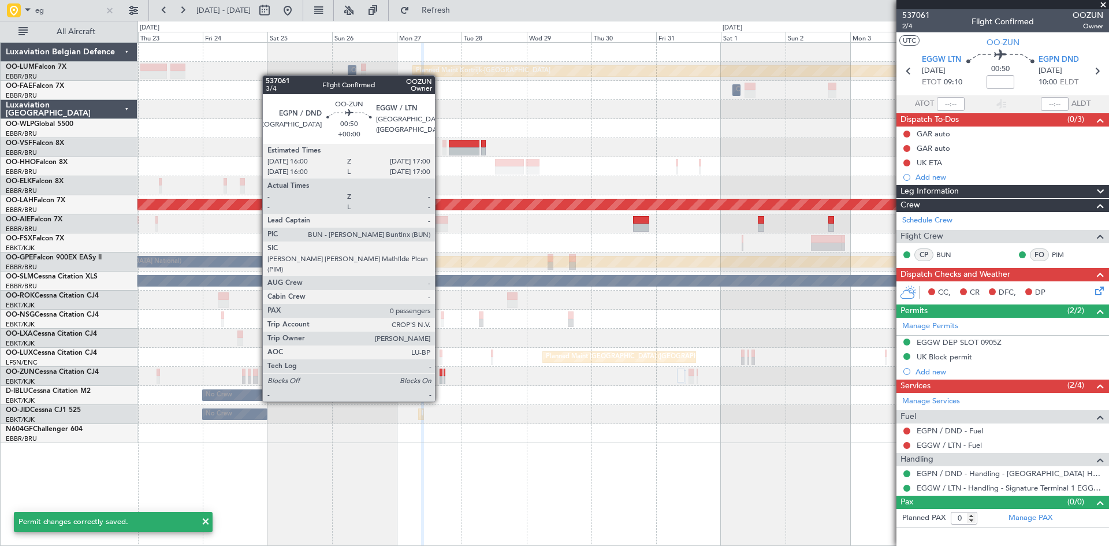
click at [440, 379] on div at bounding box center [440, 380] width 3 height 8
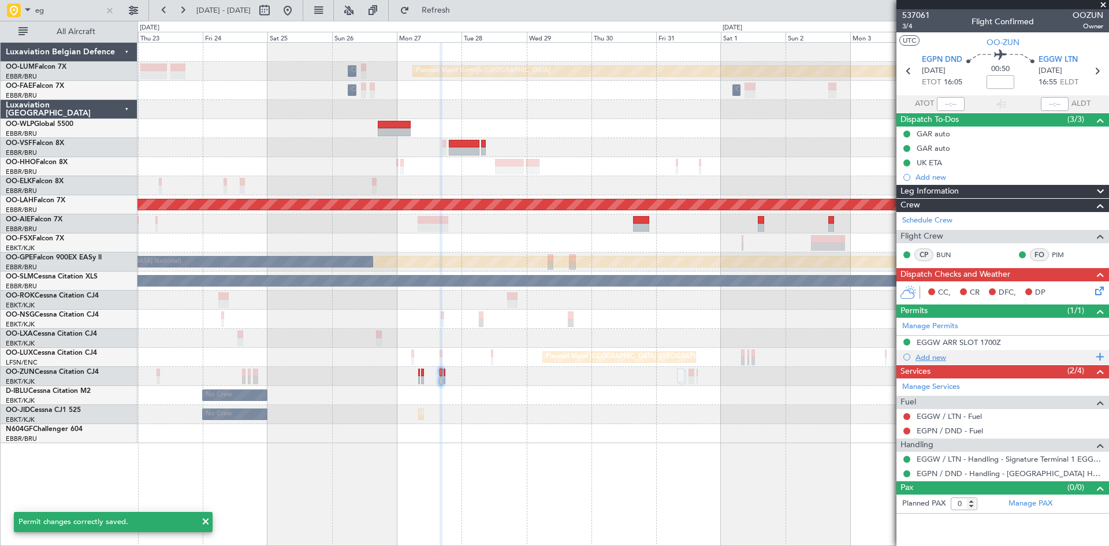
click at [931, 355] on div "Add new" at bounding box center [1003, 357] width 177 height 10
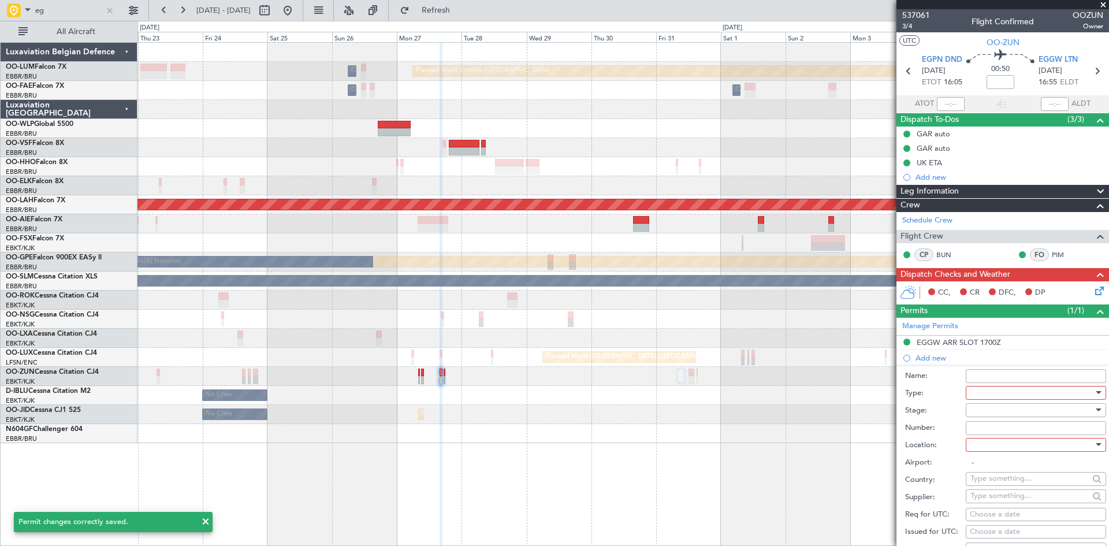
click at [991, 393] on div at bounding box center [1031, 392] width 123 height 17
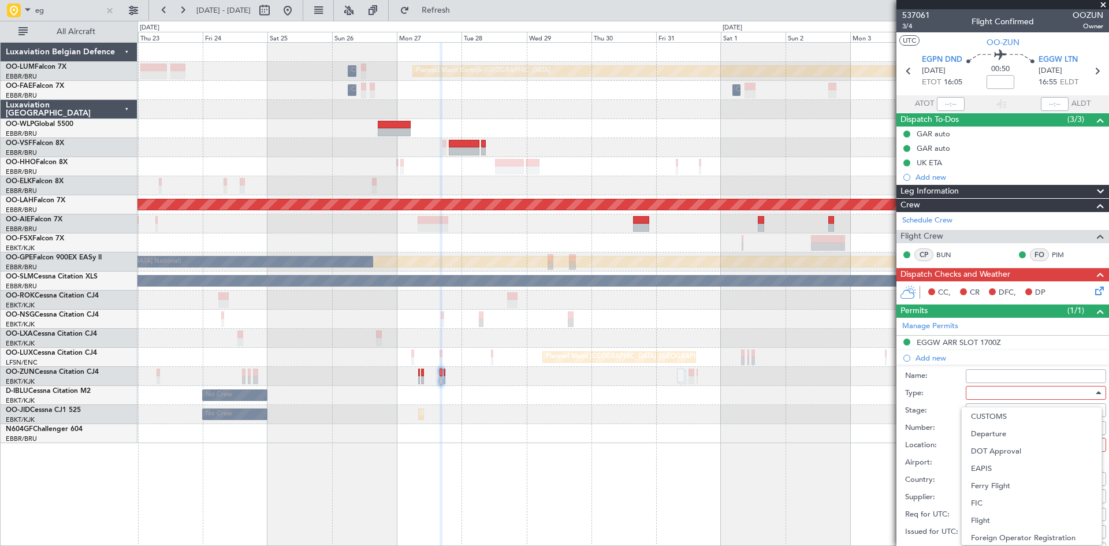
scroll to position [289, 0]
click at [1001, 461] on span "Landing" at bounding box center [1031, 461] width 121 height 17
click at [987, 411] on div at bounding box center [1031, 409] width 123 height 17
click at [1012, 495] on span "Received OK" at bounding box center [1031, 502] width 121 height 17
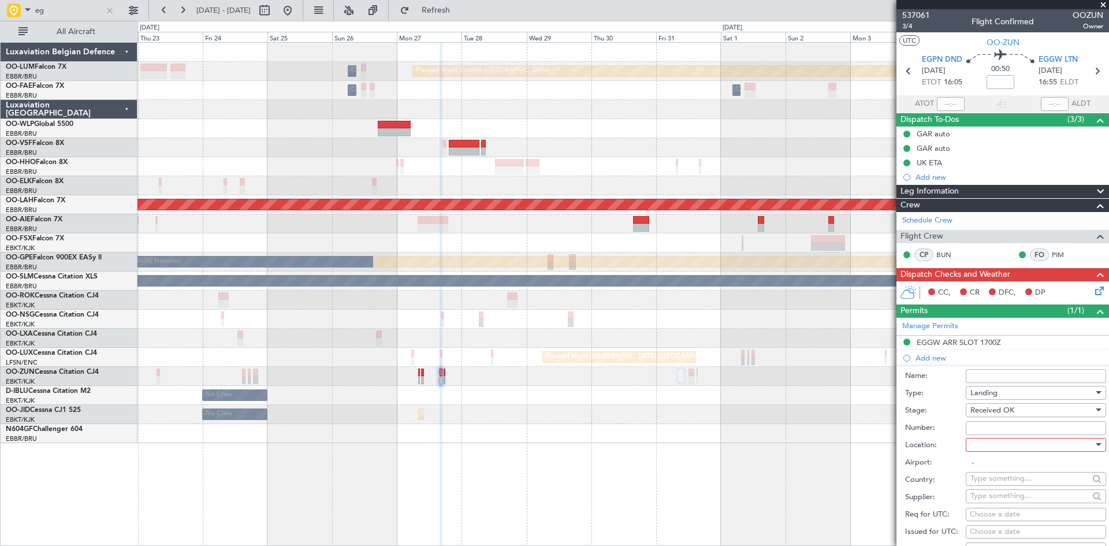
click at [999, 426] on input "Number:" at bounding box center [1035, 428] width 140 height 14
paste input "BFOP-2024-30105V8"
type input "BFOP-2024-30105V8"
click at [1008, 452] on div at bounding box center [1031, 444] width 123 height 17
drag, startPoint x: 999, startPoint y: 502, endPoint x: 976, endPoint y: 474, distance: 36.5
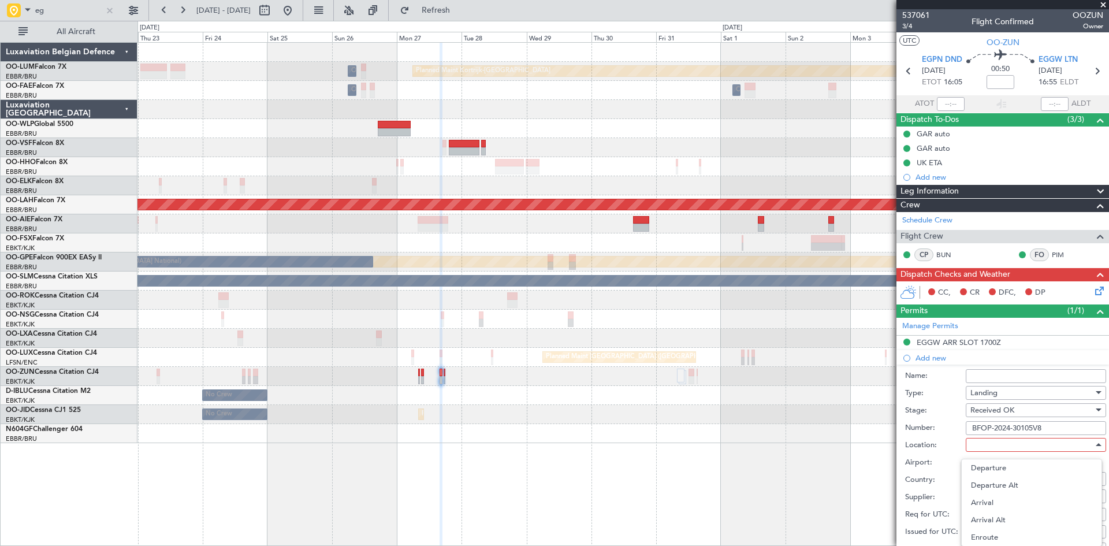
click at [998, 502] on span "Arrival" at bounding box center [1031, 502] width 121 height 17
type input "EGGW / LTN"
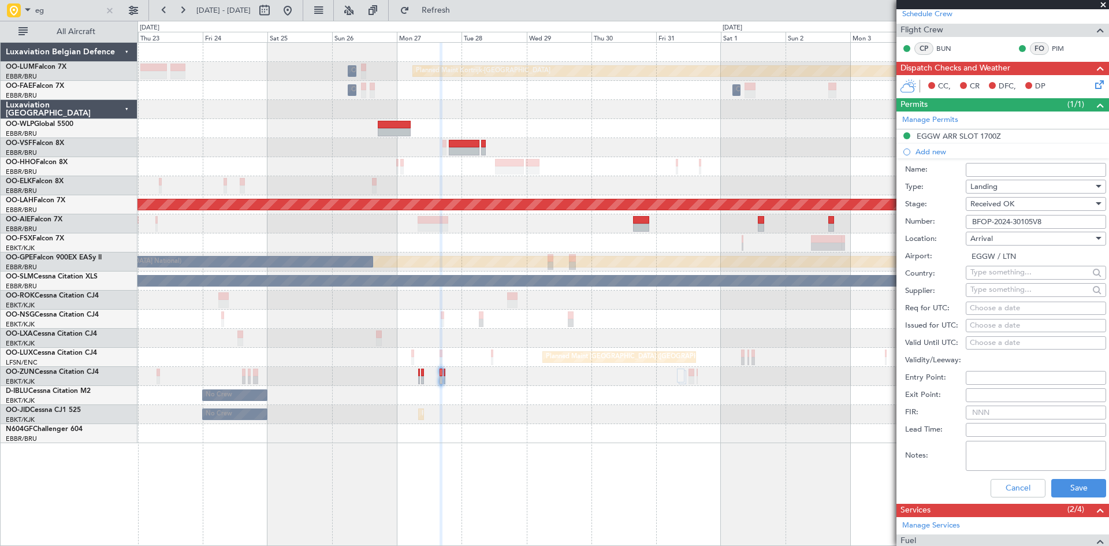
scroll to position [312, 0]
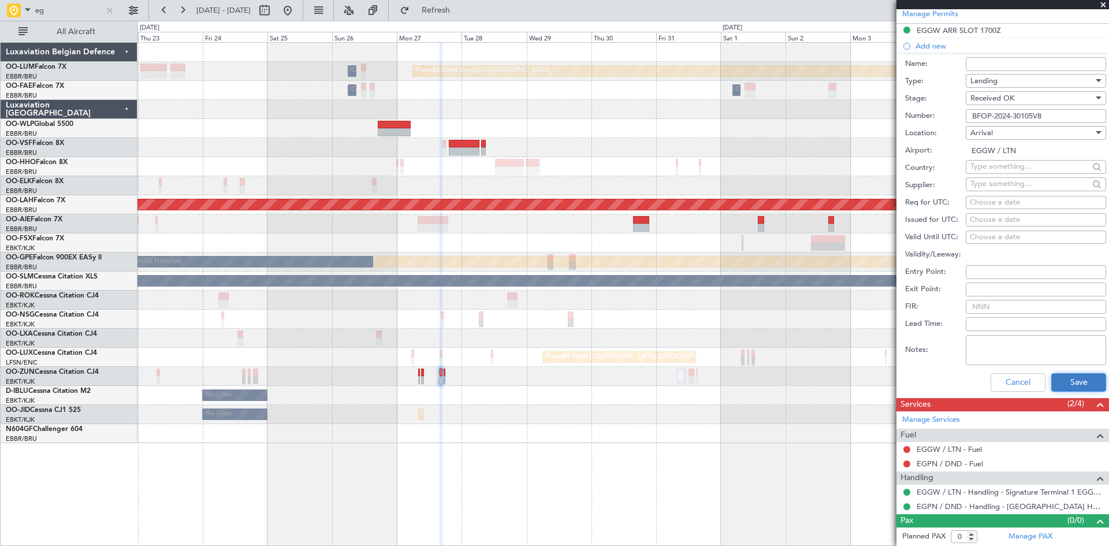
click at [1069, 382] on button "Save" at bounding box center [1078, 382] width 55 height 18
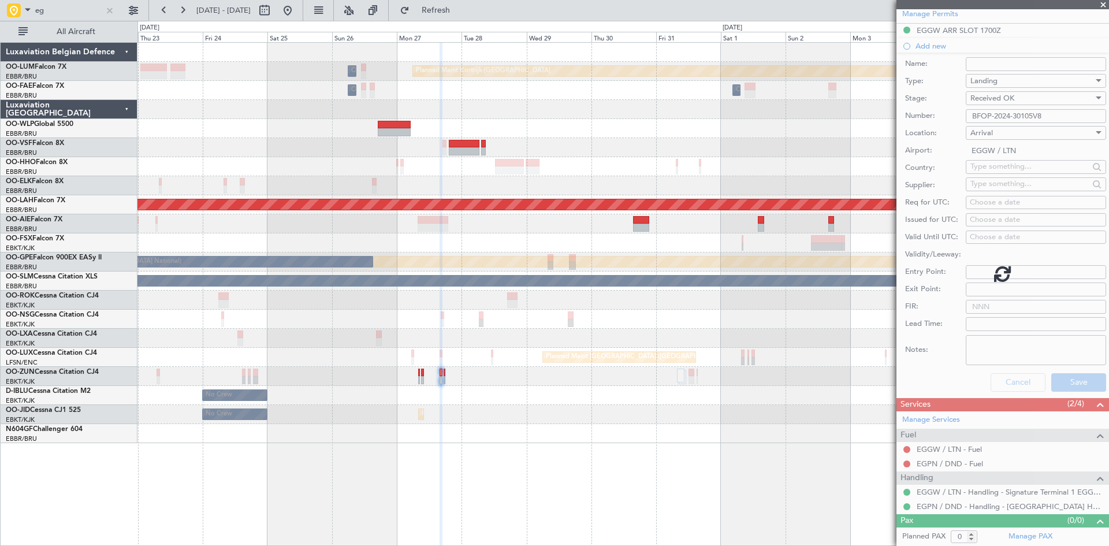
scroll to position [0, 0]
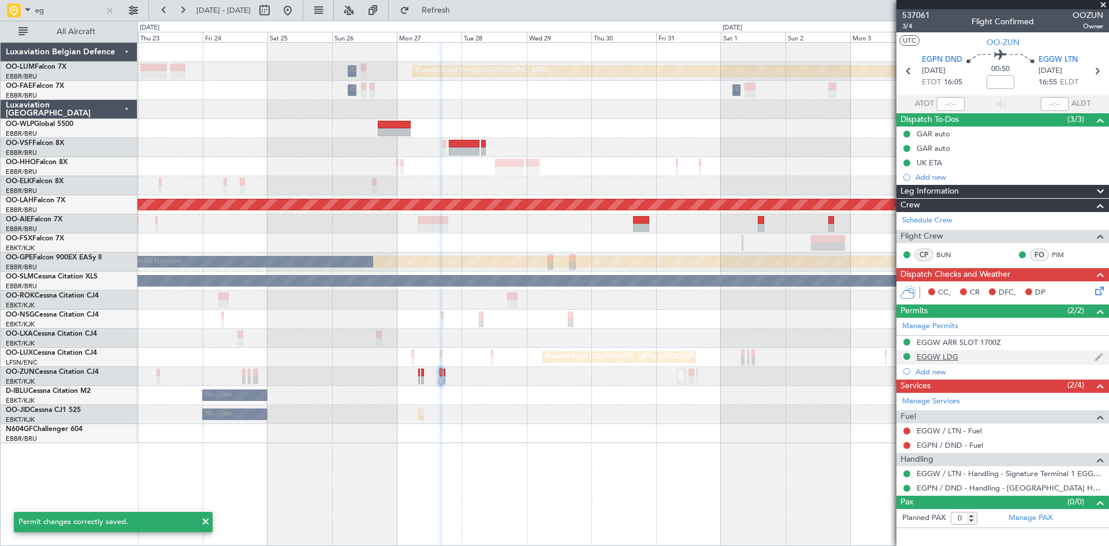
click at [938, 359] on div "EGGW LDG" at bounding box center [937, 357] width 42 height 10
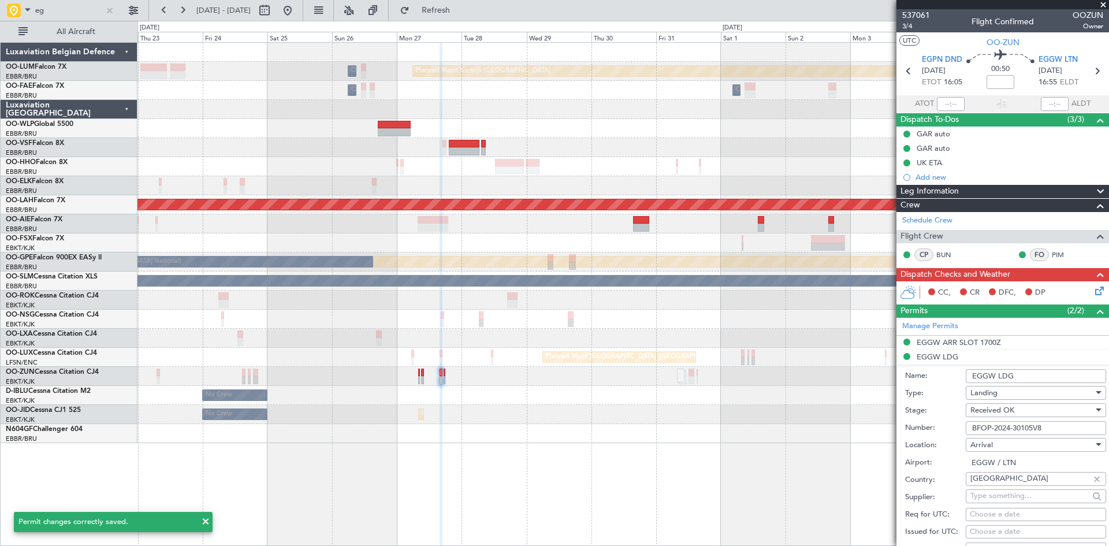
drag, startPoint x: 1027, startPoint y: 375, endPoint x: 942, endPoint y: 375, distance: 84.9
click at [942, 375] on div "Name: EGGW LDG" at bounding box center [1005, 375] width 201 height 17
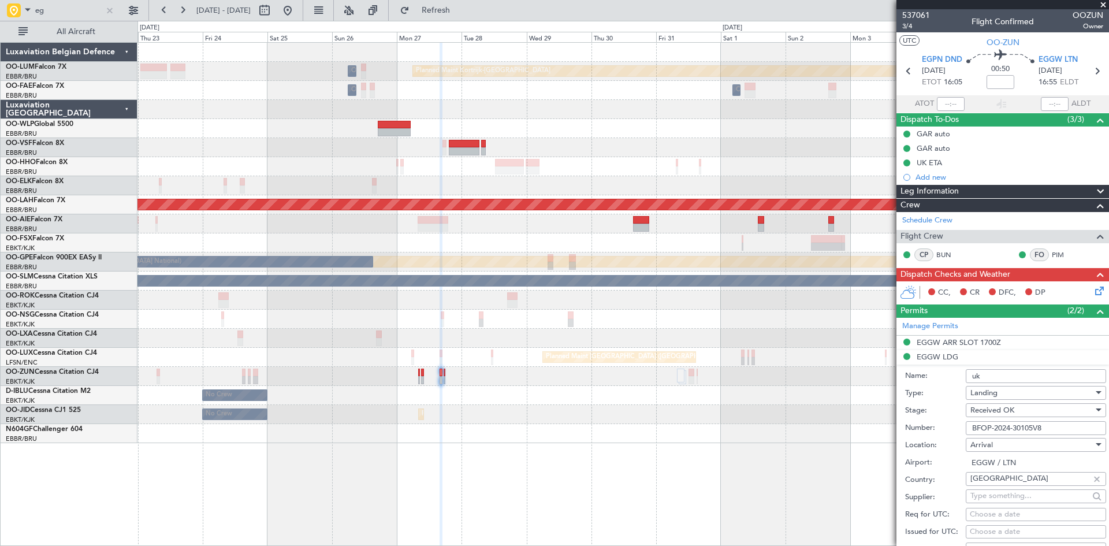
type input "UK Block permit"
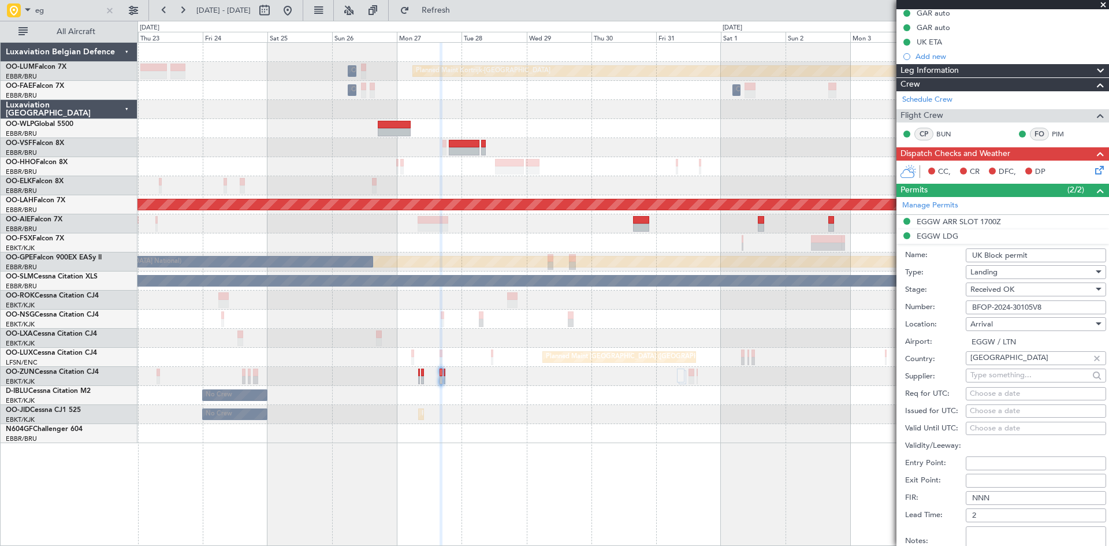
scroll to position [289, 0]
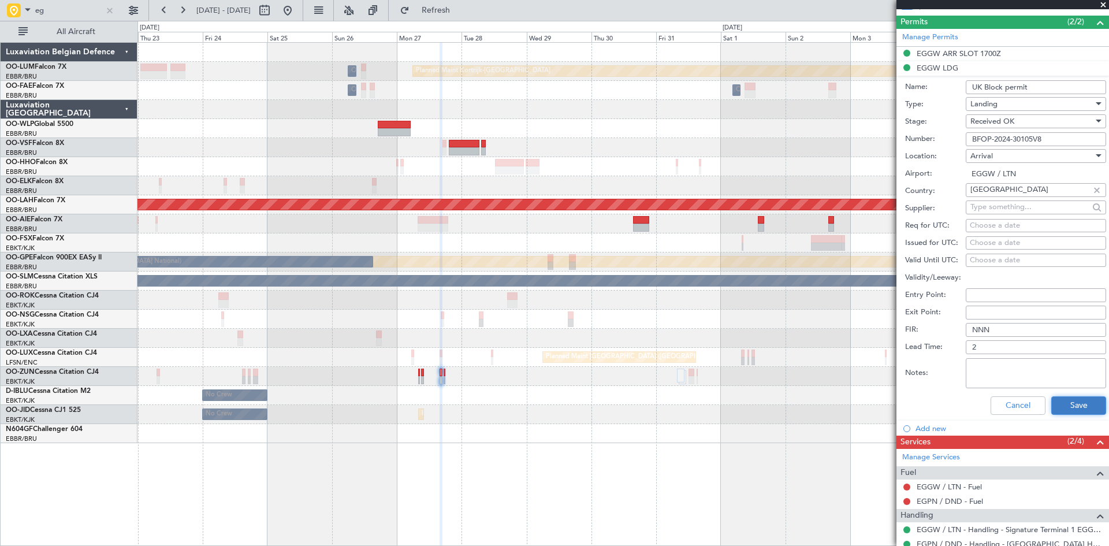
click at [1074, 401] on button "Save" at bounding box center [1078, 405] width 55 height 18
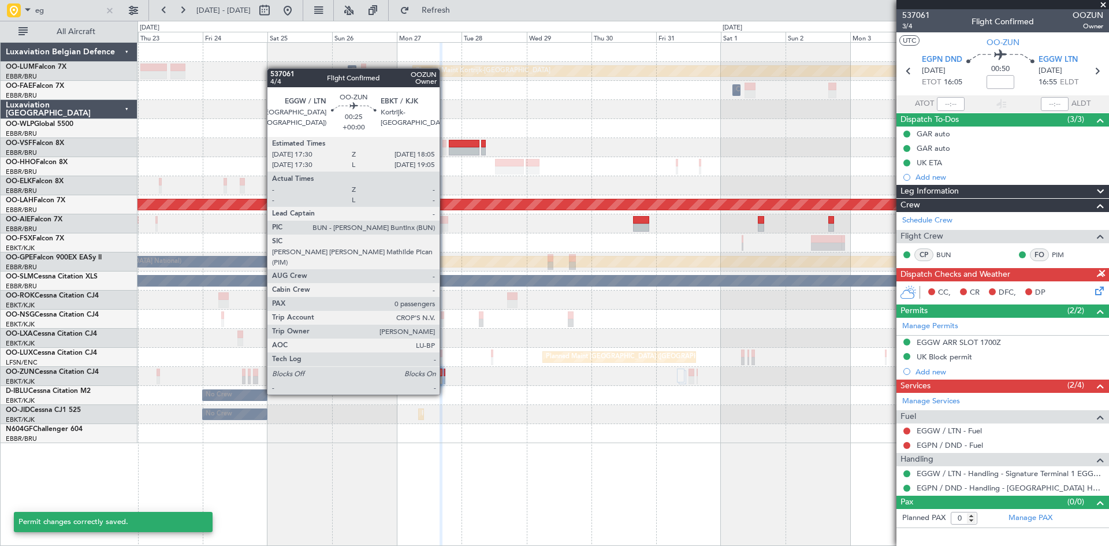
scroll to position [0, 0]
click at [445, 372] on div at bounding box center [444, 372] width 2 height 8
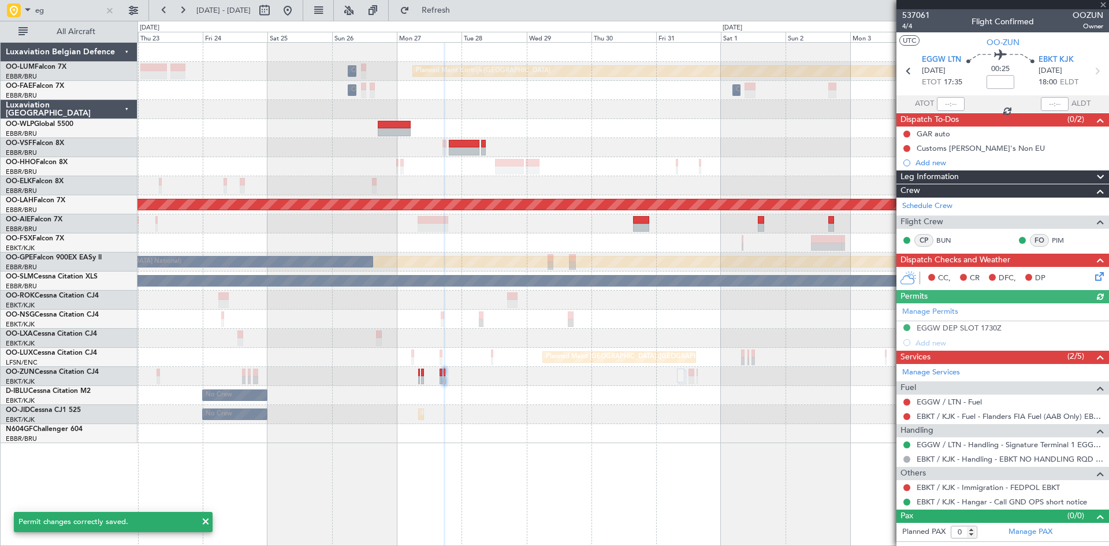
click at [930, 342] on div "Manage Permits EGGW DEP SLOT 1730Z Add new" at bounding box center [1002, 326] width 212 height 47
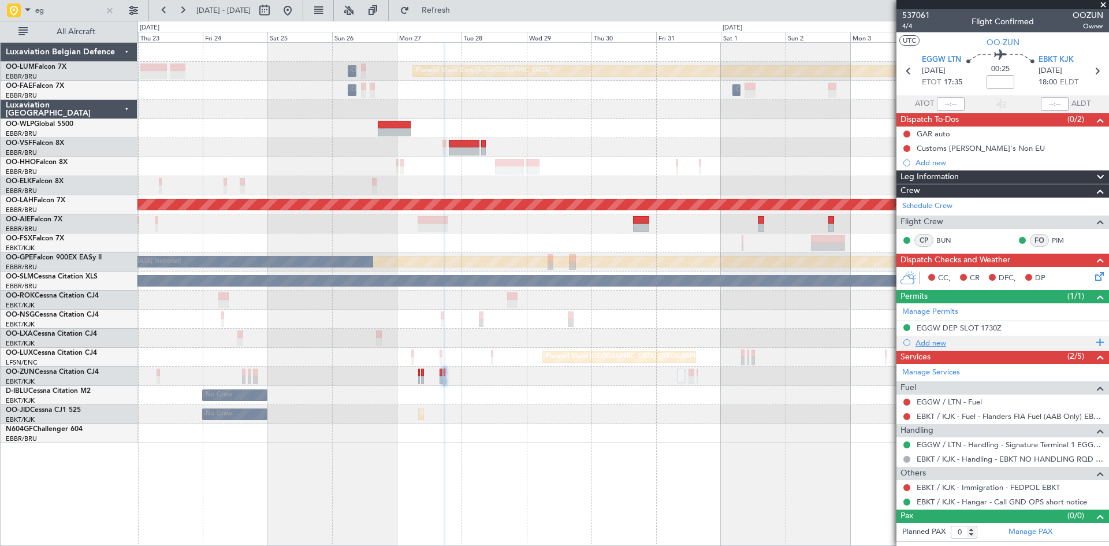
click at [937, 342] on div "Add new" at bounding box center [1003, 343] width 177 height 10
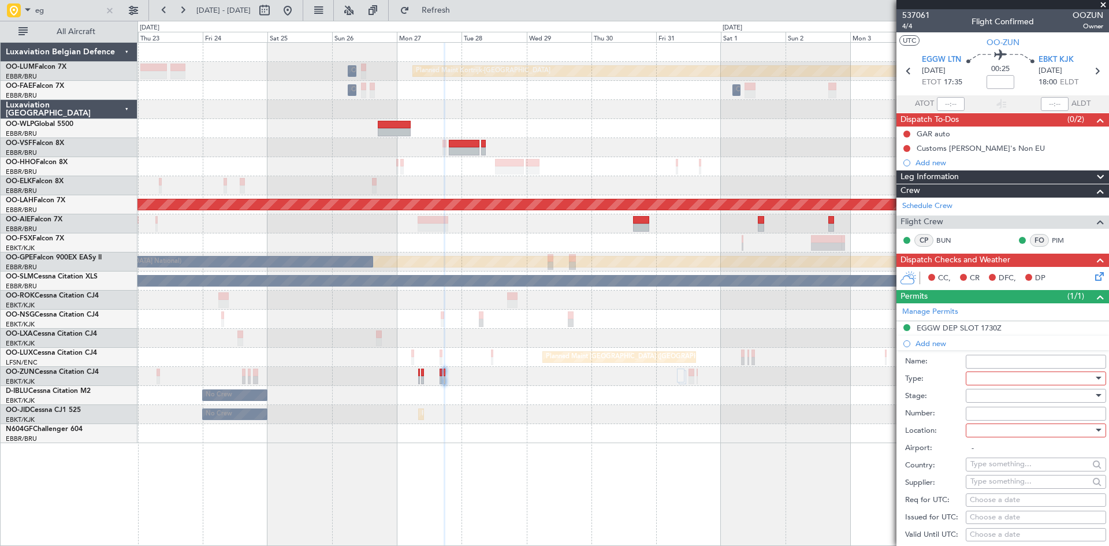
click at [1001, 377] on div at bounding box center [1031, 378] width 123 height 17
click at [1000, 446] on span "Landing" at bounding box center [1031, 446] width 121 height 17
click at [990, 428] on div at bounding box center [1031, 430] width 123 height 17
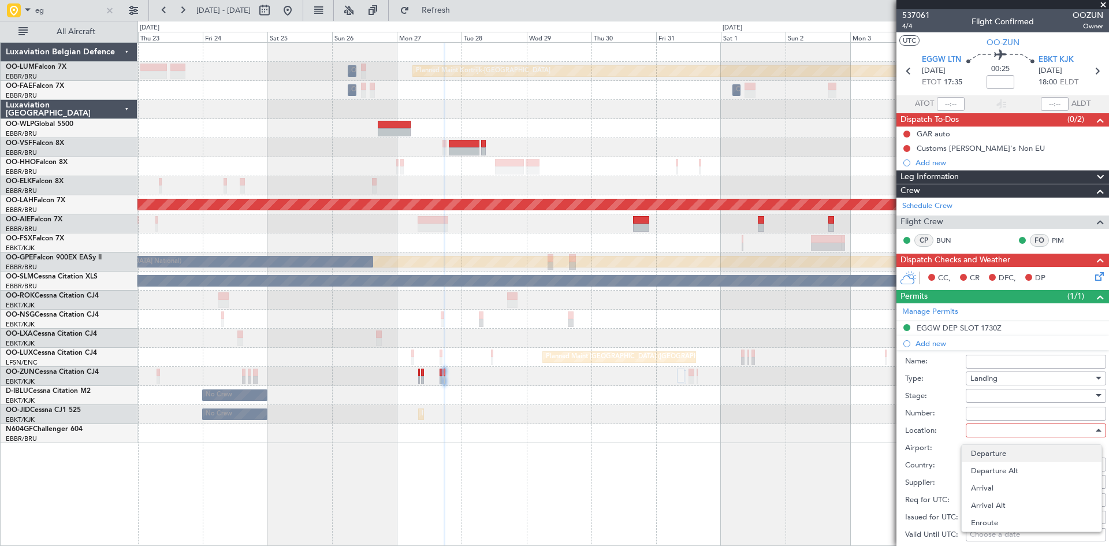
click at [990, 457] on span "Departure" at bounding box center [1031, 453] width 121 height 17
type input "EGGW / LTN"
click at [973, 392] on div at bounding box center [1031, 395] width 123 height 17
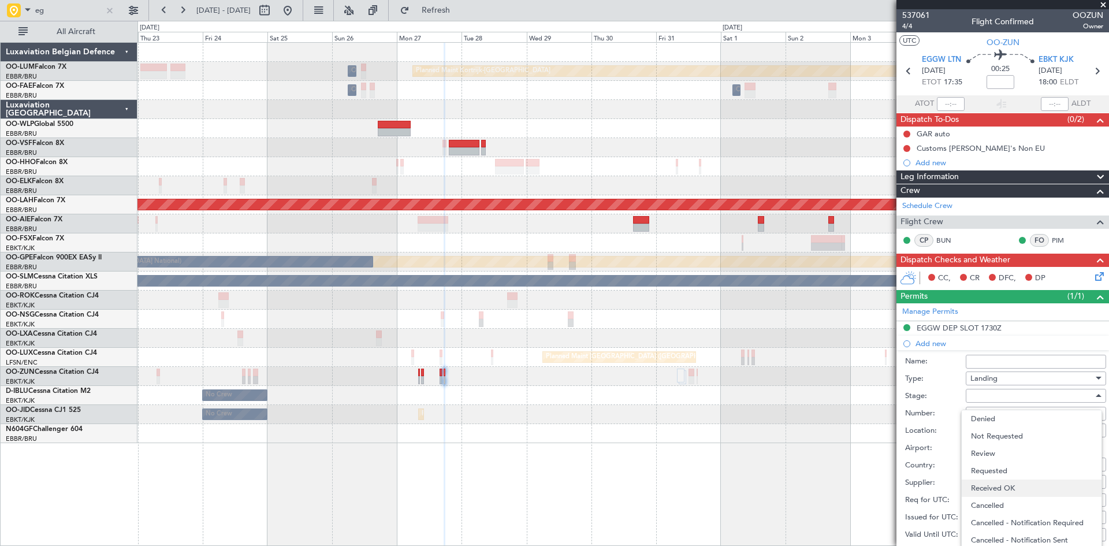
click at [994, 484] on span "Received OK" at bounding box center [1031, 487] width 121 height 17
click at [986, 411] on input "Number:" at bounding box center [1035, 414] width 140 height 14
paste input "BFOP-2024-30105V8"
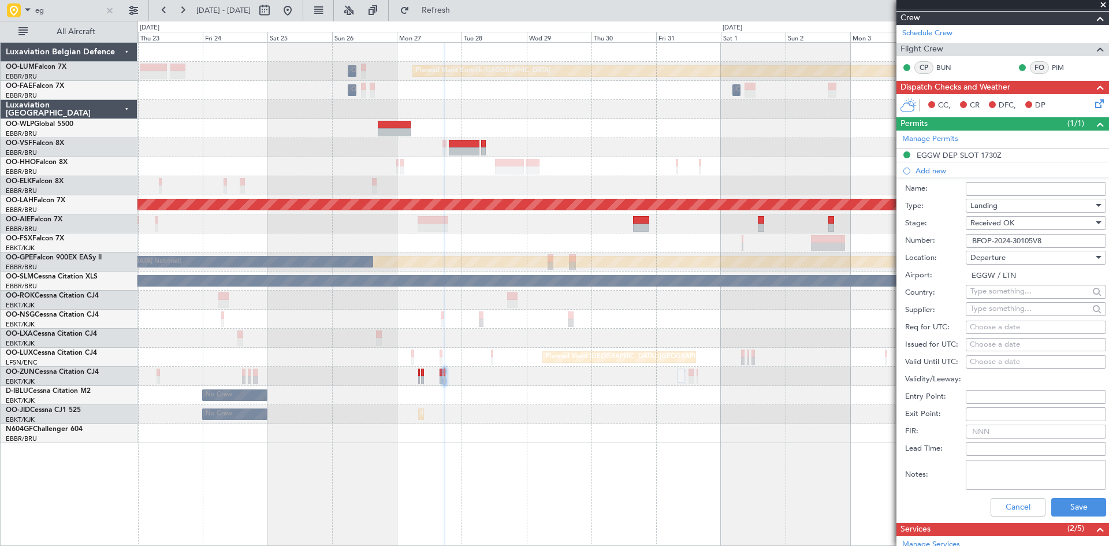
scroll to position [340, 0]
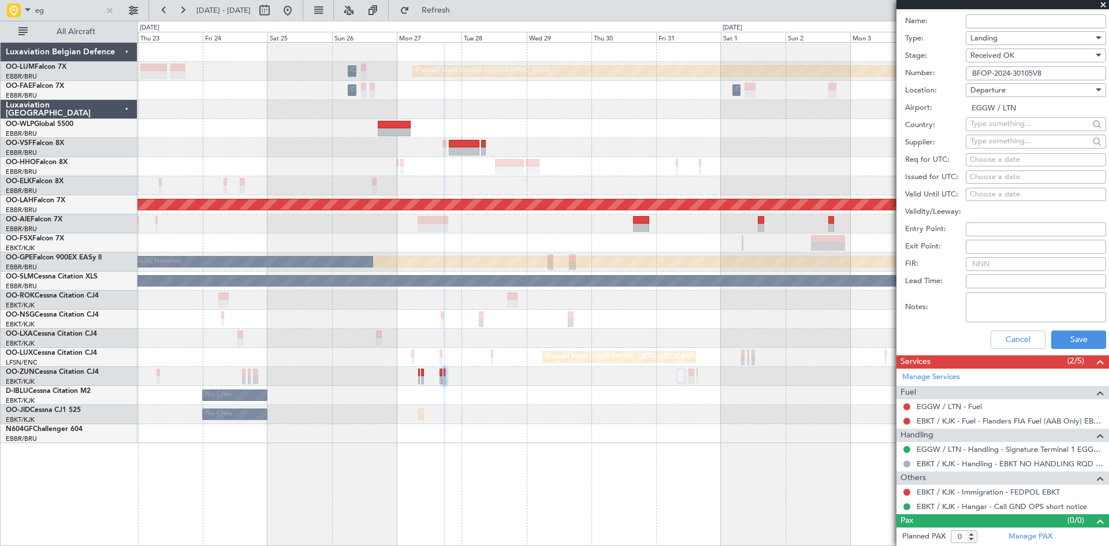
type input "BFOP-2024-30105V8"
click at [1066, 348] on div "Cancel Save" at bounding box center [1005, 340] width 201 height 30
click at [1066, 347] on button "Save" at bounding box center [1078, 339] width 55 height 18
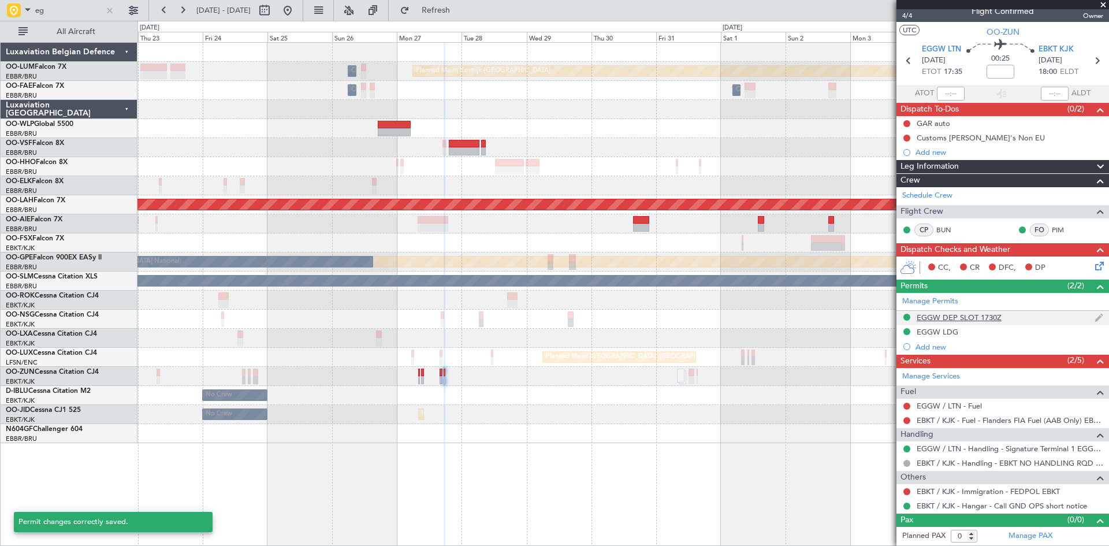
scroll to position [10, 0]
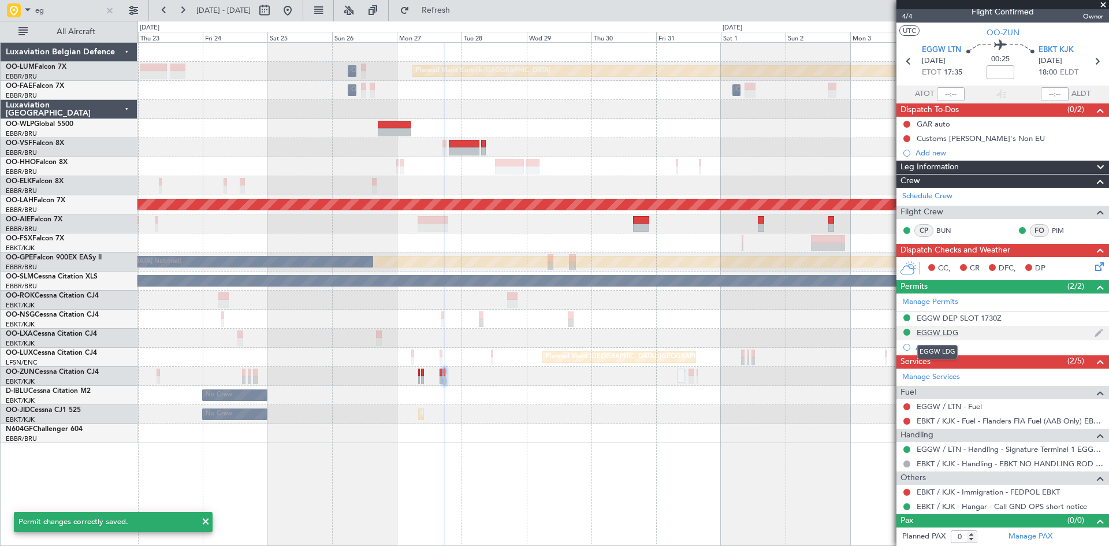
click at [942, 334] on div "EGGW LDG" at bounding box center [937, 332] width 42 height 10
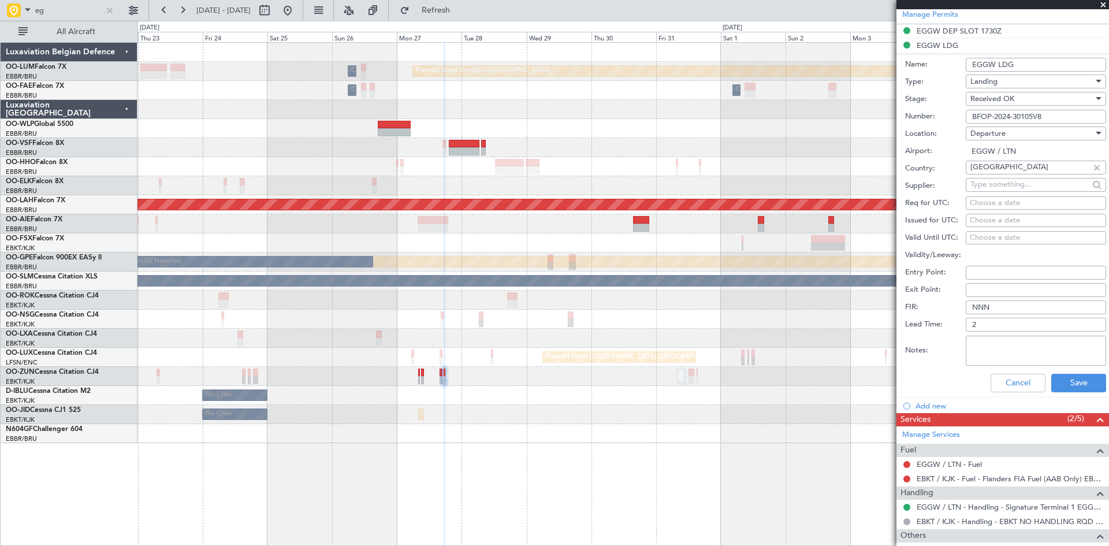
scroll to position [239, 0]
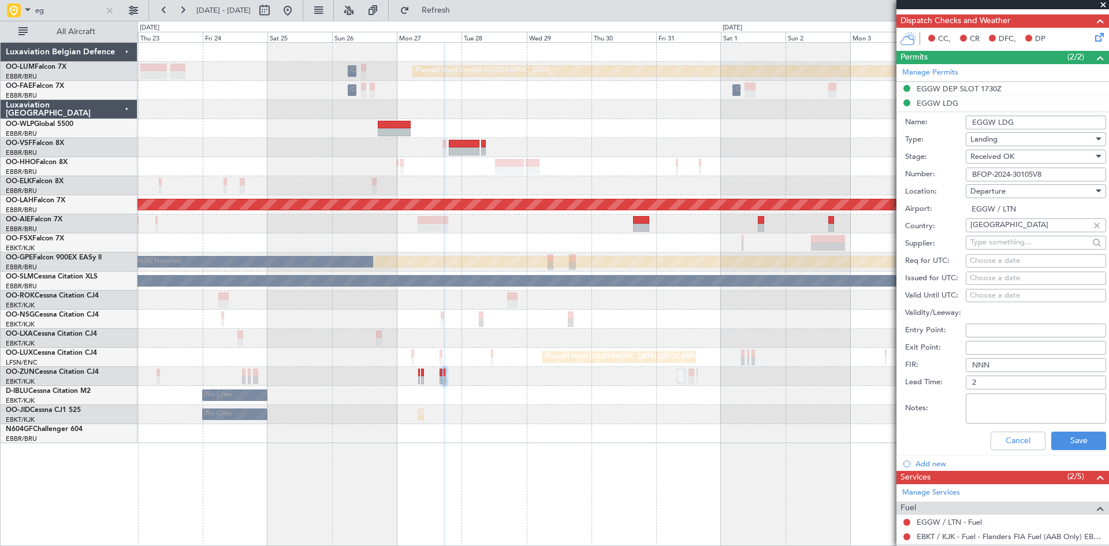
drag, startPoint x: 1031, startPoint y: 123, endPoint x: 919, endPoint y: 122, distance: 112.6
click at [919, 122] on div "Name: EGGW LDG" at bounding box center [1005, 122] width 201 height 17
type input "UK Block permit"
click at [1084, 433] on button "Save" at bounding box center [1078, 440] width 55 height 18
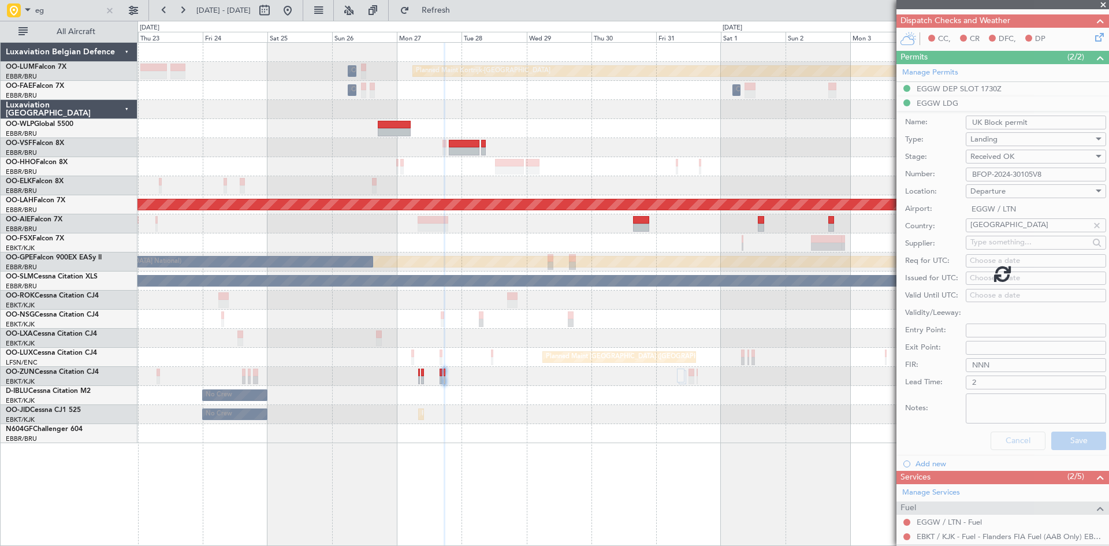
scroll to position [10, 0]
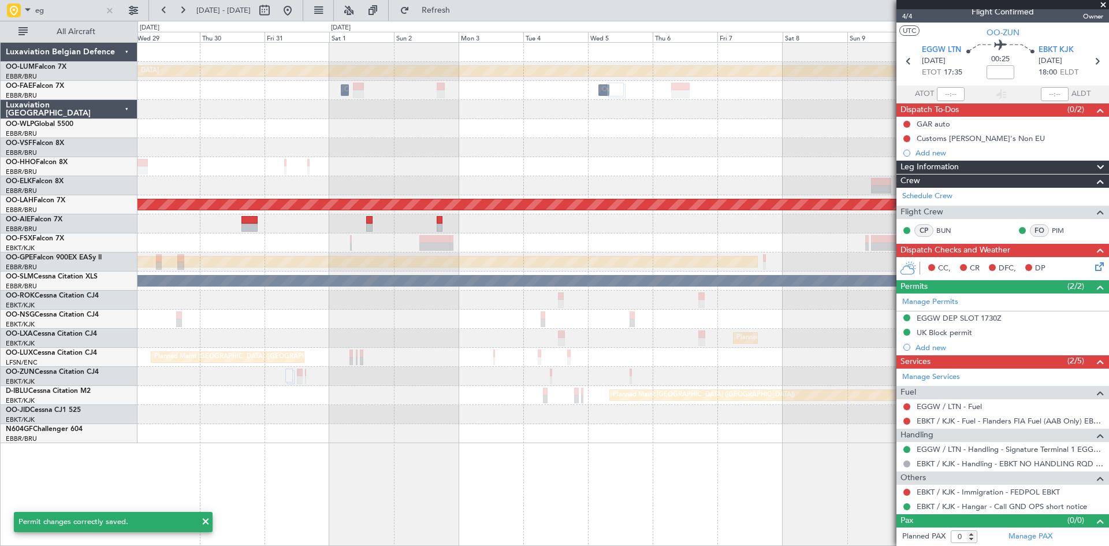
click at [271, 168] on div at bounding box center [622, 166] width 971 height 19
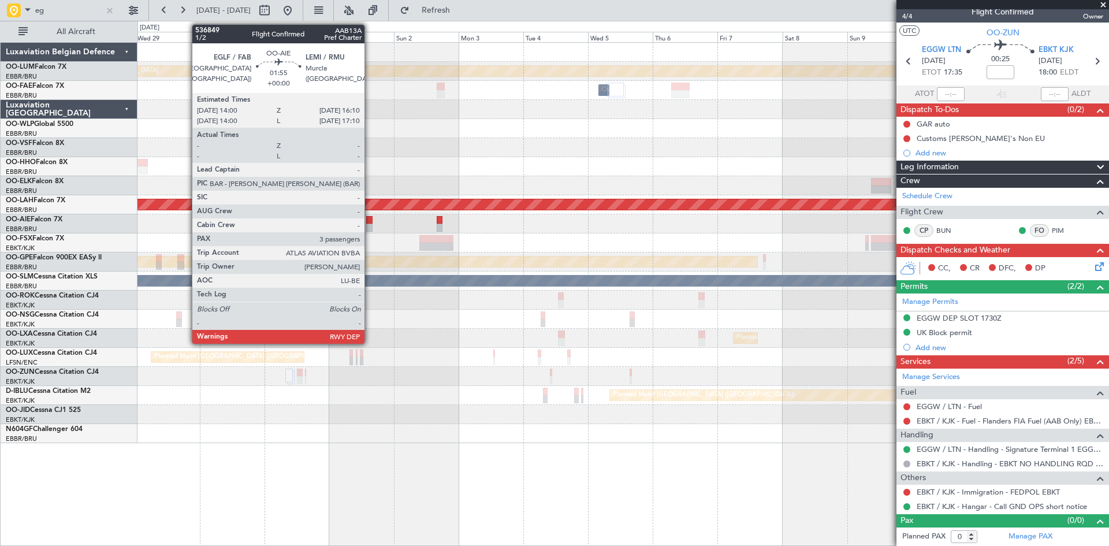
click at [370, 219] on div at bounding box center [369, 220] width 6 height 8
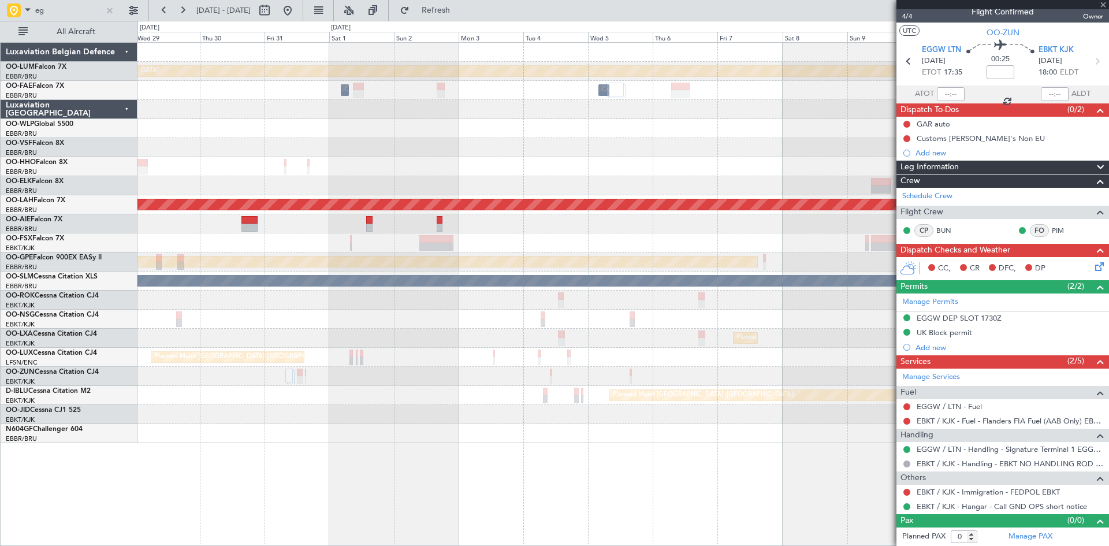
type input "3"
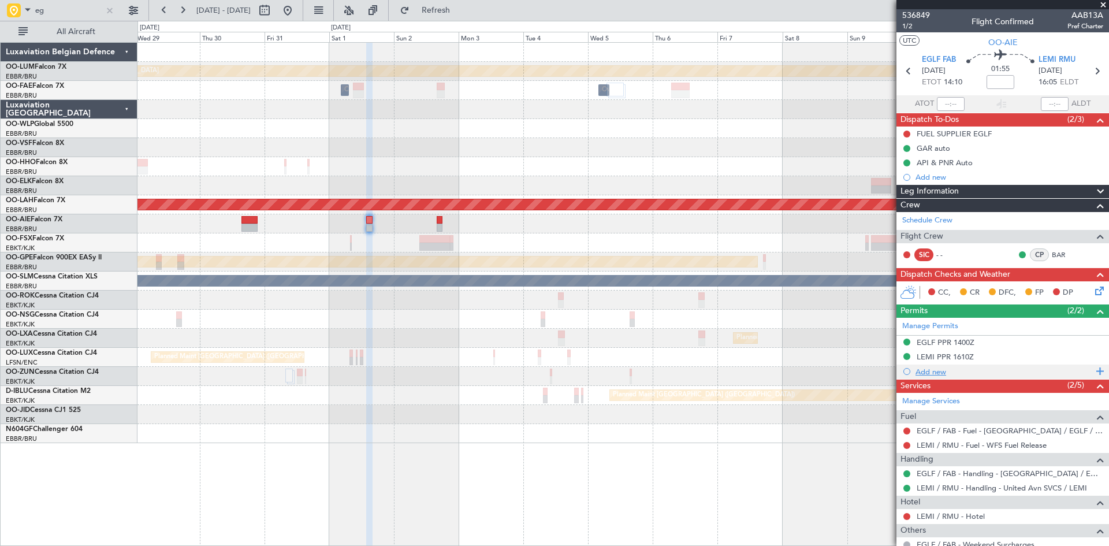
click at [930, 370] on div "Add new" at bounding box center [1003, 372] width 177 height 10
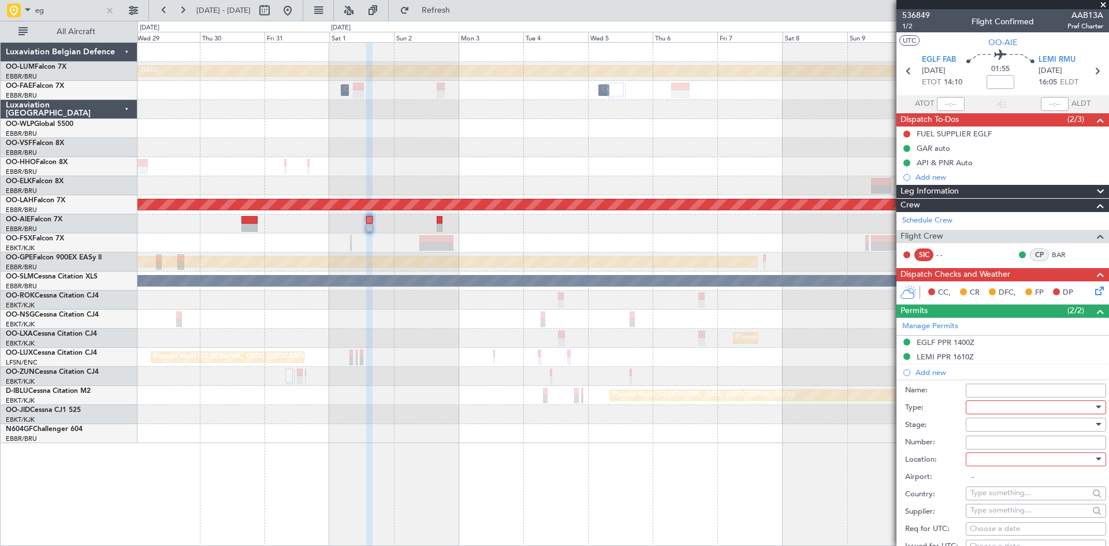
click at [990, 408] on div at bounding box center [1031, 406] width 123 height 17
click at [1000, 482] on span "Landing" at bounding box center [1031, 476] width 121 height 17
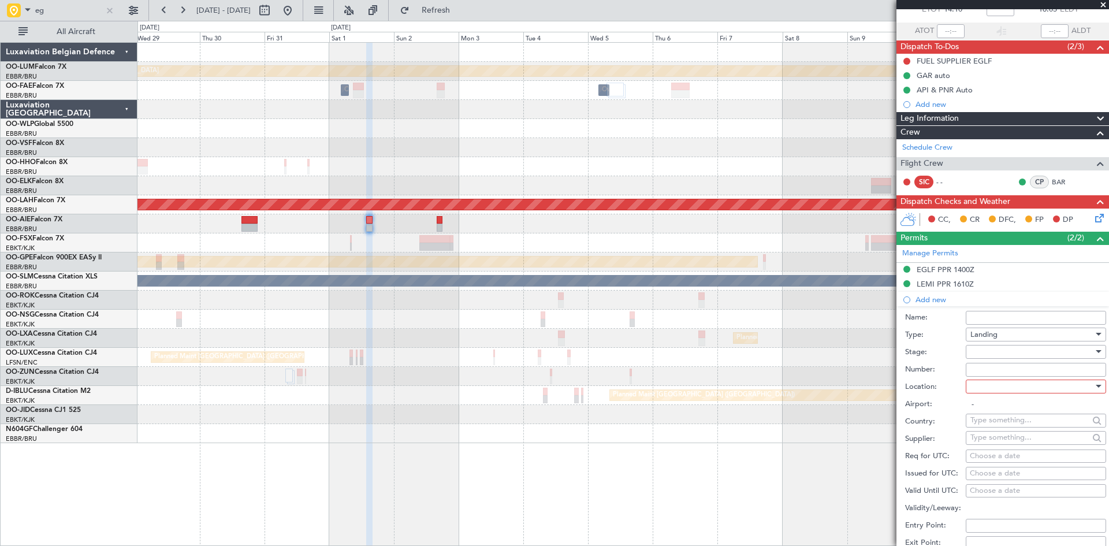
scroll to position [115, 0]
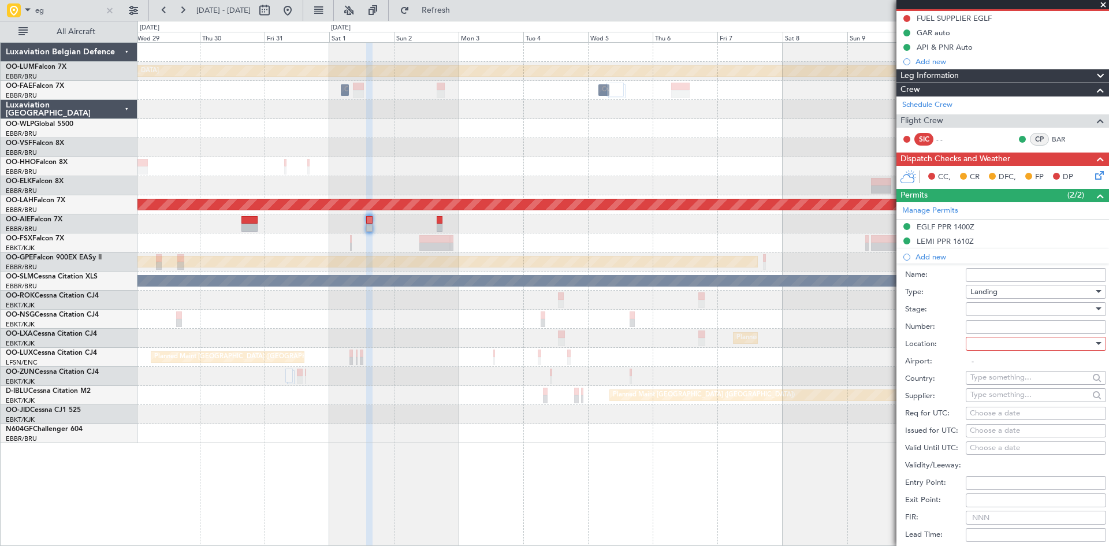
click at [996, 311] on div at bounding box center [1031, 308] width 123 height 17
click at [1003, 404] on span "Received OK" at bounding box center [1031, 401] width 121 height 17
click at [977, 328] on input "Number:" at bounding box center [1035, 327] width 140 height 14
type input "BFOP-2024-30105V8"
click at [1002, 342] on div at bounding box center [1031, 343] width 123 height 17
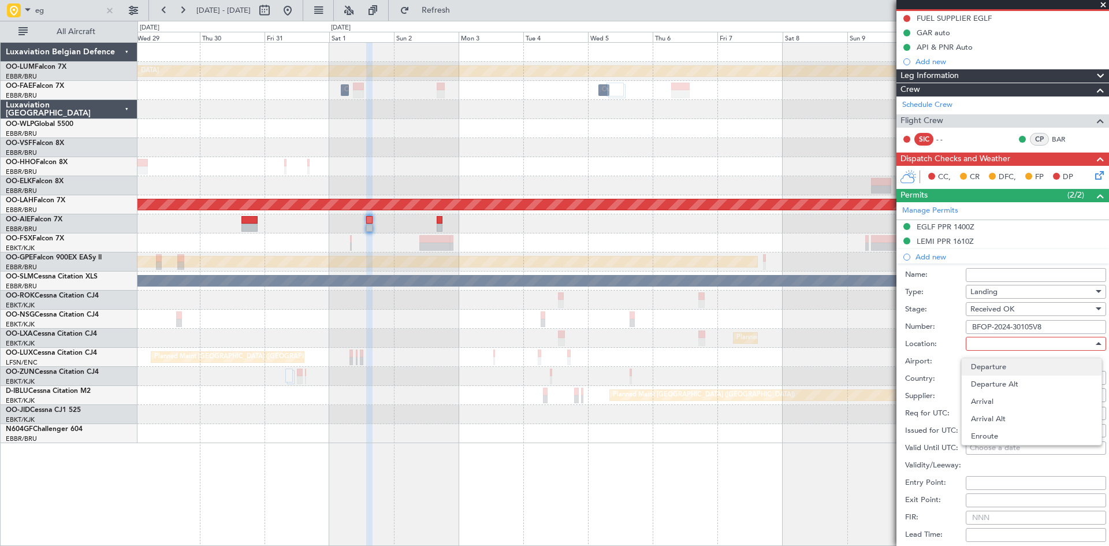
click at [999, 362] on span "Departure" at bounding box center [1031, 366] width 121 height 17
type input "EGLF / FAB"
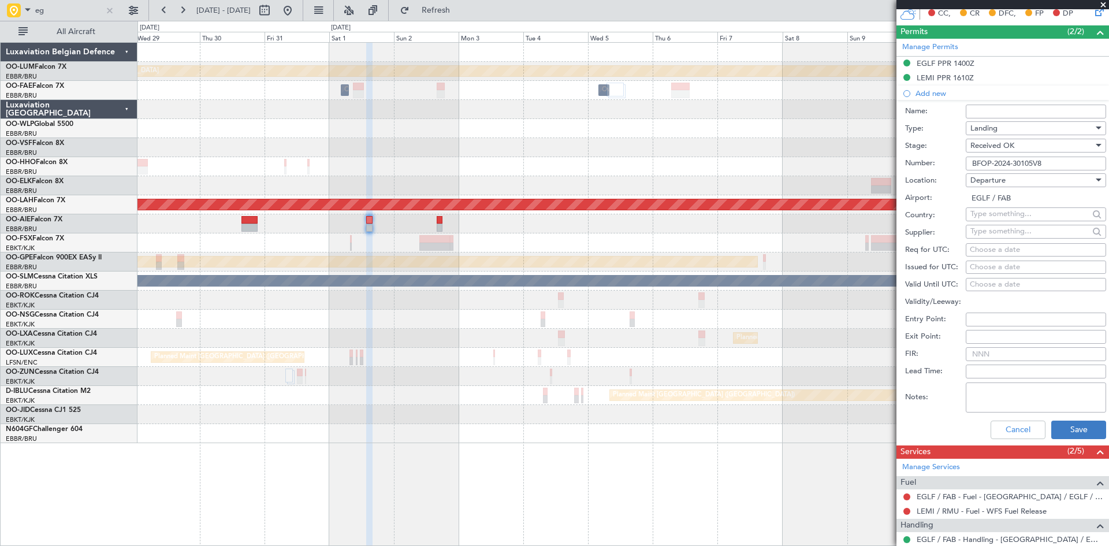
scroll to position [289, 0]
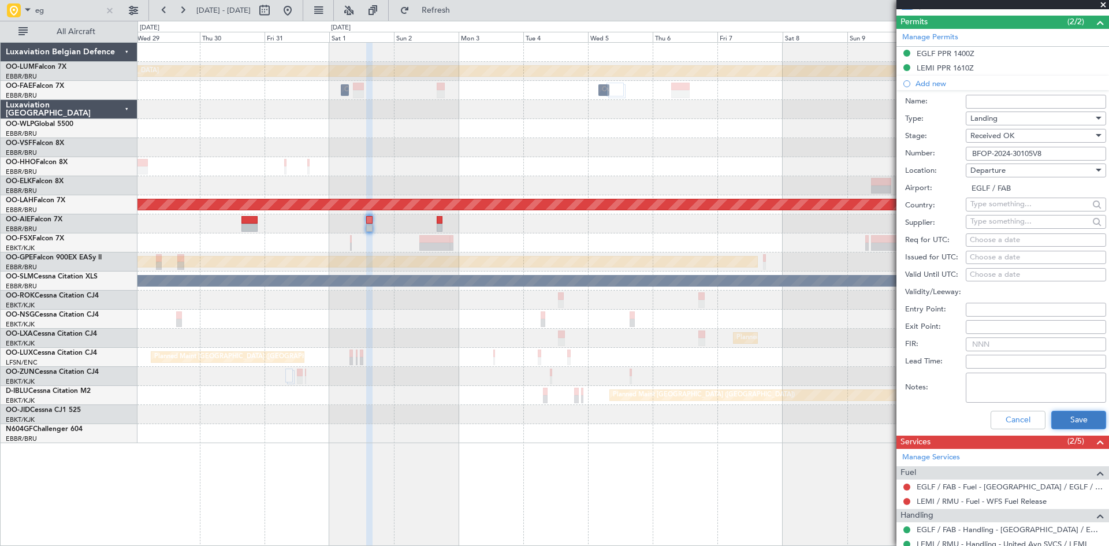
click at [1073, 411] on button "Save" at bounding box center [1078, 420] width 55 height 18
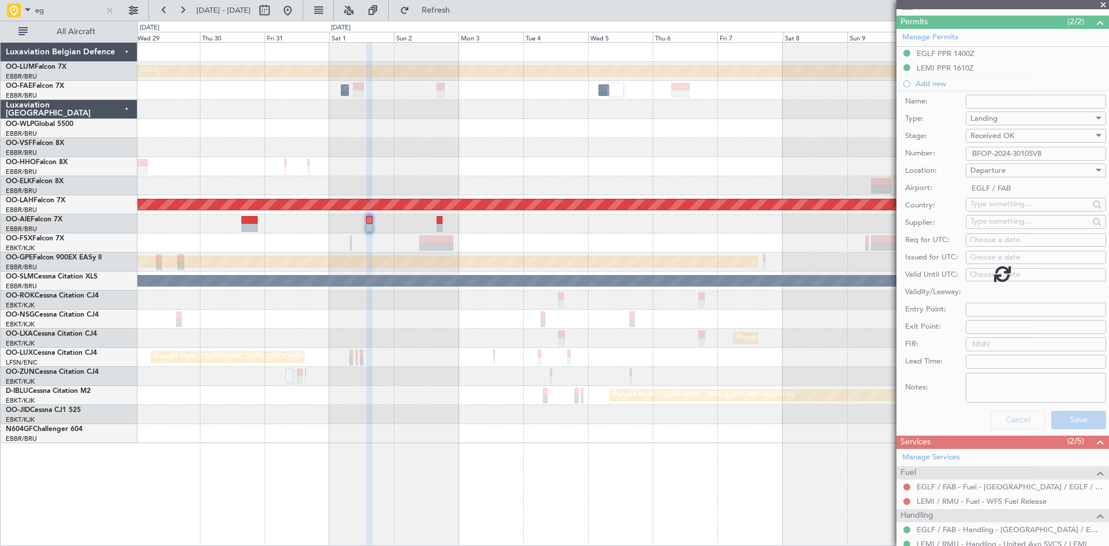
scroll to position [142, 0]
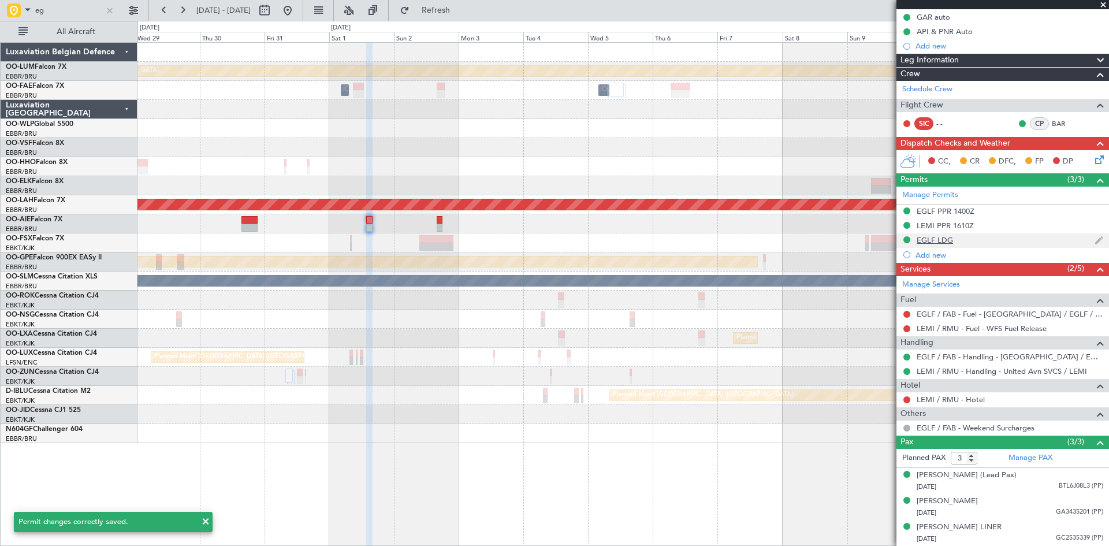
click at [933, 235] on div "EGLF LDG" at bounding box center [934, 240] width 36 height 10
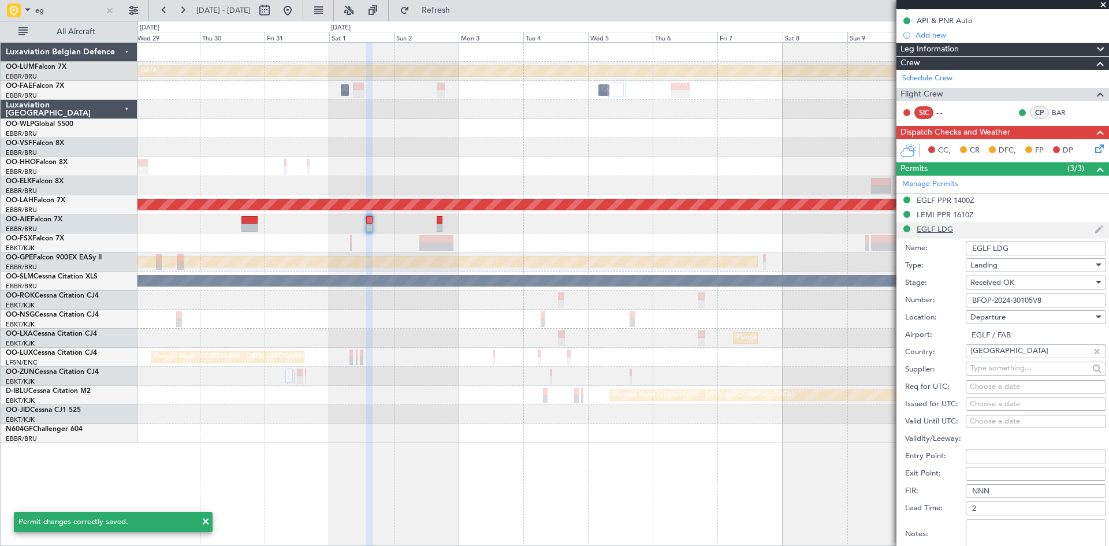
scroll to position [289, 0]
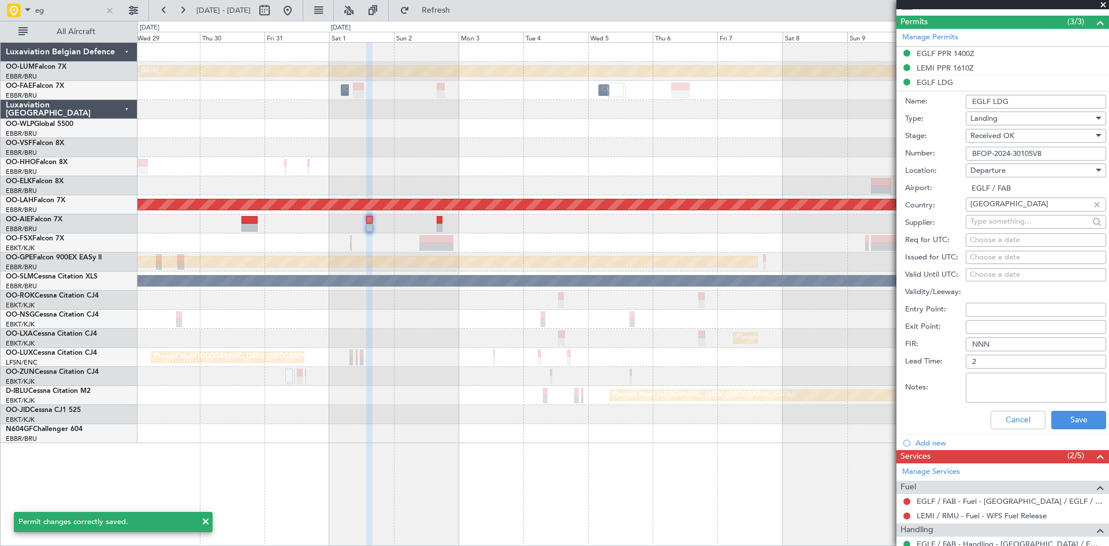
drag, startPoint x: 1007, startPoint y: 101, endPoint x: 890, endPoint y: 96, distance: 116.7
click at [890, 96] on fb-app "eg 29 Oct 2025 - 13 Nov 2025 Refresh Quick Links All Aircraft Planned Maint Kor…" at bounding box center [554, 277] width 1109 height 537
type input "UK Block permit"
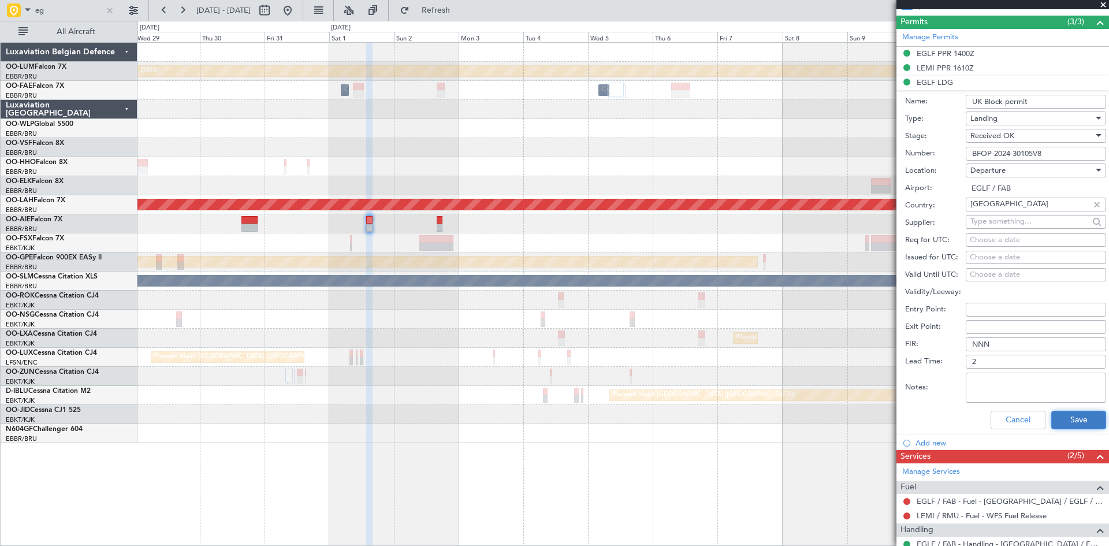
click at [1067, 424] on button "Save" at bounding box center [1078, 420] width 55 height 18
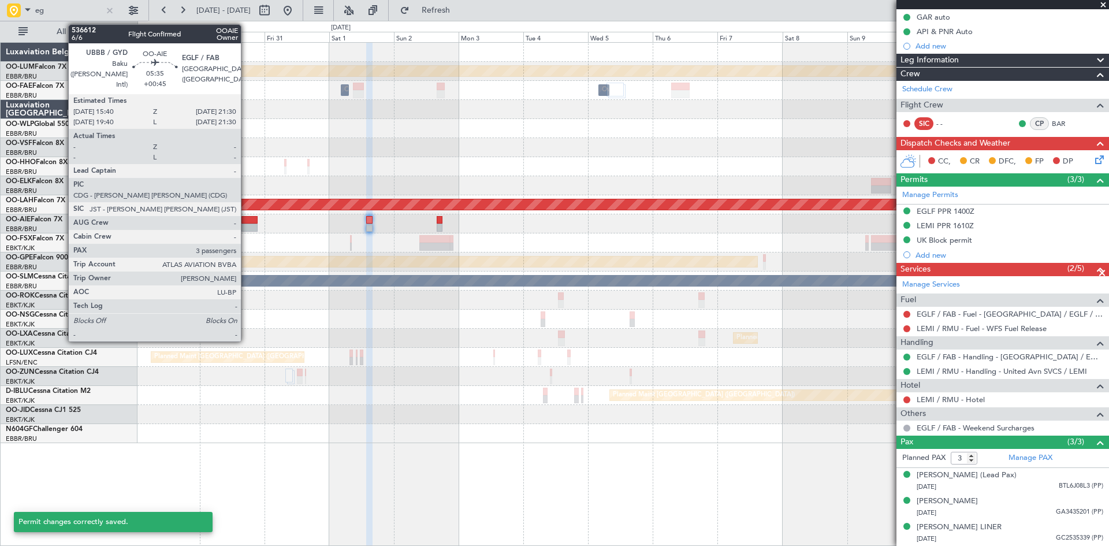
scroll to position [142, 0]
click at [246, 220] on div at bounding box center [249, 220] width 16 height 8
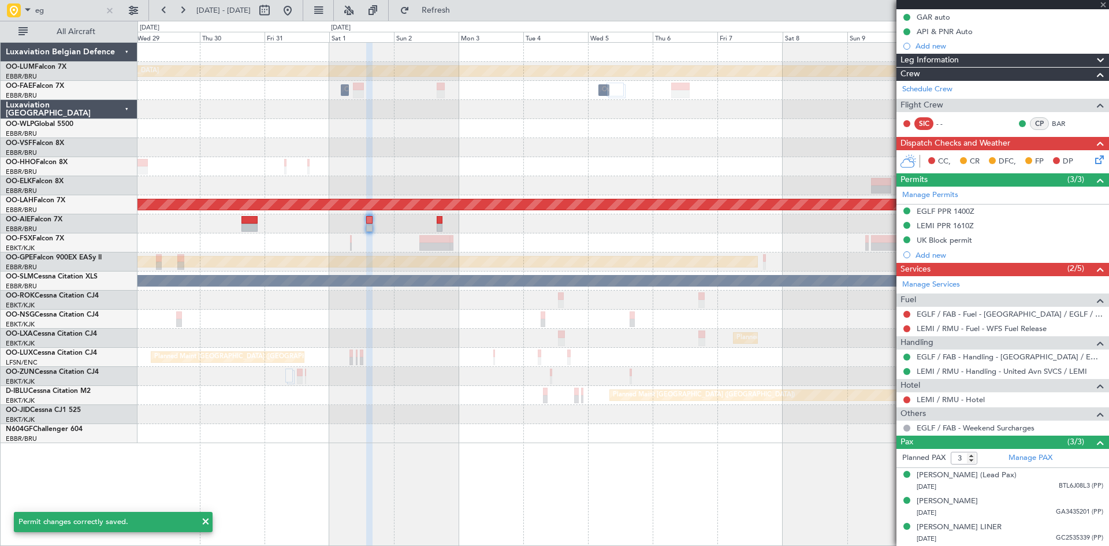
type input "+00:45"
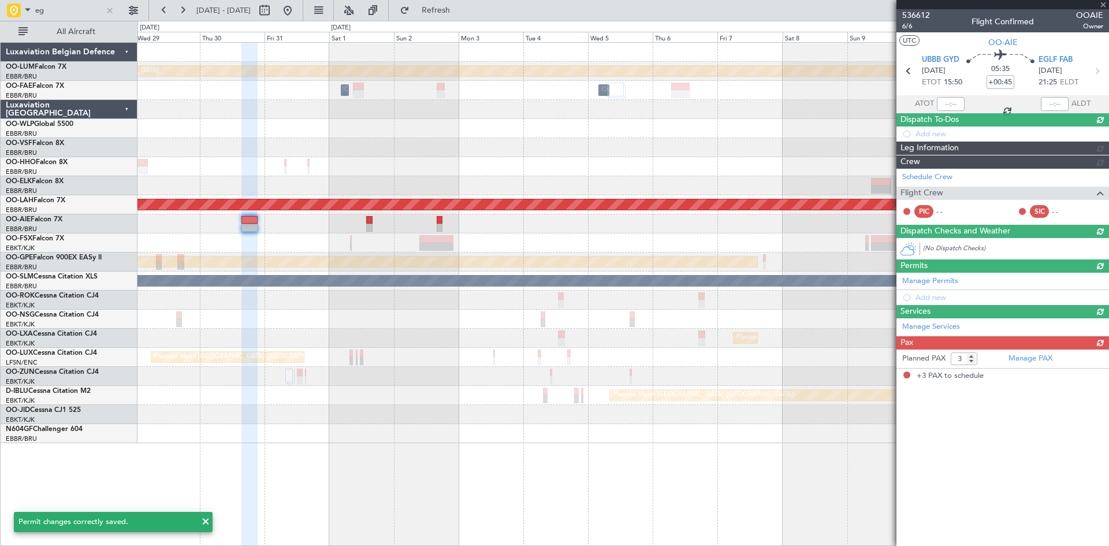
scroll to position [0, 0]
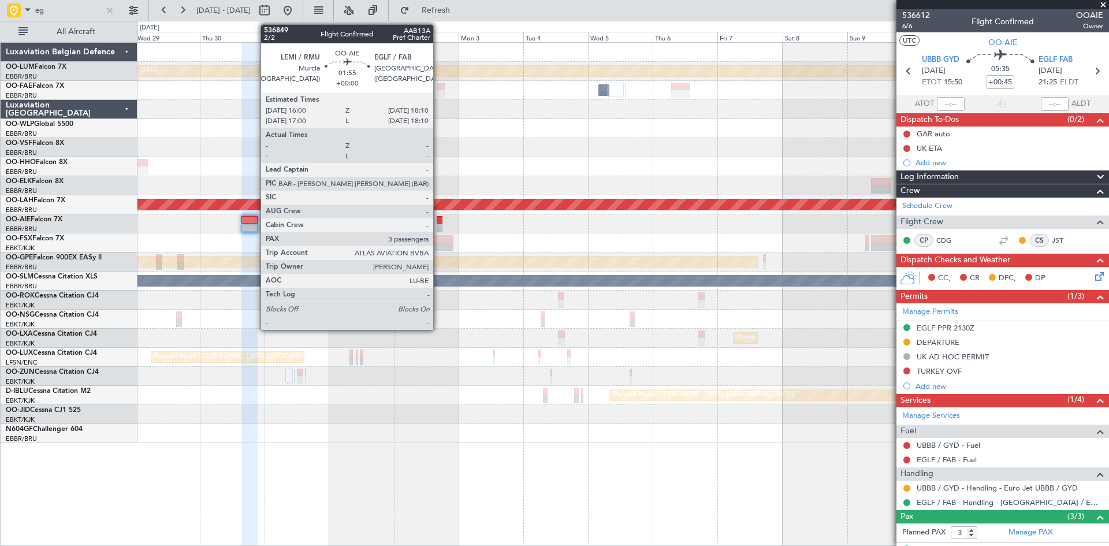
click at [438, 219] on div at bounding box center [440, 220] width 6 height 8
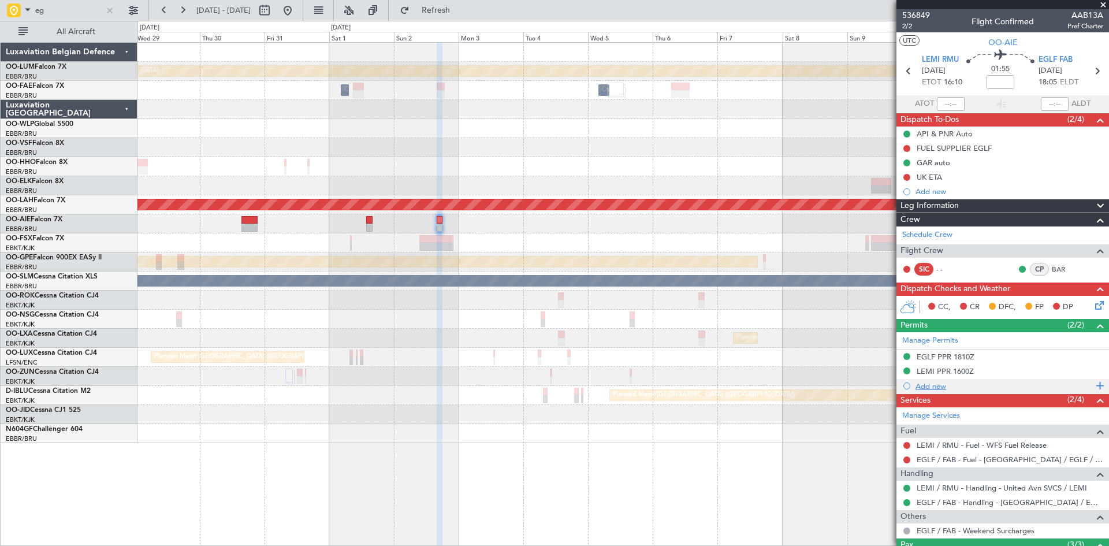
click at [932, 385] on div "Add new" at bounding box center [1003, 386] width 177 height 10
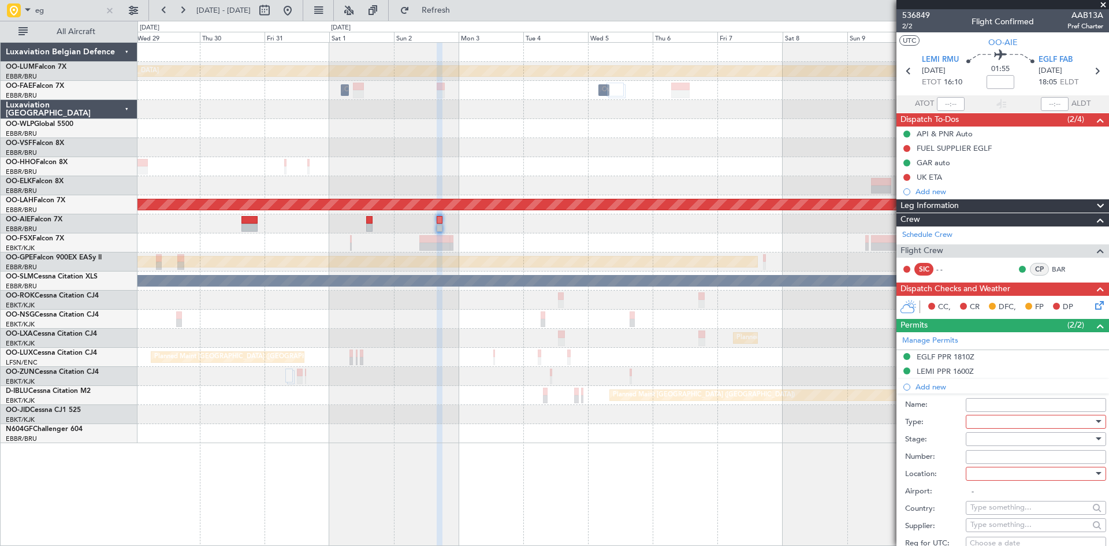
click at [978, 422] on div at bounding box center [1031, 421] width 123 height 17
click at [998, 487] on span "Landing" at bounding box center [1031, 490] width 121 height 17
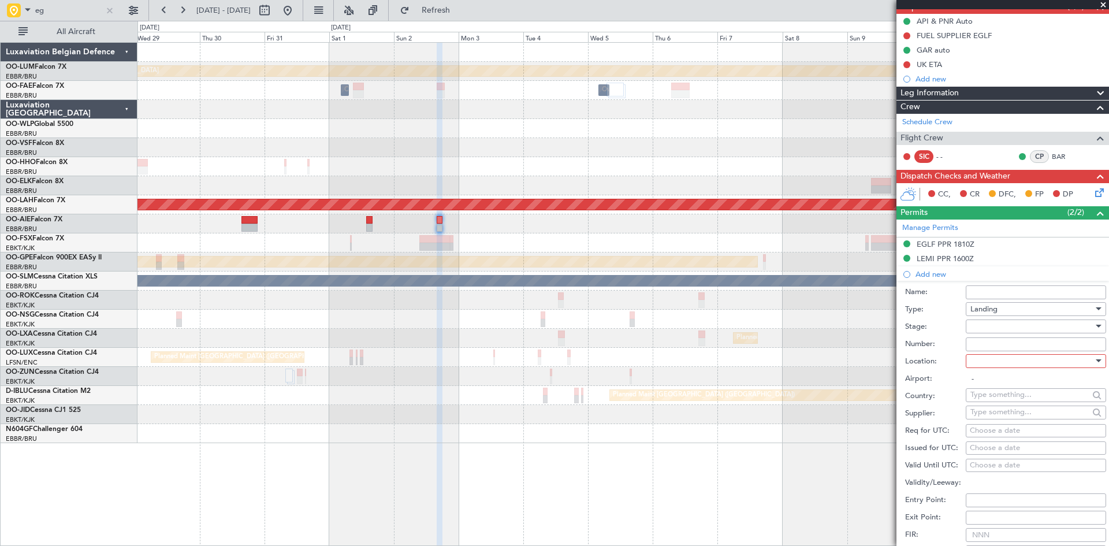
scroll to position [115, 0]
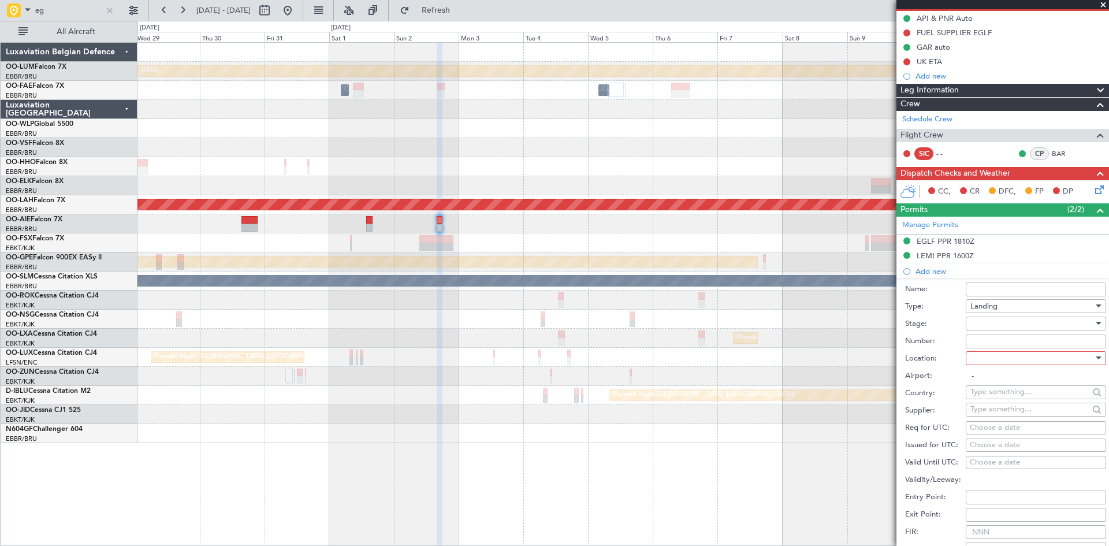
click at [994, 362] on div at bounding box center [1031, 357] width 123 height 17
click at [1003, 418] on span "Arrival" at bounding box center [1031, 415] width 121 height 17
type input "EGLF / FAB"
click at [971, 325] on div at bounding box center [1031, 323] width 123 height 17
click at [1005, 411] on span "Received OK" at bounding box center [1031, 415] width 121 height 17
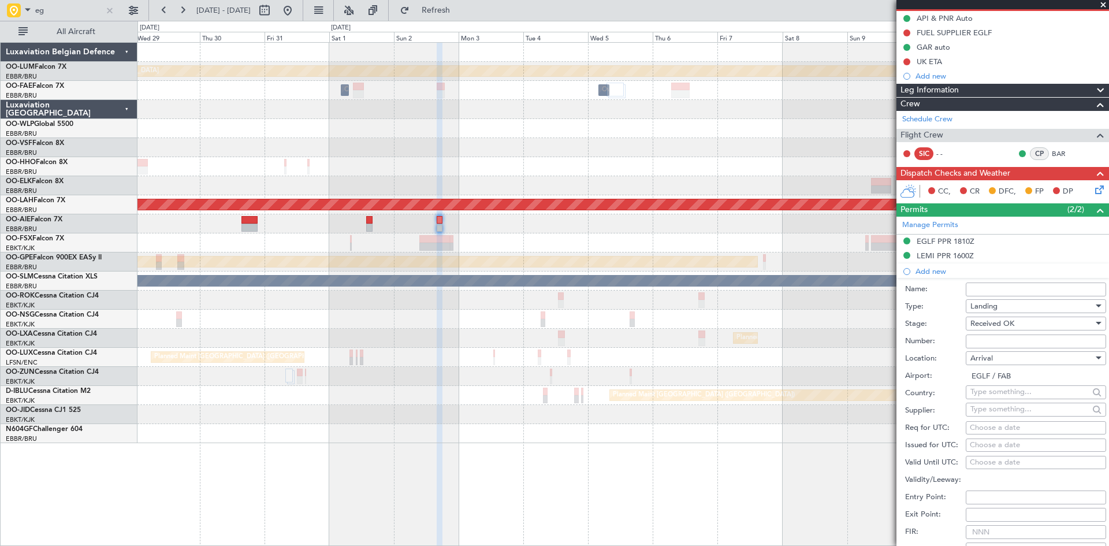
click at [996, 341] on input "Number:" at bounding box center [1035, 341] width 140 height 14
type input "BFOP-2024-30105V8"
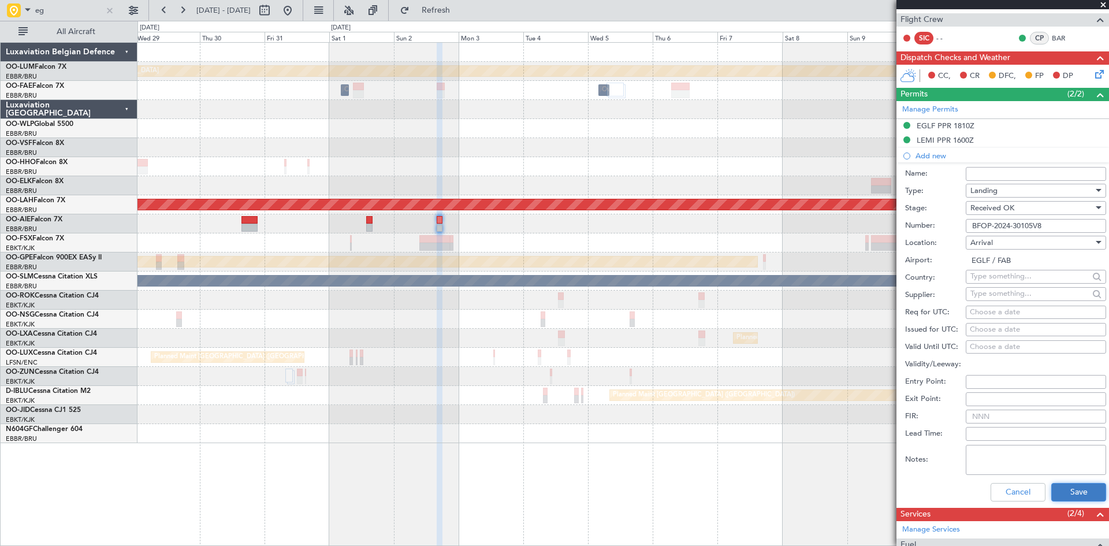
click at [1060, 490] on button "Save" at bounding box center [1078, 492] width 55 height 18
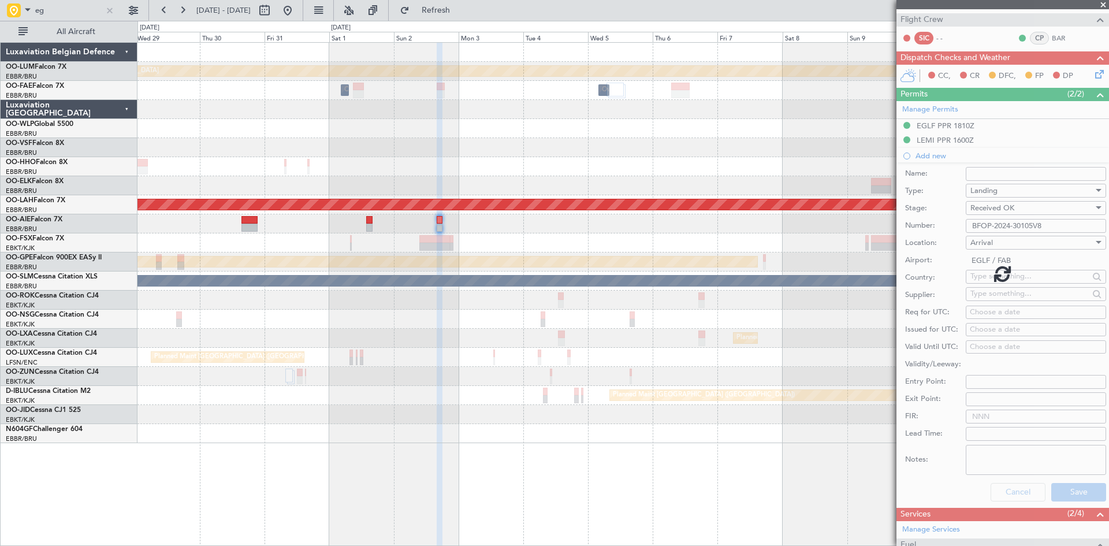
scroll to position [128, 0]
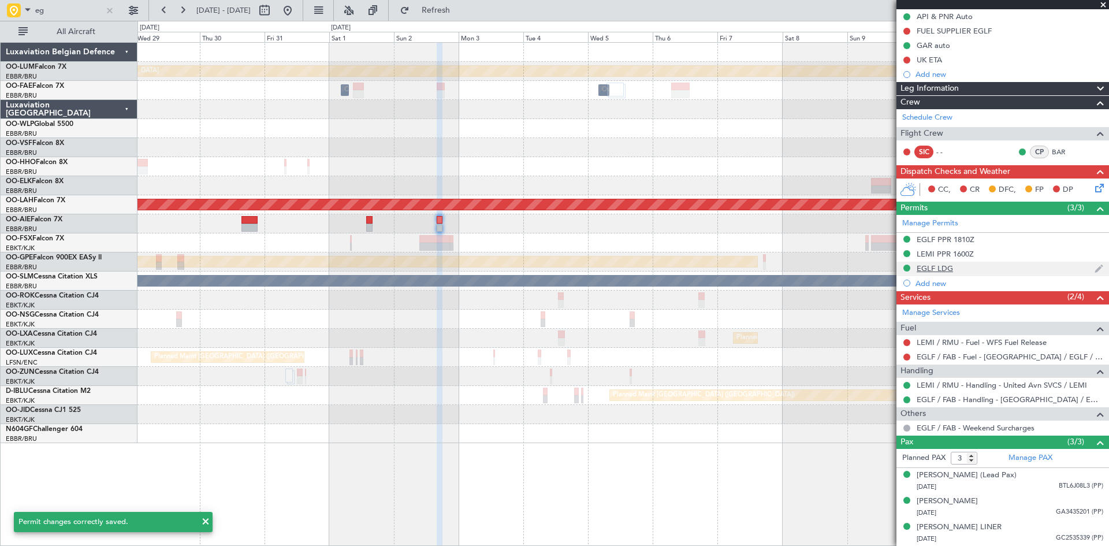
click at [946, 263] on div "EGLF LDG" at bounding box center [934, 268] width 36 height 10
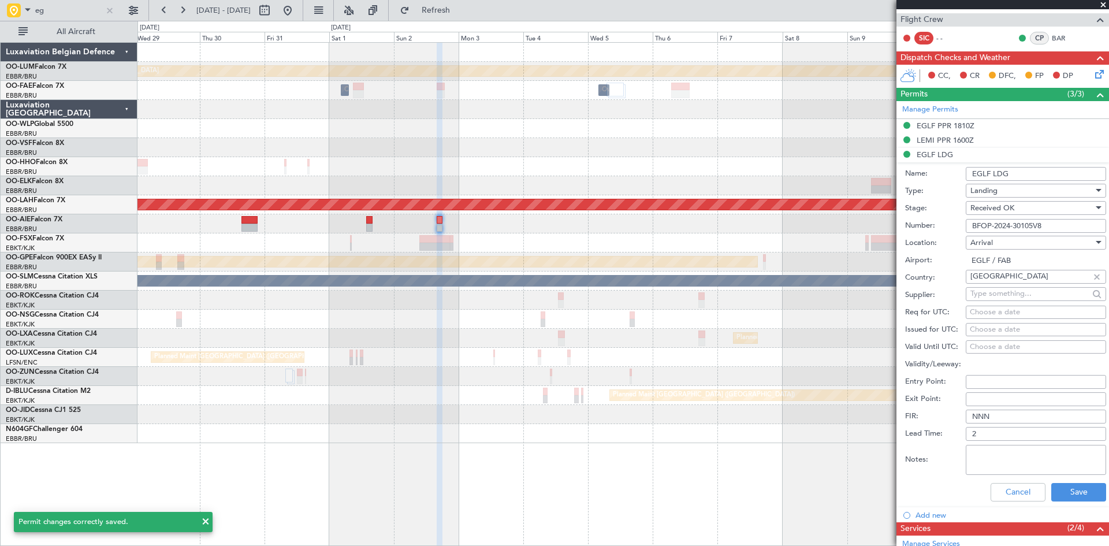
drag, startPoint x: 1021, startPoint y: 171, endPoint x: 888, endPoint y: 174, distance: 133.4
click at [881, 174] on fb-app "eg 29 Oct 2025 - 13 Nov 2025 Refresh Quick Links All Aircraft Planned Maint Kor…" at bounding box center [554, 277] width 1109 height 537
type input "UK Block permit"
click at [1073, 483] on button "Save" at bounding box center [1078, 492] width 55 height 18
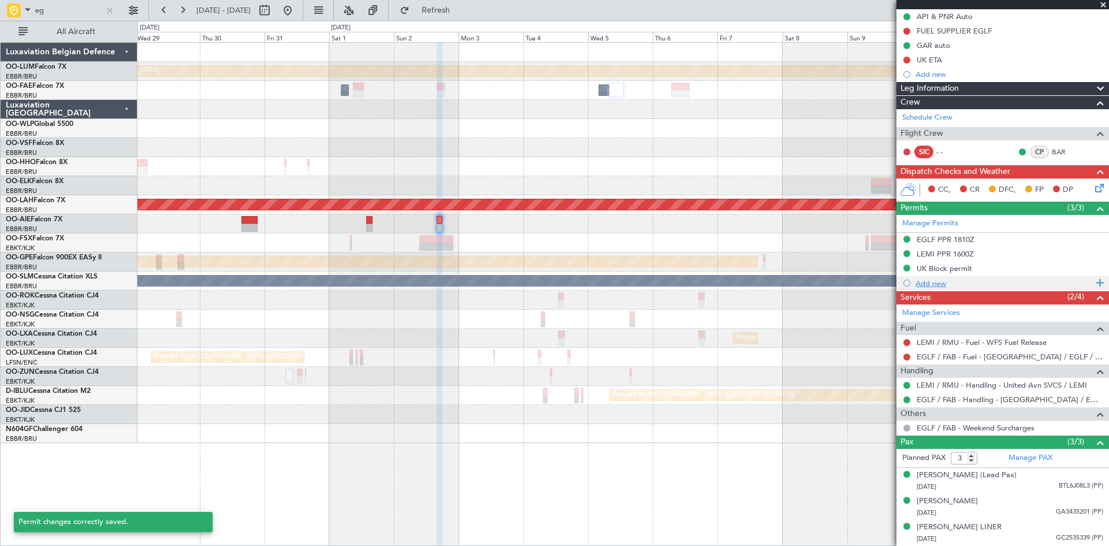
scroll to position [128, 0]
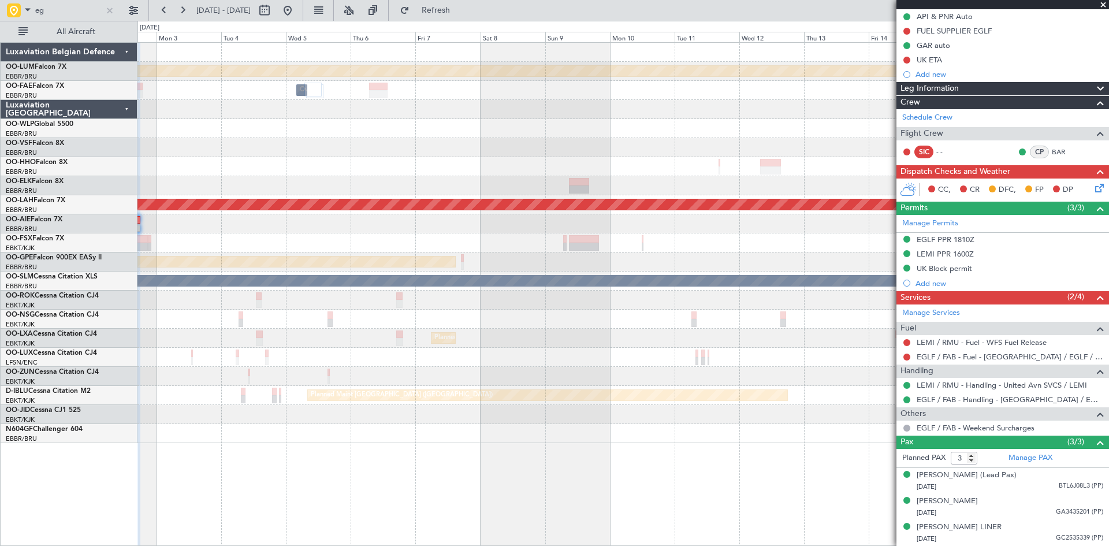
click at [372, 351] on div "No Crew Nancy (Essey) Planned Maint Paris (Le Bourget)" at bounding box center [622, 357] width 971 height 19
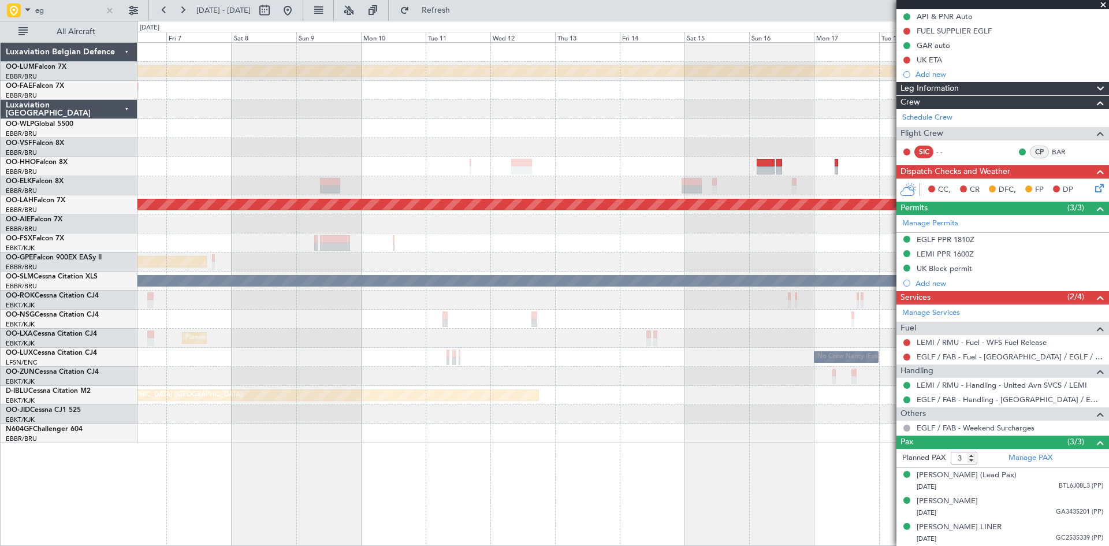
click at [341, 345] on div "Planned Maint Kortrijk-[GEOGRAPHIC_DATA]" at bounding box center [622, 338] width 971 height 19
click at [361, 346] on div "Planned Maint Kortrijk-[GEOGRAPHIC_DATA]" at bounding box center [622, 338] width 971 height 19
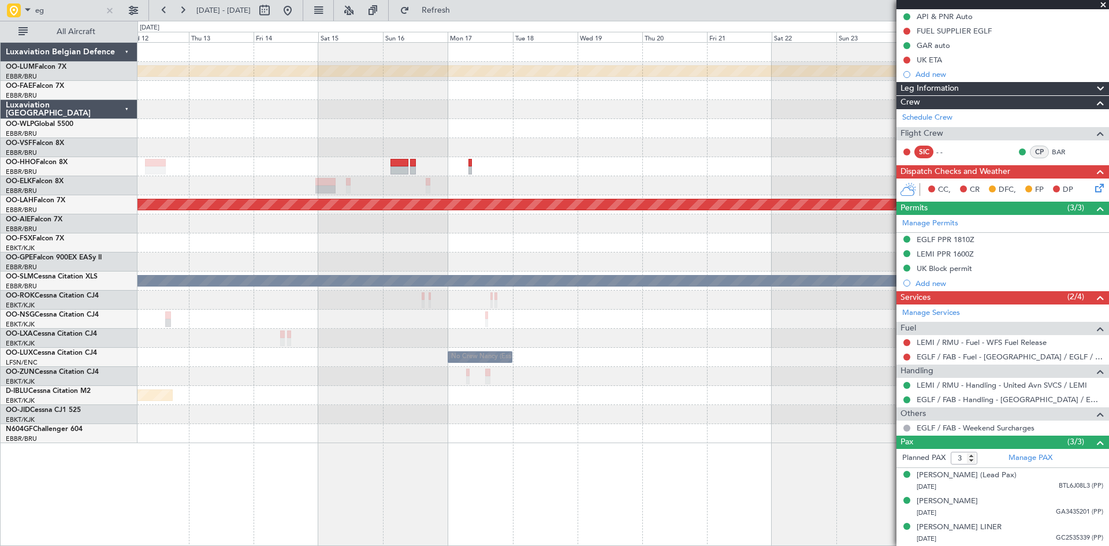
click at [517, 356] on div "No Crew Nancy (Essey)" at bounding box center [622, 357] width 971 height 19
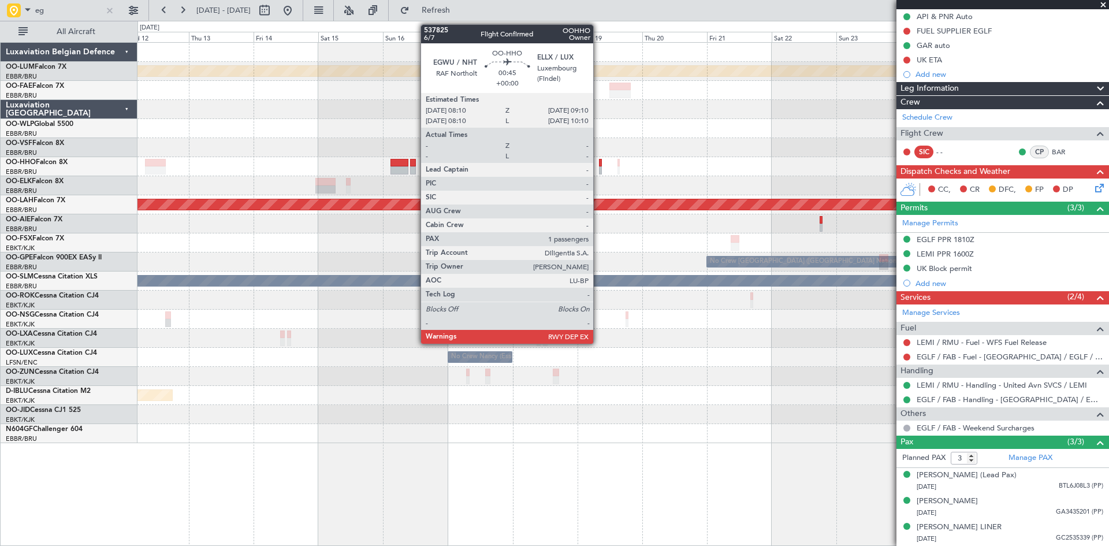
click at [599, 162] on div at bounding box center [600, 163] width 3 height 8
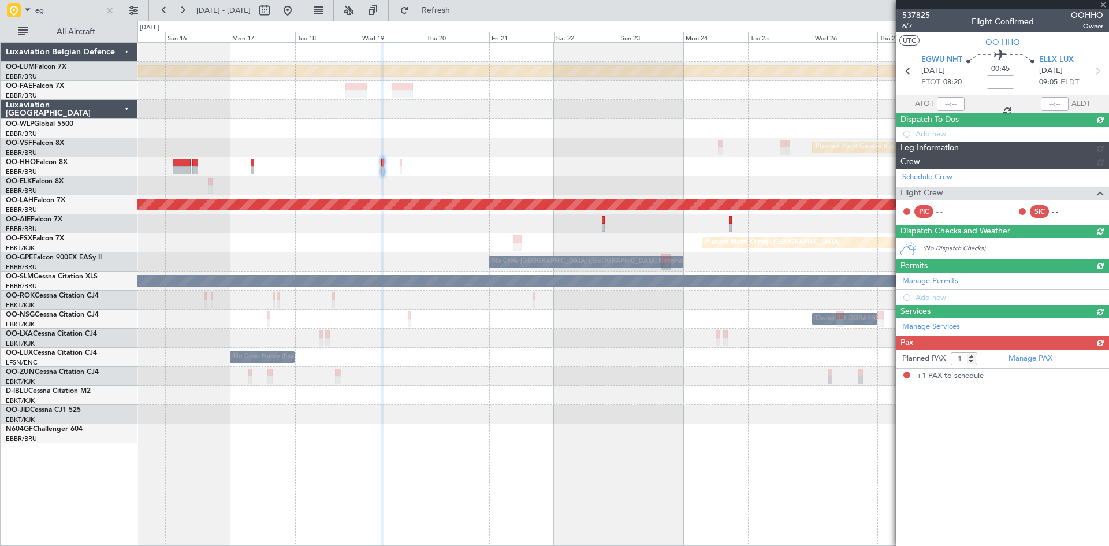
scroll to position [0, 0]
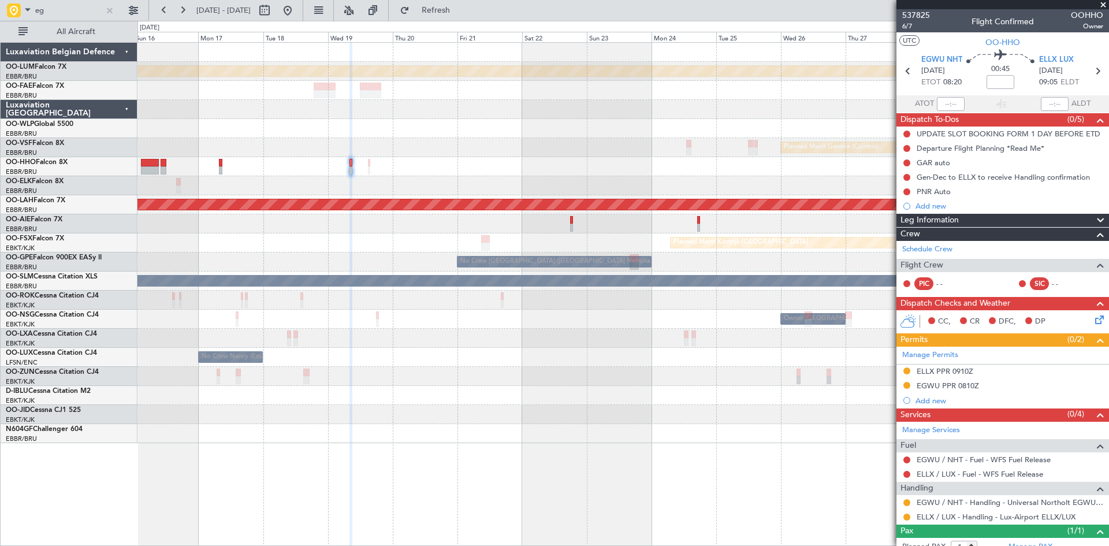
click at [415, 241] on div "Planned Maint Kortrijk-[GEOGRAPHIC_DATA]" at bounding box center [622, 242] width 971 height 19
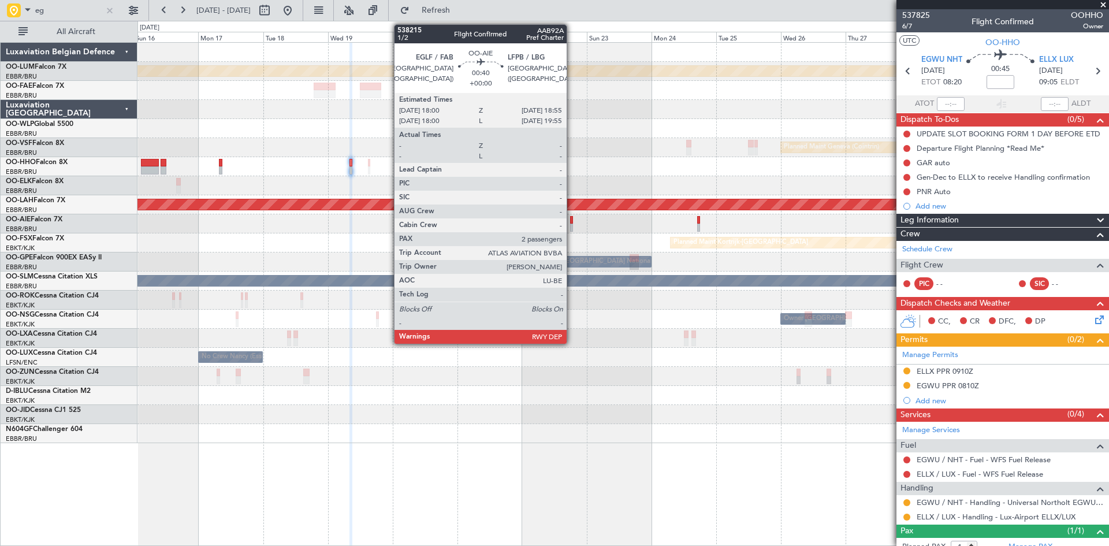
click at [572, 220] on div at bounding box center [571, 220] width 3 height 8
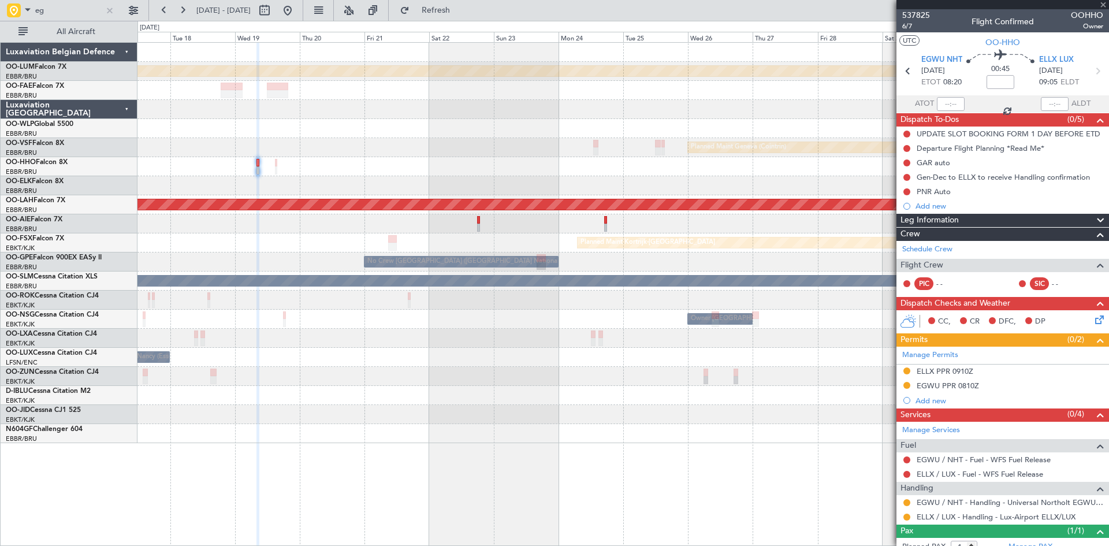
type input "2"
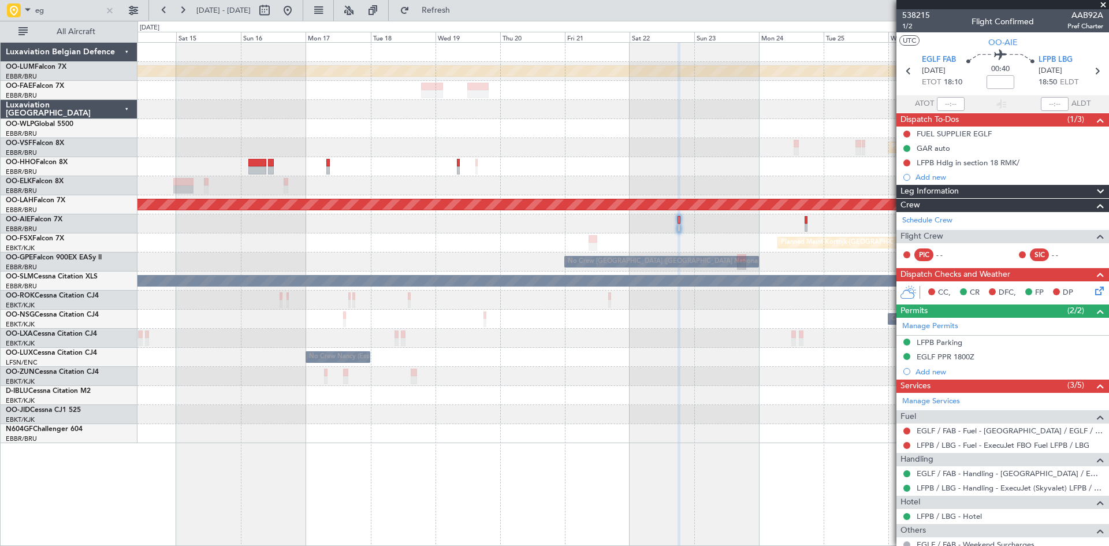
click at [789, 342] on div "Planned Maint [GEOGRAPHIC_DATA] ([GEOGRAPHIC_DATA])" at bounding box center [622, 338] width 971 height 19
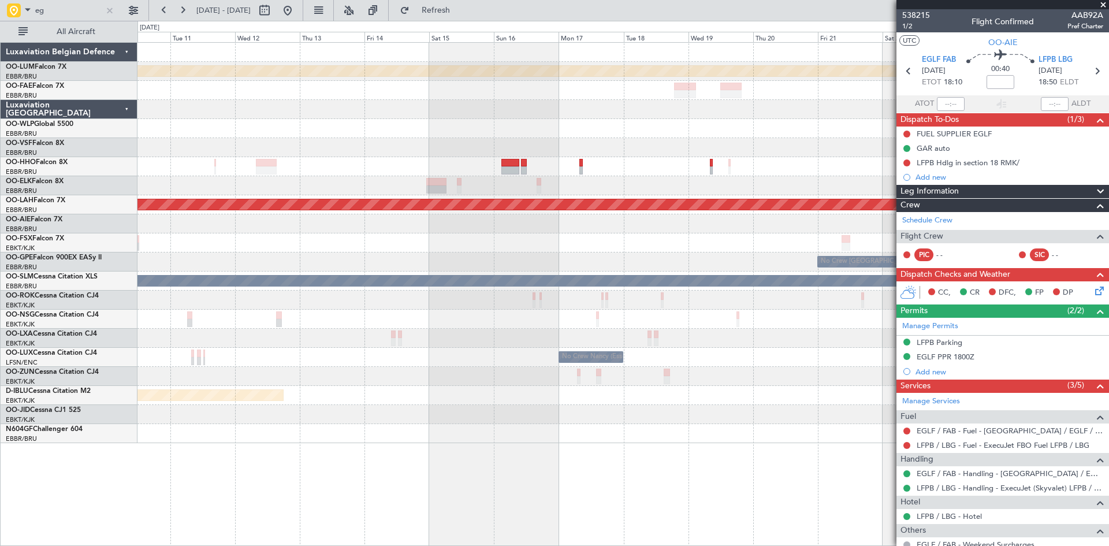
click at [735, 352] on div "Planned Maint Kortrijk-Wevelgem Planned Maint Geneva (Cointrin) Planned Maint A…" at bounding box center [622, 243] width 971 height 400
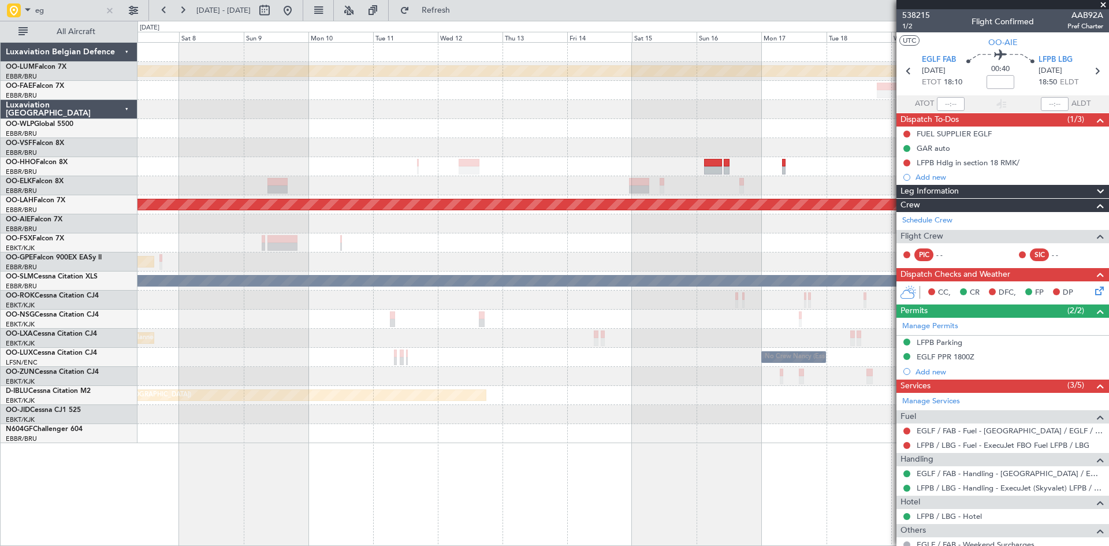
click at [789, 349] on div "No Crew Nancy (Essey)" at bounding box center [622, 357] width 971 height 19
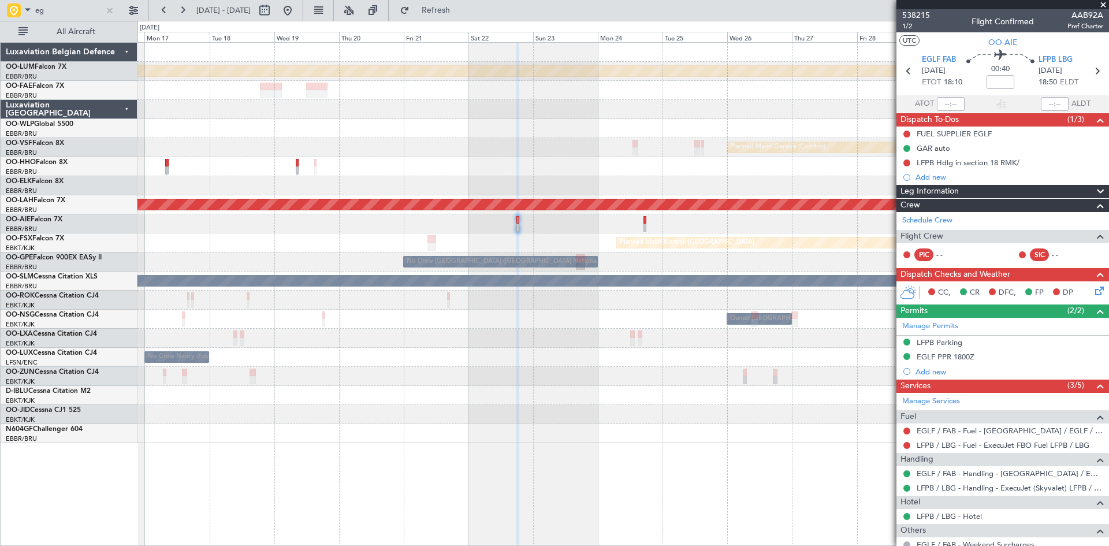
click at [173, 327] on div "Planned Maint Kortrijk-Wevelgem Planned Maint Geneva (Cointrin) Planned Maint A…" at bounding box center [622, 243] width 971 height 400
click at [933, 372] on div "Add new" at bounding box center [1003, 372] width 177 height 10
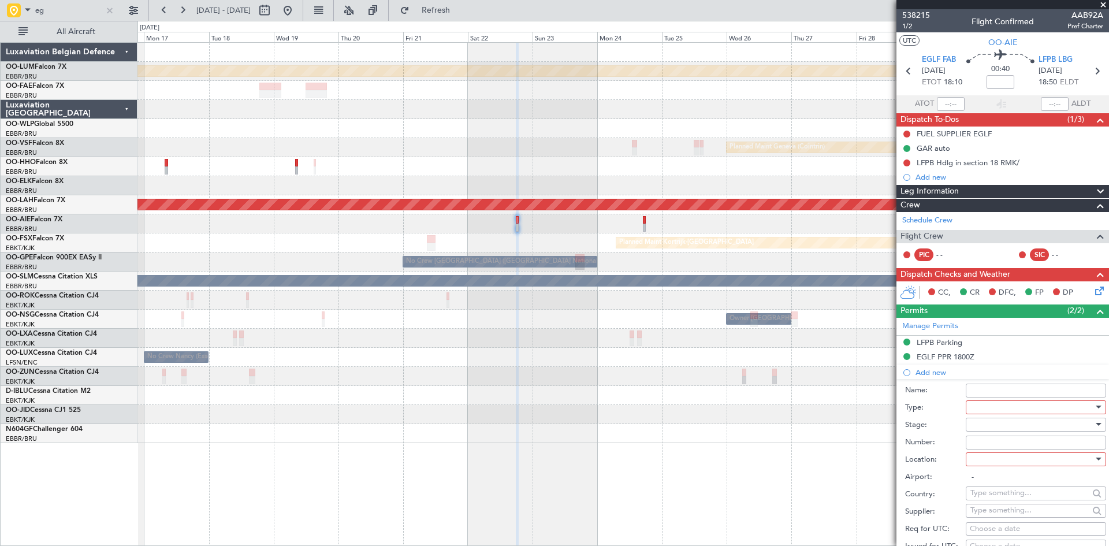
click at [1023, 407] on div at bounding box center [1031, 406] width 123 height 17
click at [998, 474] on span "Landing" at bounding box center [1031, 476] width 121 height 17
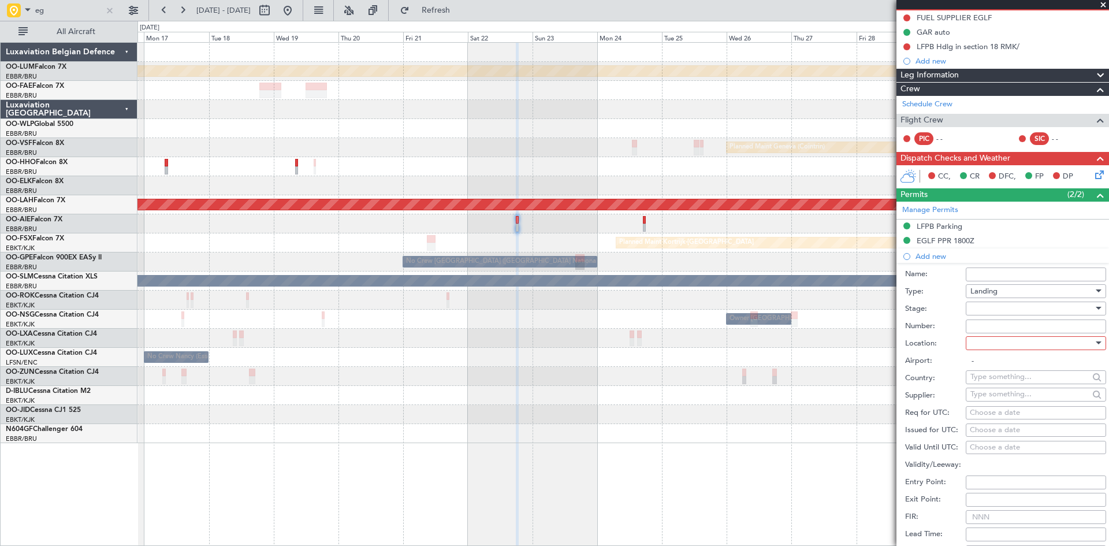
scroll to position [173, 0]
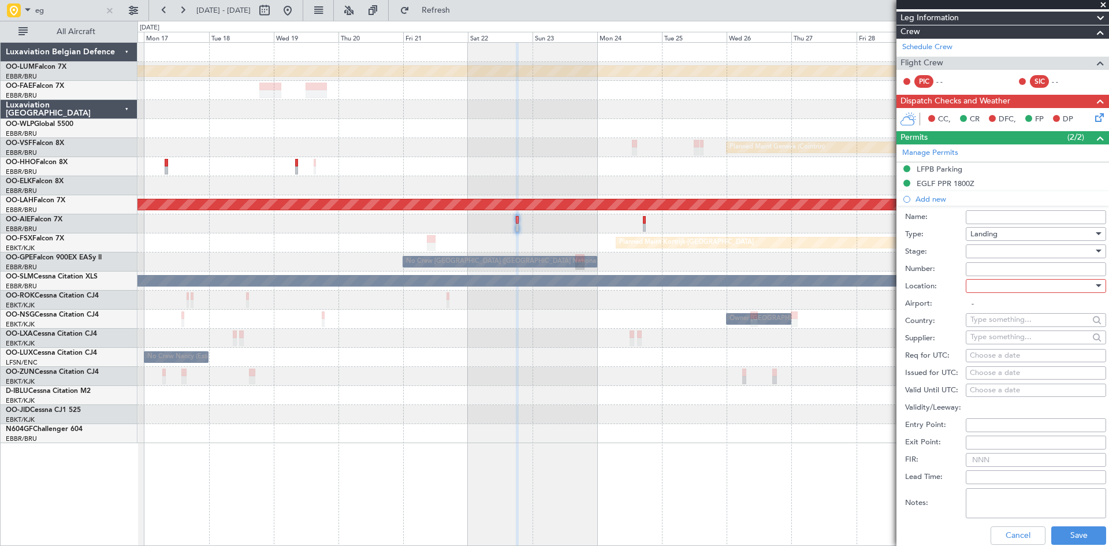
click at [1009, 279] on div at bounding box center [1031, 285] width 123 height 17
click at [1008, 311] on span "Departure" at bounding box center [1031, 308] width 121 height 17
type input "EGLF / FAB"
click at [988, 248] on div at bounding box center [1031, 251] width 123 height 17
click at [993, 340] on span "Received OK" at bounding box center [1031, 343] width 121 height 17
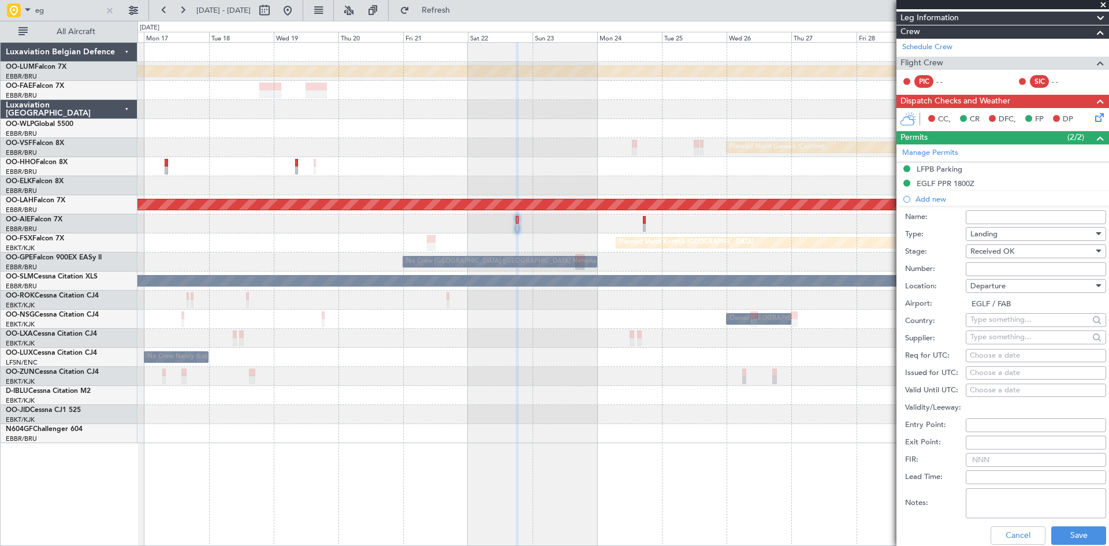
click at [985, 271] on input "Number:" at bounding box center [1035, 269] width 140 height 14
paste input "BFOP-2024-30105V8"
type input "BFOP-2024-30105V8"
click at [1063, 538] on button "Save" at bounding box center [1078, 535] width 55 height 18
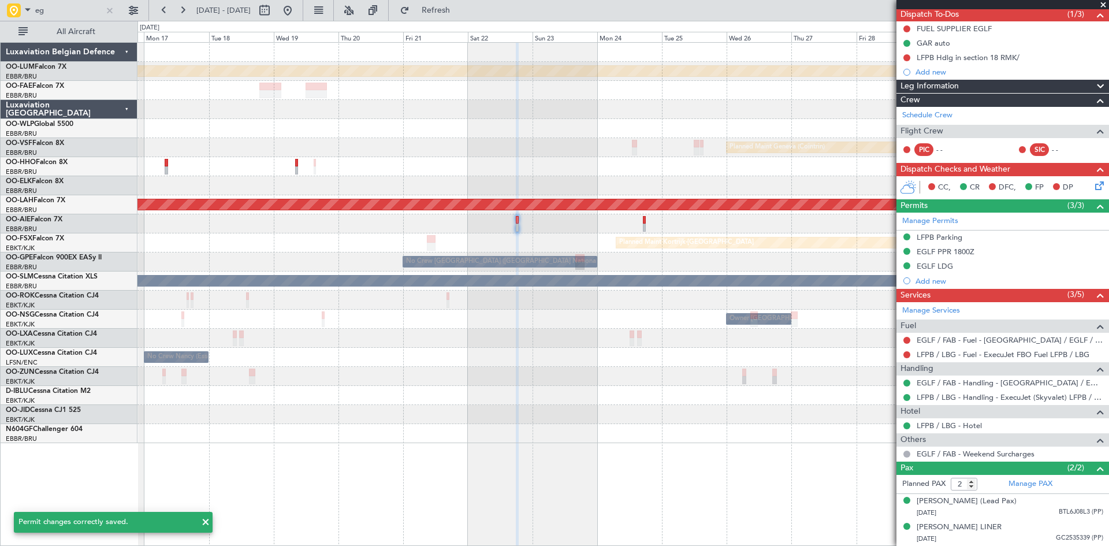
scroll to position [116, 0]
click at [932, 261] on div "EGLF LDG" at bounding box center [934, 266] width 36 height 10
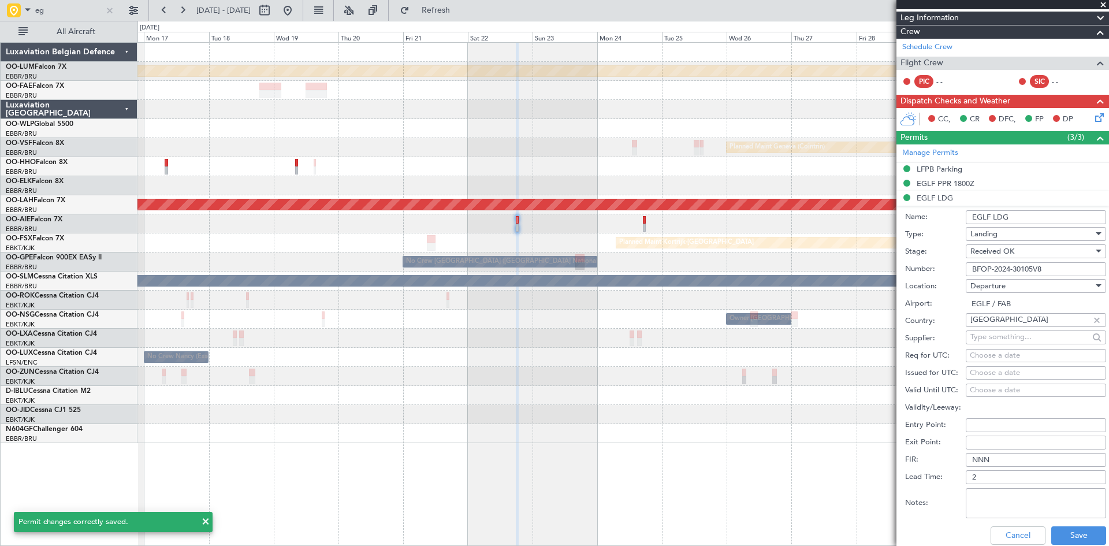
drag, startPoint x: 1024, startPoint y: 219, endPoint x: 908, endPoint y: 220, distance: 116.1
click at [908, 220] on div "Name: EGLF LDG" at bounding box center [1005, 216] width 201 height 17
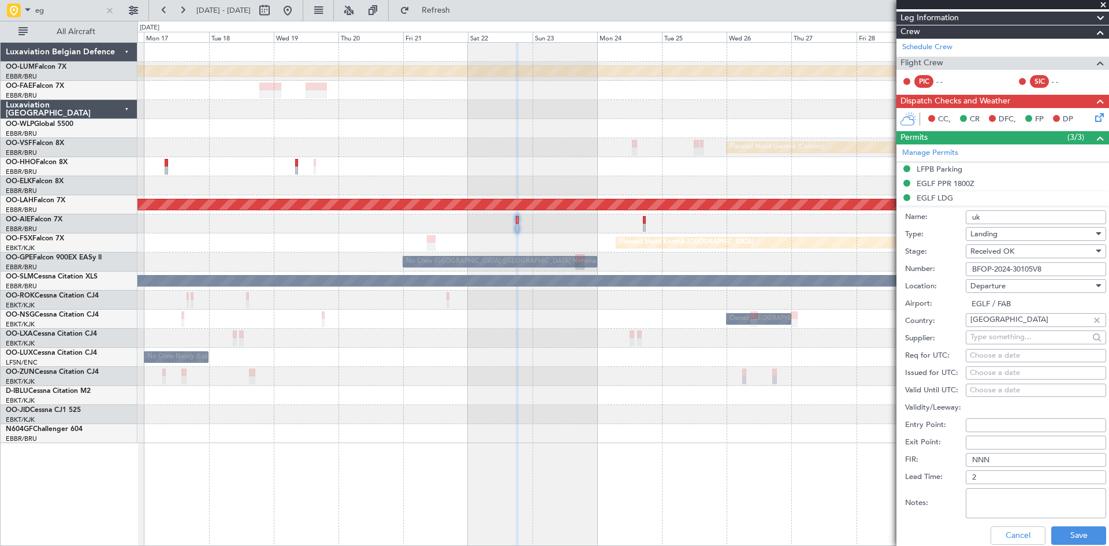
type input "UK Block permit"
click at [1081, 527] on button "Save" at bounding box center [1078, 535] width 55 height 18
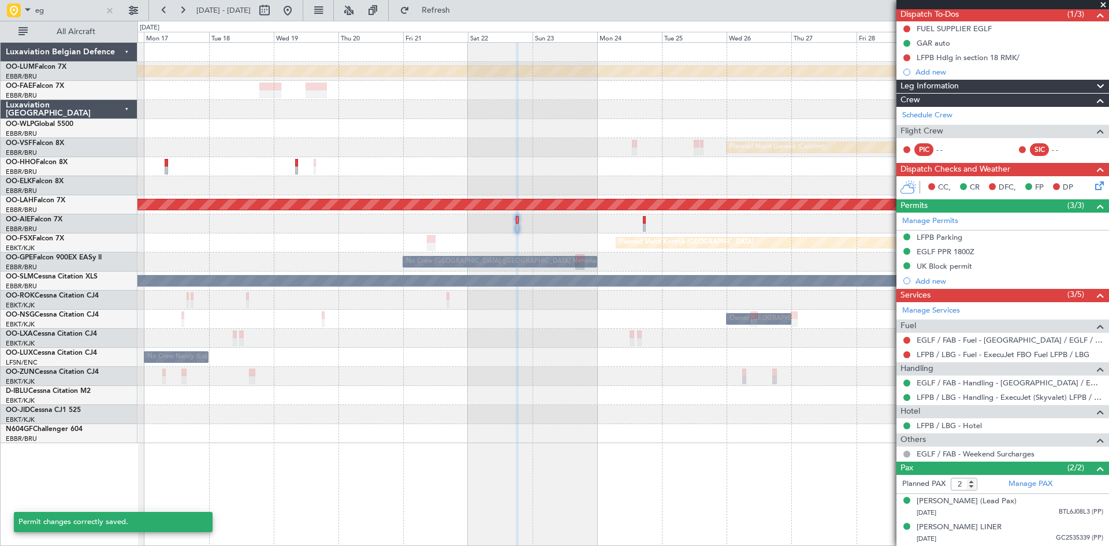
scroll to position [116, 0]
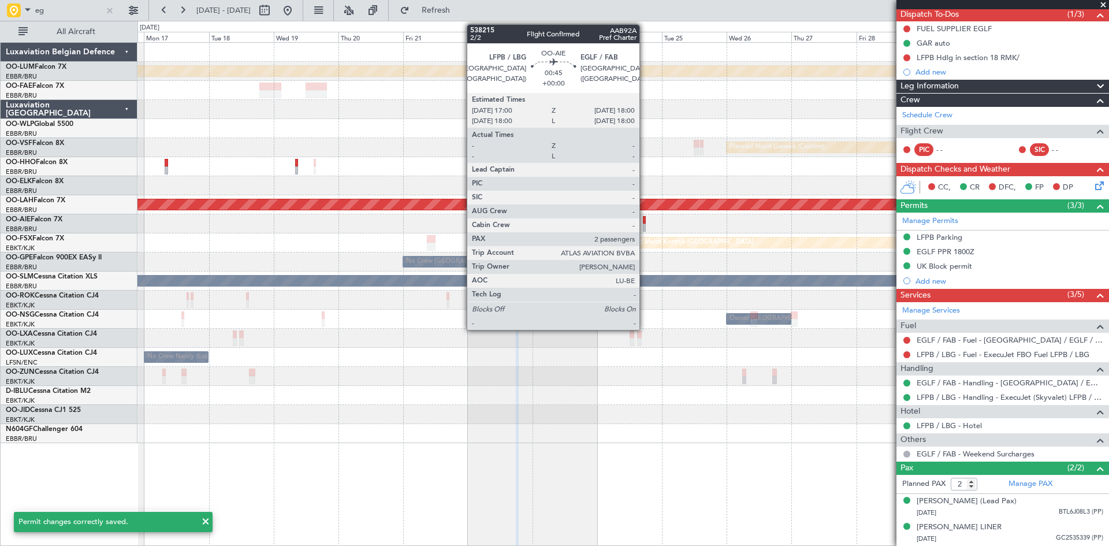
click at [644, 220] on div at bounding box center [644, 220] width 3 height 8
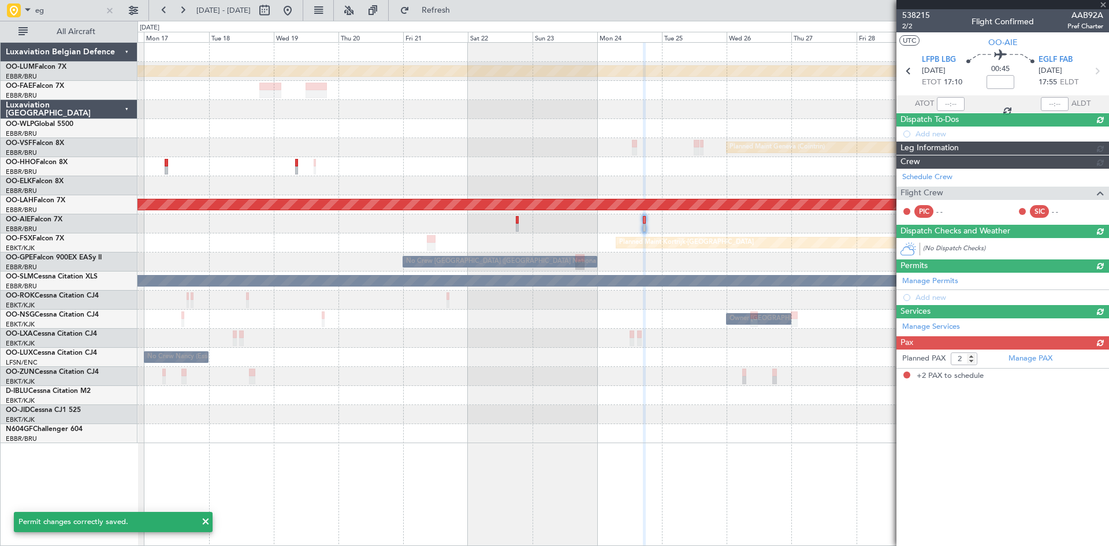
scroll to position [0, 0]
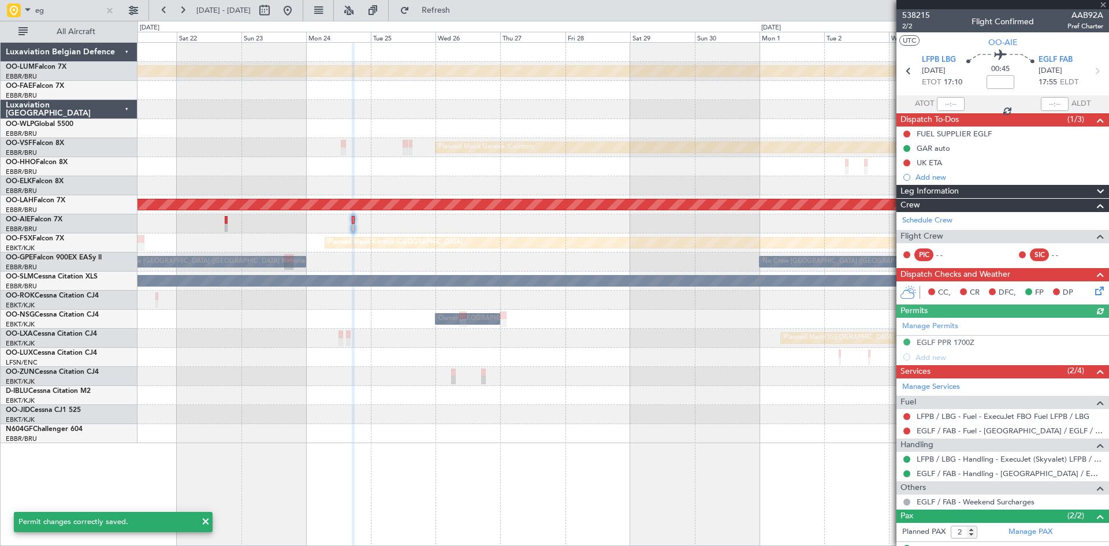
click at [400, 420] on div "Planned Maint Kortrijk-Wevelgem Planned Maint Geneva (Cointrin) Planned Maint A…" at bounding box center [622, 294] width 971 height 504
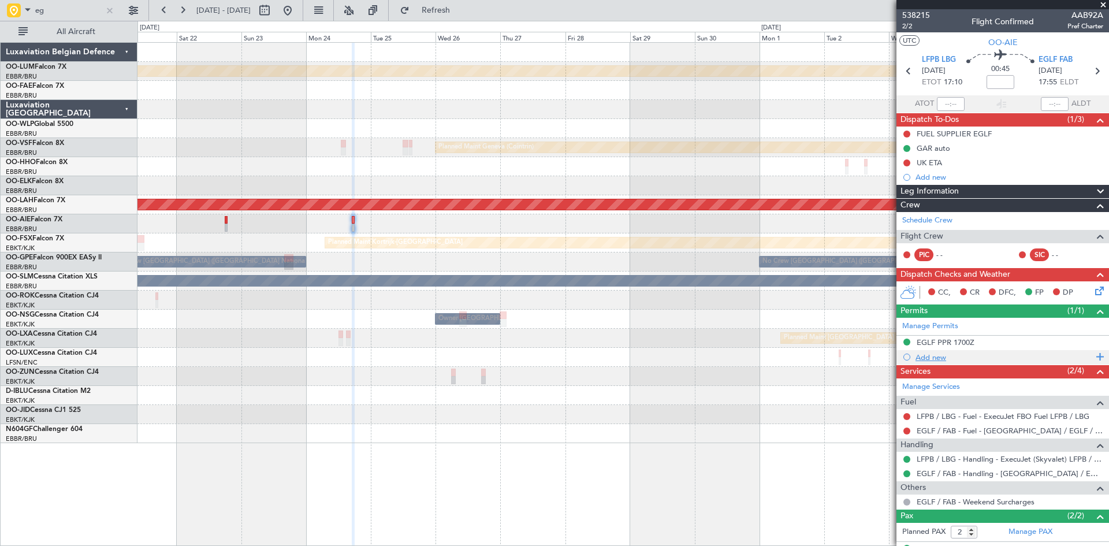
click at [936, 360] on div "Add new" at bounding box center [1003, 357] width 177 height 10
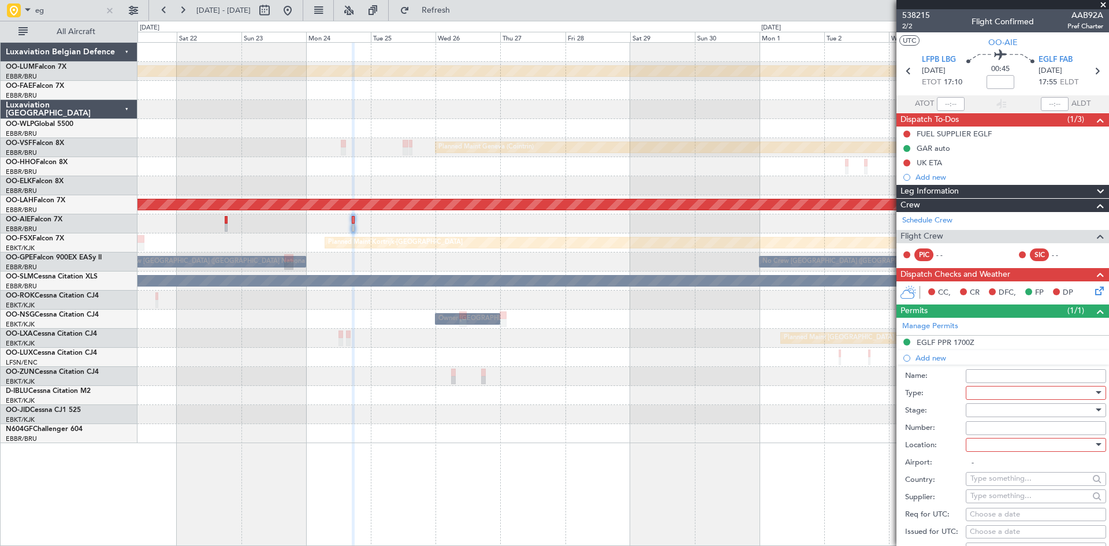
click at [986, 394] on div at bounding box center [1031, 392] width 123 height 17
click at [991, 464] on span "Landing" at bounding box center [1031, 461] width 121 height 17
click at [985, 412] on div at bounding box center [1031, 409] width 123 height 17
click at [1002, 496] on span "Received OK" at bounding box center [1031, 502] width 121 height 17
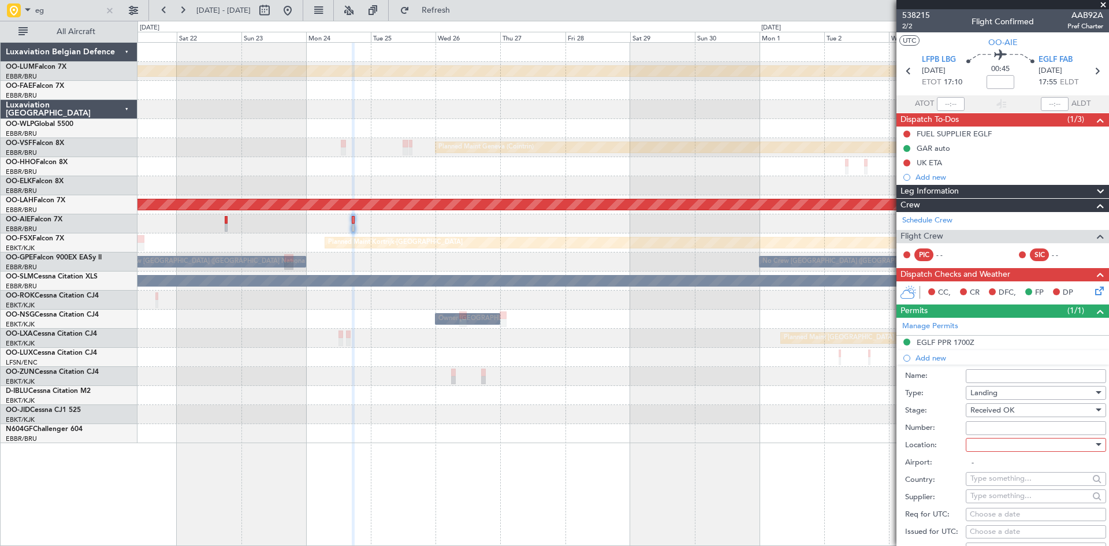
click at [994, 432] on input "Number:" at bounding box center [1035, 428] width 140 height 14
type input "BFOP-2024-30105V8"
click at [1024, 448] on div at bounding box center [1031, 444] width 123 height 17
click at [1015, 465] on span "Departure" at bounding box center [1031, 467] width 121 height 17
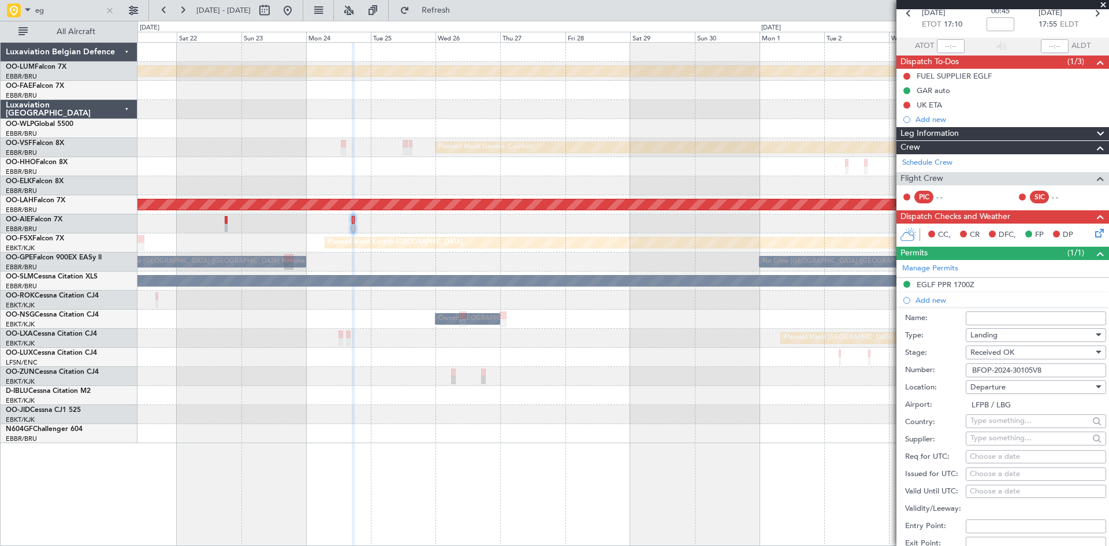
click at [994, 386] on span "Departure" at bounding box center [987, 387] width 35 height 10
click at [996, 433] on span "Departure Alt" at bounding box center [1031, 427] width 121 height 17
click at [991, 393] on div "Departure Alt" at bounding box center [1031, 386] width 123 height 17
click at [987, 449] on span "Arrival" at bounding box center [1031, 444] width 121 height 17
type input "EGLF / FAB"
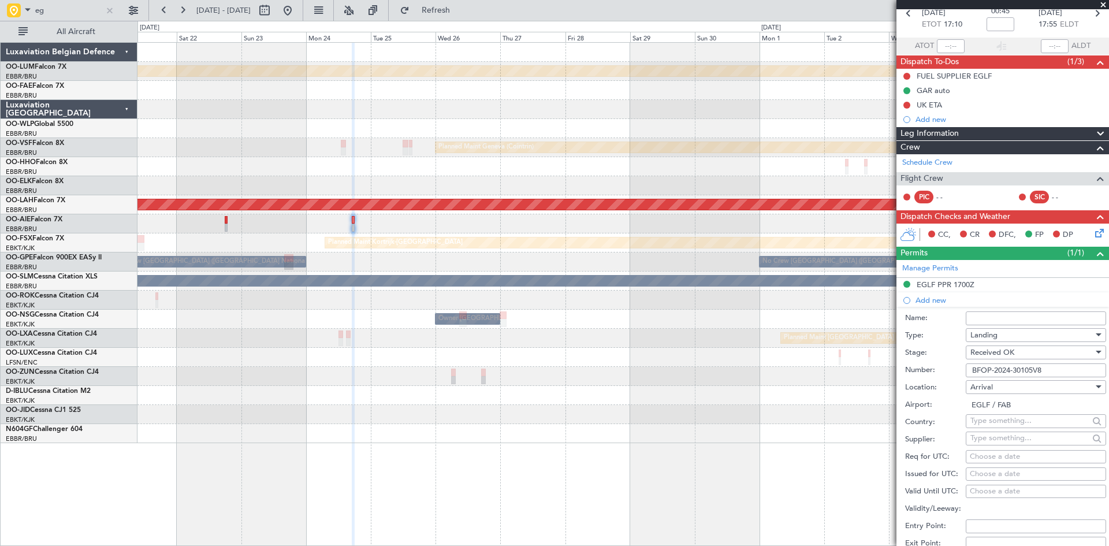
click at [927, 411] on div "Airport: EGLF / FAB" at bounding box center [1005, 404] width 201 height 17
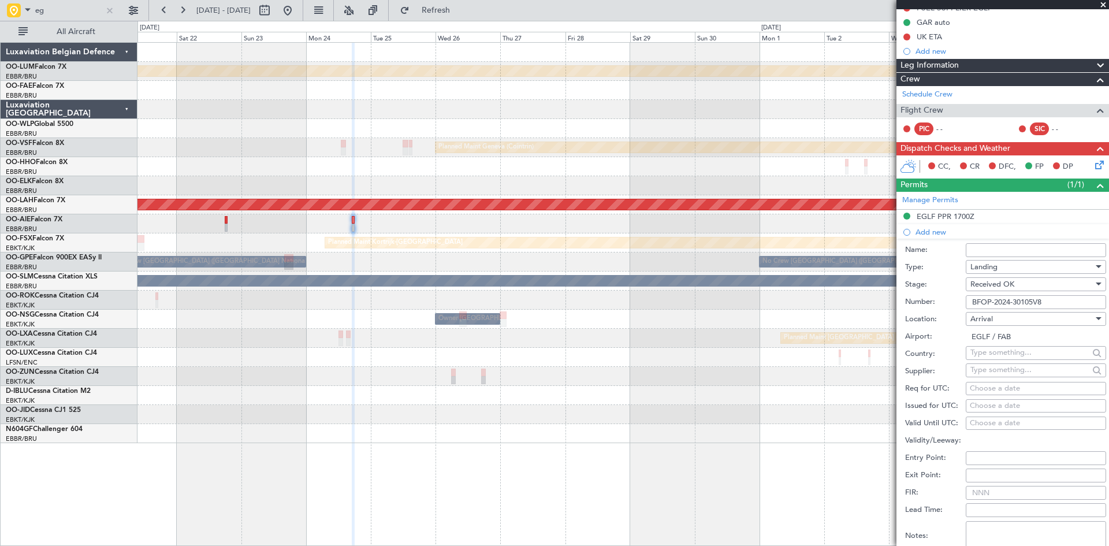
scroll to position [173, 0]
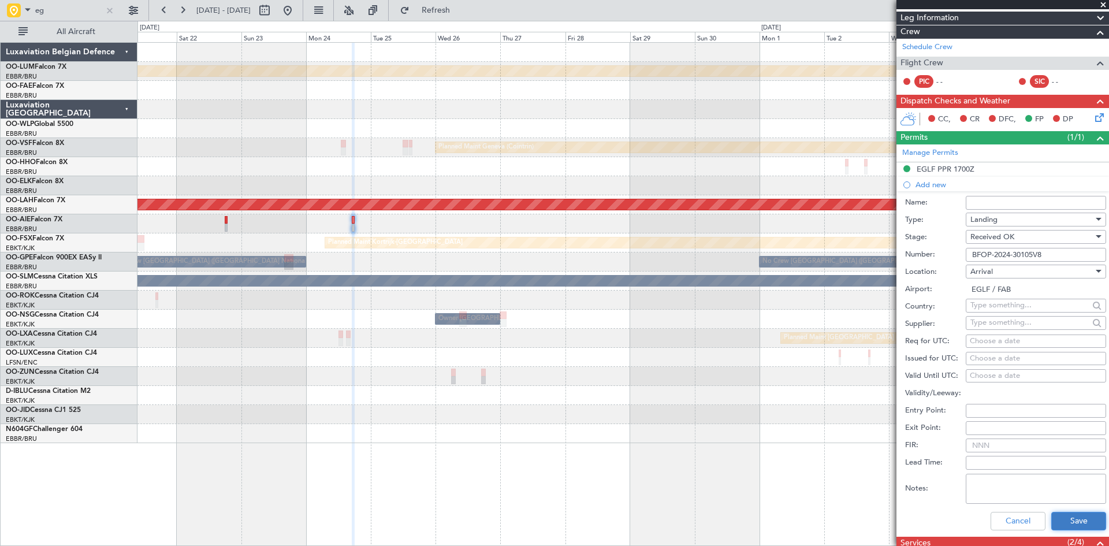
click at [1069, 519] on button "Save" at bounding box center [1078, 521] width 55 height 18
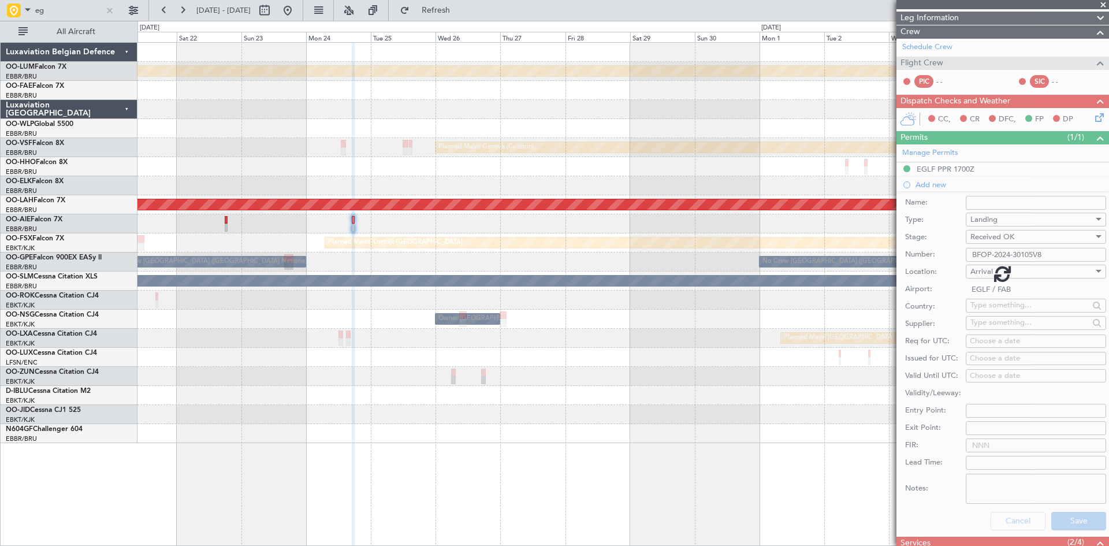
scroll to position [73, 0]
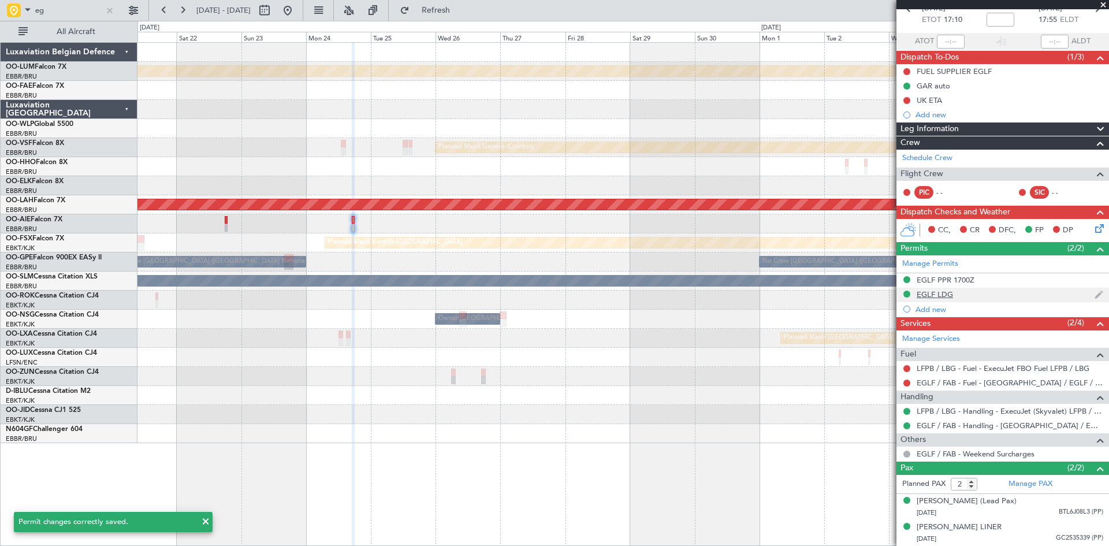
click at [941, 289] on div "EGLF LDG" at bounding box center [934, 294] width 36 height 10
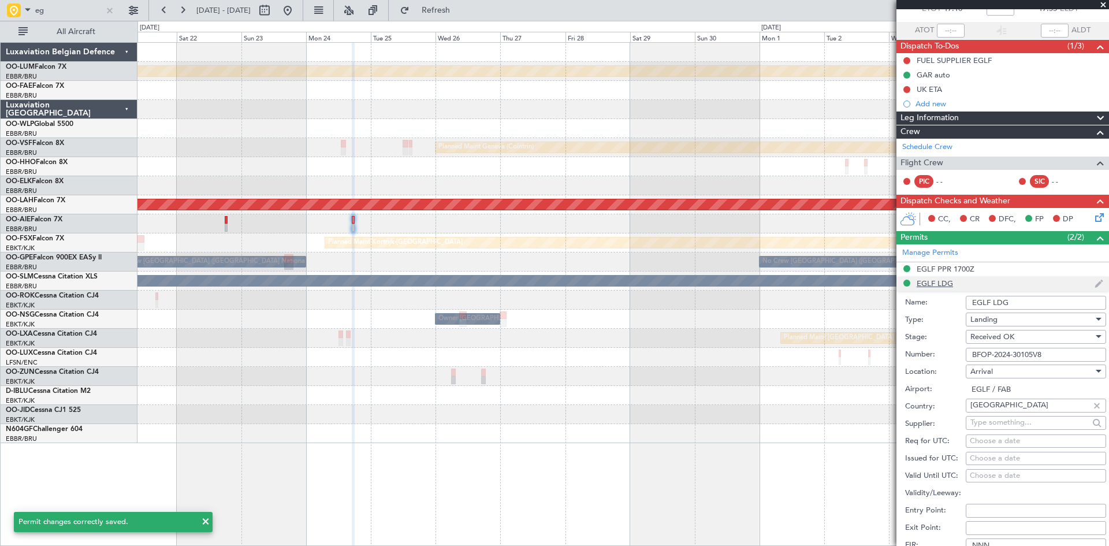
scroll to position [173, 0]
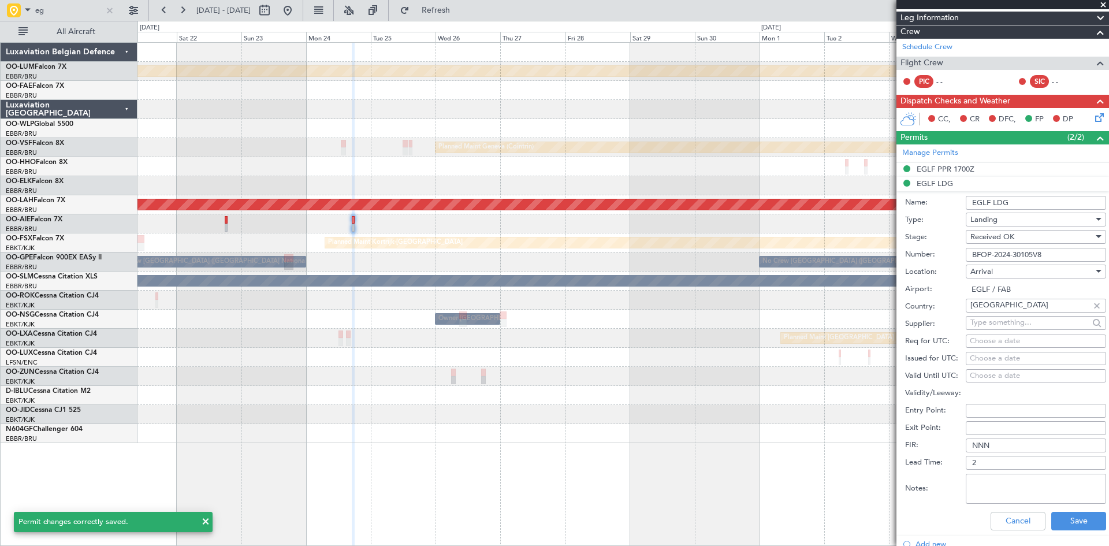
drag, startPoint x: 1002, startPoint y: 201, endPoint x: 945, endPoint y: 200, distance: 56.6
click at [945, 200] on div "Name: EGLF LDG" at bounding box center [1005, 202] width 201 height 17
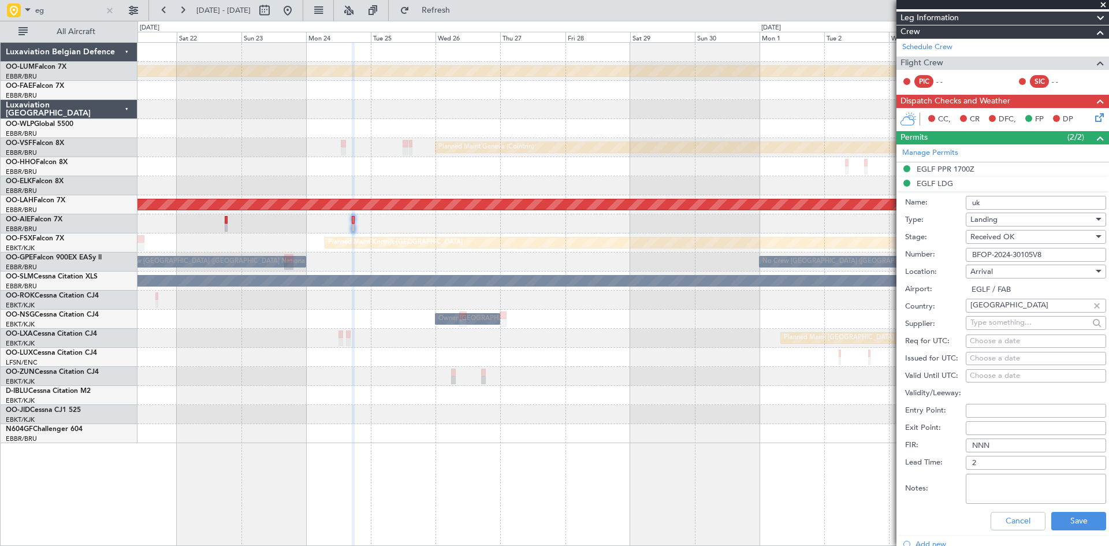
type input "UK Block permit"
click at [1084, 515] on button "Save" at bounding box center [1078, 521] width 55 height 18
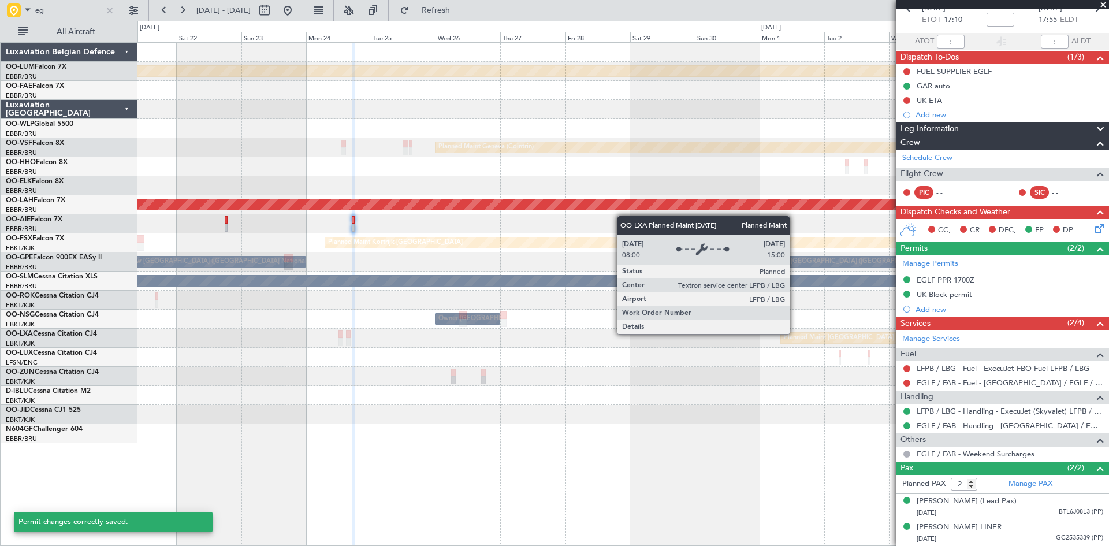
scroll to position [73, 0]
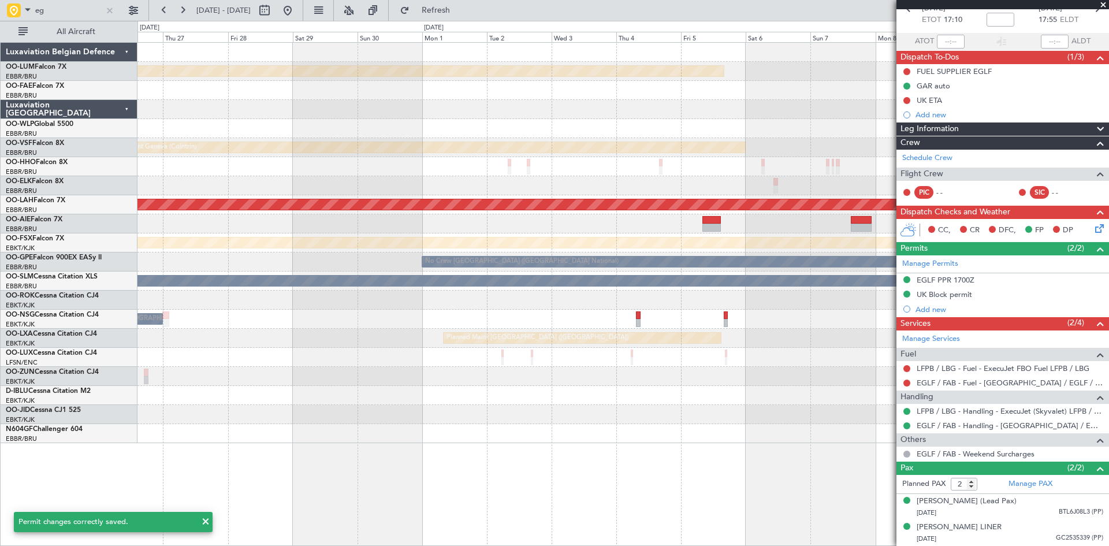
click at [441, 299] on div "Planned Maint Kortrijk-Wevelgem Planned Maint Geneva (Cointrin) Planned Maint A…" at bounding box center [622, 243] width 971 height 400
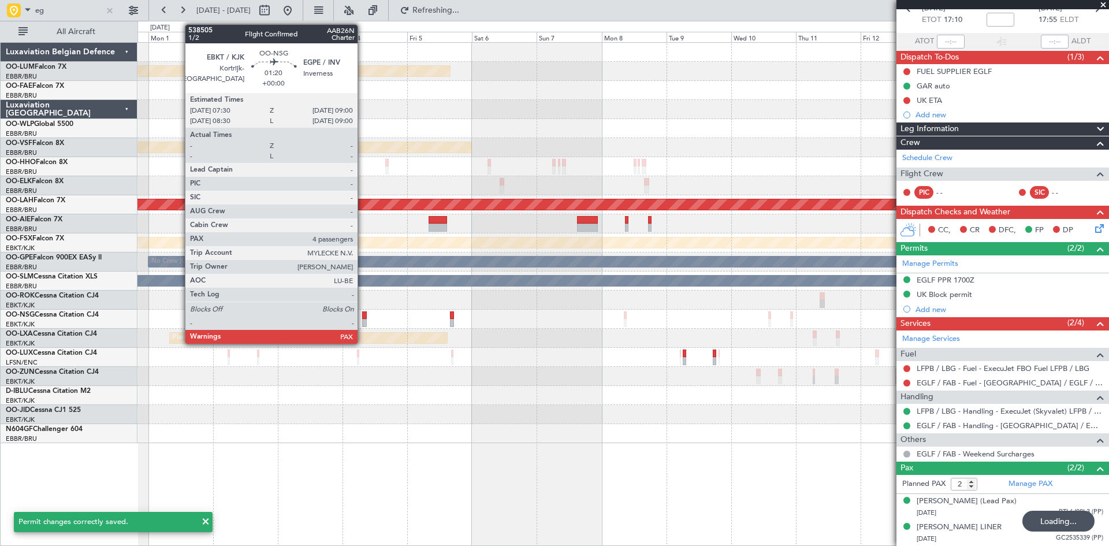
click at [363, 316] on div at bounding box center [364, 315] width 5 height 8
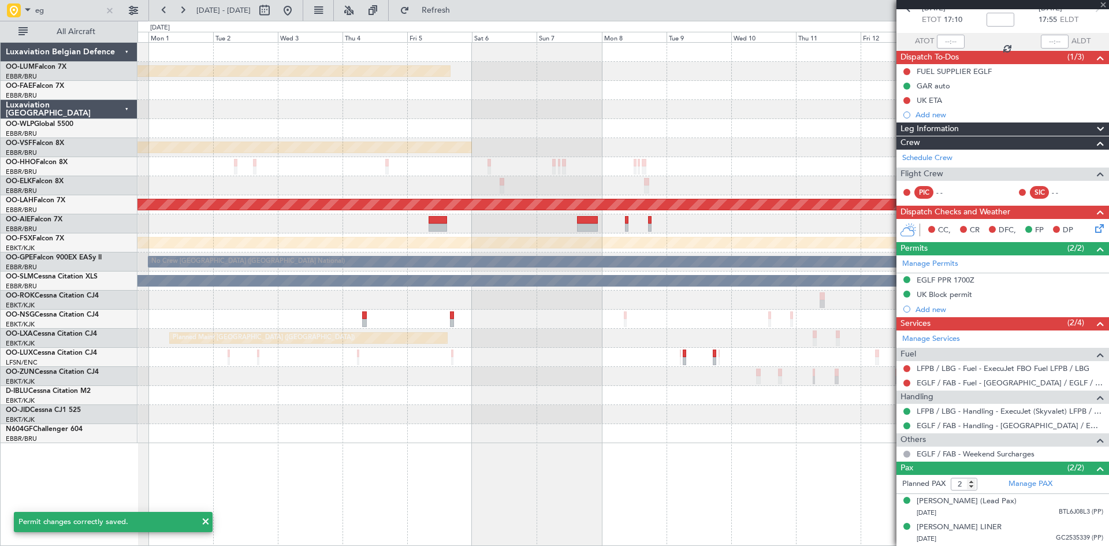
type input "4"
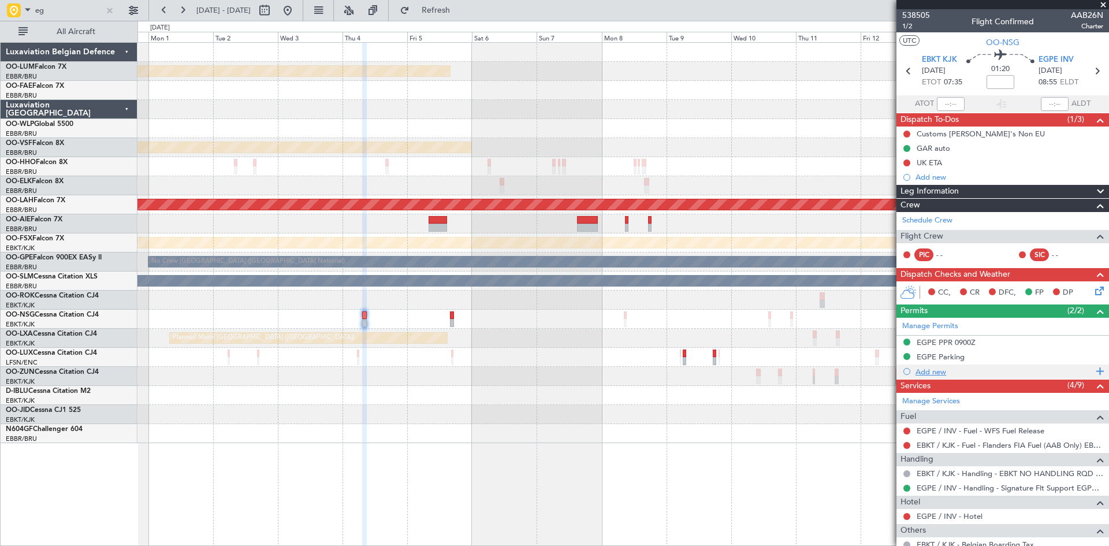
click at [929, 371] on div "Add new" at bounding box center [1003, 372] width 177 height 10
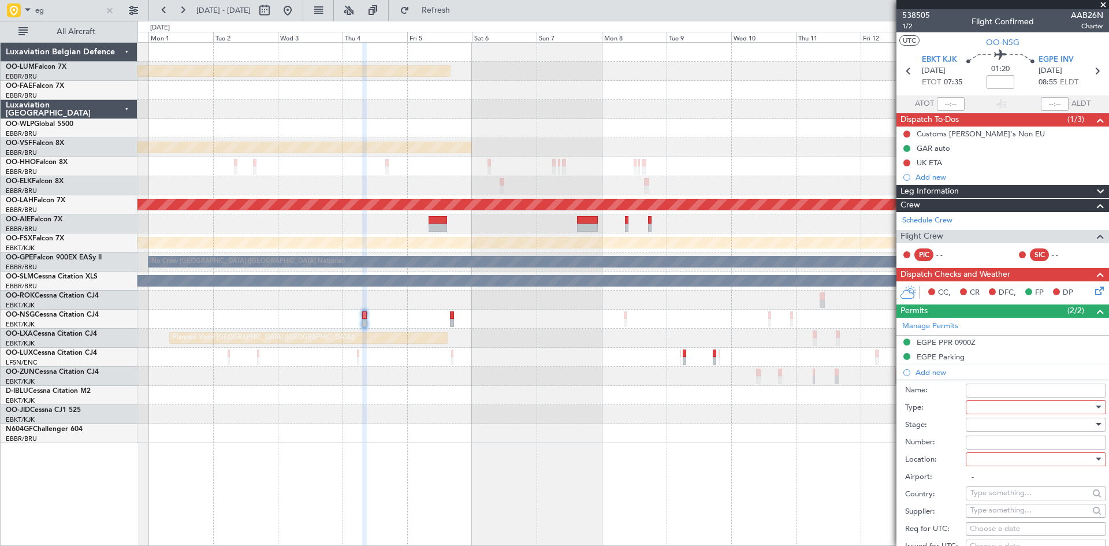
click at [994, 412] on div at bounding box center [1031, 406] width 123 height 17
click at [991, 474] on span "Landing" at bounding box center [1031, 476] width 121 height 17
click at [991, 454] on div at bounding box center [1031, 458] width 123 height 17
click at [999, 518] on span "Arrival" at bounding box center [1031, 516] width 121 height 17
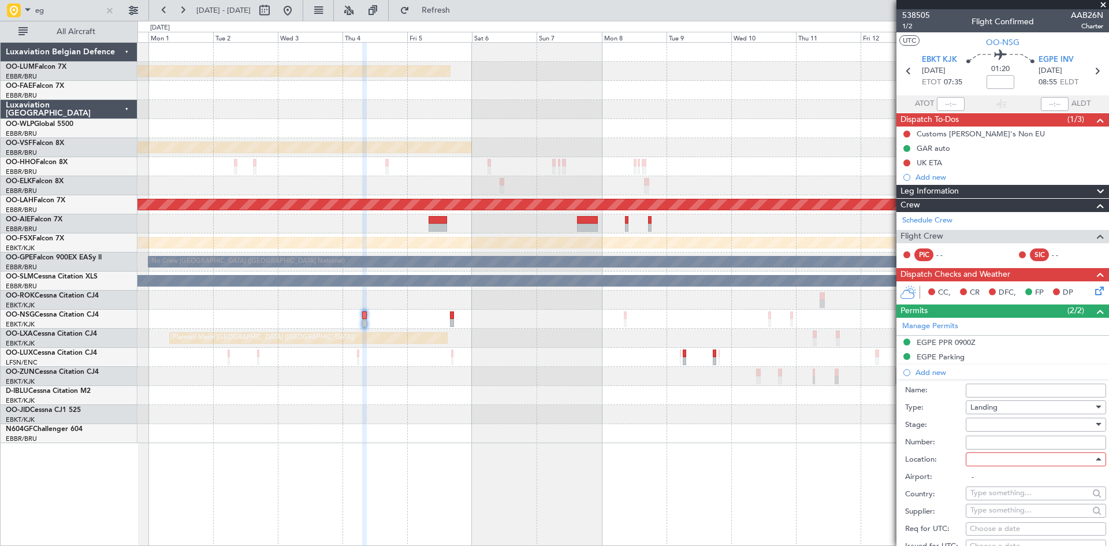
type input "EGPE / INV"
click at [980, 429] on div at bounding box center [1031, 424] width 123 height 17
drag, startPoint x: 996, startPoint y: 513, endPoint x: 993, endPoint y: 477, distance: 35.9
click at [996, 513] on span "Received OK" at bounding box center [1031, 516] width 121 height 17
click at [990, 439] on input "Number:" at bounding box center [1035, 442] width 140 height 14
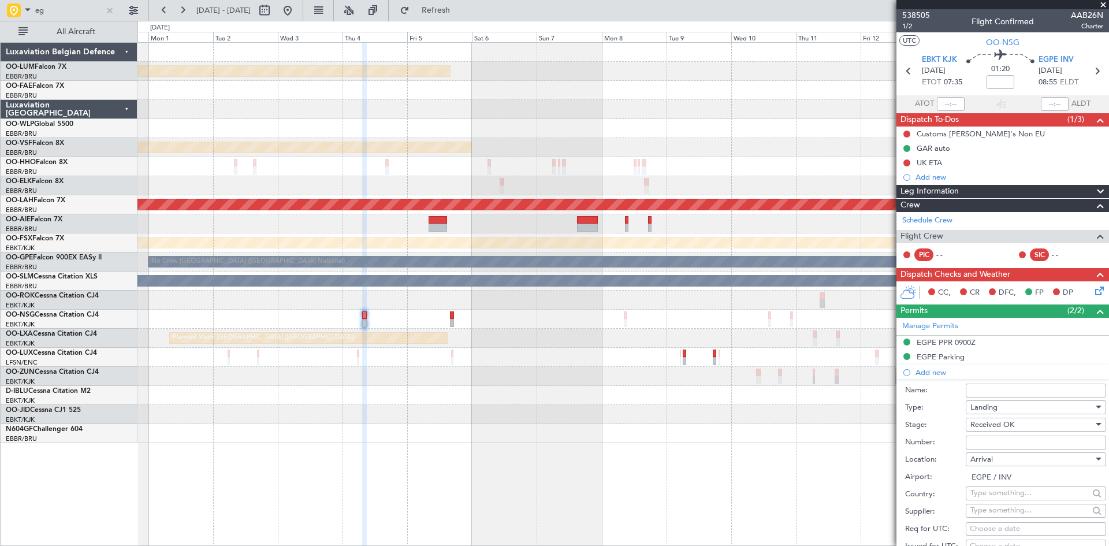
type input "BFOP-2024-30105V8"
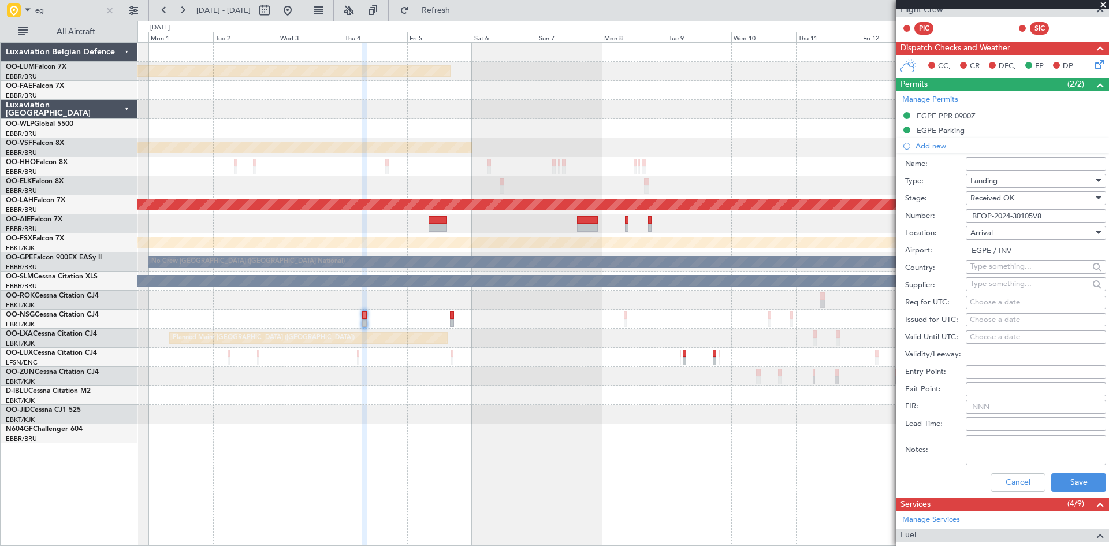
scroll to position [231, 0]
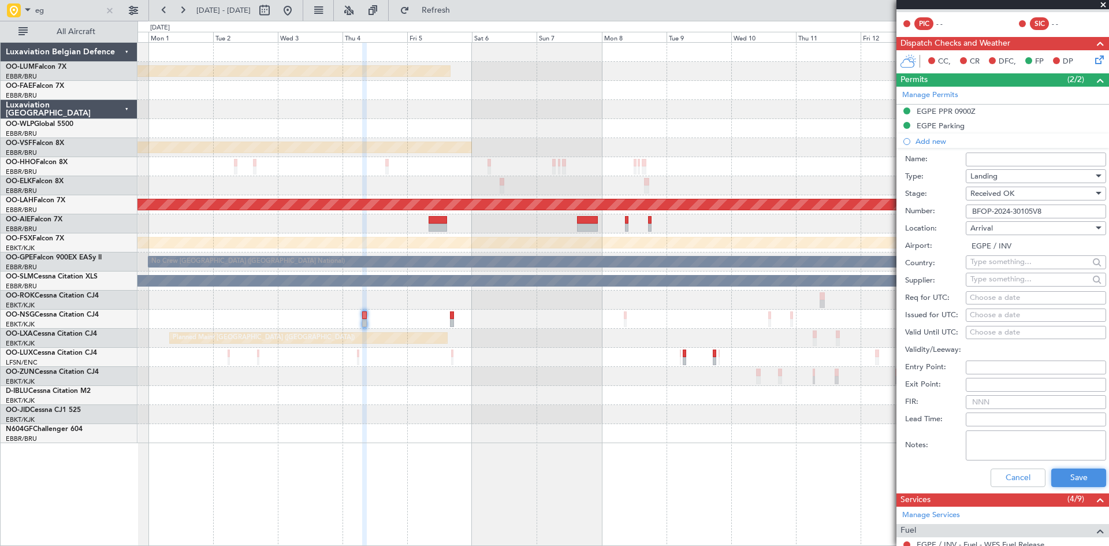
drag, startPoint x: 1072, startPoint y: 476, endPoint x: 790, endPoint y: 467, distance: 281.9
click at [1071, 476] on button "Save" at bounding box center [1078, 477] width 55 height 18
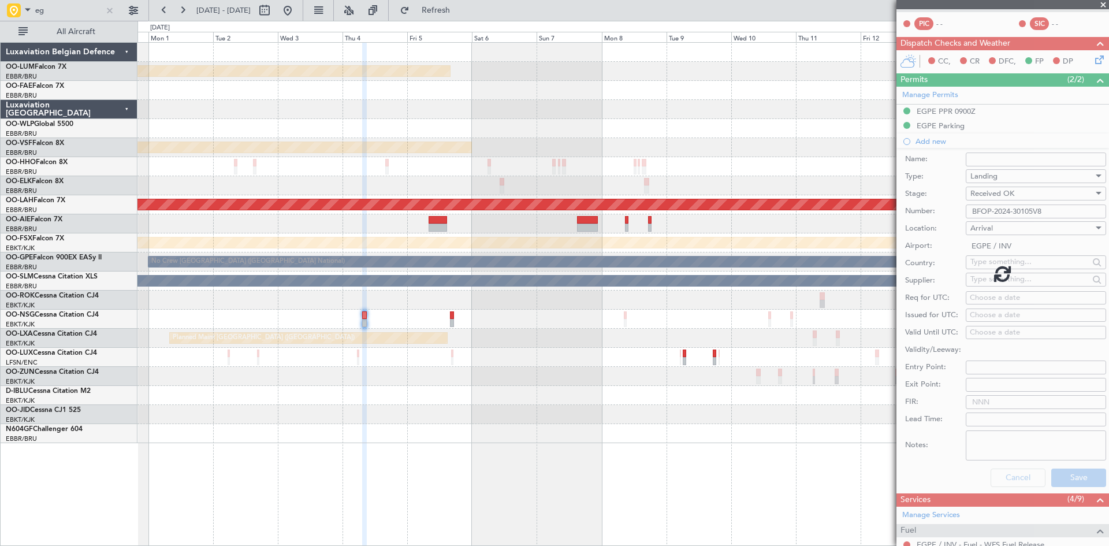
scroll to position [140, 0]
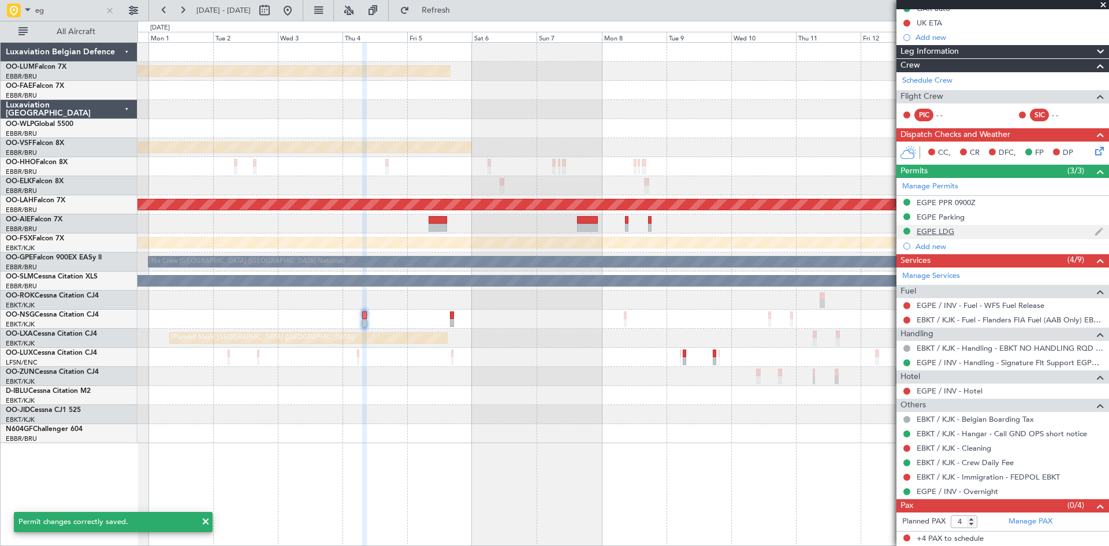
click at [938, 229] on div "EGPE LDG" at bounding box center [935, 231] width 38 height 10
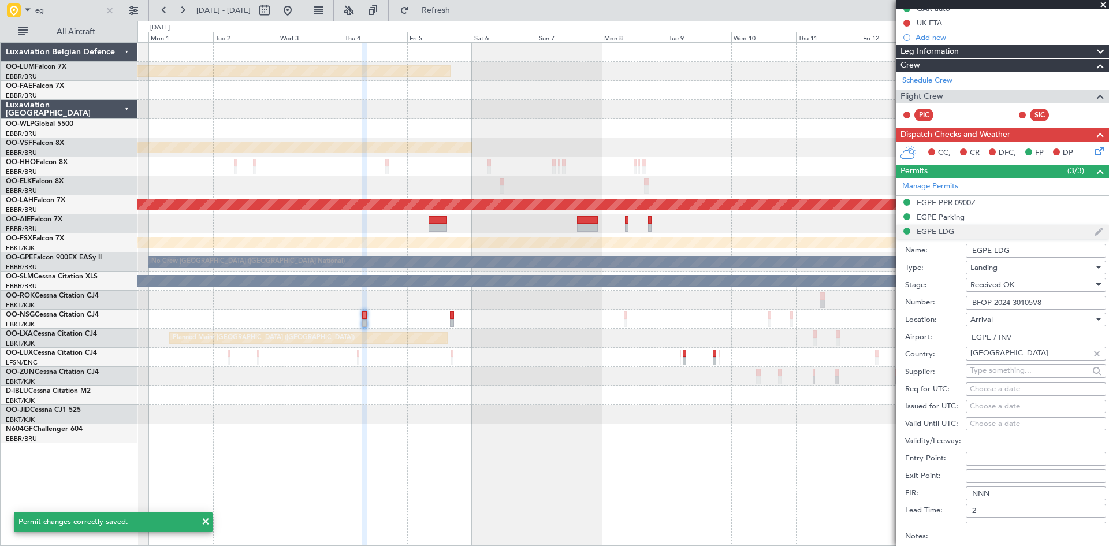
scroll to position [231, 0]
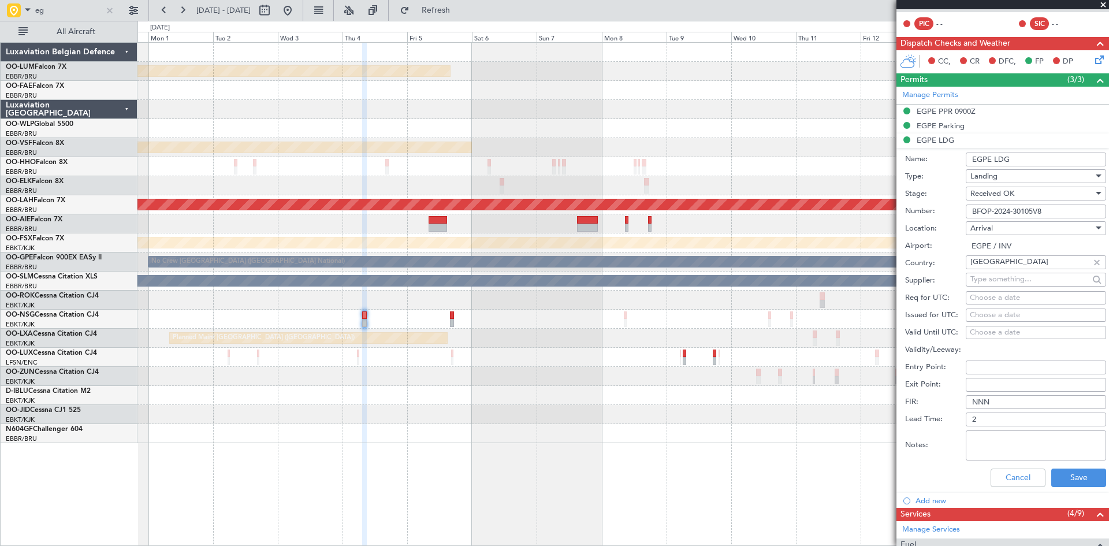
drag, startPoint x: 935, startPoint y: 161, endPoint x: 870, endPoint y: 161, distance: 65.8
click at [870, 161] on fb-app "eg 30 Nov 2025 - 15 Dec 2025 Refresh Quick Links All Aircraft Planned Maint Kor…" at bounding box center [554, 277] width 1109 height 537
type input "UK Block permit"
click at [1078, 487] on div "Cancel Save" at bounding box center [1005, 478] width 201 height 30
click at [1077, 478] on button "Save" at bounding box center [1078, 477] width 55 height 18
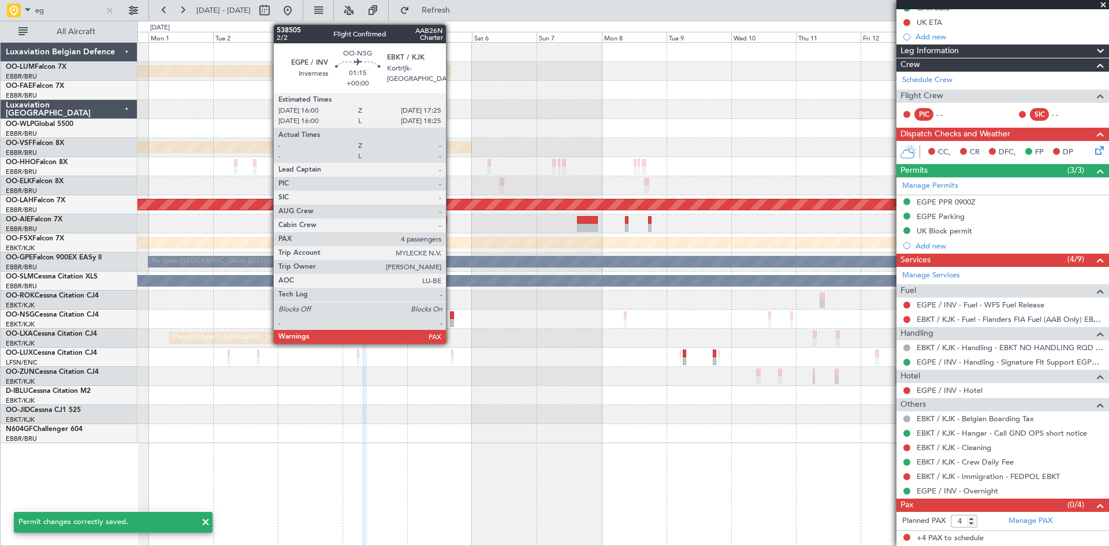
scroll to position [140, 0]
click at [451, 315] on div at bounding box center [452, 315] width 4 height 8
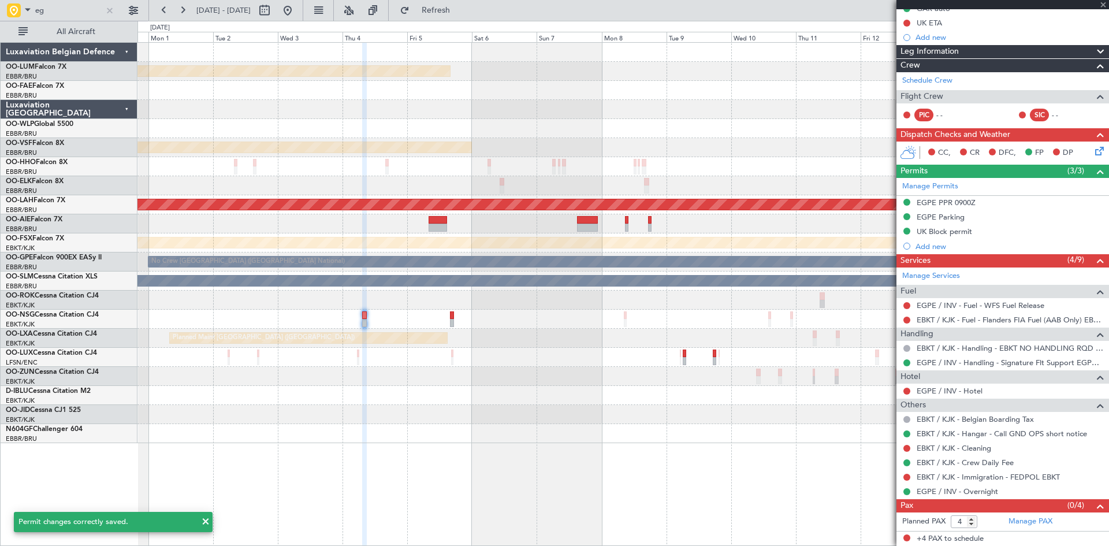
scroll to position [0, 0]
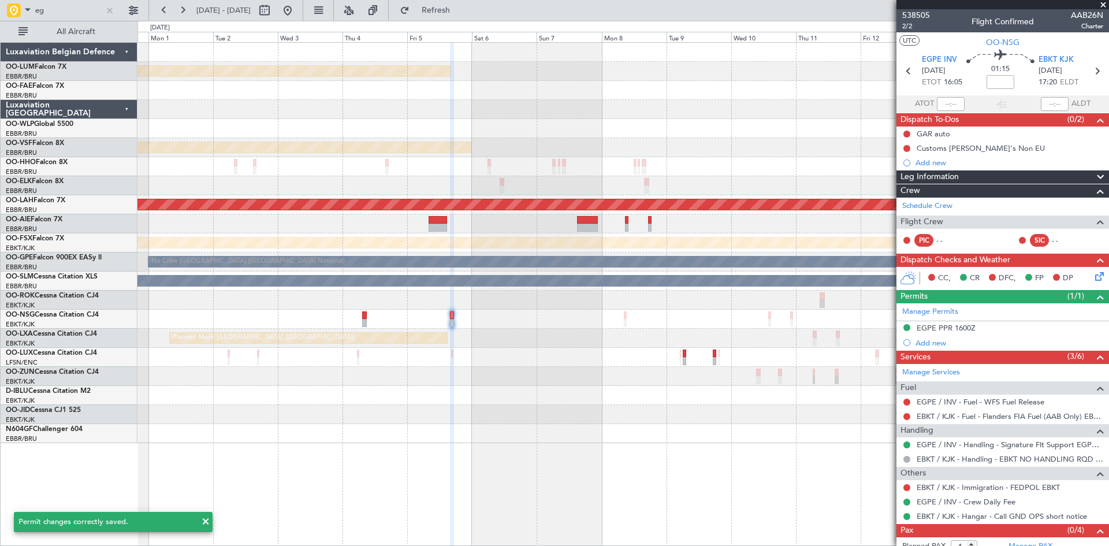
click at [926, 344] on div "Add new" at bounding box center [1009, 343] width 188 height 10
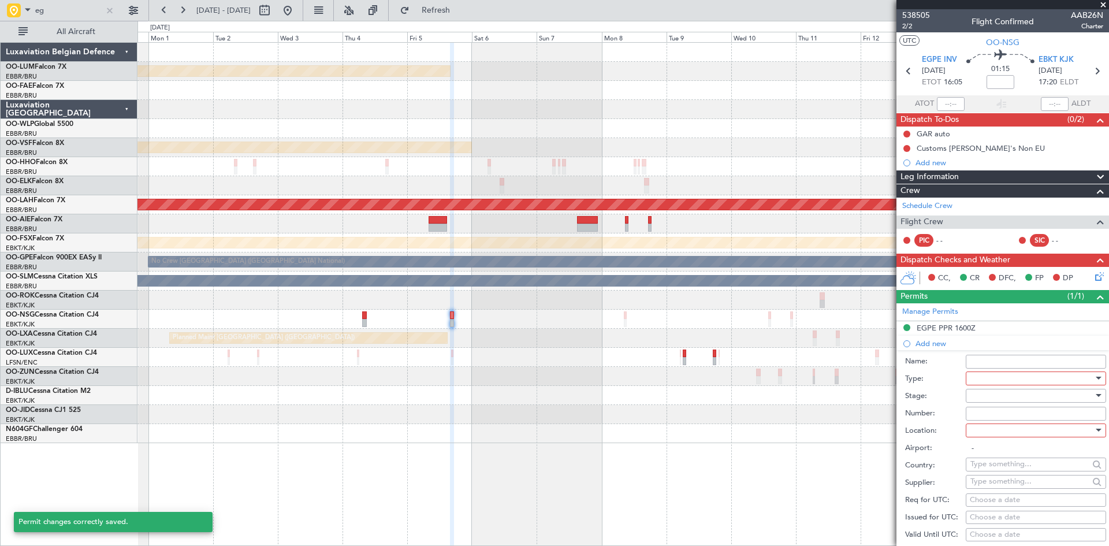
click at [1002, 373] on div at bounding box center [1031, 378] width 123 height 17
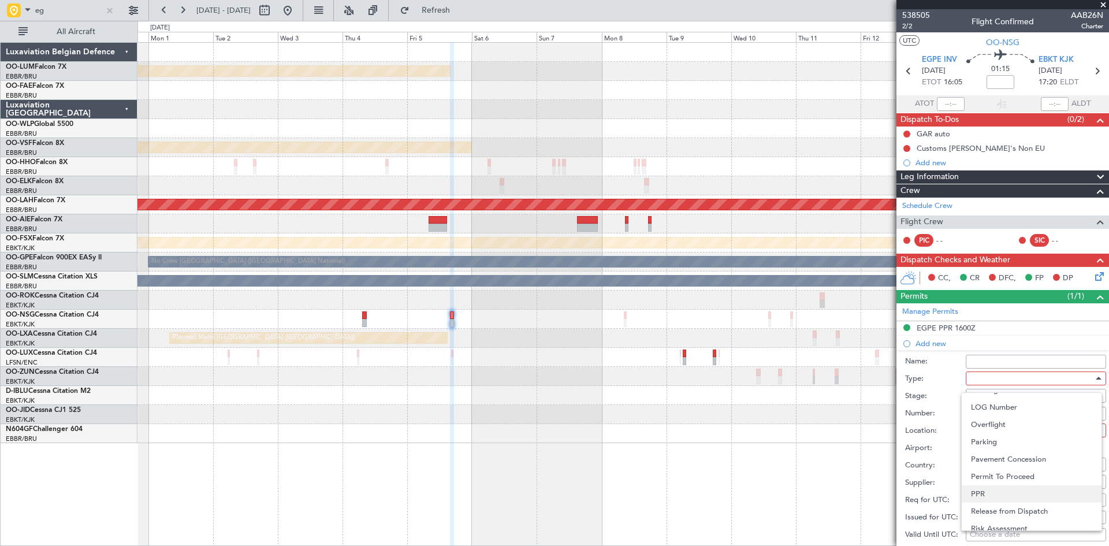
scroll to position [348, 0]
click at [993, 451] on span "Landing" at bounding box center [1031, 446] width 121 height 17
click at [990, 398] on div at bounding box center [1031, 395] width 123 height 17
click at [994, 491] on span "Received OK" at bounding box center [1031, 487] width 121 height 17
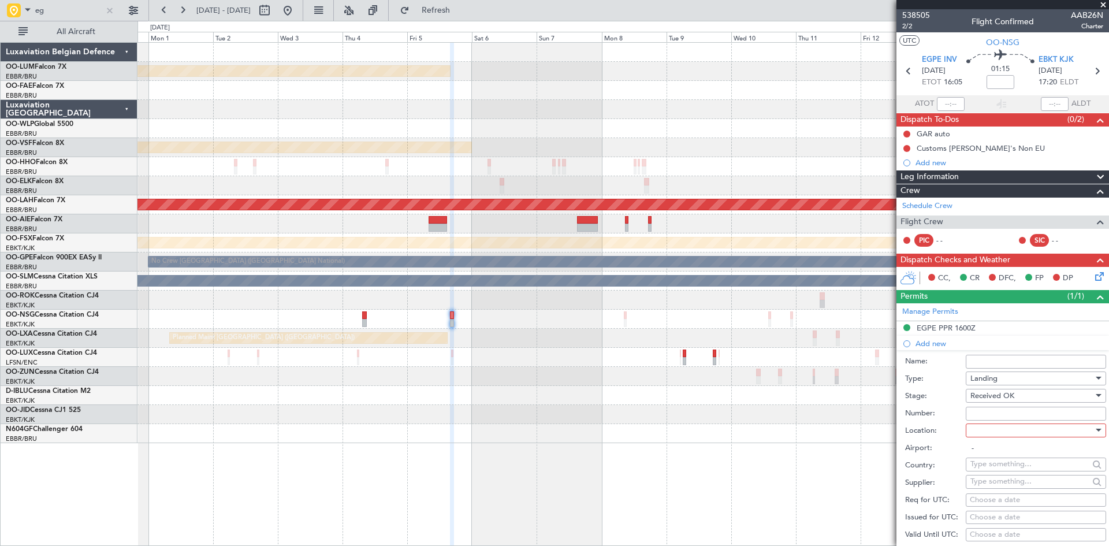
click at [987, 413] on input "Number:" at bounding box center [1035, 414] width 140 height 14
paste input "BFOP-2024-30105V8"
type input "BFOP-2024-30105V8"
click at [1002, 439] on div "Airport: -" at bounding box center [1005, 447] width 201 height 17
click at [994, 428] on div at bounding box center [1031, 430] width 123 height 17
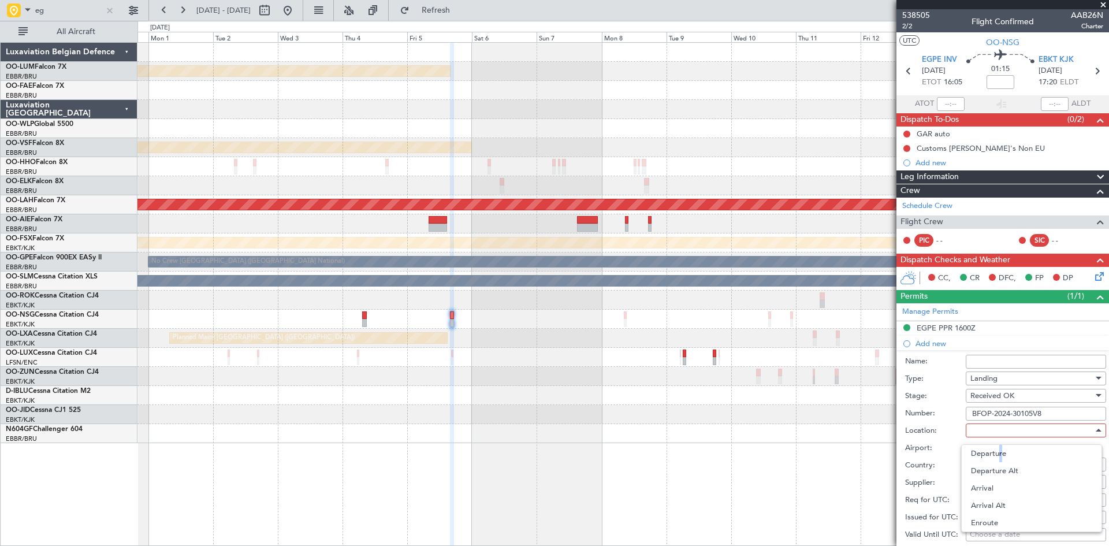
drag, startPoint x: 997, startPoint y: 455, endPoint x: 986, endPoint y: 455, distance: 11.0
click at [996, 455] on span "Departure" at bounding box center [1031, 453] width 121 height 17
type input "EGPE / INV"
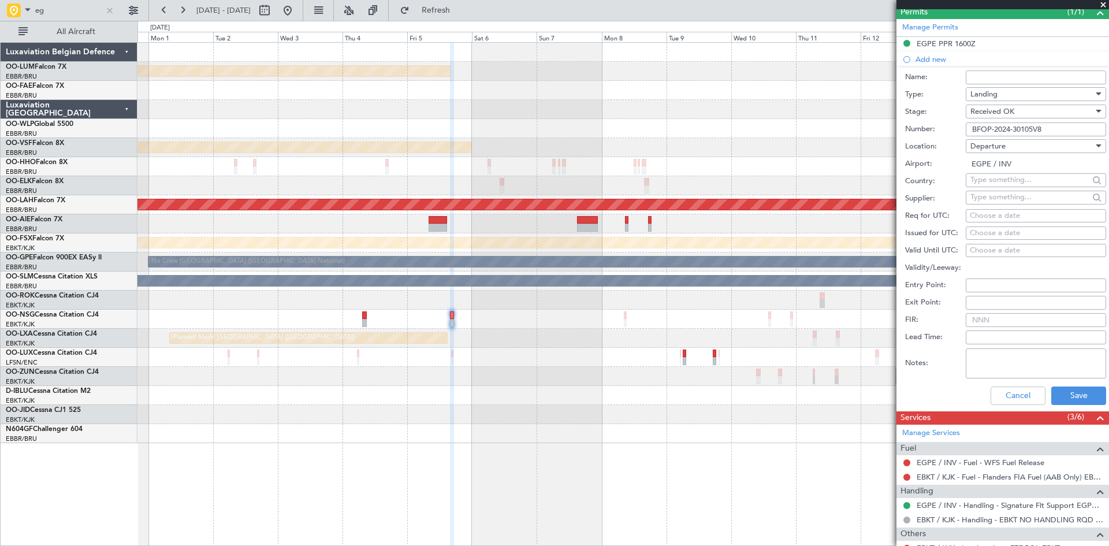
scroll to position [289, 0]
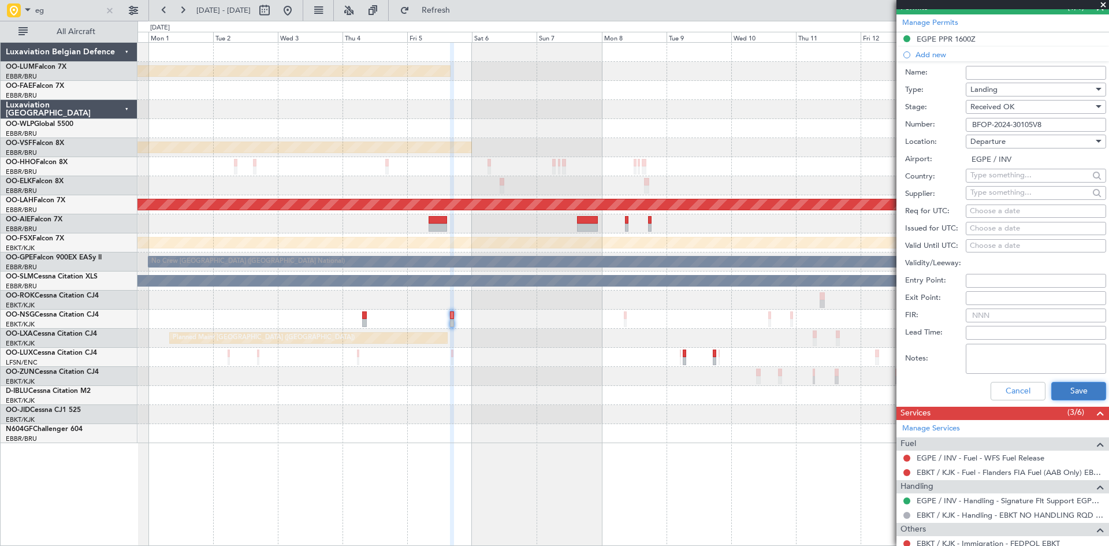
click at [1068, 395] on button "Save" at bounding box center [1078, 391] width 55 height 18
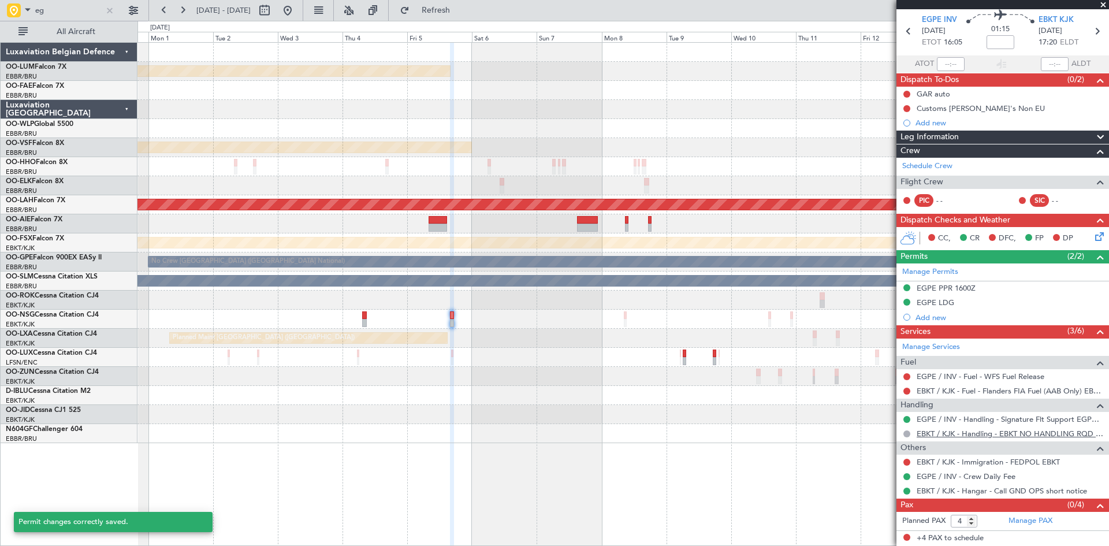
scroll to position [39, 0]
click at [948, 304] on div "EGPE LDG" at bounding box center [935, 303] width 38 height 10
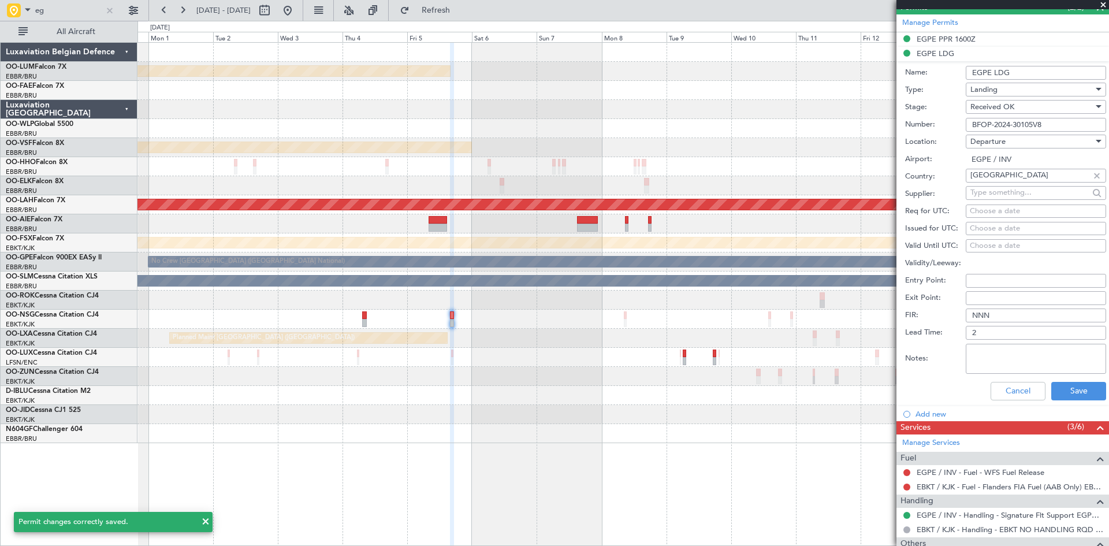
drag, startPoint x: 976, startPoint y: 67, endPoint x: 867, endPoint y: 74, distance: 109.9
click at [873, 71] on fb-app "eg 30 Nov 2025 - 15 Dec 2025 Refresh Quick Links All Aircraft Planned Maint Kor…" at bounding box center [554, 277] width 1109 height 537
type input "UK Block permit"
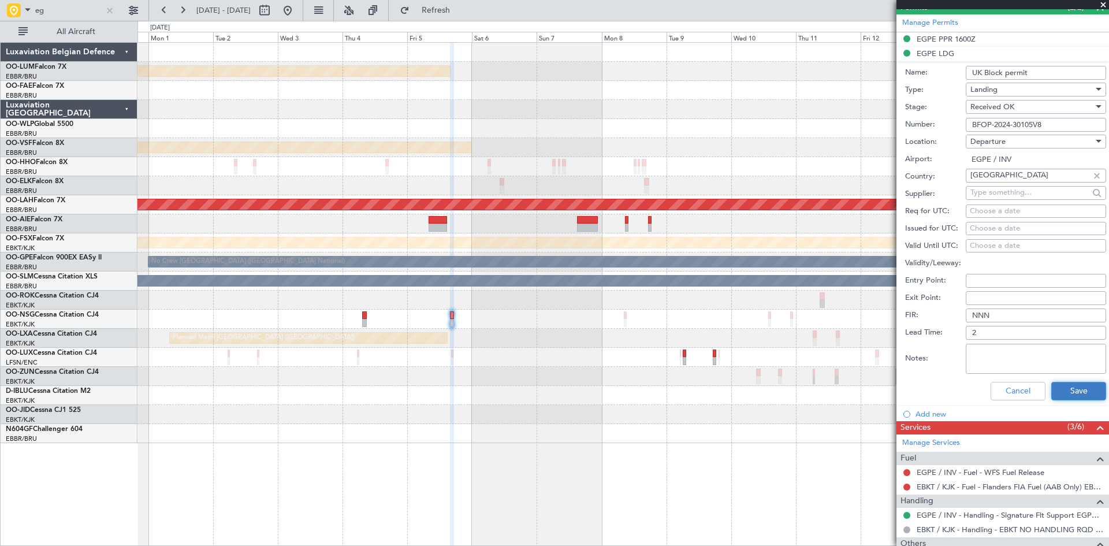
click at [1082, 389] on button "Save" at bounding box center [1078, 391] width 55 height 18
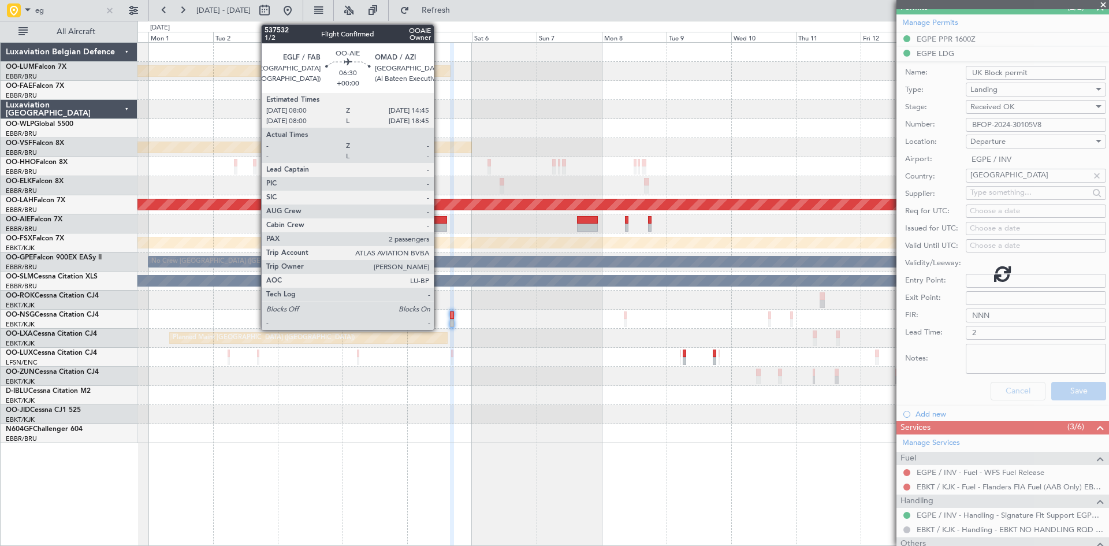
scroll to position [39, 0]
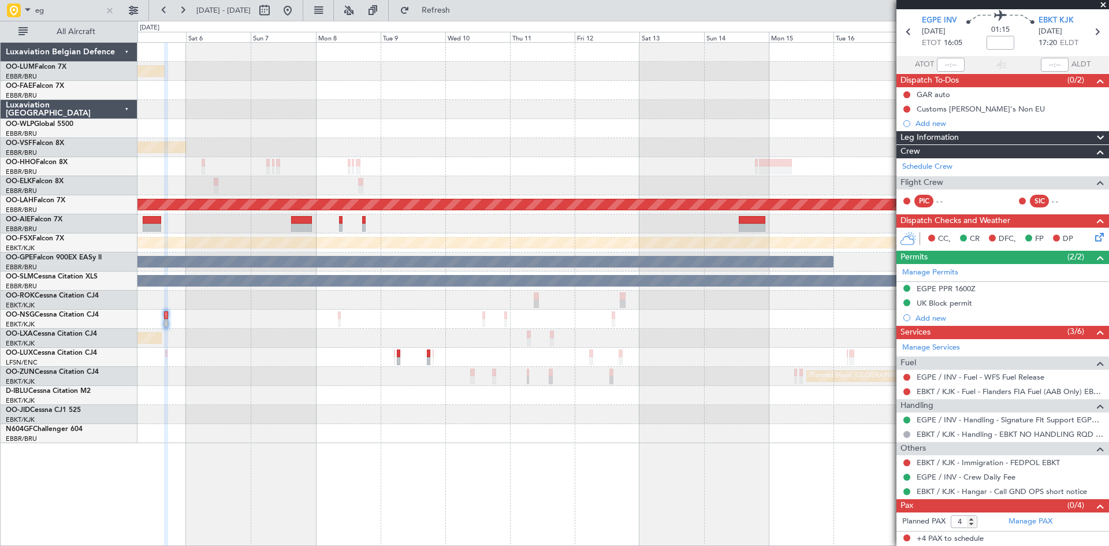
click at [406, 232] on div at bounding box center [622, 223] width 971 height 19
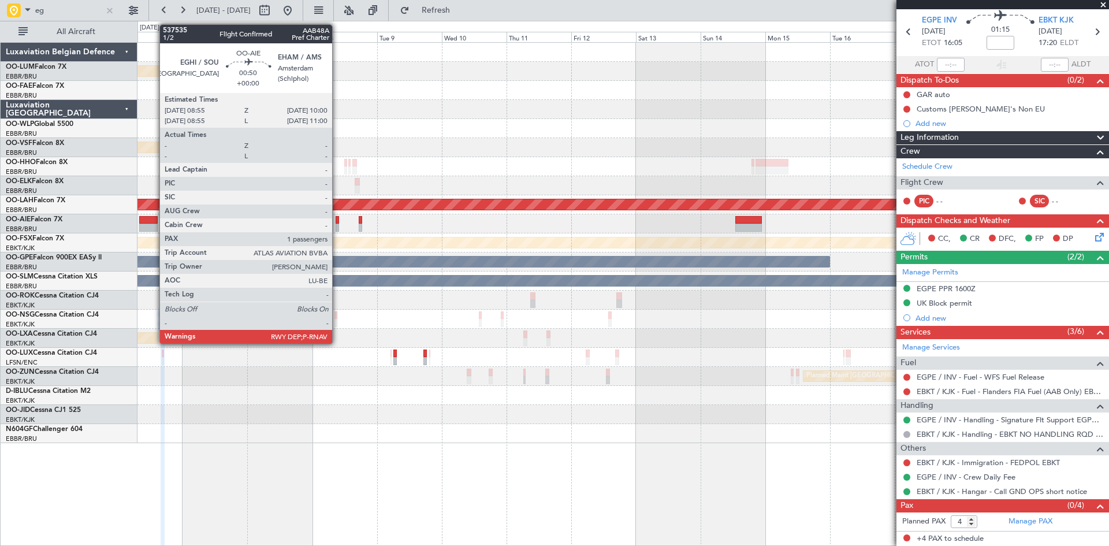
click at [337, 223] on div at bounding box center [336, 227] width 3 height 8
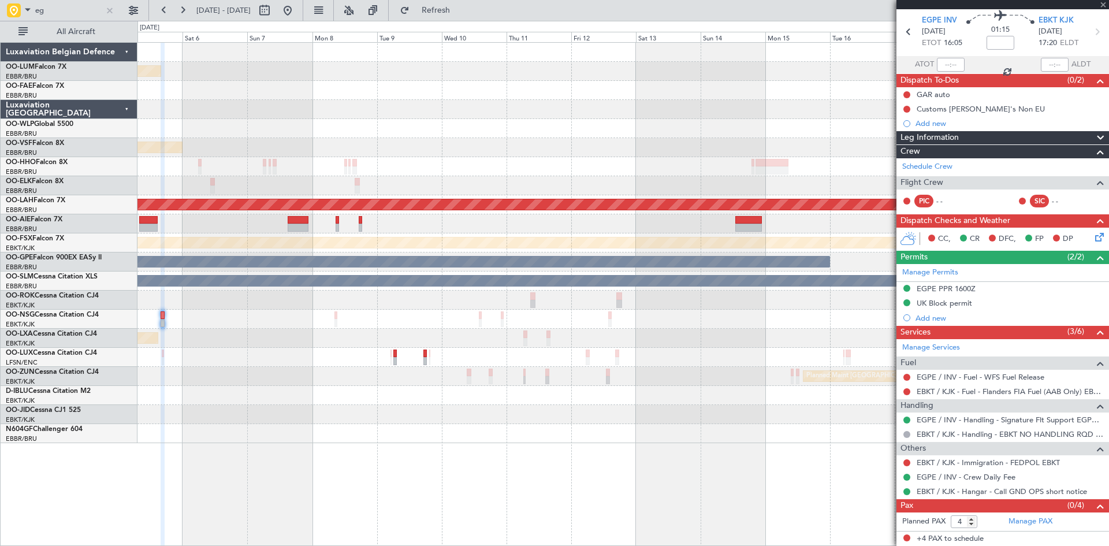
type input "1"
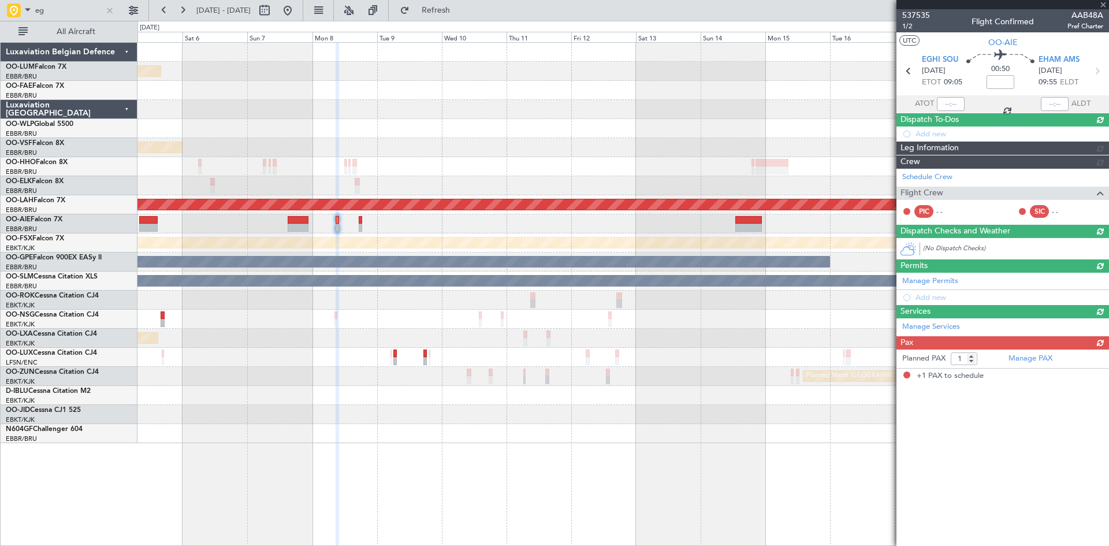
scroll to position [0, 0]
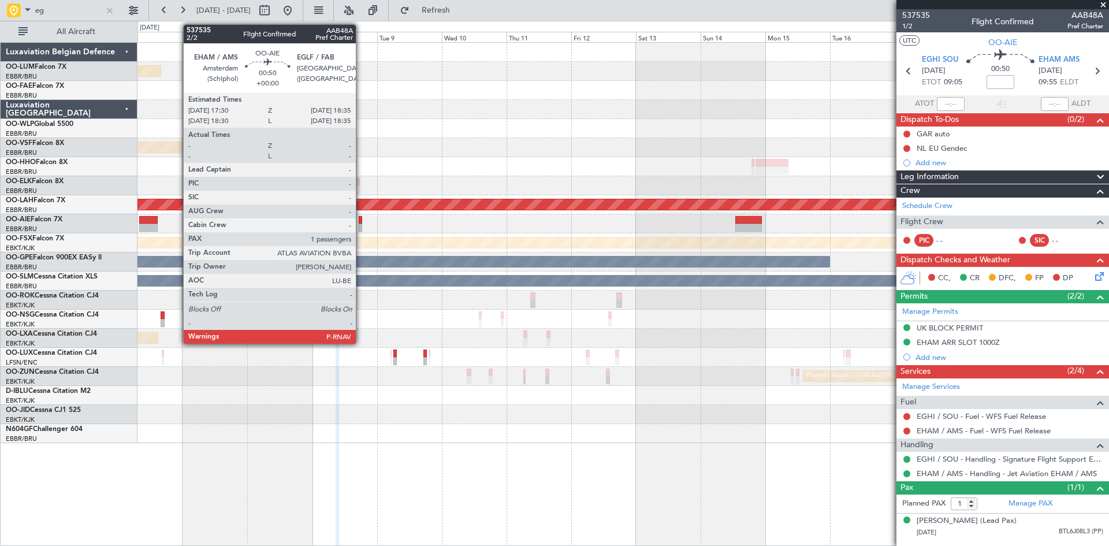
click at [361, 226] on div at bounding box center [360, 227] width 3 height 8
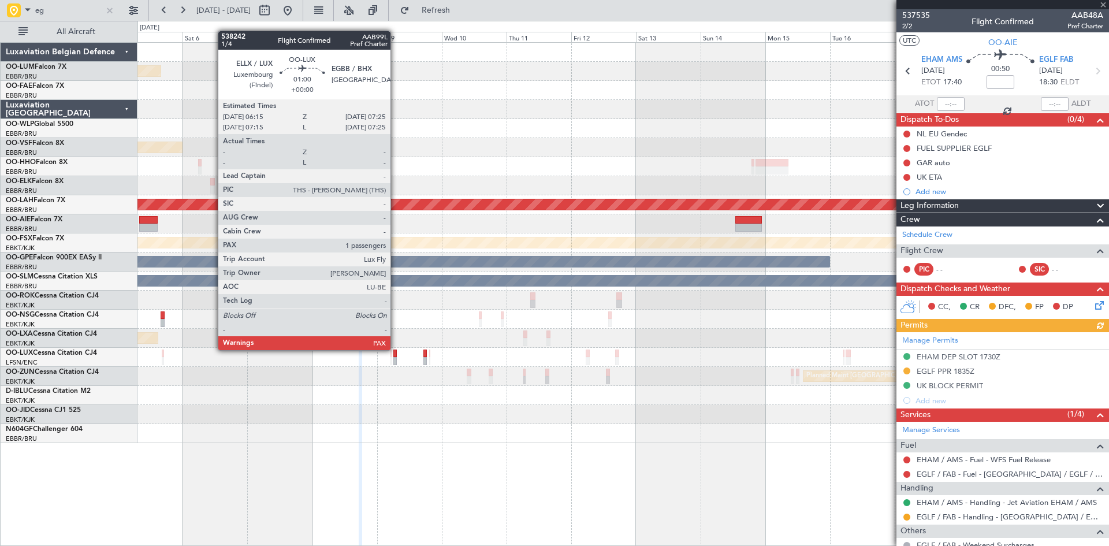
click at [396, 349] on div at bounding box center [394, 353] width 3 height 8
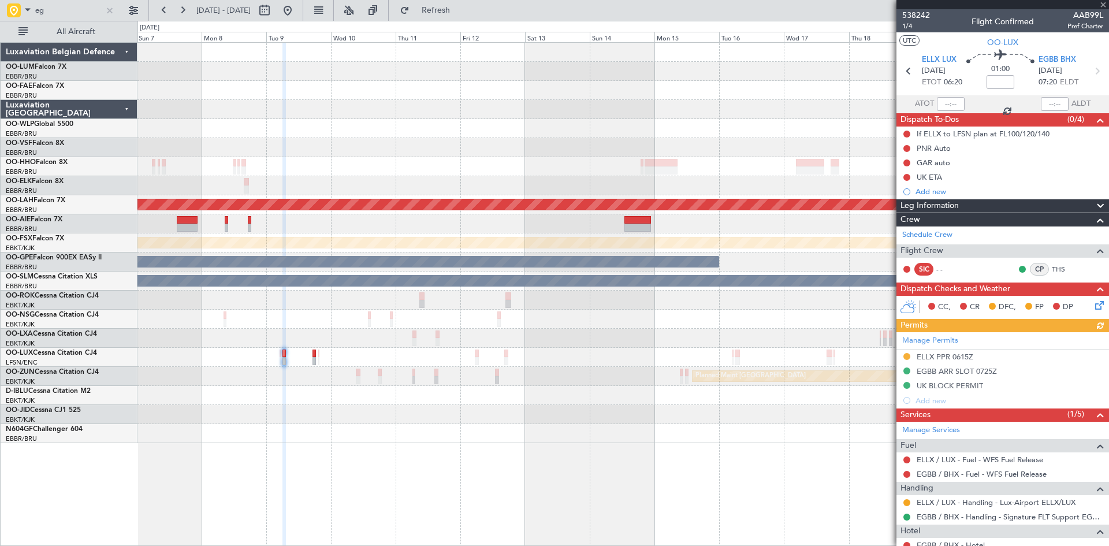
click at [542, 451] on div "Planned Maint Kortrijk-Wevelgem Planned Maint Geneva (Cointrin) Planned Maint A…" at bounding box center [622, 294] width 971 height 504
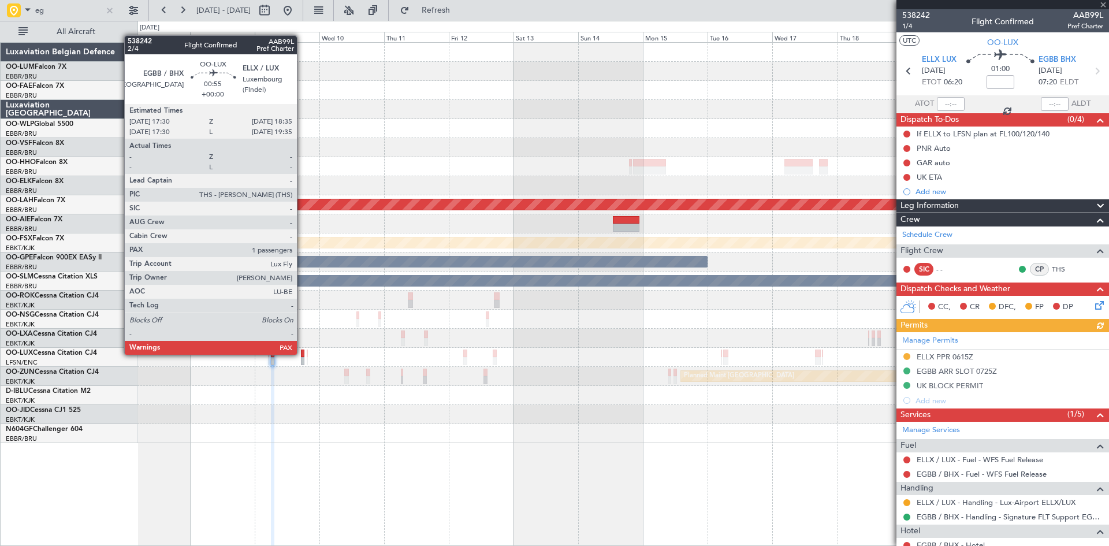
click at [302, 353] on div at bounding box center [302, 353] width 3 height 8
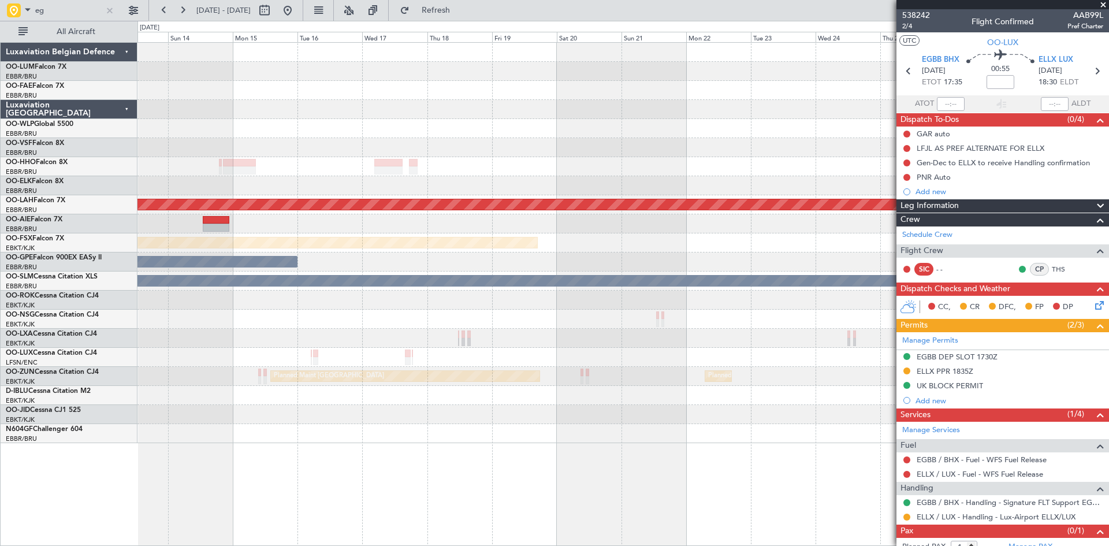
click at [320, 413] on div at bounding box center [622, 414] width 971 height 19
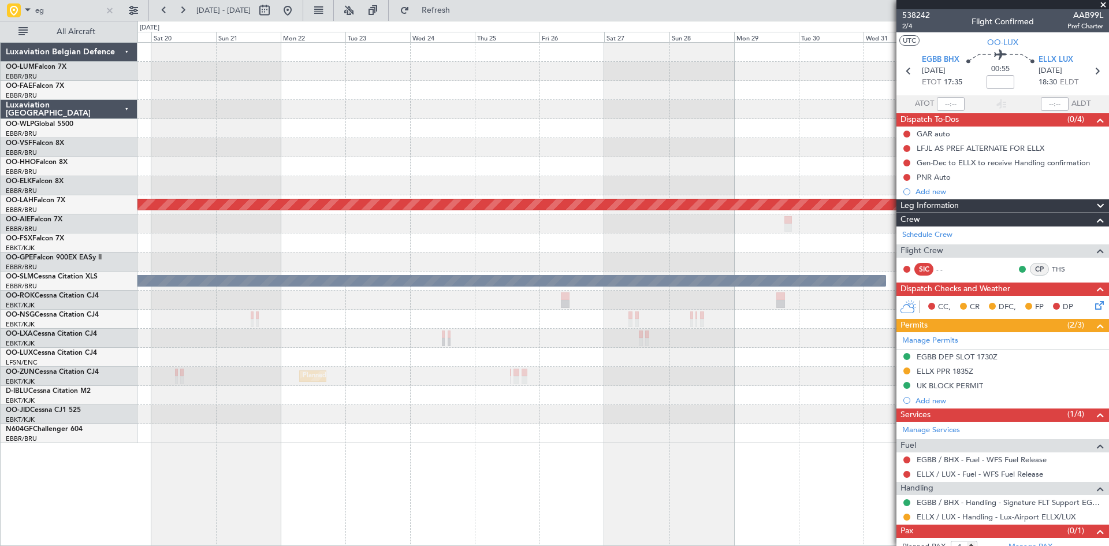
click at [195, 331] on div at bounding box center [622, 338] width 971 height 19
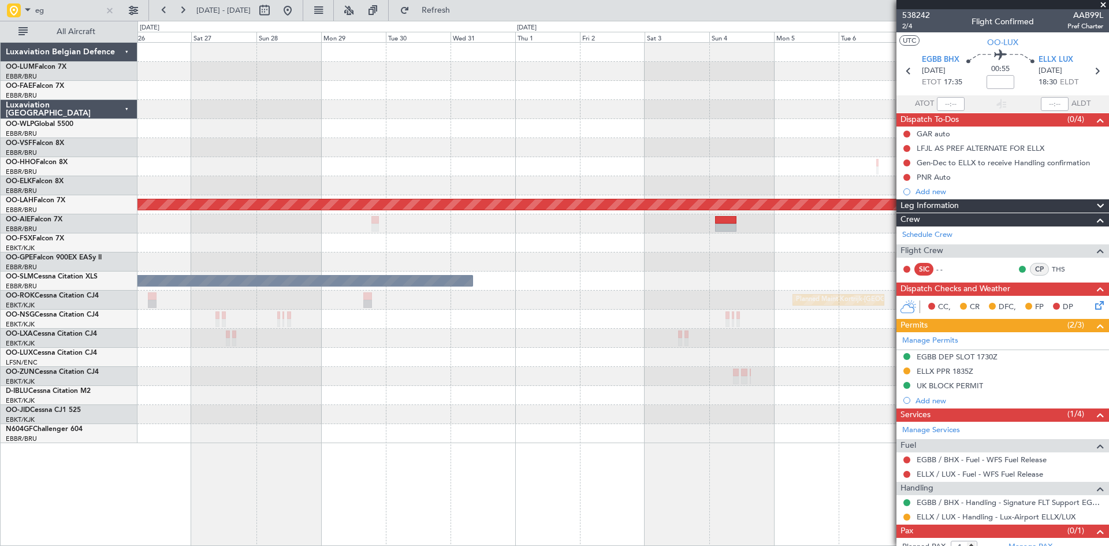
click at [226, 337] on div at bounding box center [228, 334] width 4 height 8
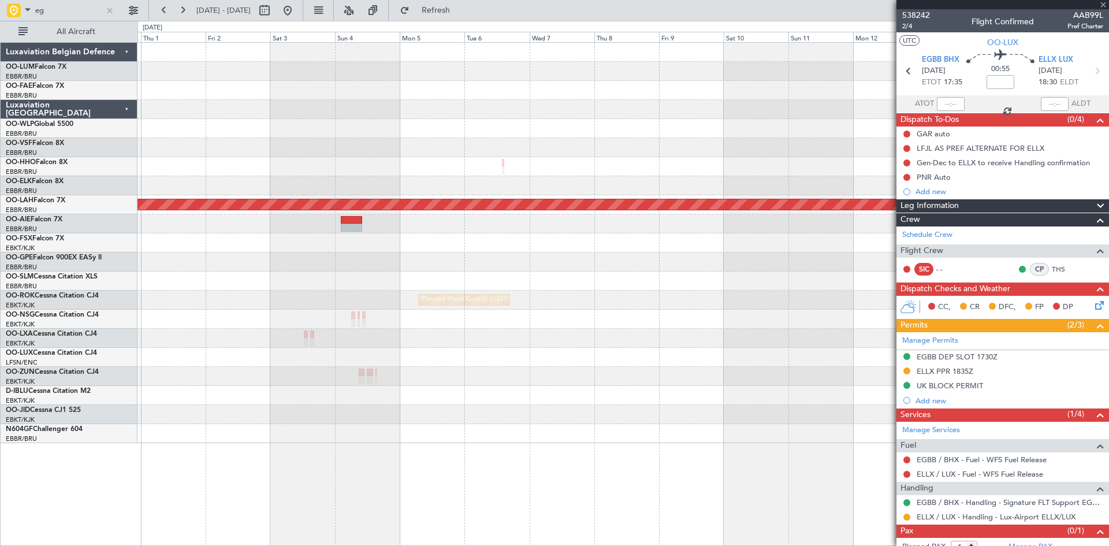
click at [187, 352] on div "Planned Maint Alton-st Louis (St Louis Regl) A/C Unavailable Monchengladbach Pl…" at bounding box center [622, 243] width 971 height 400
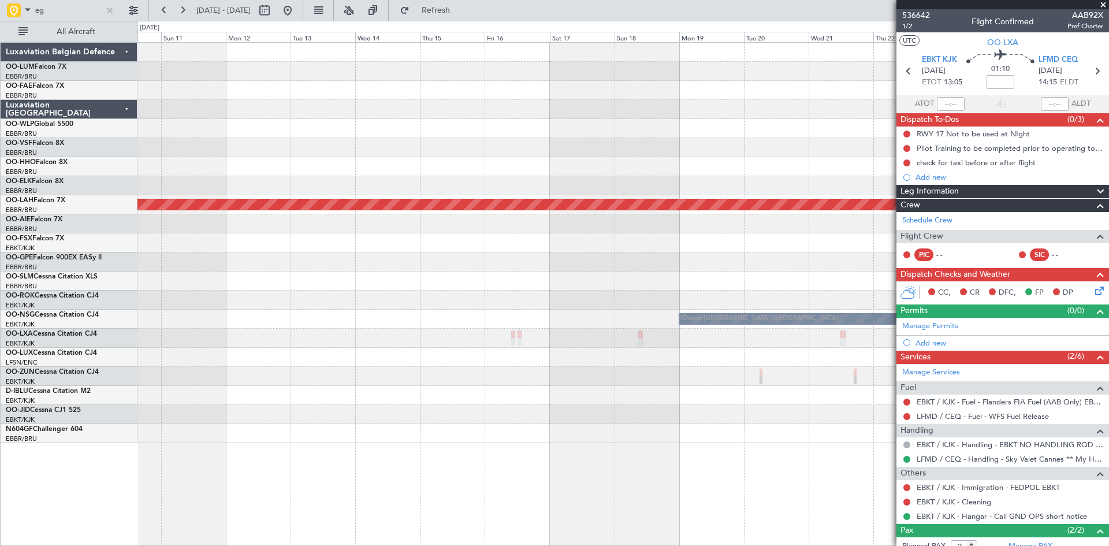
click at [195, 377] on div at bounding box center [622, 376] width 971 height 19
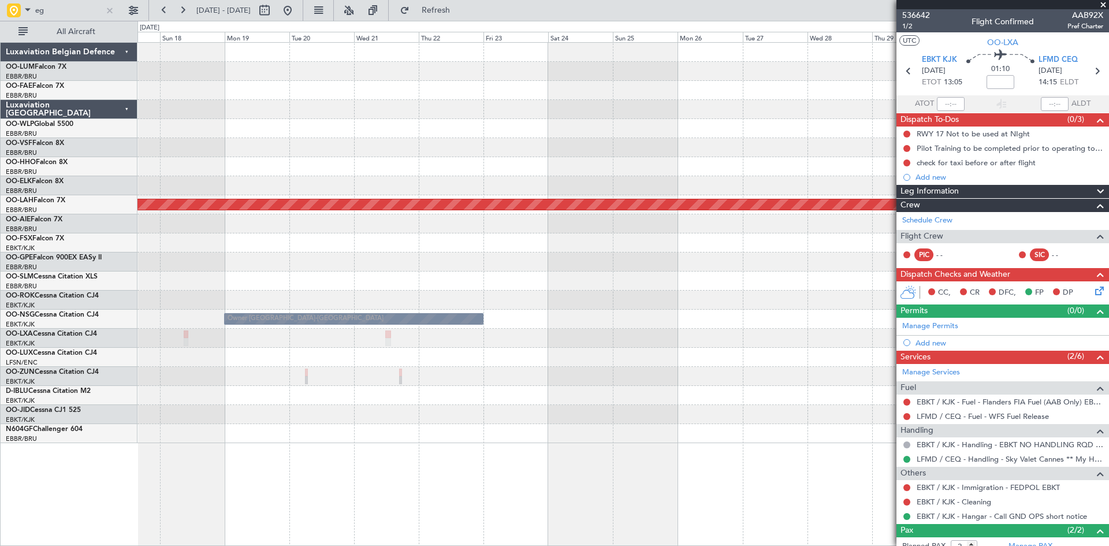
click at [354, 374] on div at bounding box center [622, 376] width 971 height 19
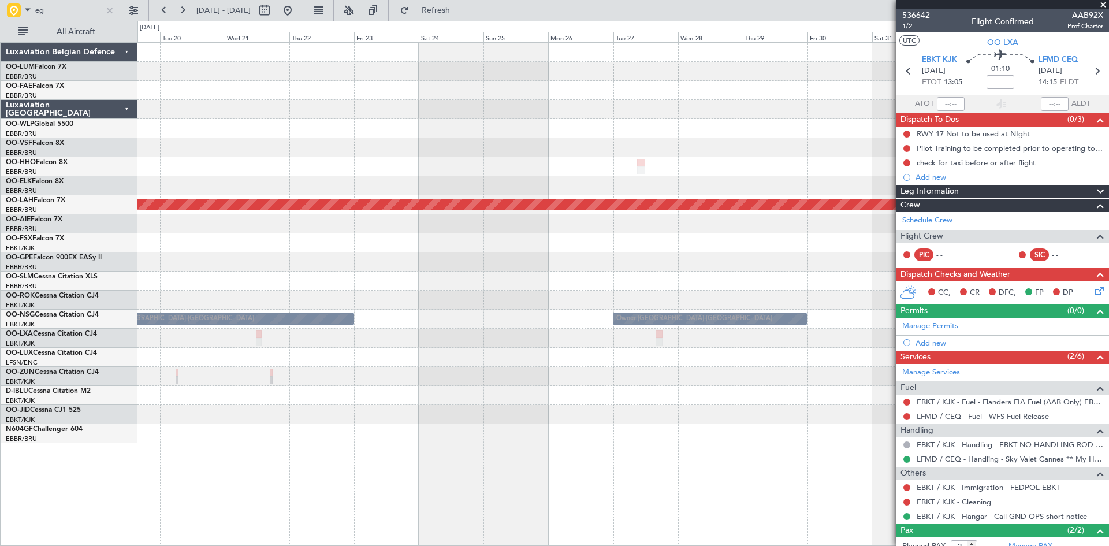
click at [257, 380] on div at bounding box center [622, 376] width 971 height 19
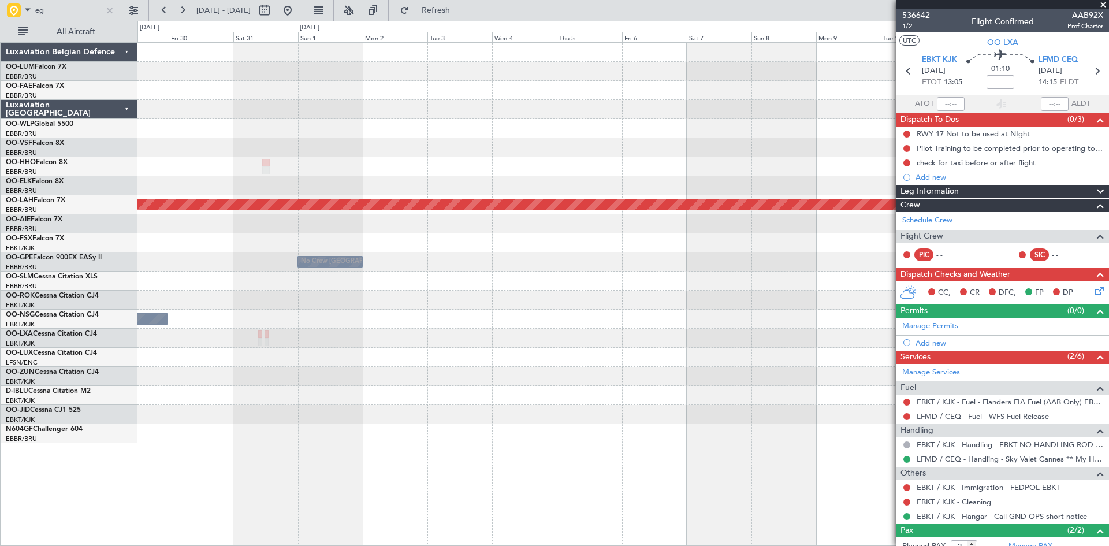
click at [321, 376] on div "Planned Maint Alton-st Louis (St Louis Regl) No Crew Brussels (Brussels Nationa…" at bounding box center [622, 243] width 971 height 400
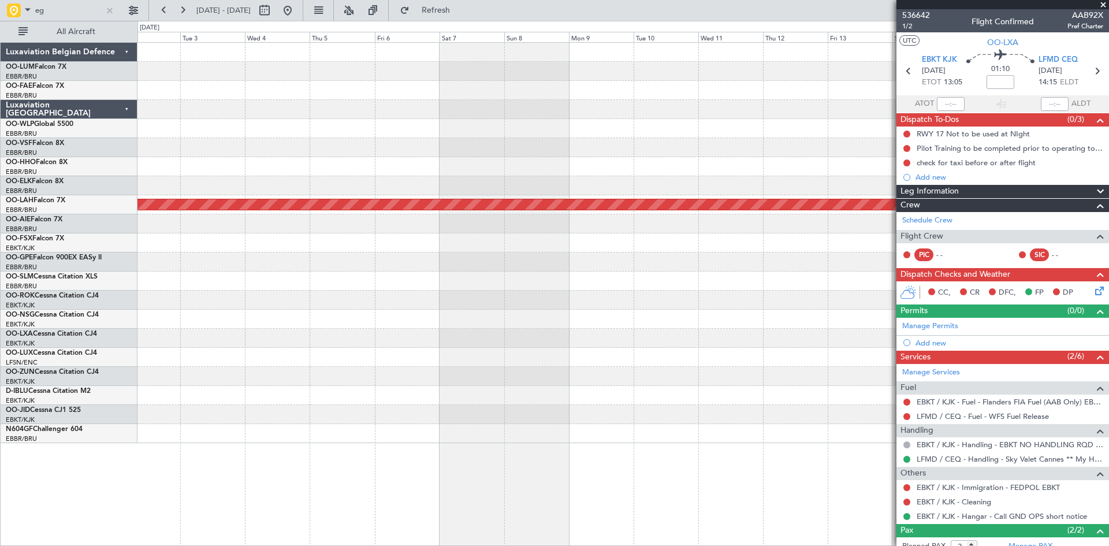
click at [402, 381] on div at bounding box center [622, 376] width 971 height 19
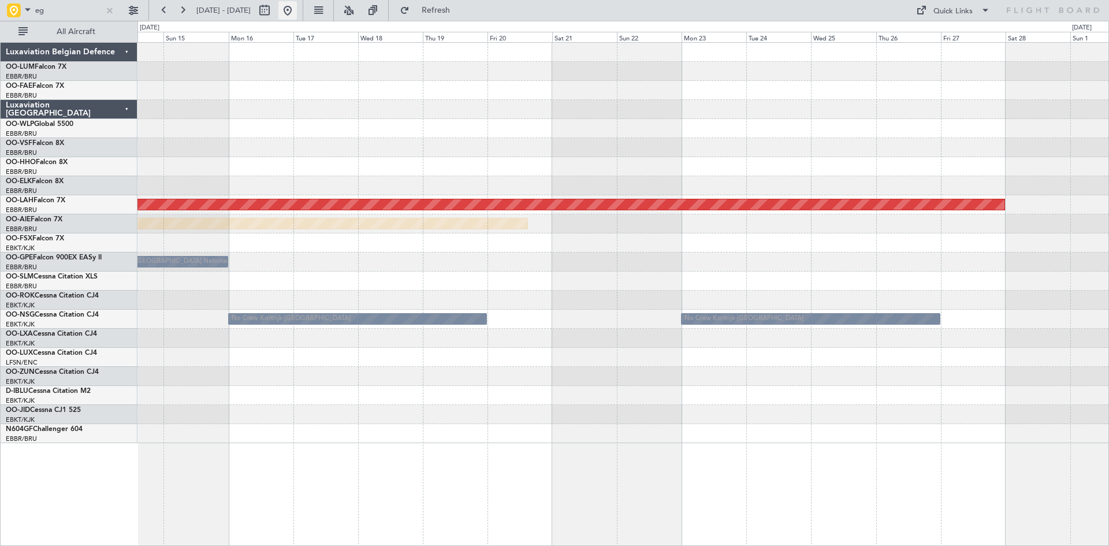
click at [297, 9] on button at bounding box center [287, 10] width 18 height 18
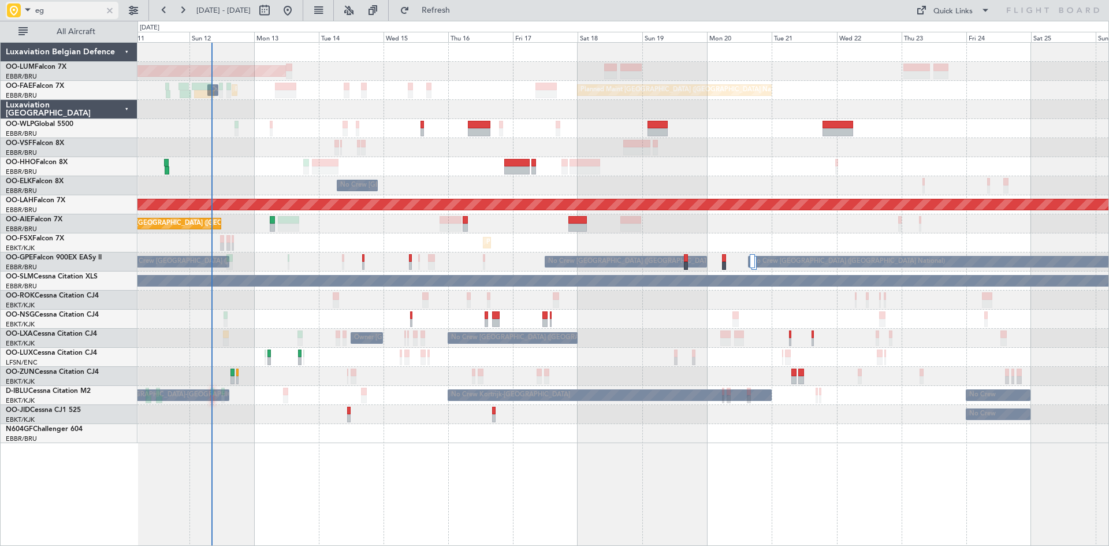
click at [107, 12] on div at bounding box center [109, 10] width 13 height 13
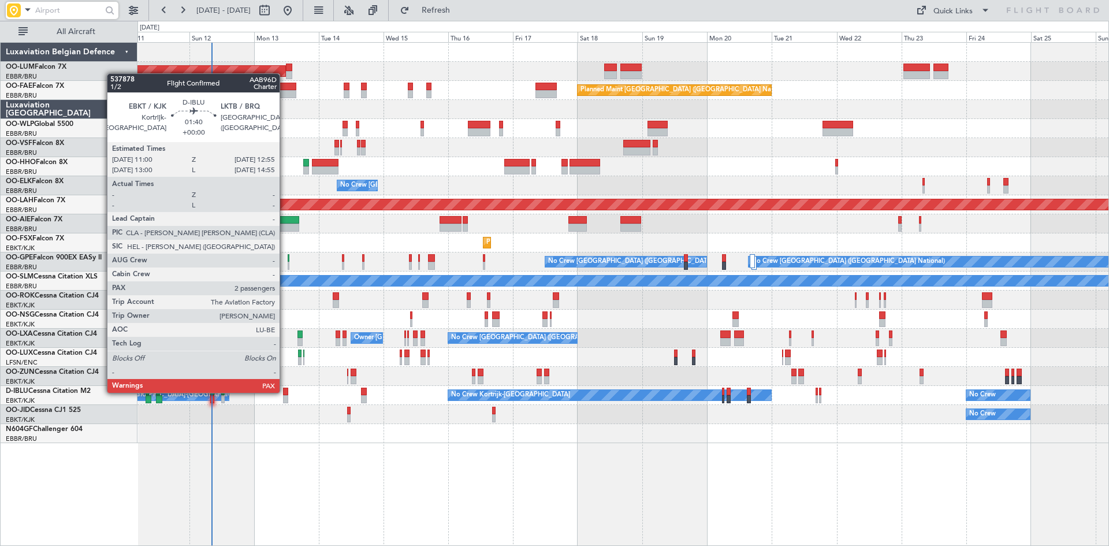
click at [285, 392] on div at bounding box center [285, 391] width 5 height 8
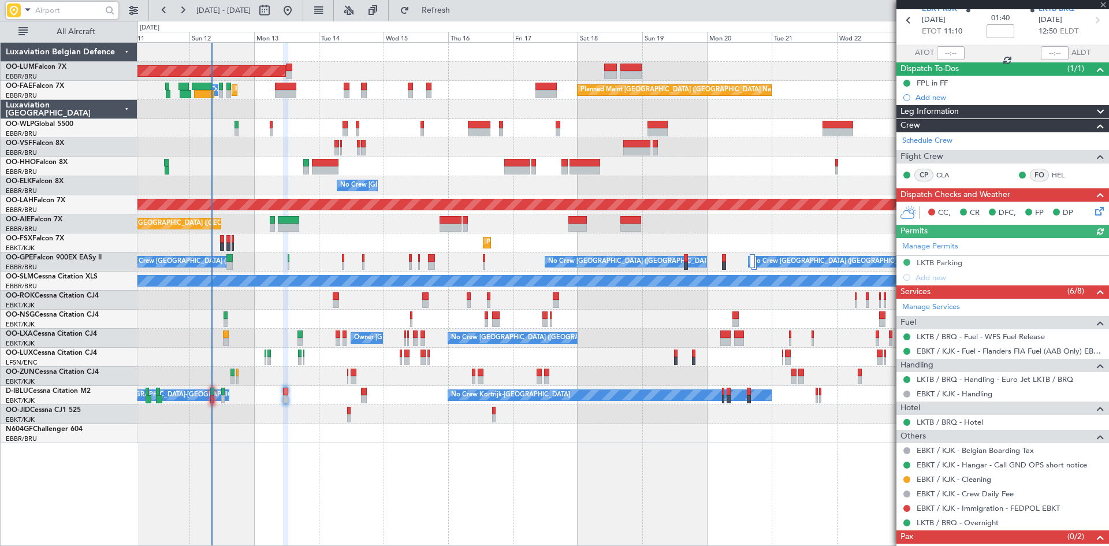
scroll to position [82, 0]
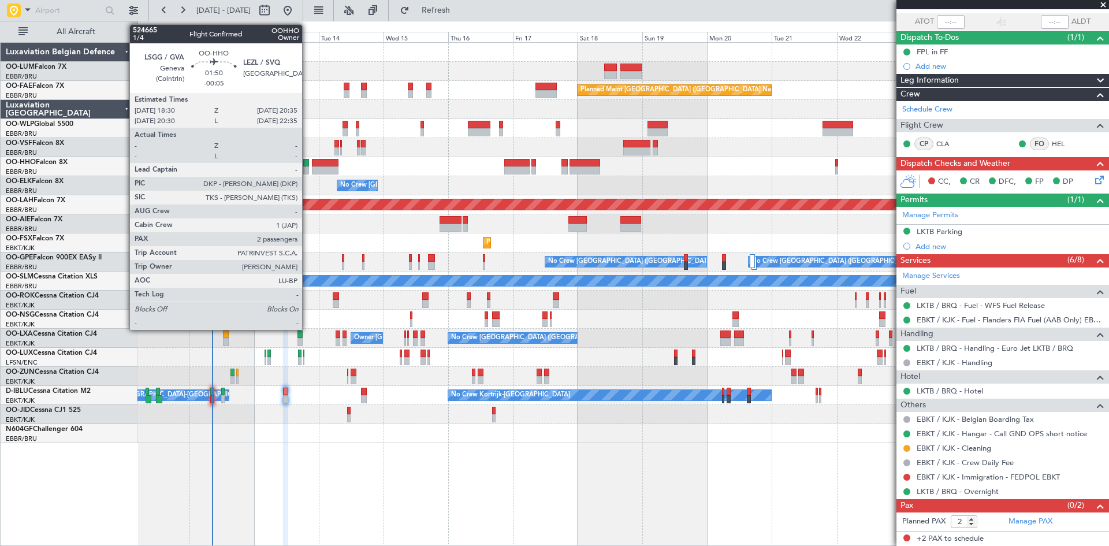
click at [307, 164] on div at bounding box center [306, 163] width 6 height 8
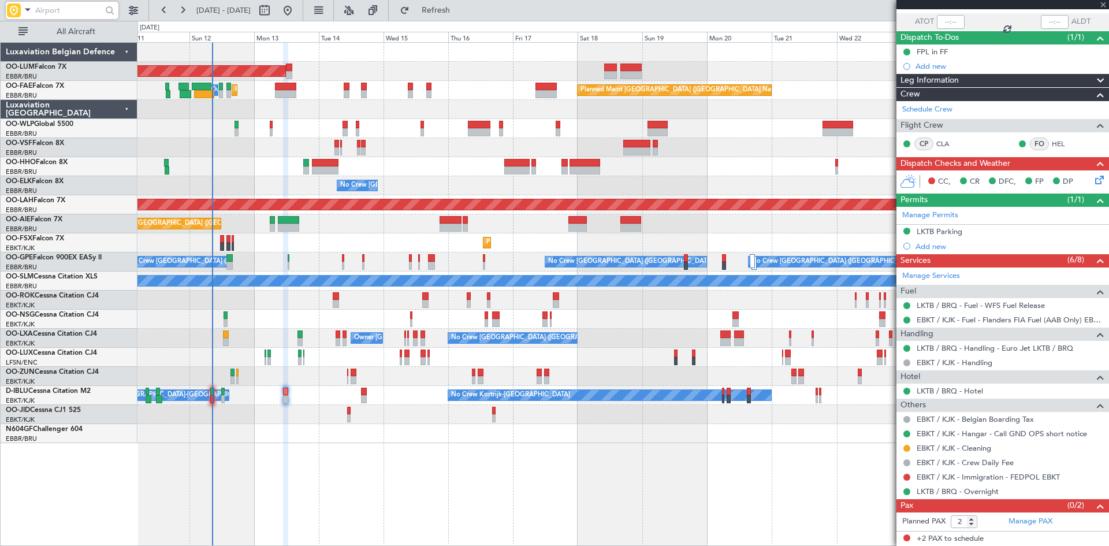
type input "-00:05"
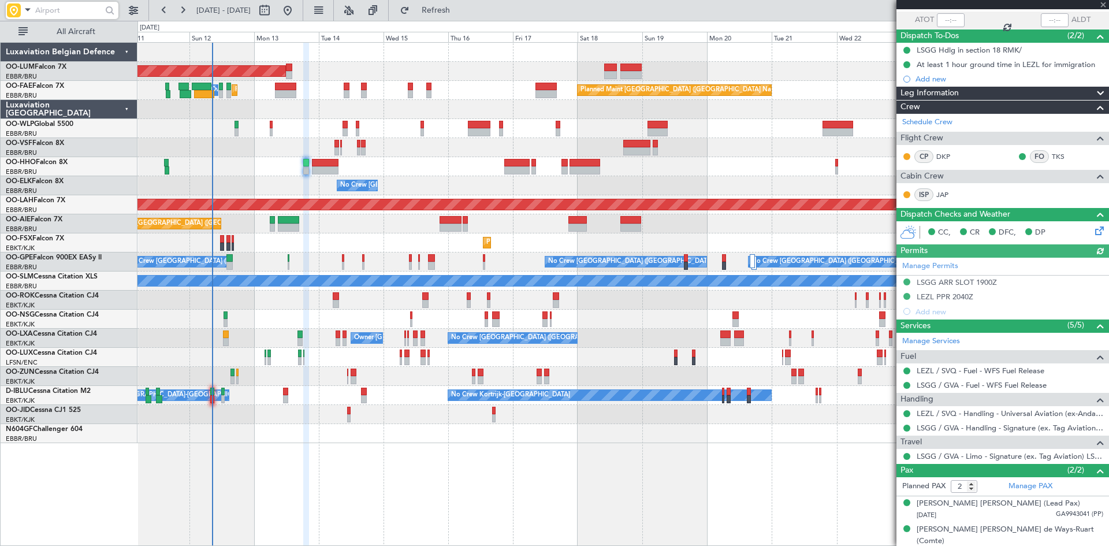
scroll to position [85, 0]
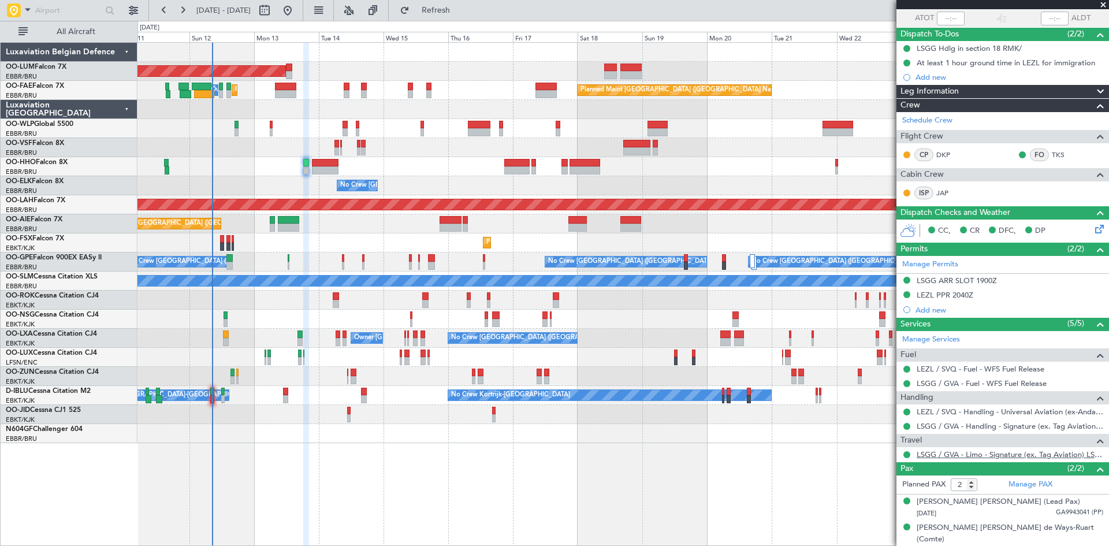
click at [955, 457] on link "LSGG / GVA - Limo - Signature (ex. Tag Aviation) LSGG / GVA" at bounding box center [1009, 454] width 187 height 10
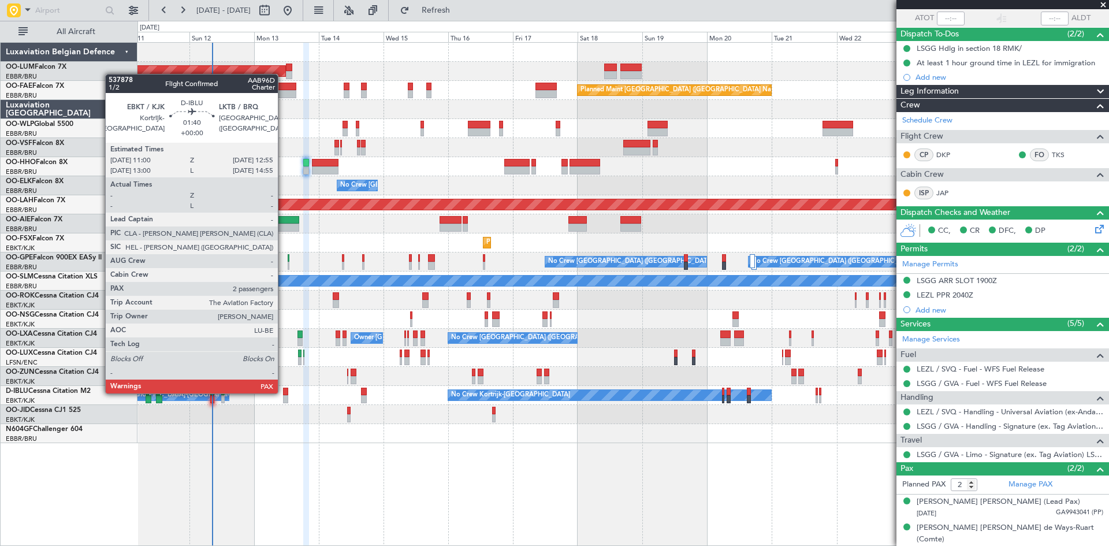
click at [283, 391] on div at bounding box center [285, 391] width 5 height 8
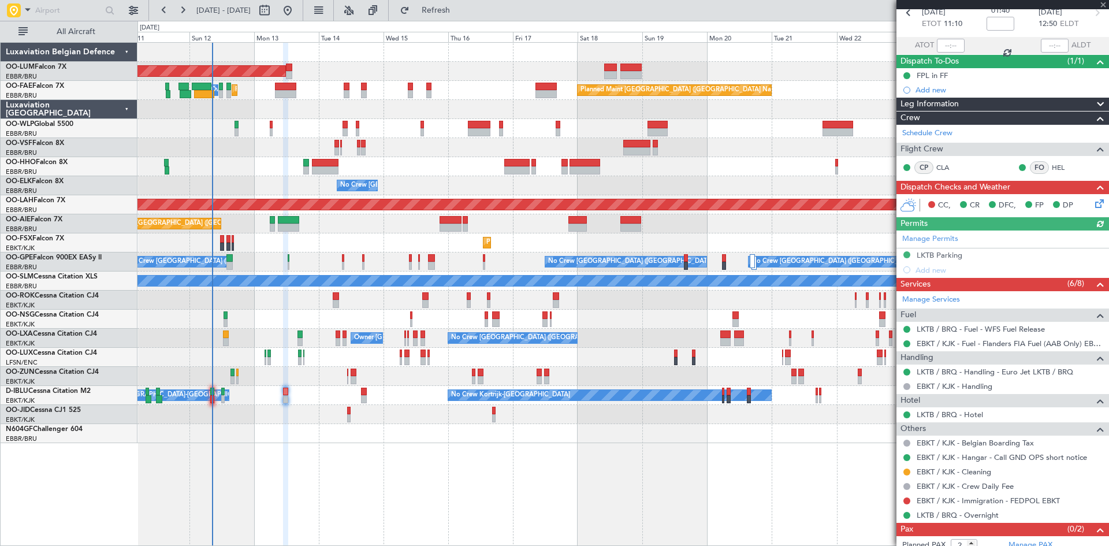
scroll to position [82, 0]
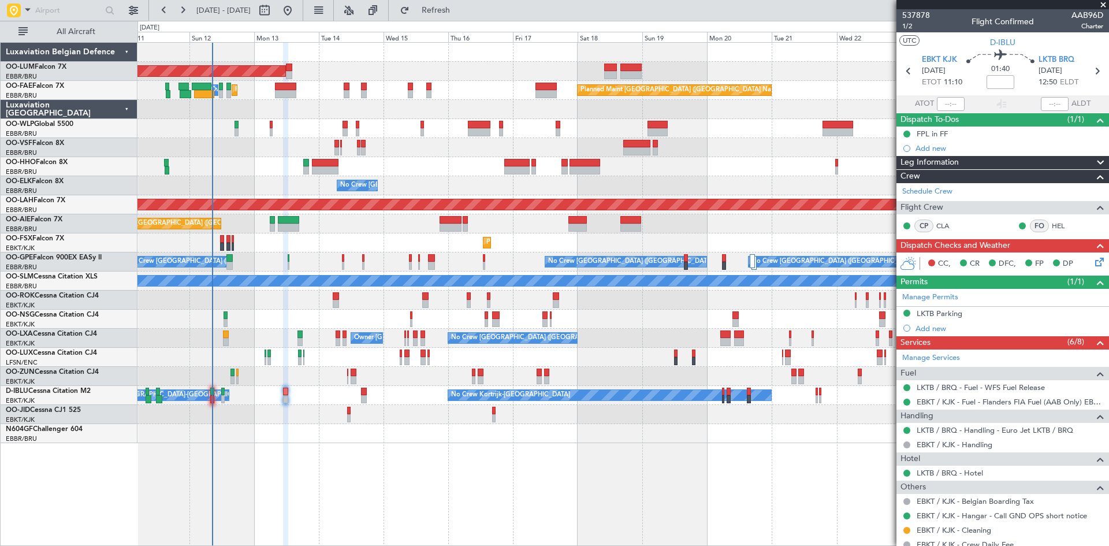
scroll to position [82, 0]
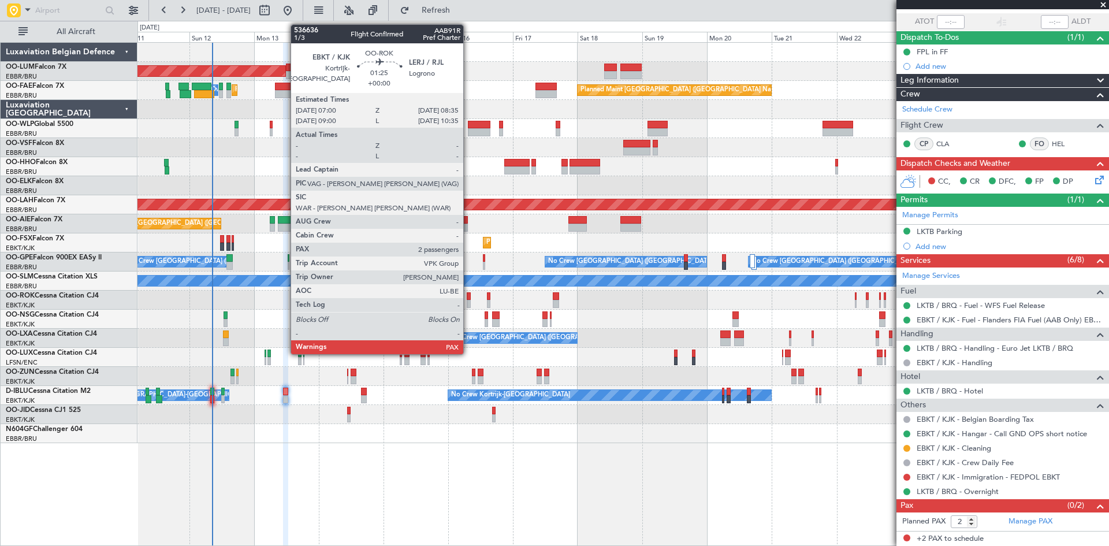
click at [468, 301] on div at bounding box center [469, 304] width 5 height 8
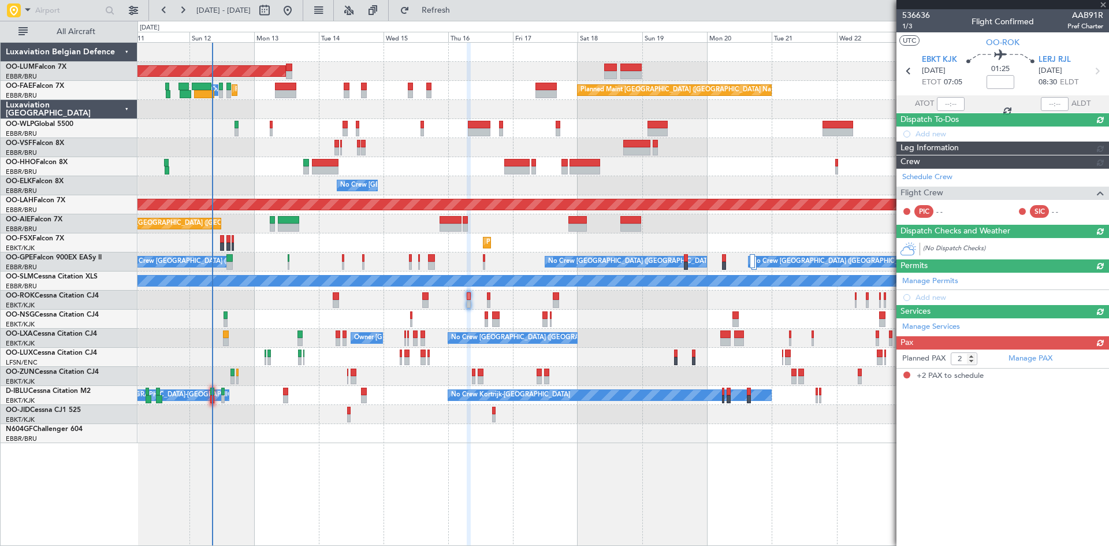
scroll to position [0, 0]
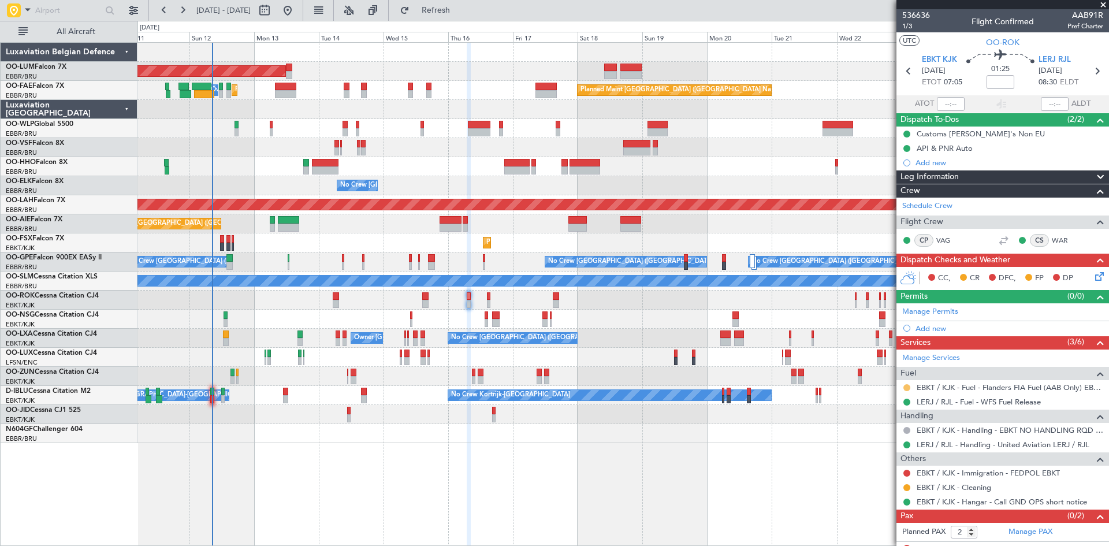
click at [904, 387] on button at bounding box center [906, 387] width 7 height 7
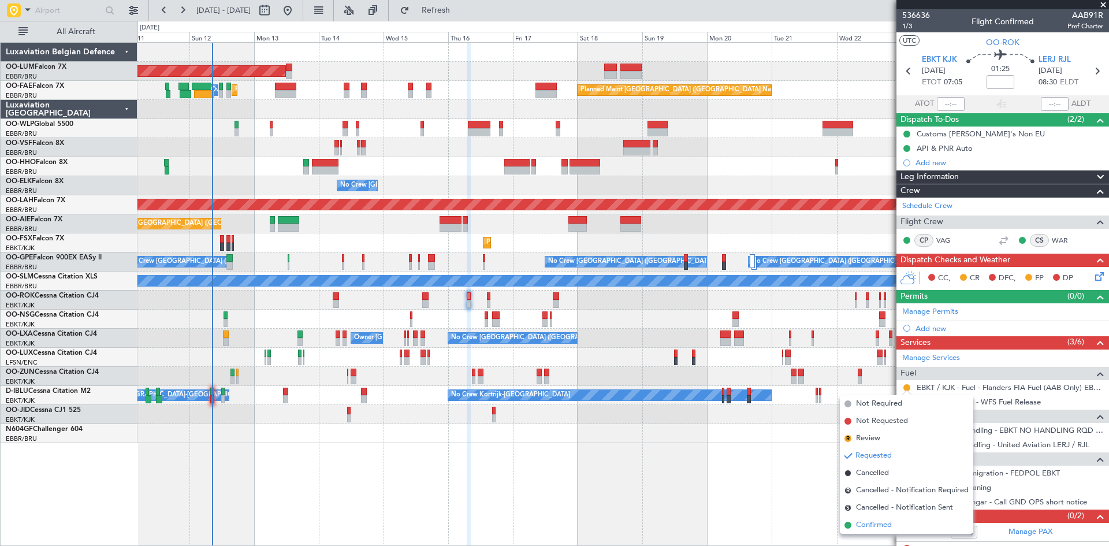
click at [888, 526] on span "Confirmed" at bounding box center [874, 525] width 36 height 12
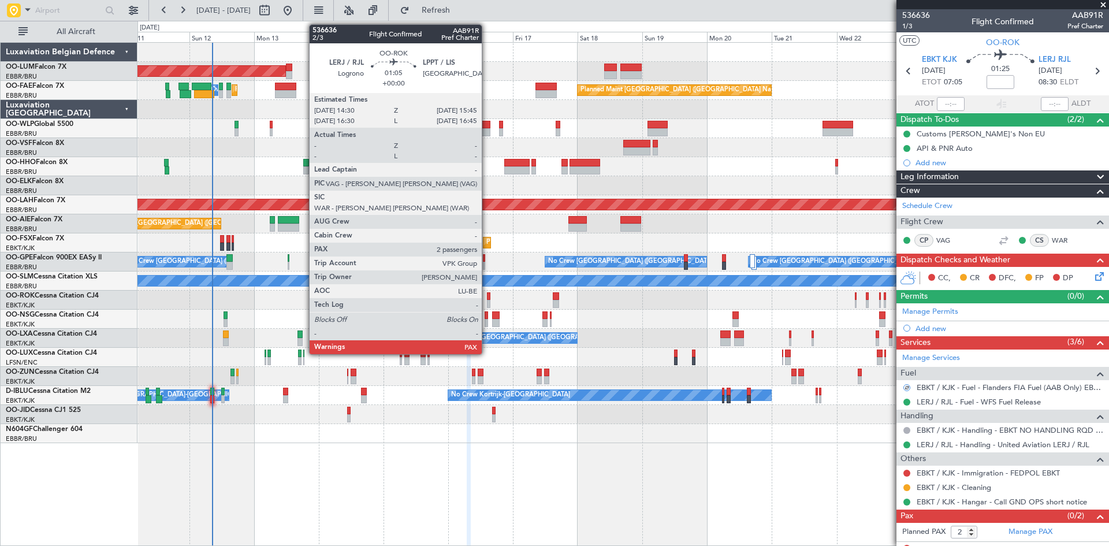
click at [487, 299] on div at bounding box center [488, 296] width 3 height 8
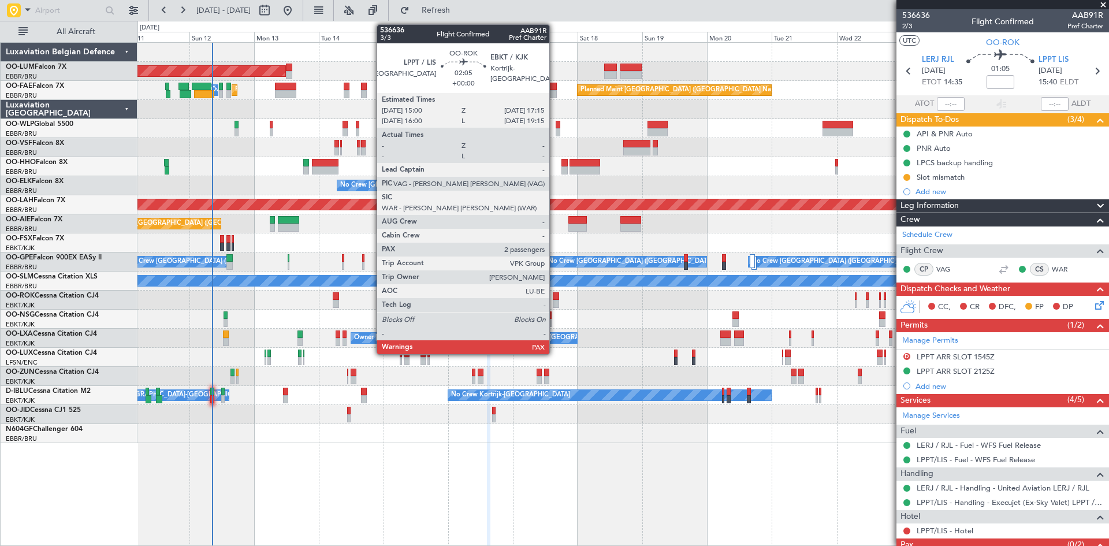
click at [554, 298] on div at bounding box center [556, 296] width 6 height 8
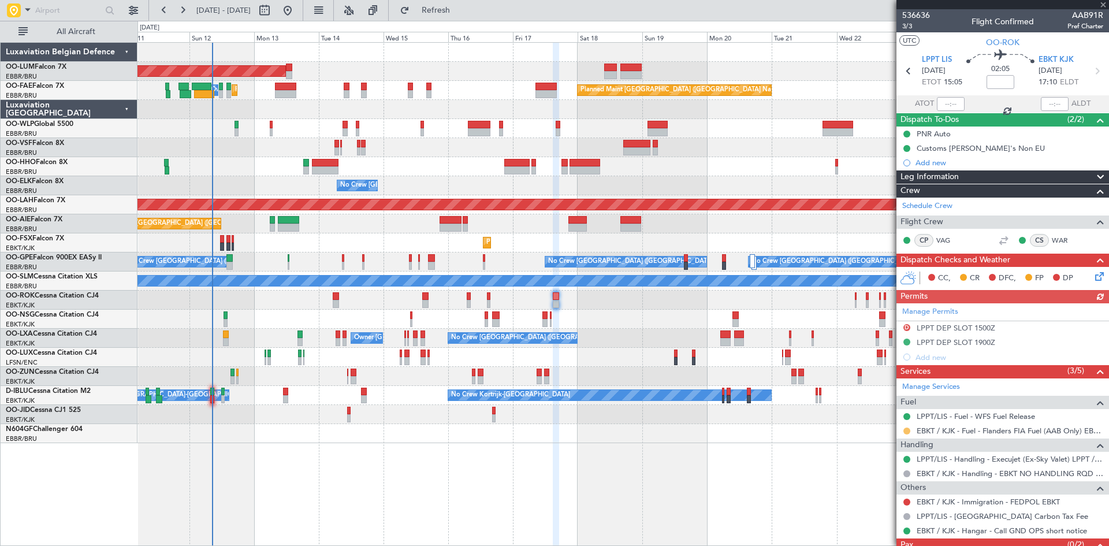
click at [904, 431] on button at bounding box center [906, 430] width 7 height 7
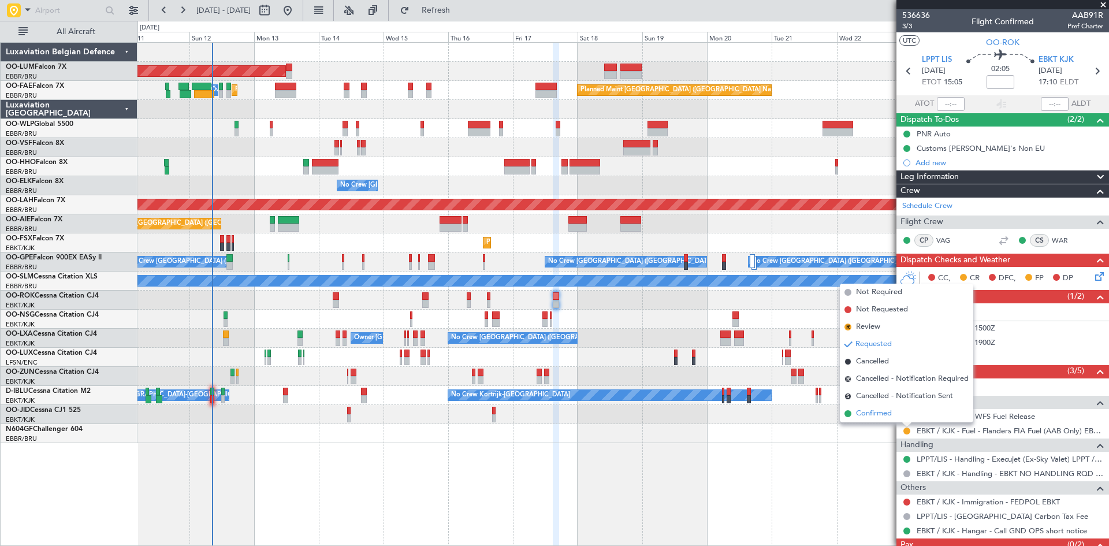
click at [873, 415] on span "Confirmed" at bounding box center [874, 414] width 36 height 12
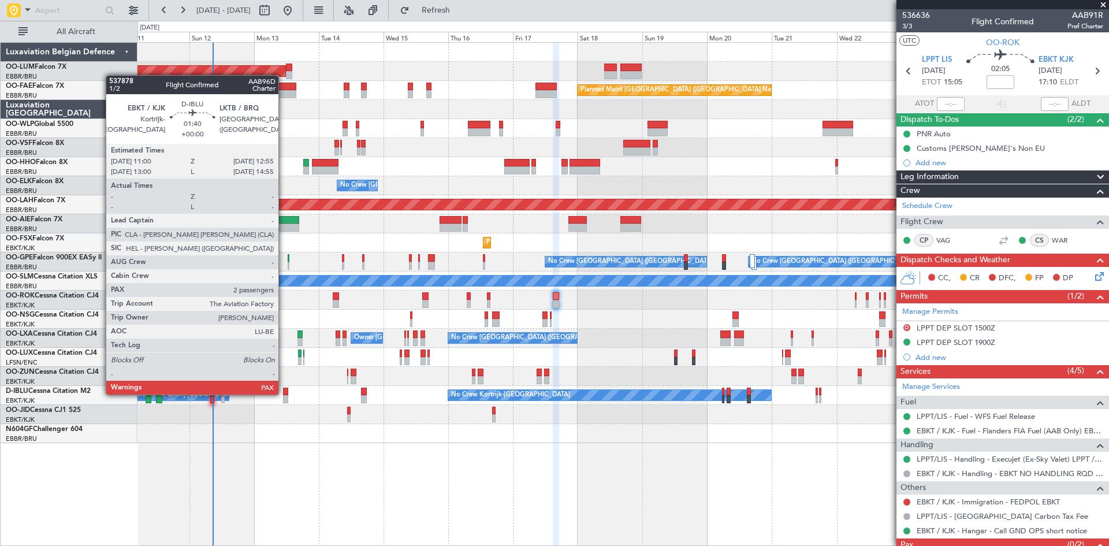
click at [284, 393] on div at bounding box center [285, 391] width 5 height 8
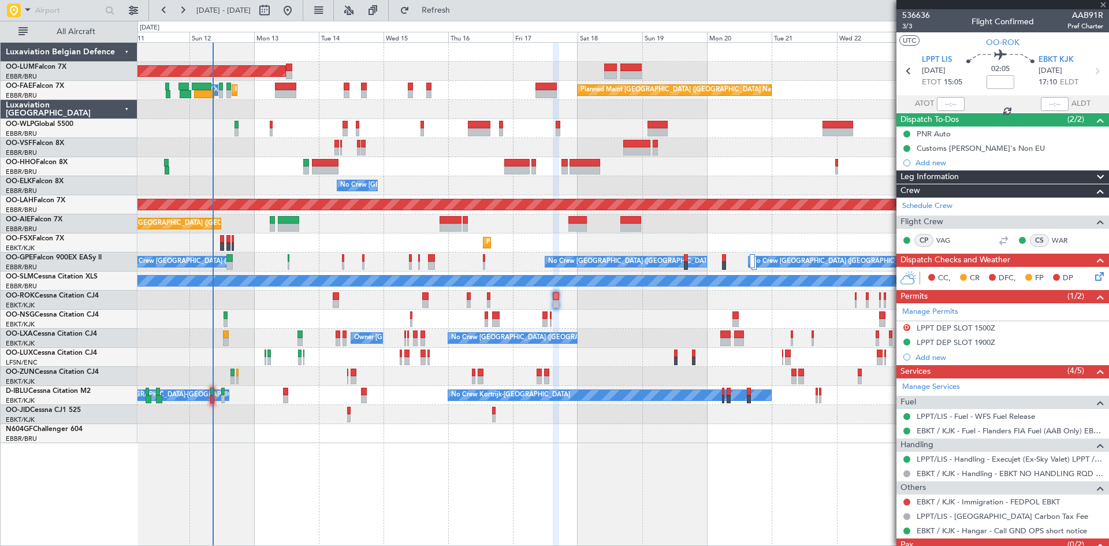
click at [293, 457] on div "AOG Maint [GEOGRAPHIC_DATA] Owner [GEOGRAPHIC_DATA] Planned Maint [GEOGRAPHIC_D…" at bounding box center [622, 294] width 971 height 504
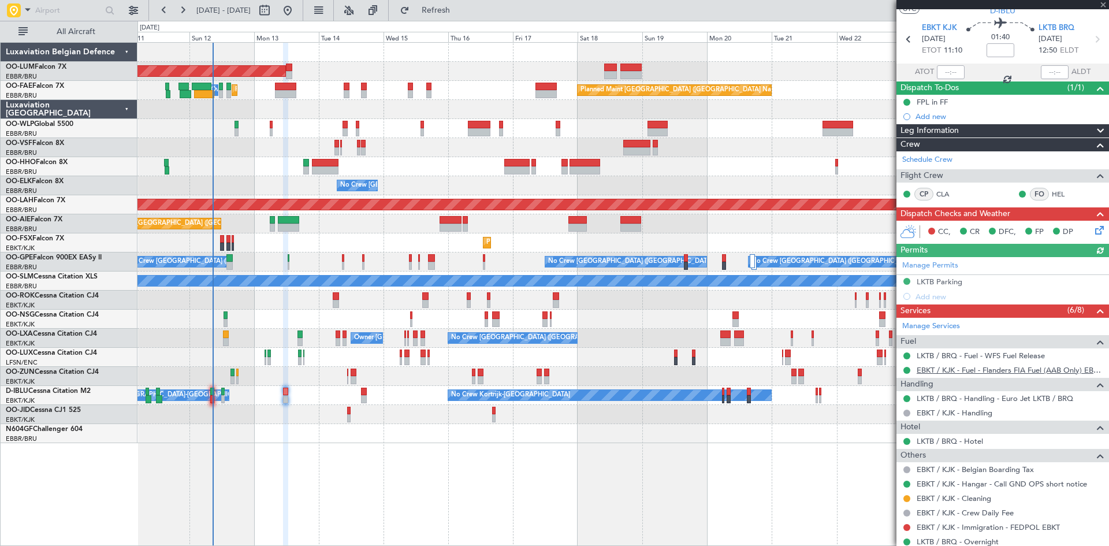
scroll to position [82, 0]
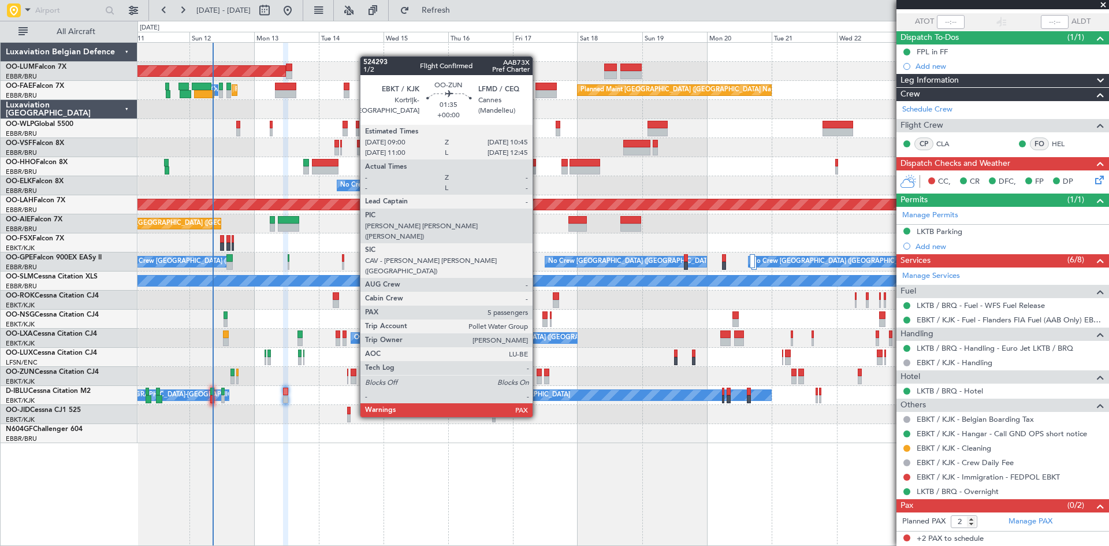
click at [539, 374] on div at bounding box center [538, 372] width 5 height 8
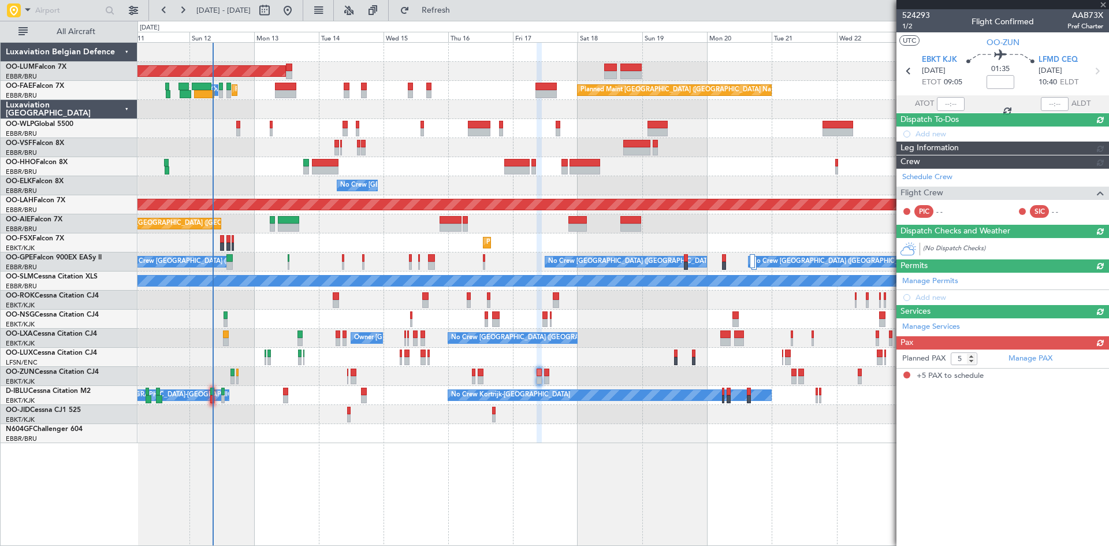
scroll to position [0, 0]
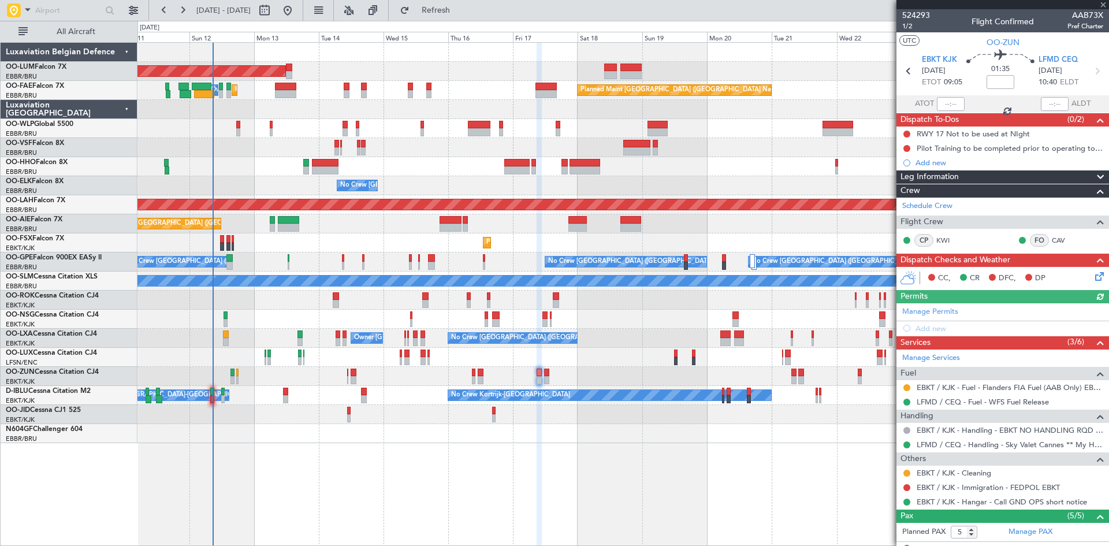
click at [903, 387] on div at bounding box center [906, 387] width 9 height 9
click at [905, 387] on button at bounding box center [906, 387] width 7 height 7
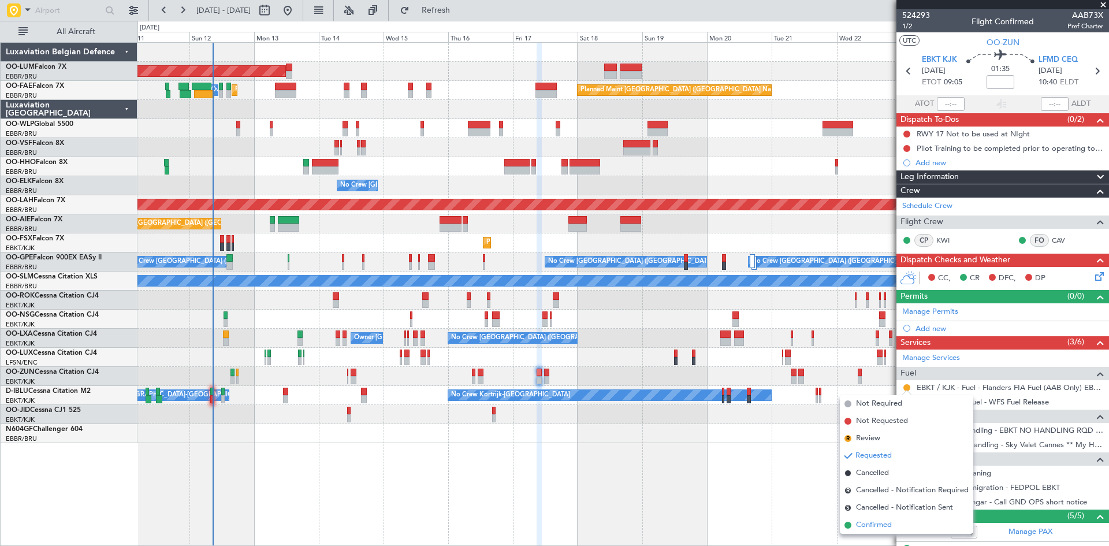
click at [873, 525] on span "Confirmed" at bounding box center [874, 525] width 36 height 12
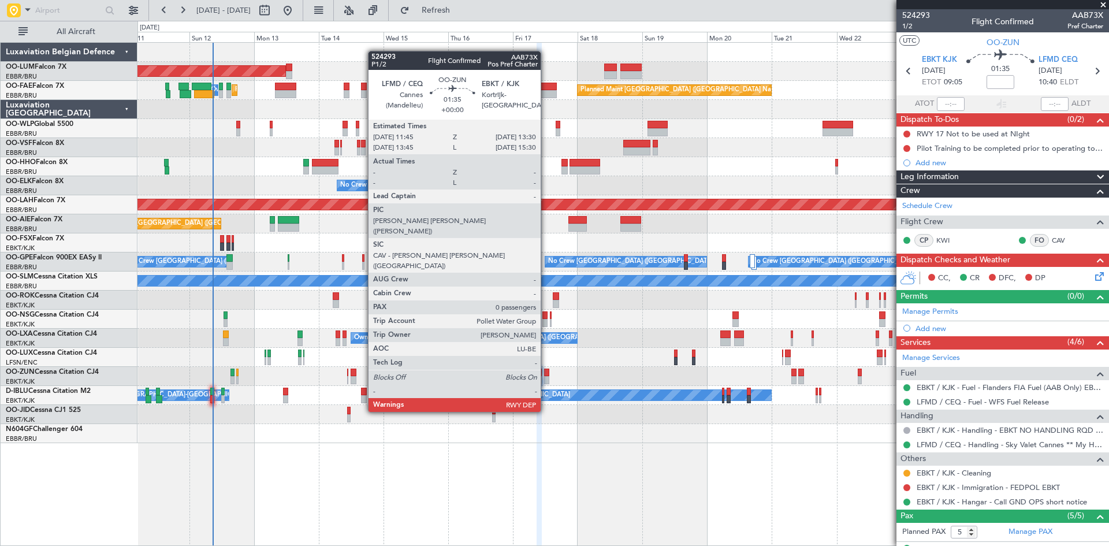
click at [546, 369] on div at bounding box center [546, 372] width 5 height 8
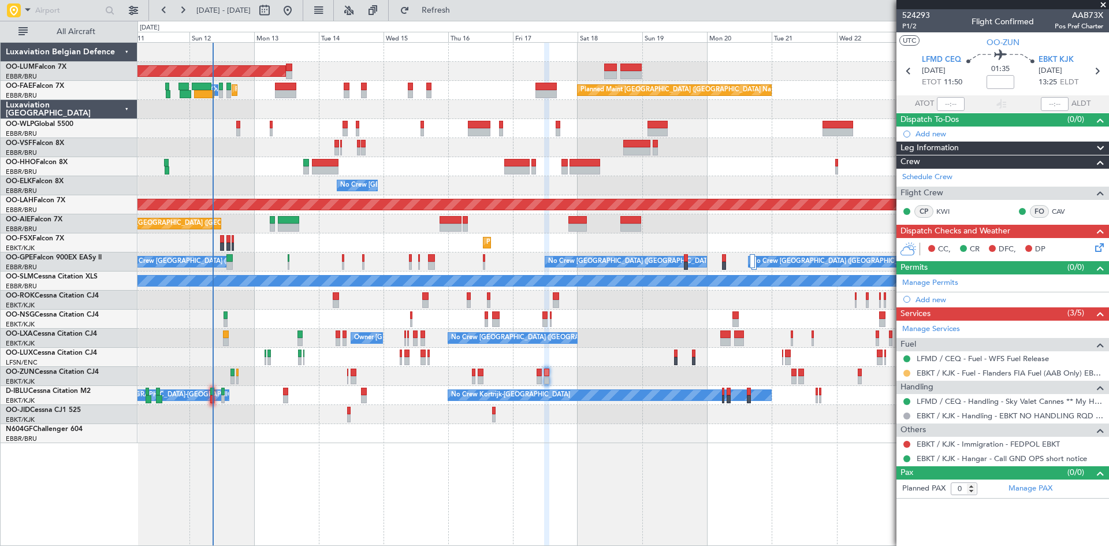
click at [907, 371] on button at bounding box center [906, 373] width 7 height 7
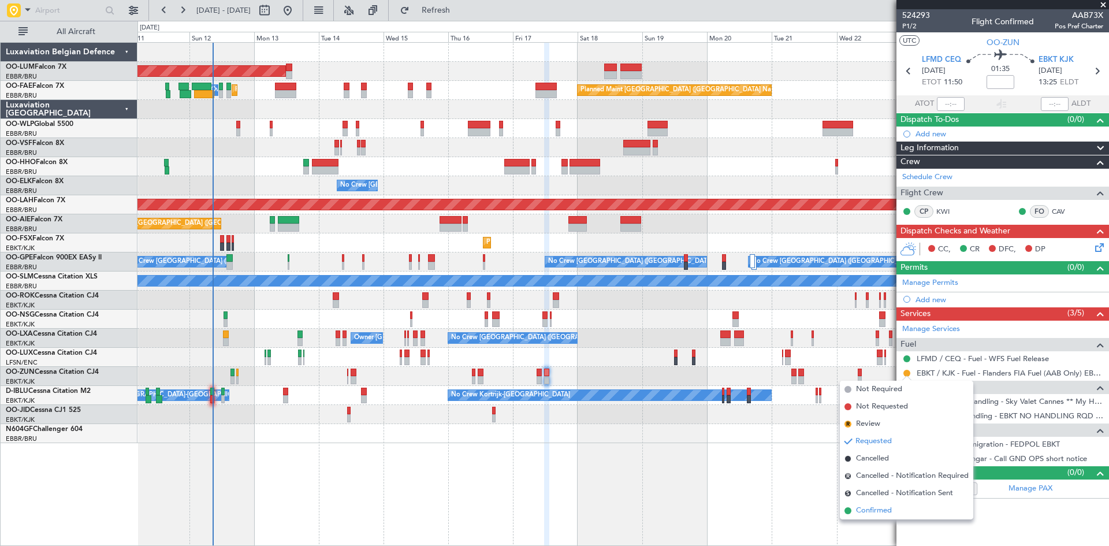
click at [893, 511] on li "Confirmed" at bounding box center [906, 510] width 133 height 17
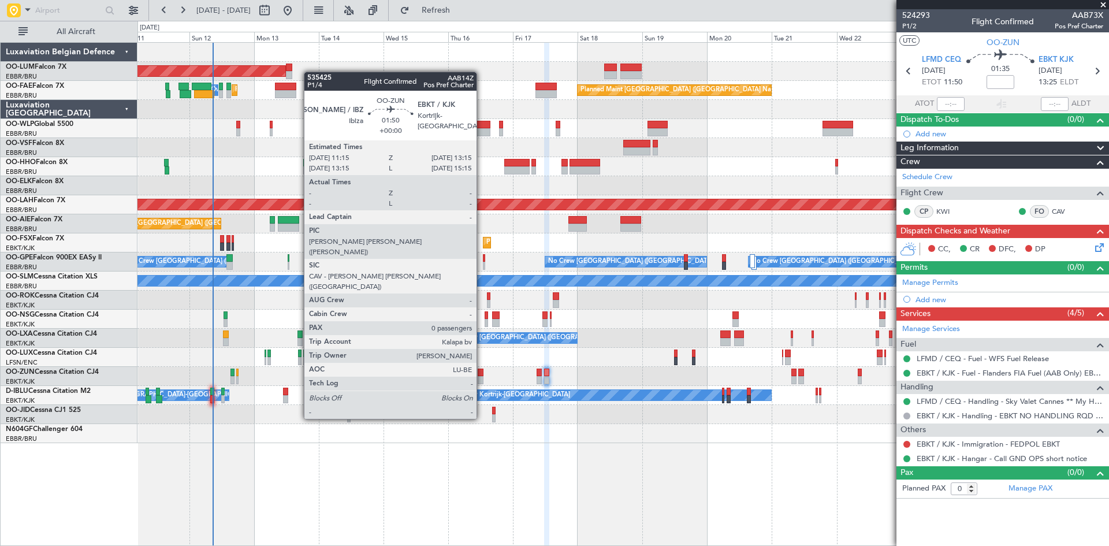
click at [482, 376] on div at bounding box center [481, 380] width 6 height 8
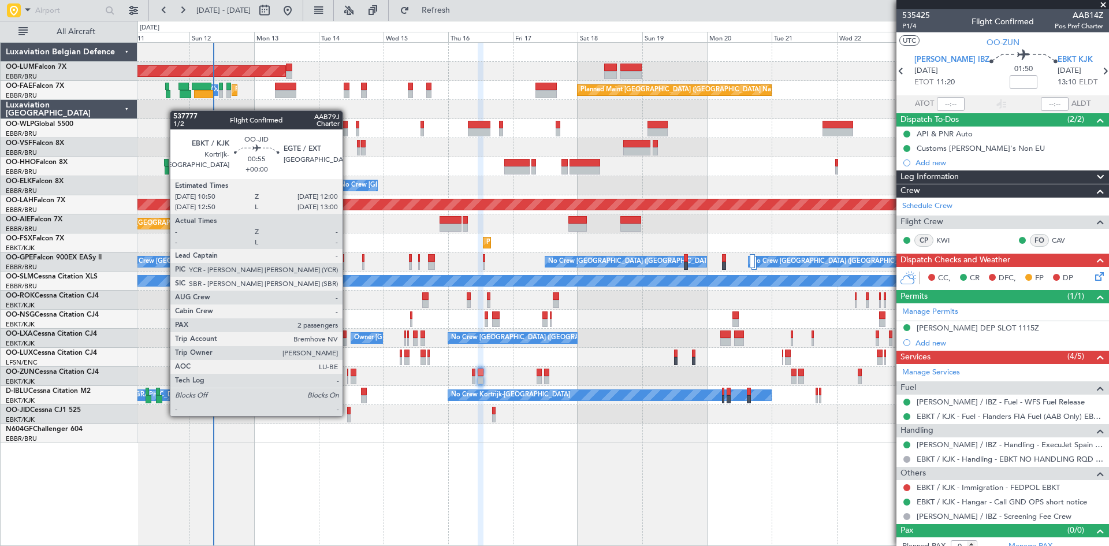
click at [348, 415] on div at bounding box center [348, 418] width 3 height 8
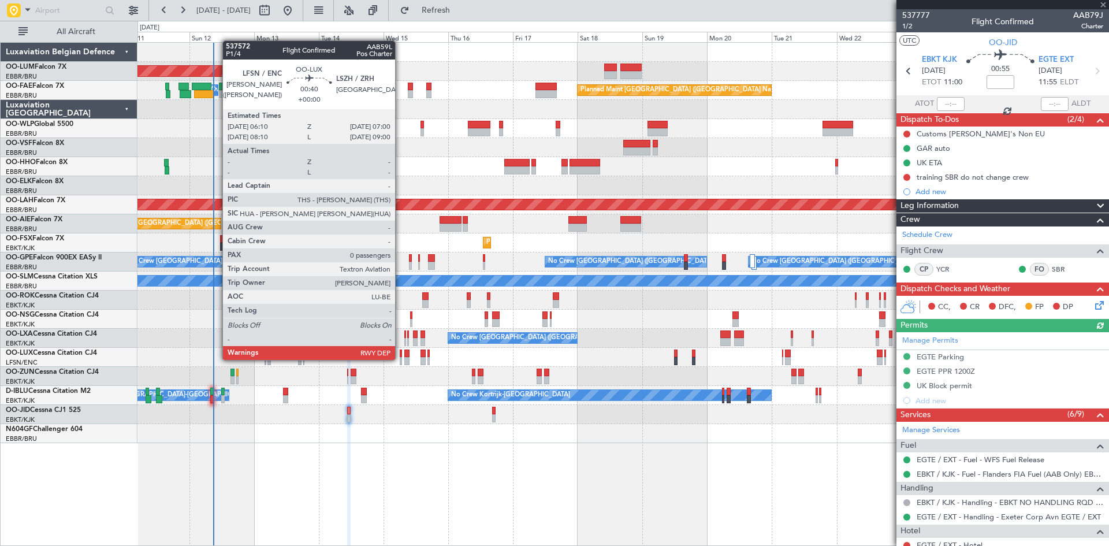
click at [400, 359] on div at bounding box center [401, 361] width 2 height 8
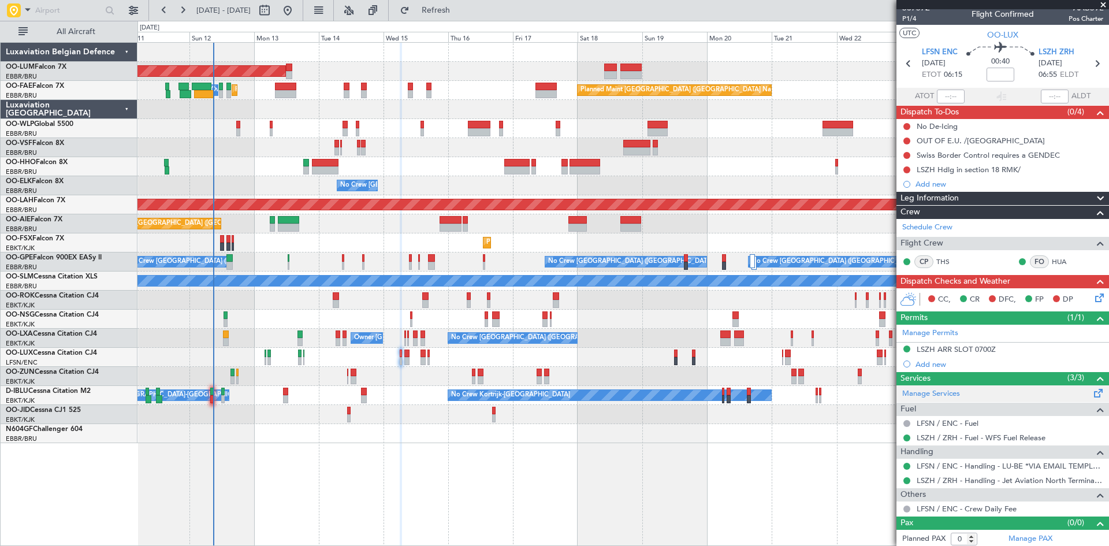
scroll to position [10, 0]
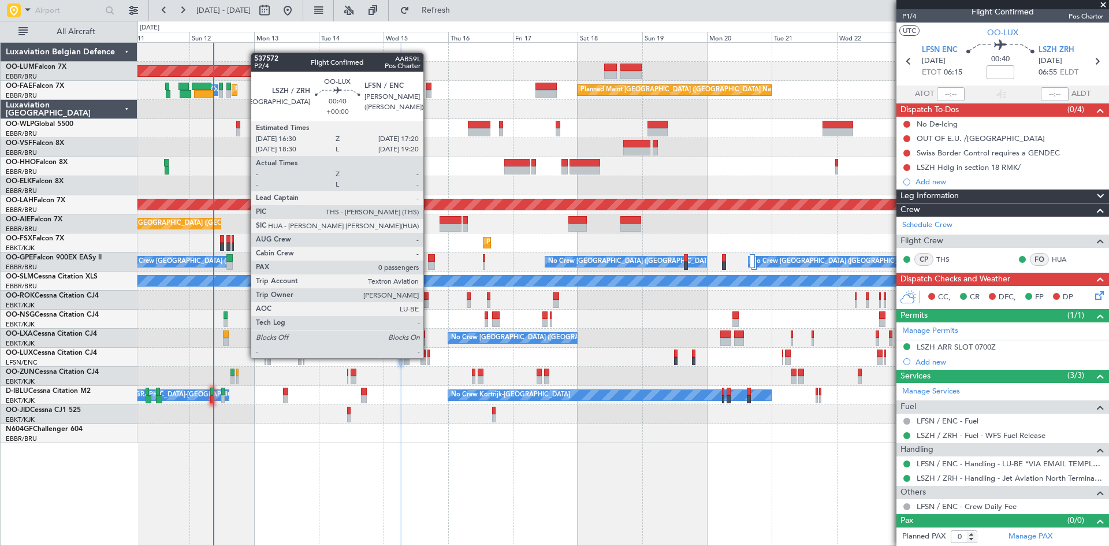
click at [428, 357] on div at bounding box center [428, 361] width 2 height 8
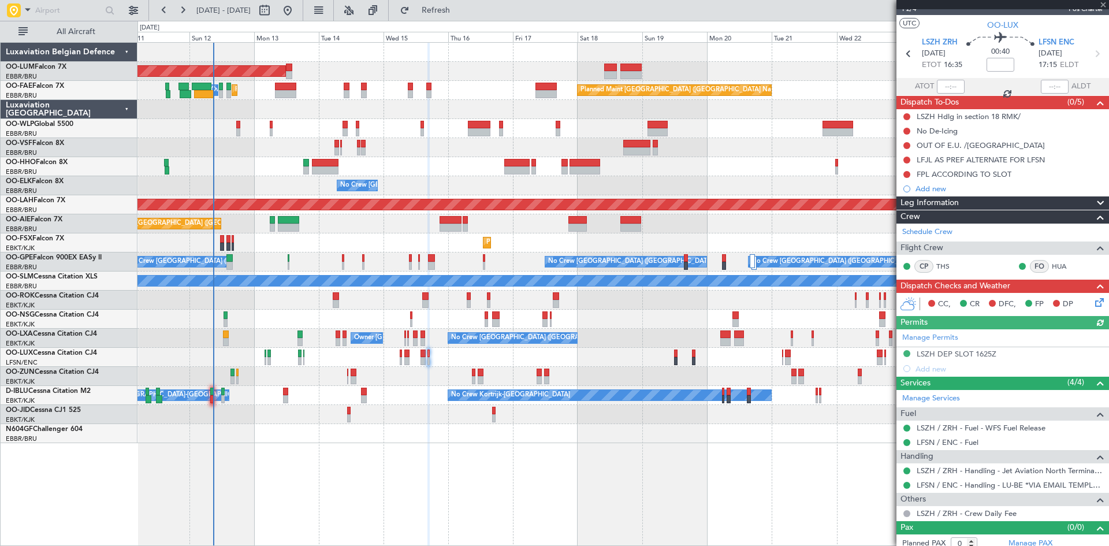
scroll to position [24, 0]
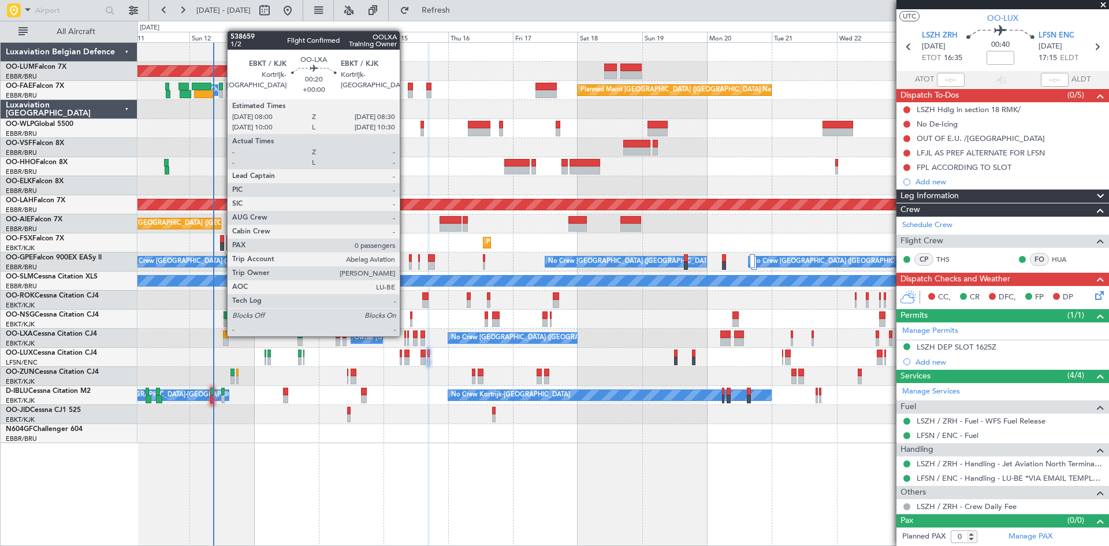
click at [405, 335] on div at bounding box center [405, 334] width 2 height 8
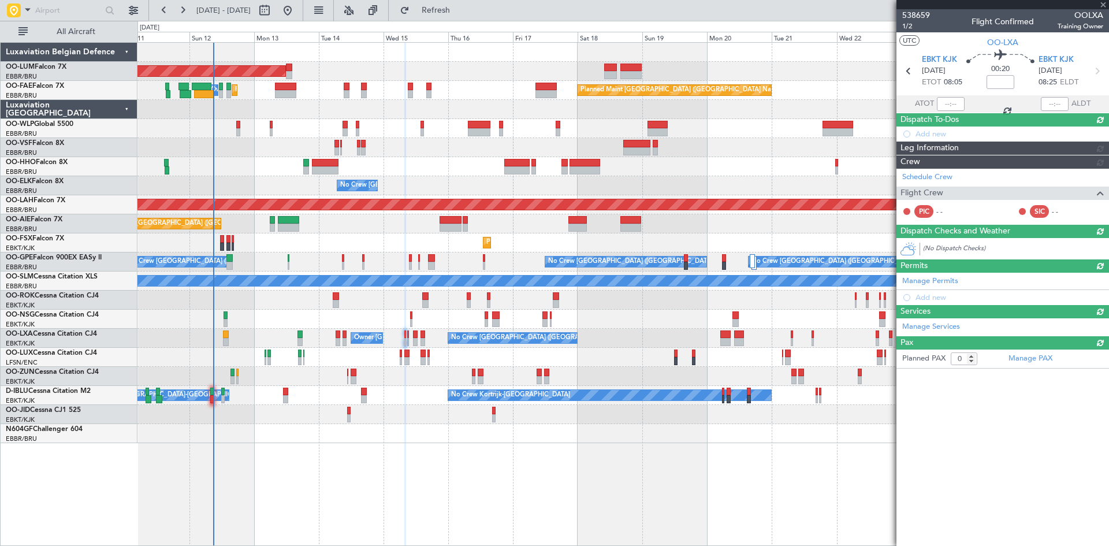
scroll to position [0, 0]
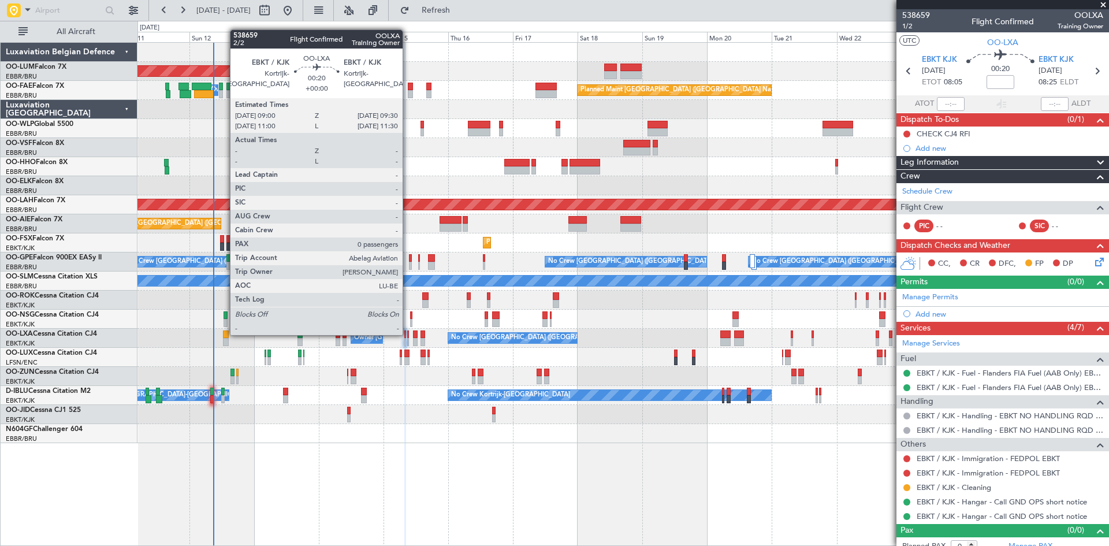
click at [408, 334] on div at bounding box center [408, 334] width 2 height 8
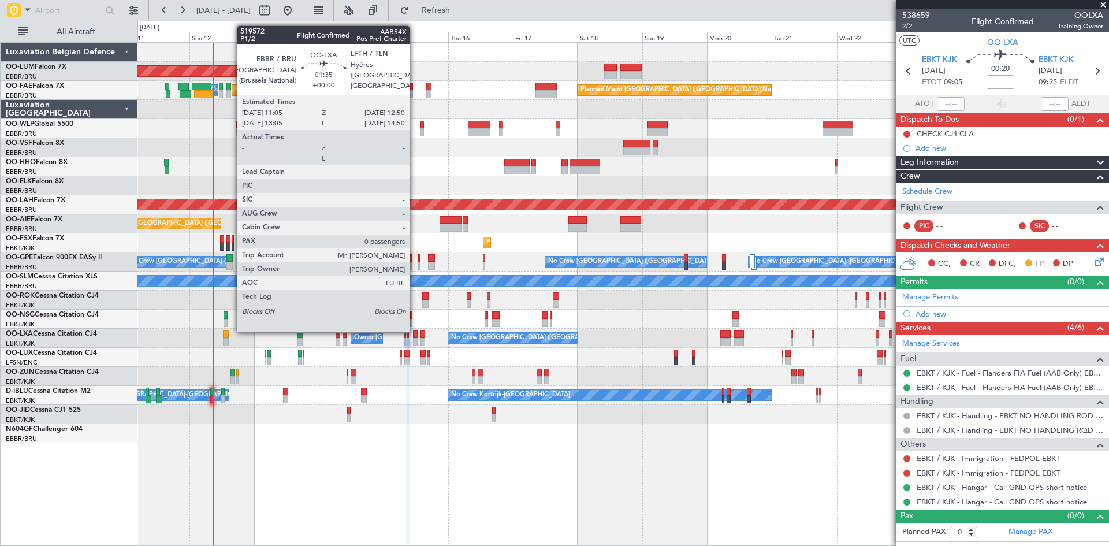
click at [415, 331] on div at bounding box center [415, 334] width 5 height 8
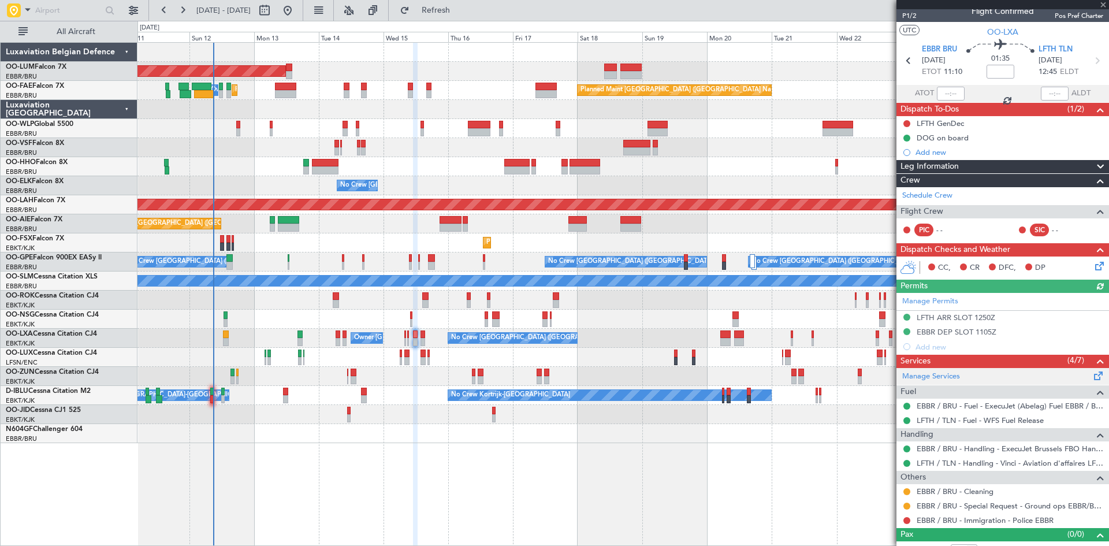
scroll to position [24, 0]
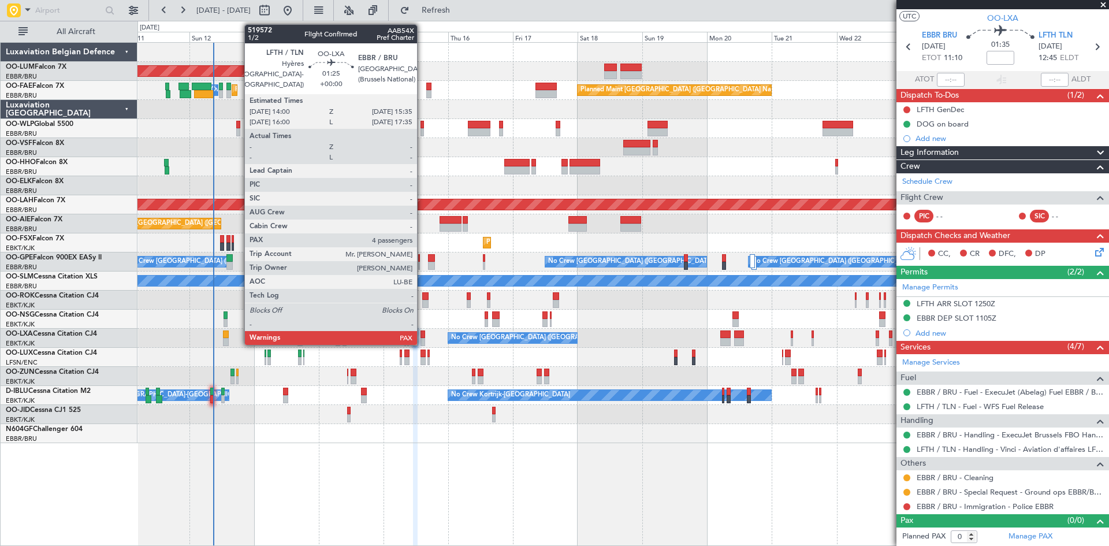
click at [422, 331] on div at bounding box center [422, 334] width 5 height 8
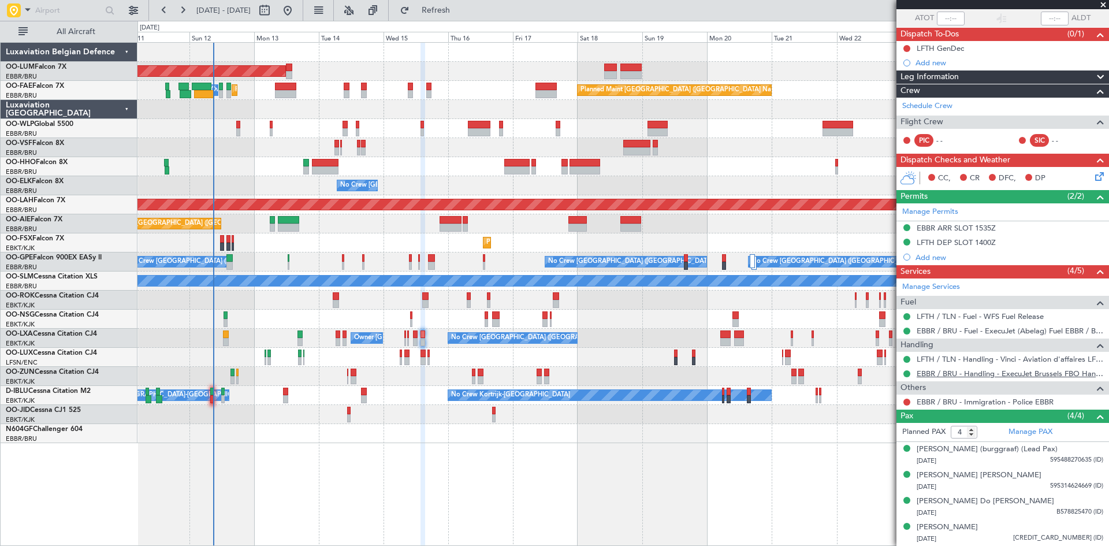
scroll to position [0, 0]
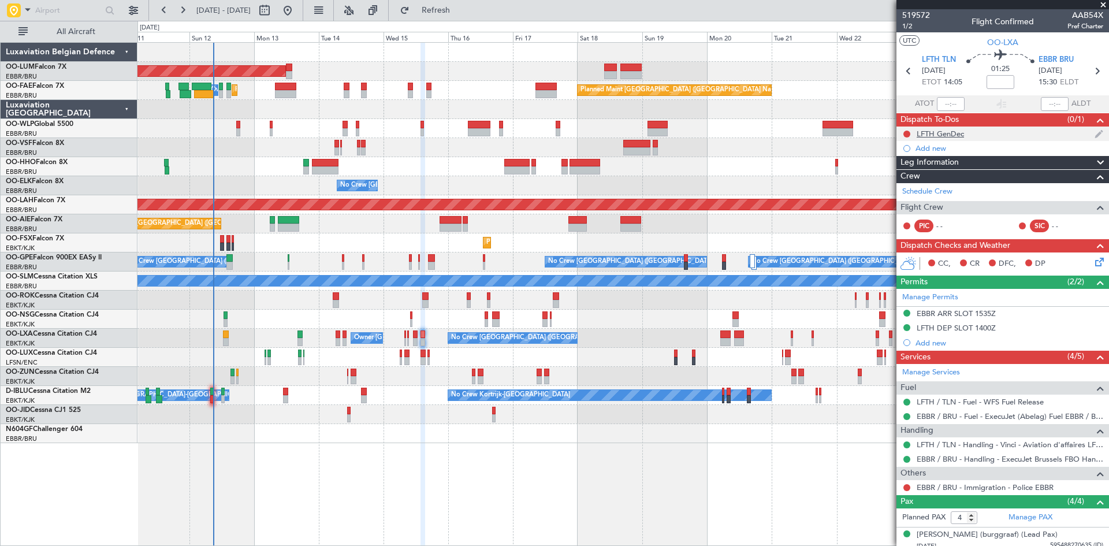
click at [939, 132] on div "LFTH GenDec" at bounding box center [939, 134] width 47 height 10
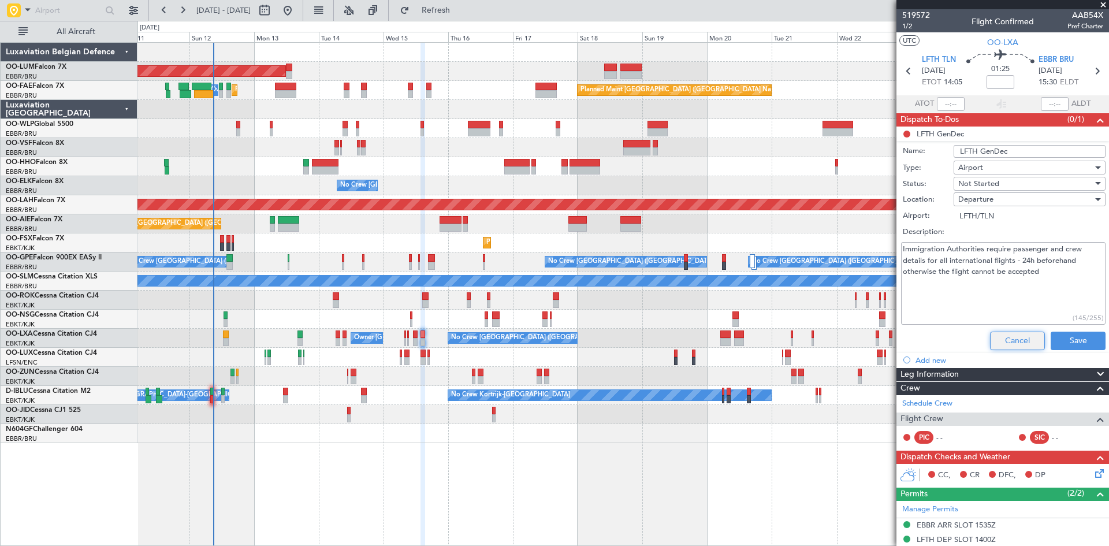
click at [1013, 337] on button "Cancel" at bounding box center [1017, 340] width 55 height 18
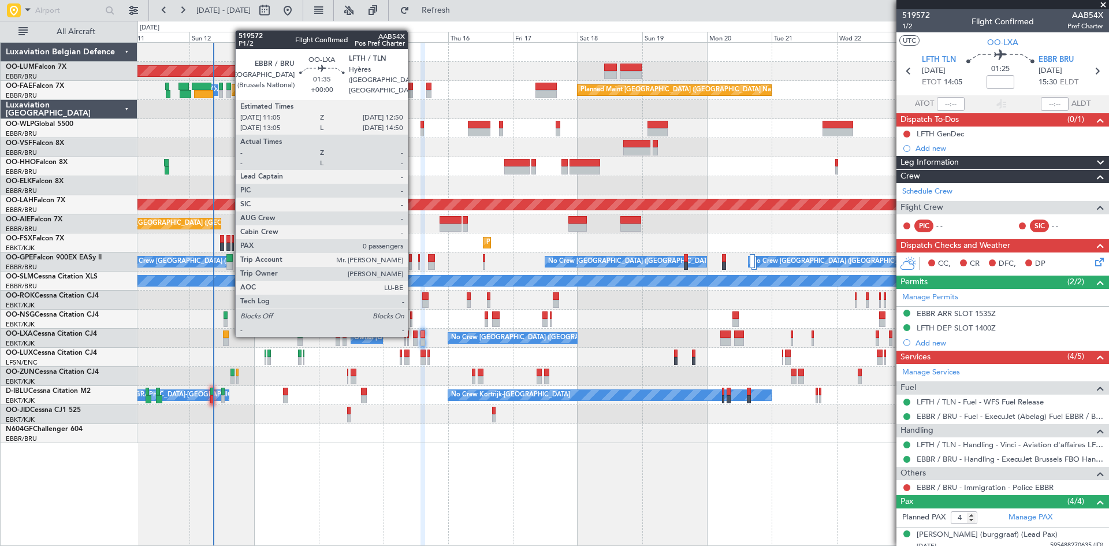
click at [413, 335] on div at bounding box center [415, 334] width 5 height 8
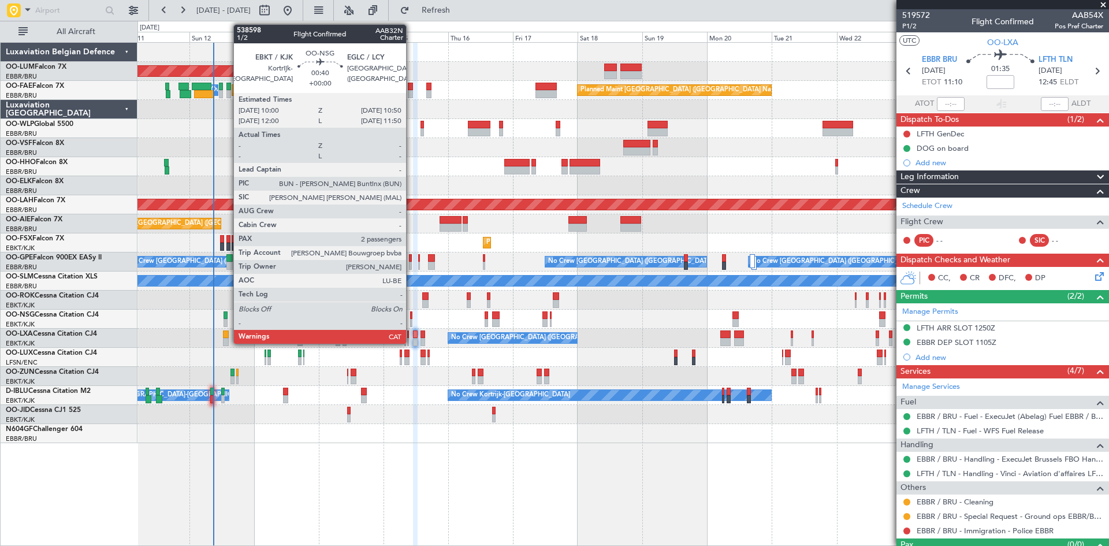
click at [411, 320] on div at bounding box center [411, 323] width 2 height 8
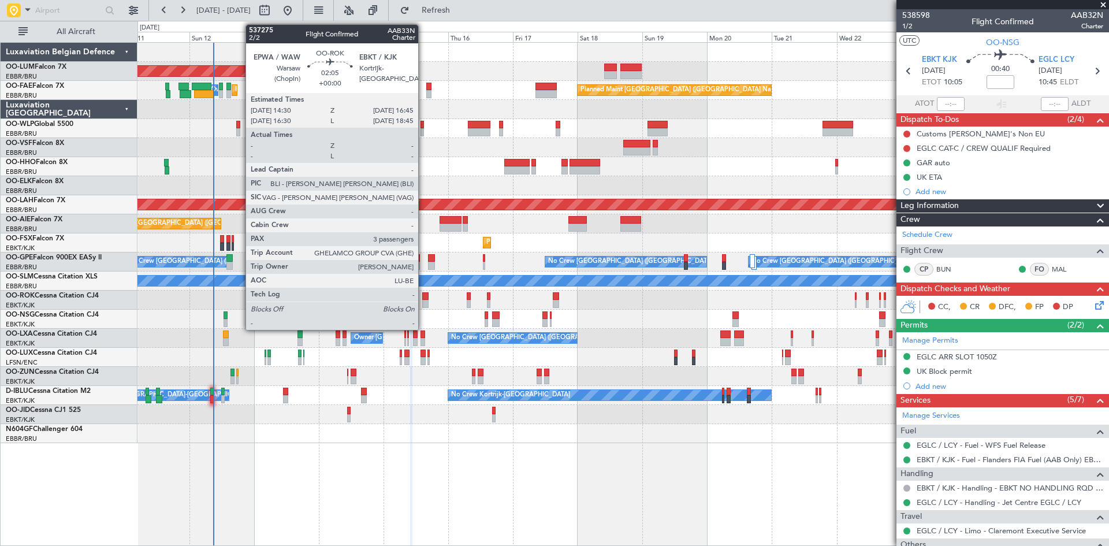
click at [423, 296] on div at bounding box center [425, 296] width 6 height 8
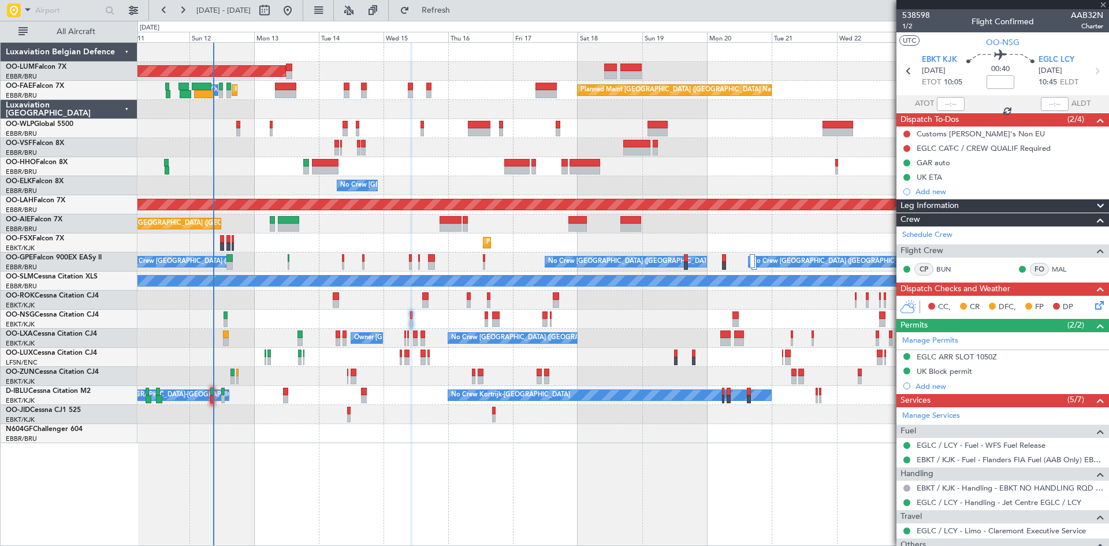
type input "3"
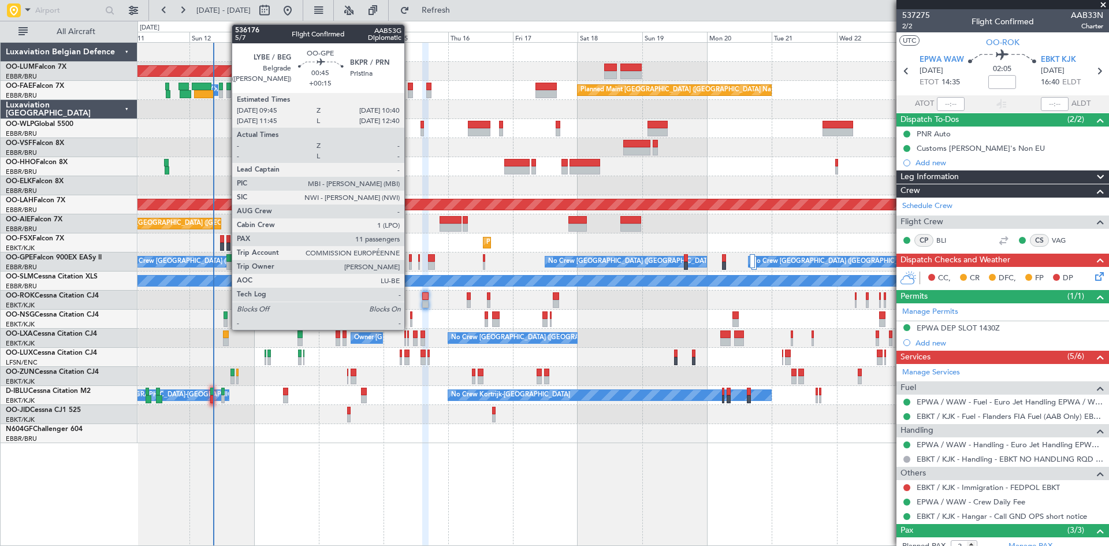
click at [409, 258] on div at bounding box center [410, 258] width 3 height 8
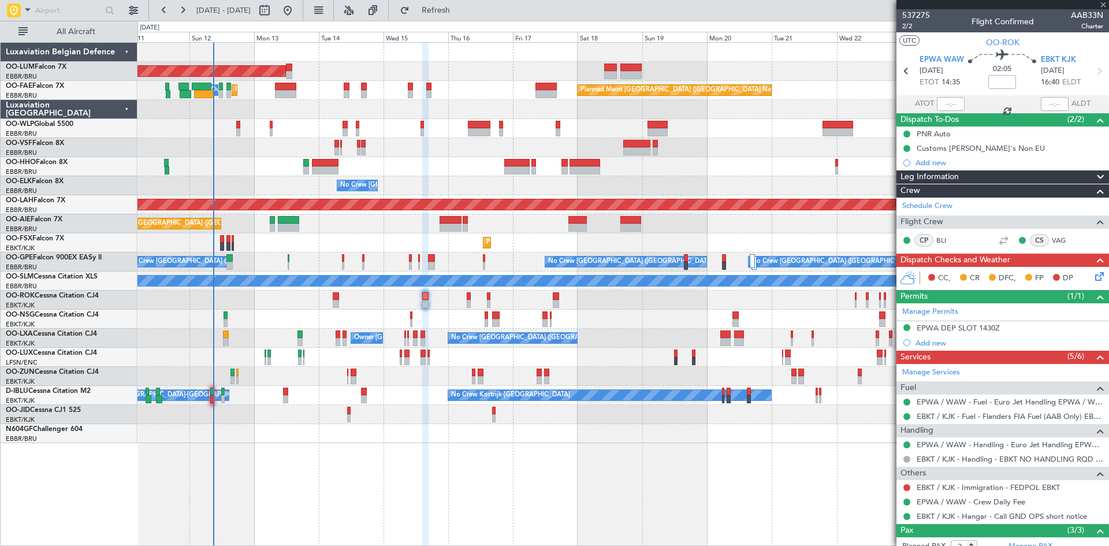
type input "+00:15"
type input "11"
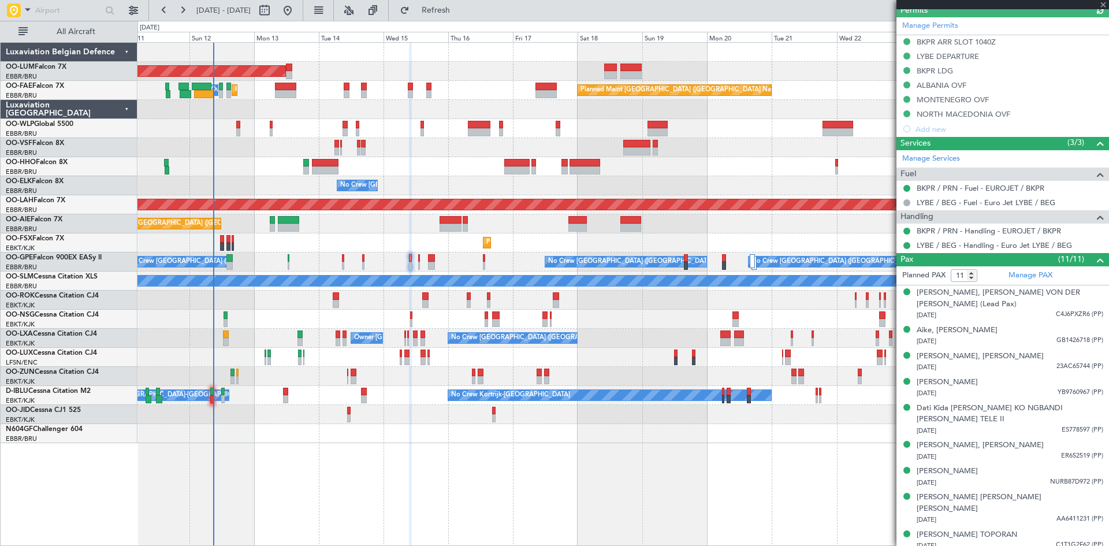
scroll to position [363, 0]
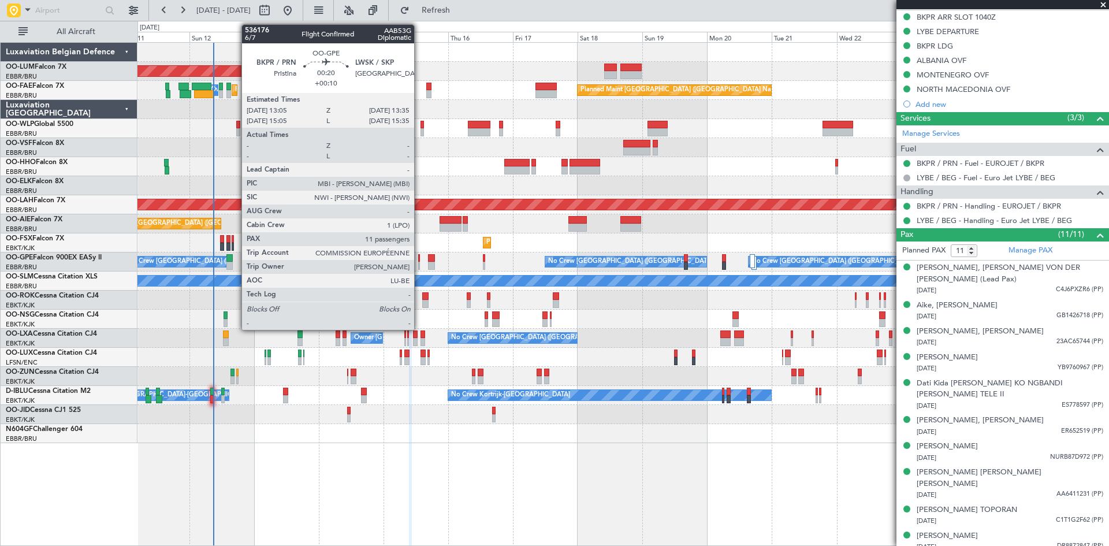
click at [419, 259] on div at bounding box center [419, 258] width 2 height 8
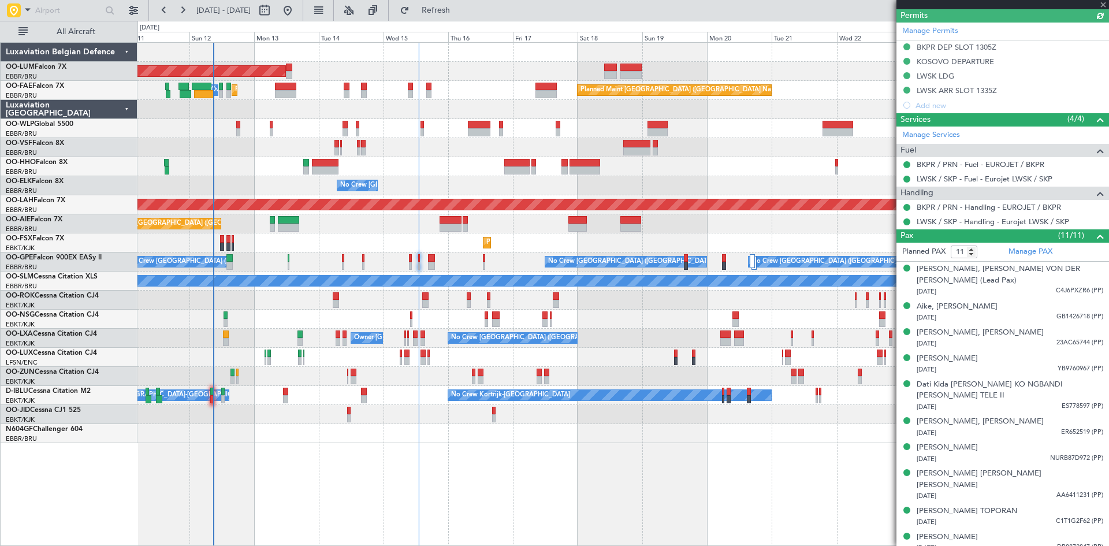
scroll to position [334, 0]
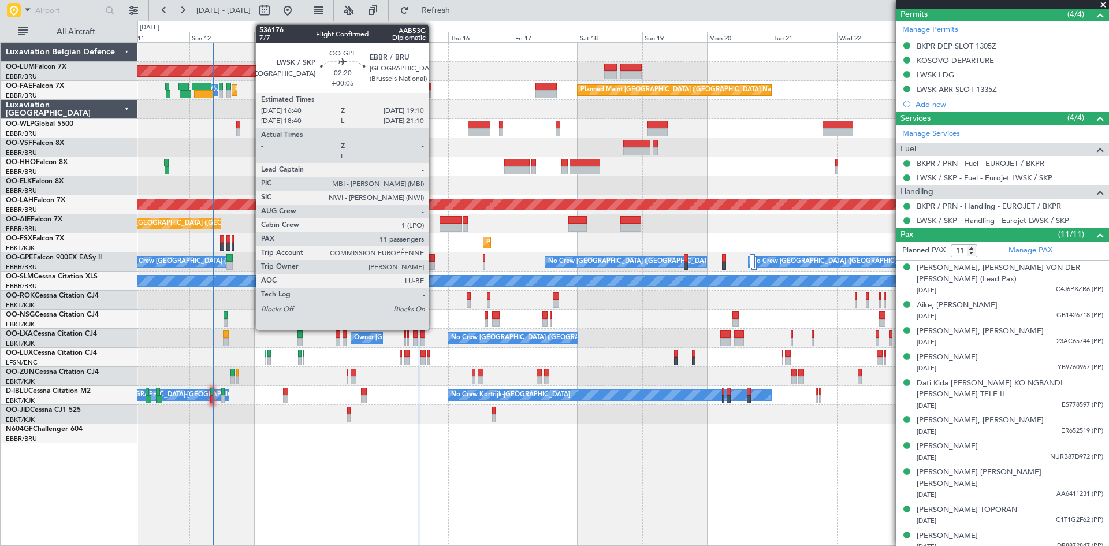
click at [434, 257] on div at bounding box center [431, 258] width 7 height 8
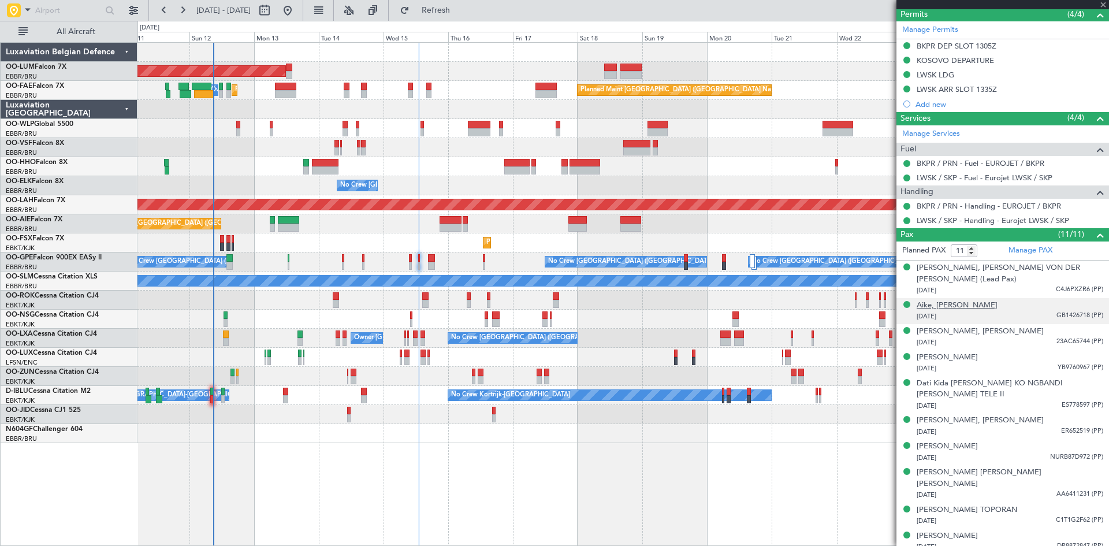
type input "+00:05"
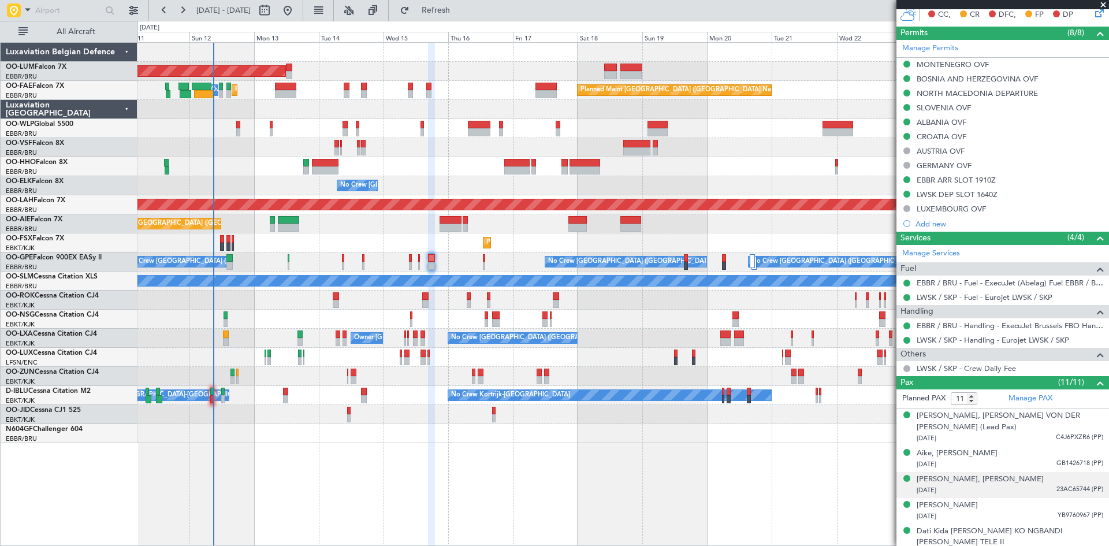
scroll to position [449, 0]
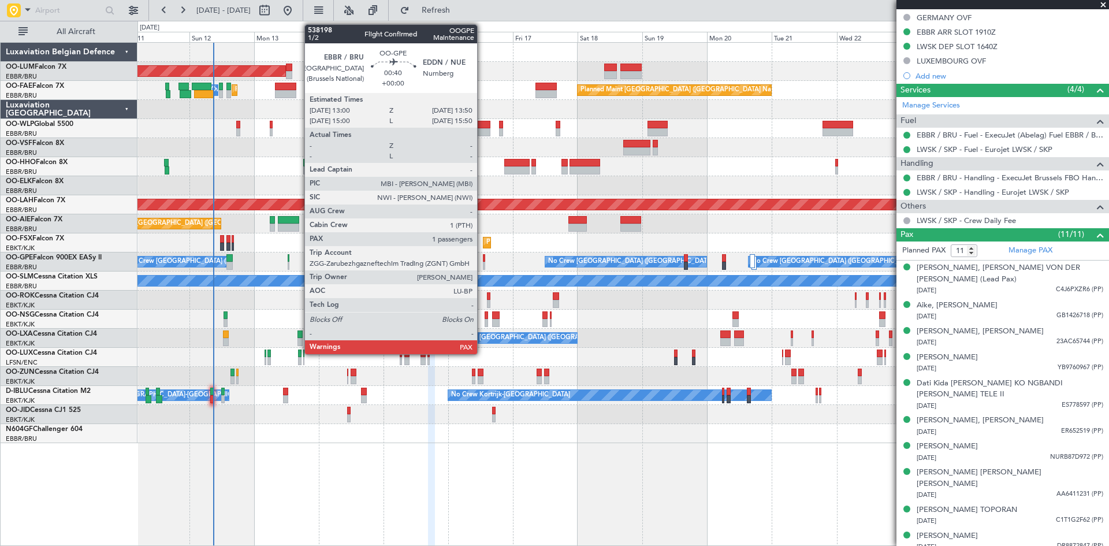
click at [483, 257] on div at bounding box center [484, 258] width 2 height 8
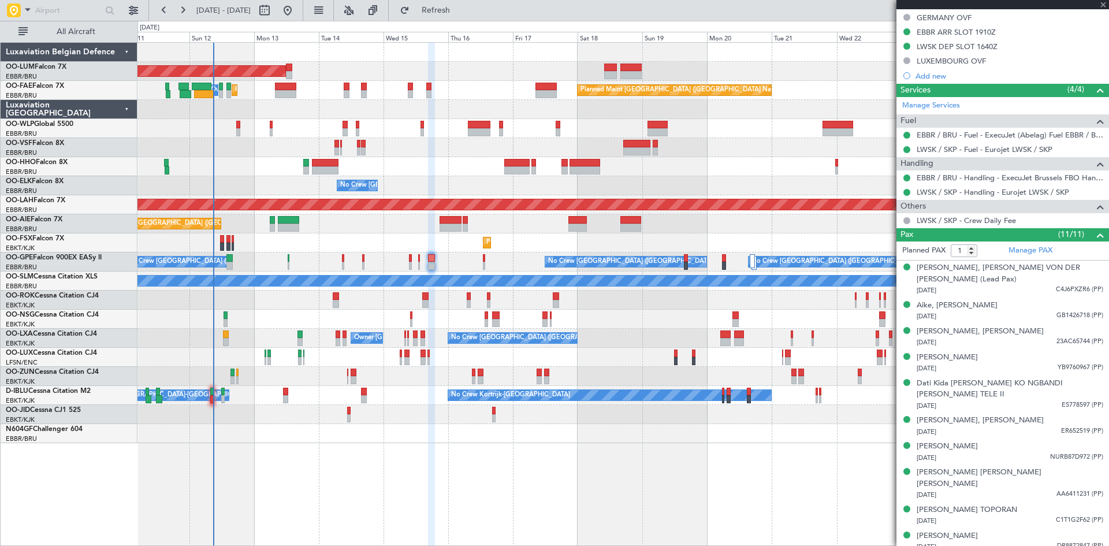
scroll to position [0, 0]
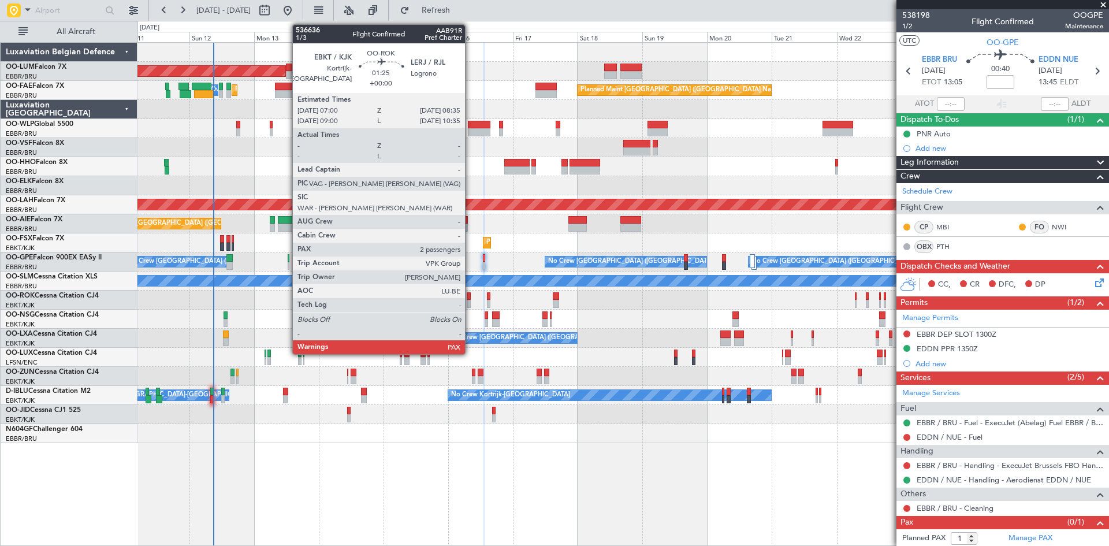
click at [470, 296] on div at bounding box center [469, 296] width 5 height 8
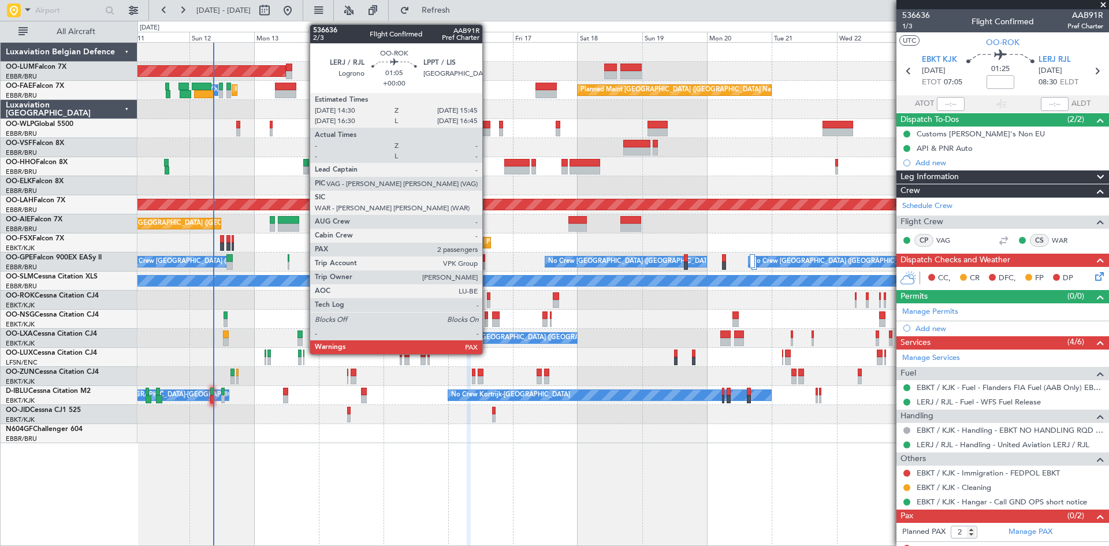
click at [487, 303] on div at bounding box center [488, 304] width 3 height 8
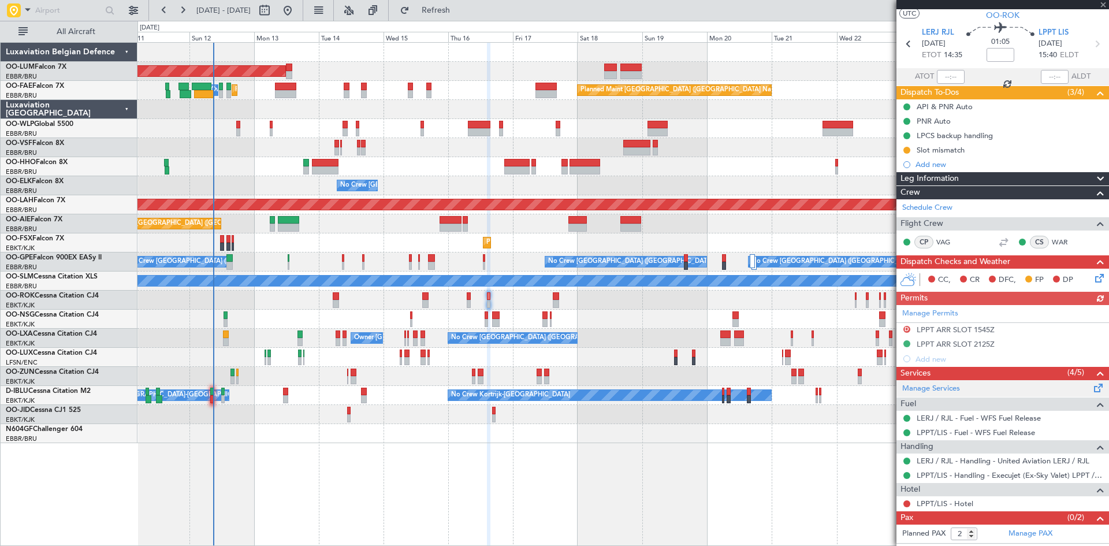
scroll to position [39, 0]
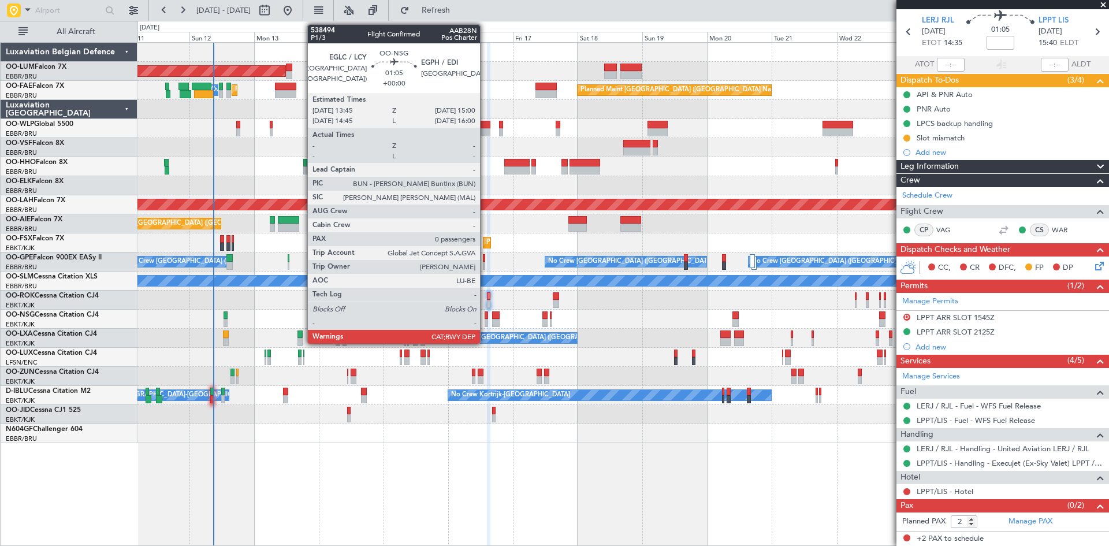
click at [485, 319] on div at bounding box center [485, 323] width 3 height 8
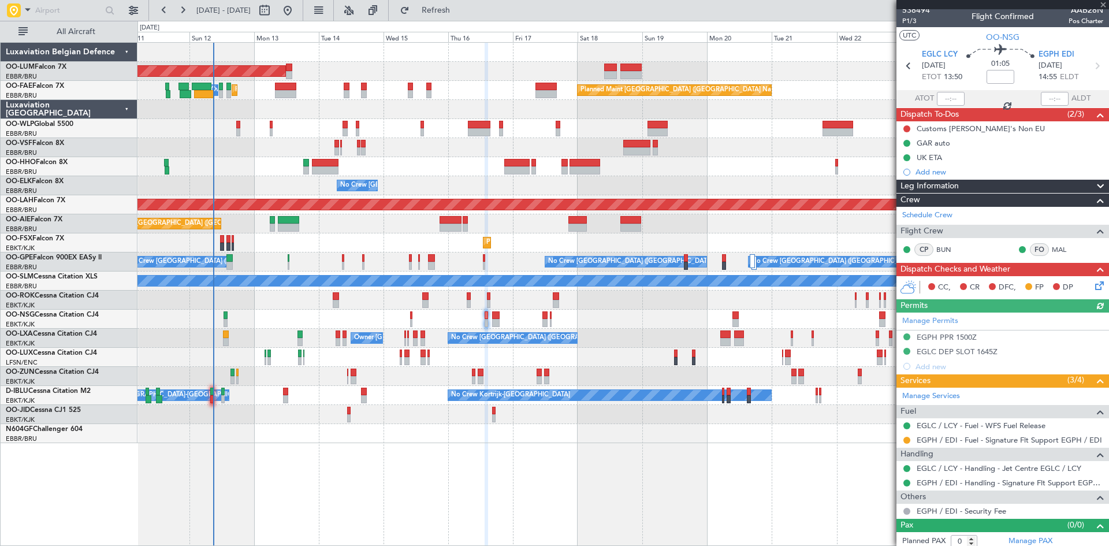
scroll to position [10, 0]
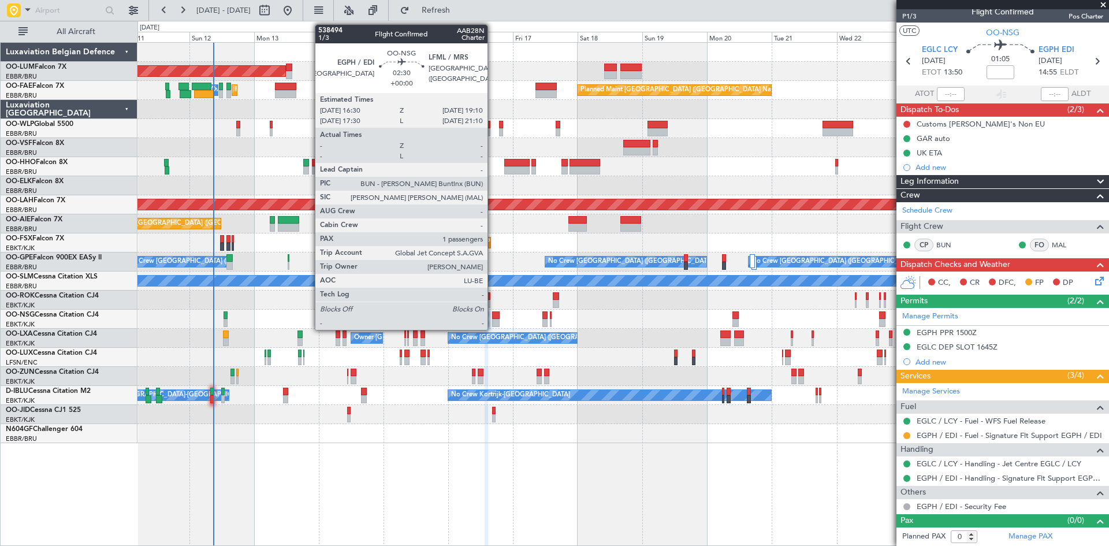
click at [493, 313] on div at bounding box center [496, 315] width 8 height 8
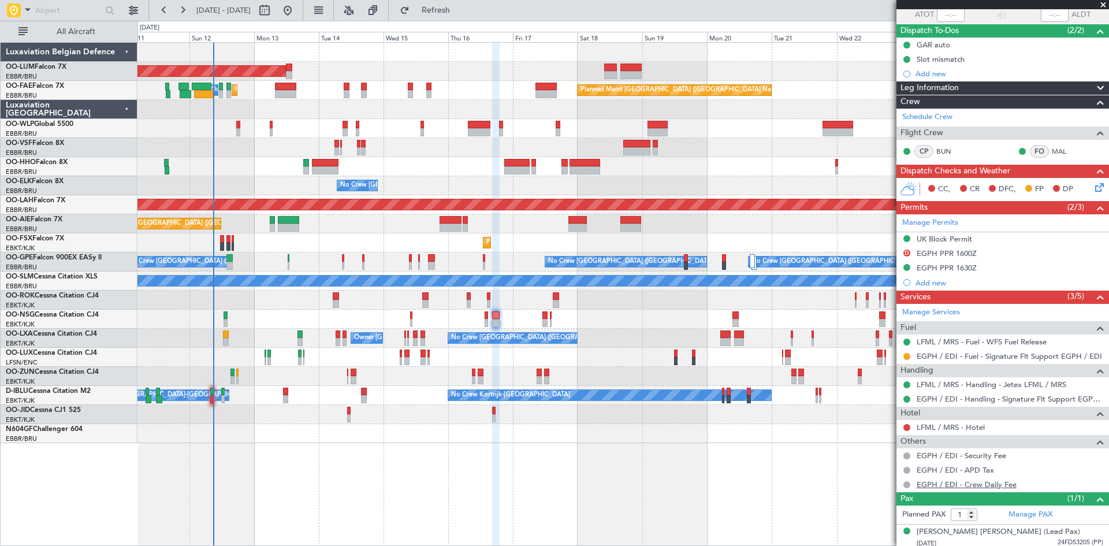
scroll to position [93, 0]
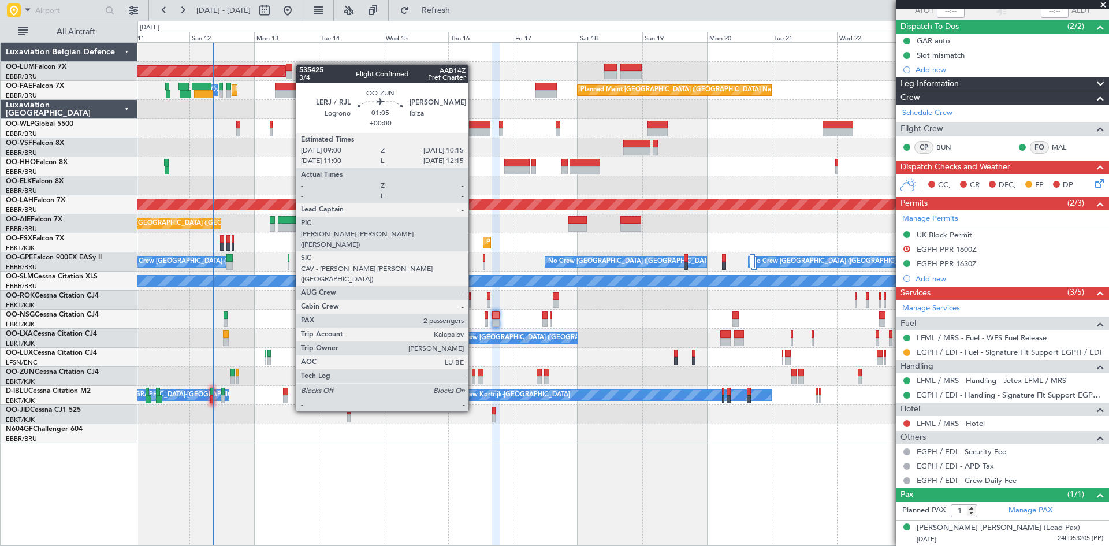
click at [474, 368] on div at bounding box center [473, 372] width 3 height 8
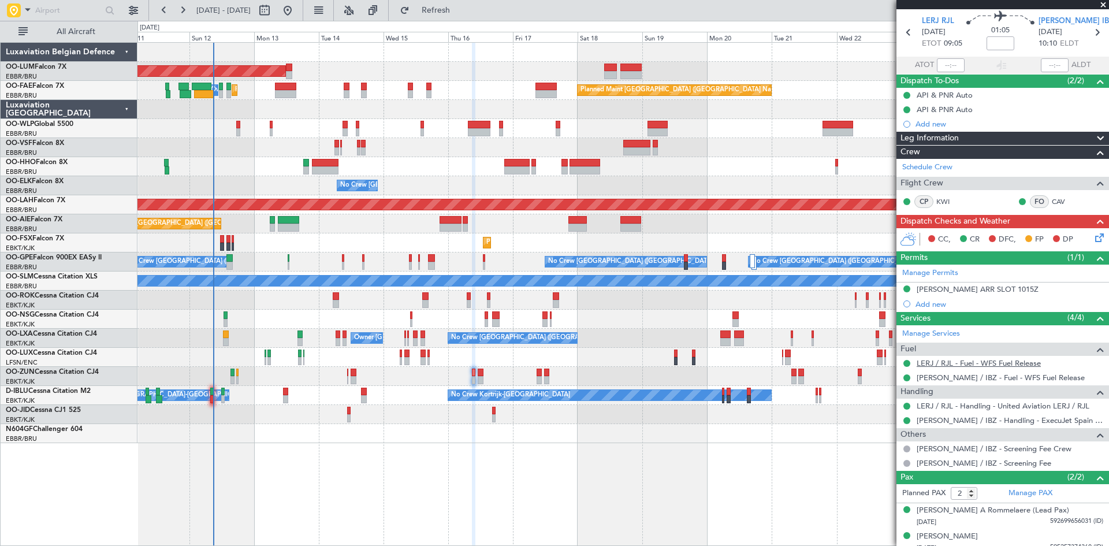
scroll to position [47, 0]
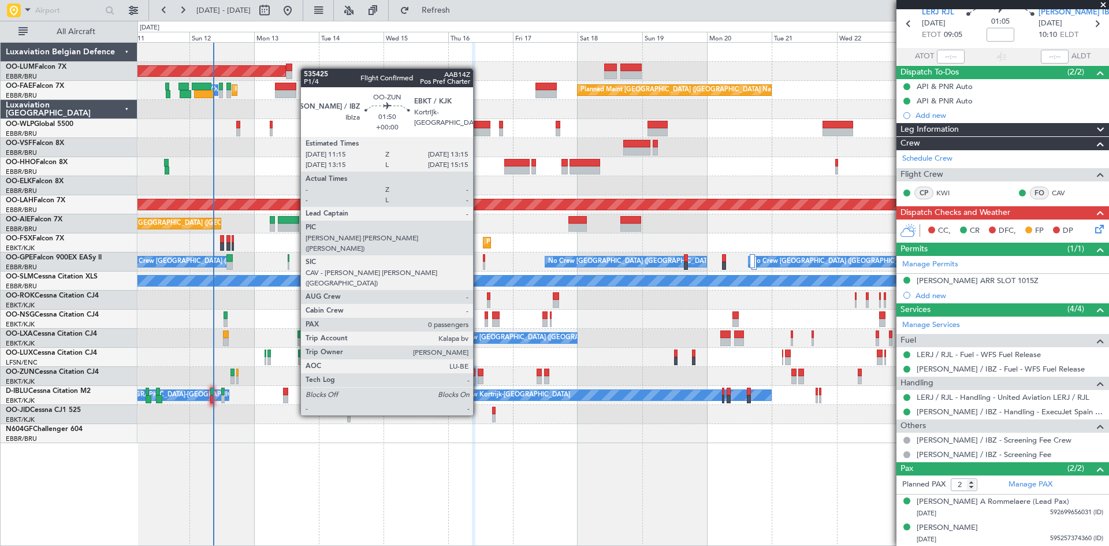
click at [478, 371] on div at bounding box center [481, 372] width 6 height 8
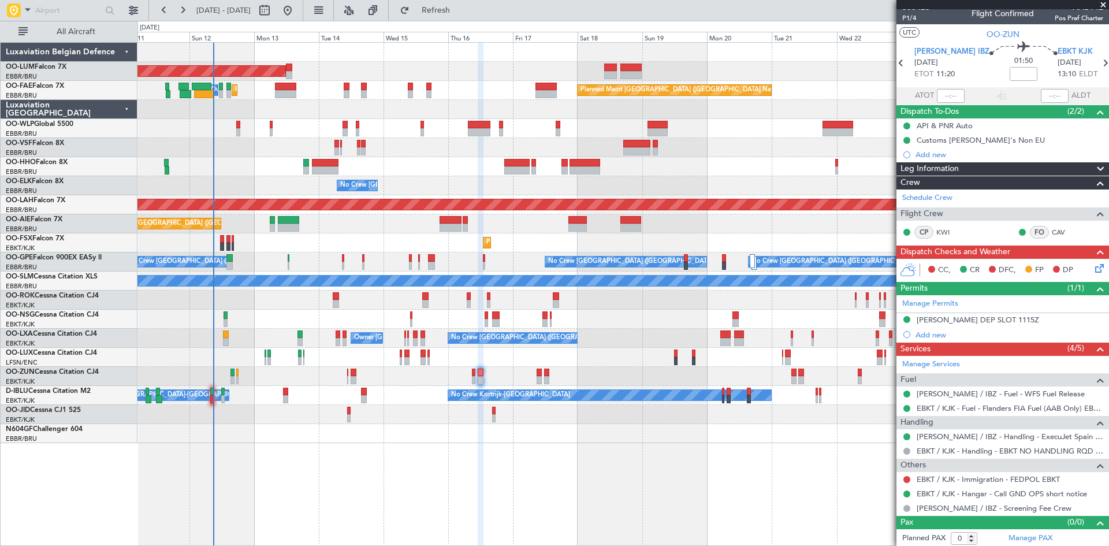
scroll to position [10, 0]
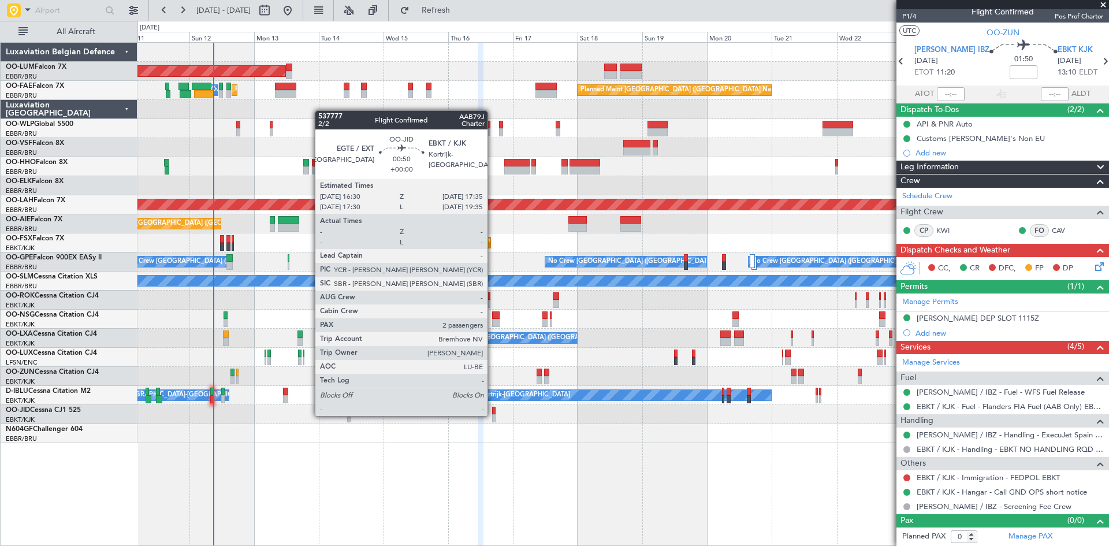
click at [493, 415] on div at bounding box center [493, 418] width 3 height 8
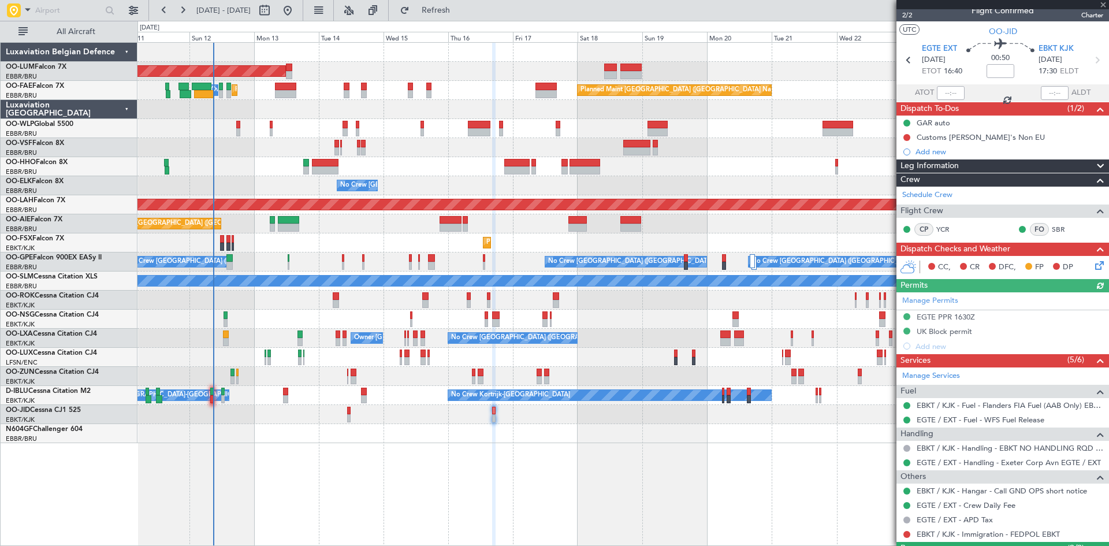
scroll to position [0, 0]
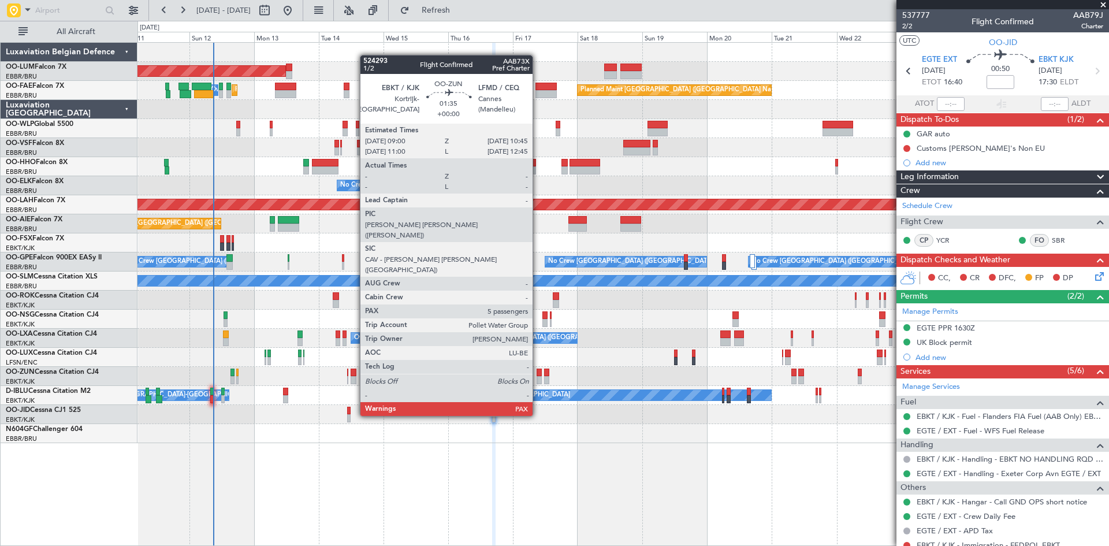
click at [538, 373] on div at bounding box center [538, 372] width 5 height 8
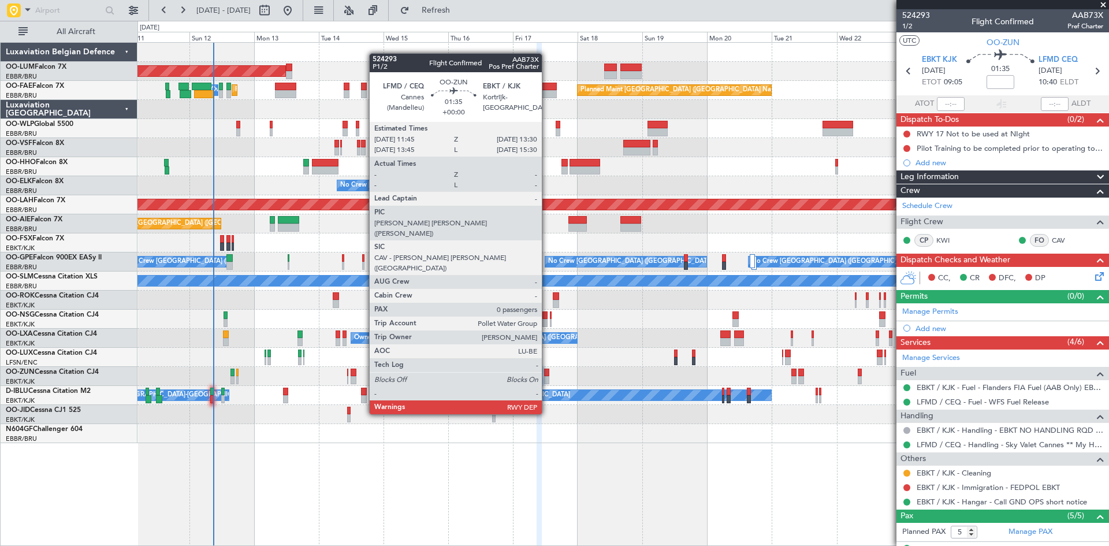
click at [547, 371] on div at bounding box center [546, 372] width 5 height 8
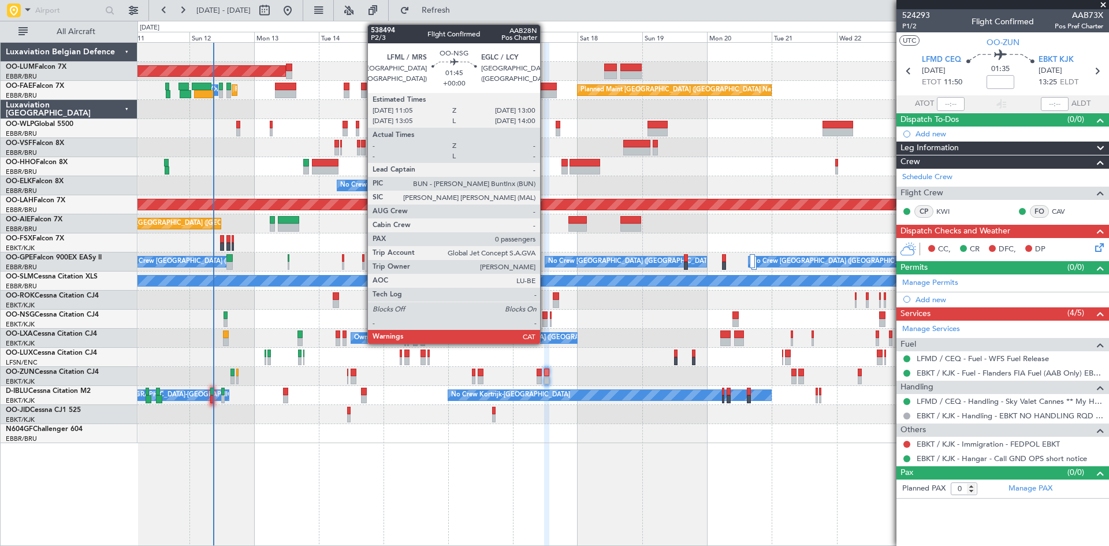
click at [542, 326] on div at bounding box center [544, 323] width 5 height 8
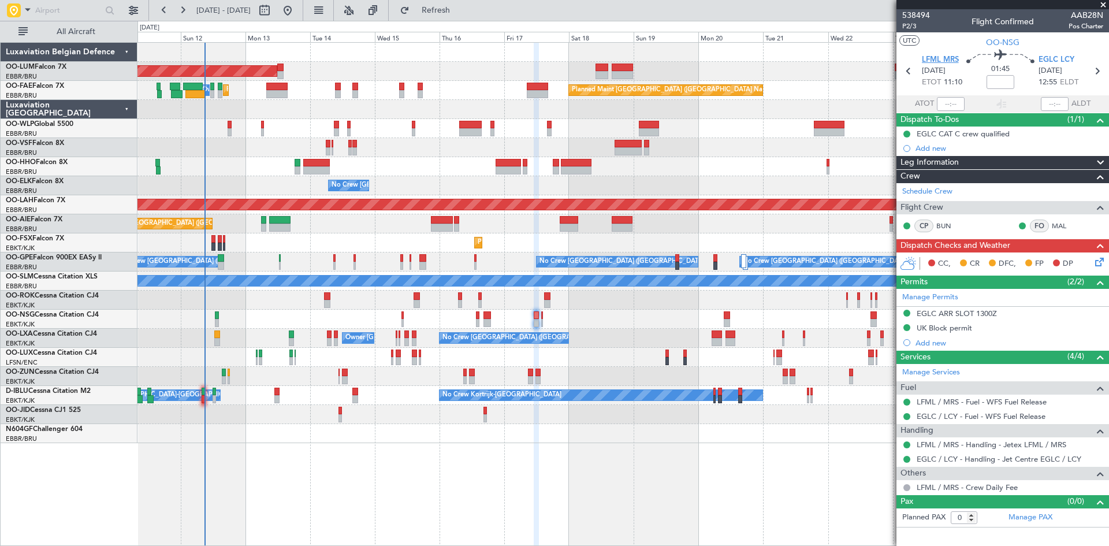
click at [949, 57] on span "LFML MRS" at bounding box center [940, 60] width 37 height 12
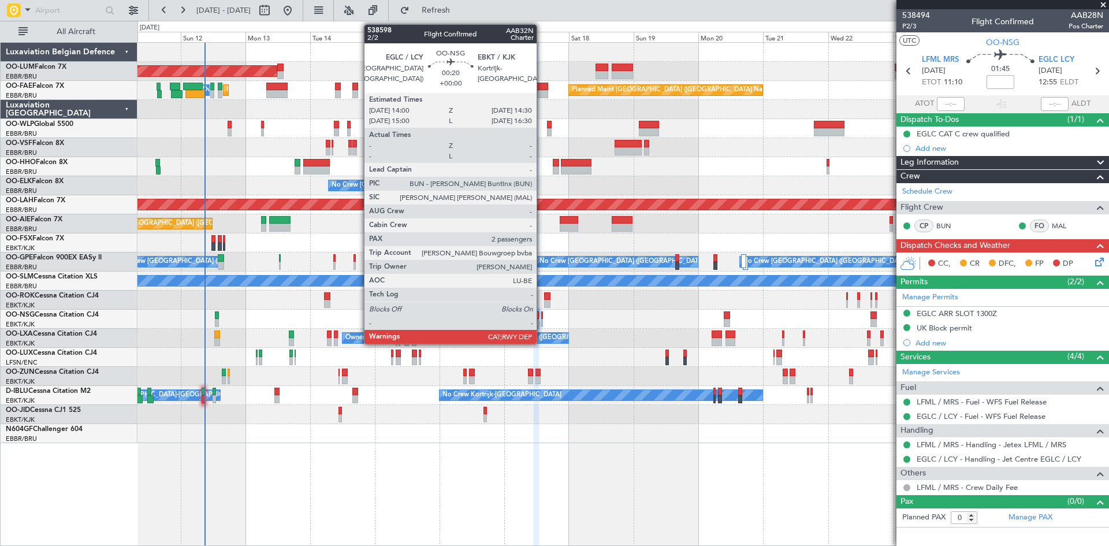
click at [542, 314] on div at bounding box center [542, 315] width 2 height 8
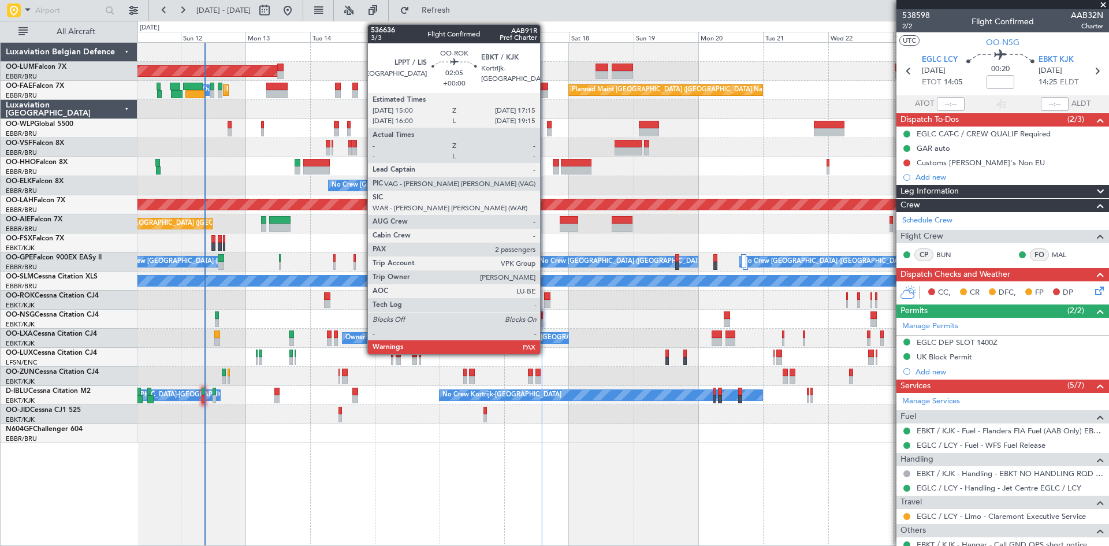
click at [545, 295] on div at bounding box center [547, 296] width 6 height 8
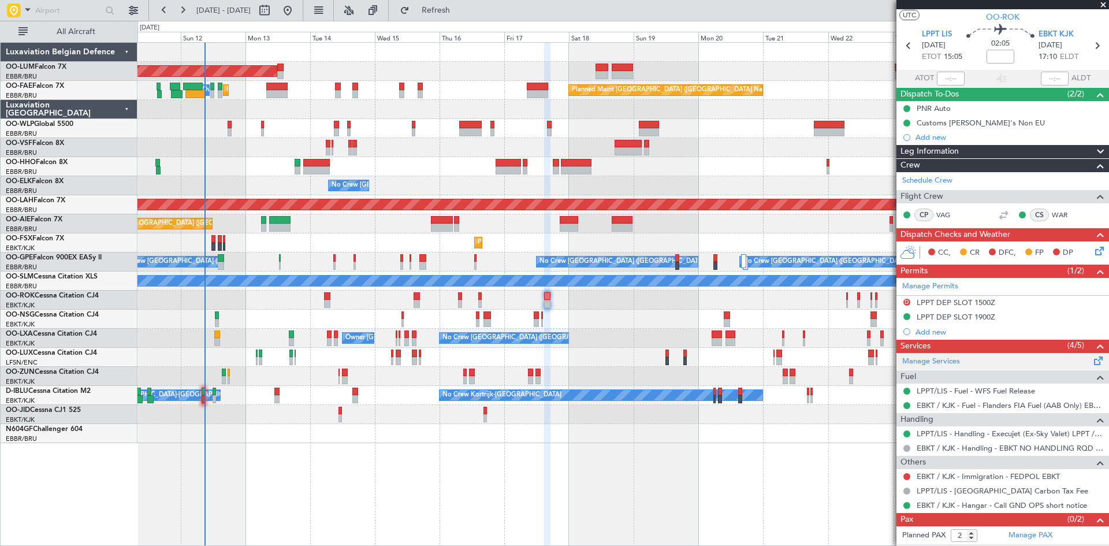
scroll to position [39, 0]
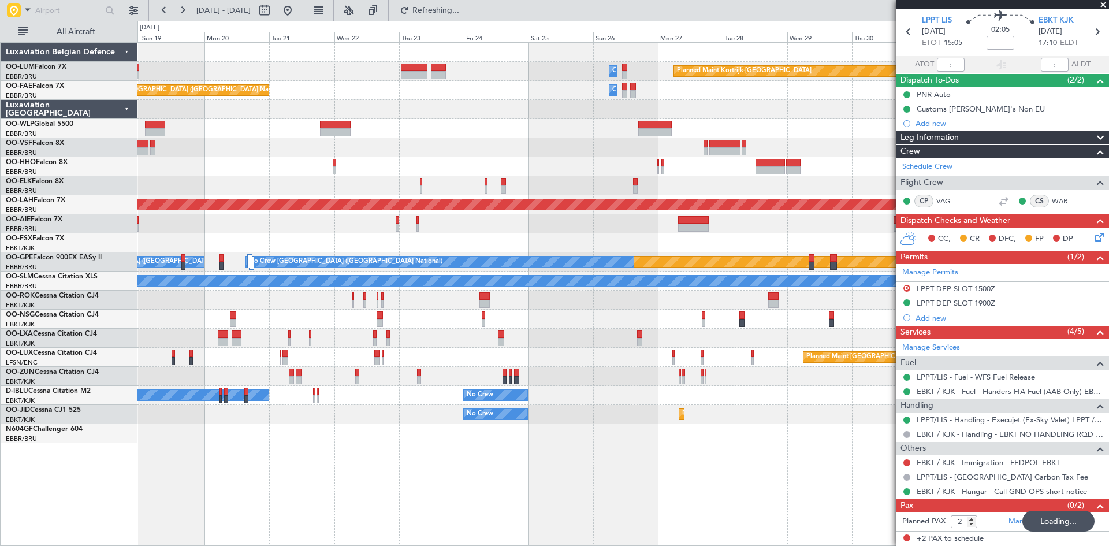
click at [229, 445] on div "Owner Melsbroek Air Base Planned Maint [GEOGRAPHIC_DATA]-[GEOGRAPHIC_DATA] Plan…" at bounding box center [622, 294] width 971 height 504
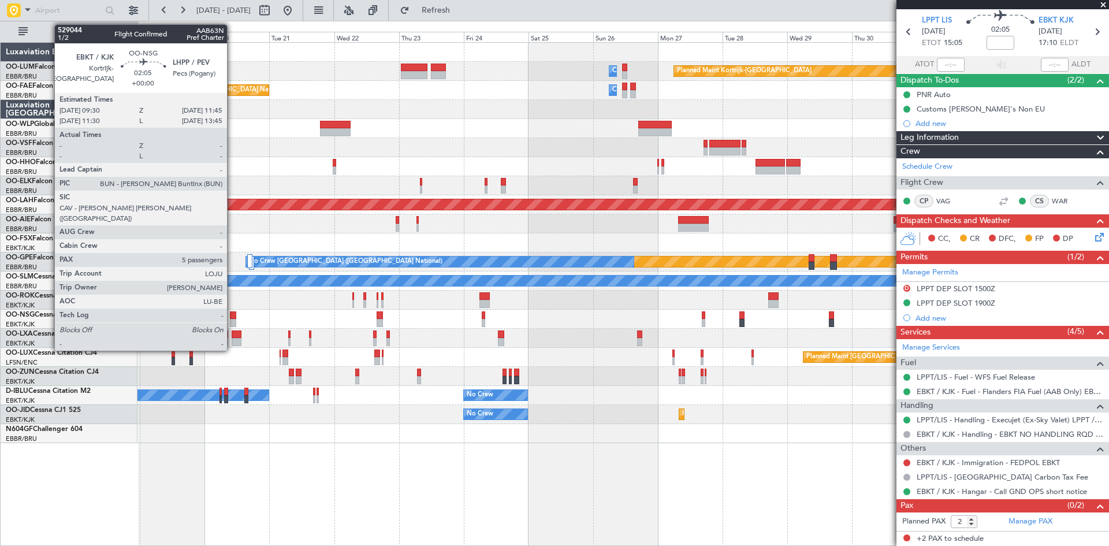
click at [232, 315] on div at bounding box center [233, 315] width 6 height 8
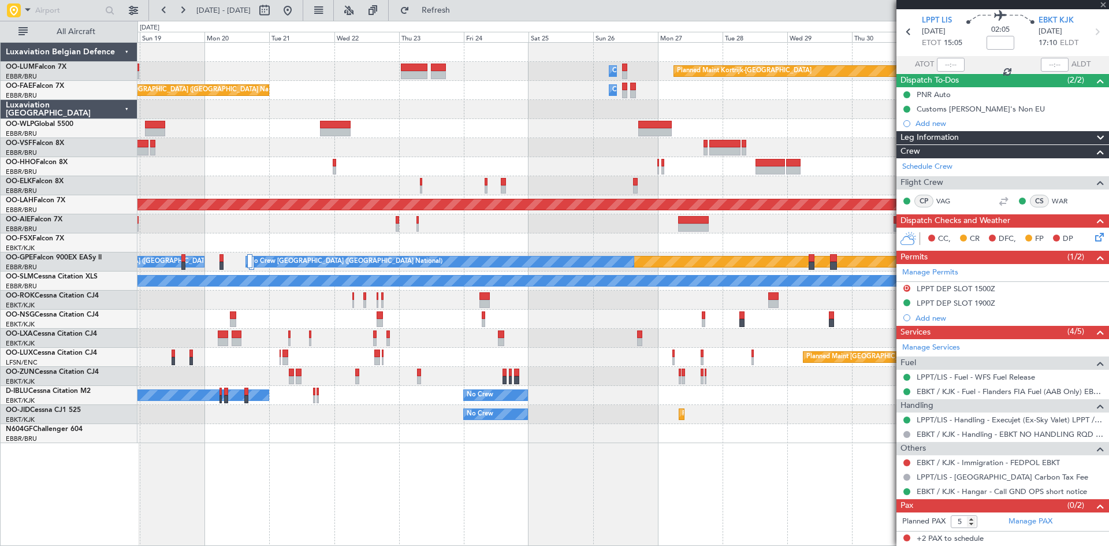
scroll to position [0, 0]
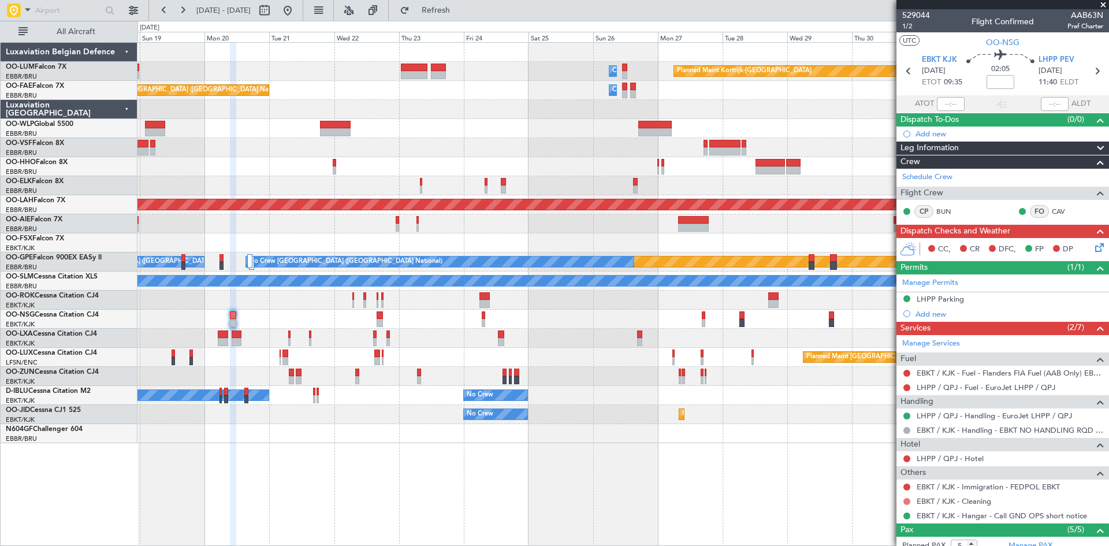
click at [909, 501] on button at bounding box center [906, 501] width 7 height 7
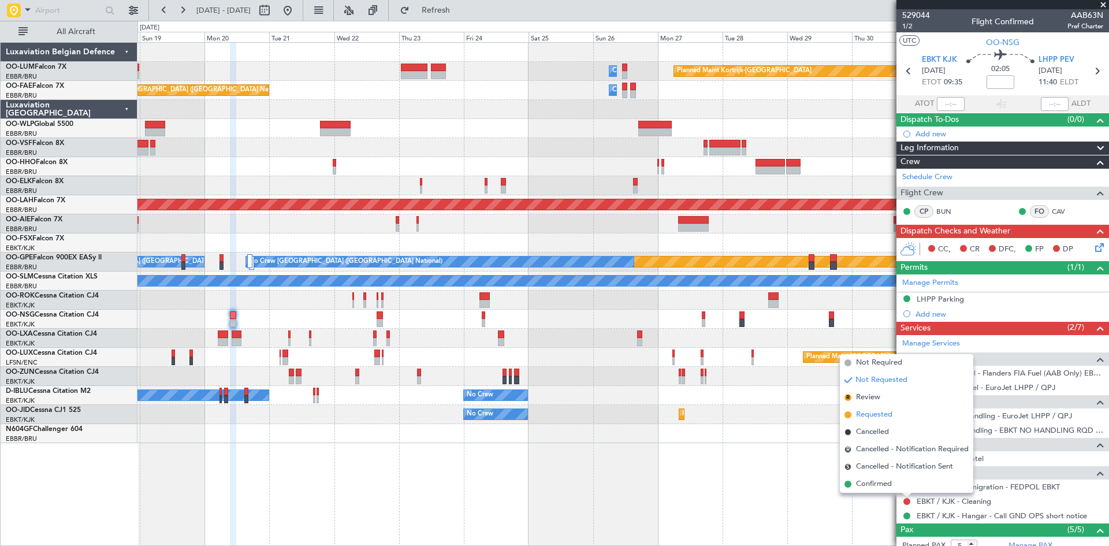
click at [877, 412] on span "Requested" at bounding box center [874, 415] width 36 height 12
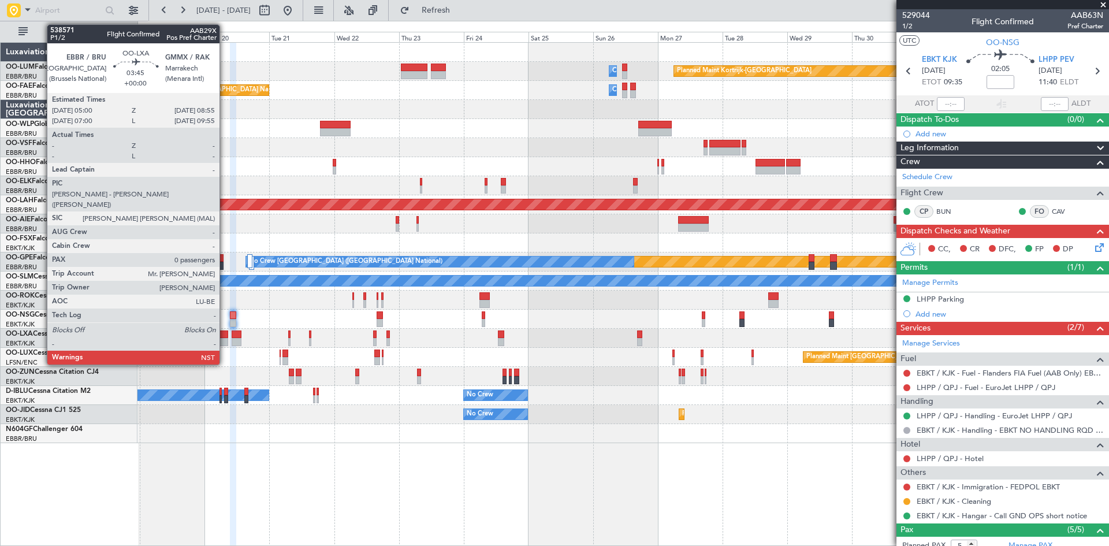
click at [225, 341] on div at bounding box center [223, 342] width 11 height 8
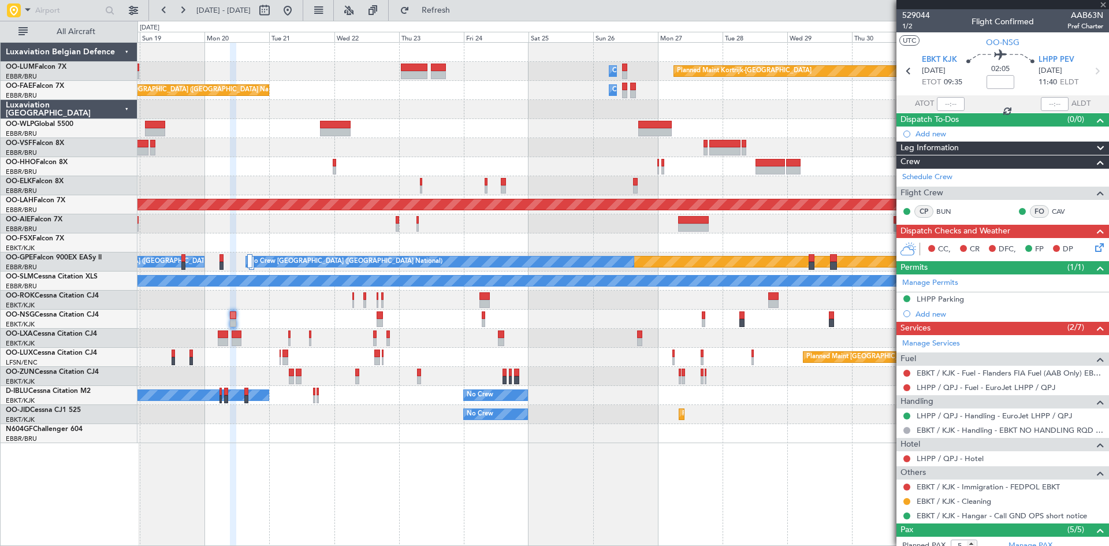
type input "0"
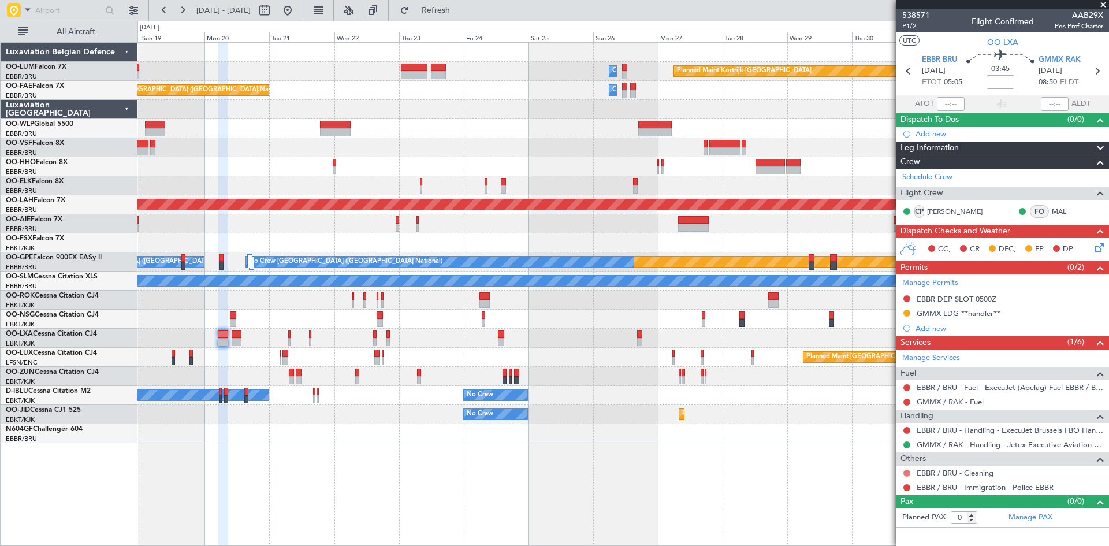
click at [908, 469] on button at bounding box center [906, 472] width 7 height 7
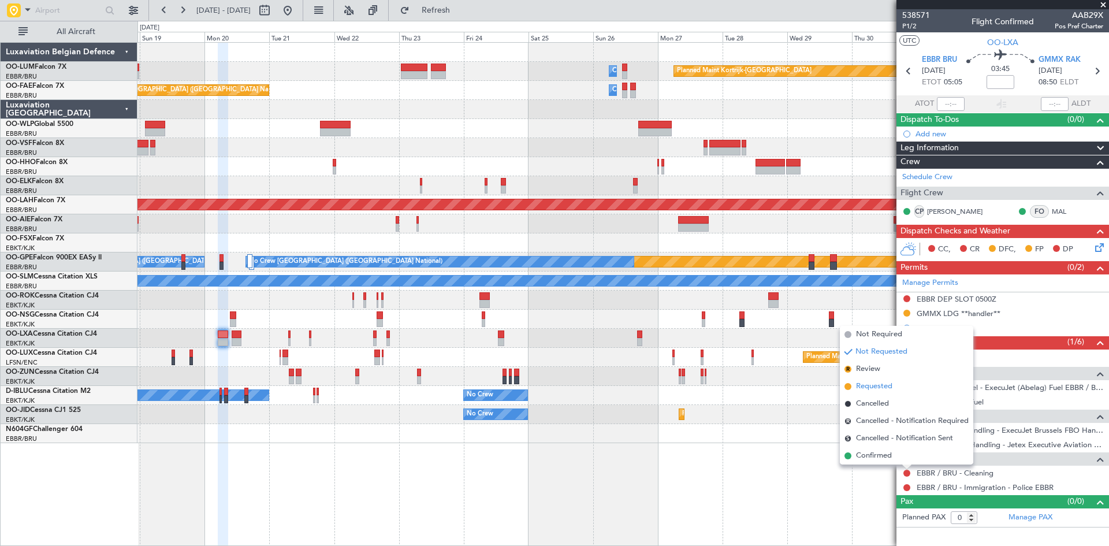
click at [881, 383] on span "Requested" at bounding box center [874, 387] width 36 height 12
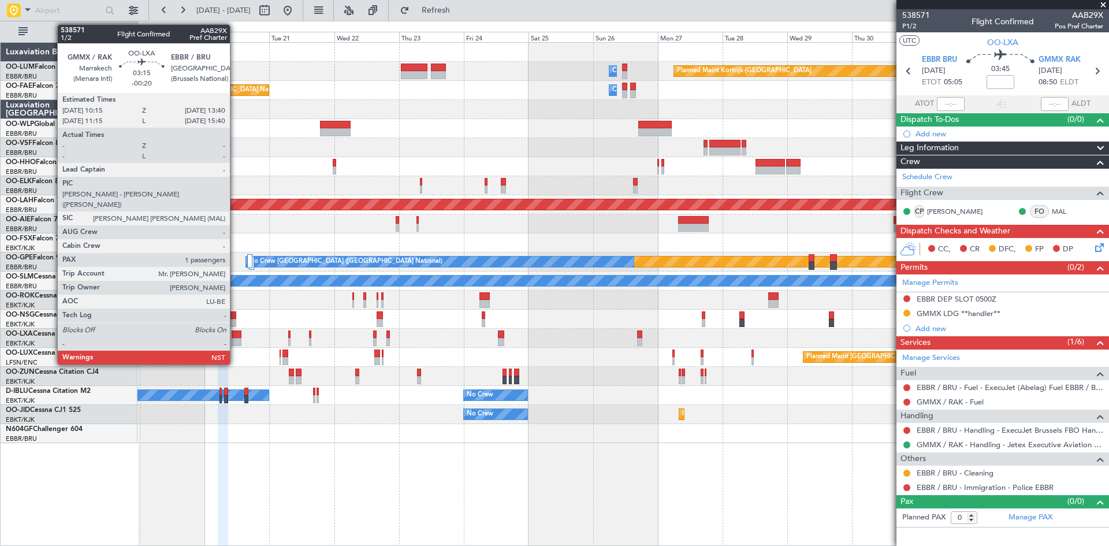
click at [235, 334] on div at bounding box center [236, 334] width 9 height 8
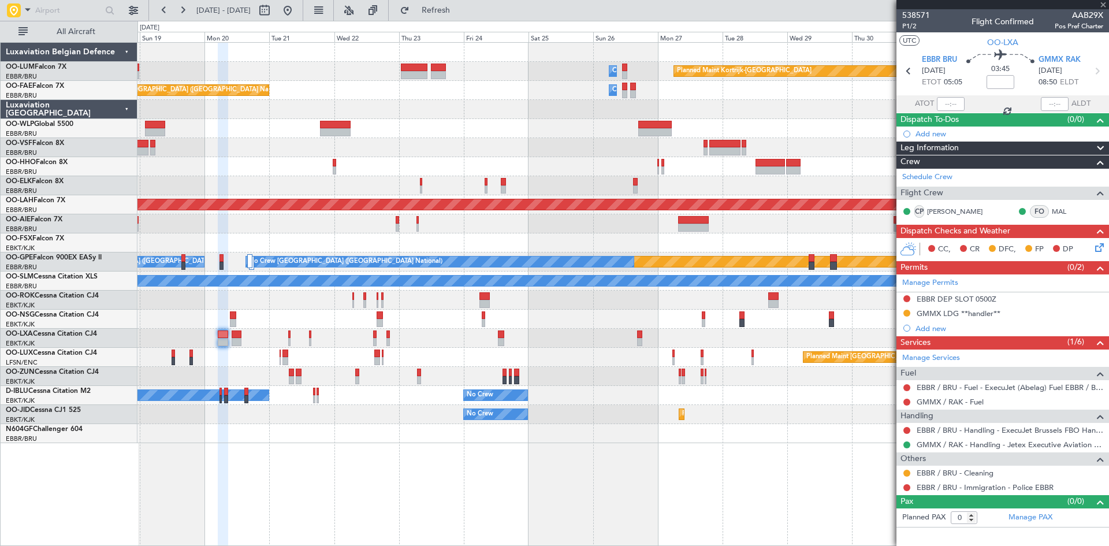
type input "-00:20"
type input "1"
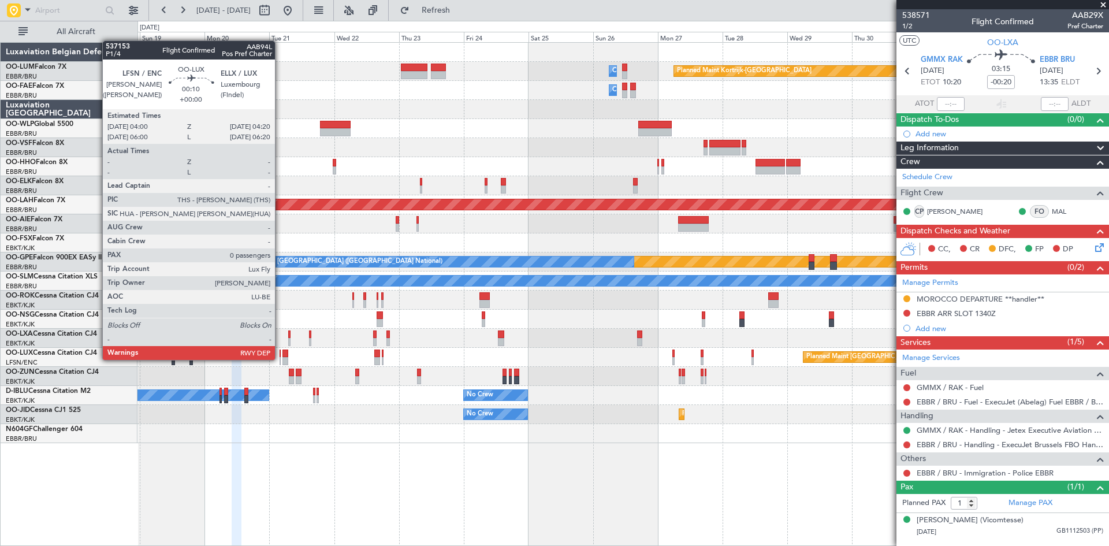
click at [280, 359] on div at bounding box center [279, 361] width 1 height 8
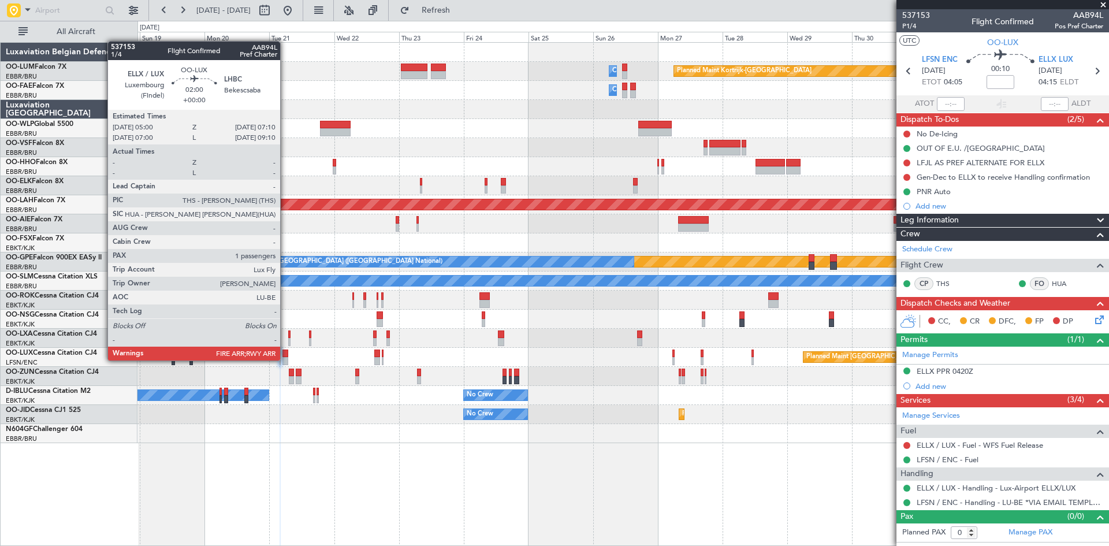
click at [285, 360] on div at bounding box center [285, 361] width 6 height 8
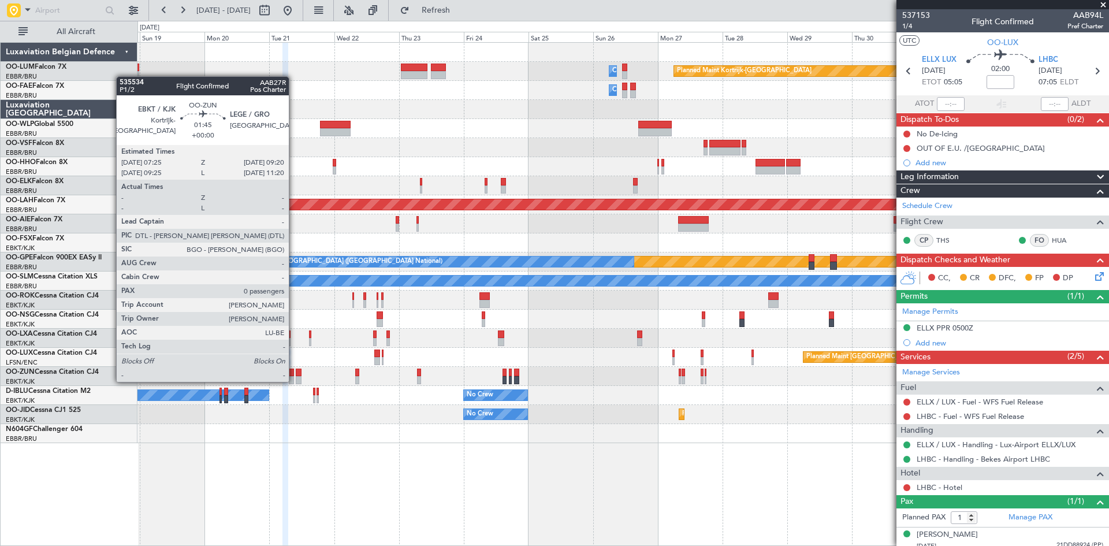
click at [294, 381] on div at bounding box center [291, 380] width 5 height 8
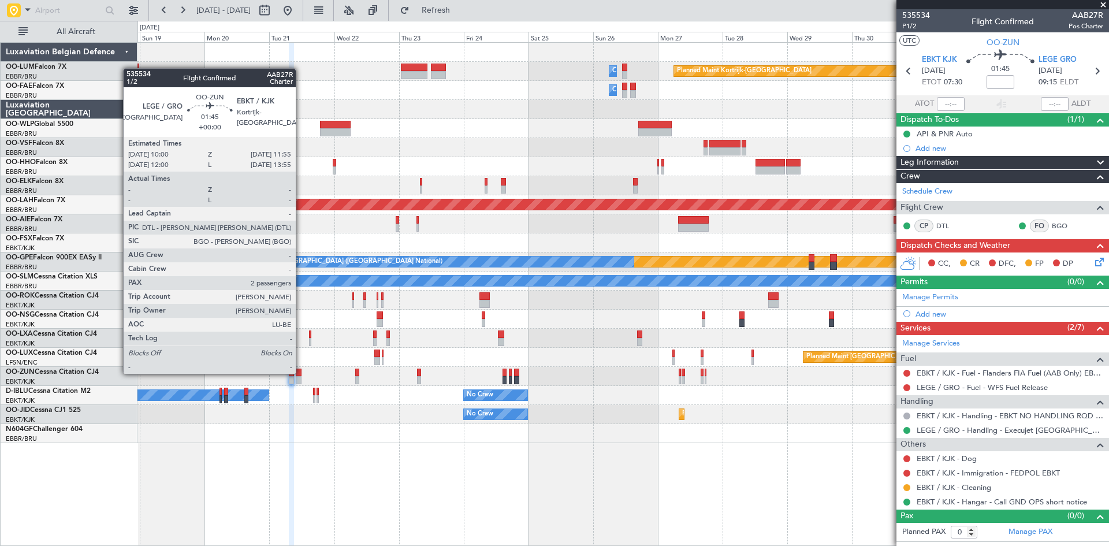
click at [301, 372] on div at bounding box center [298, 372] width 5 height 8
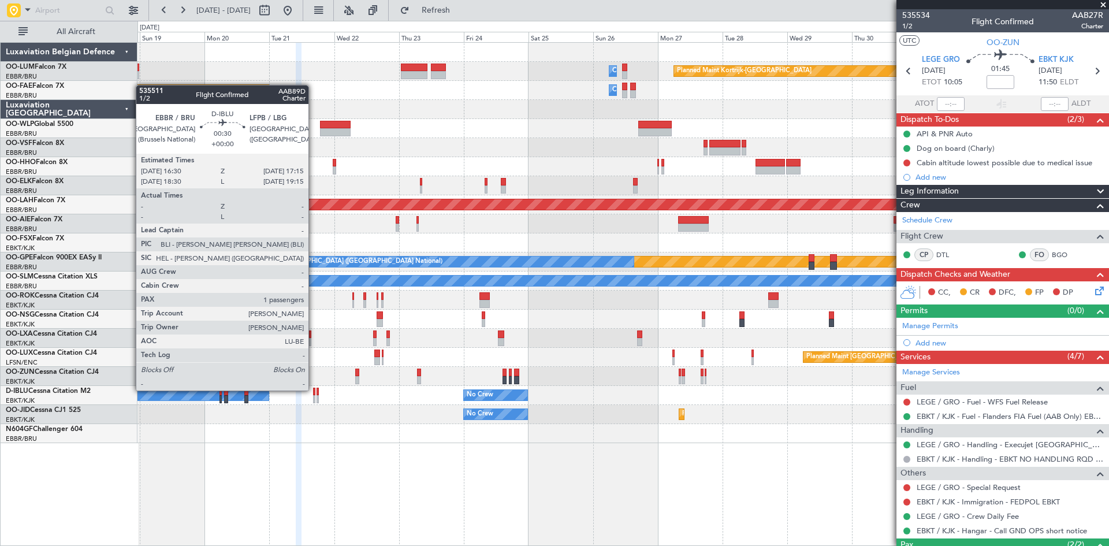
click at [314, 390] on div at bounding box center [314, 391] width 2 height 8
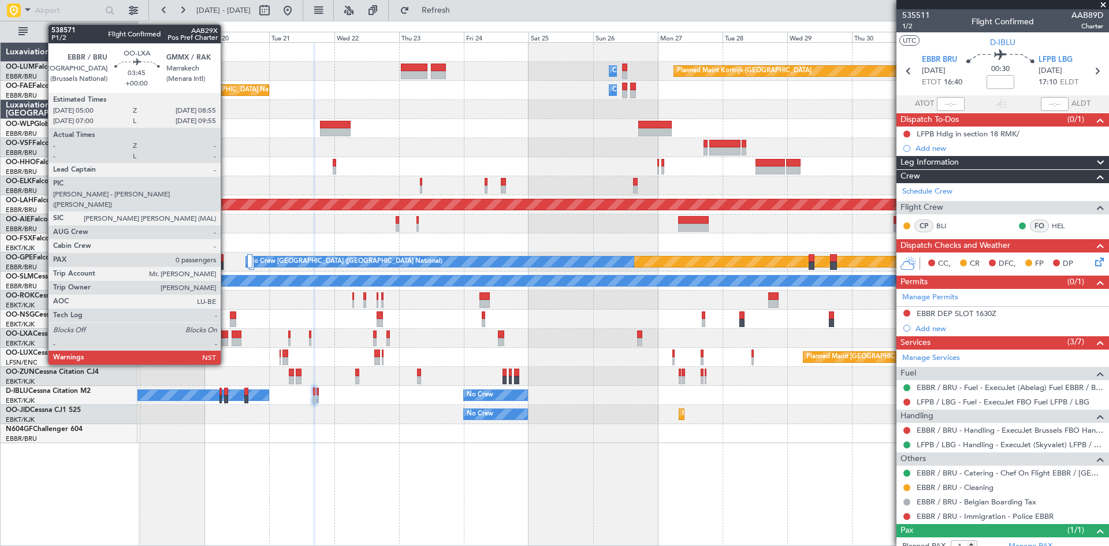
click at [225, 335] on div at bounding box center [223, 334] width 11 height 8
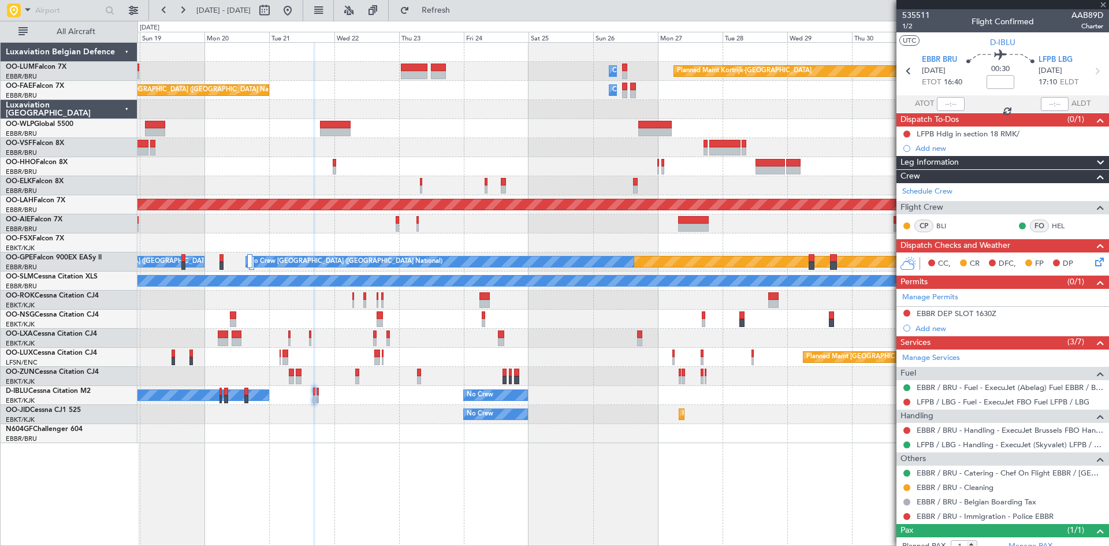
type input "0"
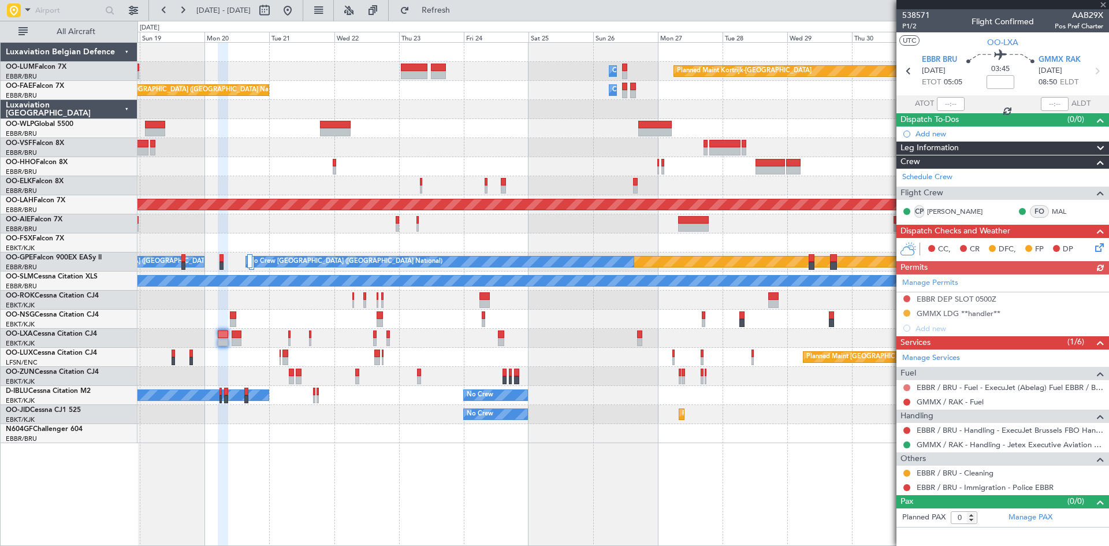
click at [907, 385] on button at bounding box center [906, 387] width 7 height 7
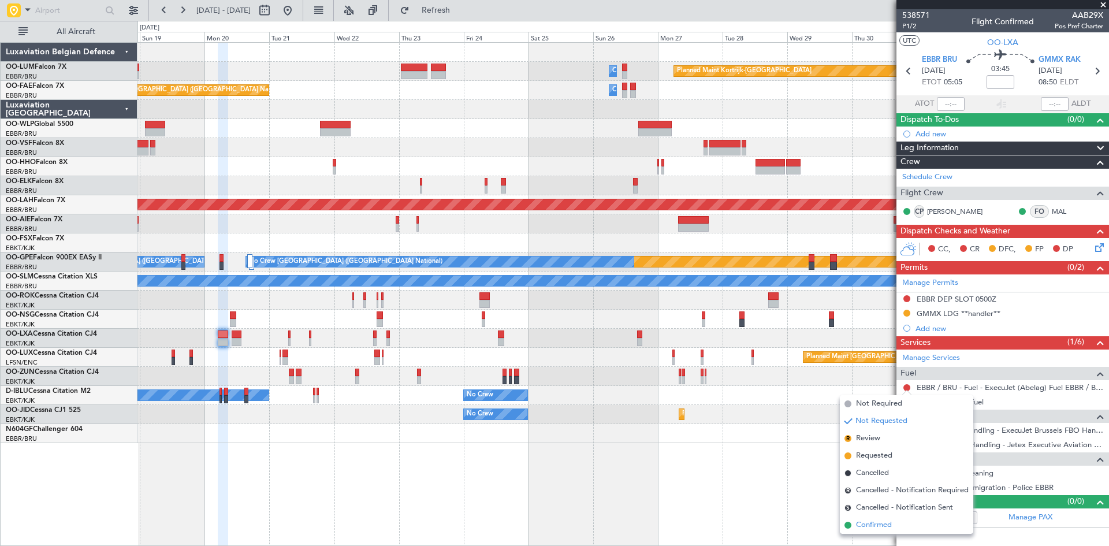
click at [884, 525] on span "Confirmed" at bounding box center [874, 525] width 36 height 12
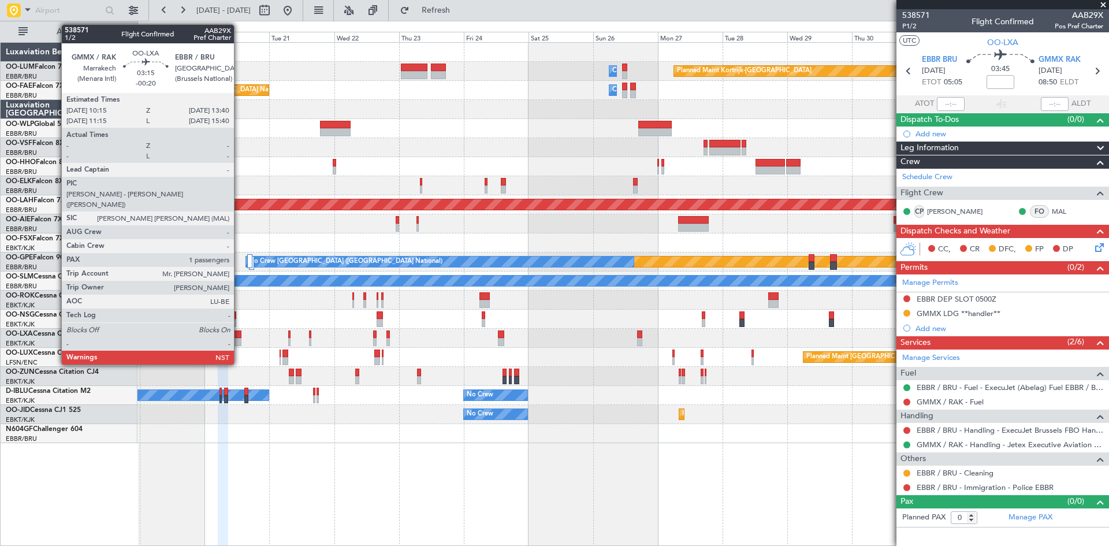
click at [237, 332] on div at bounding box center [236, 334] width 9 height 8
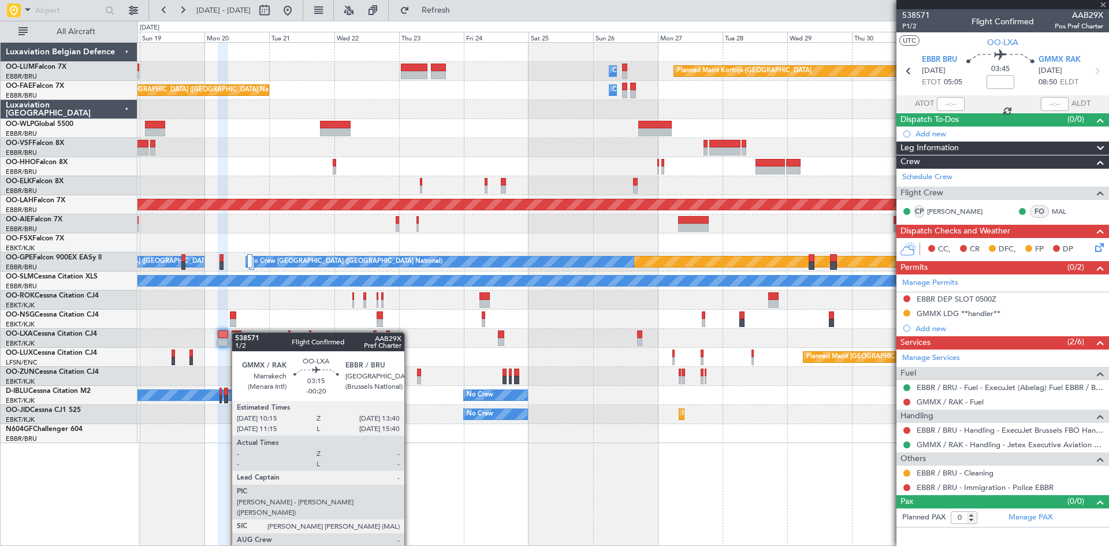
type input "-00:20"
type input "1"
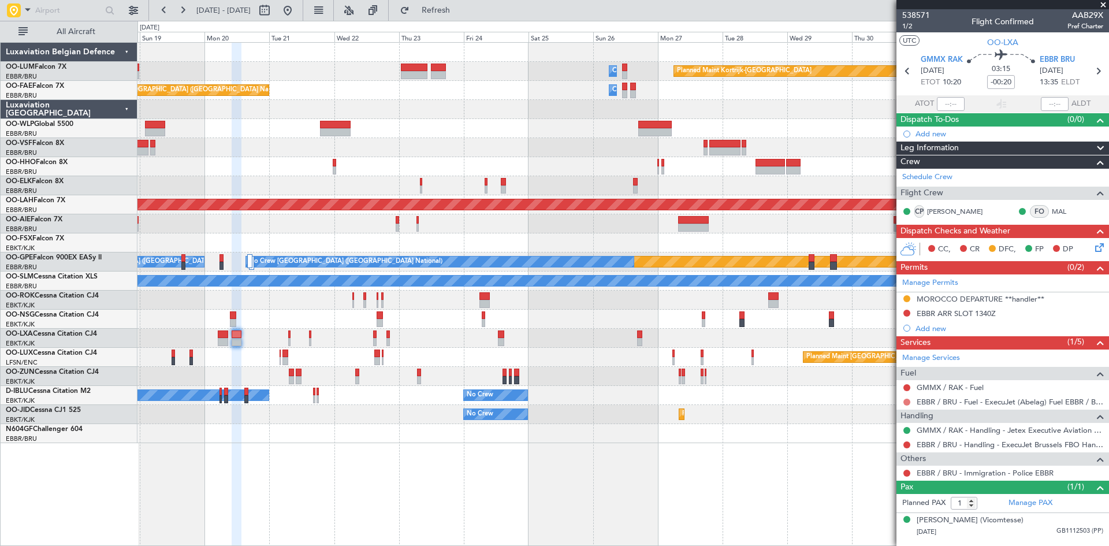
click at [907, 401] on button at bounding box center [906, 401] width 7 height 7
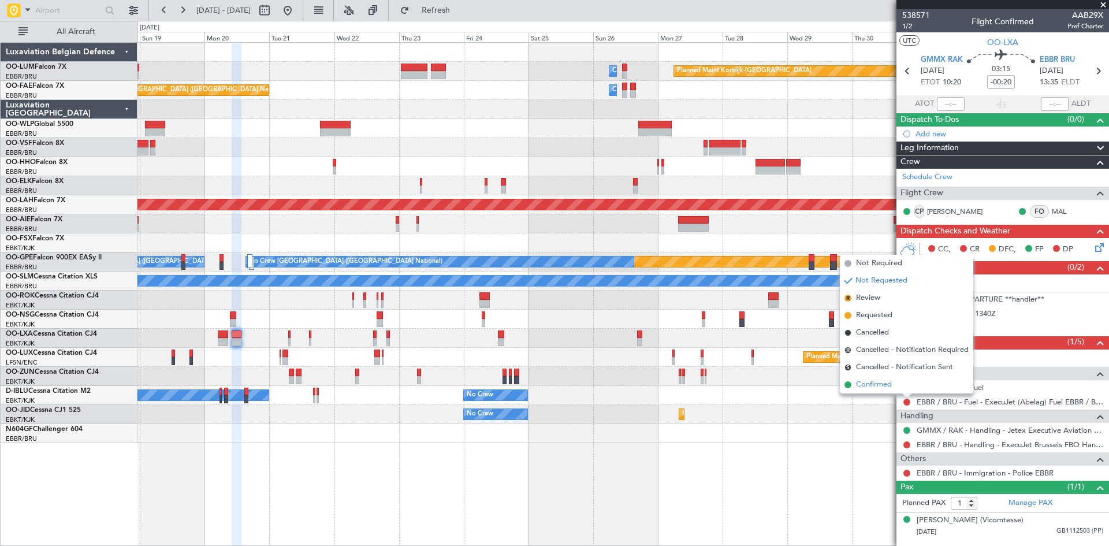
click at [890, 390] on span "Confirmed" at bounding box center [874, 385] width 36 height 12
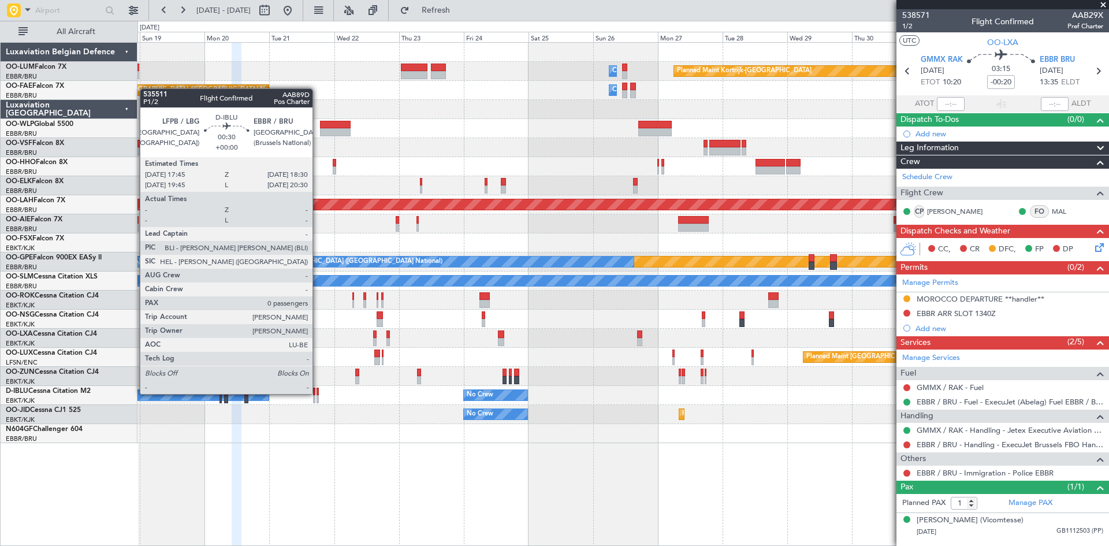
click at [318, 394] on div at bounding box center [317, 391] width 2 height 8
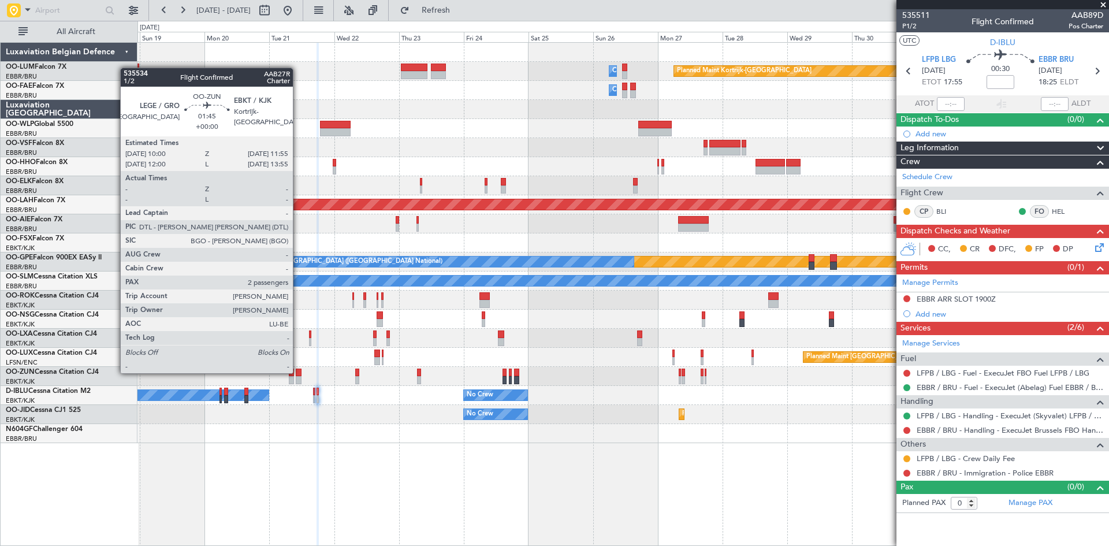
click at [298, 372] on div at bounding box center [298, 372] width 5 height 8
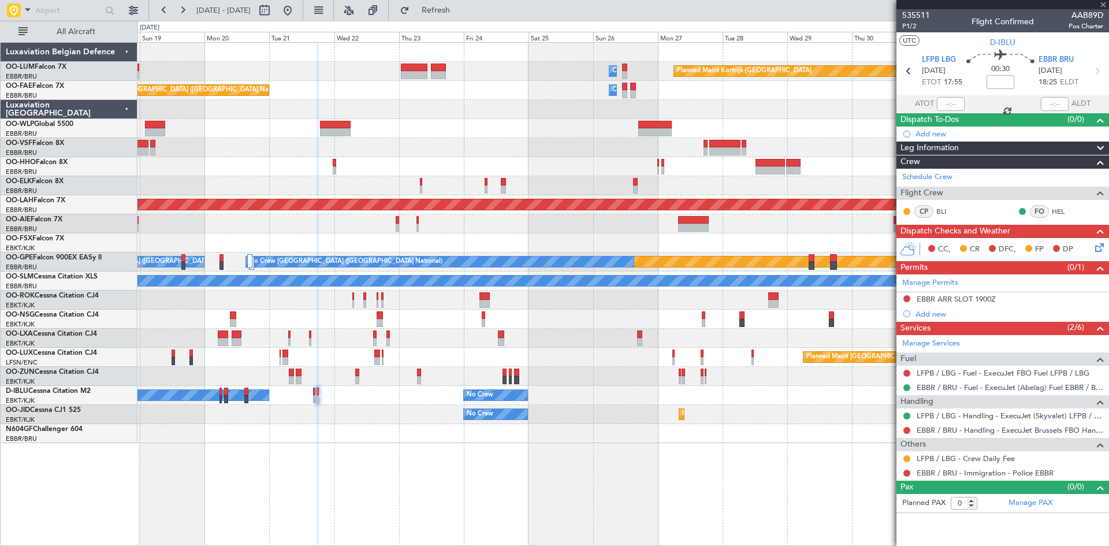
type input "2"
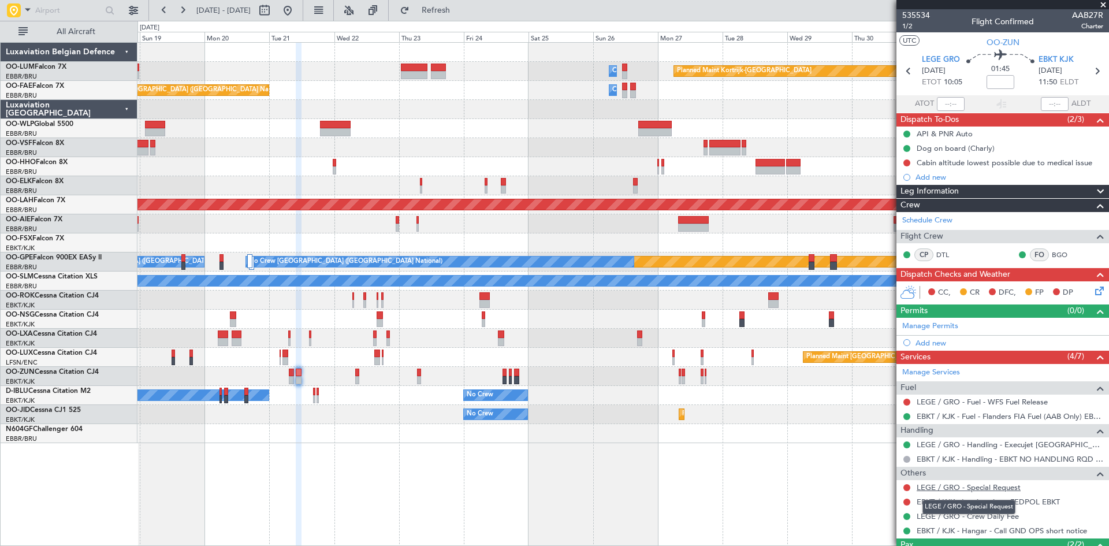
click at [970, 488] on link "LEGE / GRO - Special Request" at bounding box center [968, 487] width 104 height 10
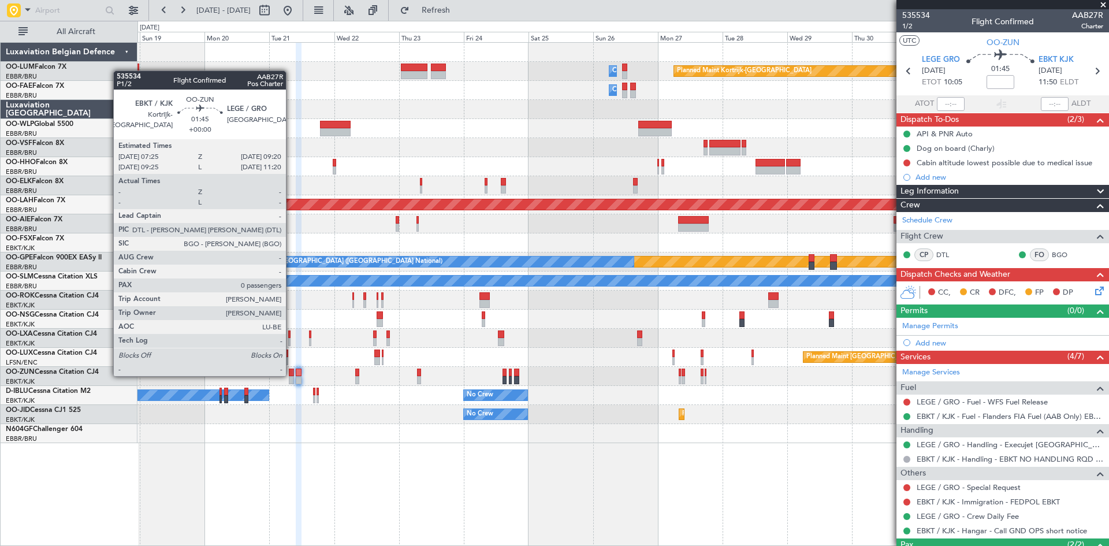
click at [292, 375] on div at bounding box center [291, 372] width 5 height 8
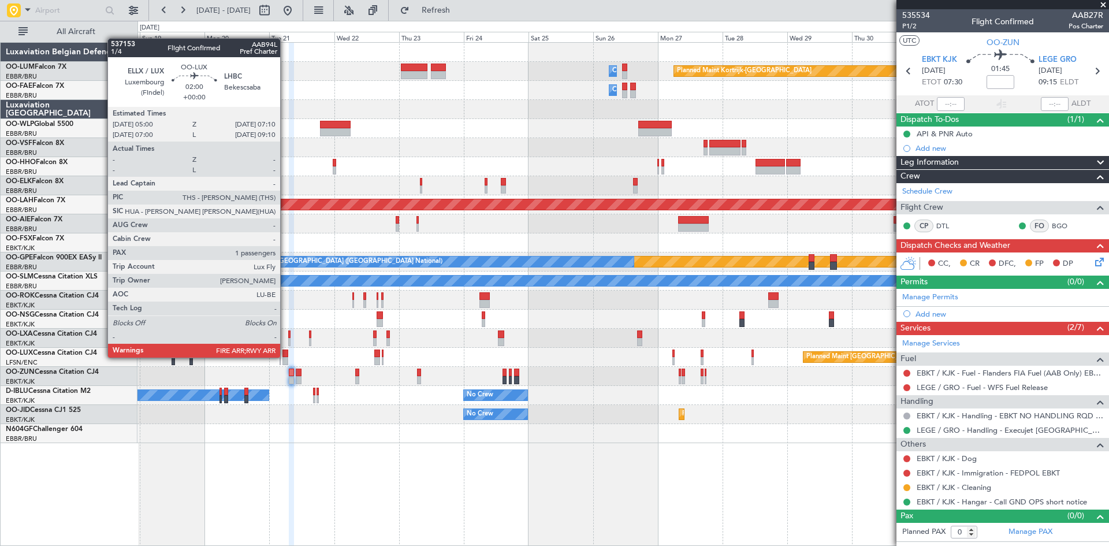
click at [285, 355] on div at bounding box center [285, 353] width 6 height 8
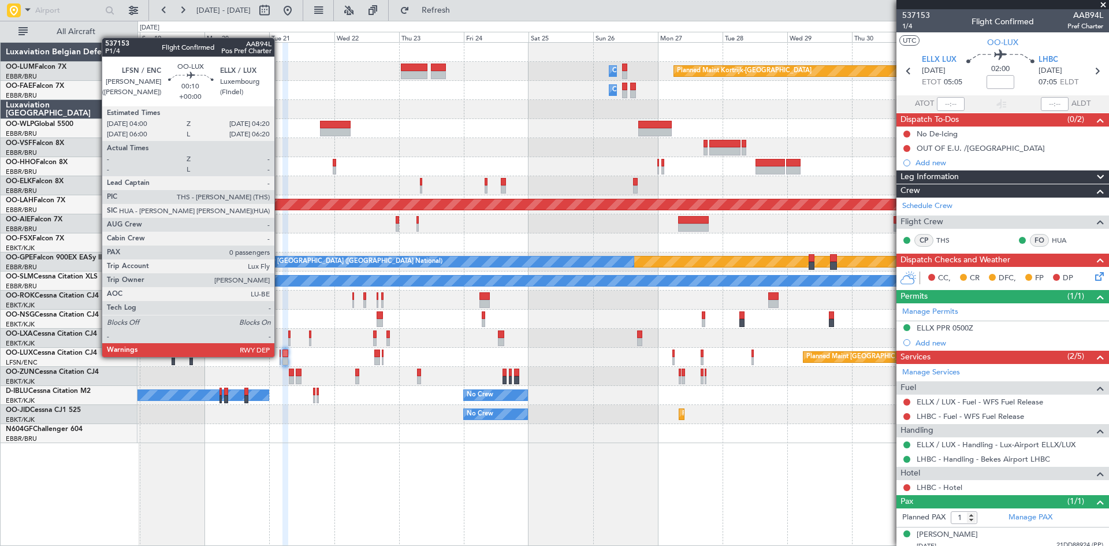
click at [279, 356] on div at bounding box center [279, 353] width 1 height 8
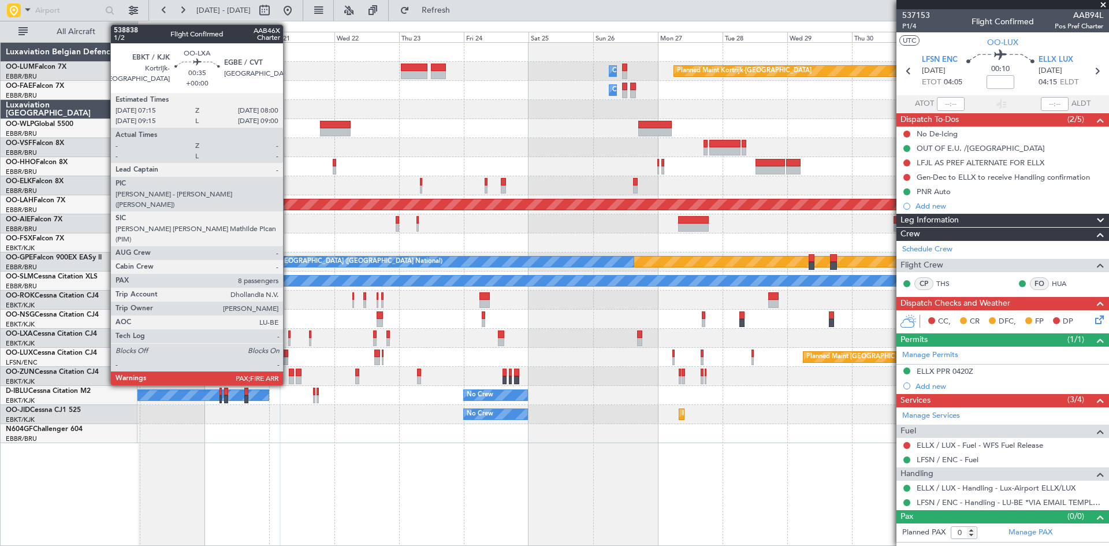
click at [288, 333] on div at bounding box center [289, 334] width 2 height 8
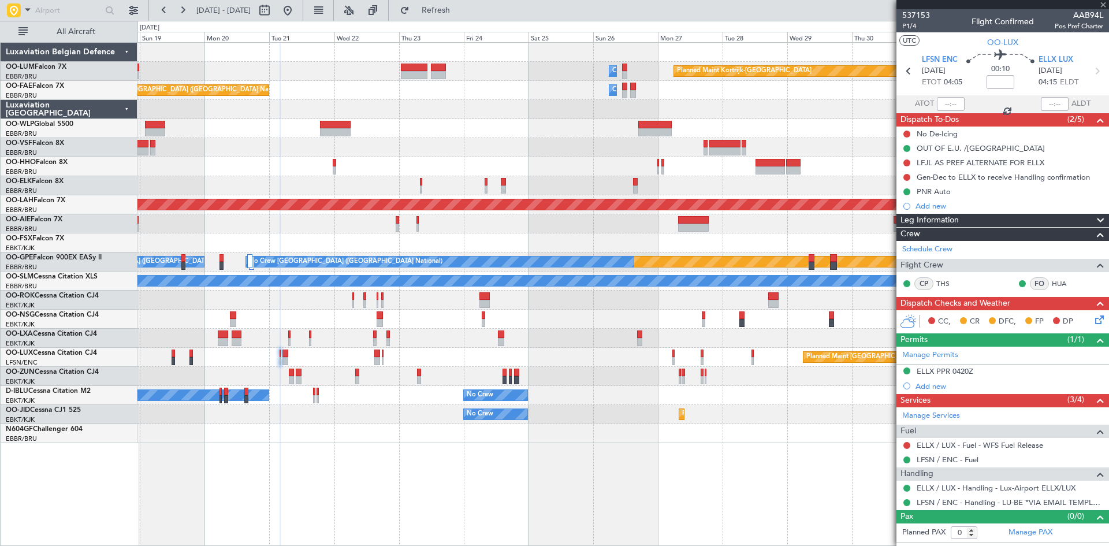
type input "8"
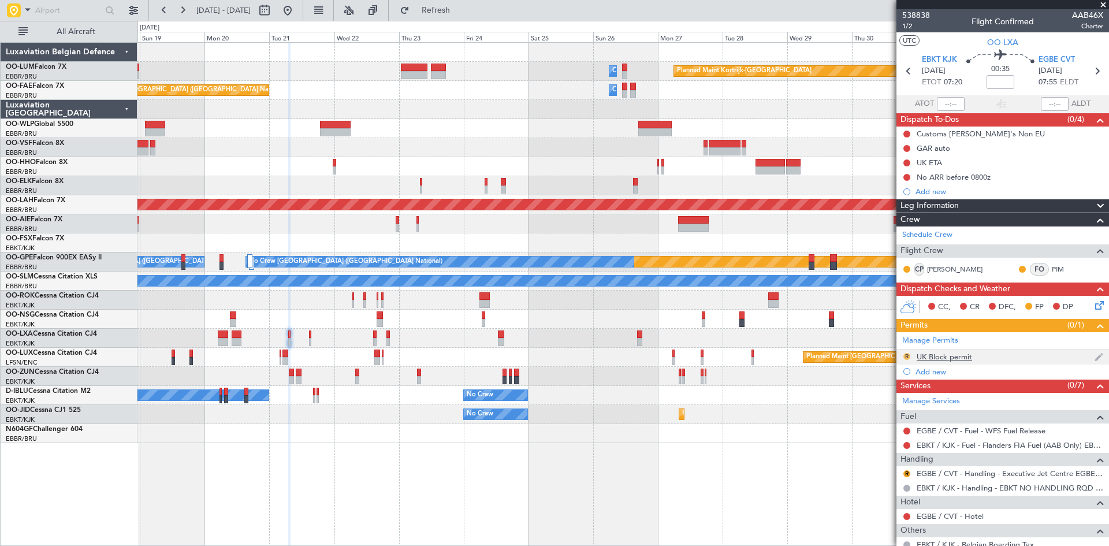
click at [905, 353] on button "R" at bounding box center [906, 356] width 7 height 7
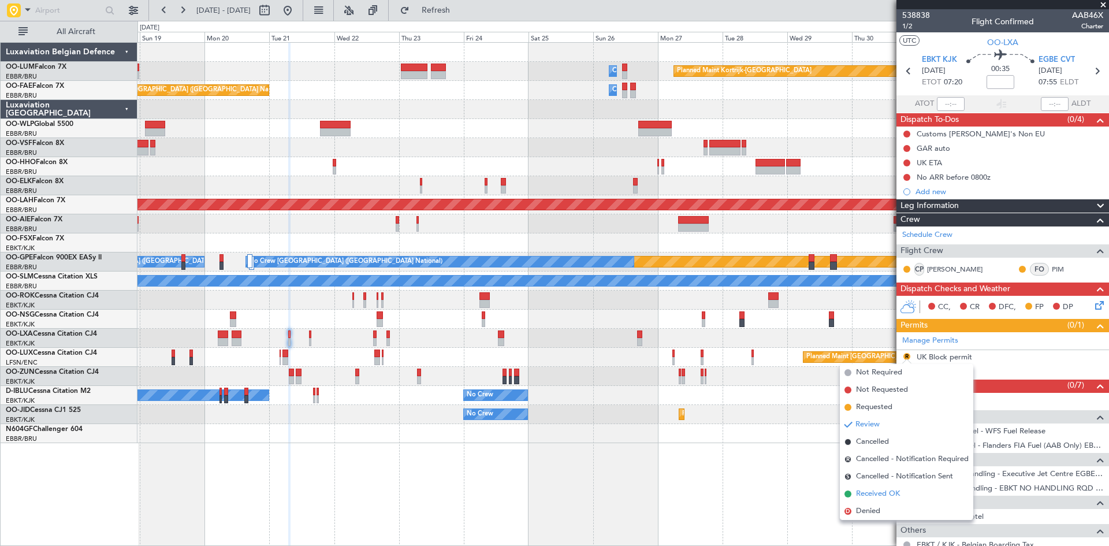
click at [899, 493] on span "Received OK" at bounding box center [878, 494] width 44 height 12
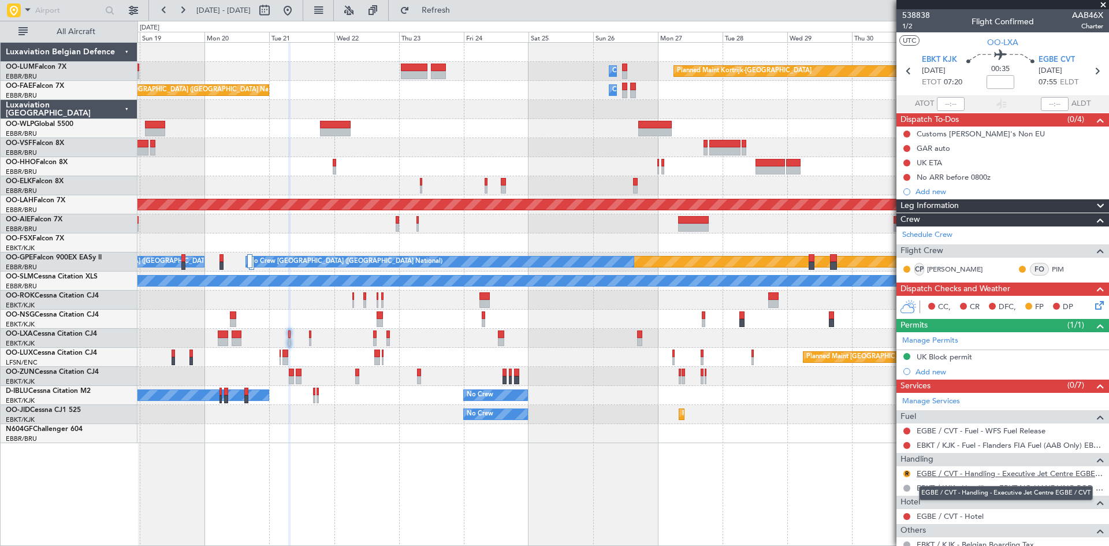
click at [953, 469] on link "EGBE / CVT - Handling - Executive Jet Centre EGBE / CVT" at bounding box center [1009, 473] width 187 height 10
click at [460, 9] on span "Refresh" at bounding box center [436, 10] width 49 height 8
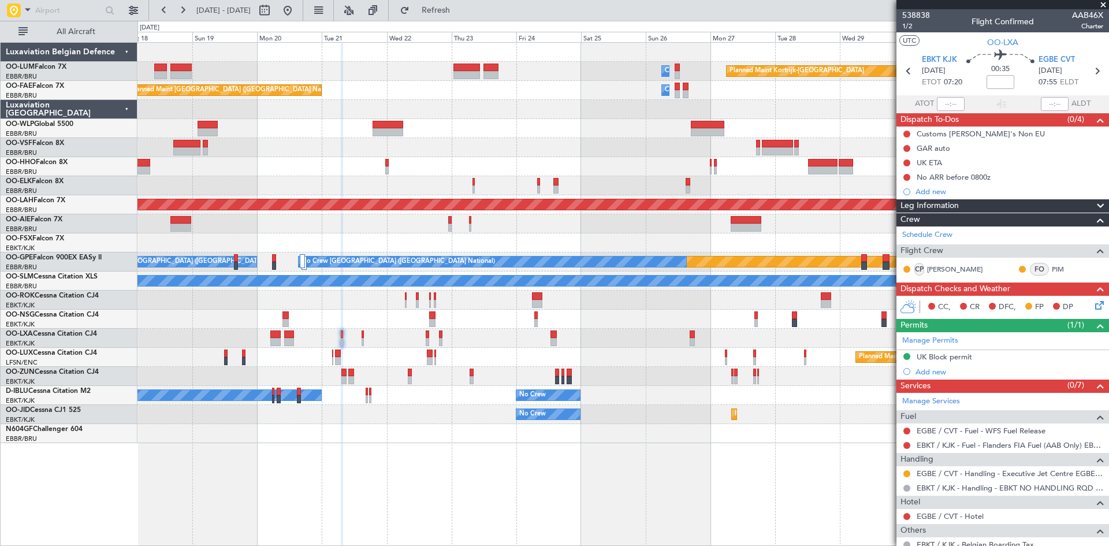
click at [342, 476] on div at bounding box center [342, 295] width 2 height 504
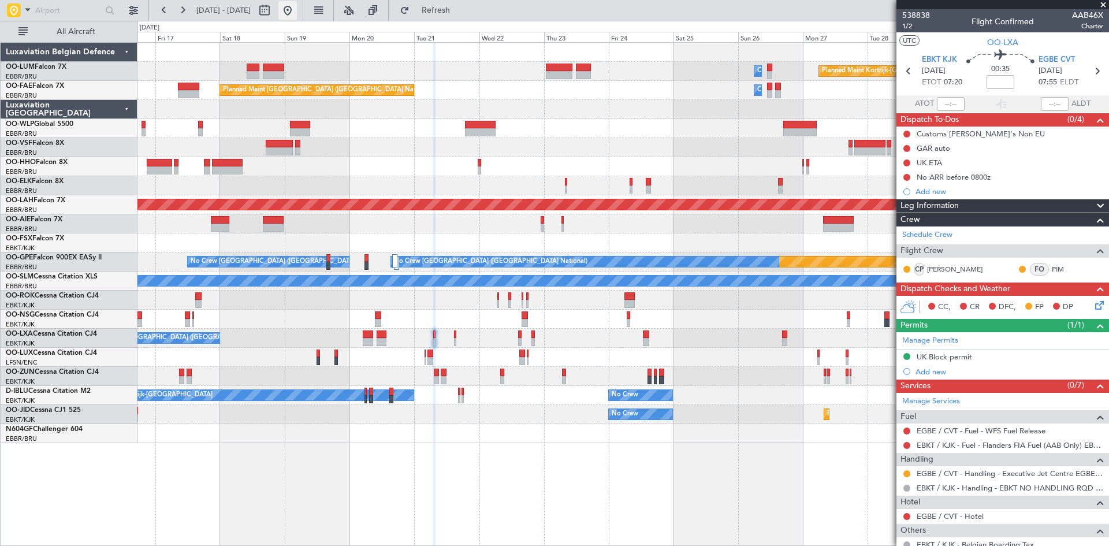
click at [297, 14] on button at bounding box center [287, 10] width 18 height 18
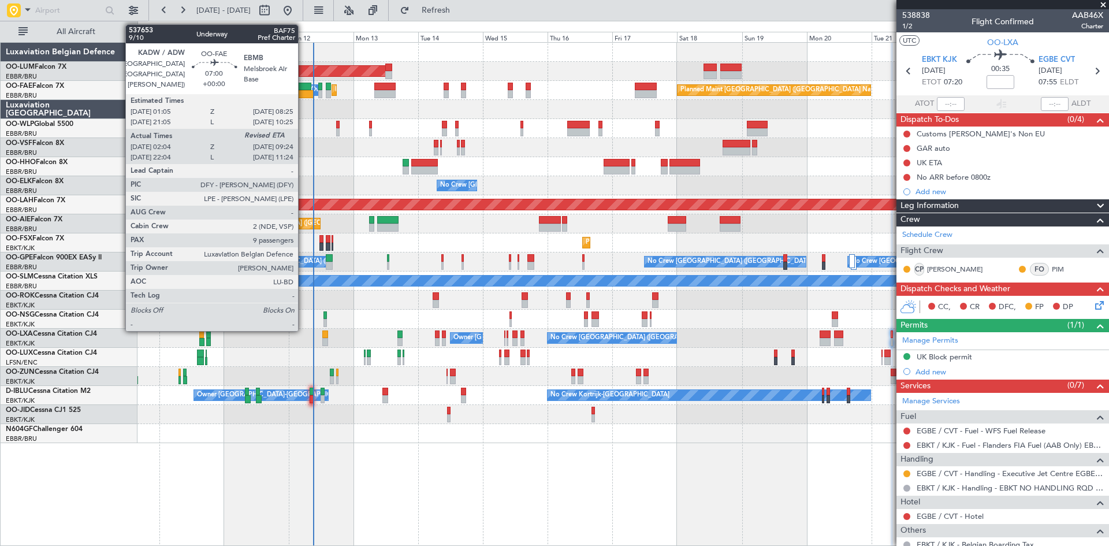
click at [303, 91] on div at bounding box center [303, 94] width 20 height 8
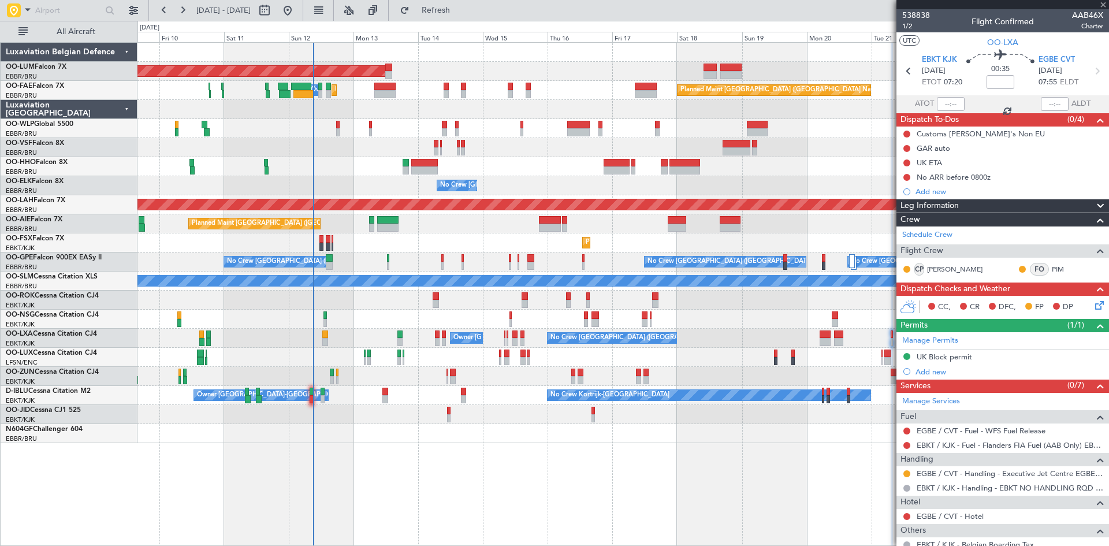
type input "02:14"
type input "9"
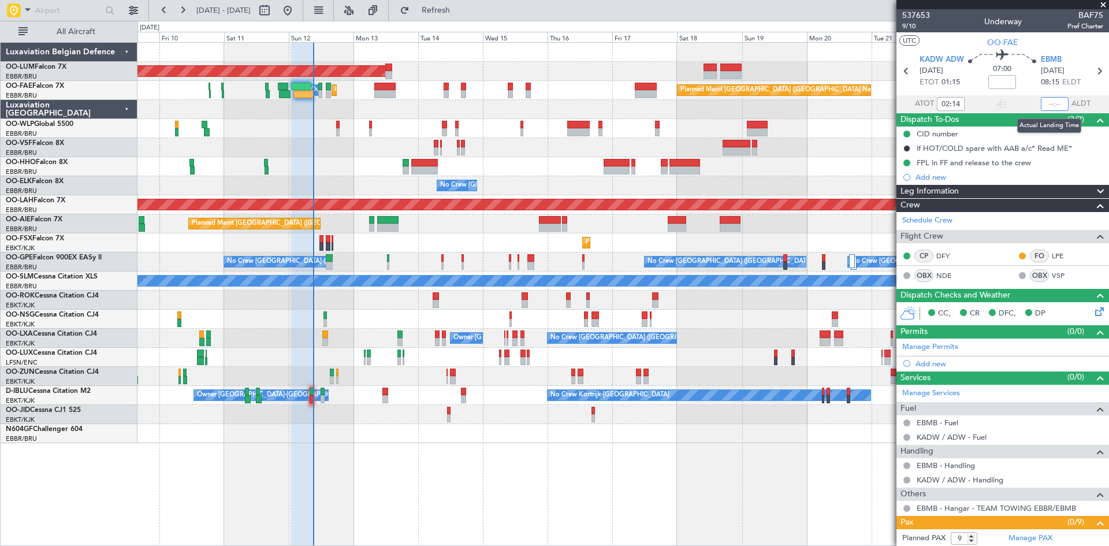
click at [1049, 102] on input "text" at bounding box center [1055, 104] width 28 height 14
type input "09:13"
click at [1022, 88] on div "07:00" at bounding box center [1002, 71] width 76 height 43
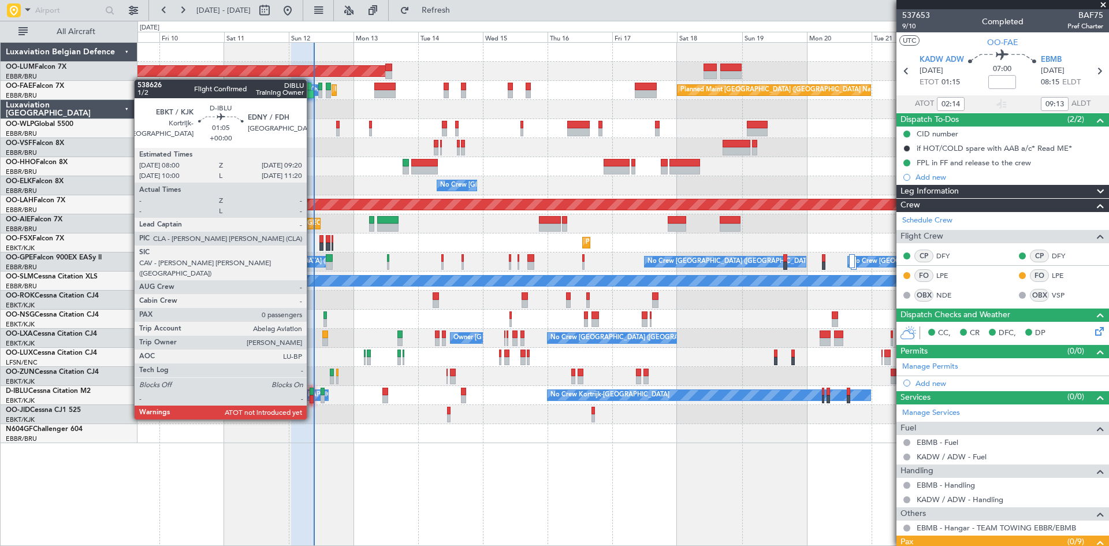
click at [312, 397] on div at bounding box center [312, 399] width 4 height 8
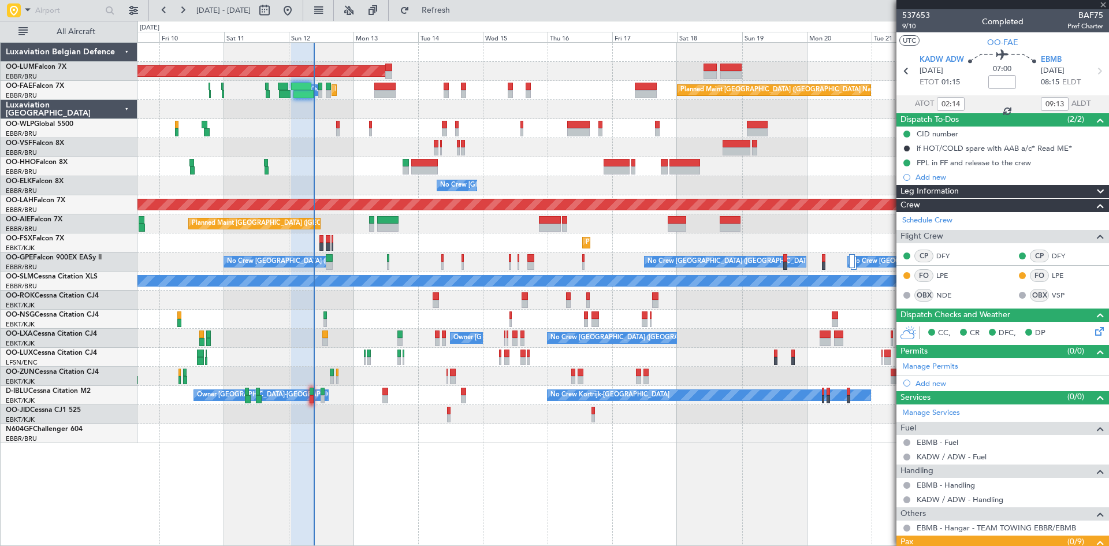
type input "0"
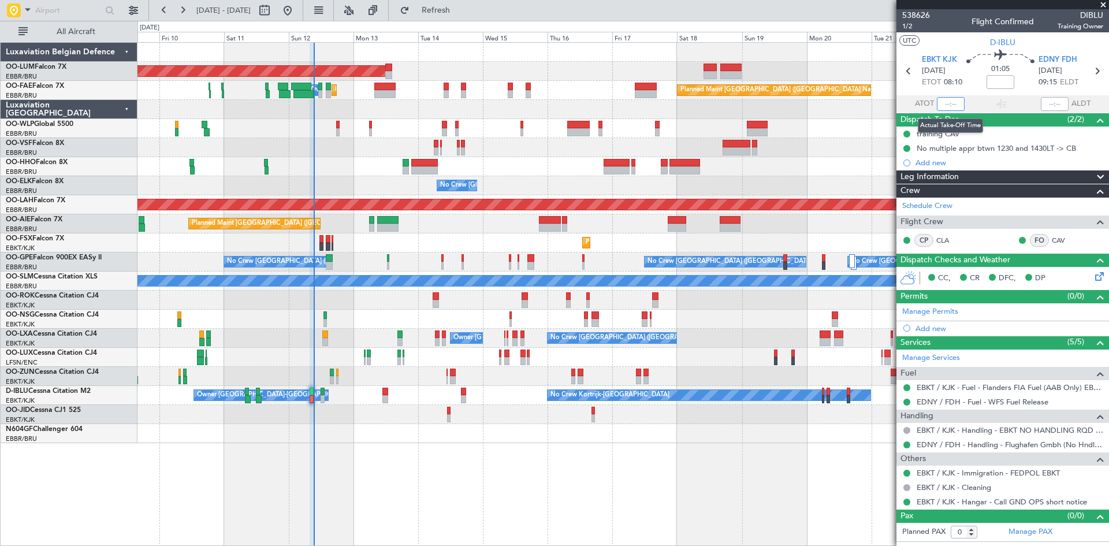
click at [949, 102] on input "text" at bounding box center [951, 104] width 28 height 14
click at [965, 79] on div "01:05" at bounding box center [1000, 71] width 76 height 43
type input "08:19"
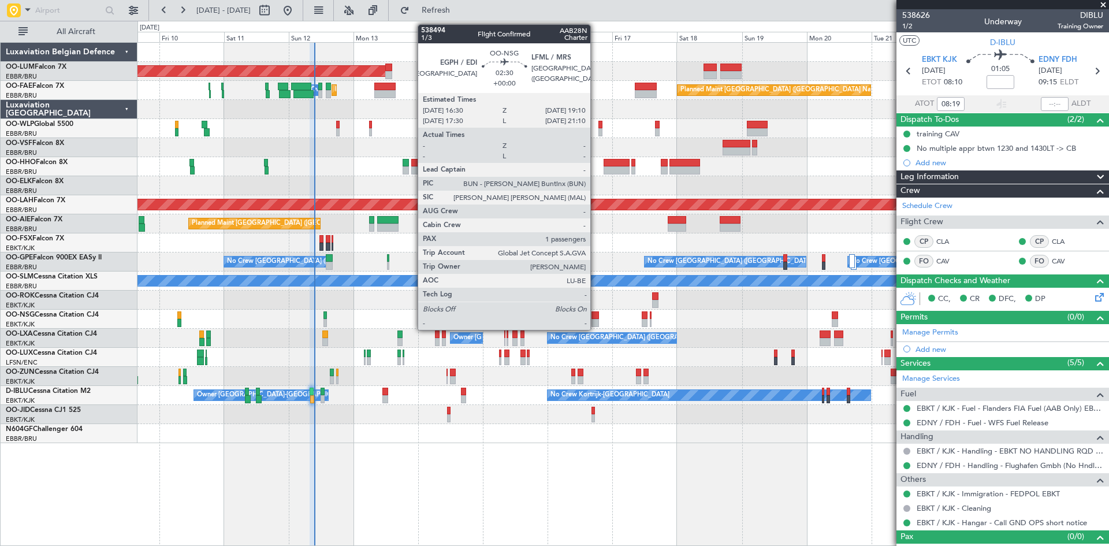
click at [595, 316] on div at bounding box center [595, 315] width 8 height 8
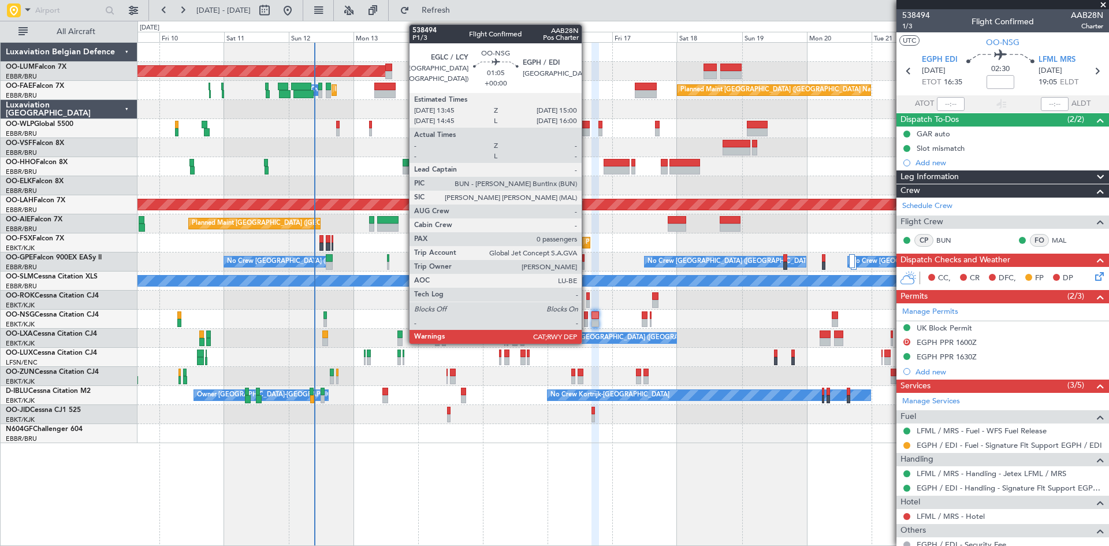
click at [587, 315] on div at bounding box center [585, 315] width 3 height 8
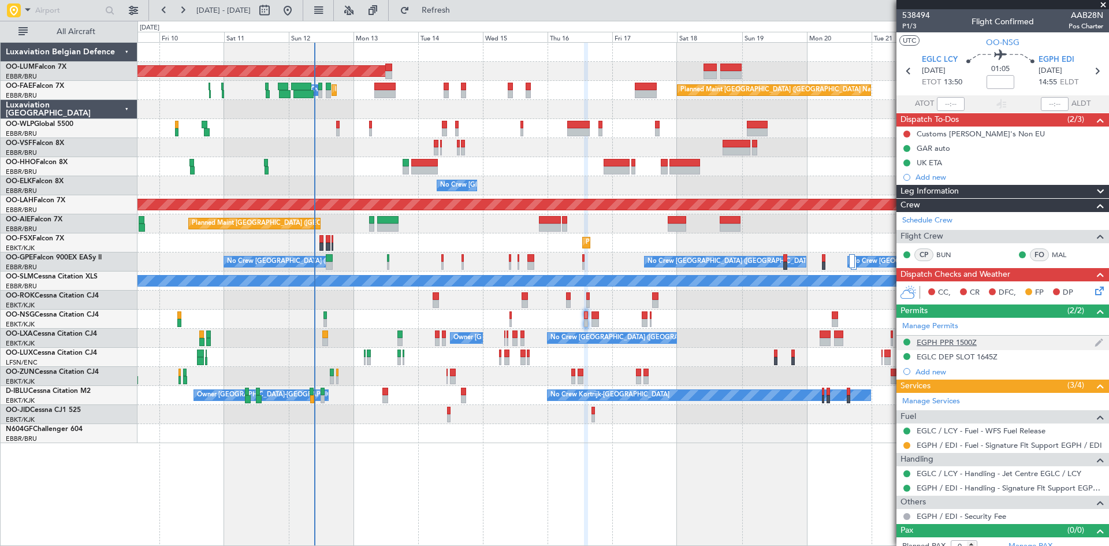
scroll to position [10, 0]
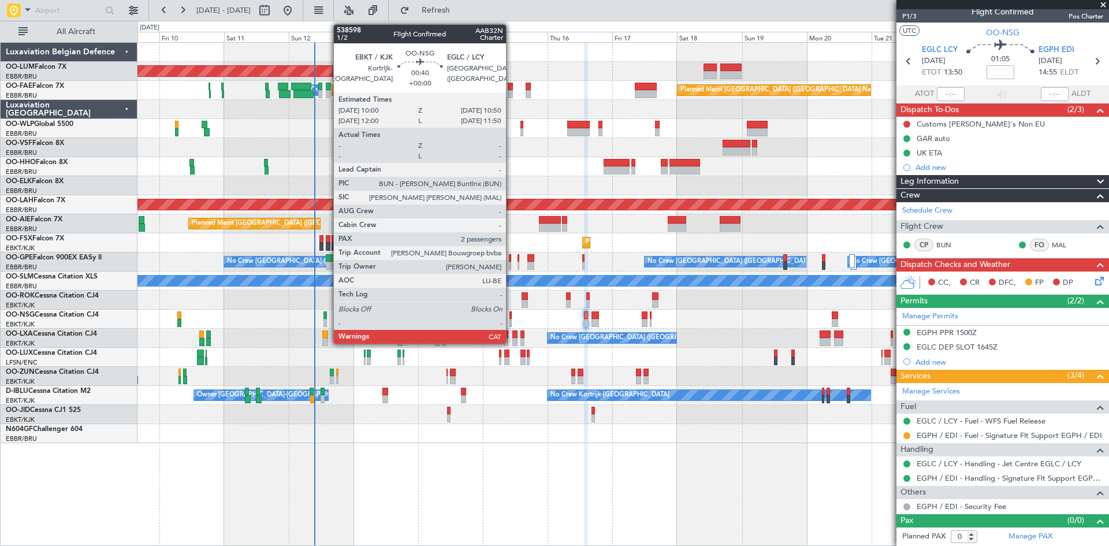
click at [511, 312] on div at bounding box center [510, 315] width 2 height 8
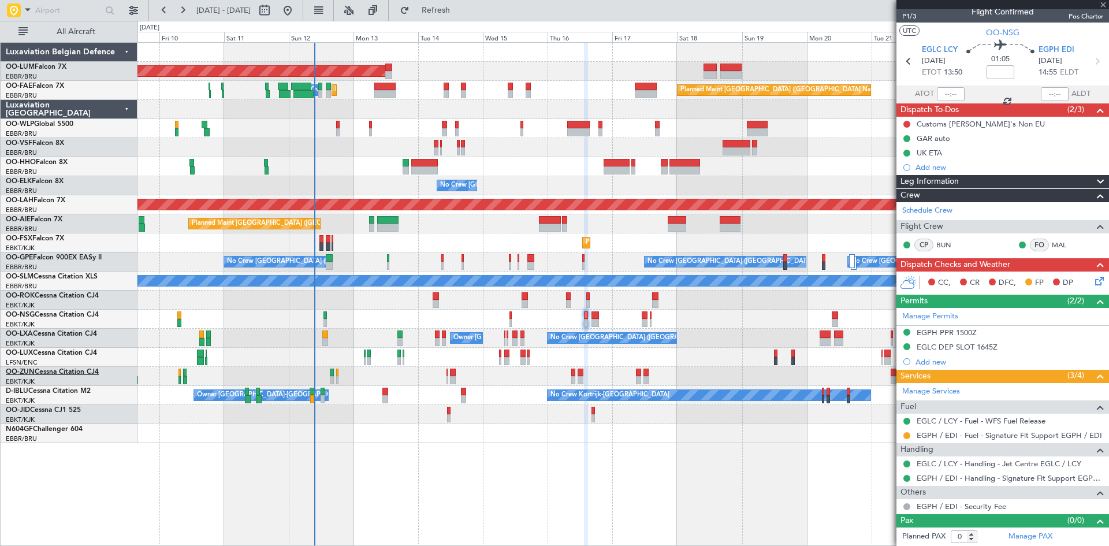
type input "2"
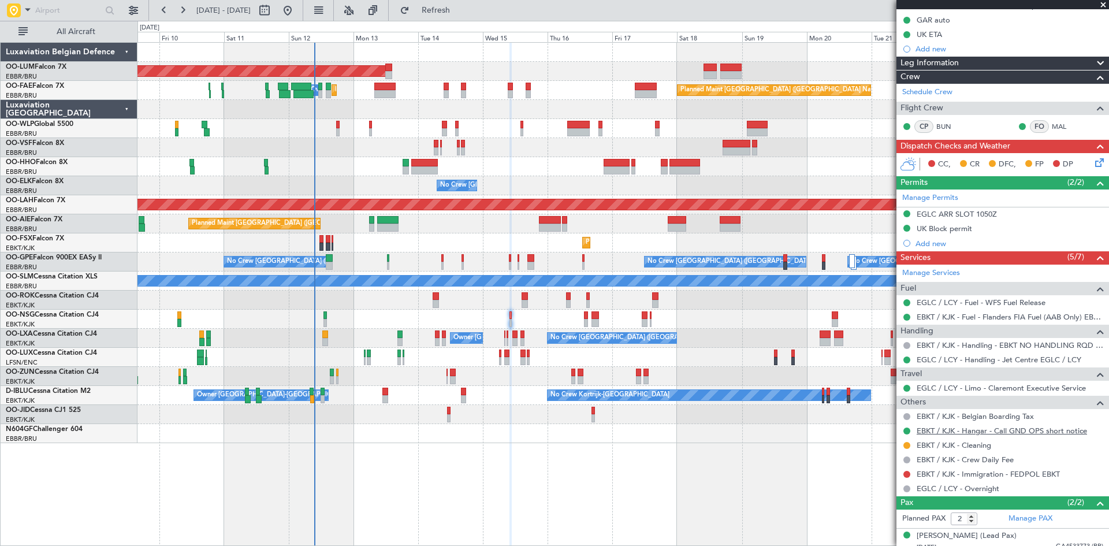
scroll to position [173, 0]
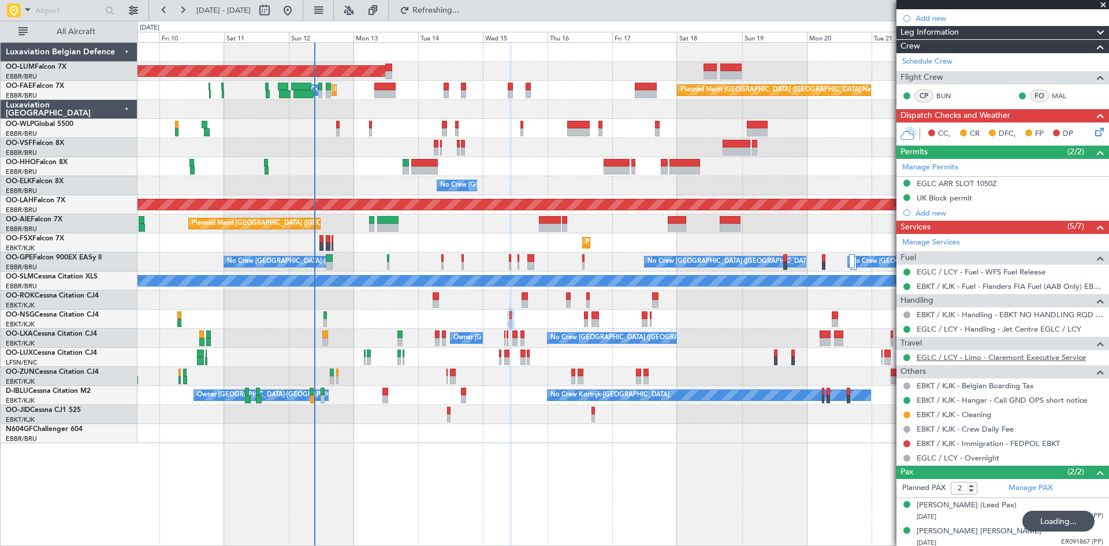
click at [959, 360] on link "EGLC / LCY - Limo - Claremont Executive Service" at bounding box center [1000, 357] width 169 height 10
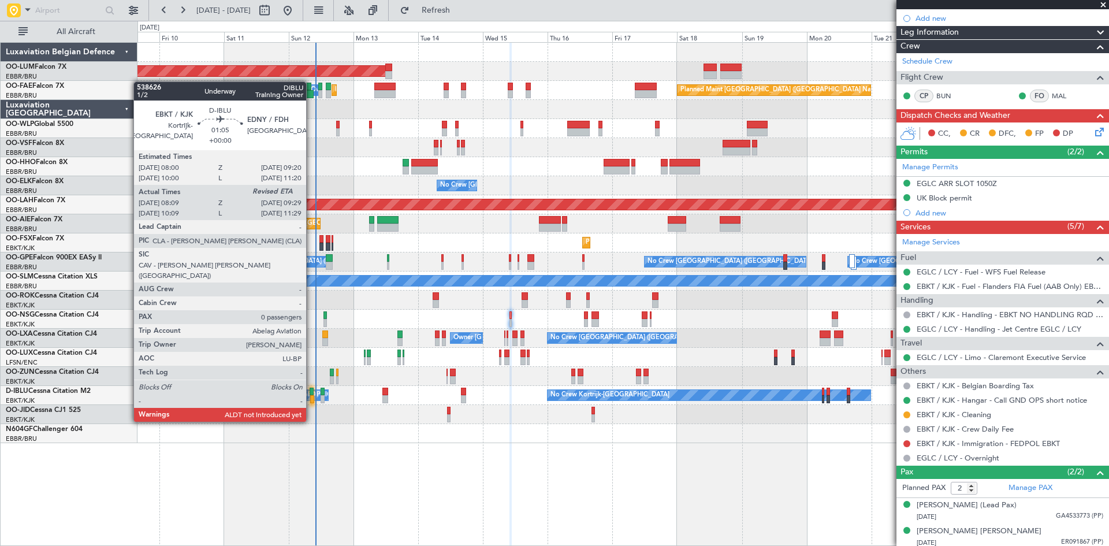
click at [312, 400] on div at bounding box center [312, 399] width 4 height 8
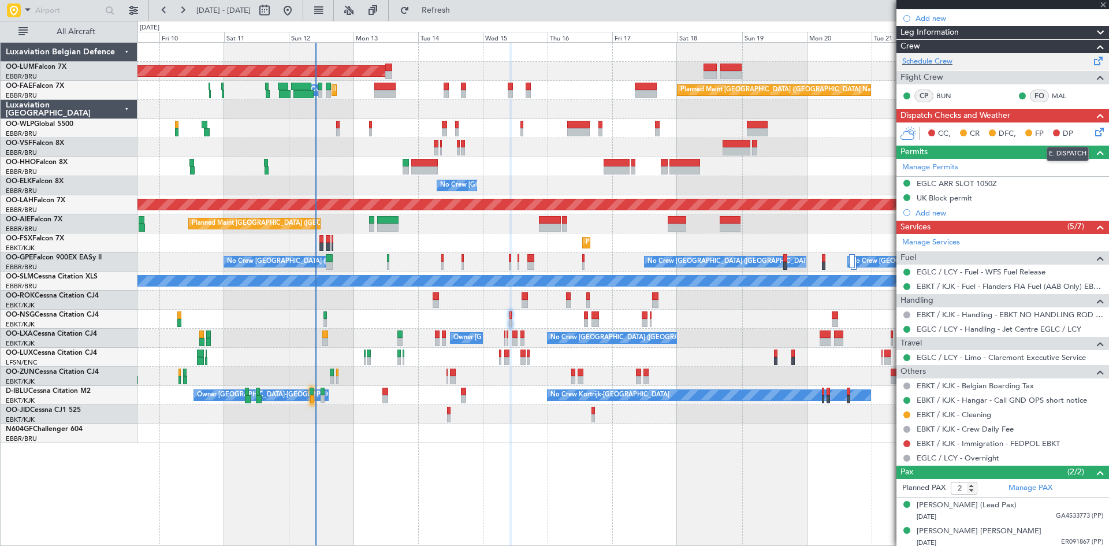
scroll to position [0, 0]
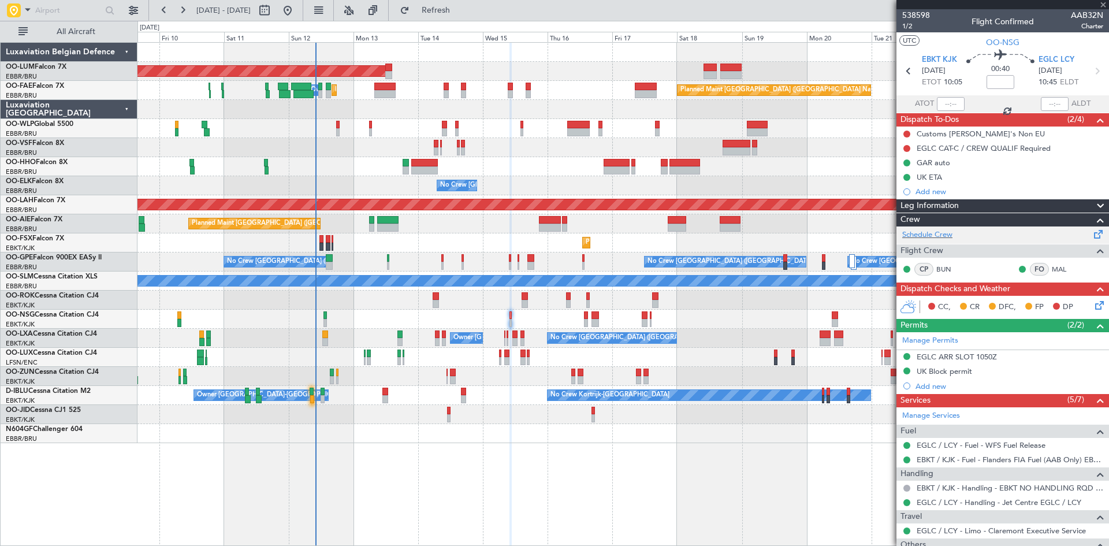
type input "08:19"
type input "0"
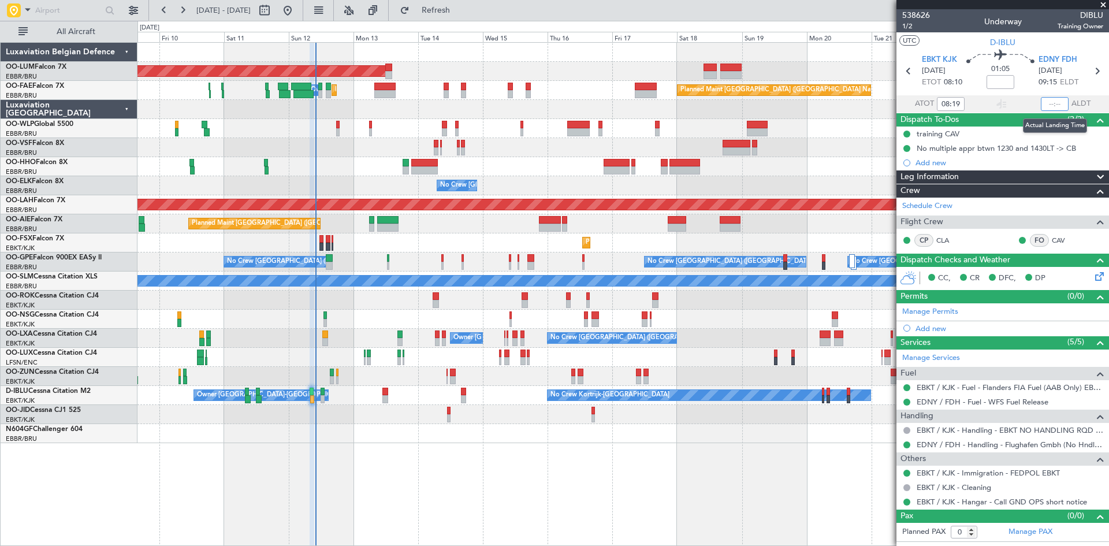
click at [1054, 102] on input "text" at bounding box center [1055, 104] width 28 height 14
click at [1020, 75] on div "01:05" at bounding box center [1000, 71] width 76 height 43
type input "09:59"
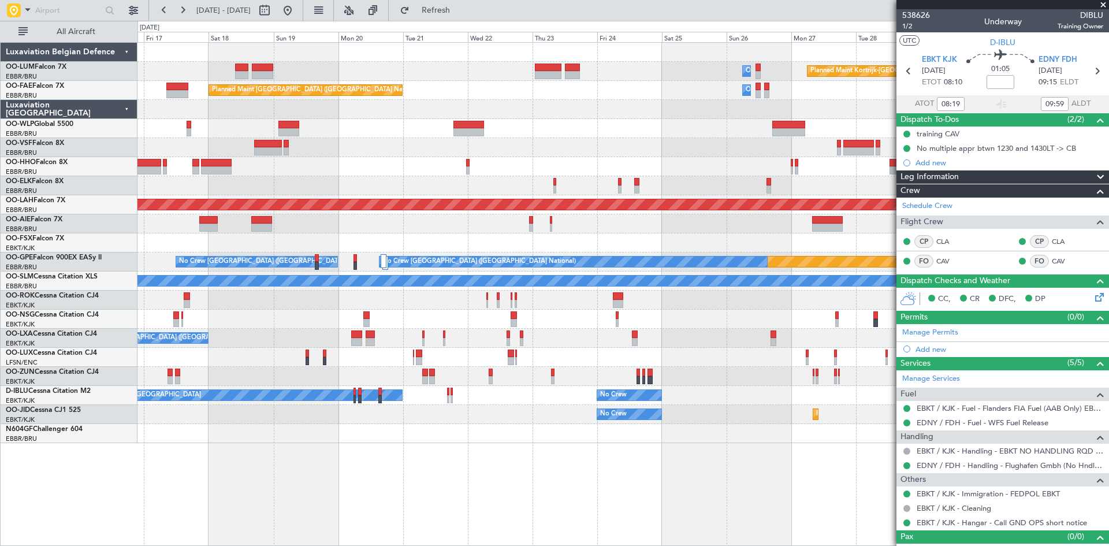
click at [270, 315] on div "Owner Melsbroek Air Base Planned Maint [GEOGRAPHIC_DATA]-[GEOGRAPHIC_DATA] AOG …" at bounding box center [622, 243] width 971 height 400
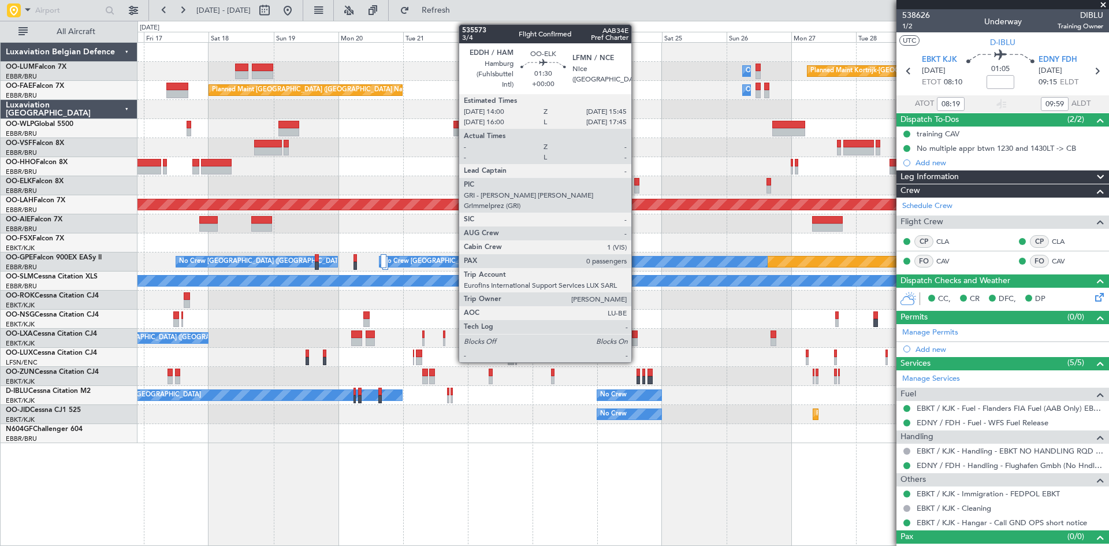
click at [636, 179] on div at bounding box center [636, 182] width 5 height 8
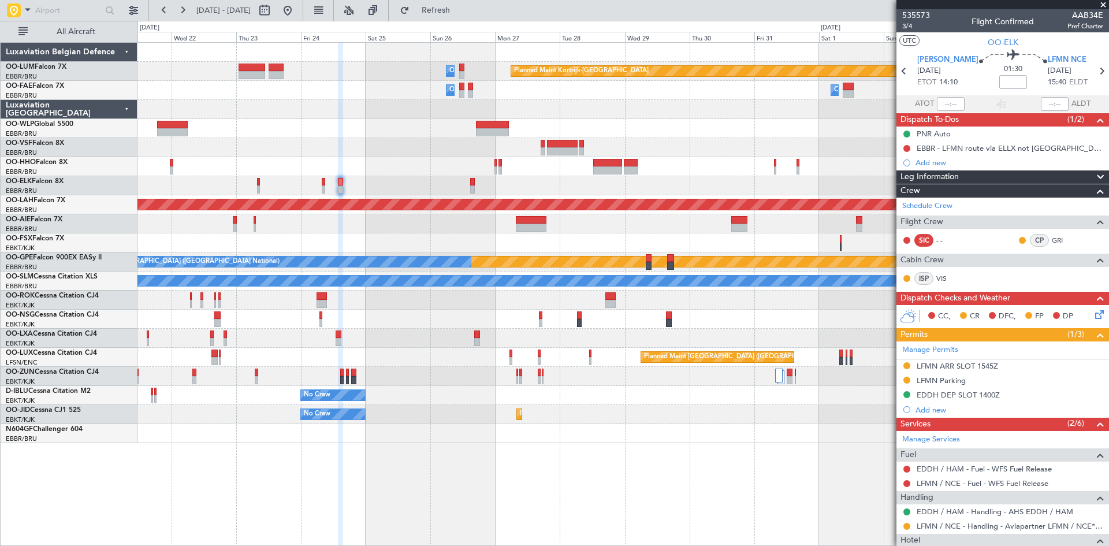
click at [414, 177] on div "Planned Maint Kortrijk-[GEOGRAPHIC_DATA] Owner [GEOGRAPHIC_DATA] Owner [GEOGRAP…" at bounding box center [622, 243] width 971 height 400
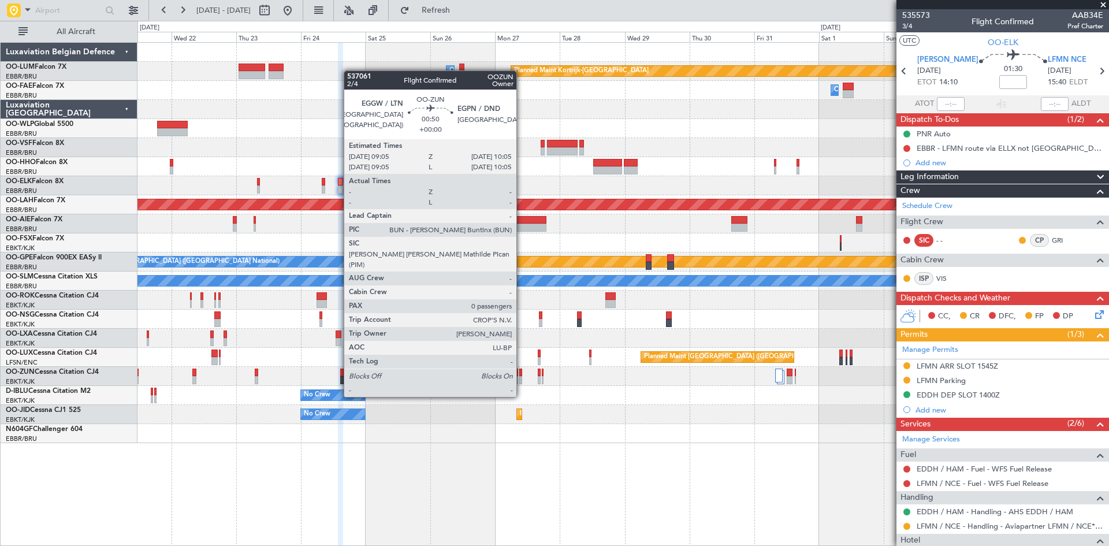
click at [521, 375] on div at bounding box center [520, 372] width 3 height 8
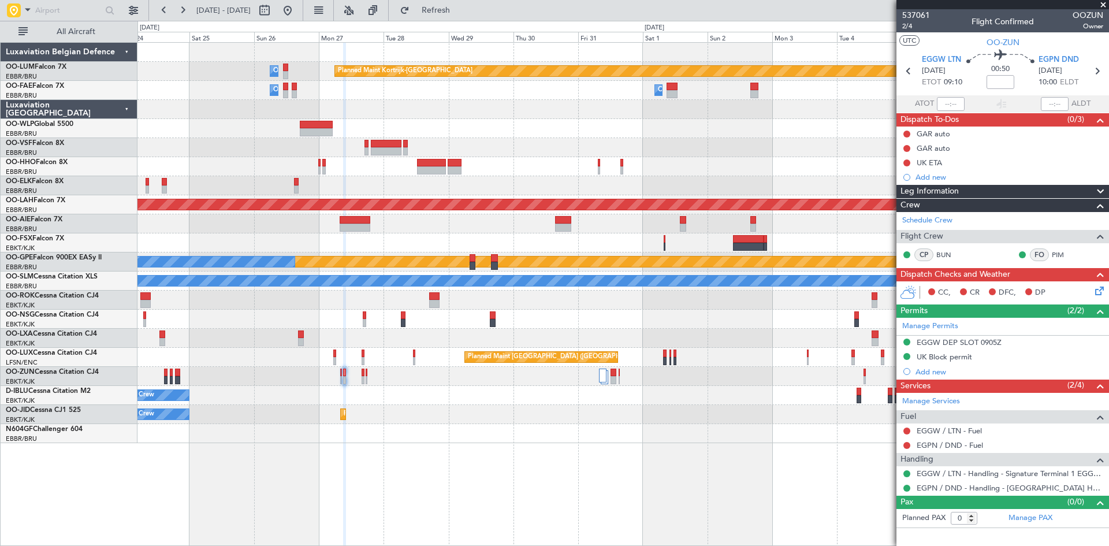
click at [448, 444] on div "Planned Maint Kortrijk-[GEOGRAPHIC_DATA] Owner [GEOGRAPHIC_DATA] Owner [GEOGRAP…" at bounding box center [622, 294] width 971 height 504
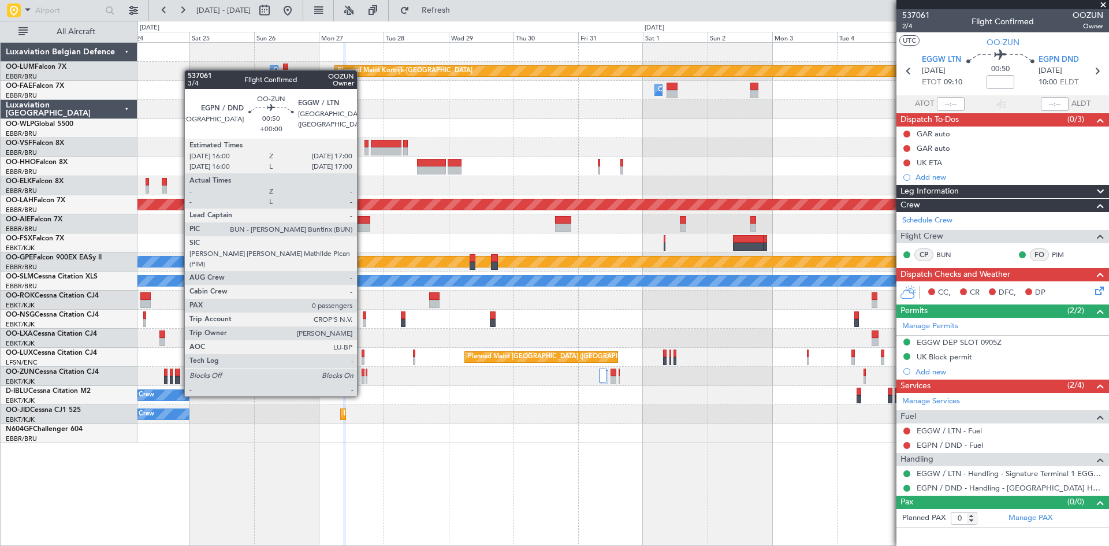
click at [362, 374] on div at bounding box center [362, 372] width 3 height 8
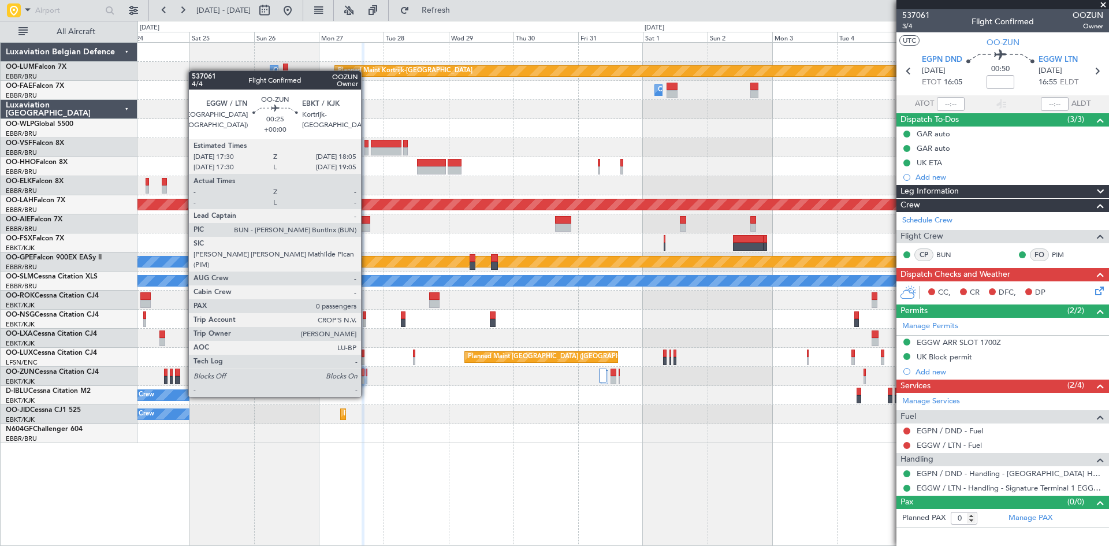
click at [366, 375] on div at bounding box center [367, 372] width 2 height 8
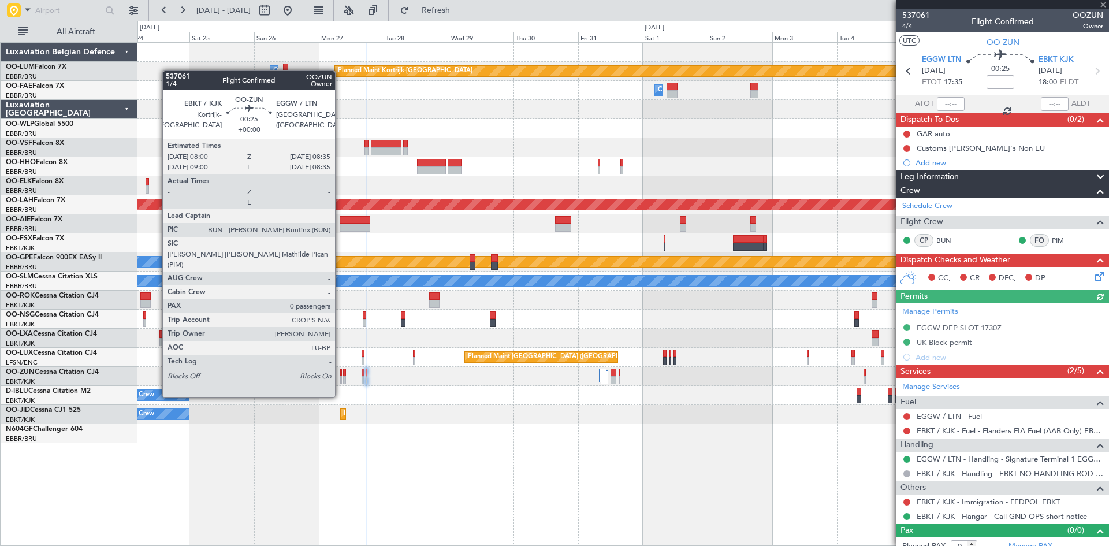
click at [340, 375] on div at bounding box center [341, 372] width 2 height 8
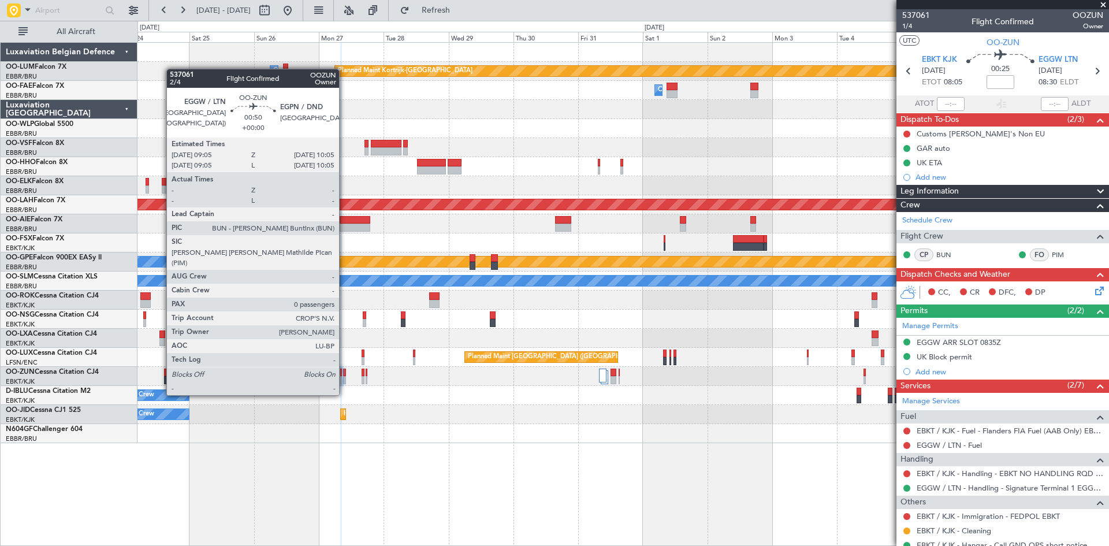
click at [344, 373] on div at bounding box center [344, 372] width 3 height 8
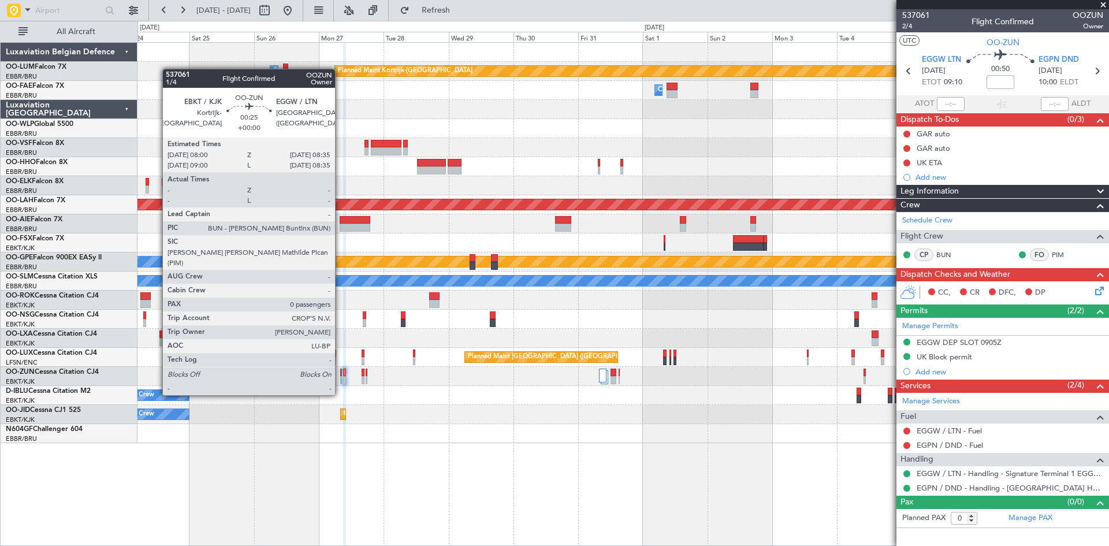
click at [340, 373] on div at bounding box center [341, 372] width 2 height 8
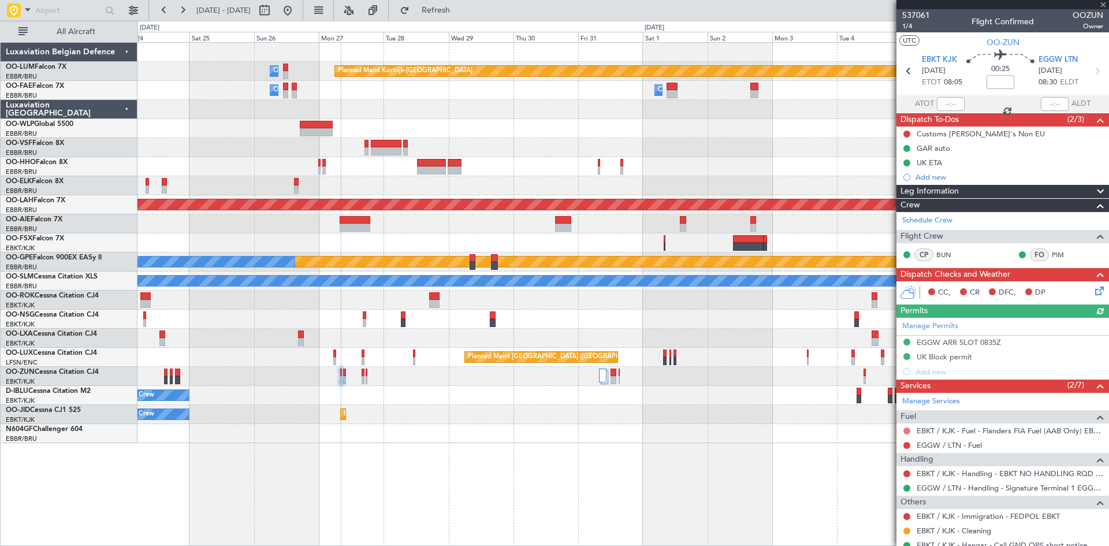
click at [907, 431] on button at bounding box center [906, 430] width 7 height 7
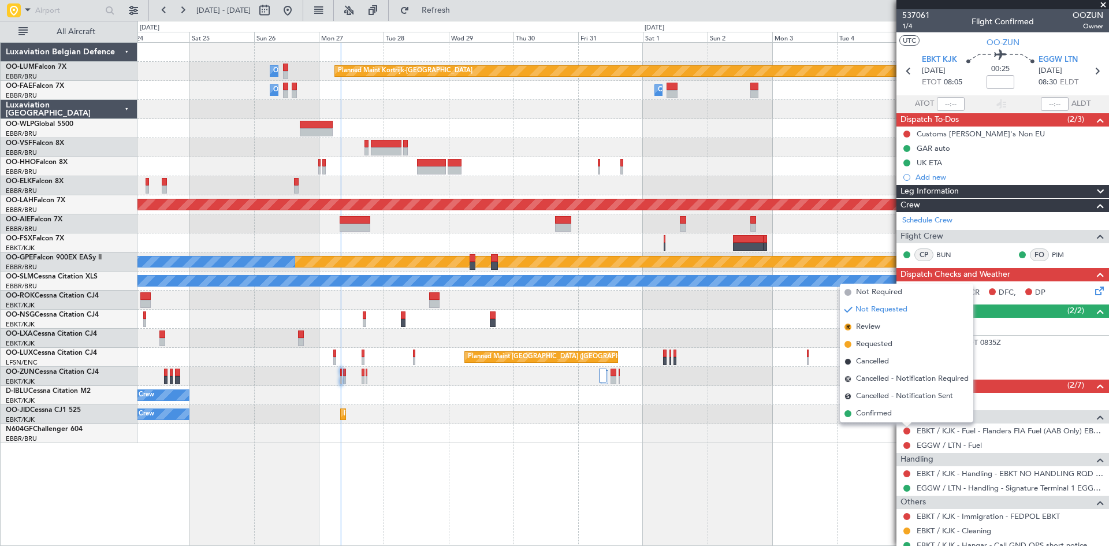
click at [865, 498] on div "Planned Maint Kortrijk-[GEOGRAPHIC_DATA] Owner [GEOGRAPHIC_DATA] Owner [GEOGRAP…" at bounding box center [622, 294] width 971 height 504
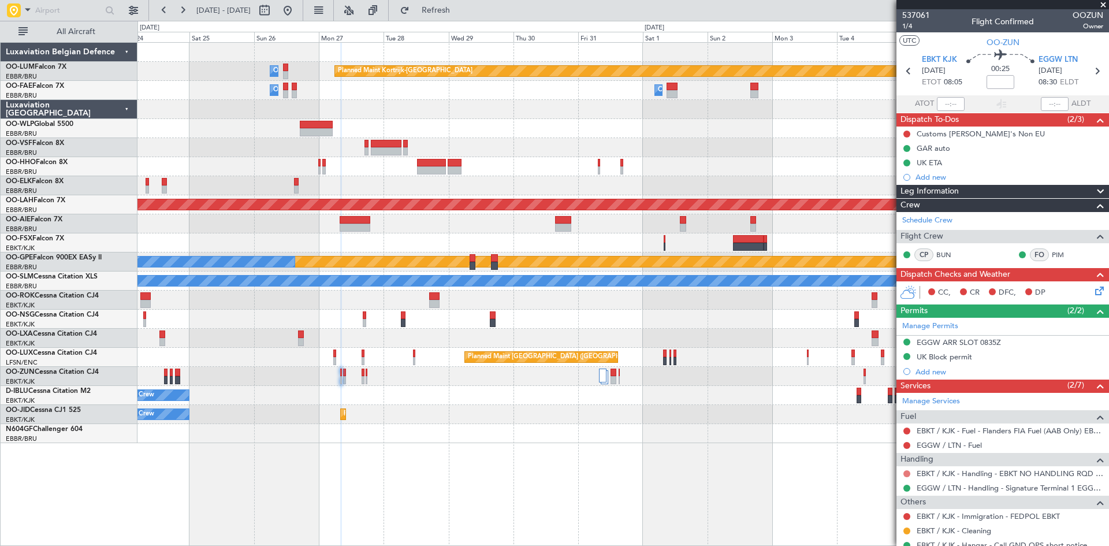
click at [905, 473] on button at bounding box center [906, 473] width 7 height 7
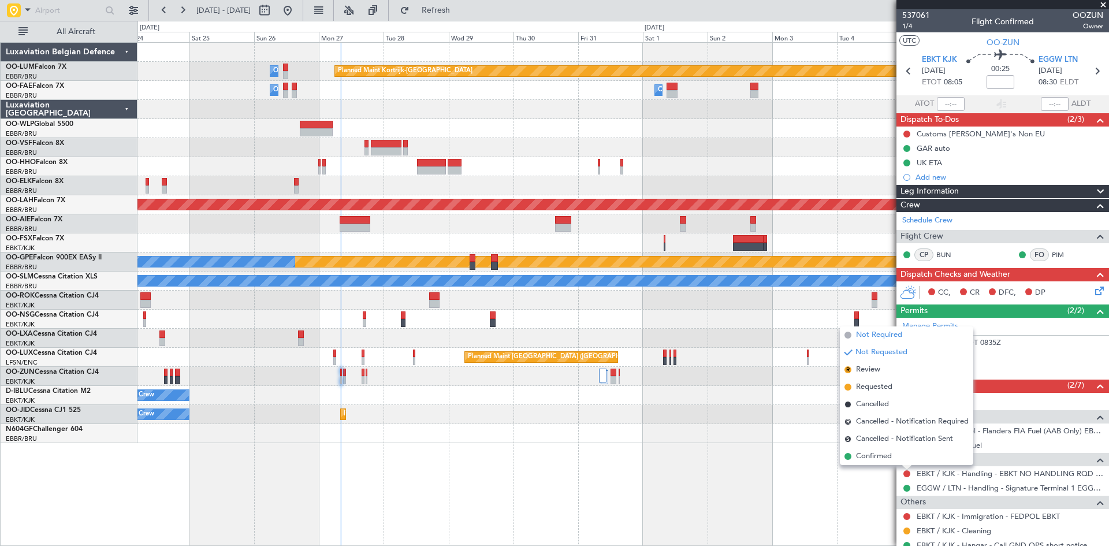
click at [882, 335] on span "Not Required" at bounding box center [879, 335] width 46 height 12
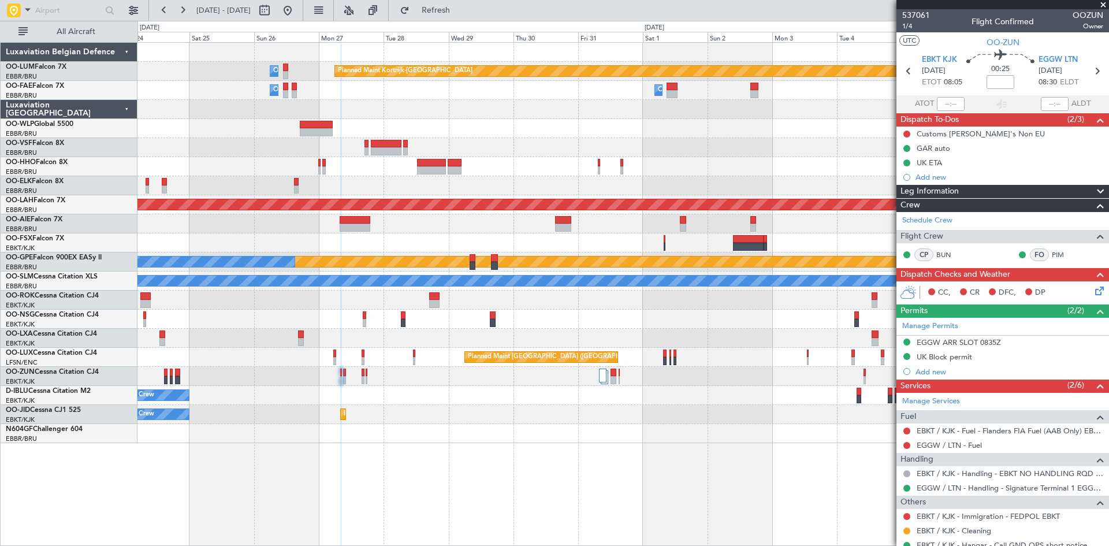
click at [208, 445] on div "Planned Maint Kortrijk-[GEOGRAPHIC_DATA] Owner [GEOGRAPHIC_DATA] Owner [GEOGRAP…" at bounding box center [622, 294] width 971 height 504
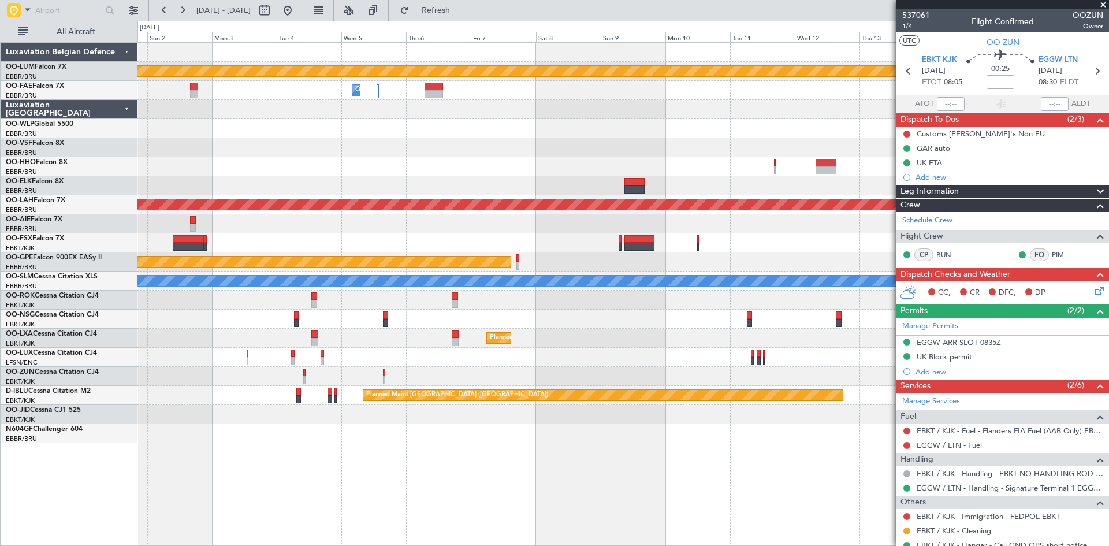
click at [305, 461] on div "Planned Maint Kortrijk-[GEOGRAPHIC_DATA] Owner [GEOGRAPHIC_DATA] Owner [GEOGRAP…" at bounding box center [622, 294] width 971 height 504
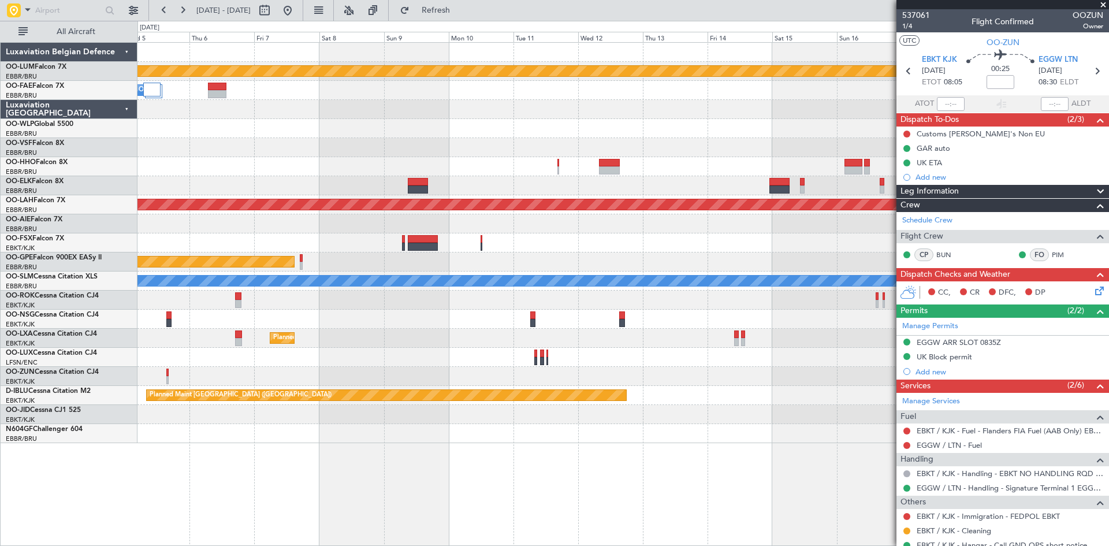
click at [327, 473] on div "Planned Maint Kortrijk-[GEOGRAPHIC_DATA] Owner [GEOGRAPHIC_DATA] Planned [GEOGR…" at bounding box center [622, 294] width 971 height 504
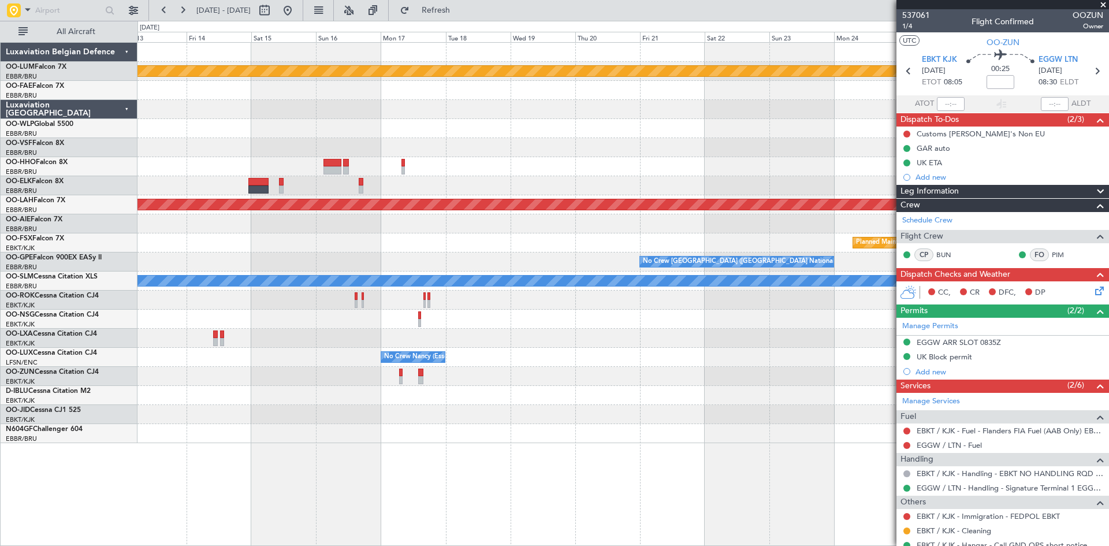
click at [388, 468] on div "Planned Maint Kortrijk-[GEOGRAPHIC_DATA] Planned Maint Geneva ([GEOGRAPHIC_DATA…" at bounding box center [622, 294] width 971 height 504
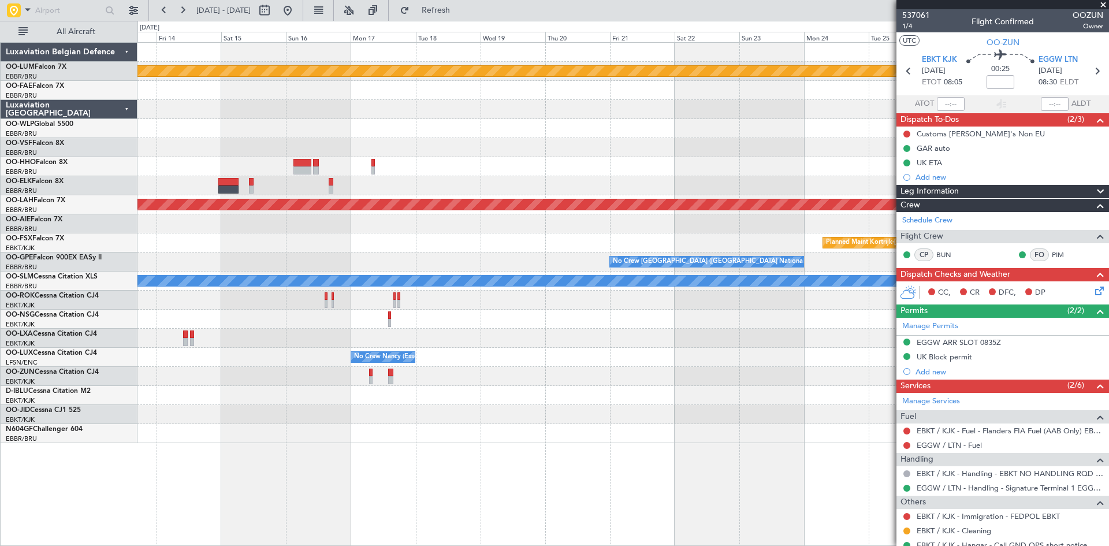
click at [458, 480] on div "Planned Maint Kortrijk-[GEOGRAPHIC_DATA] Planned Maint Geneva ([GEOGRAPHIC_DATA…" at bounding box center [622, 294] width 971 height 504
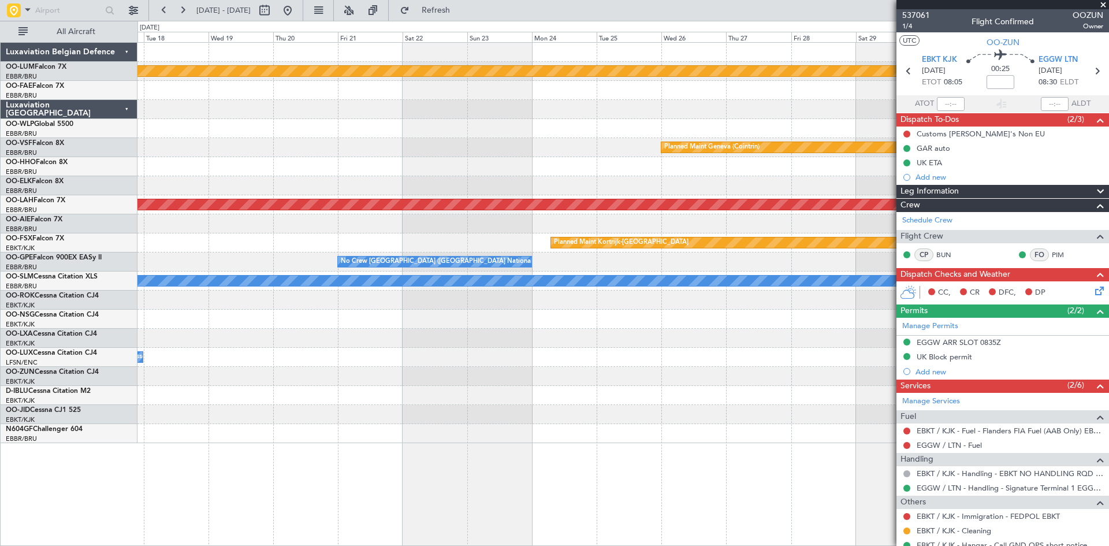
click at [449, 469] on div "Planned Maint Kortrijk-[GEOGRAPHIC_DATA] Planned Maint Geneva ([GEOGRAPHIC_DATA…" at bounding box center [622, 294] width 971 height 504
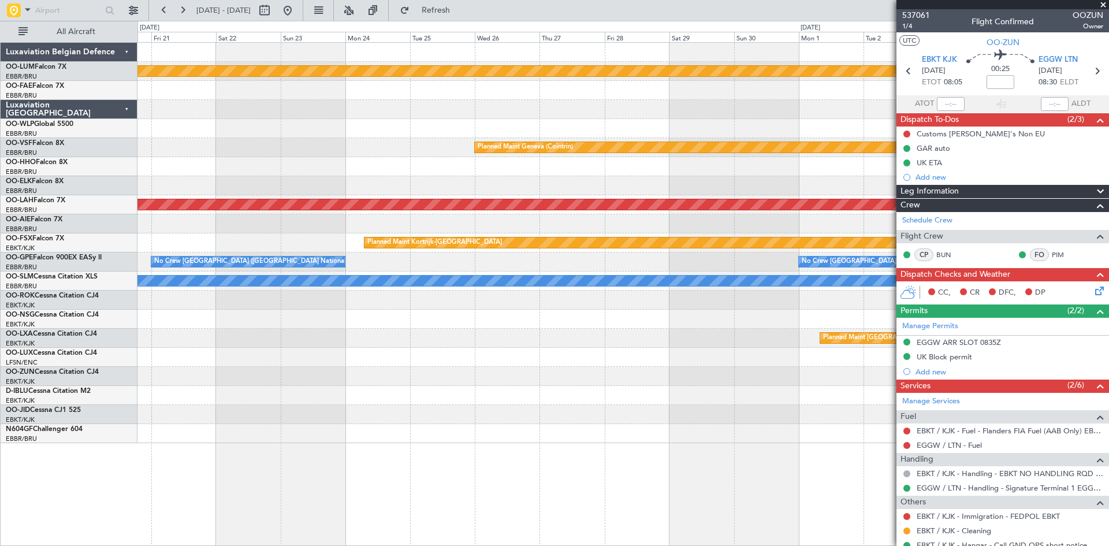
click at [476, 482] on div "Planned Maint Kortrijk-[GEOGRAPHIC_DATA] Planned Maint Geneva ([GEOGRAPHIC_DATA…" at bounding box center [622, 294] width 971 height 504
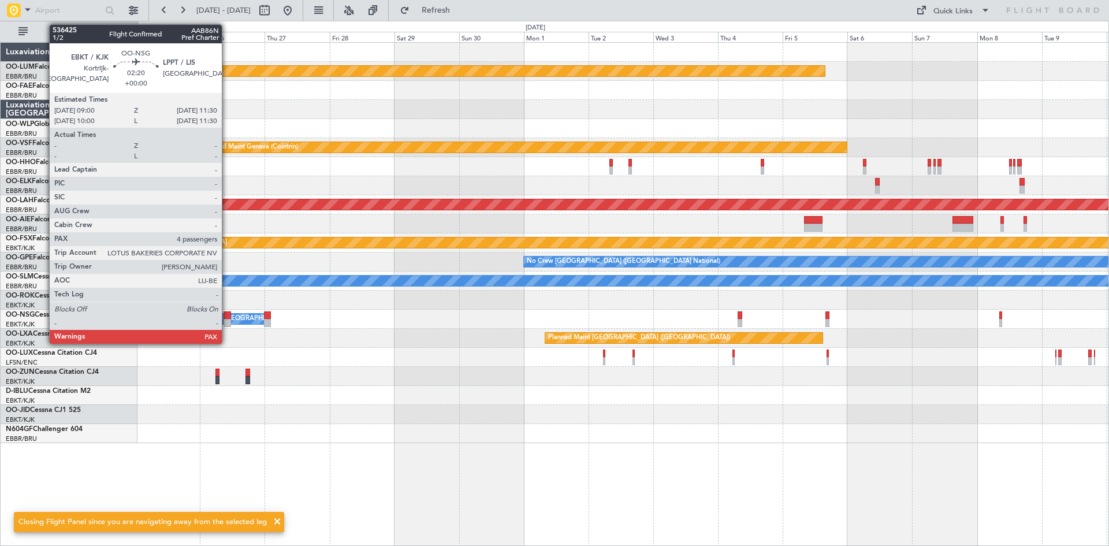
click at [227, 314] on div at bounding box center [226, 315] width 7 height 8
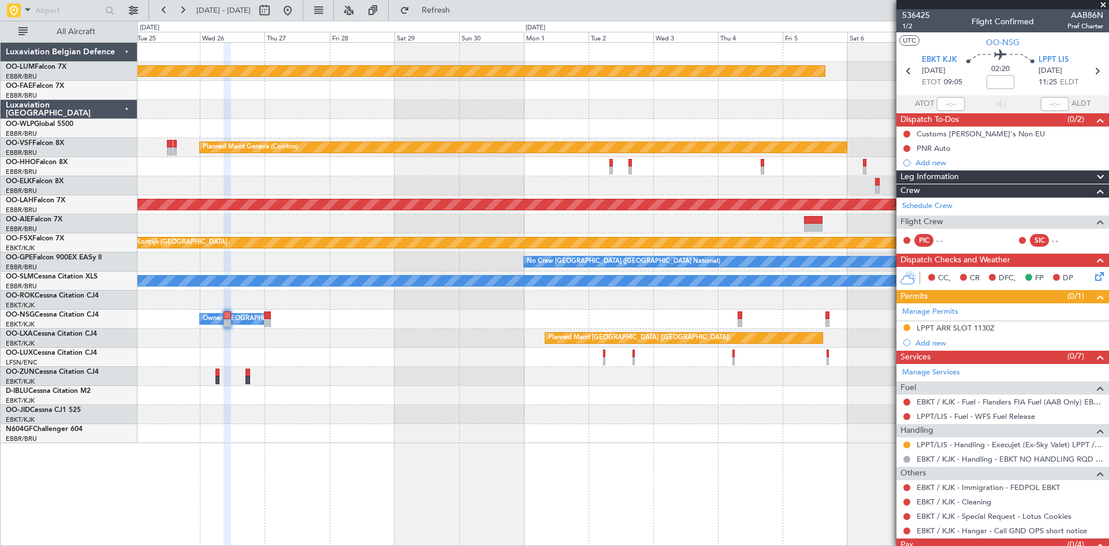
drag, startPoint x: 331, startPoint y: 11, endPoint x: 322, endPoint y: 134, distance: 123.3
click at [297, 11] on button at bounding box center [287, 10] width 18 height 18
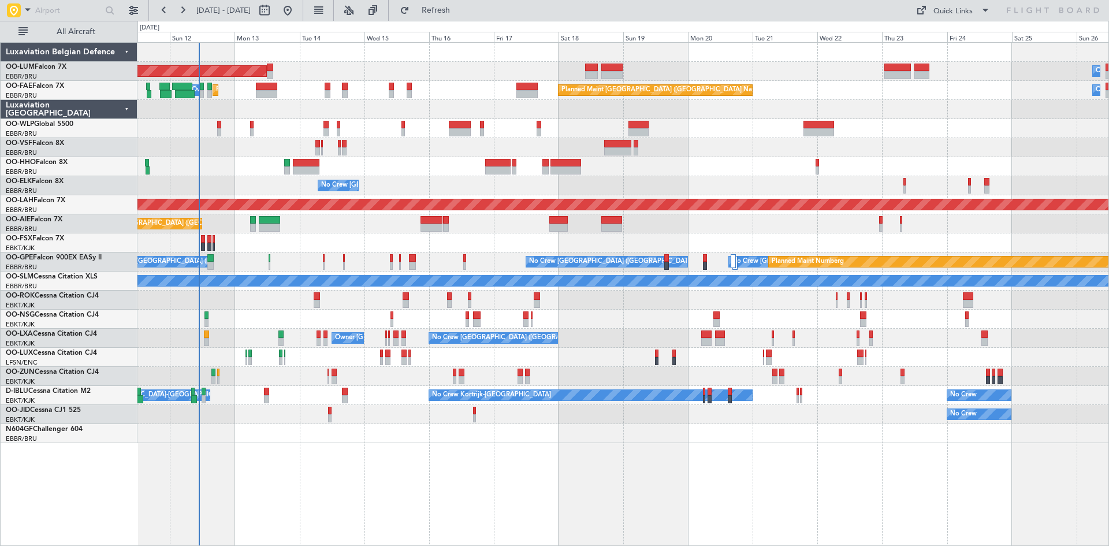
click at [326, 428] on div at bounding box center [622, 433] width 971 height 19
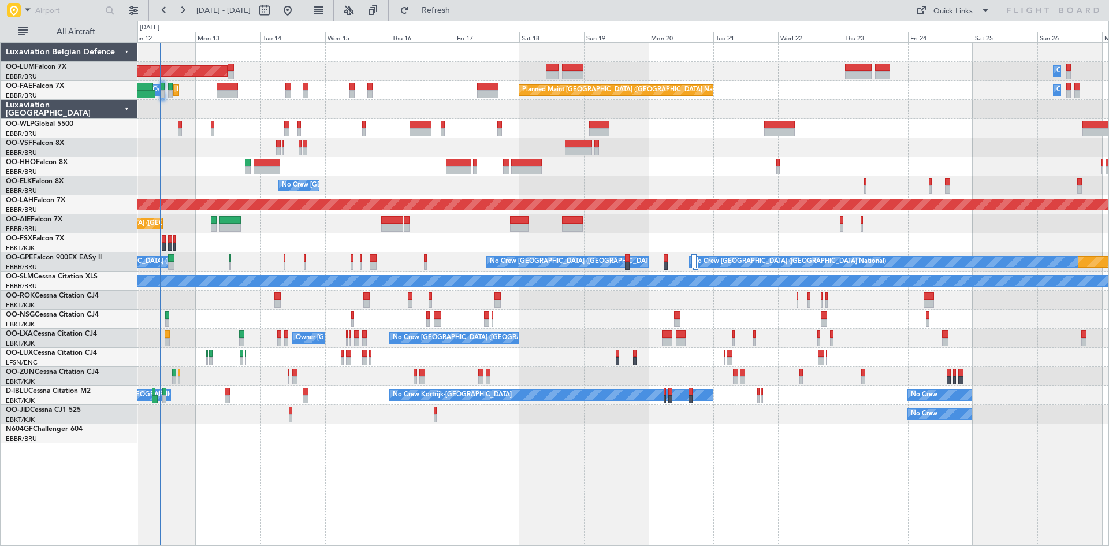
click at [950, 445] on div "Owner Melsbroek Air Base AOG Maint [GEOGRAPHIC_DATA] Planned Maint [GEOGRAPHIC_…" at bounding box center [622, 294] width 971 height 504
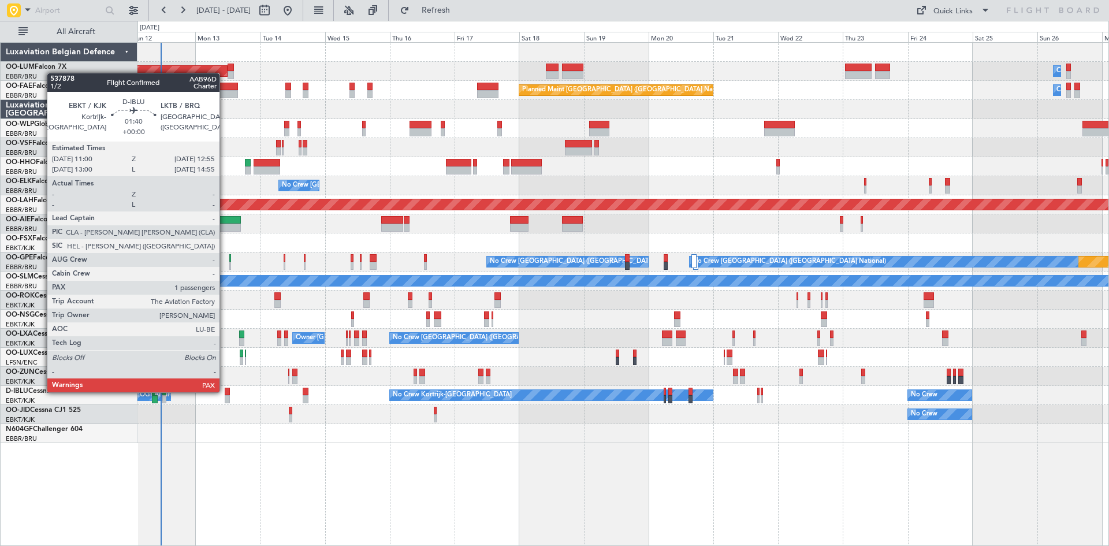
click at [225, 391] on div at bounding box center [227, 391] width 5 height 8
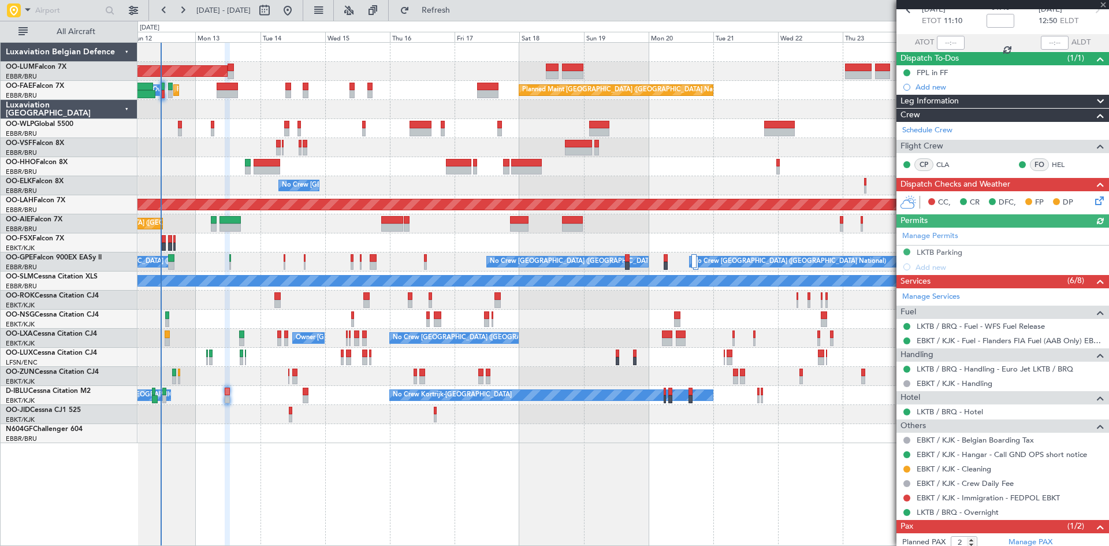
scroll to position [108, 0]
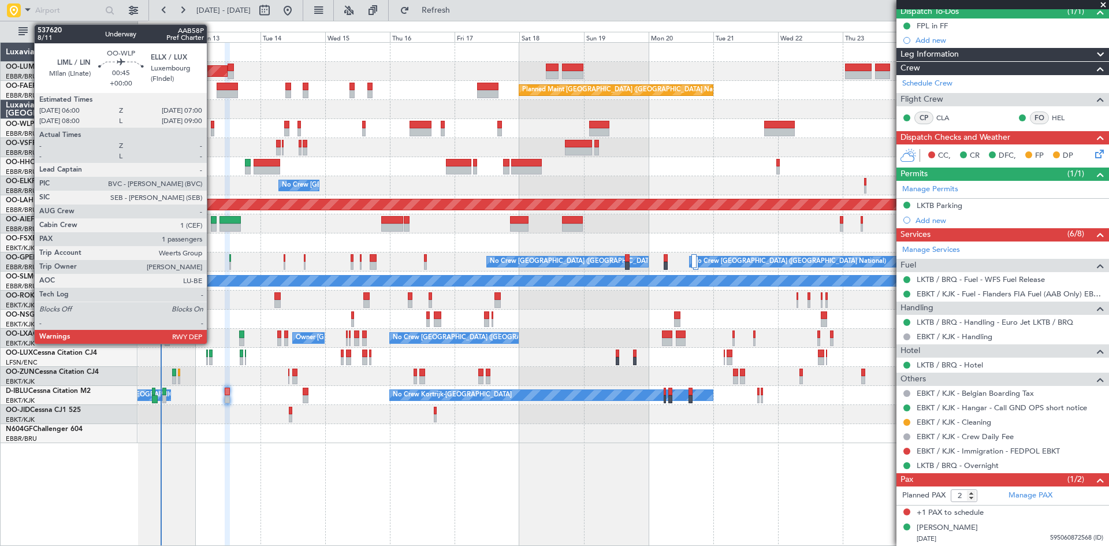
click at [212, 132] on div at bounding box center [212, 132] width 3 height 8
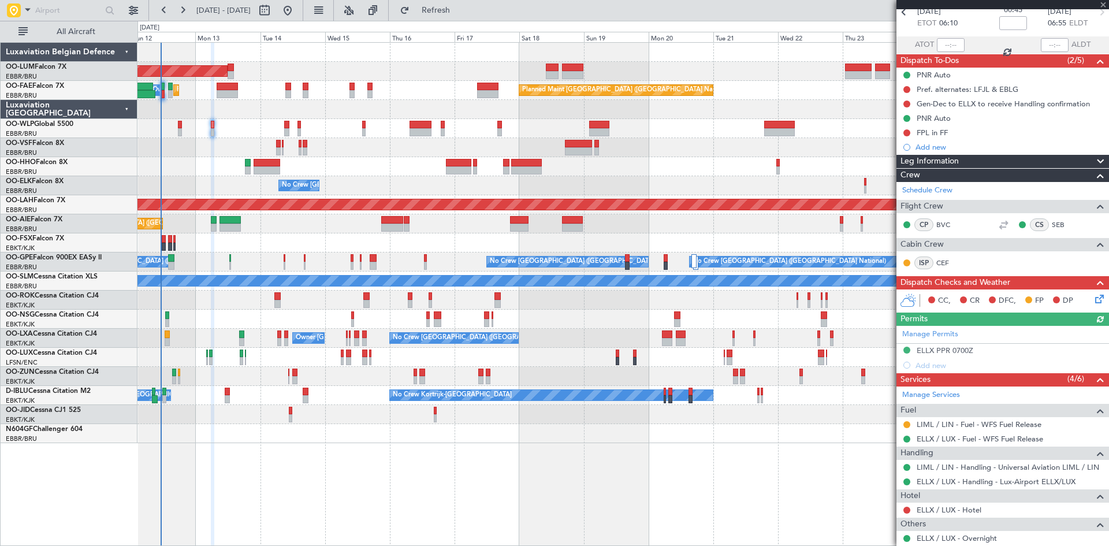
scroll to position [117, 0]
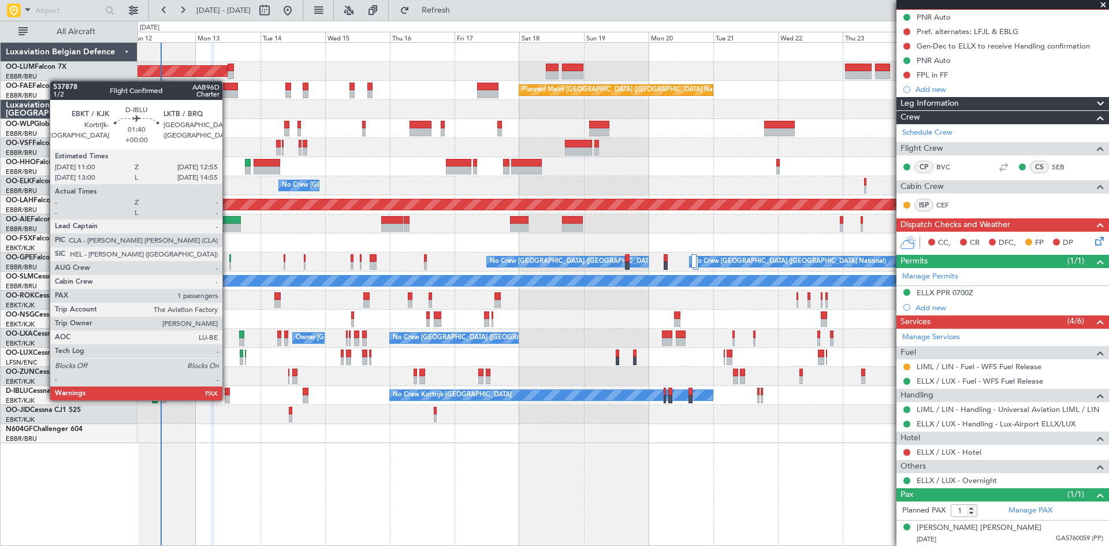
click at [228, 399] on div at bounding box center [227, 399] width 5 height 8
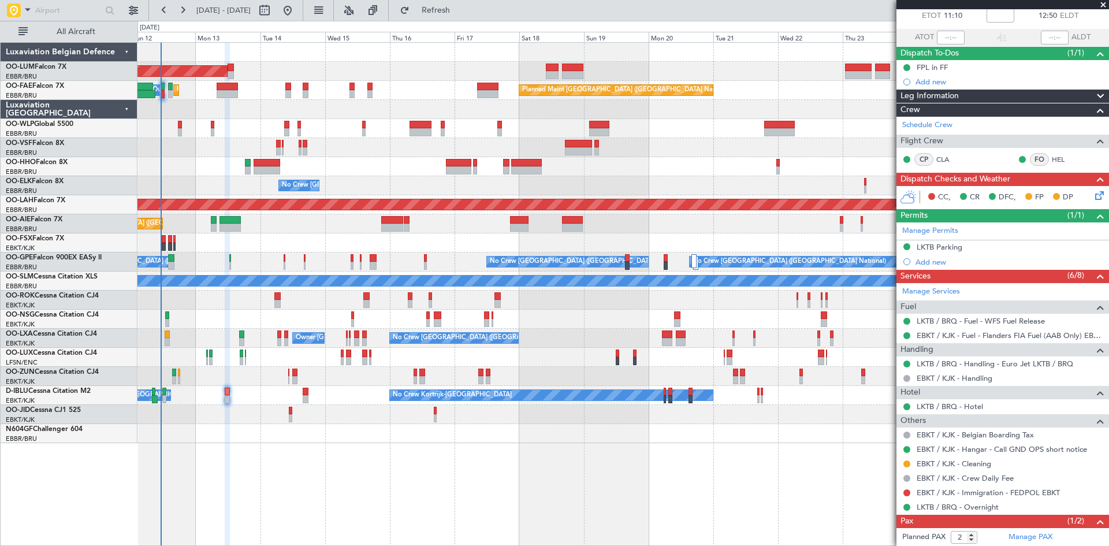
scroll to position [108, 0]
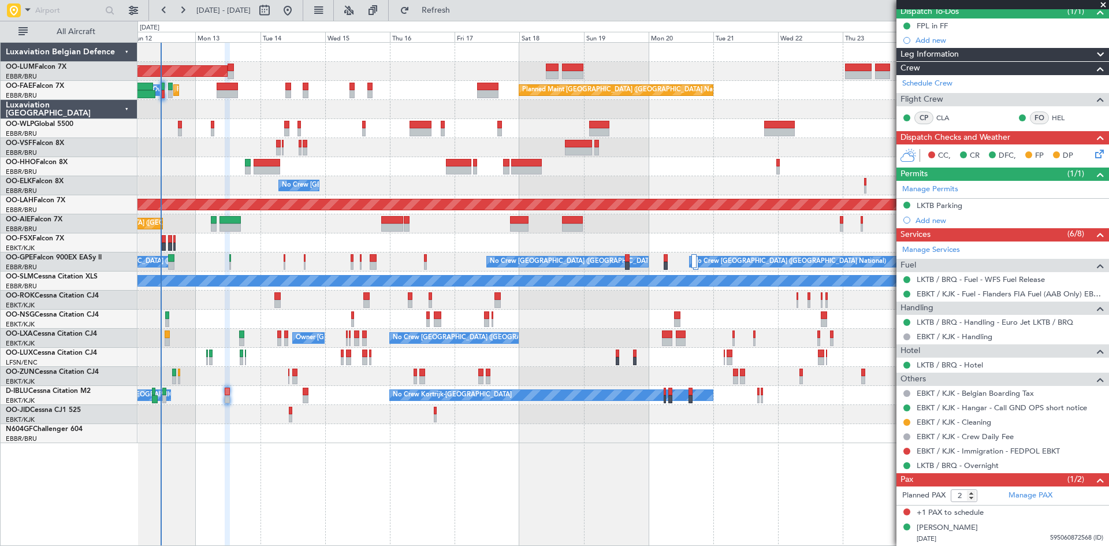
drag, startPoint x: 452, startPoint y: 15, endPoint x: 960, endPoint y: 400, distance: 637.6
click at [452, 15] on button "Refresh" at bounding box center [428, 10] width 69 height 18
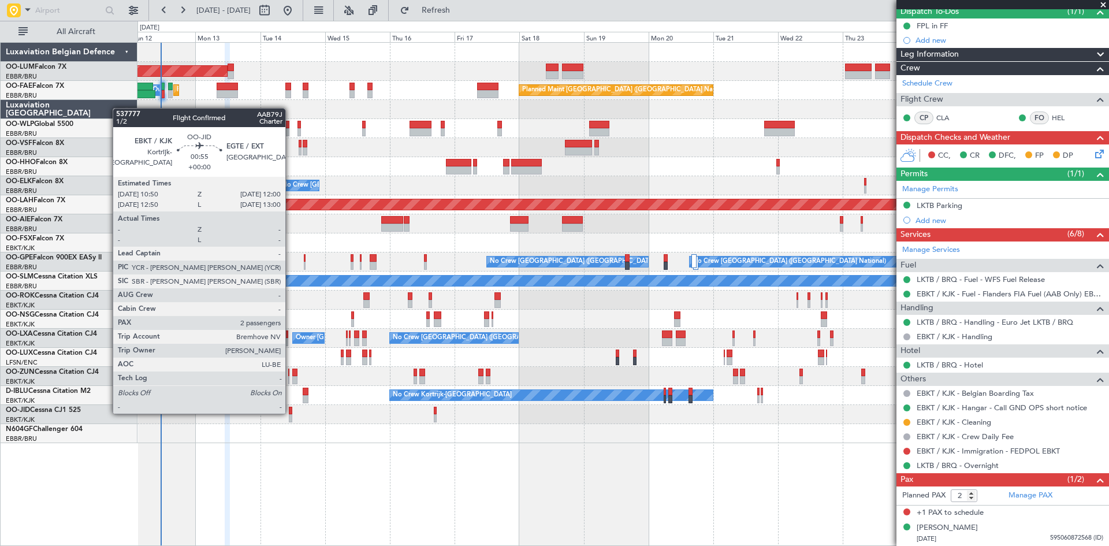
click at [290, 412] on div at bounding box center [290, 411] width 3 height 8
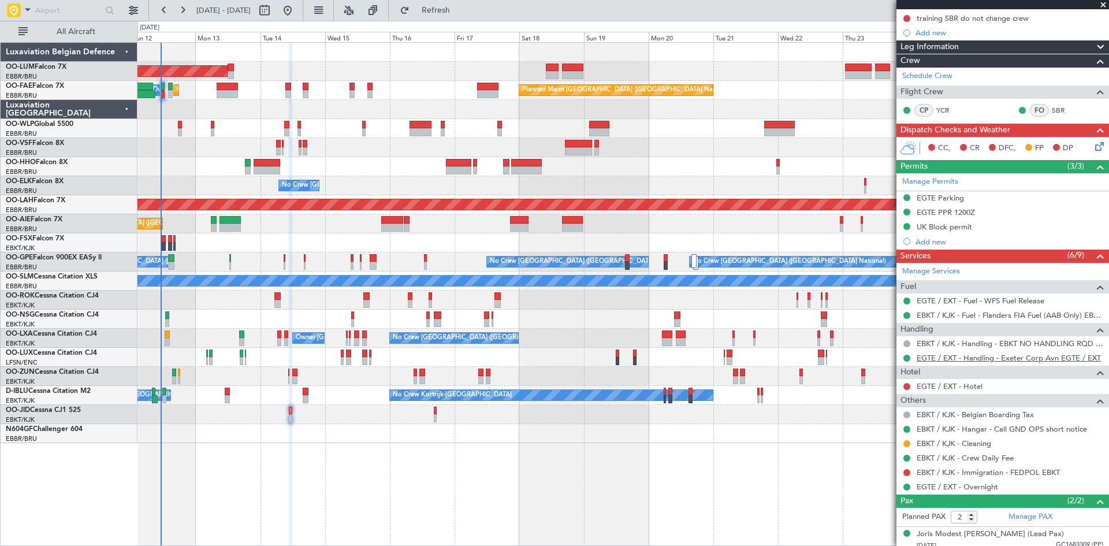
scroll to position [191, 0]
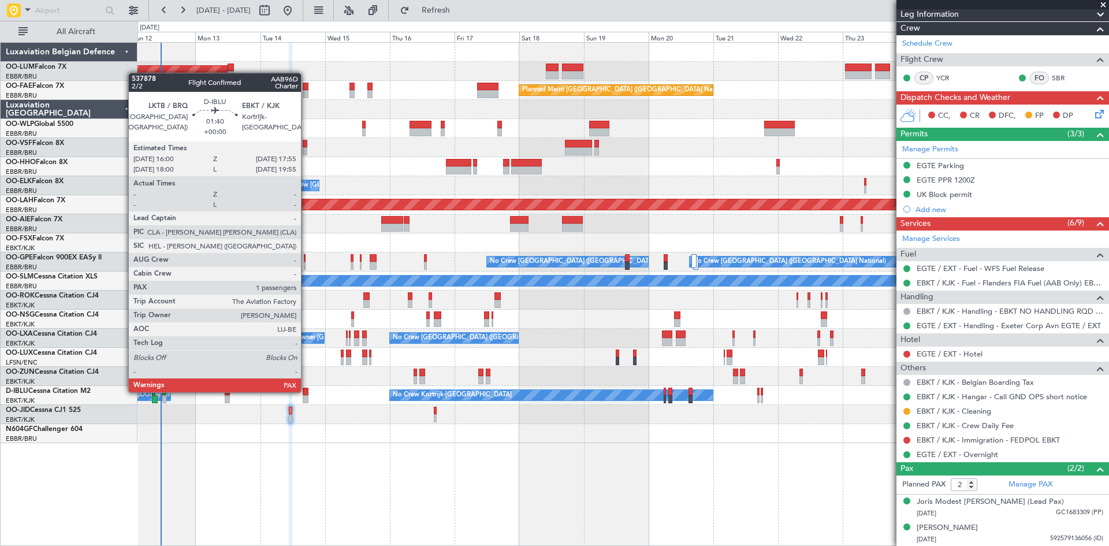
click at [306, 391] on div at bounding box center [305, 391] width 5 height 8
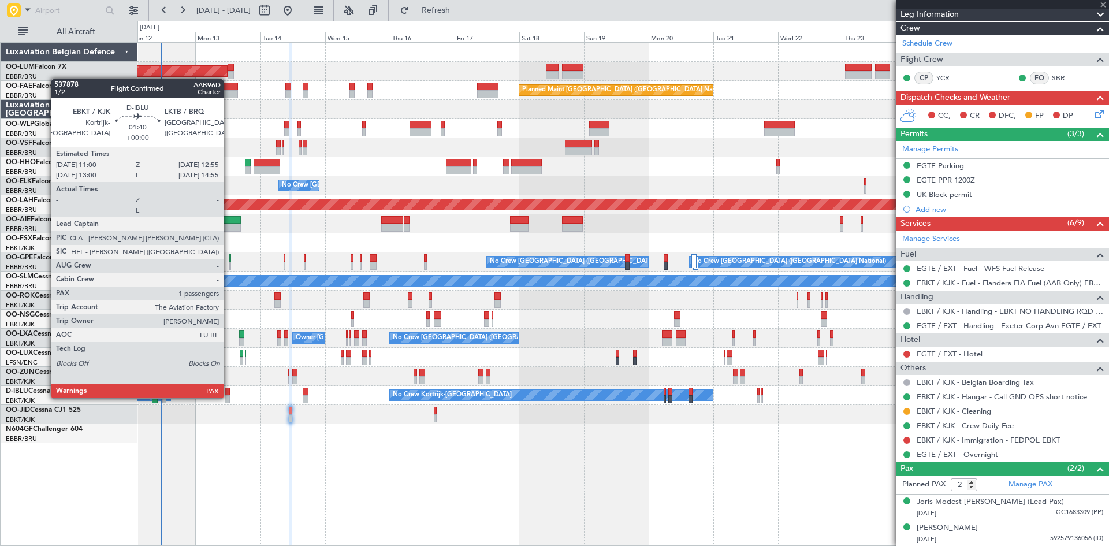
scroll to position [0, 0]
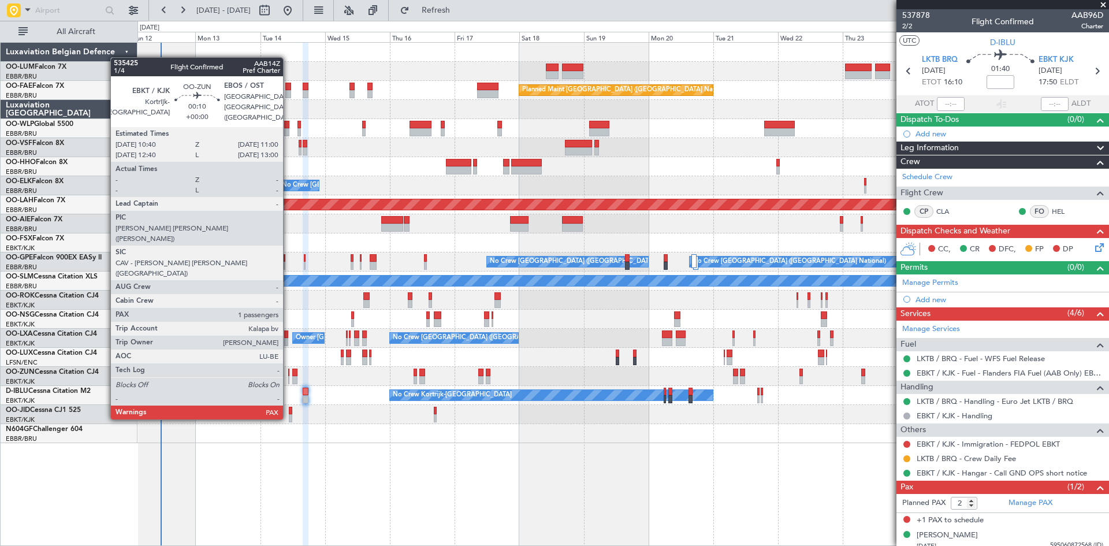
click at [288, 375] on div at bounding box center [288, 372] width 1 height 8
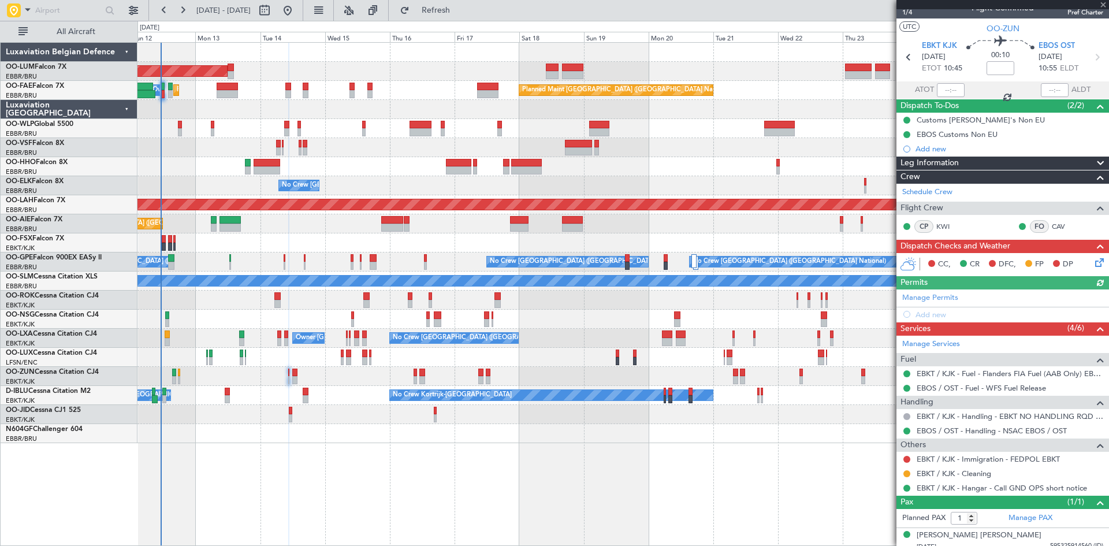
scroll to position [21, 0]
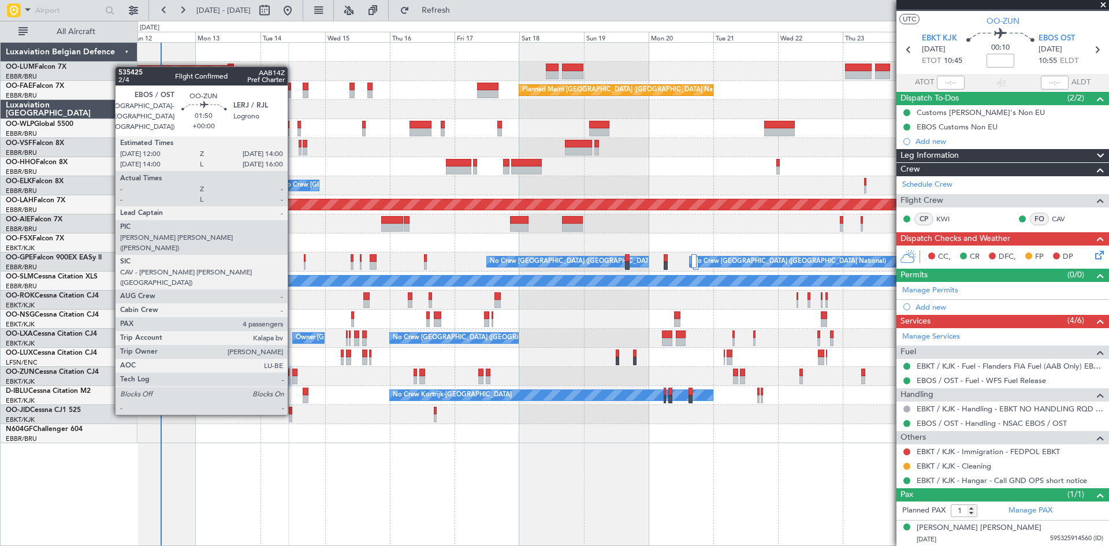
click at [293, 371] on div at bounding box center [295, 372] width 6 height 8
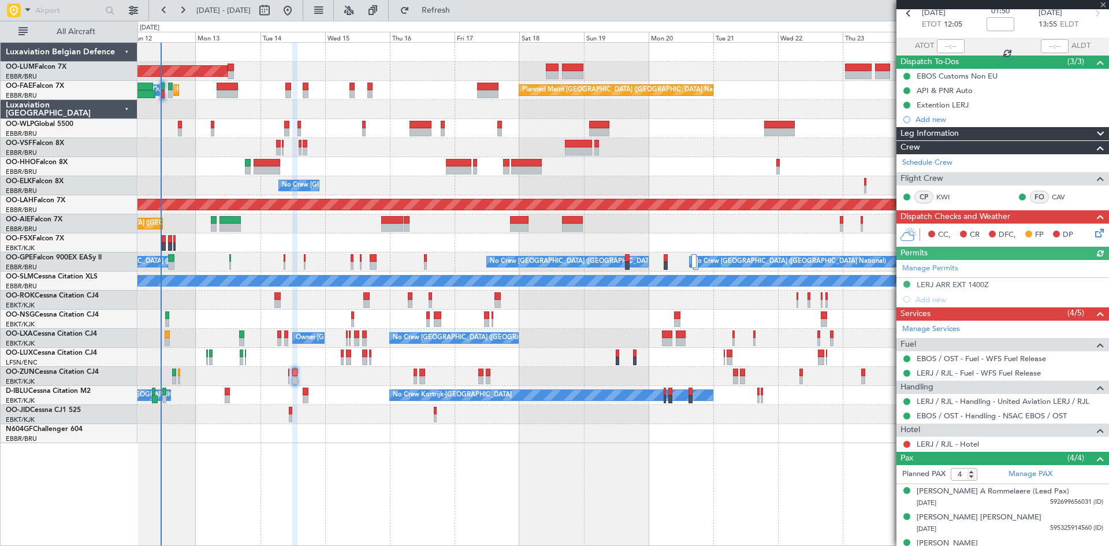
scroll to position [99, 0]
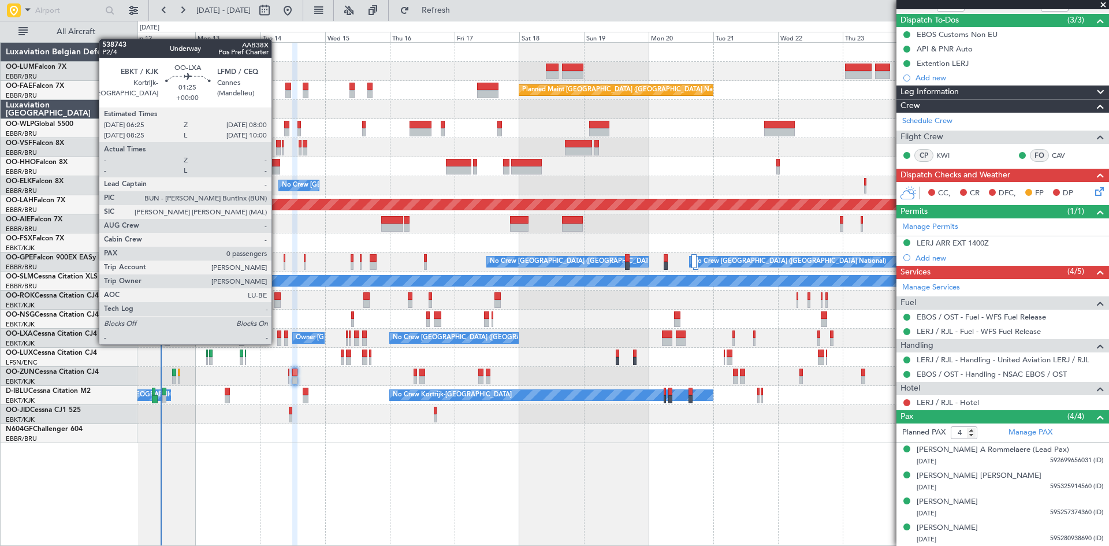
click at [277, 343] on div at bounding box center [279, 342] width 5 height 8
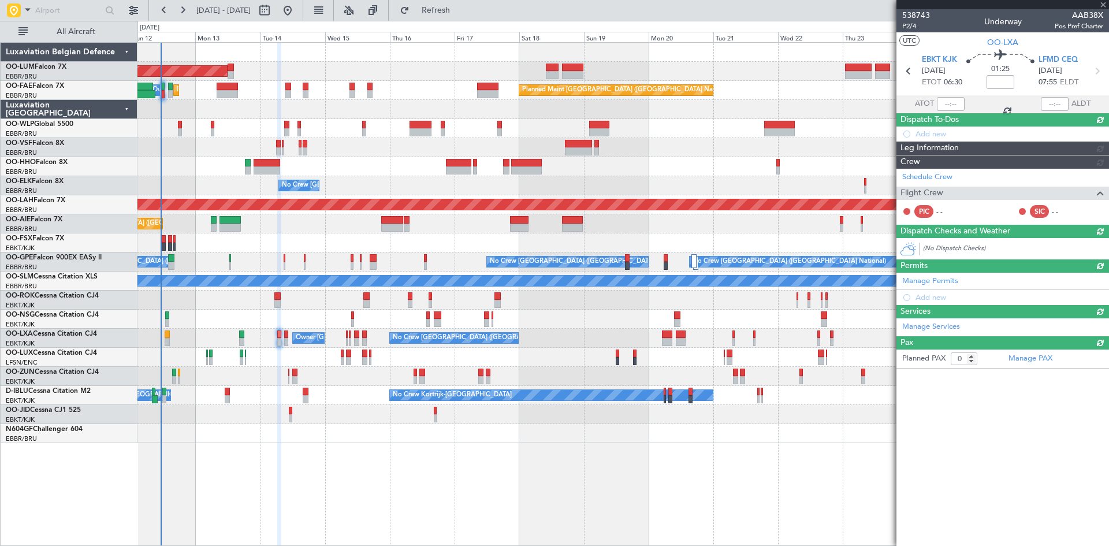
scroll to position [0, 0]
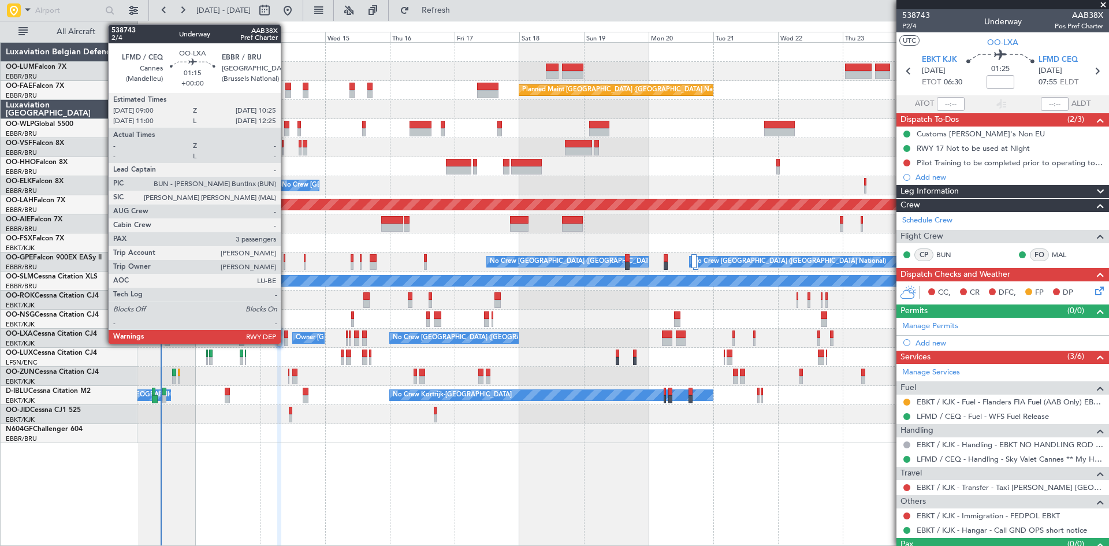
click at [286, 334] on div at bounding box center [286, 334] width 4 height 8
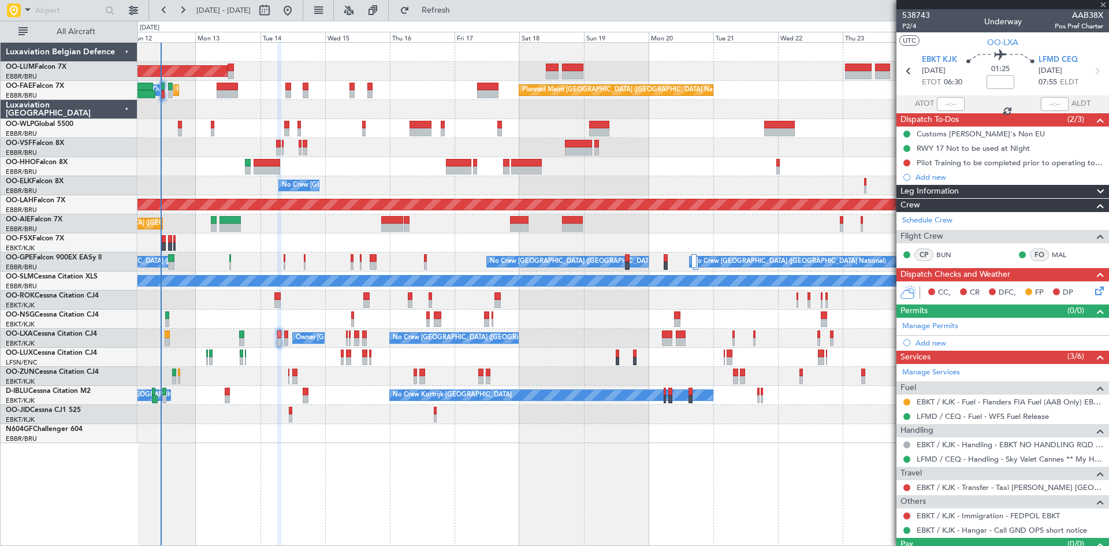
type input "3"
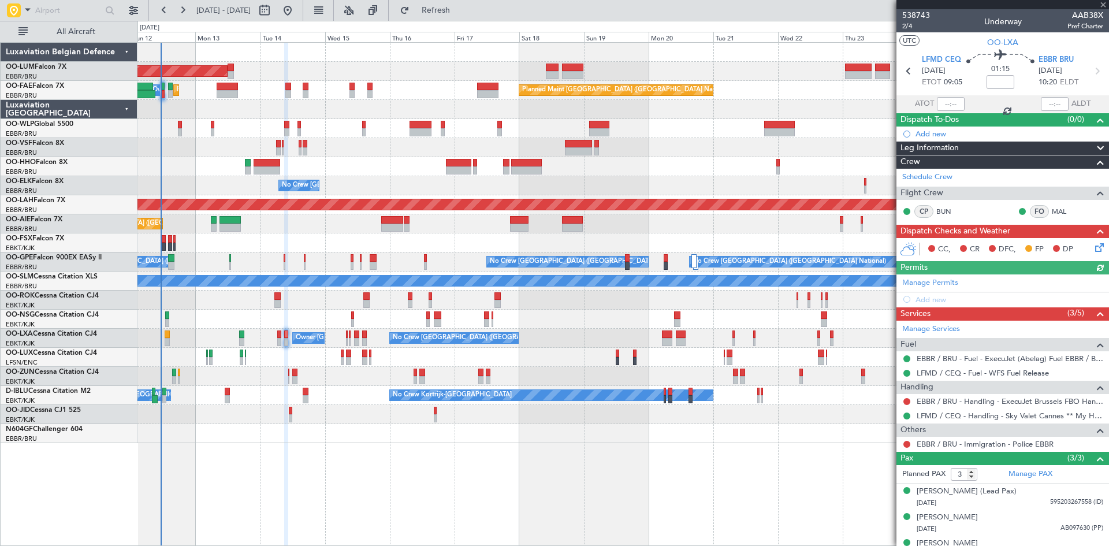
click at [1094, 244] on icon at bounding box center [1097, 245] width 9 height 9
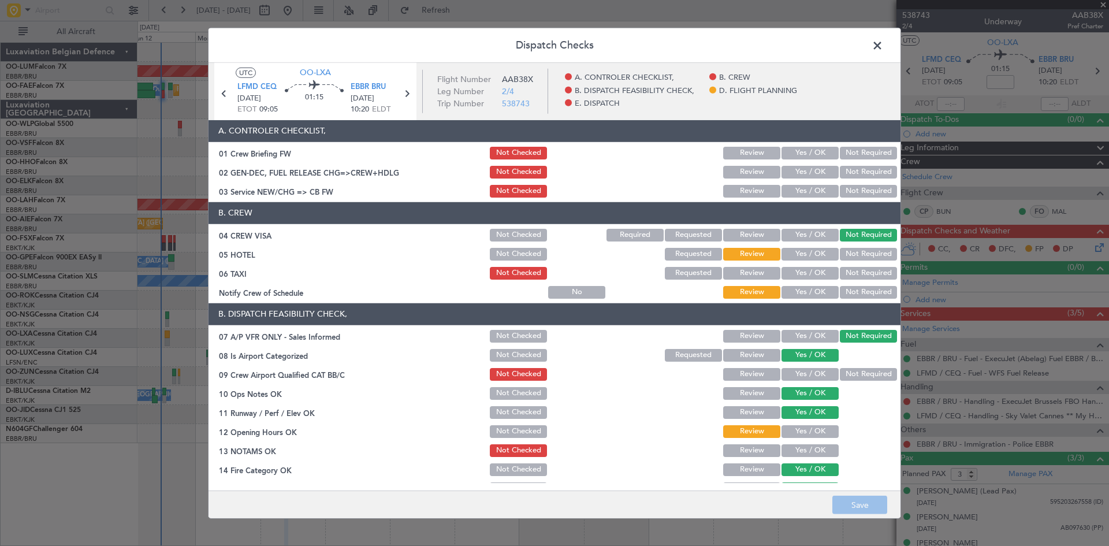
click at [883, 44] on span at bounding box center [883, 47] width 0 height 23
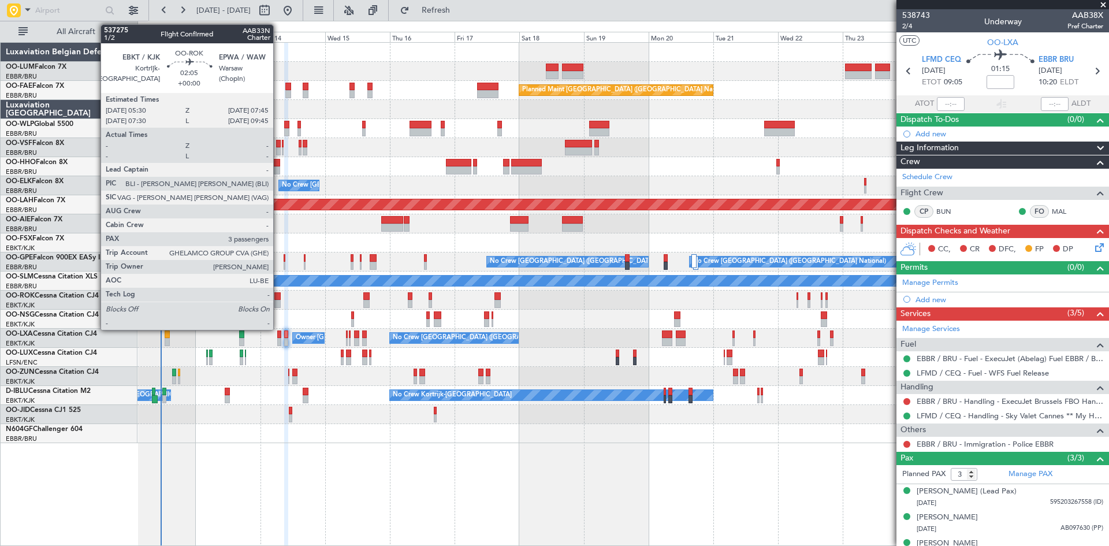
click at [278, 294] on div at bounding box center [277, 296] width 6 height 8
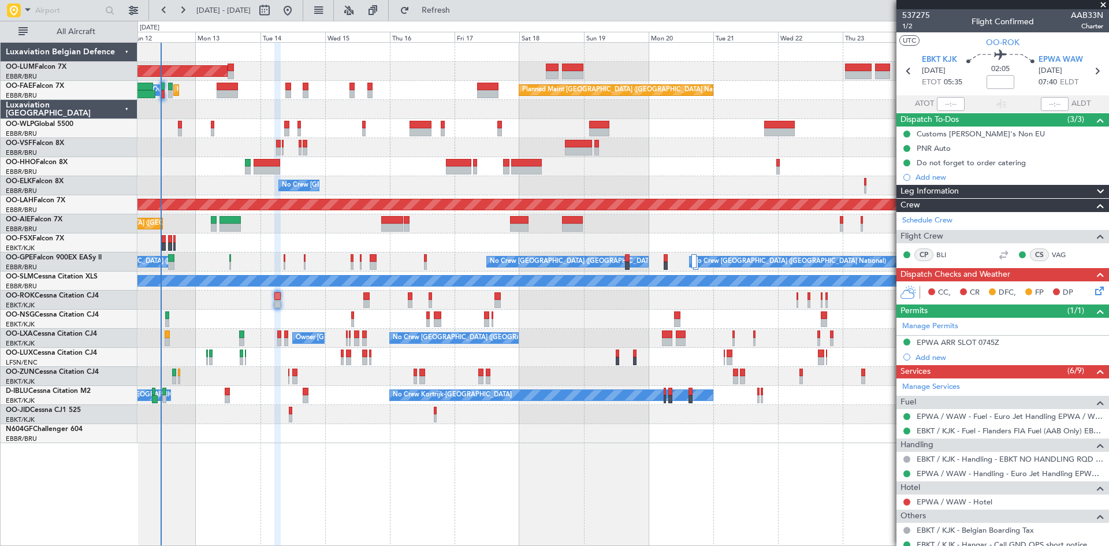
click at [1093, 289] on icon at bounding box center [1097, 288] width 9 height 9
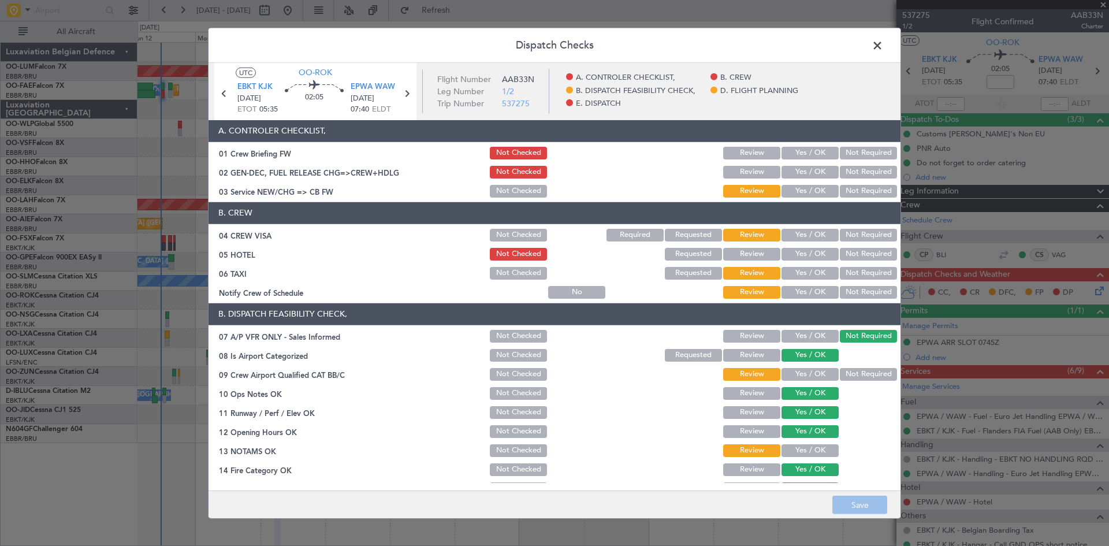
click at [883, 47] on span at bounding box center [883, 47] width 0 height 23
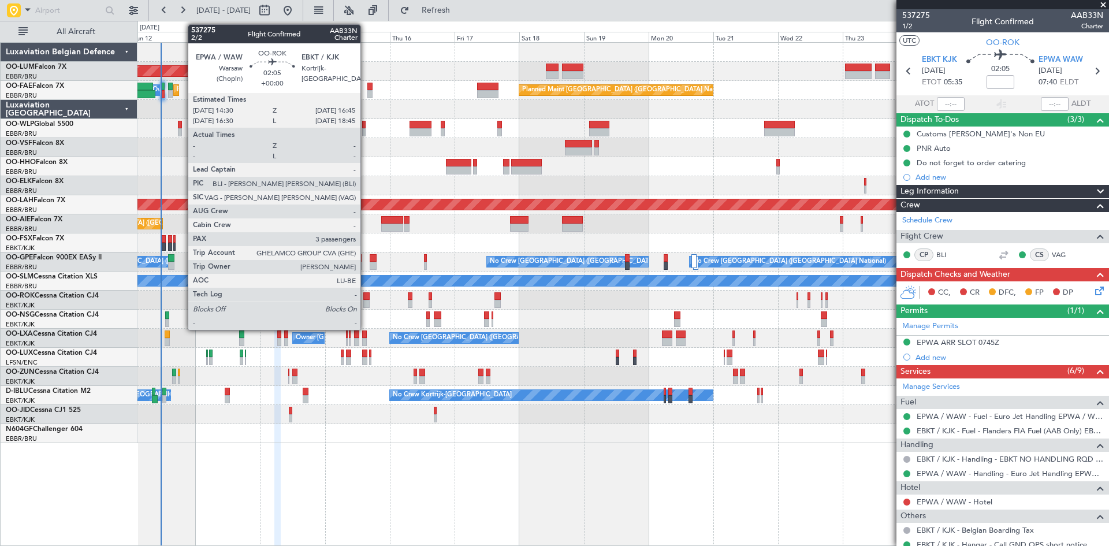
click at [366, 299] on div at bounding box center [366, 296] width 6 height 8
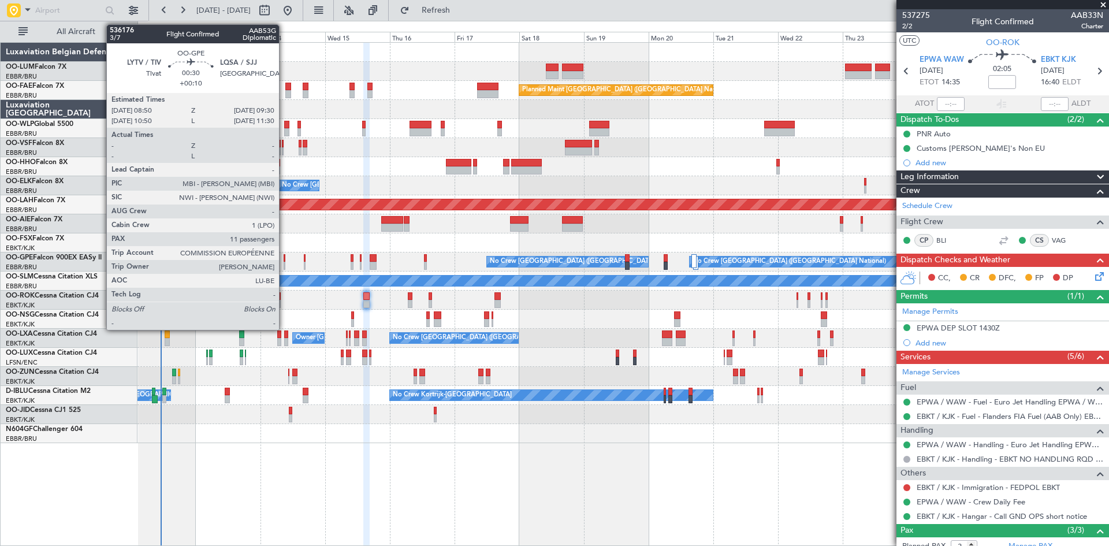
click at [284, 260] on div at bounding box center [285, 258] width 2 height 8
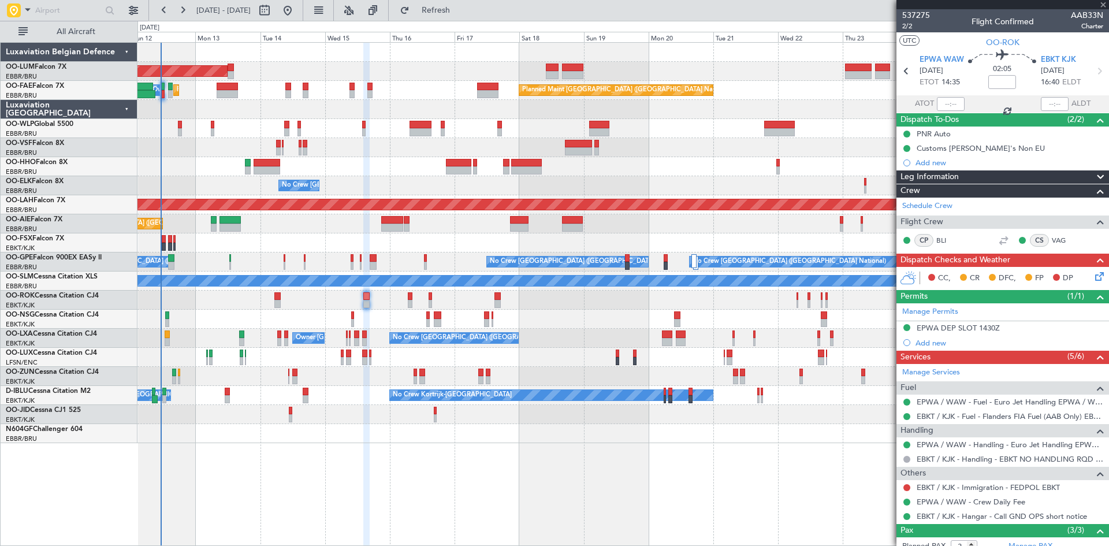
type input "+00:10"
type input "11"
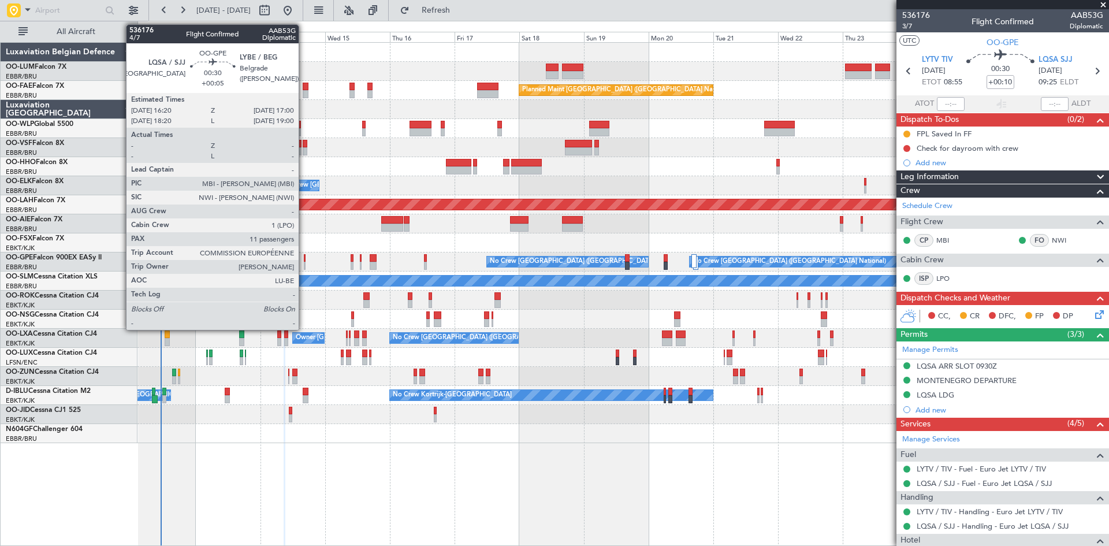
click at [304, 258] on div at bounding box center [305, 258] width 2 height 8
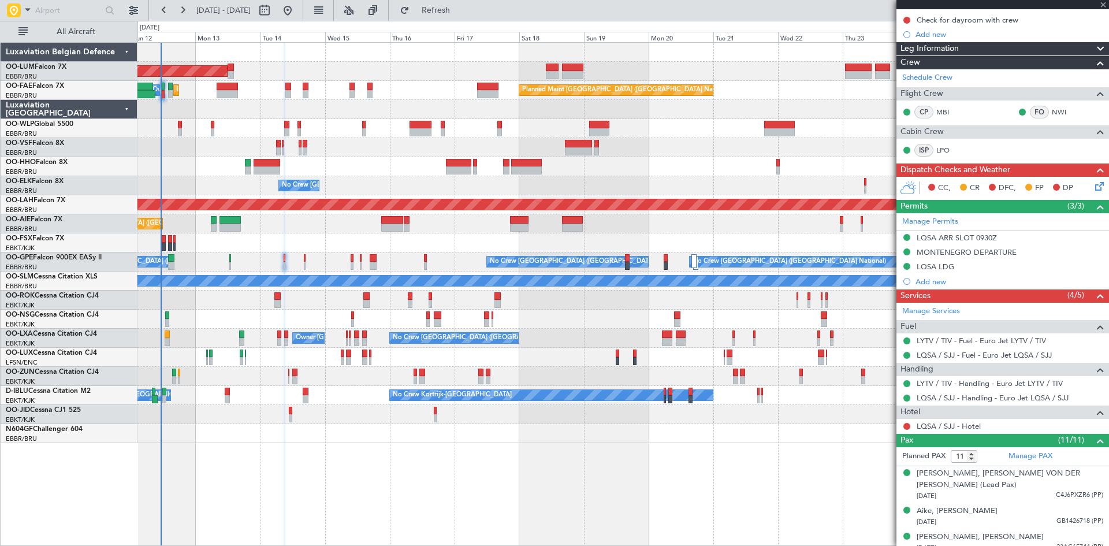
scroll to position [289, 0]
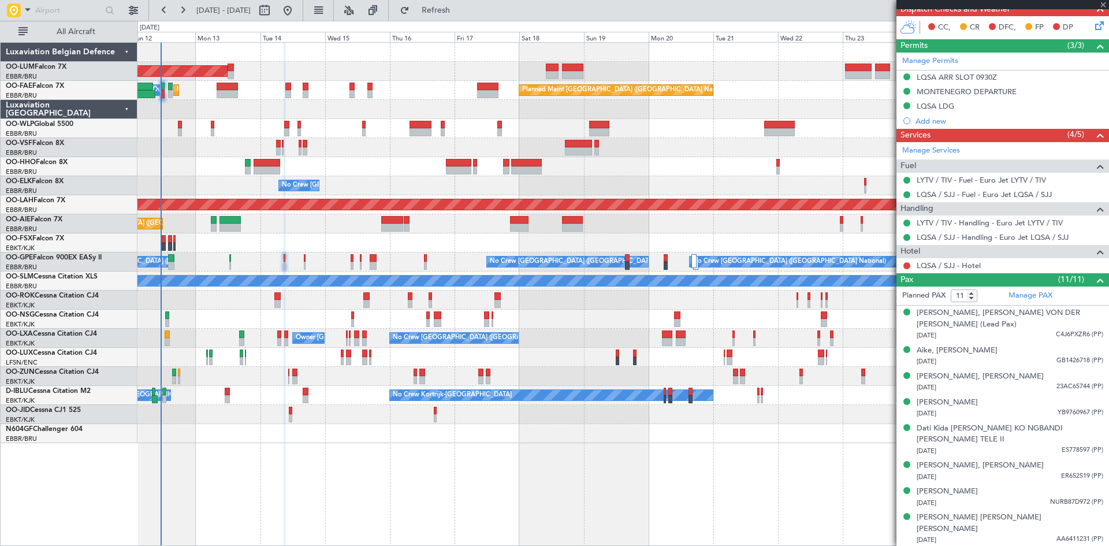
type input "+00:05"
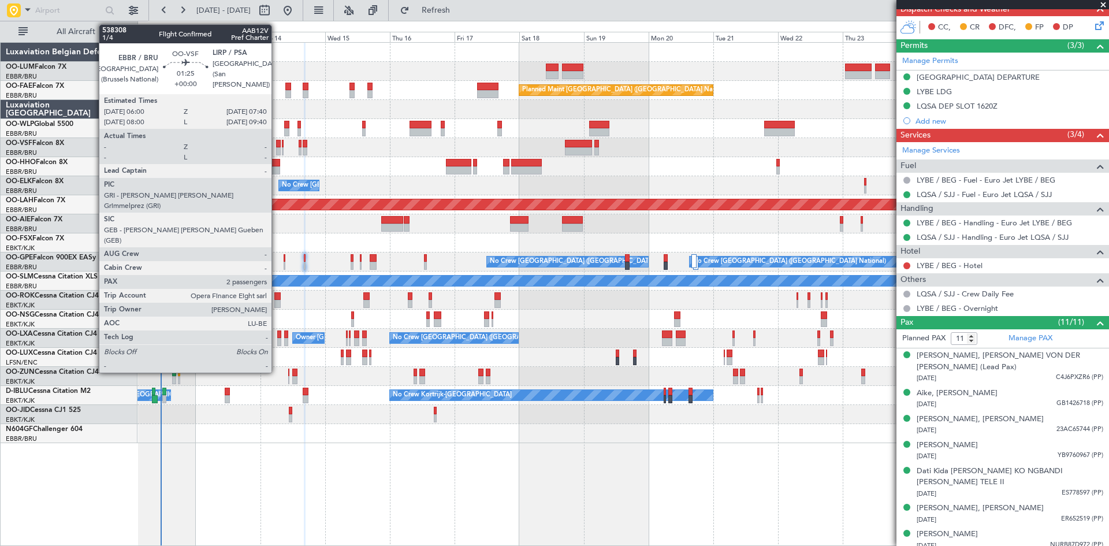
click at [277, 143] on div at bounding box center [278, 144] width 5 height 8
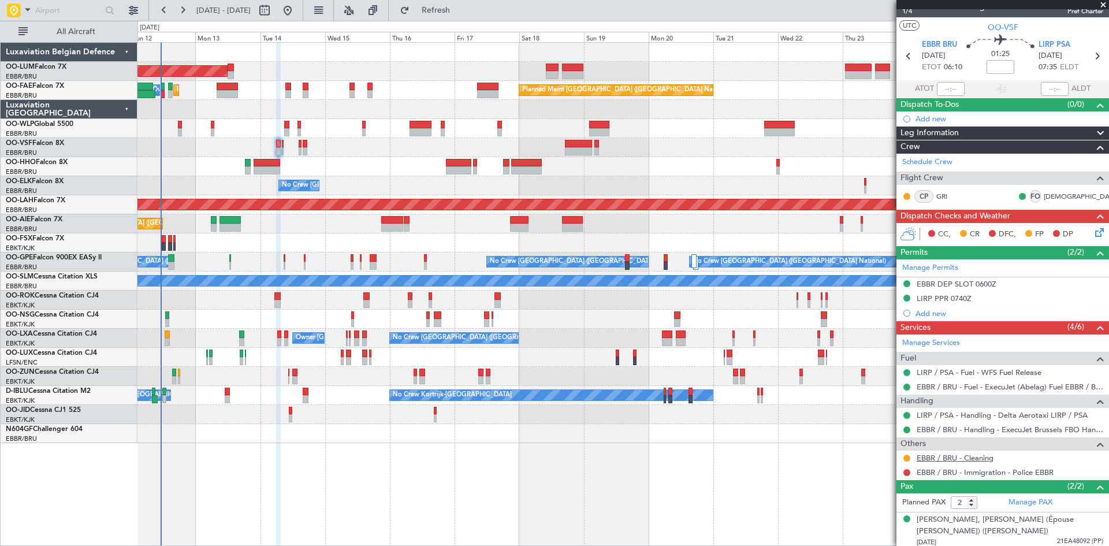
scroll to position [0, 0]
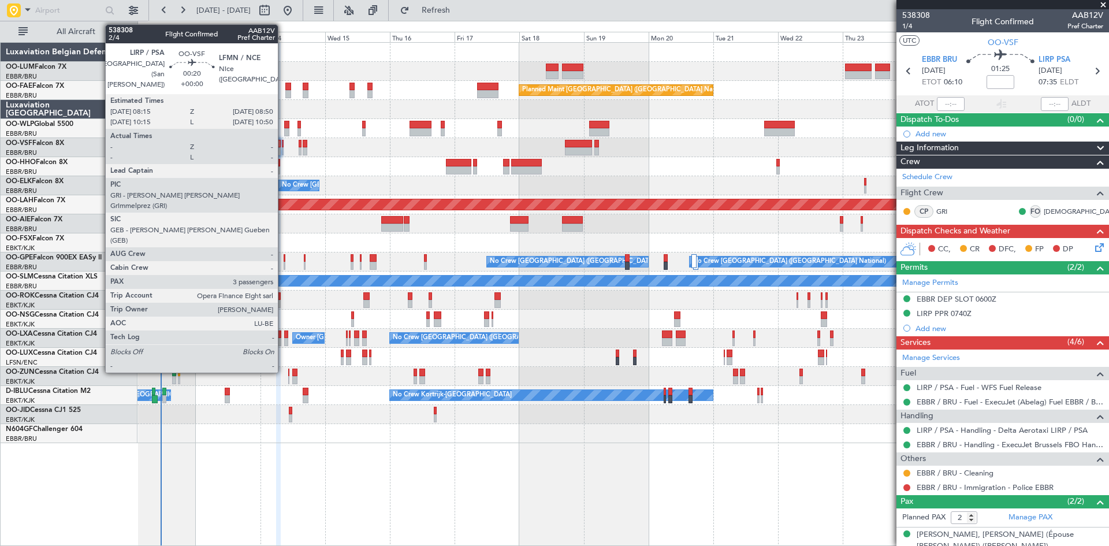
click at [283, 148] on div at bounding box center [283, 151] width 2 height 8
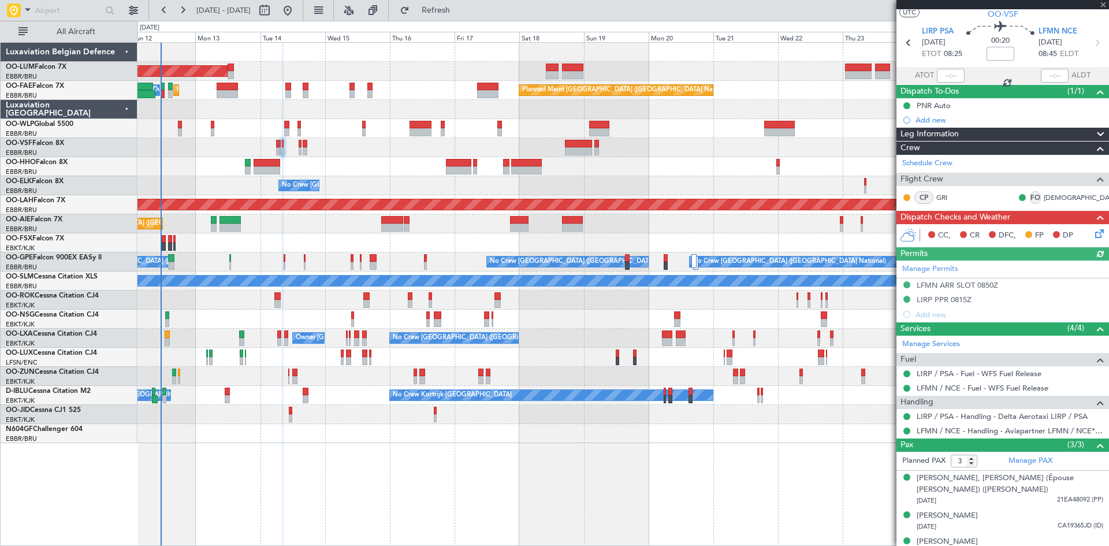
scroll to position [42, 0]
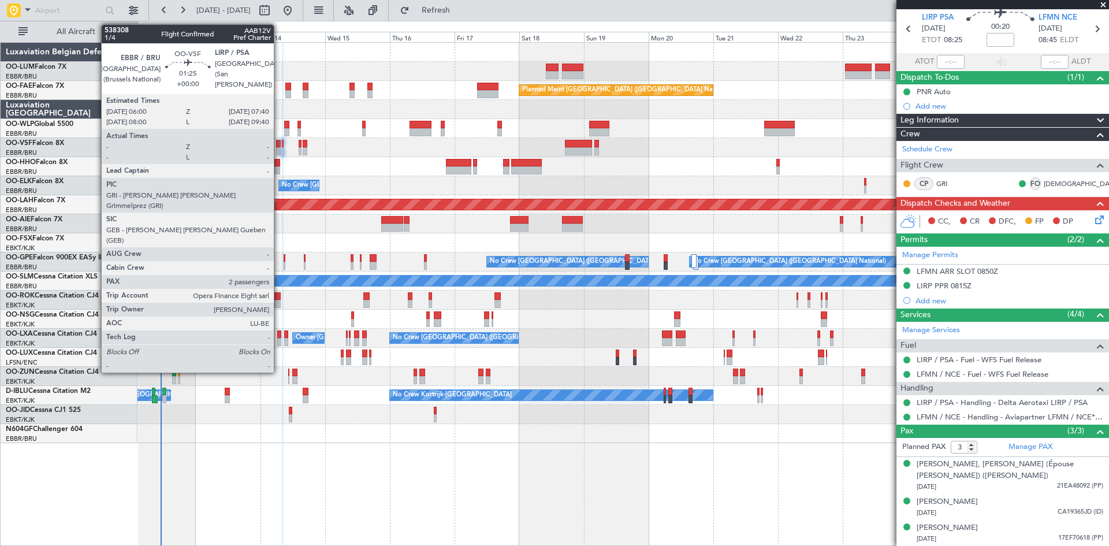
click at [279, 144] on div at bounding box center [278, 144] width 5 height 8
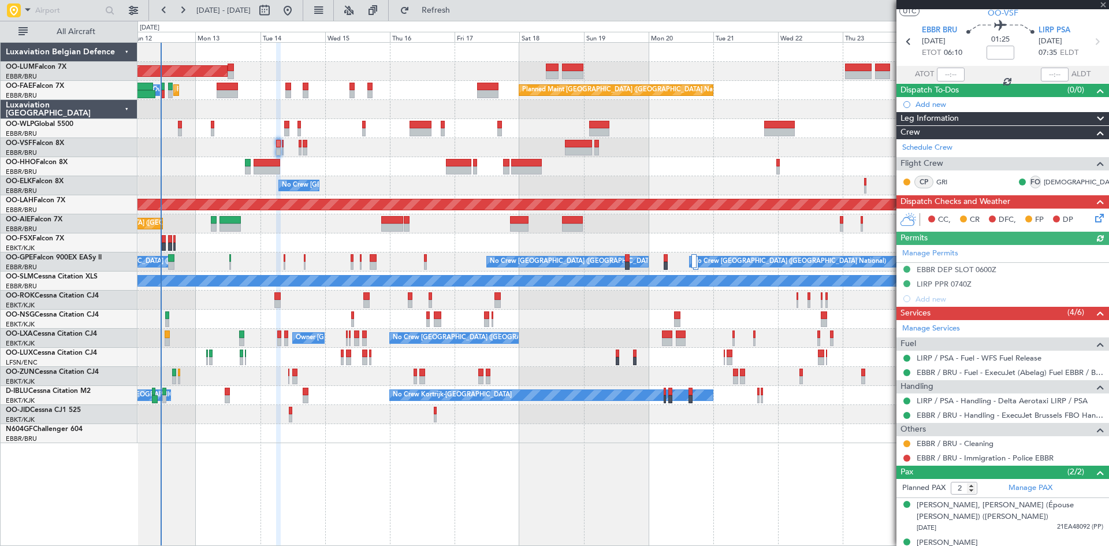
scroll to position [44, 0]
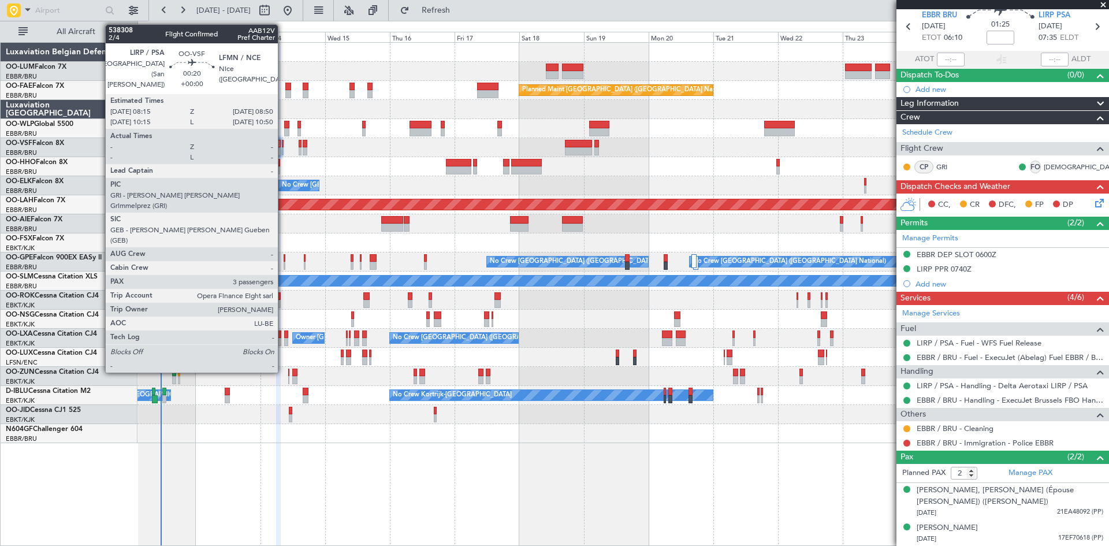
click at [283, 151] on div at bounding box center [283, 151] width 2 height 8
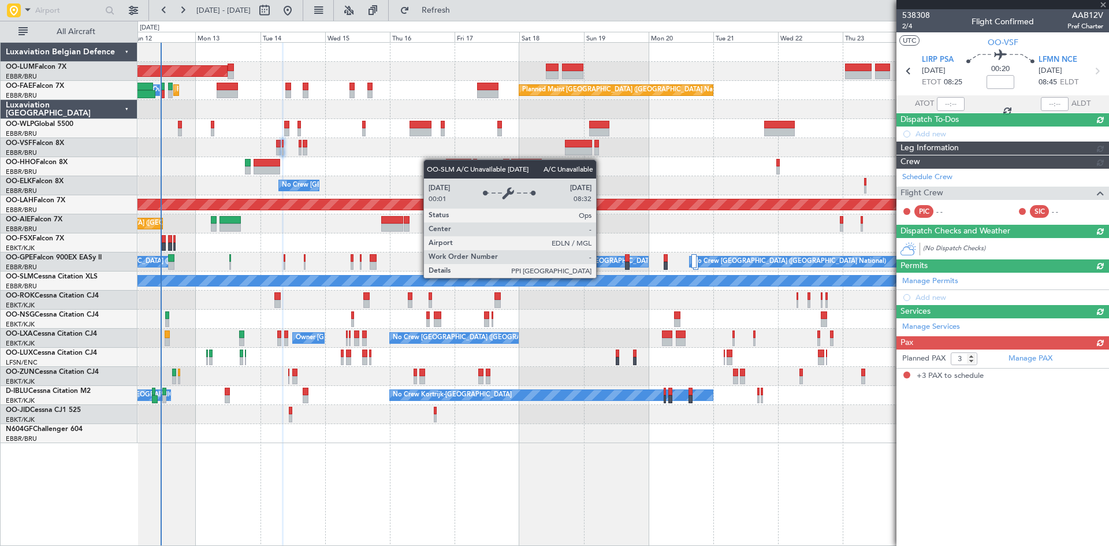
scroll to position [0, 0]
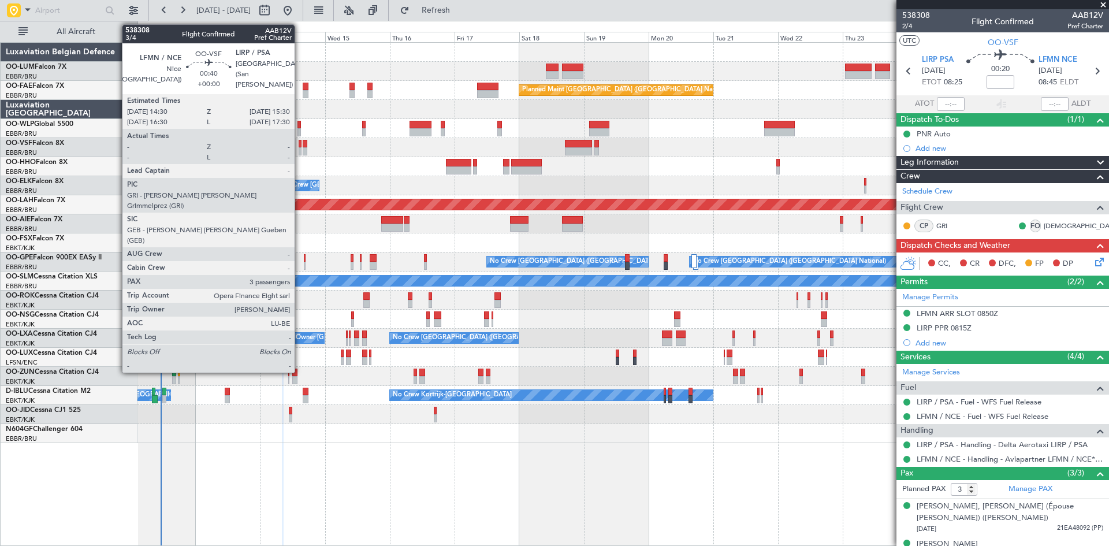
click at [300, 147] on div at bounding box center [300, 151] width 3 height 8
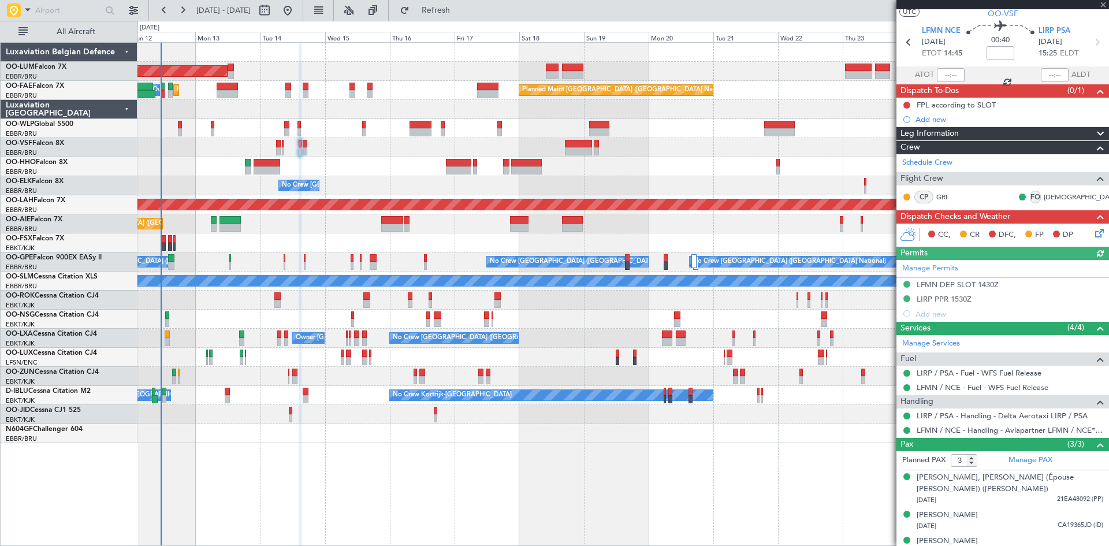
scroll to position [42, 0]
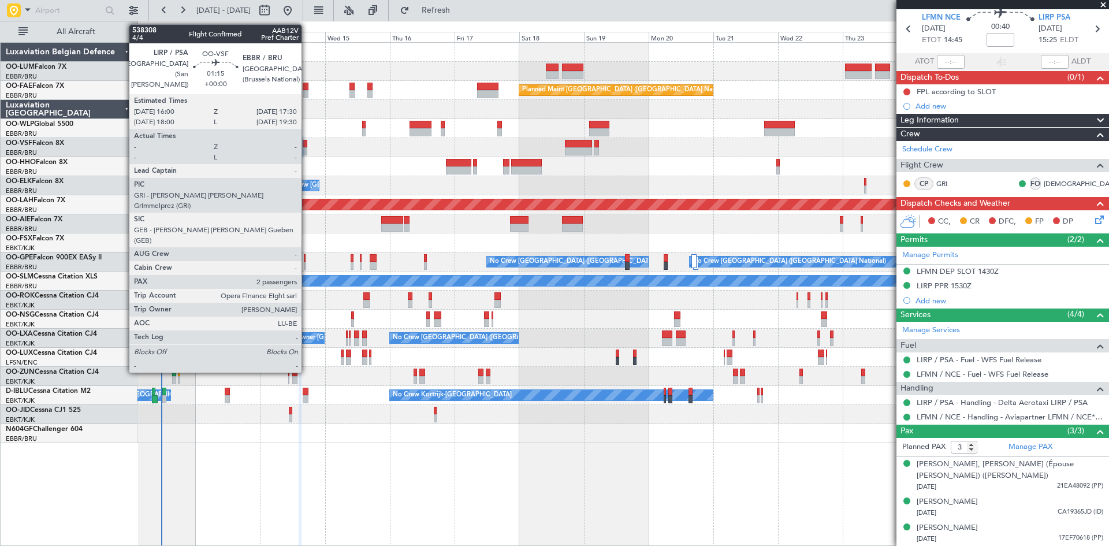
click at [307, 142] on div at bounding box center [305, 144] width 5 height 8
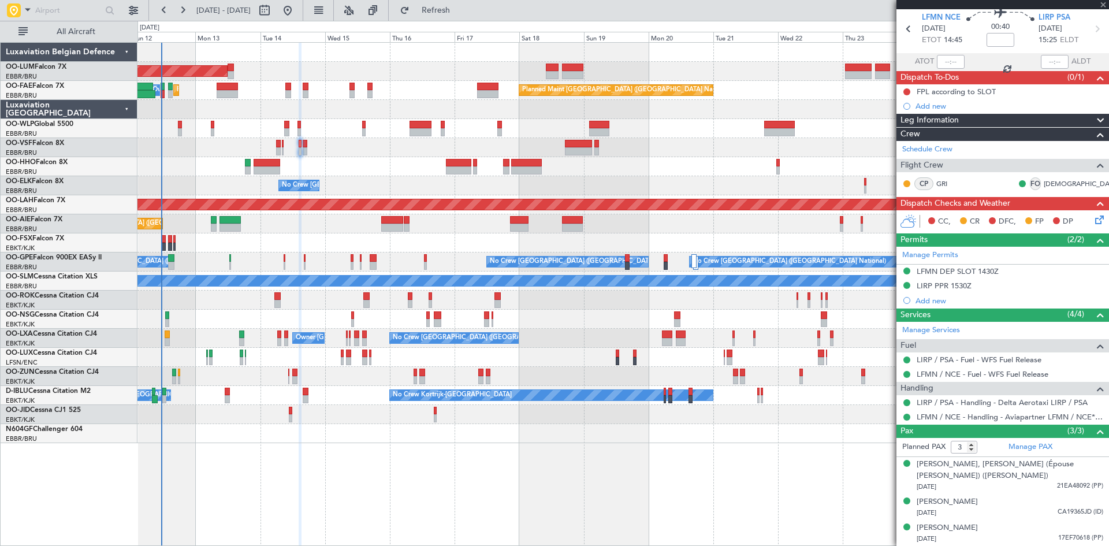
type input "2"
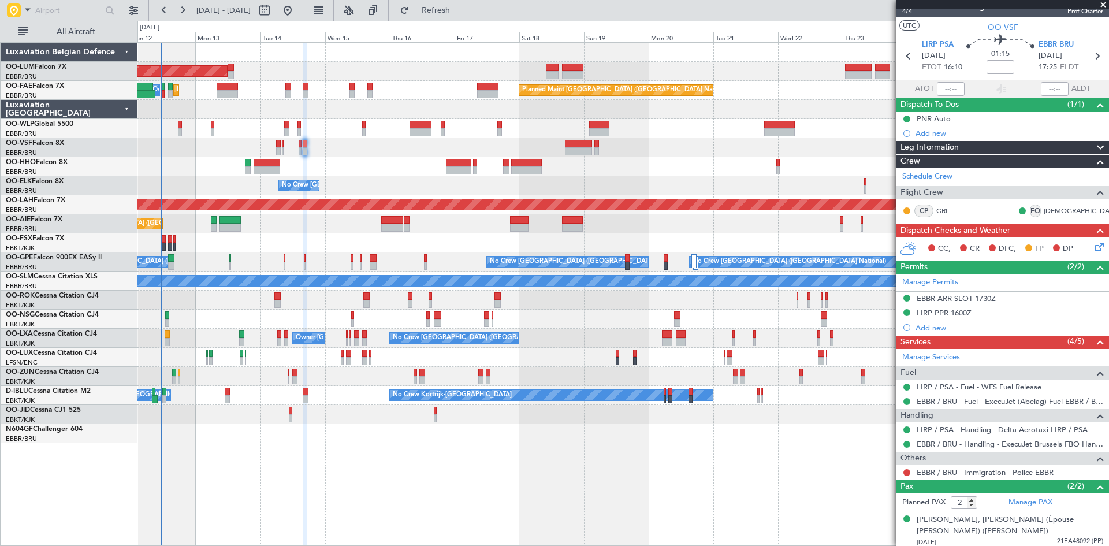
scroll to position [0, 0]
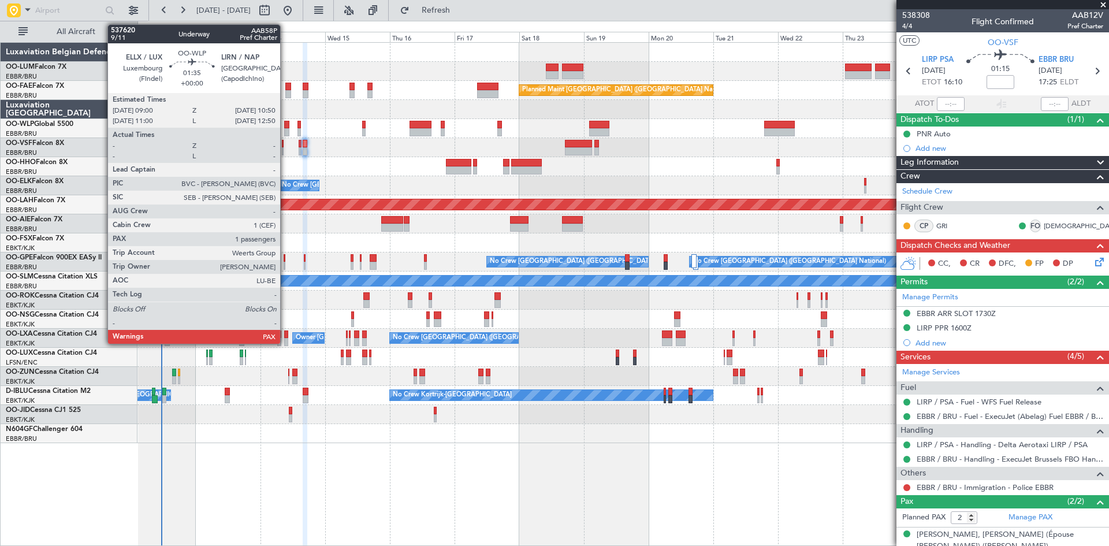
click at [285, 127] on div at bounding box center [286, 125] width 5 height 8
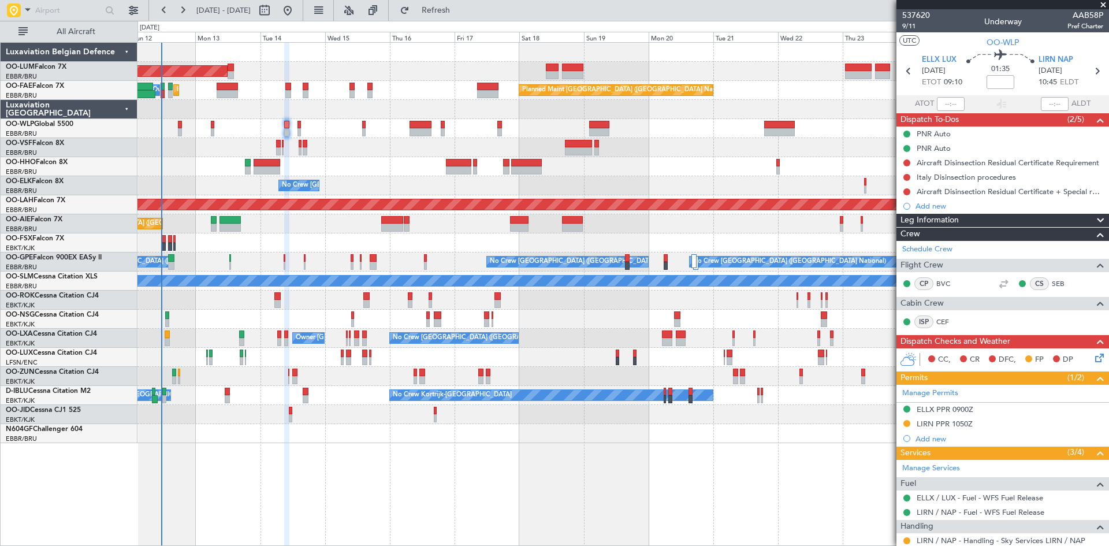
click at [1094, 356] on icon at bounding box center [1097, 355] width 9 height 9
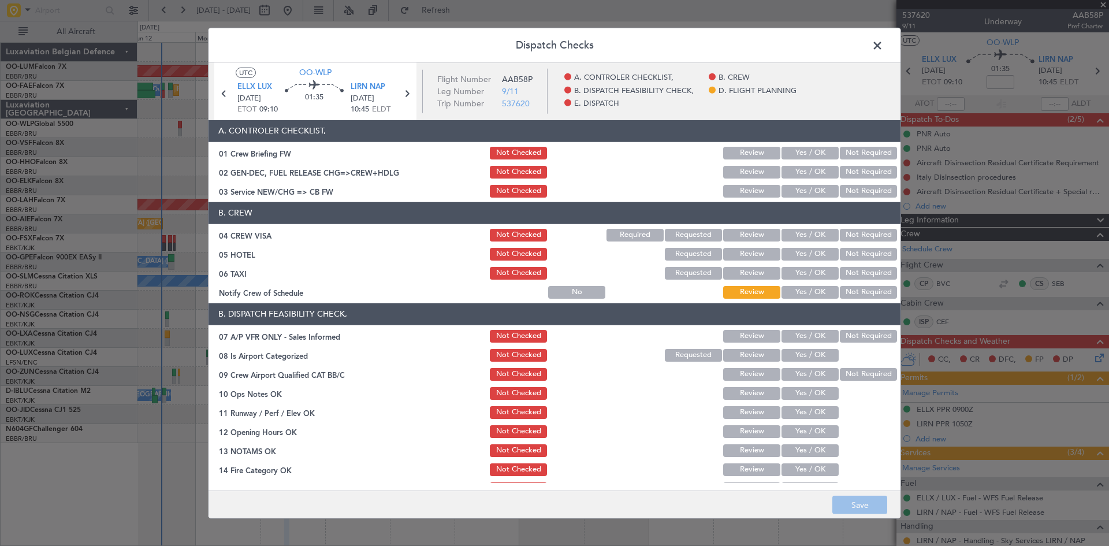
click at [883, 48] on span at bounding box center [883, 47] width 0 height 23
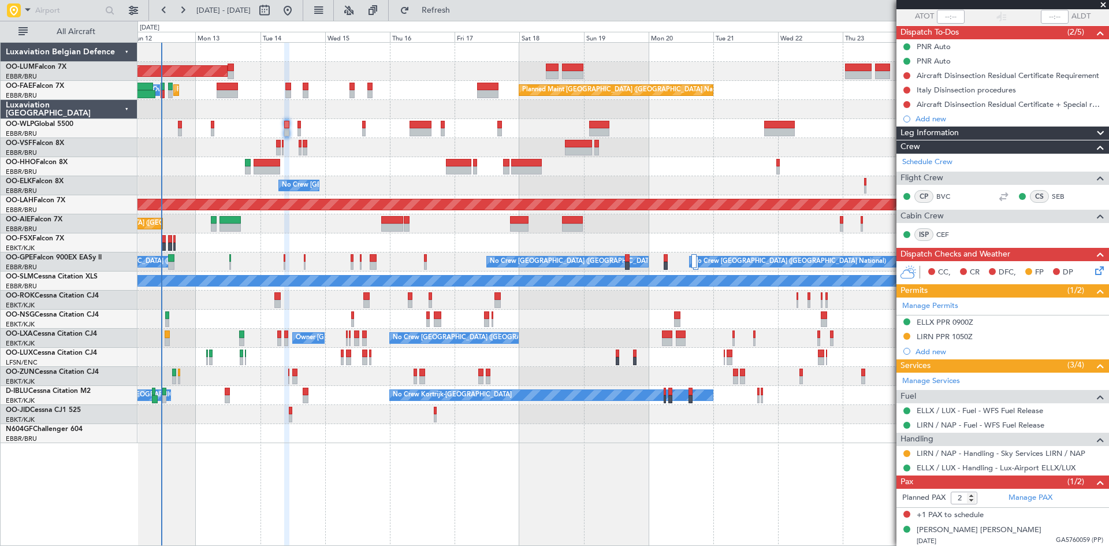
scroll to position [90, 0]
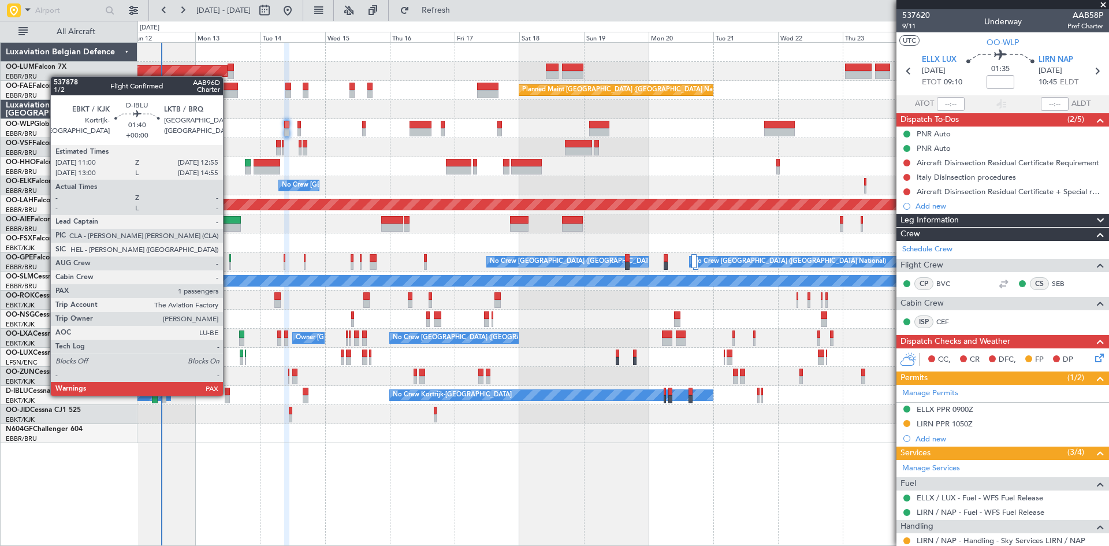
click at [228, 394] on div at bounding box center [227, 391] width 5 height 8
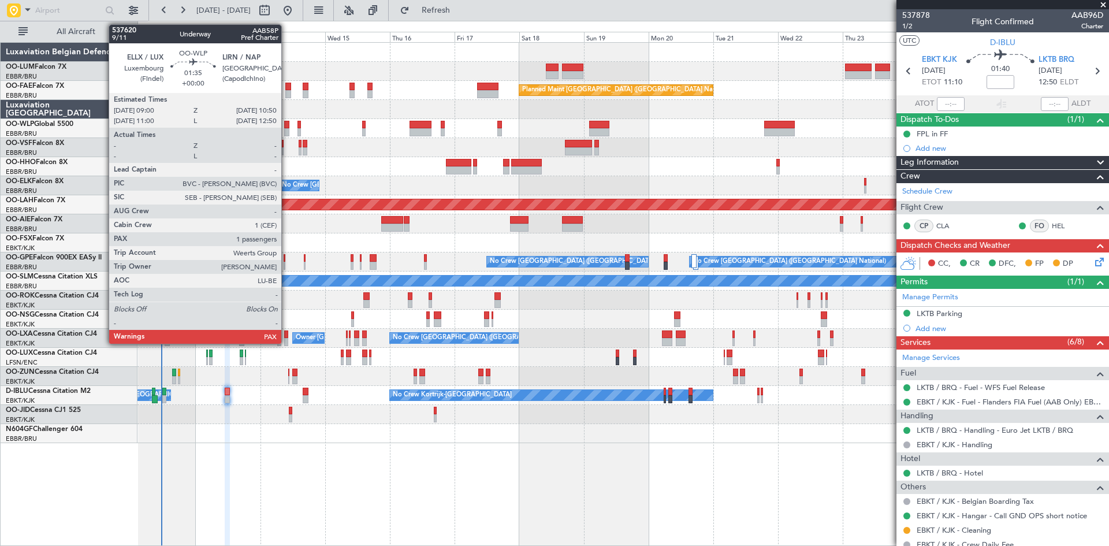
click at [286, 129] on div at bounding box center [286, 132] width 5 height 8
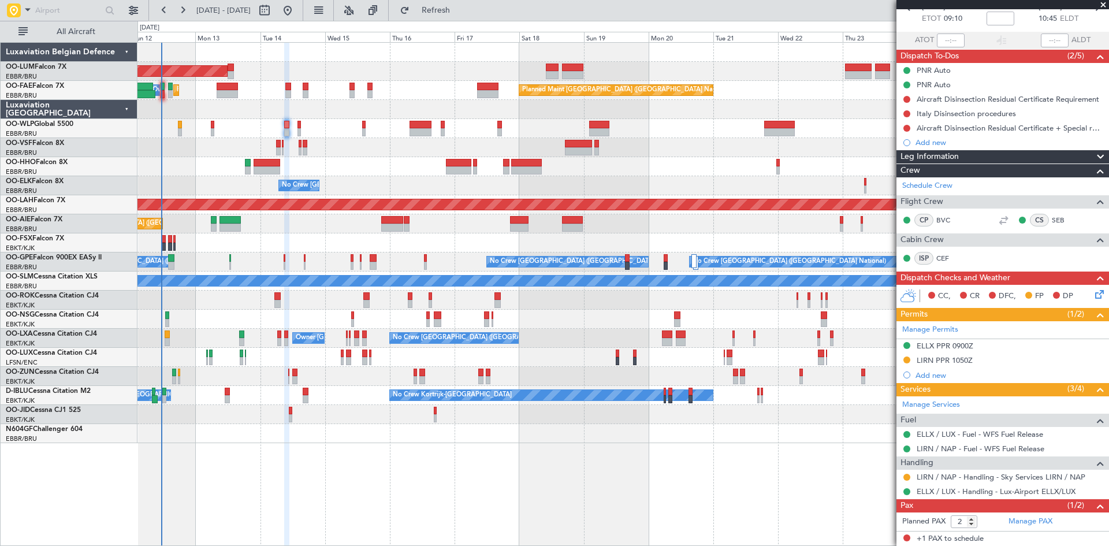
scroll to position [90, 0]
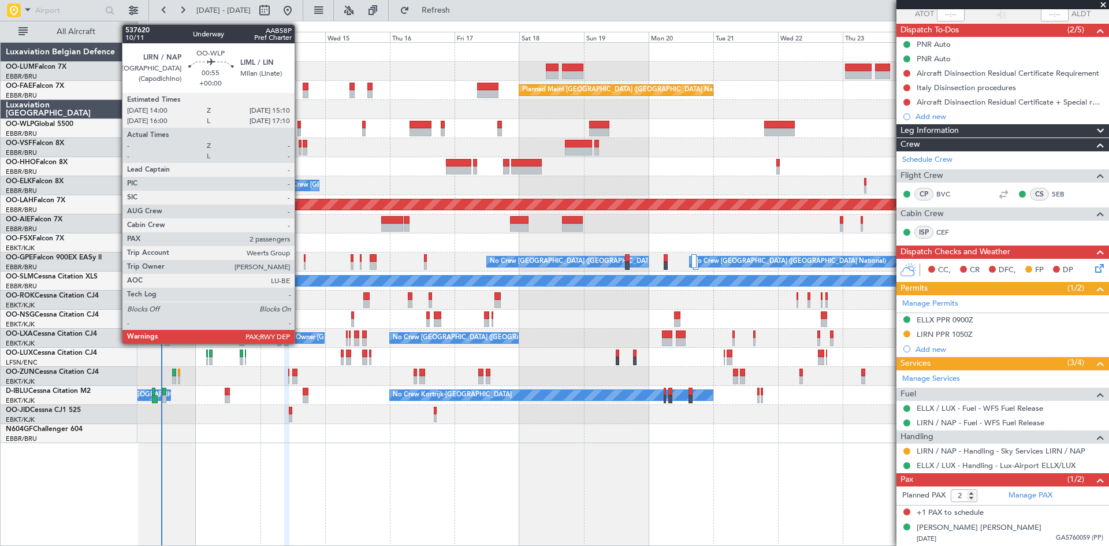
click at [300, 125] on div at bounding box center [298, 125] width 3 height 8
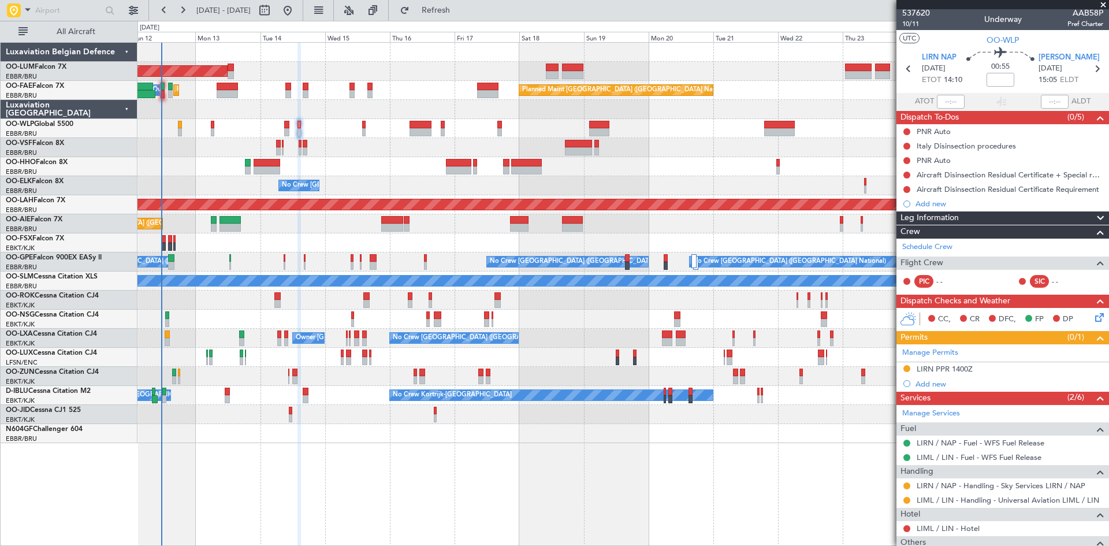
scroll to position [0, 0]
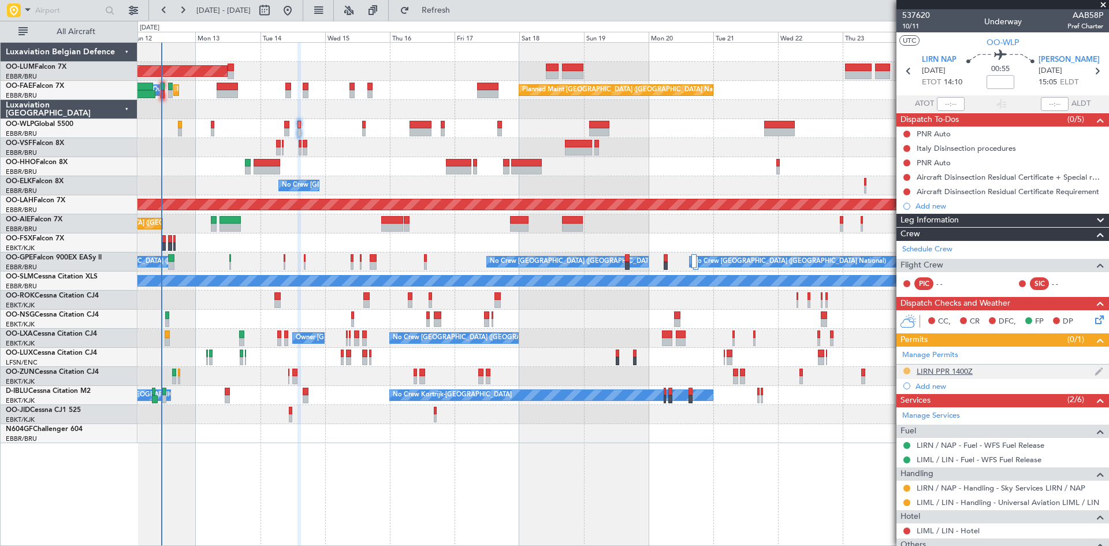
click at [908, 370] on button at bounding box center [906, 370] width 7 height 7
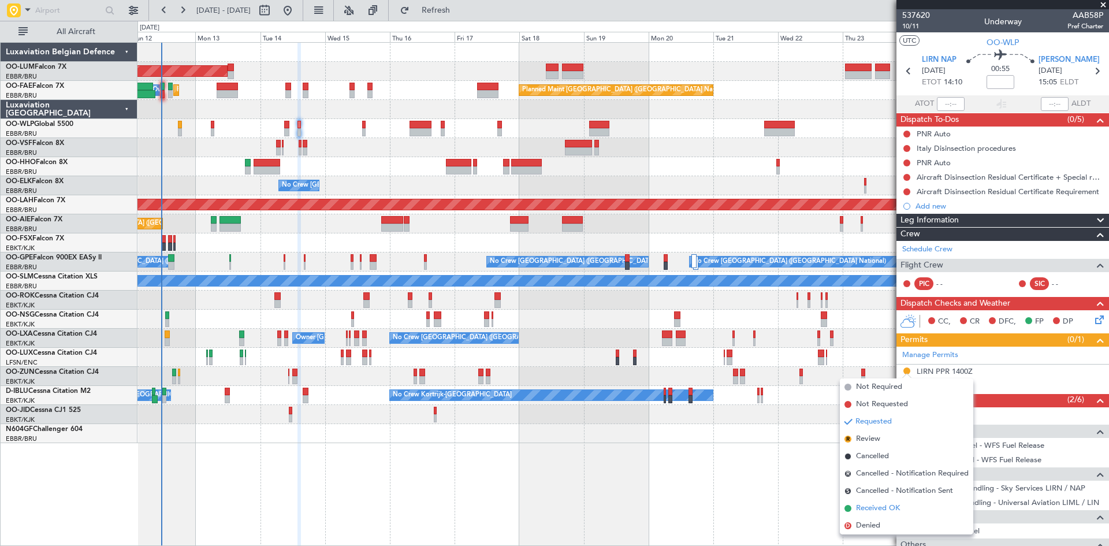
click at [882, 508] on span "Received OK" at bounding box center [878, 508] width 44 height 12
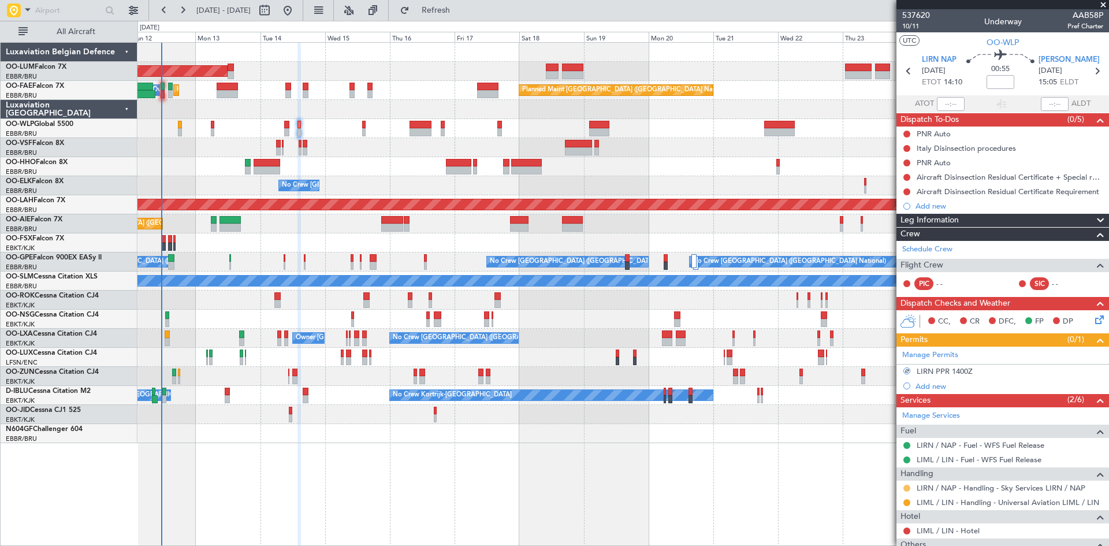
click at [907, 487] on button at bounding box center [906, 487] width 7 height 7
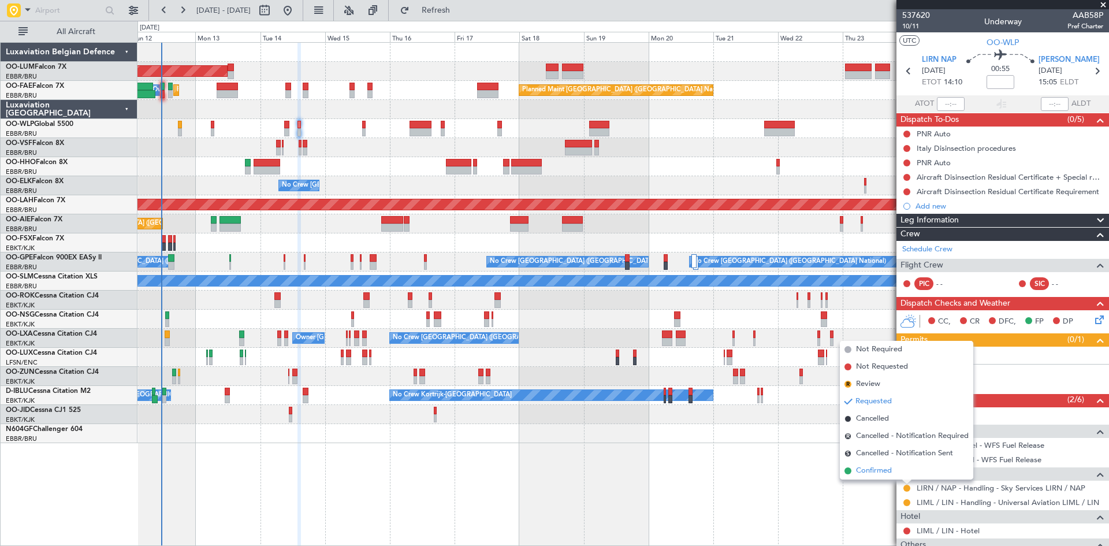
click at [893, 475] on li "Confirmed" at bounding box center [906, 470] width 133 height 17
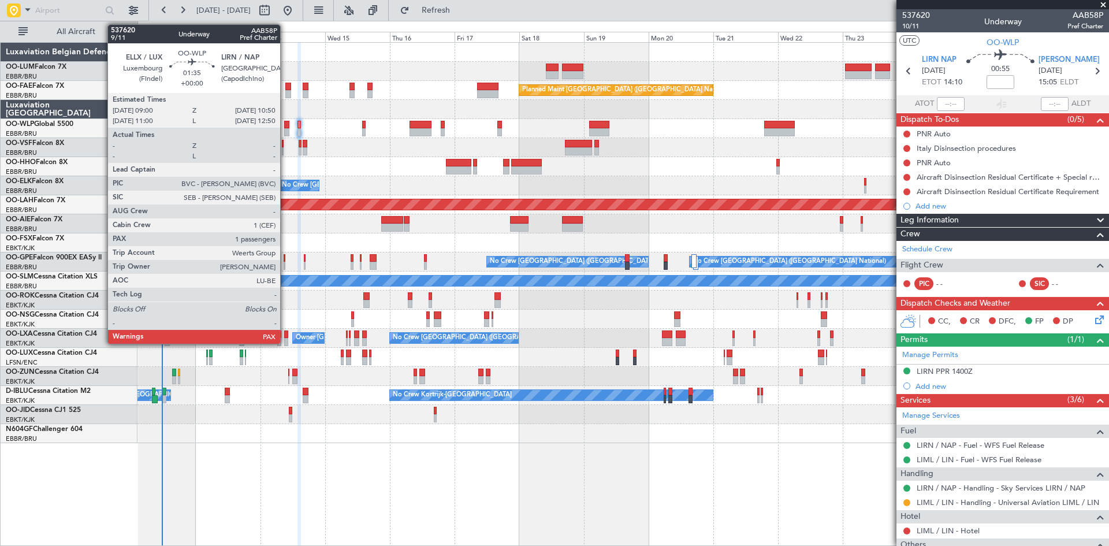
click at [285, 121] on div at bounding box center [286, 125] width 5 height 8
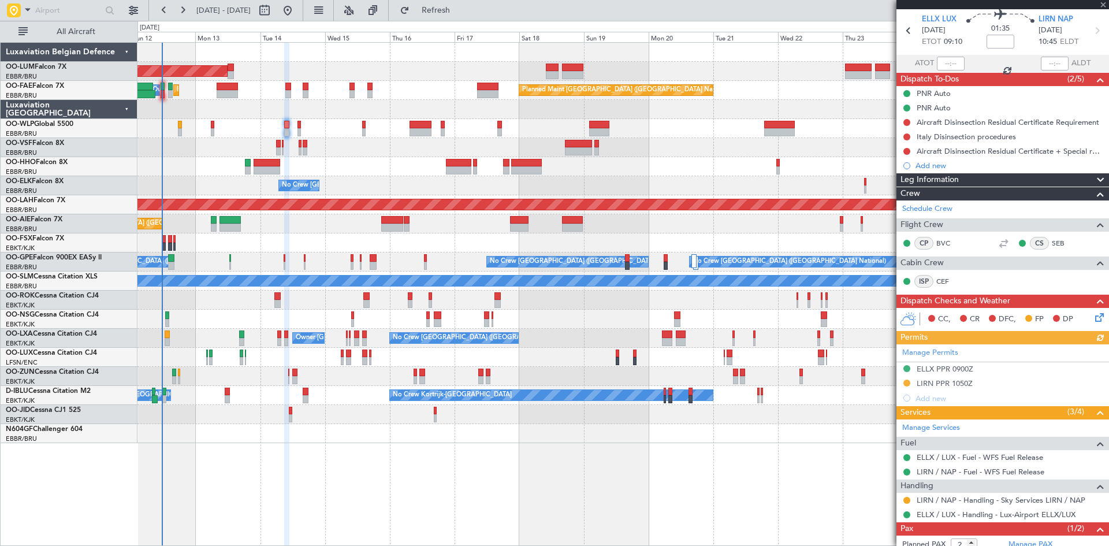
scroll to position [90, 0]
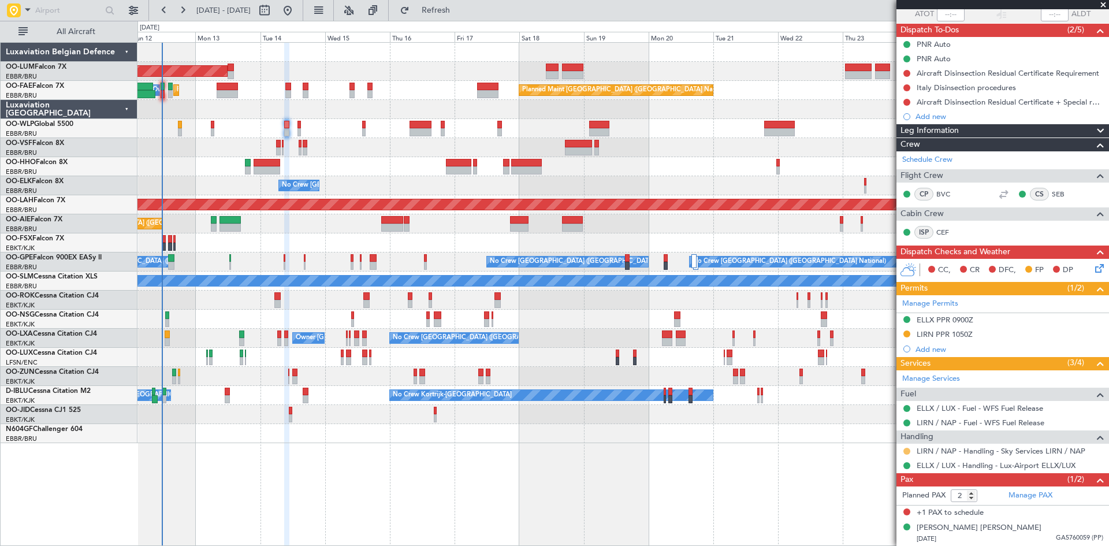
click at [904, 449] on button at bounding box center [906, 451] width 7 height 7
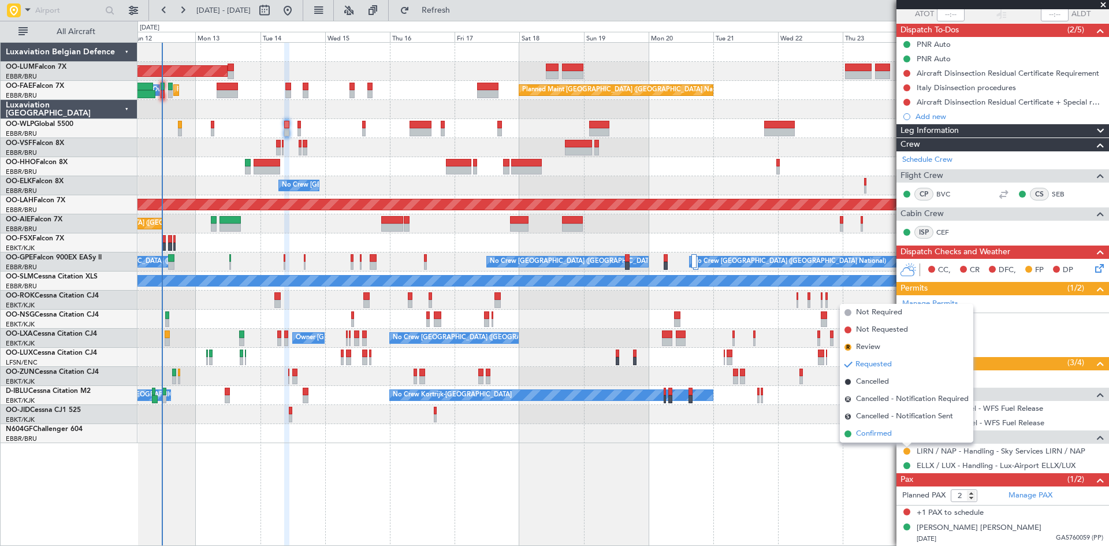
click at [885, 435] on span "Confirmed" at bounding box center [874, 434] width 36 height 12
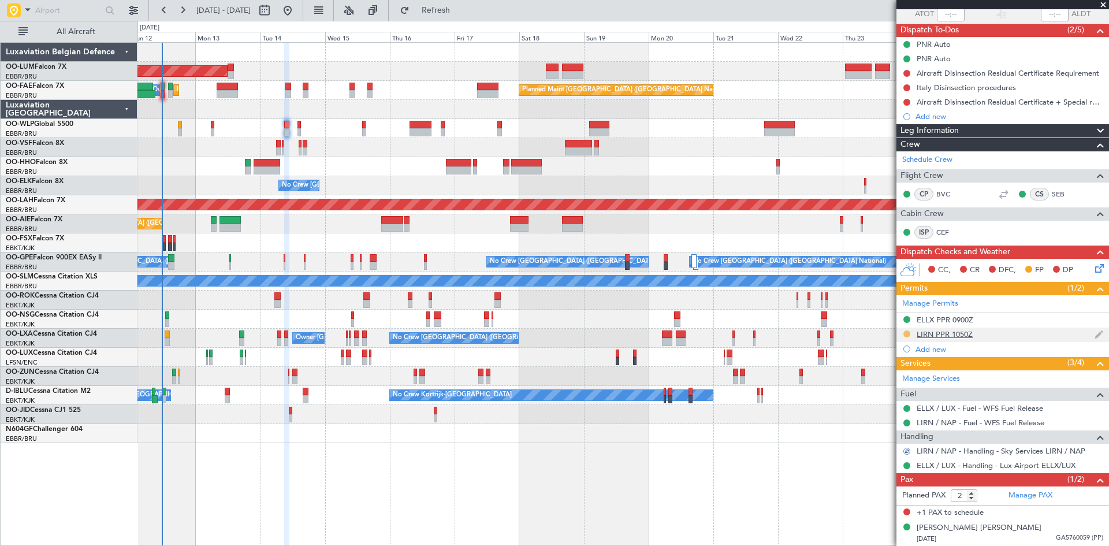
click at [907, 334] on button at bounding box center [906, 333] width 7 height 7
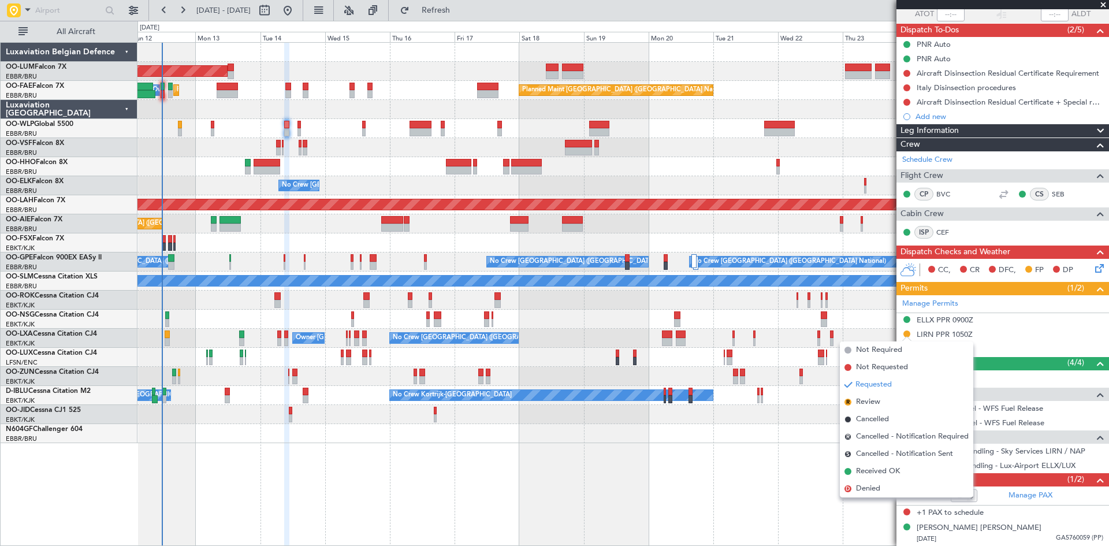
click at [886, 486] on li "D Denied" at bounding box center [906, 488] width 133 height 17
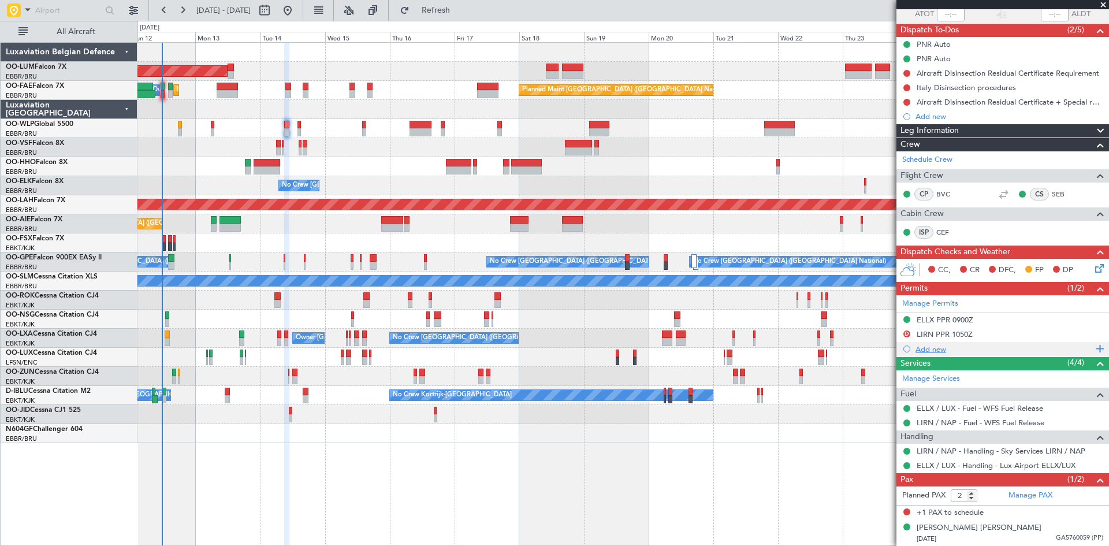
click at [937, 348] on div "Add new" at bounding box center [1003, 349] width 177 height 10
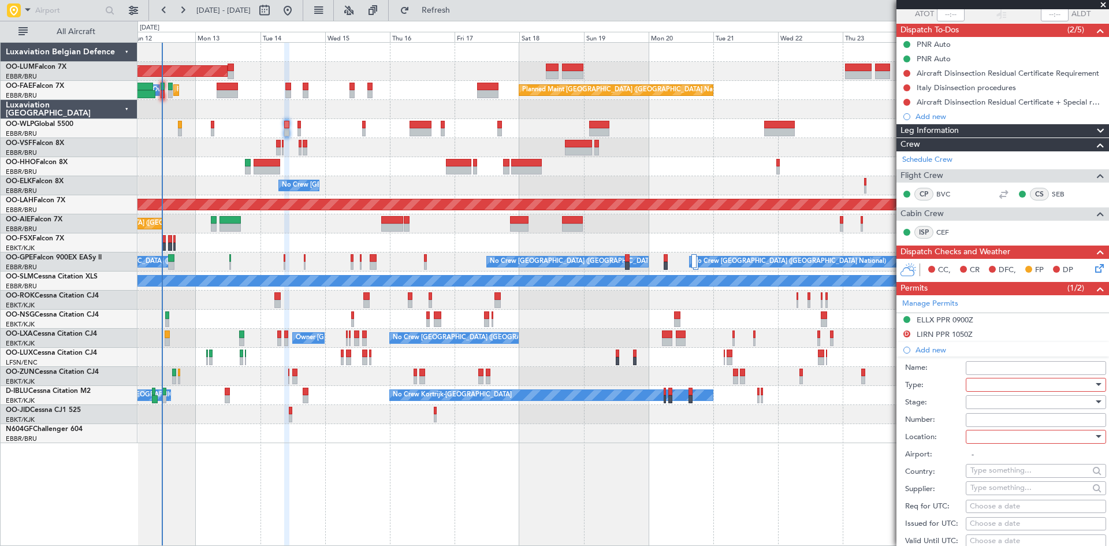
click at [1004, 386] on div at bounding box center [1031, 384] width 123 height 17
click at [1001, 490] on span "Slot" at bounding box center [1031, 492] width 121 height 17
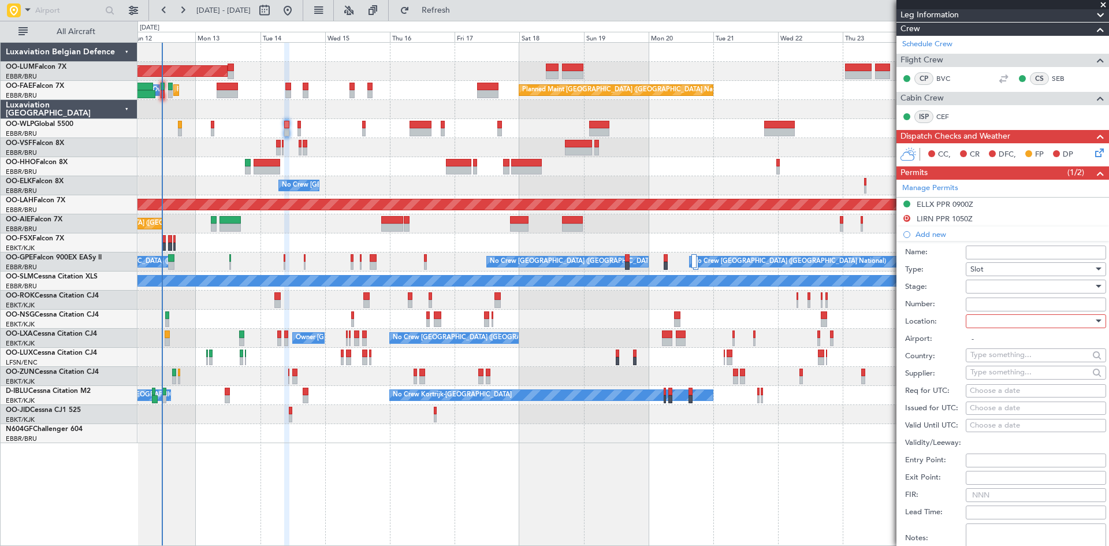
click at [1017, 319] on div at bounding box center [1031, 320] width 123 height 17
click at [1015, 381] on span "Arrival" at bounding box center [1031, 378] width 121 height 17
type input "LIRN / NAP"
click at [985, 289] on div at bounding box center [1031, 286] width 123 height 17
click at [1013, 380] on span "Received OK" at bounding box center [1031, 378] width 121 height 17
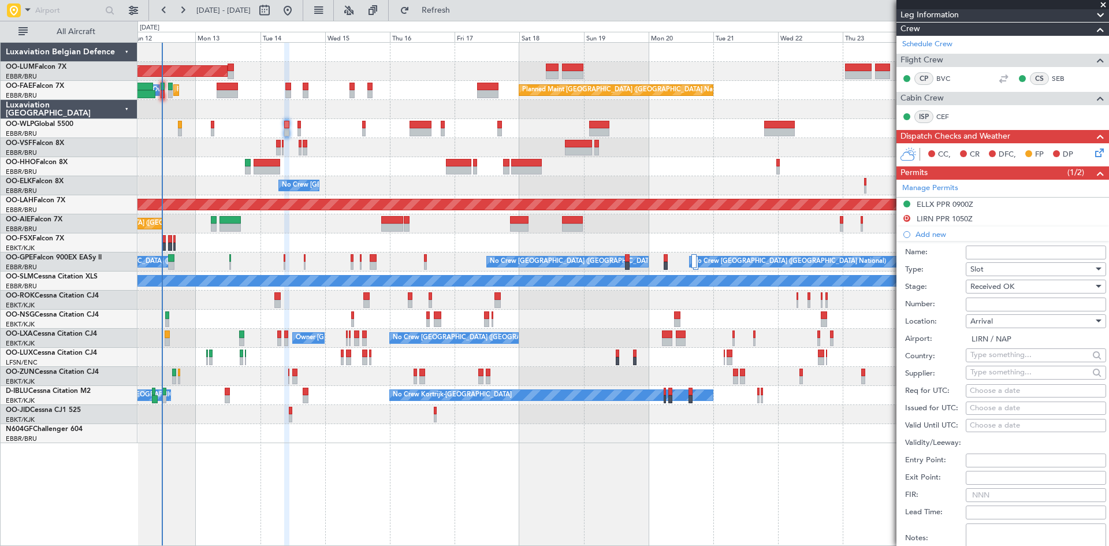
click at [996, 306] on input "Number:" at bounding box center [1035, 304] width 140 height 14
type input "APPROVED"
click at [989, 394] on div "Choose a date" at bounding box center [1036, 391] width 132 height 12
select select "10"
select select "2025"
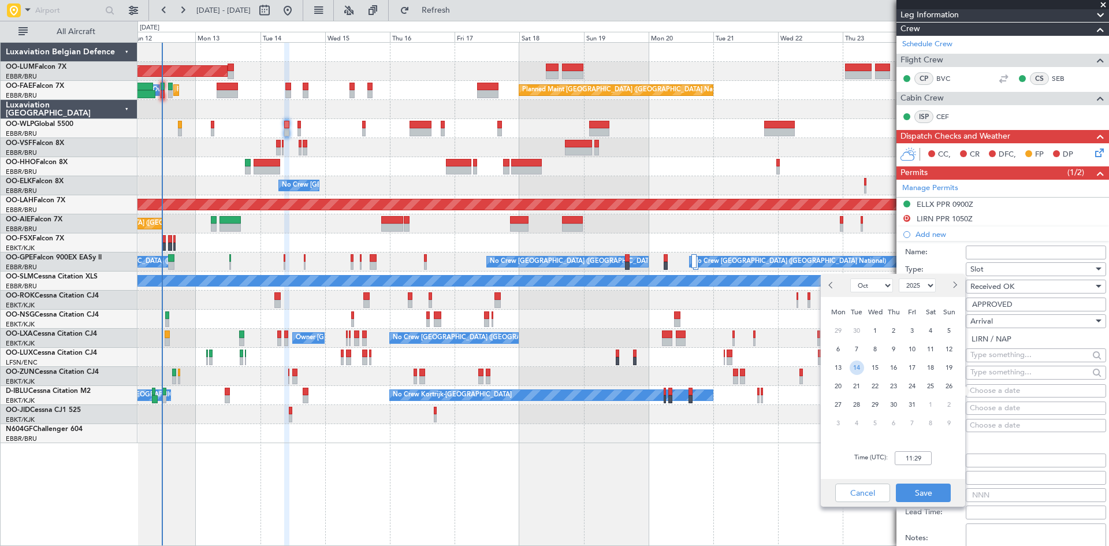
click at [850, 363] on span "14" at bounding box center [856, 367] width 14 height 14
click at [915, 461] on input "00:00" at bounding box center [912, 458] width 37 height 14
type input "12:15"
click at [963, 454] on div "Time (UTC): 12:15" at bounding box center [893, 458] width 144 height 42
click at [934, 487] on button "Save" at bounding box center [923, 492] width 55 height 18
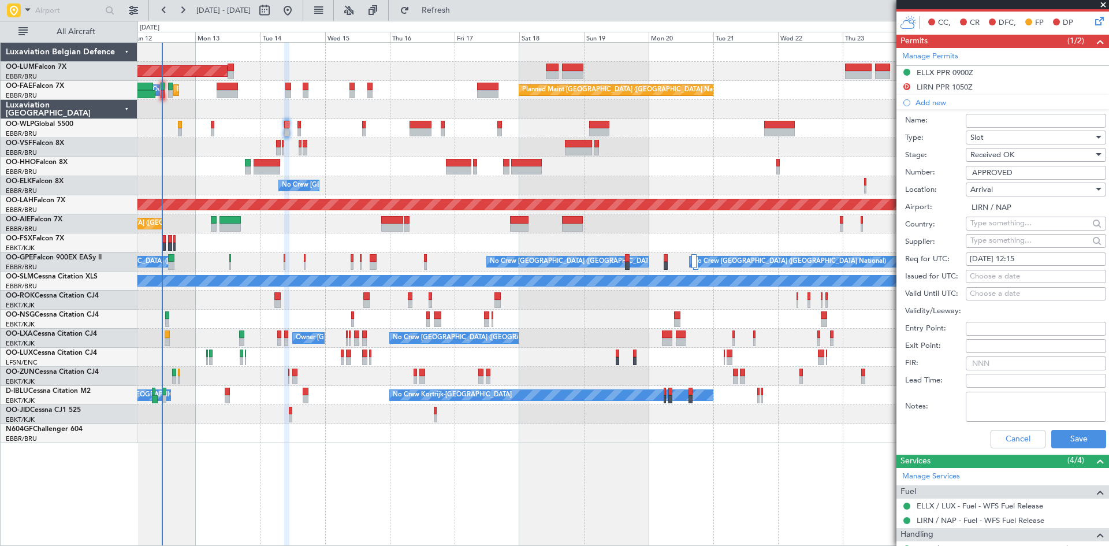
scroll to position [434, 0]
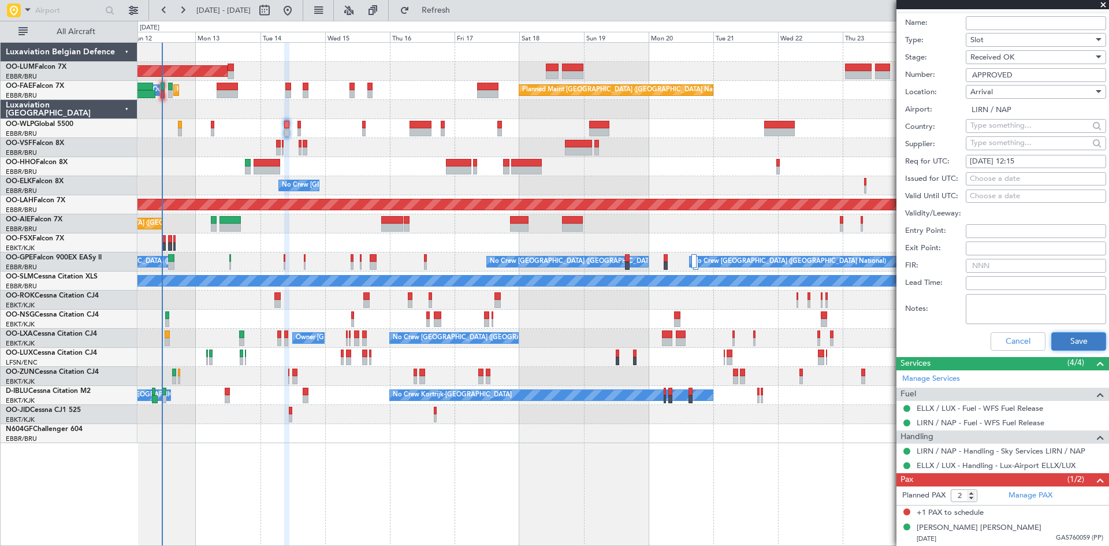
click at [1092, 339] on button "Save" at bounding box center [1078, 341] width 55 height 18
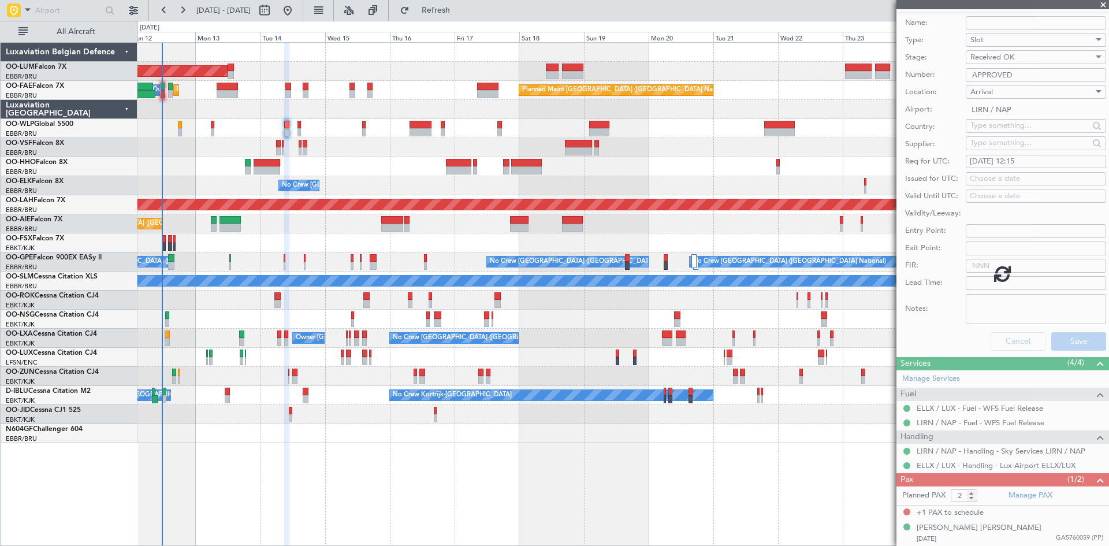
scroll to position [104, 0]
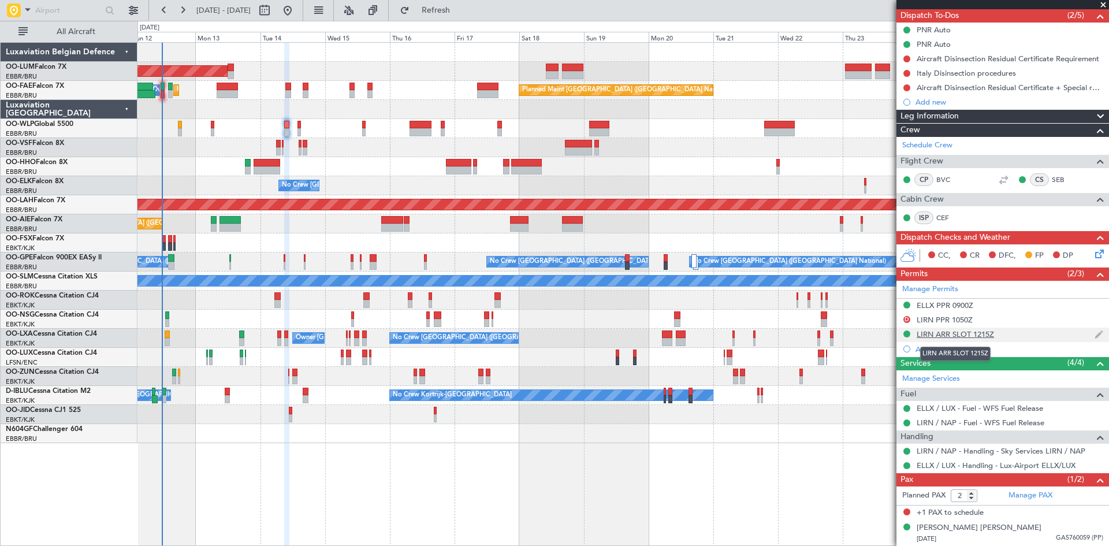
click at [967, 332] on div "LIRN ARR SLOT 1215Z" at bounding box center [954, 334] width 77 height 10
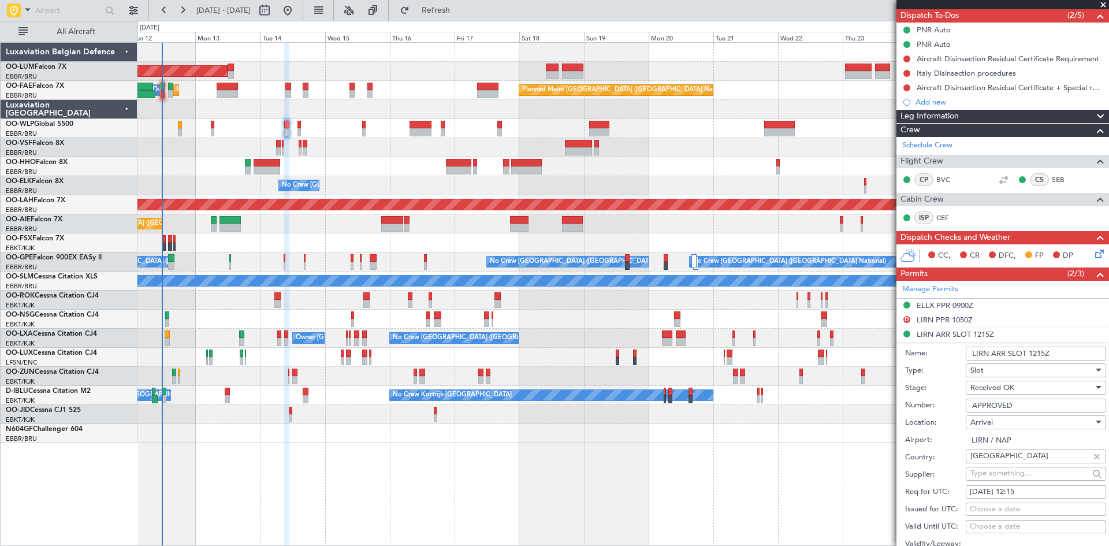
click at [1021, 419] on div "Arrival" at bounding box center [1031, 421] width 123 height 17
click at [936, 438] on div at bounding box center [554, 273] width 1109 height 546
click at [1041, 372] on div "Slot" at bounding box center [1031, 369] width 123 height 17
click at [990, 426] on span "PPR" at bounding box center [1031, 426] width 121 height 17
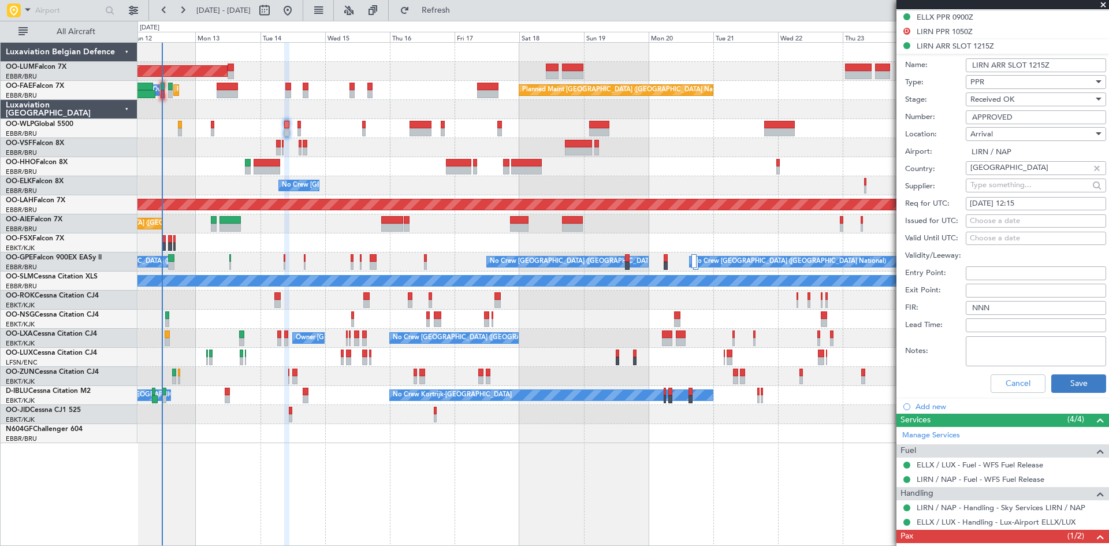
scroll to position [393, 0]
click at [1076, 370] on div "Cancel Save" at bounding box center [1005, 383] width 201 height 30
click at [1077, 379] on button "Save" at bounding box center [1078, 383] width 55 height 18
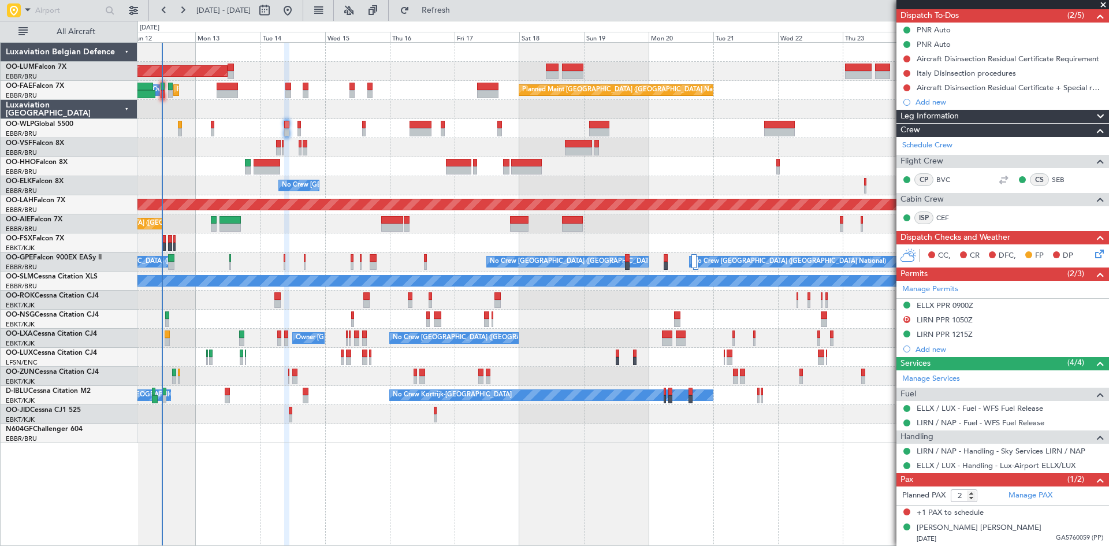
scroll to position [0, 0]
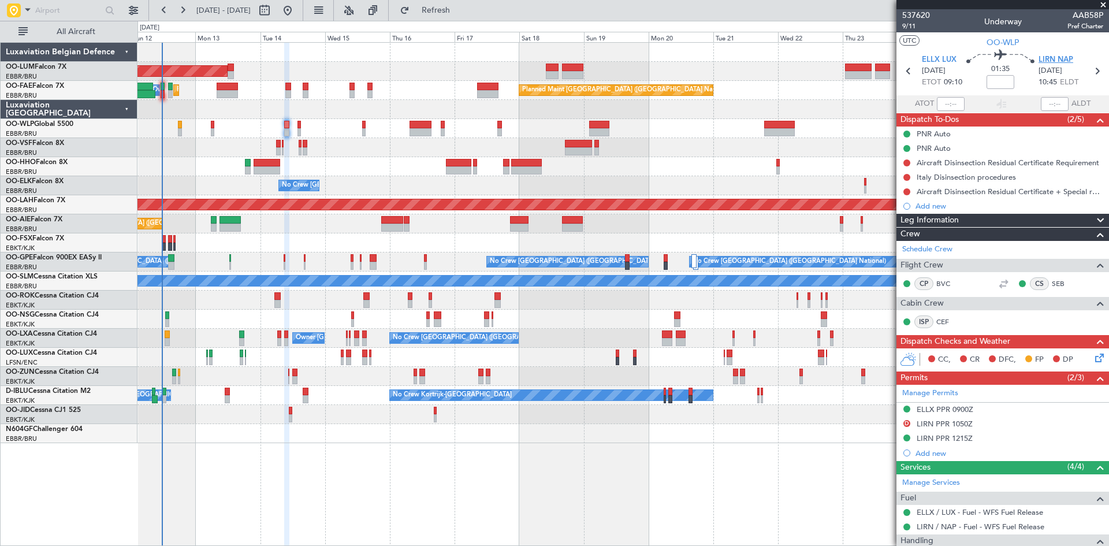
click at [1046, 61] on span "LIRN NAP" at bounding box center [1055, 60] width 35 height 12
click at [912, 17] on span "537620" at bounding box center [916, 15] width 28 height 12
click at [940, 440] on div "LIRN PPR 1215Z" at bounding box center [944, 438] width 56 height 10
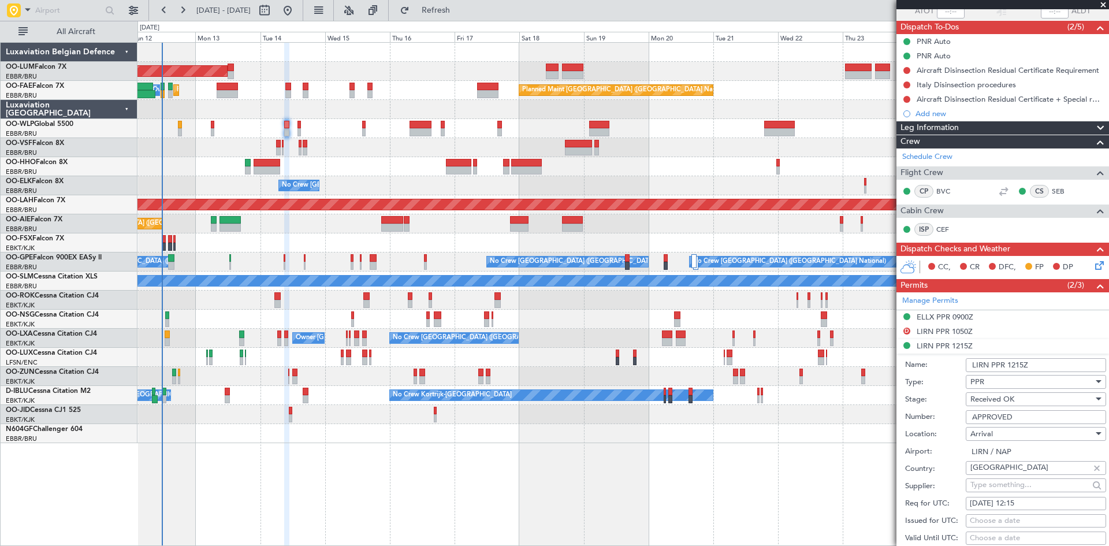
scroll to position [173, 0]
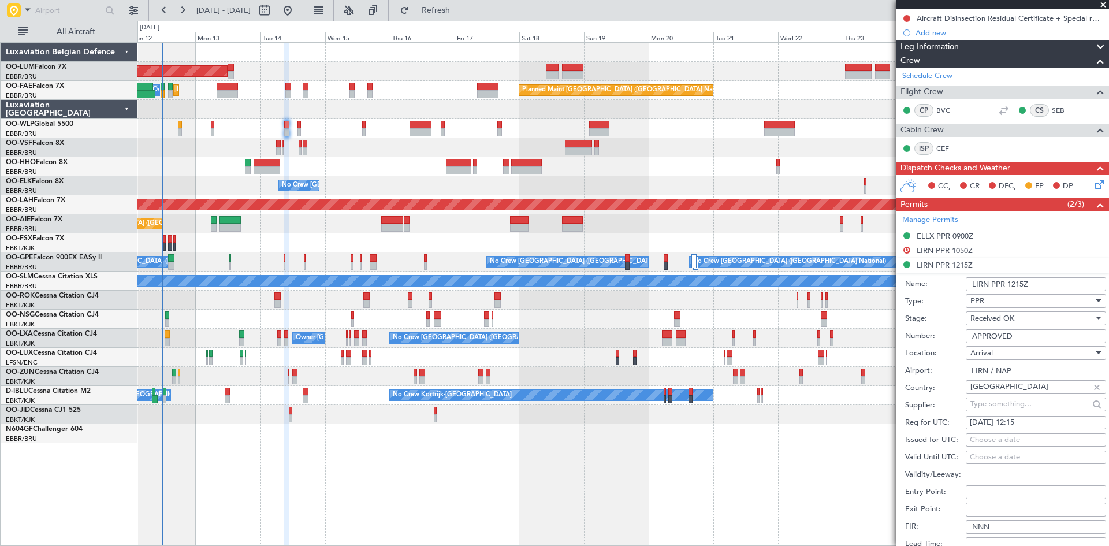
drag, startPoint x: 1023, startPoint y: 333, endPoint x: 846, endPoint y: 328, distance: 176.8
click at [846, 328] on fb-app "[DATE] - [DATE] Refresh Quick Links All Aircraft Owner [GEOGRAPHIC_DATA] AOG Ma…" at bounding box center [554, 277] width 1109 height 537
paste input "SKY14006"
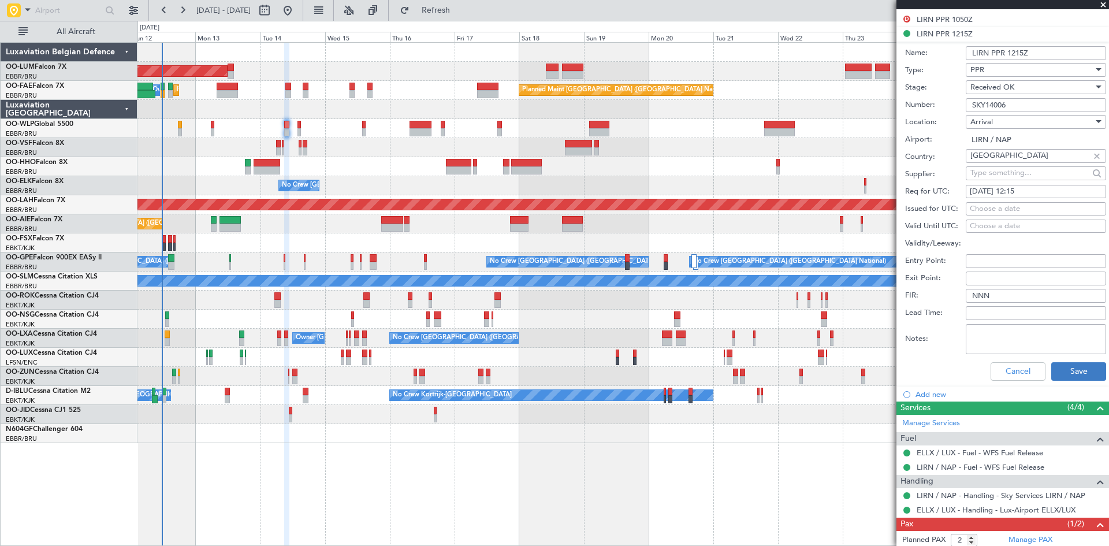
type input "SKY14006"
click at [1065, 368] on button "Save" at bounding box center [1078, 371] width 55 height 18
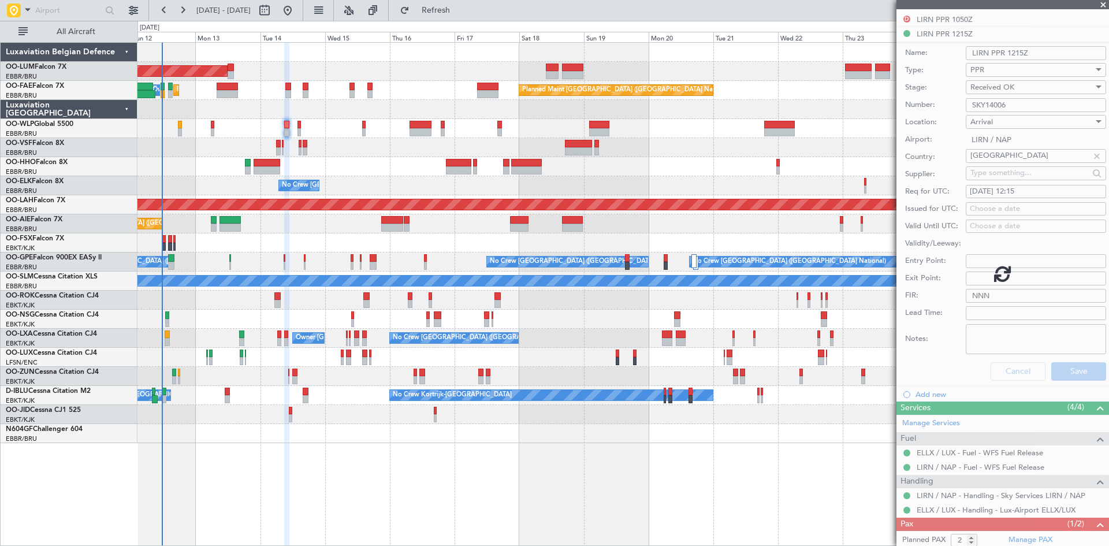
scroll to position [104, 0]
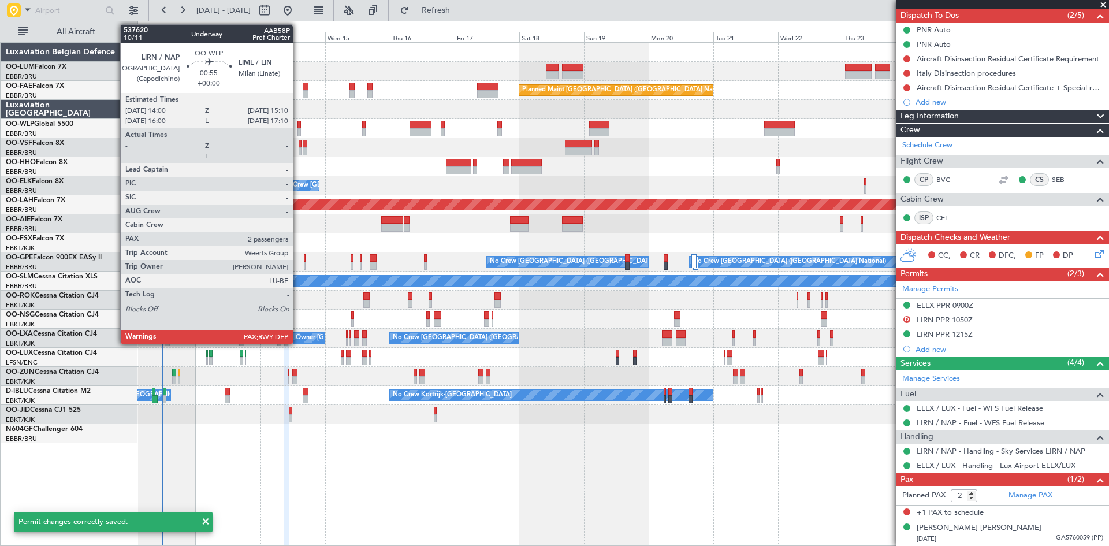
click at [298, 124] on div at bounding box center [298, 125] width 3 height 8
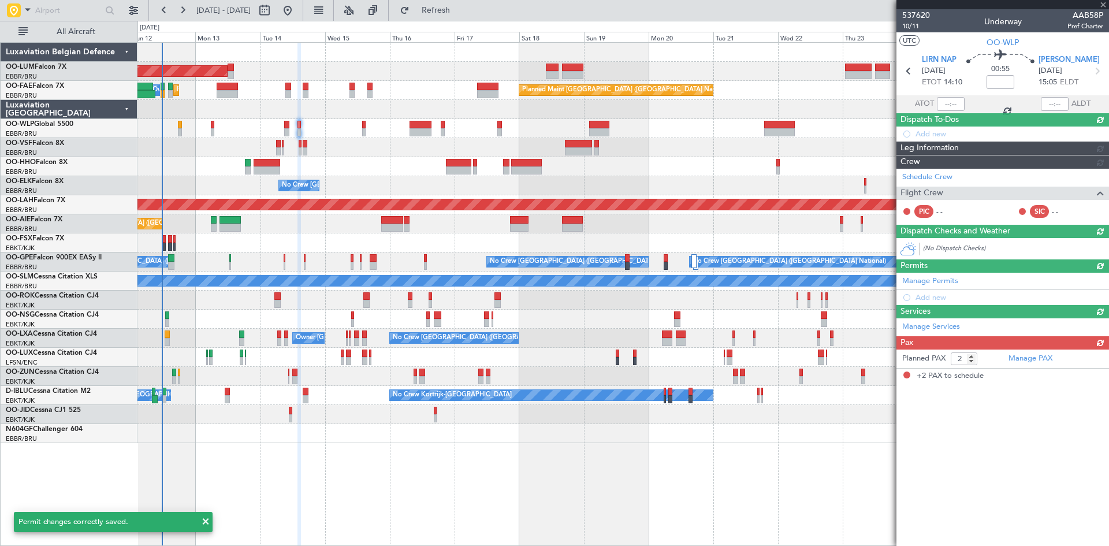
scroll to position [0, 0]
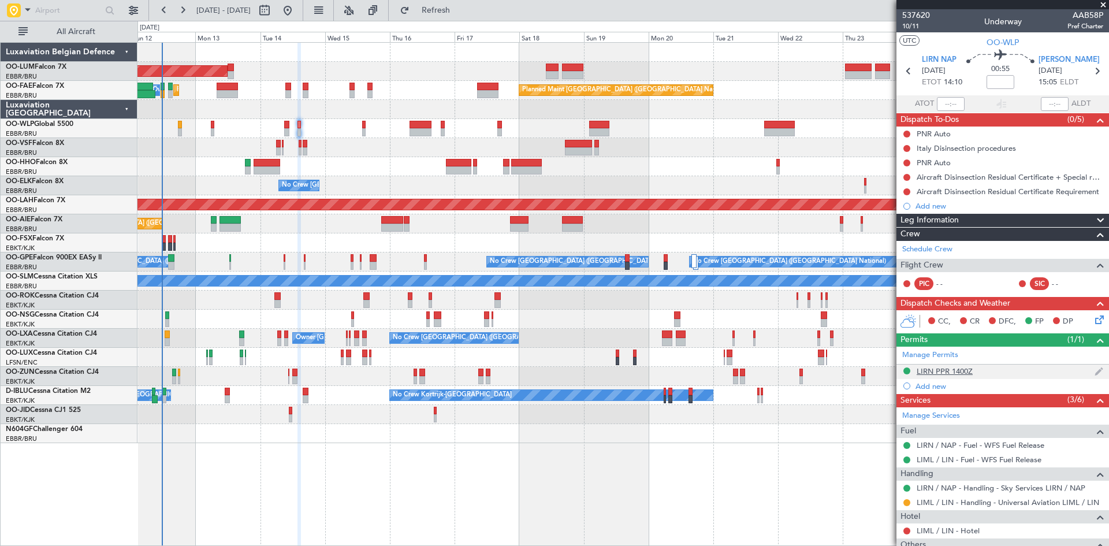
click at [949, 372] on div "LIRN PPR 1400Z" at bounding box center [944, 371] width 56 height 10
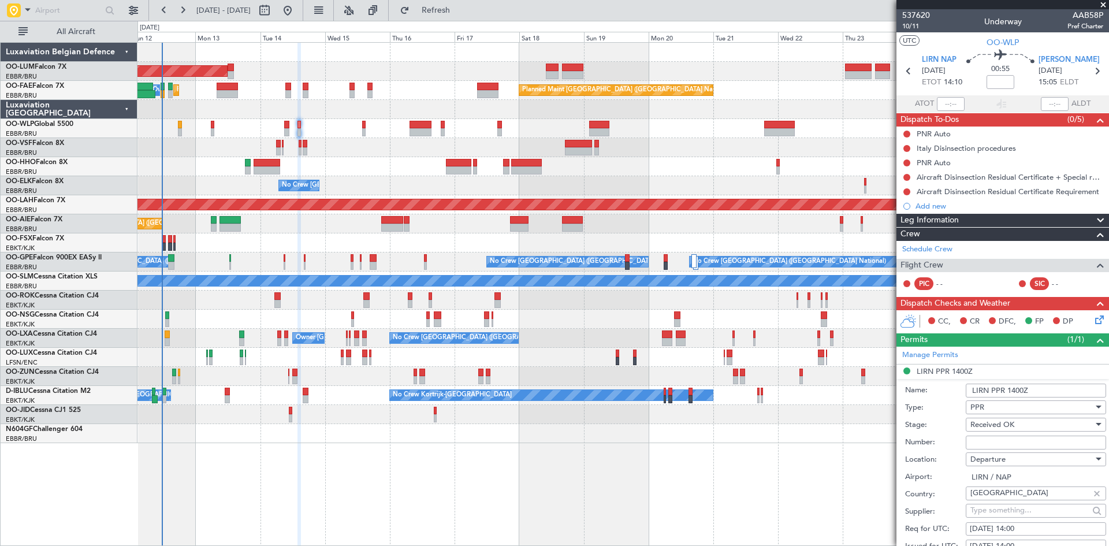
click at [1017, 441] on input "Number:" at bounding box center [1035, 442] width 140 height 14
paste input "SKY14006"
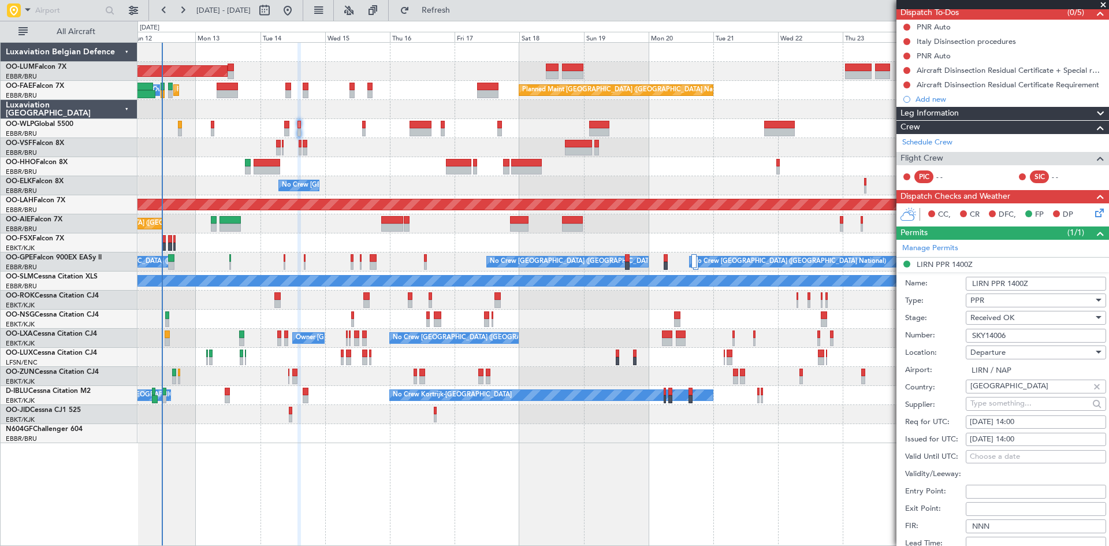
scroll to position [231, 0]
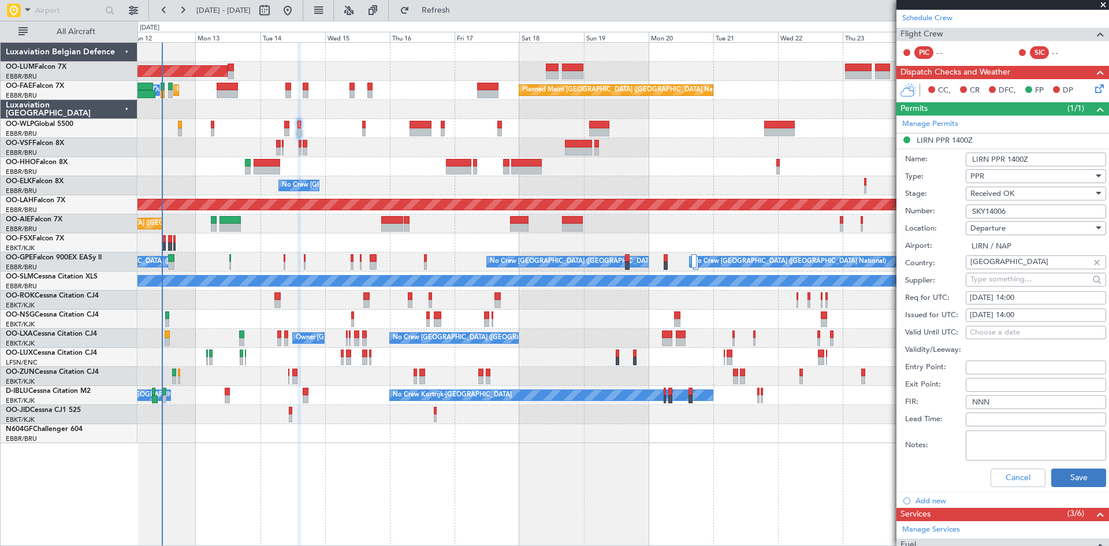
type input "SKY14006"
click at [1095, 474] on button "Save" at bounding box center [1078, 477] width 55 height 18
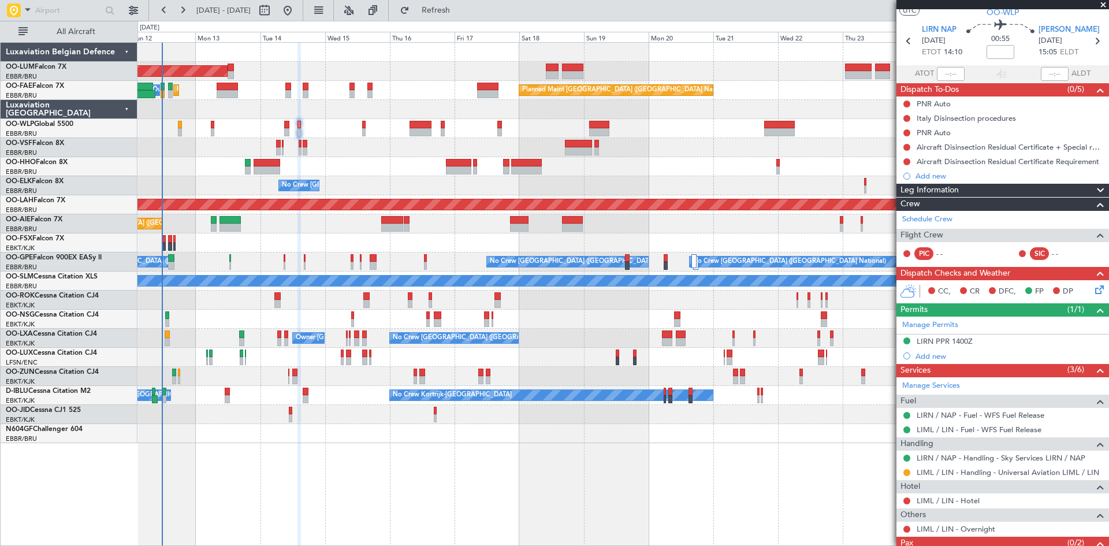
scroll to position [0, 0]
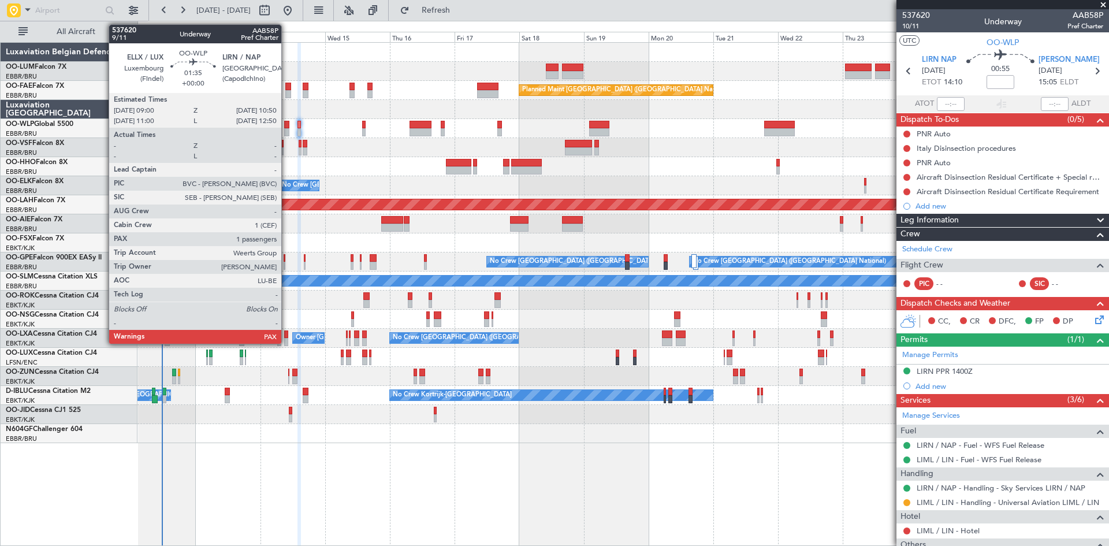
click at [286, 125] on div at bounding box center [286, 125] width 5 height 8
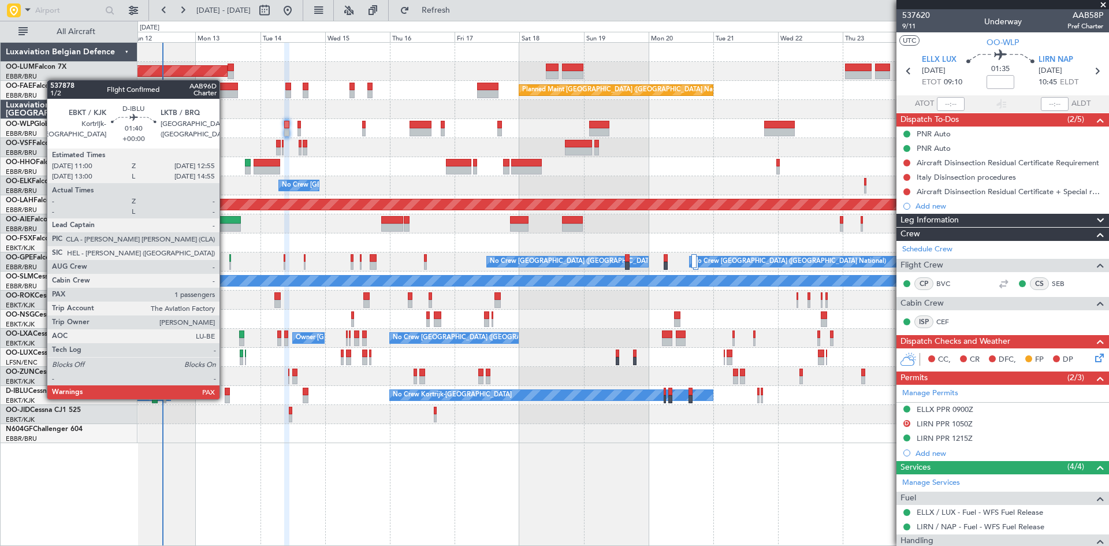
click at [225, 398] on div at bounding box center [227, 399] width 5 height 8
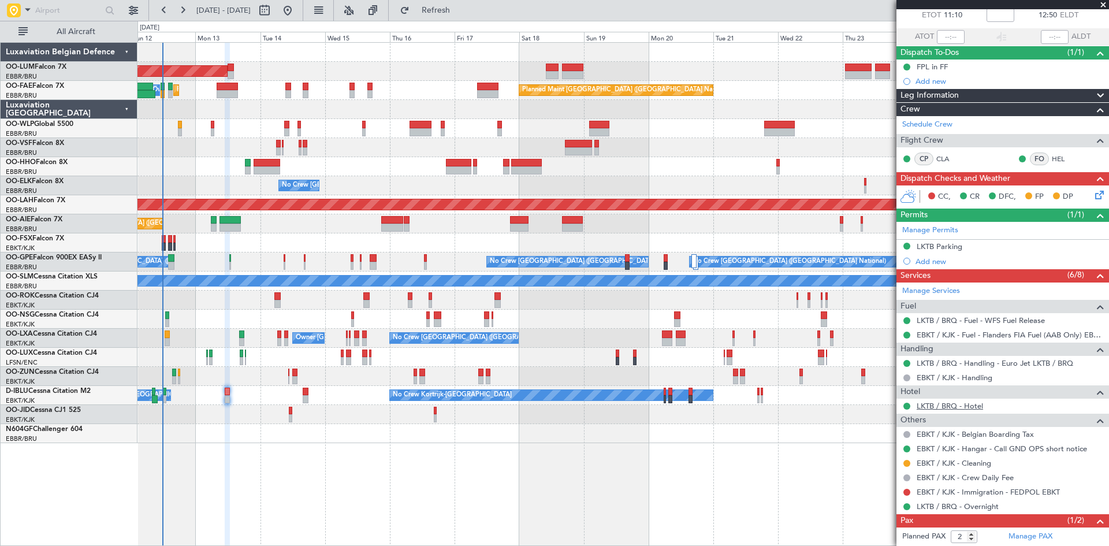
scroll to position [108, 0]
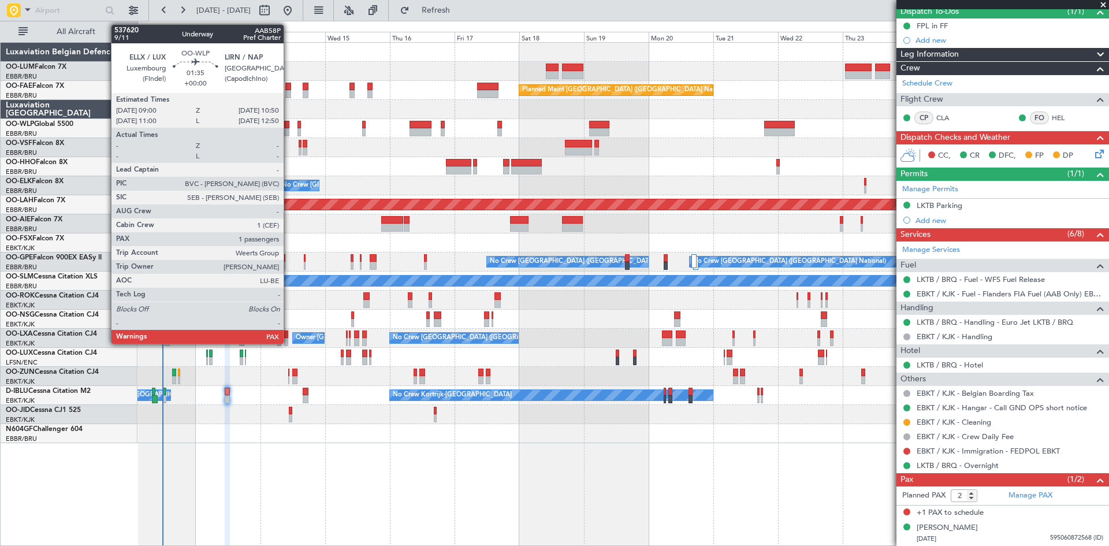
click at [289, 125] on div at bounding box center [286, 125] width 5 height 8
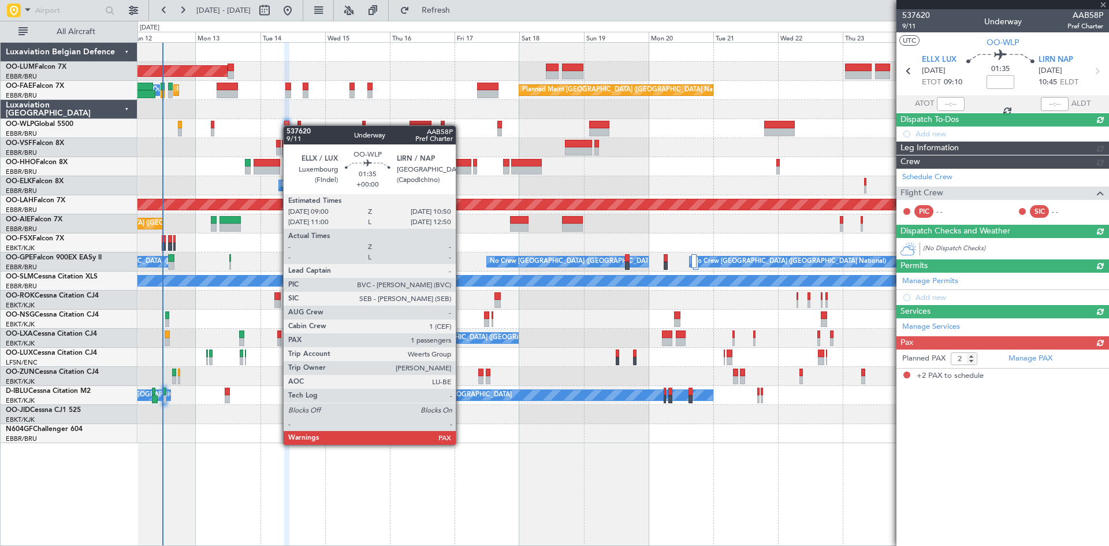
scroll to position [0, 0]
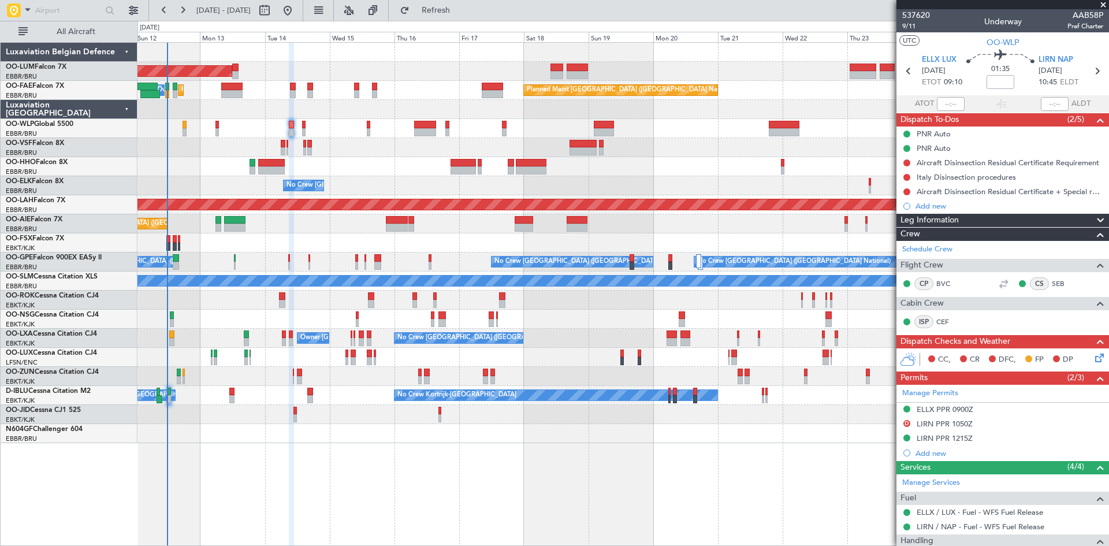
click at [264, 404] on div "No Crew Kortrijk-[GEOGRAPHIC_DATA] Owner [GEOGRAPHIC_DATA]-[GEOGRAPHIC_DATA] No…" at bounding box center [622, 395] width 971 height 19
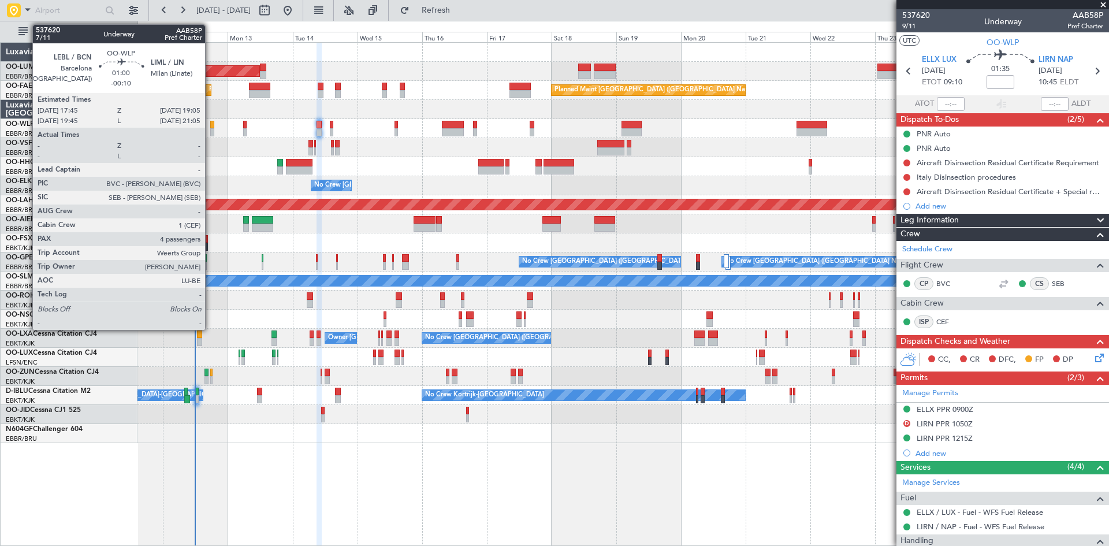
click at [210, 125] on div at bounding box center [212, 125] width 4 height 8
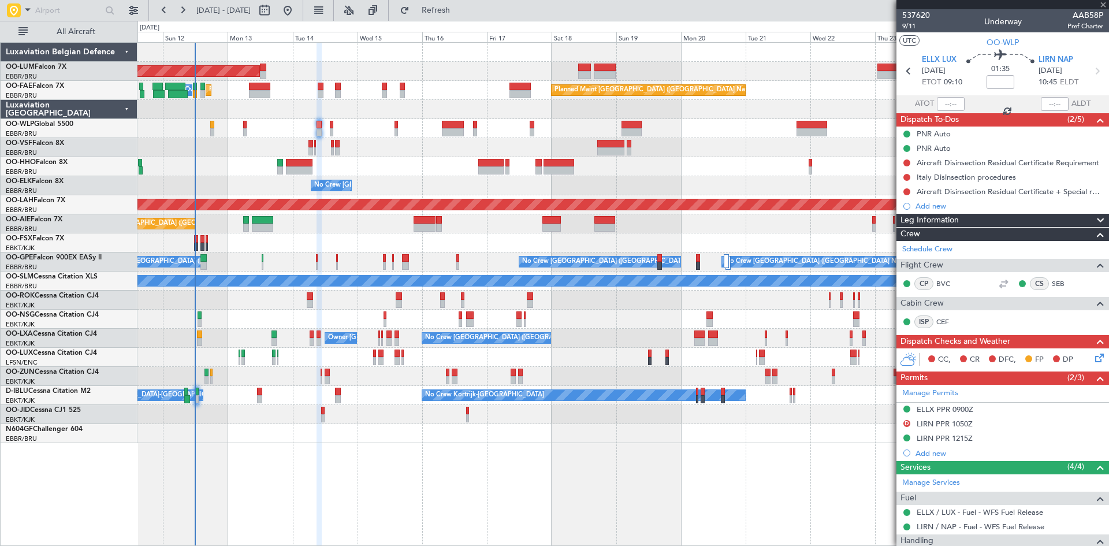
type input "-00:10"
type input "4"
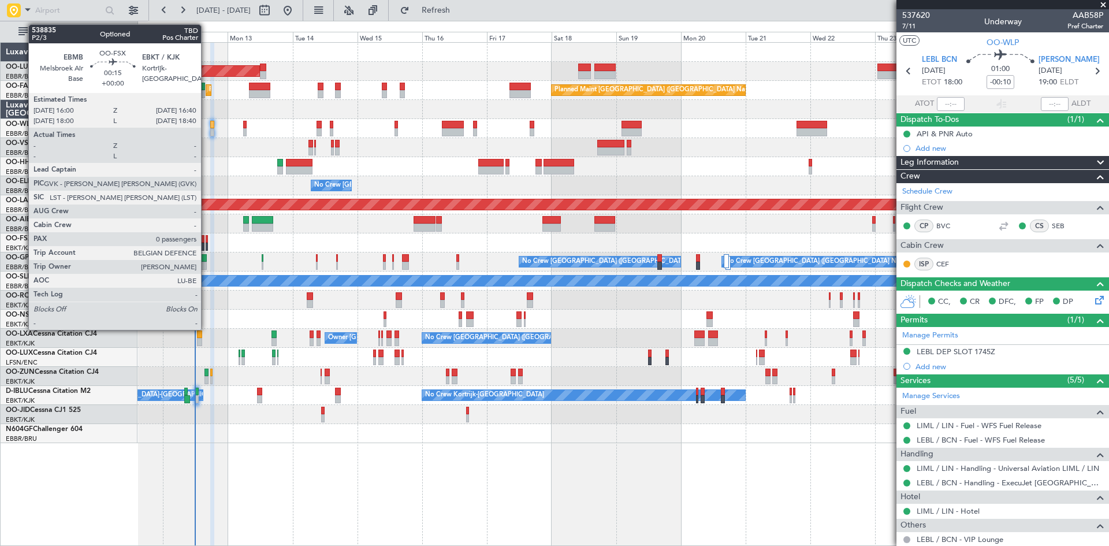
click at [206, 243] on div at bounding box center [207, 247] width 2 height 8
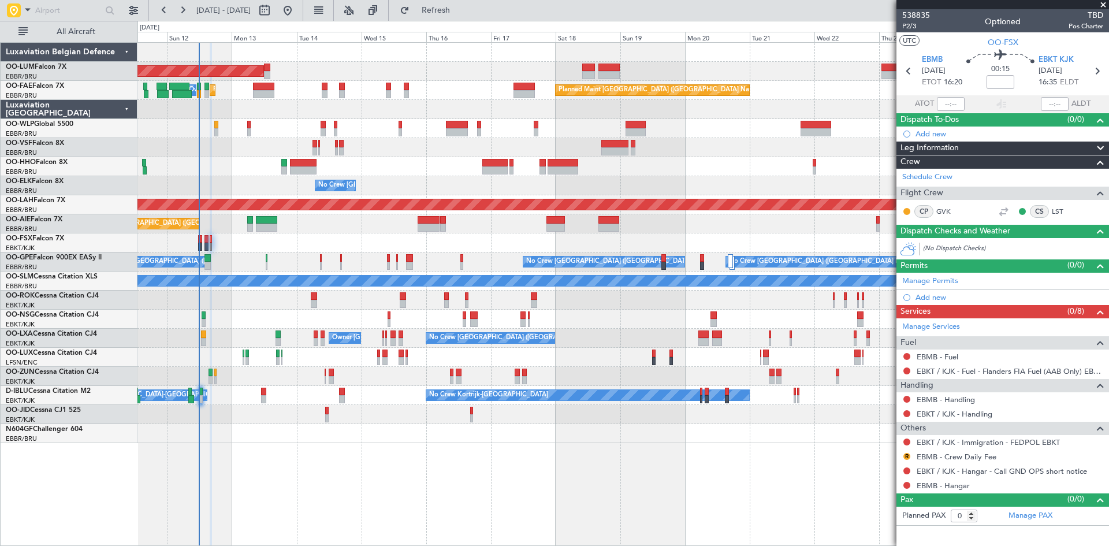
click at [233, 254] on div "No Crew [GEOGRAPHIC_DATA] ([GEOGRAPHIC_DATA] National) No Crew [GEOGRAPHIC_DATA…" at bounding box center [622, 261] width 971 height 19
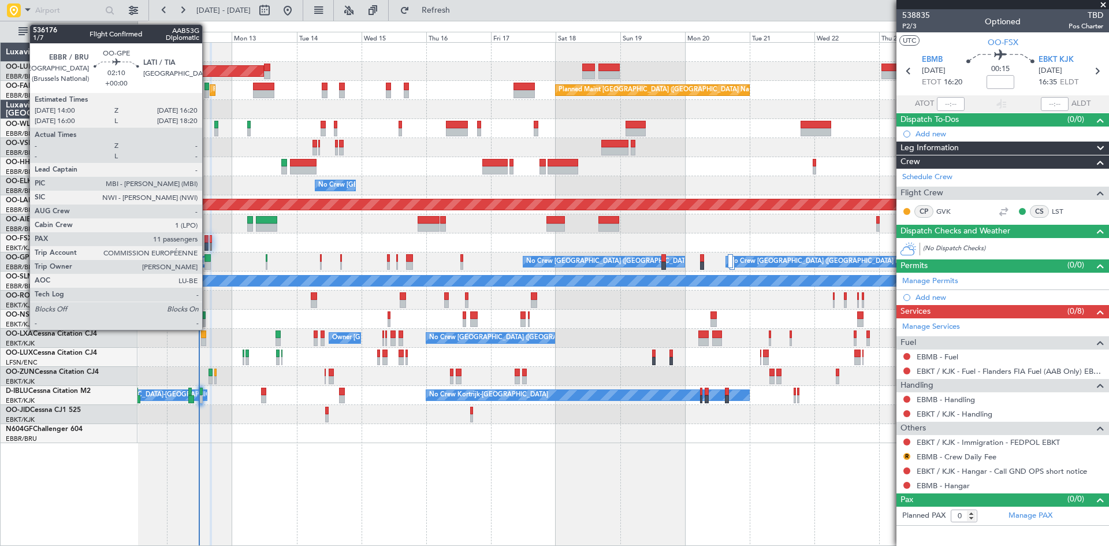
click at [207, 258] on div at bounding box center [207, 258] width 6 height 8
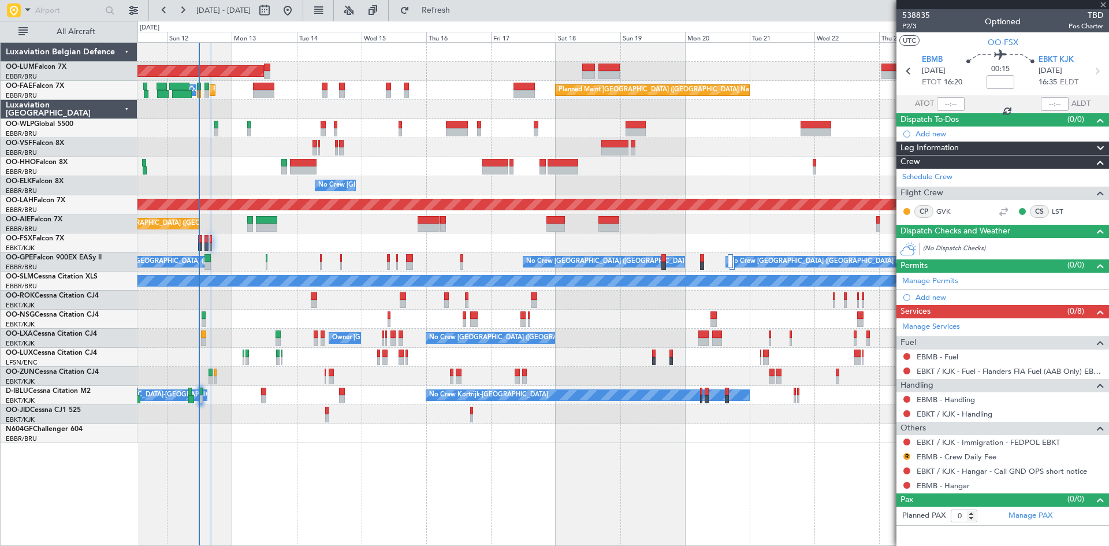
type input "11"
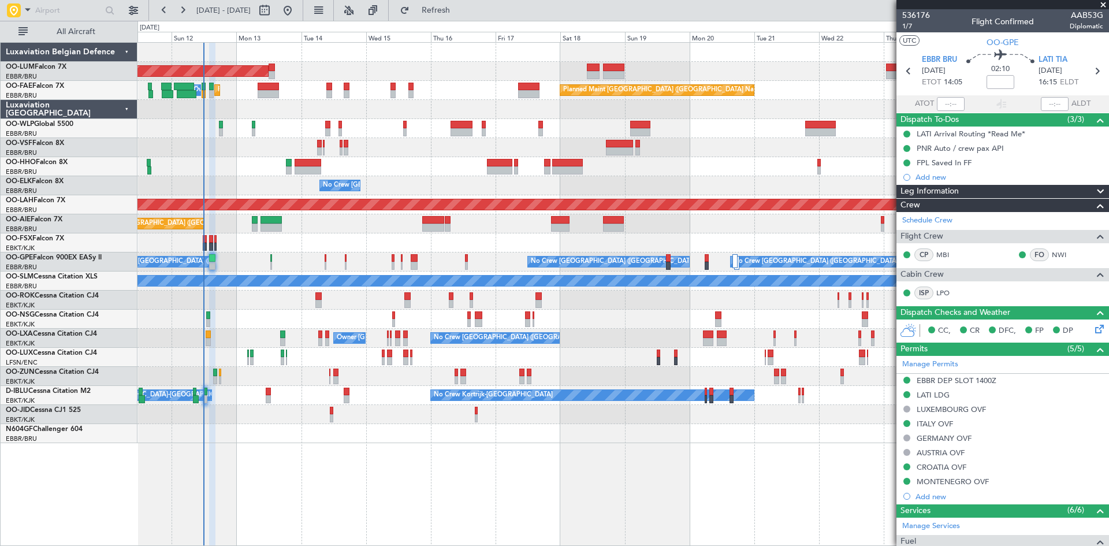
click at [236, 309] on div at bounding box center [622, 299] width 971 height 19
click at [234, 310] on div at bounding box center [622, 319] width 971 height 19
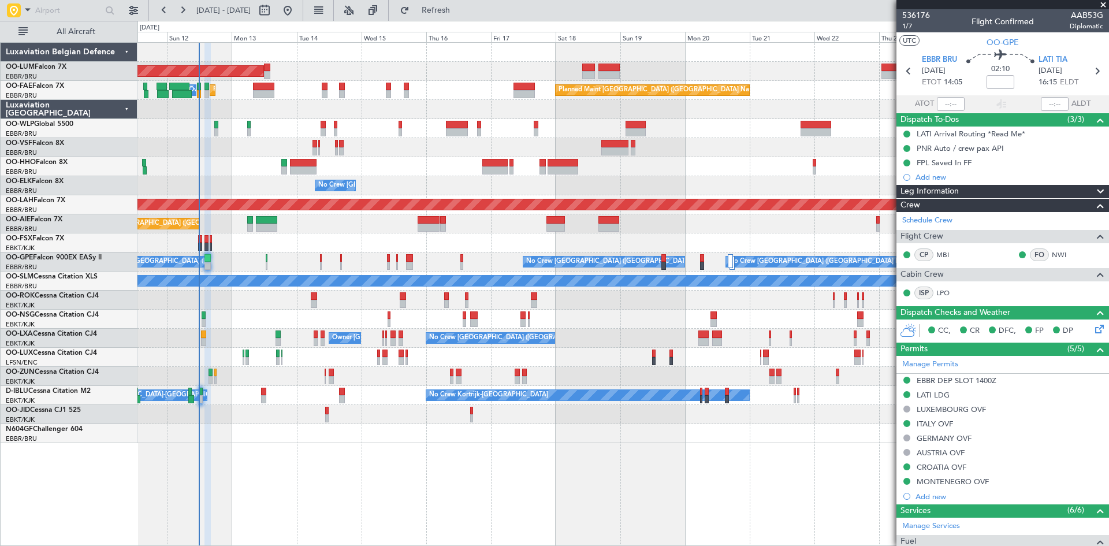
click at [233, 310] on div "AOG Maint [GEOGRAPHIC_DATA] Owner [GEOGRAPHIC_DATA] Planned Maint [GEOGRAPHIC_D…" at bounding box center [622, 243] width 971 height 400
click at [232, 310] on div at bounding box center [622, 319] width 971 height 19
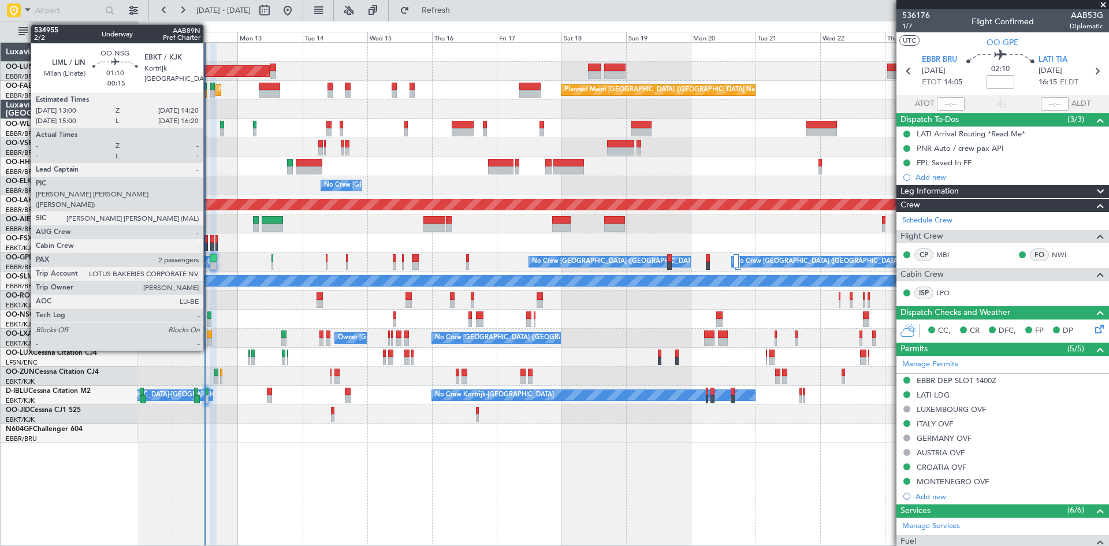
click at [208, 319] on div at bounding box center [209, 323] width 4 height 8
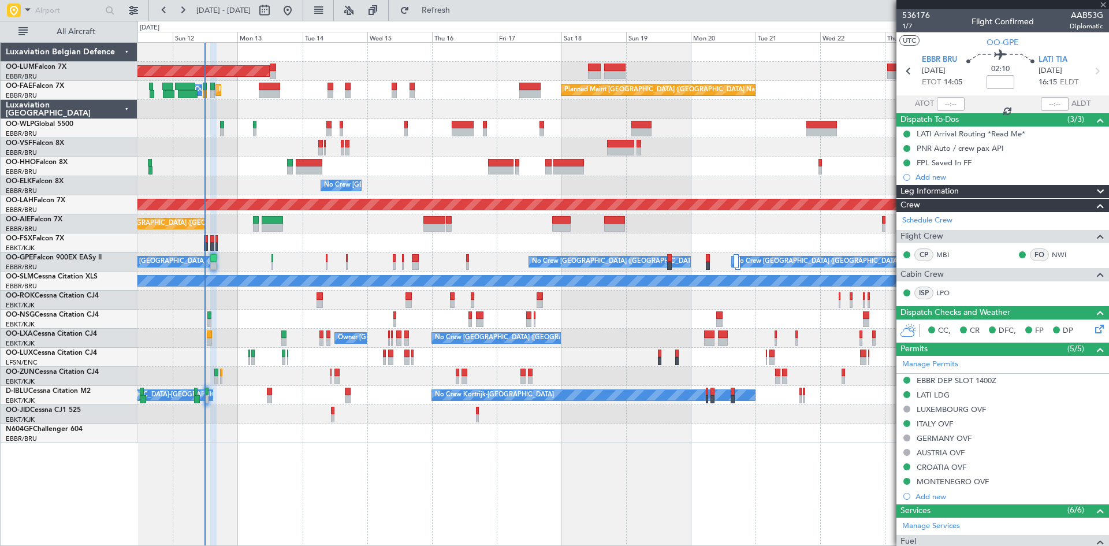
type input "-00:15"
type input "2"
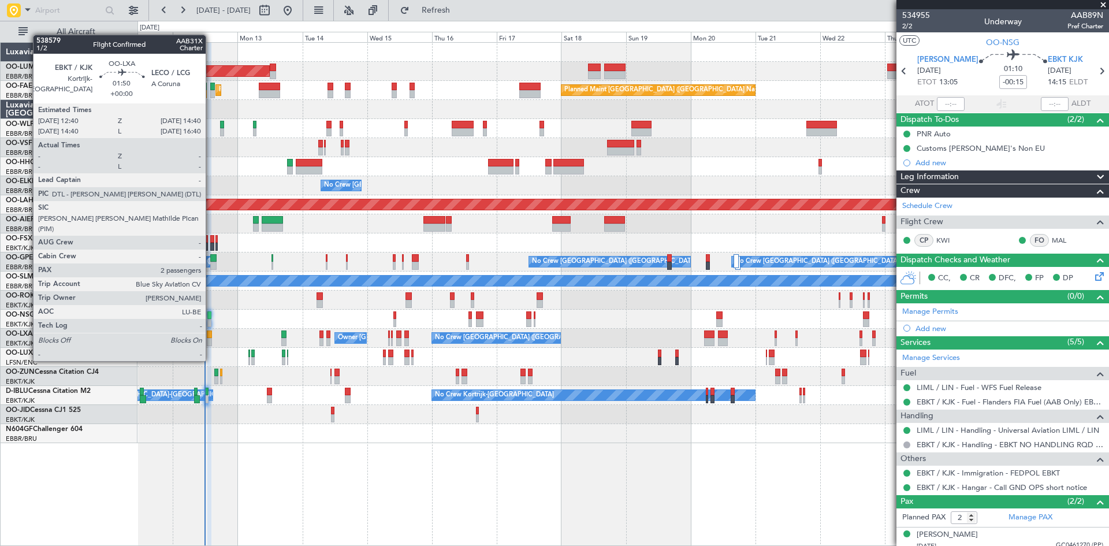
click at [211, 339] on div at bounding box center [210, 342] width 6 height 8
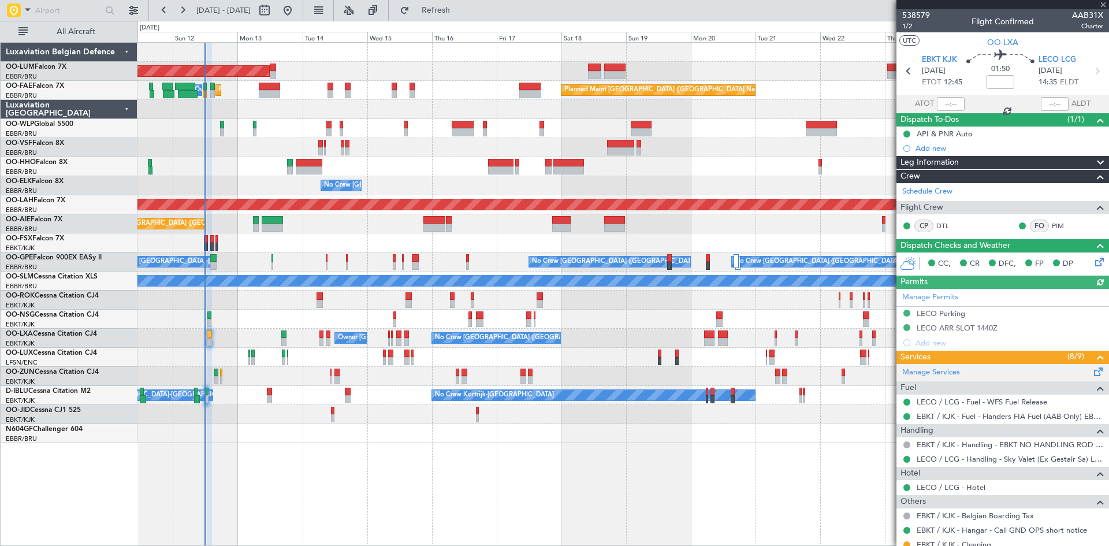
scroll to position [133, 0]
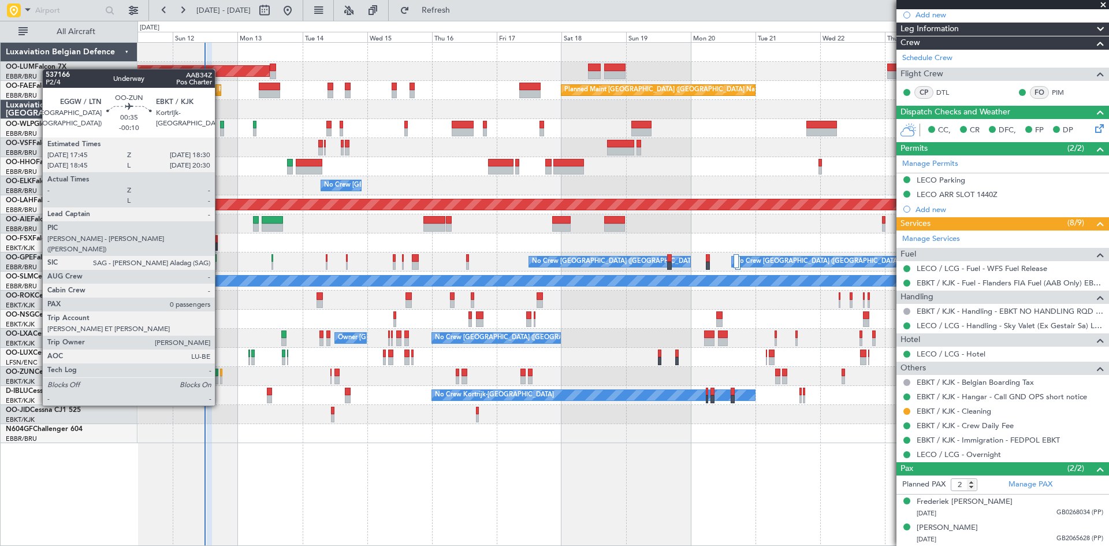
click at [220, 373] on div at bounding box center [221, 372] width 2 height 8
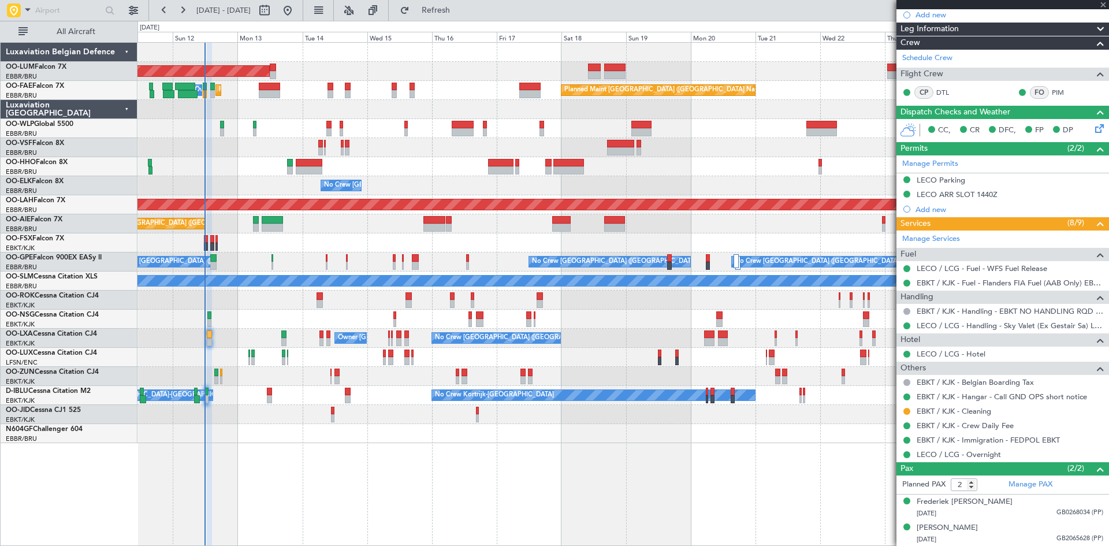
type input "-00:10"
type input "0"
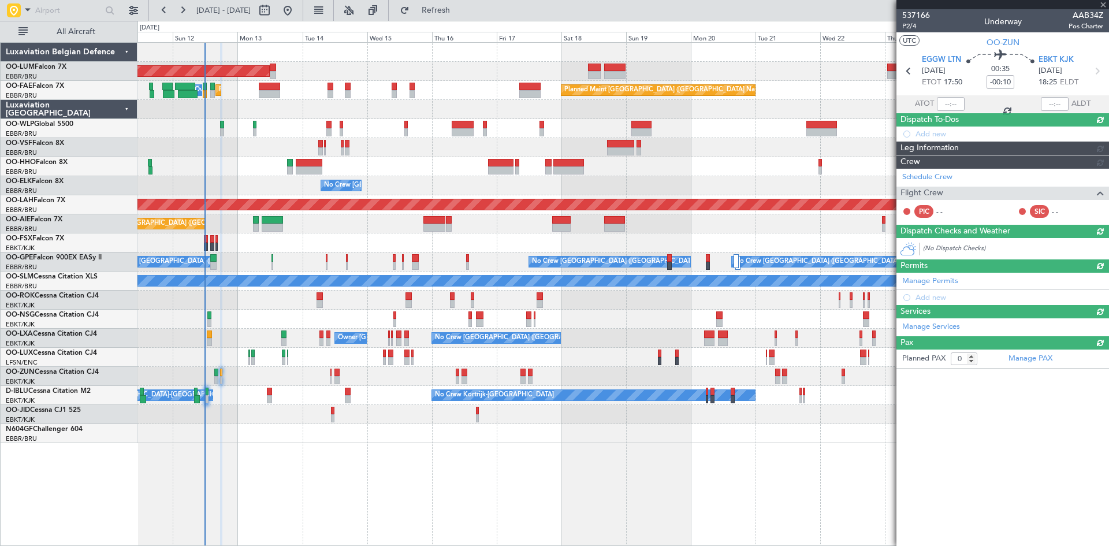
scroll to position [0, 0]
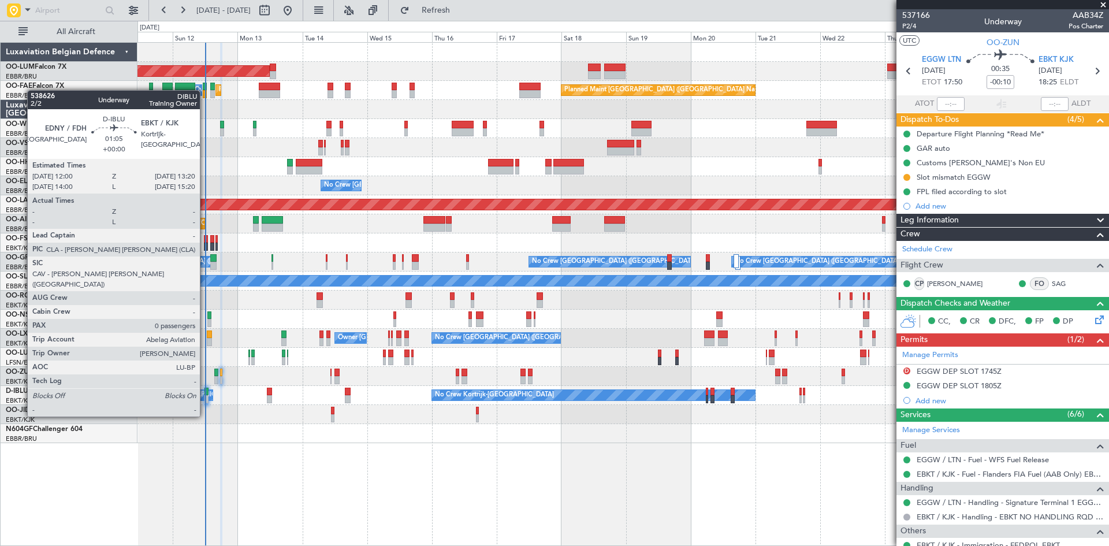
click at [205, 394] on div at bounding box center [206, 391] width 4 height 8
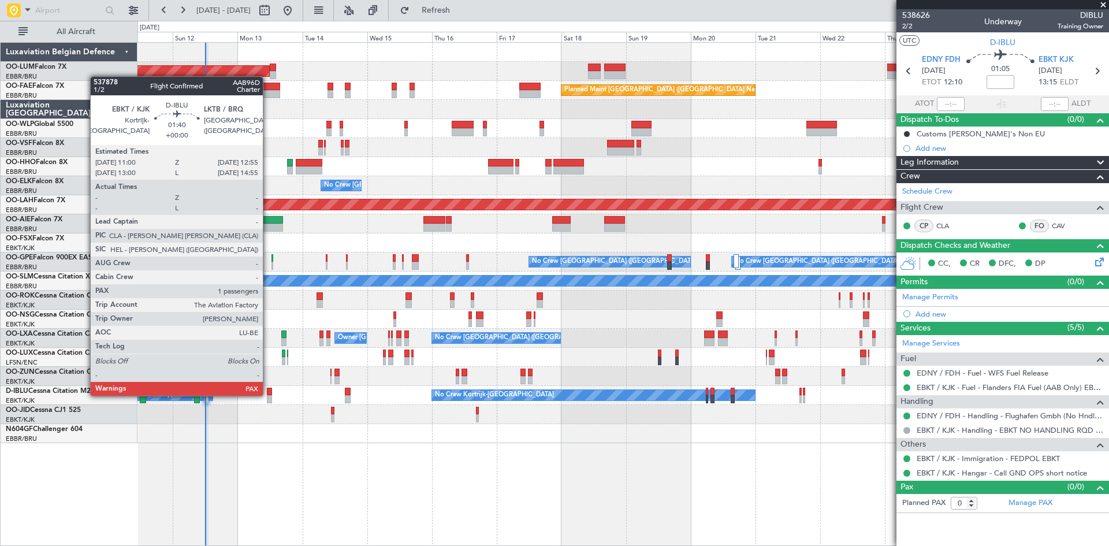
click at [268, 393] on div at bounding box center [269, 391] width 5 height 8
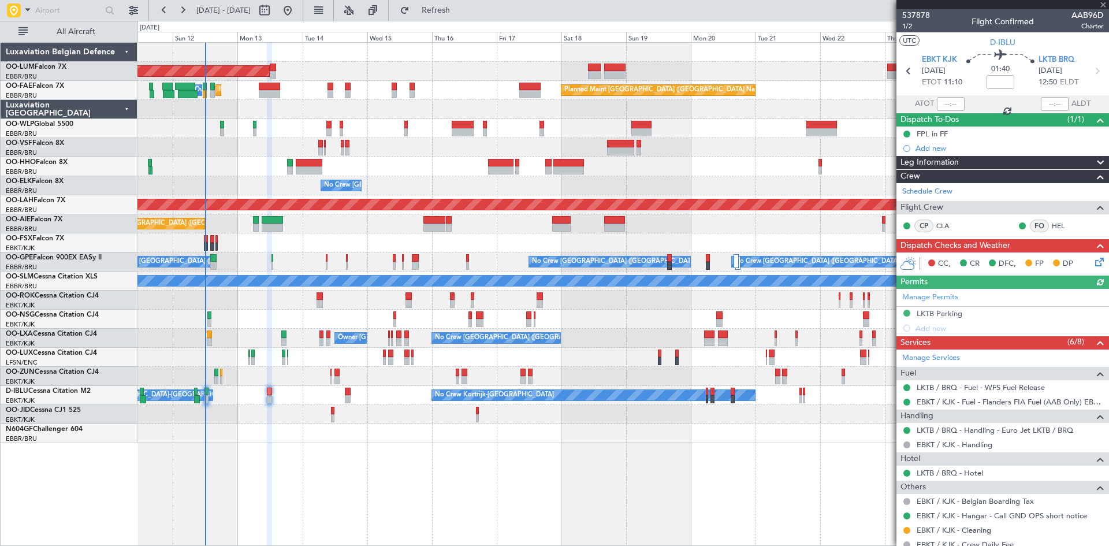
click at [251, 130] on div at bounding box center [622, 128] width 971 height 19
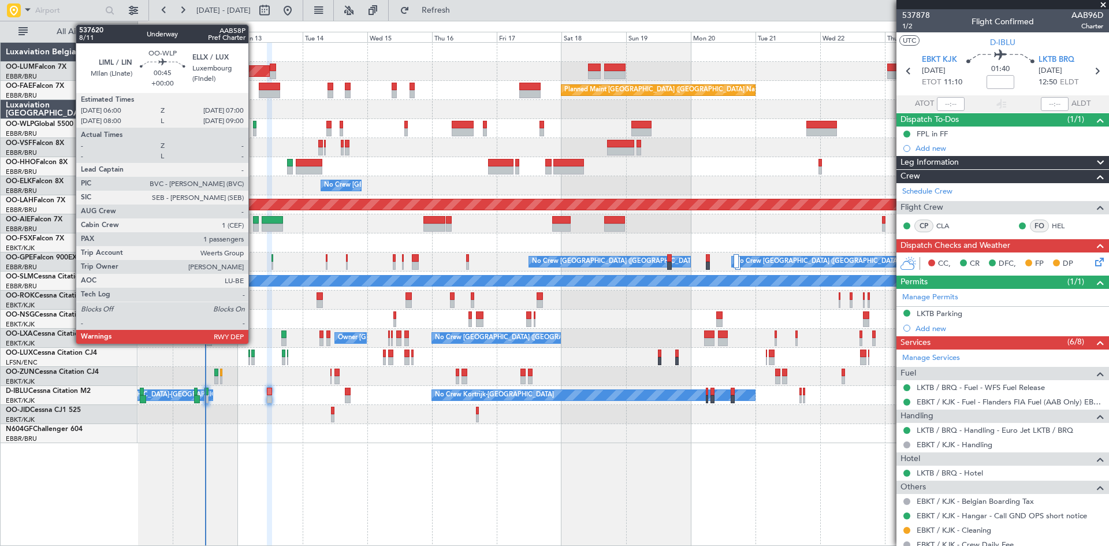
click at [253, 127] on div at bounding box center [254, 125] width 3 height 8
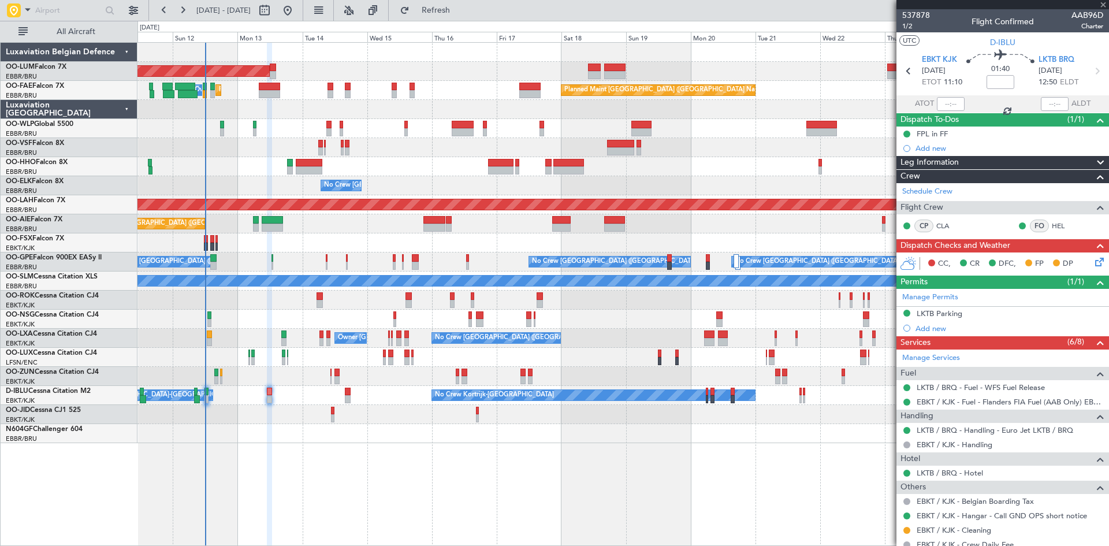
type input "1"
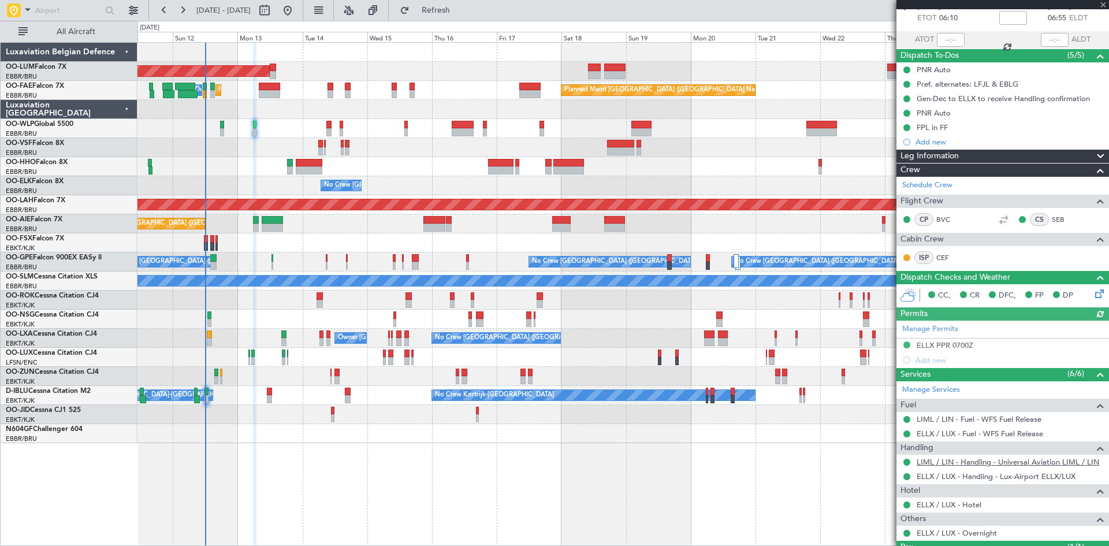
scroll to position [117, 0]
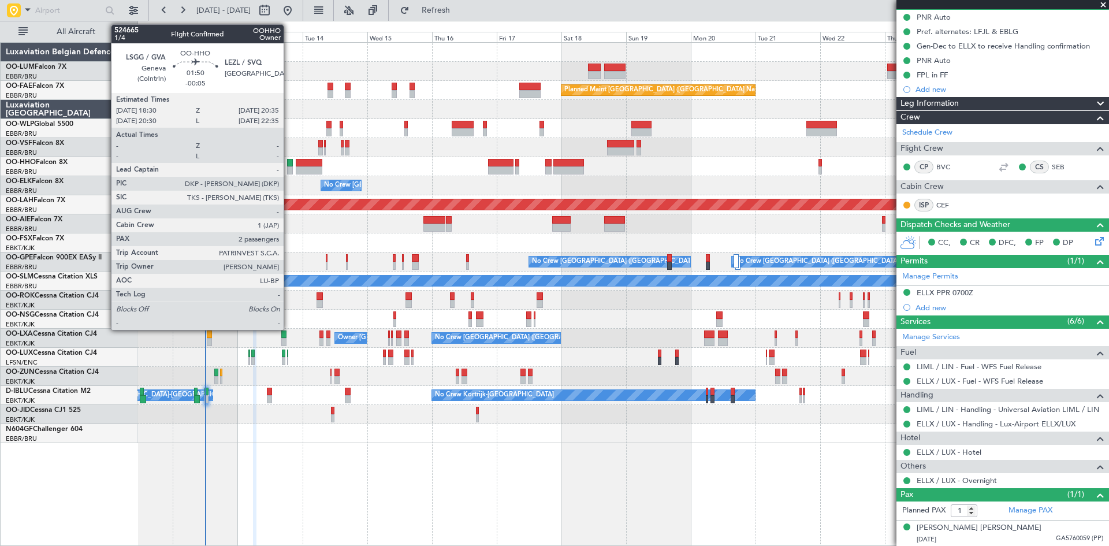
click at [289, 166] on div at bounding box center [290, 170] width 6 height 8
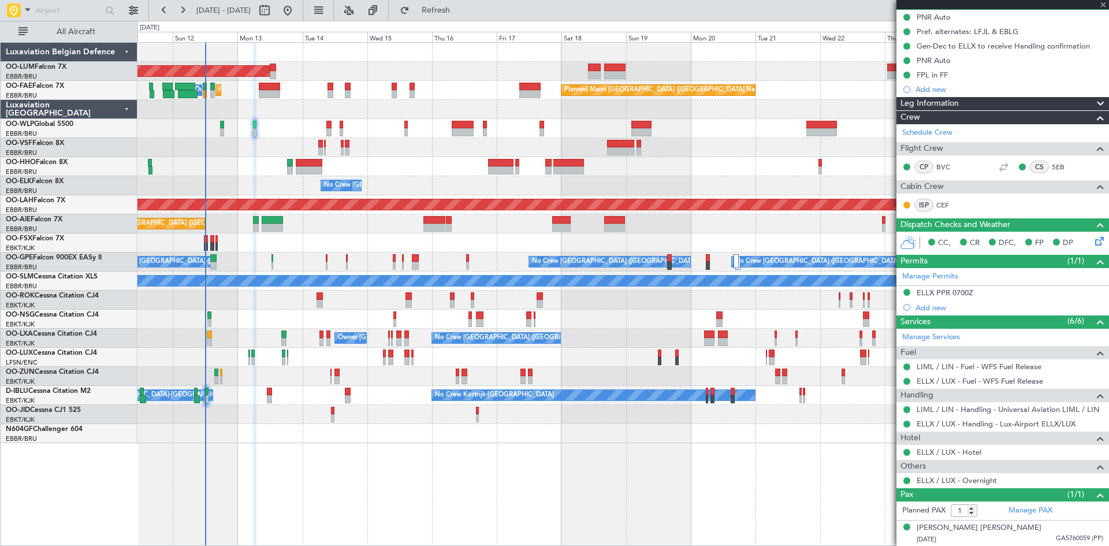
type input "-00:05"
type input "2"
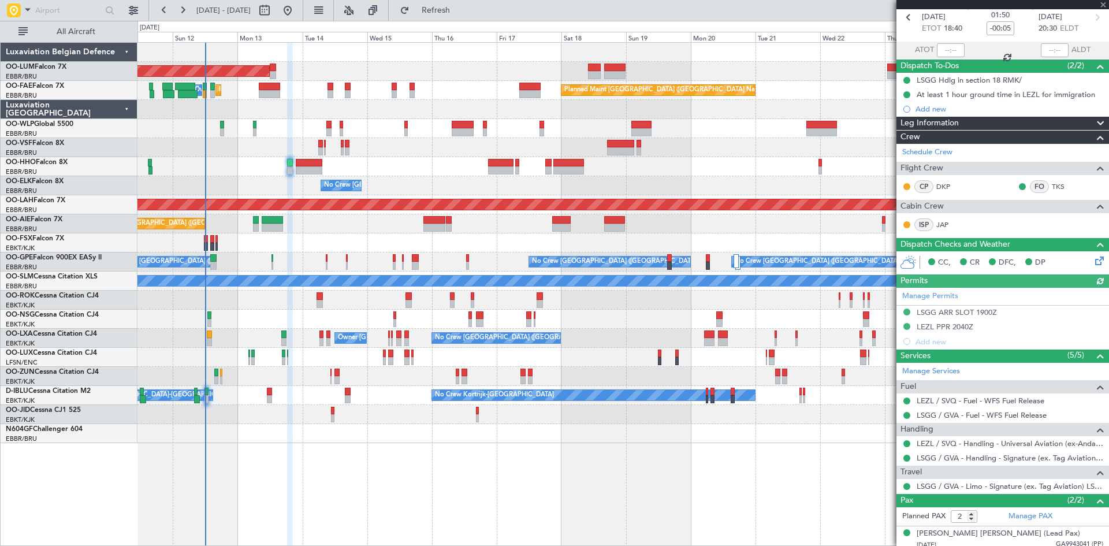
scroll to position [85, 0]
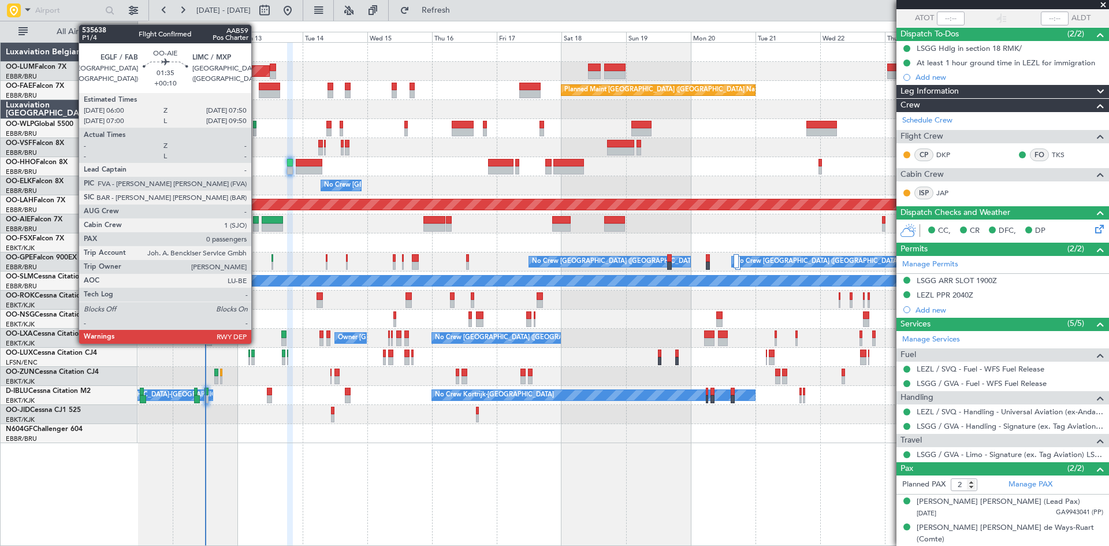
click at [256, 223] on div at bounding box center [255, 227] width 5 height 8
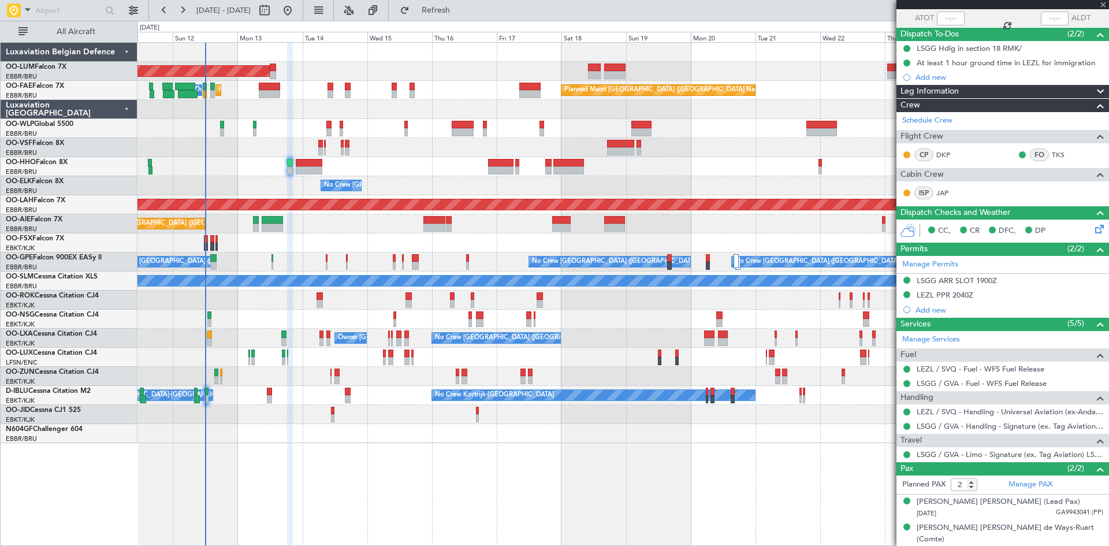
type input "+00:10"
type input "0"
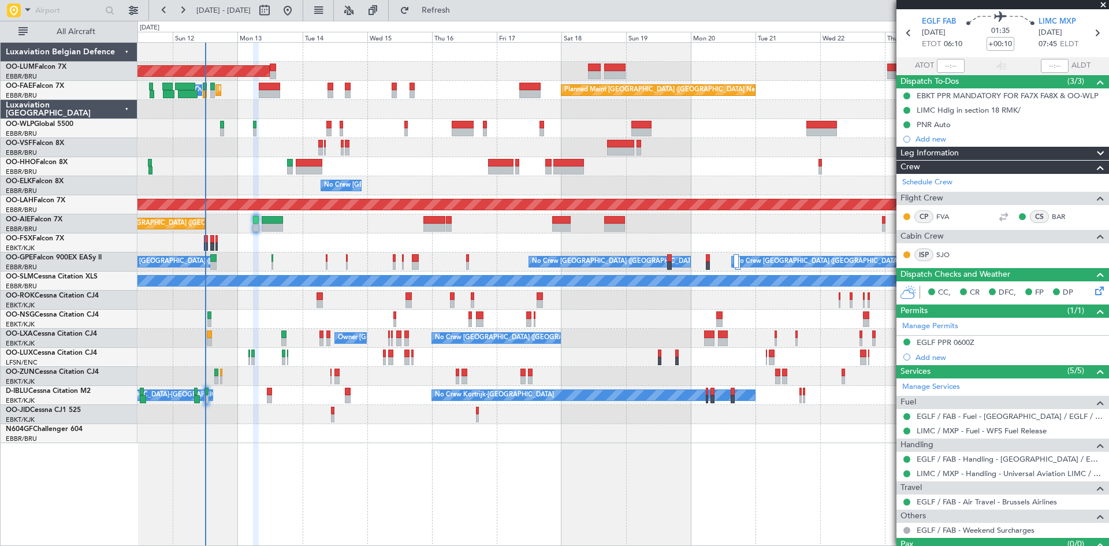
scroll to position [62, 0]
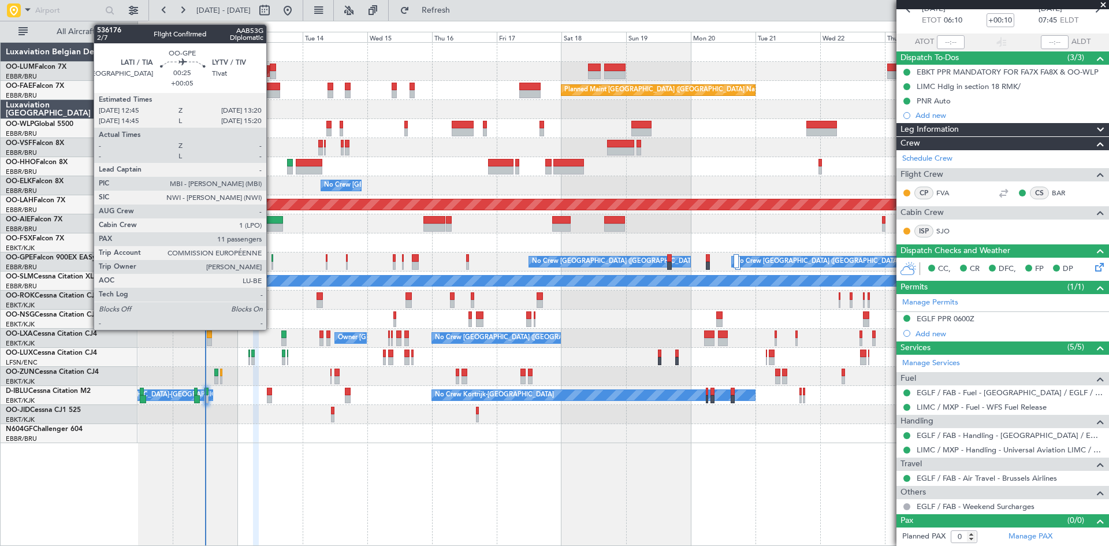
click at [271, 259] on div at bounding box center [272, 258] width 2 height 8
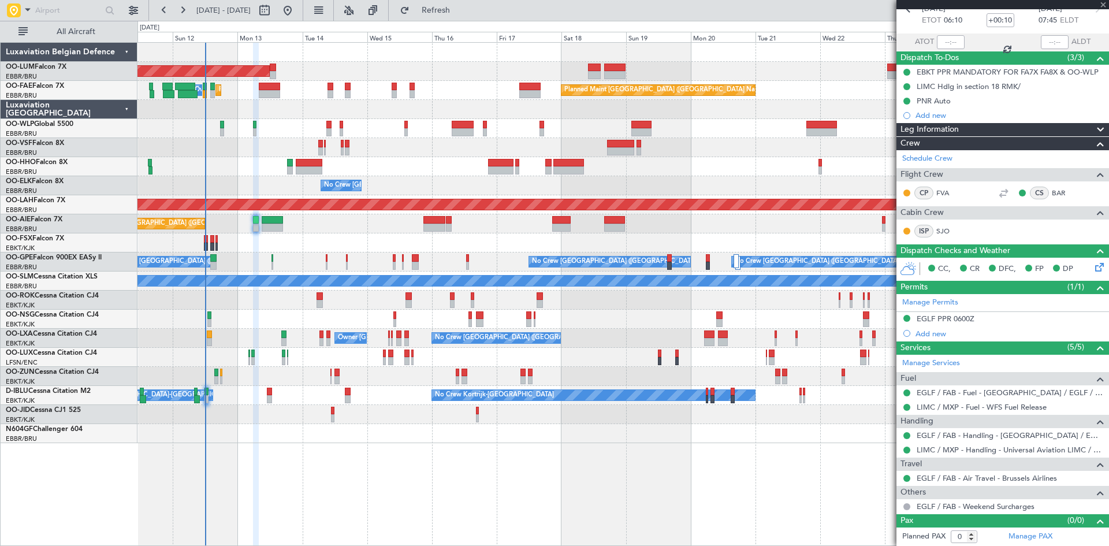
type input "+00:05"
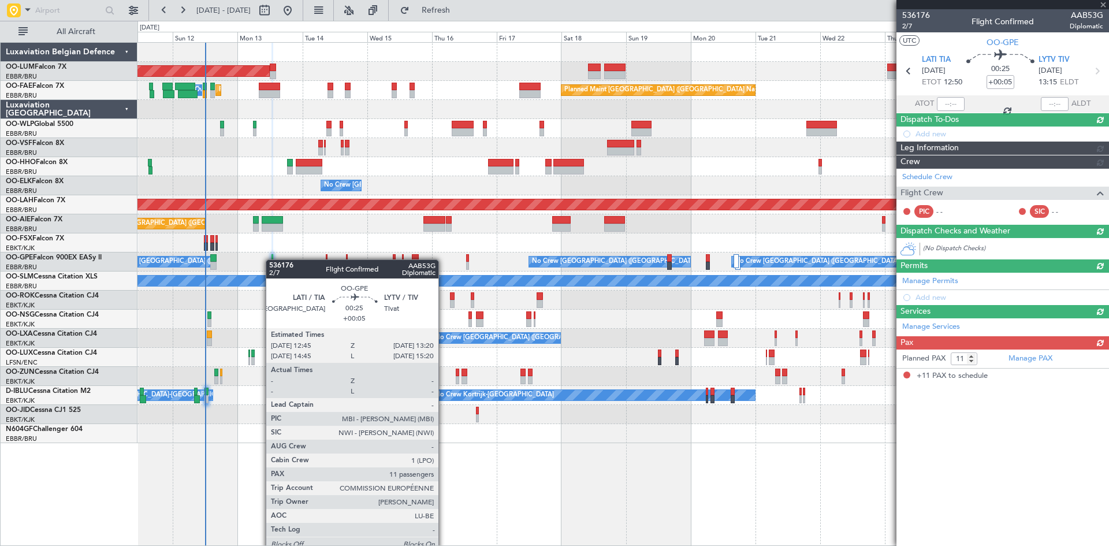
scroll to position [0, 0]
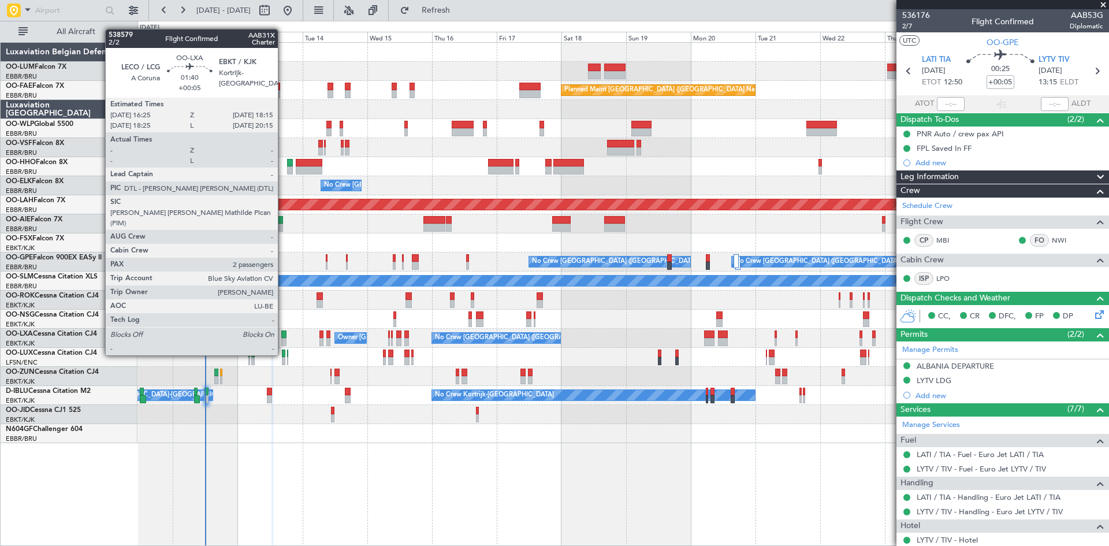
click at [283, 333] on div at bounding box center [283, 334] width 5 height 8
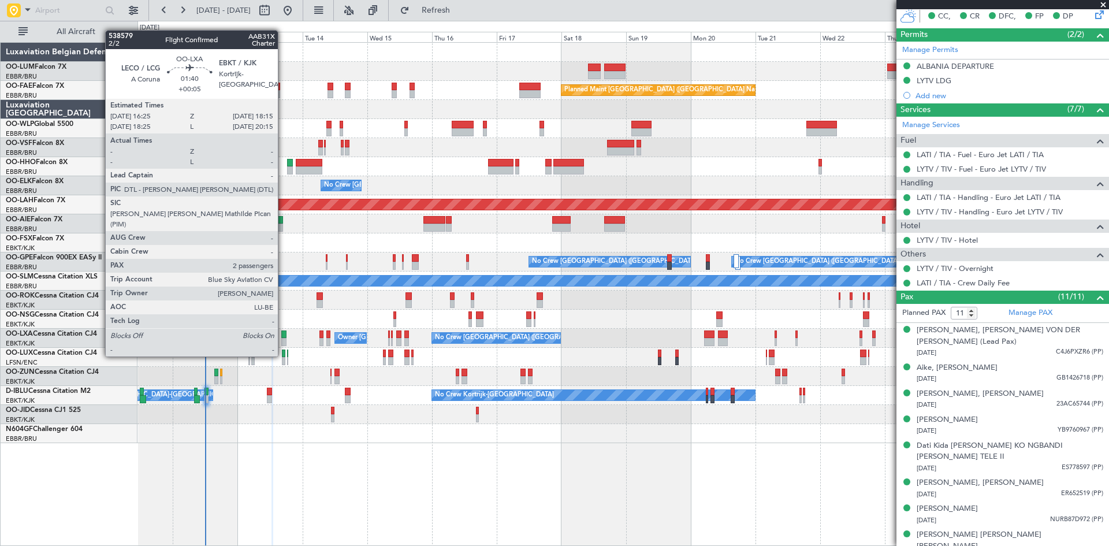
scroll to position [346, 0]
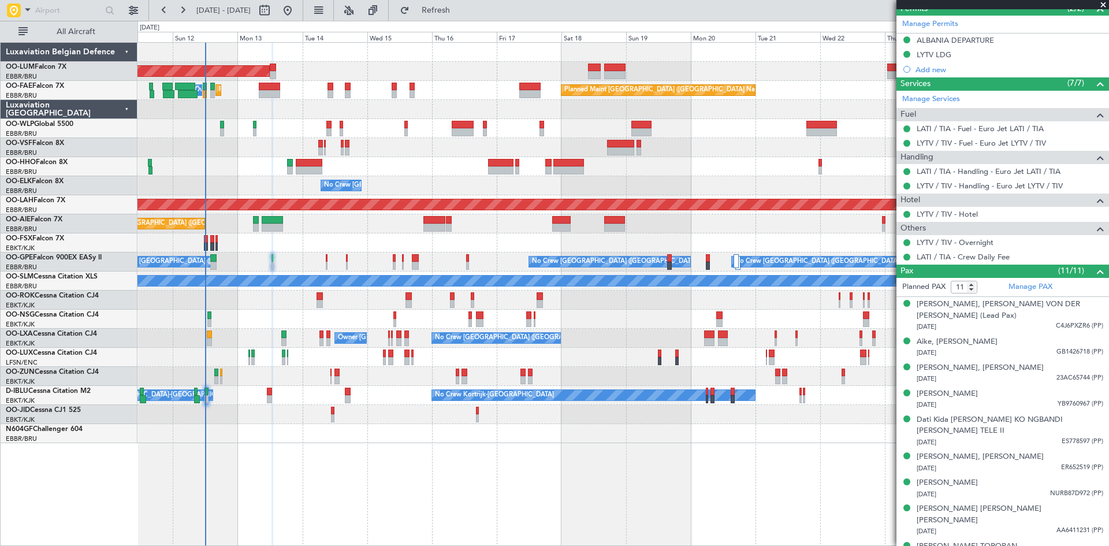
click at [285, 333] on div at bounding box center [283, 334] width 5 height 8
type input "2"
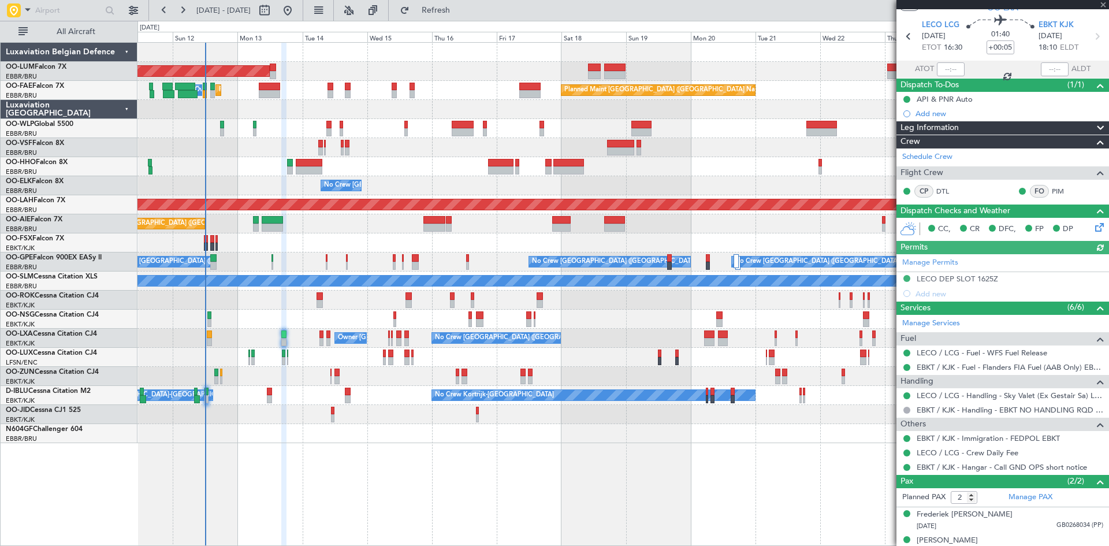
scroll to position [47, 0]
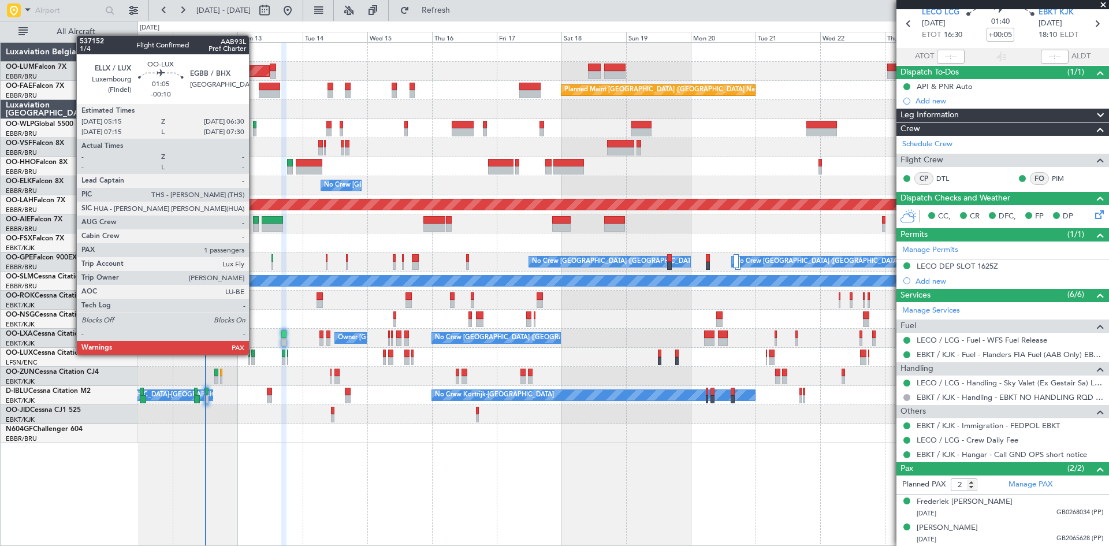
click at [254, 353] on div at bounding box center [252, 353] width 3 height 8
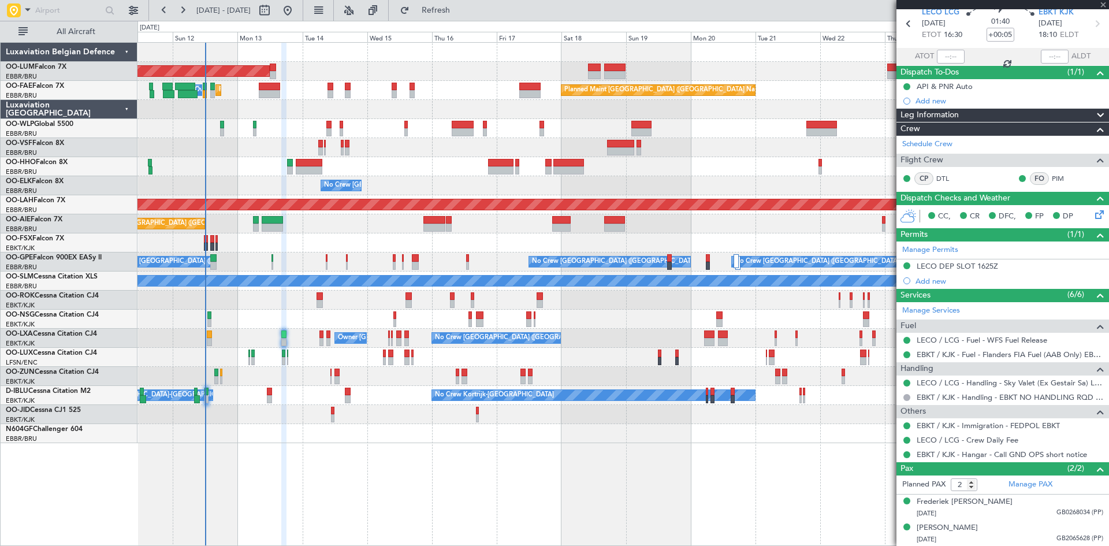
type input "-00:10"
type input "1"
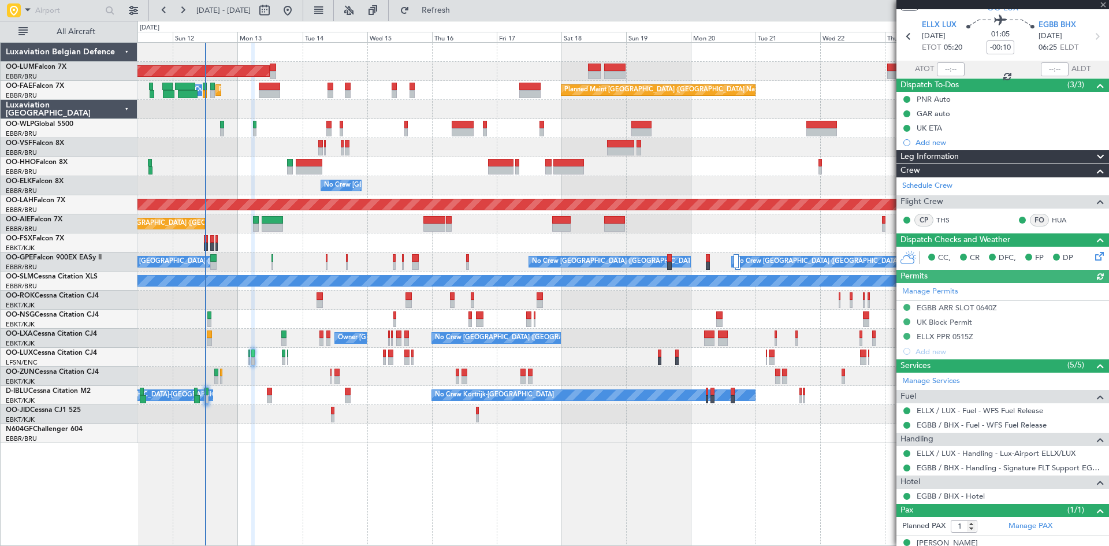
scroll to position [50, 0]
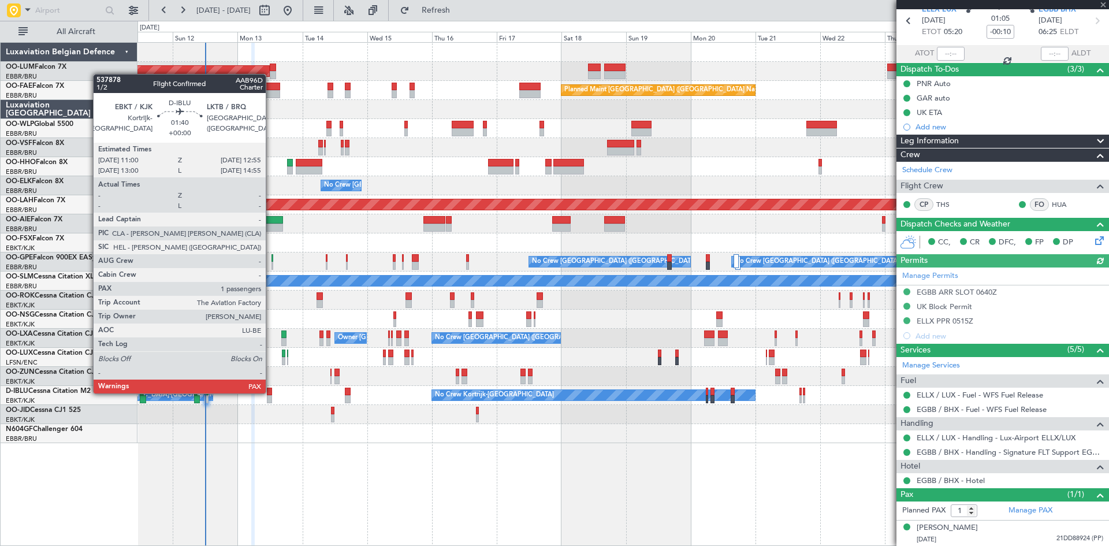
click at [270, 391] on div at bounding box center [269, 391] width 5 height 8
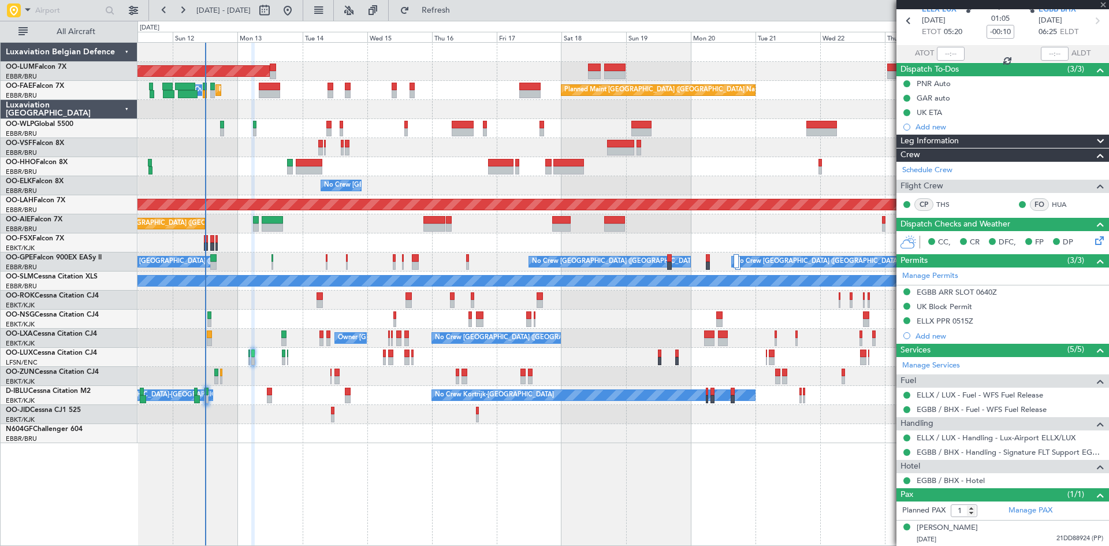
type input "2"
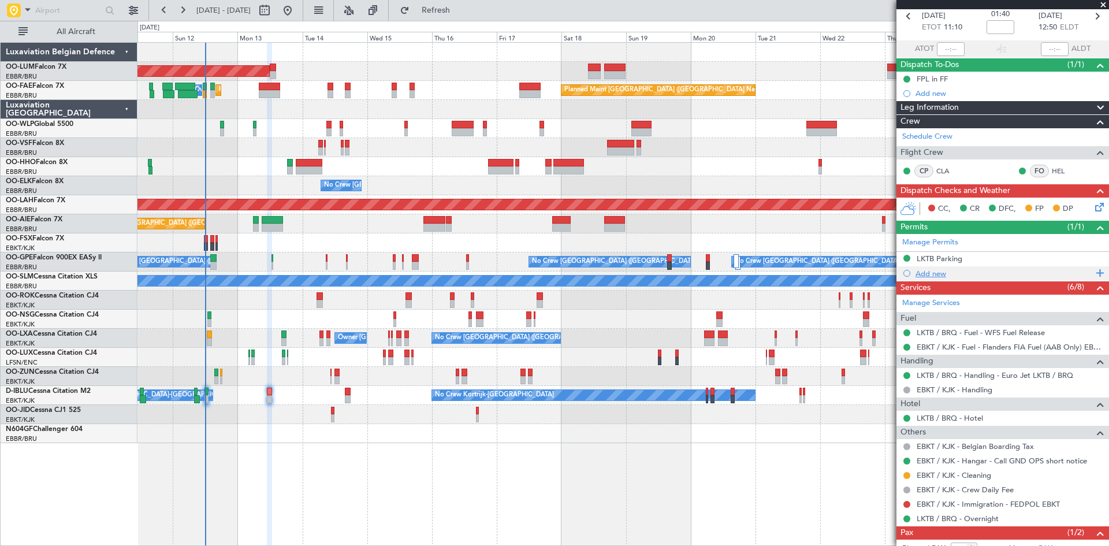
scroll to position [108, 0]
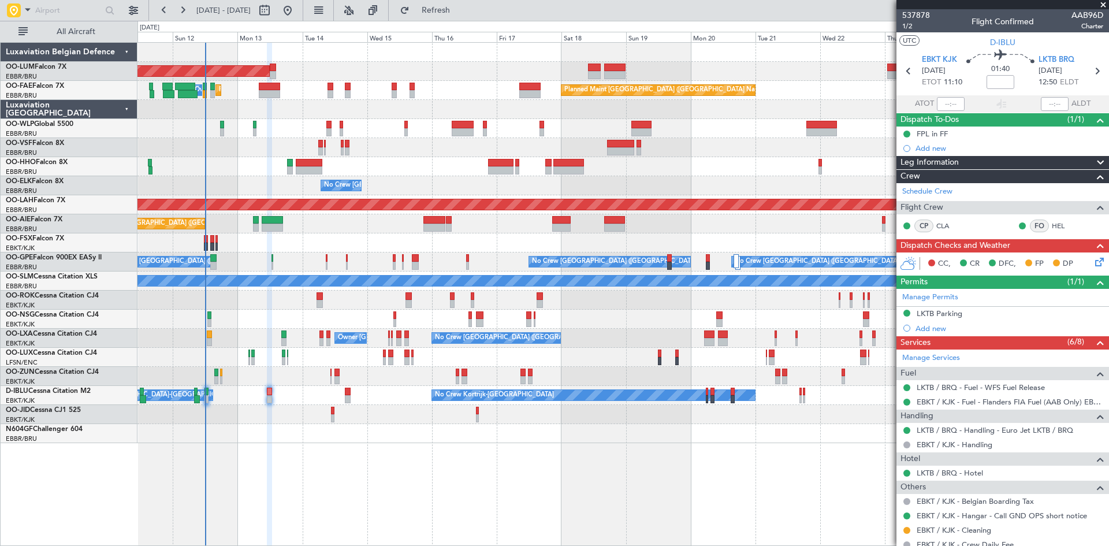
scroll to position [108, 0]
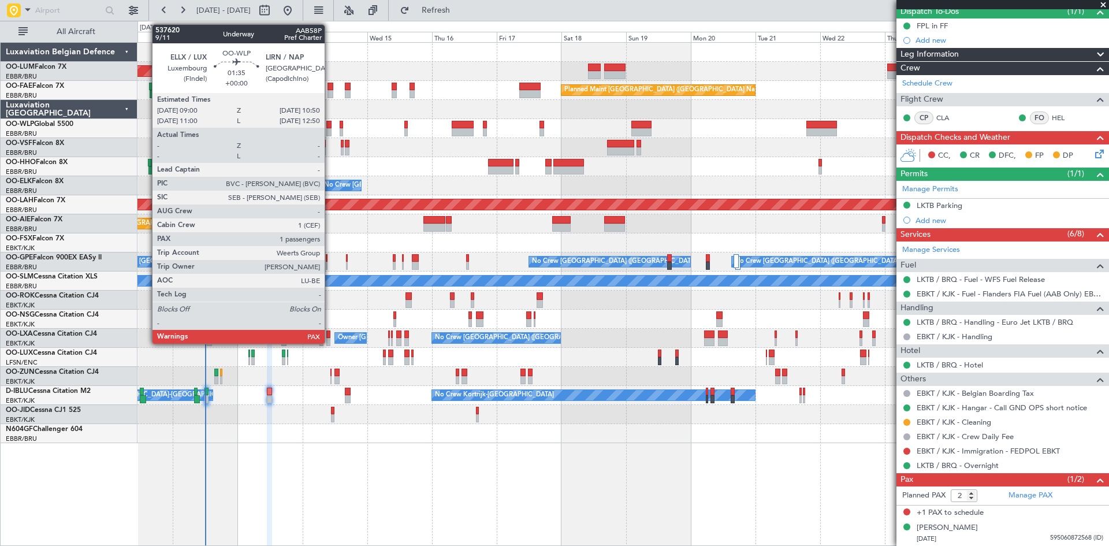
click at [330, 128] on div at bounding box center [328, 132] width 5 height 8
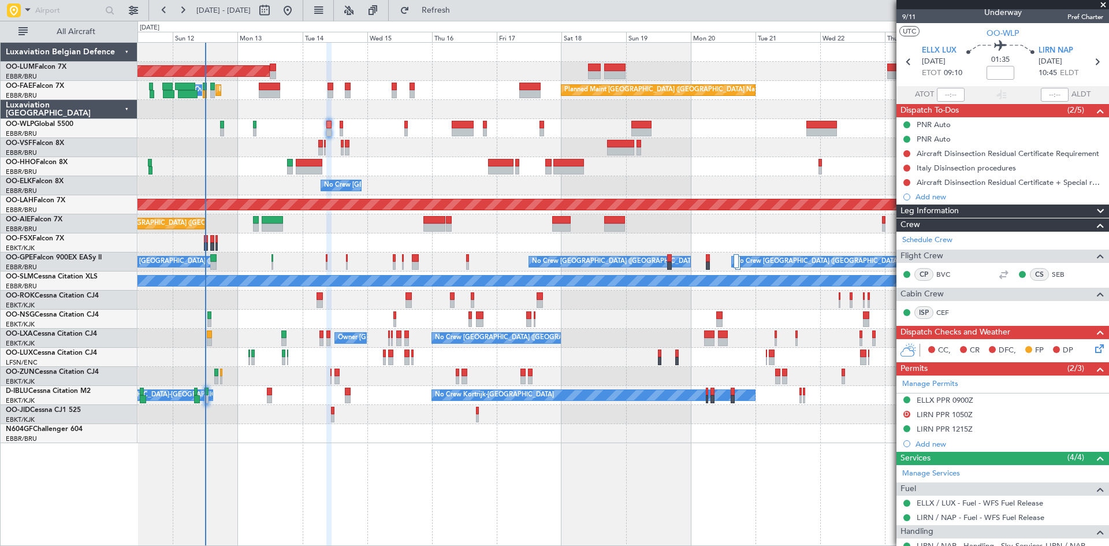
scroll to position [6, 0]
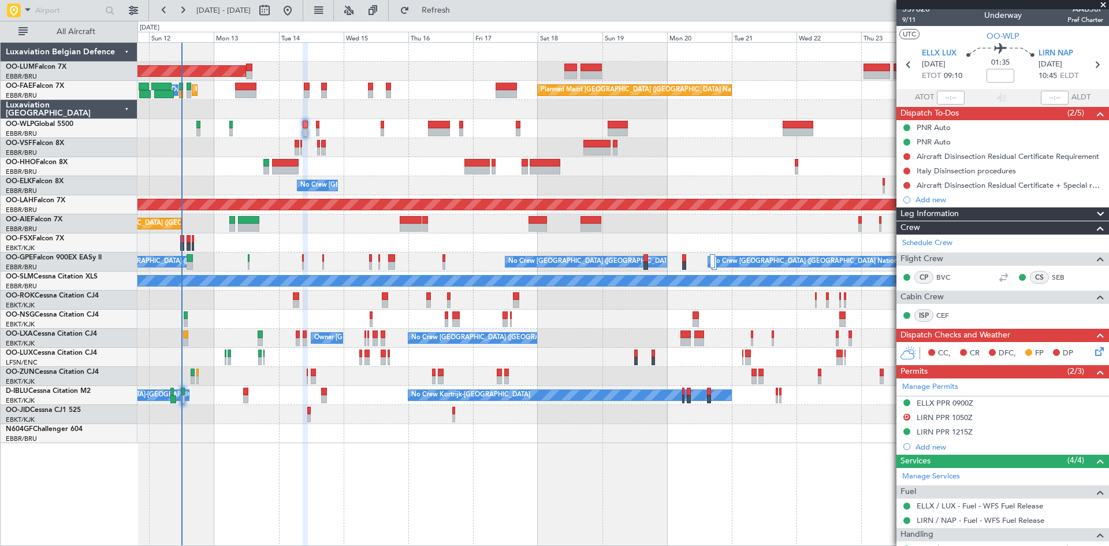
click at [374, 441] on div at bounding box center [622, 433] width 971 height 19
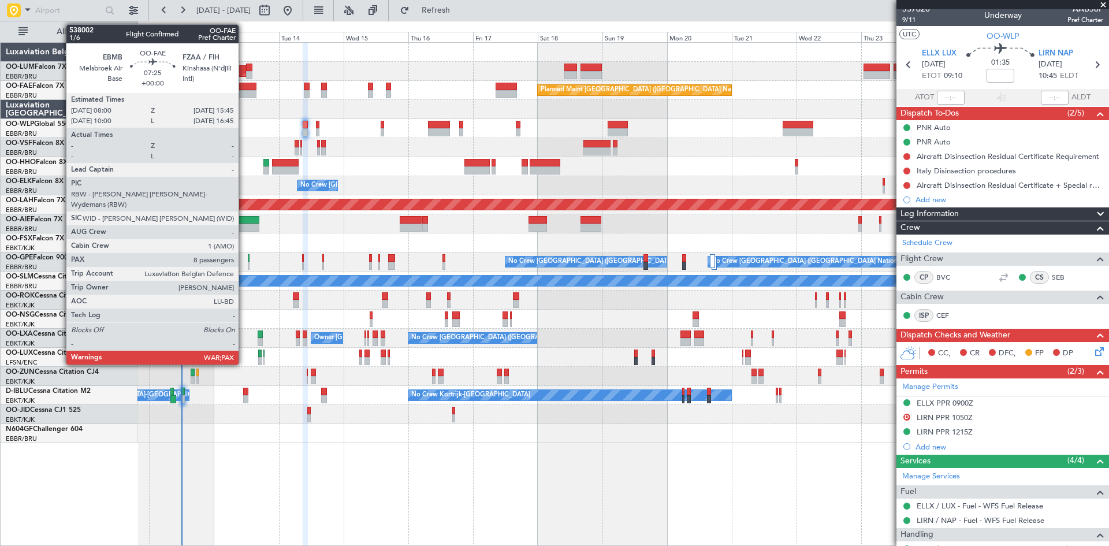
click at [244, 88] on div at bounding box center [245, 87] width 21 height 8
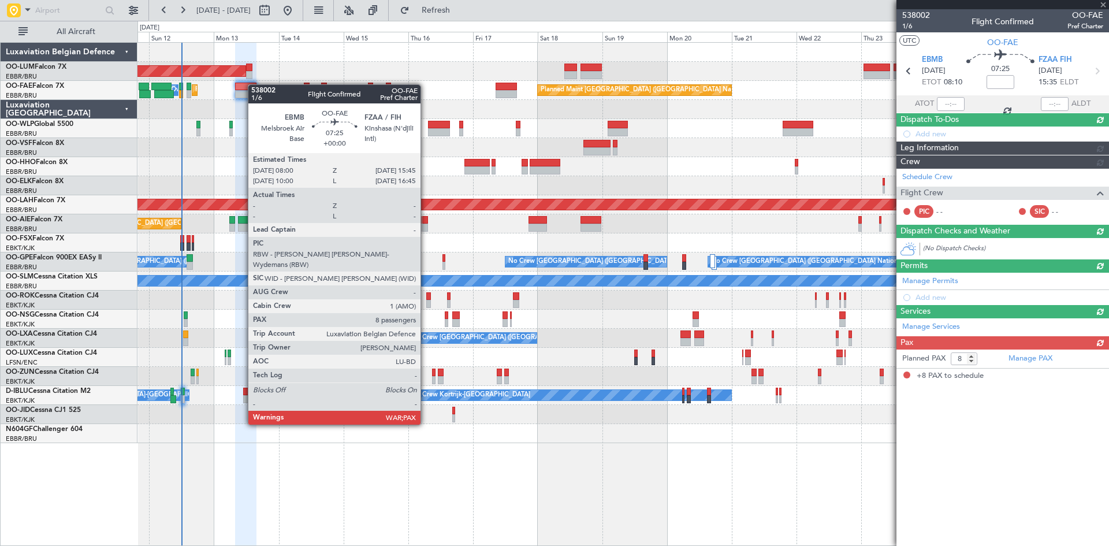
scroll to position [0, 0]
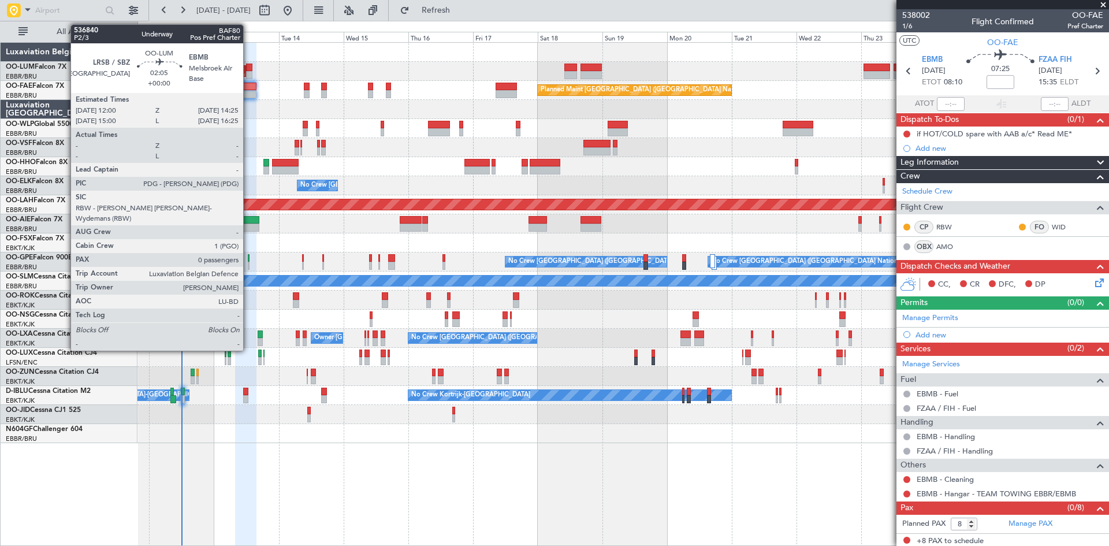
click at [248, 70] on div at bounding box center [249, 68] width 7 height 8
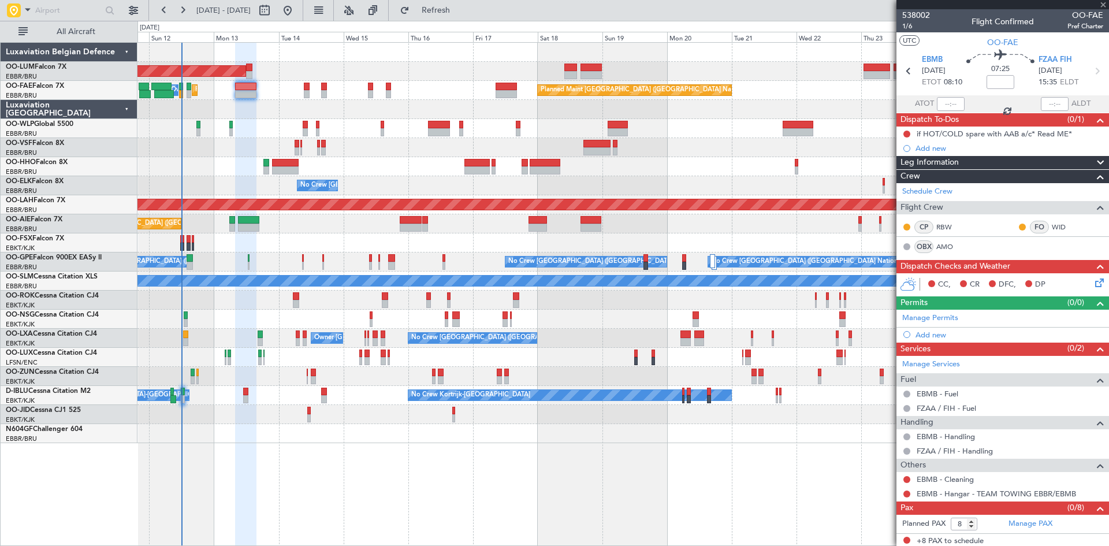
type input "0"
